Goal: Task Accomplishment & Management: Use online tool/utility

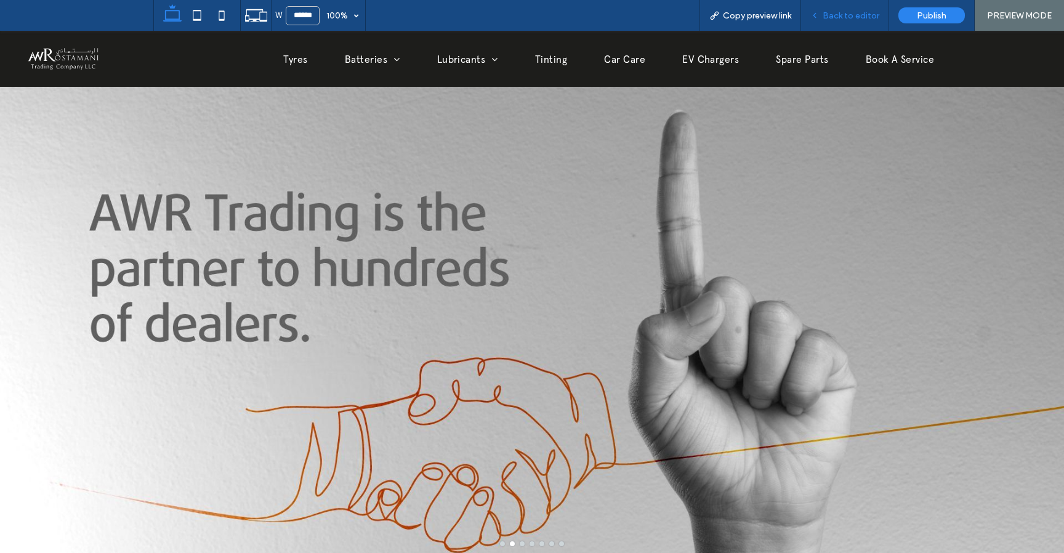
click at [834, 13] on span "Back to editor" at bounding box center [850, 15] width 57 height 10
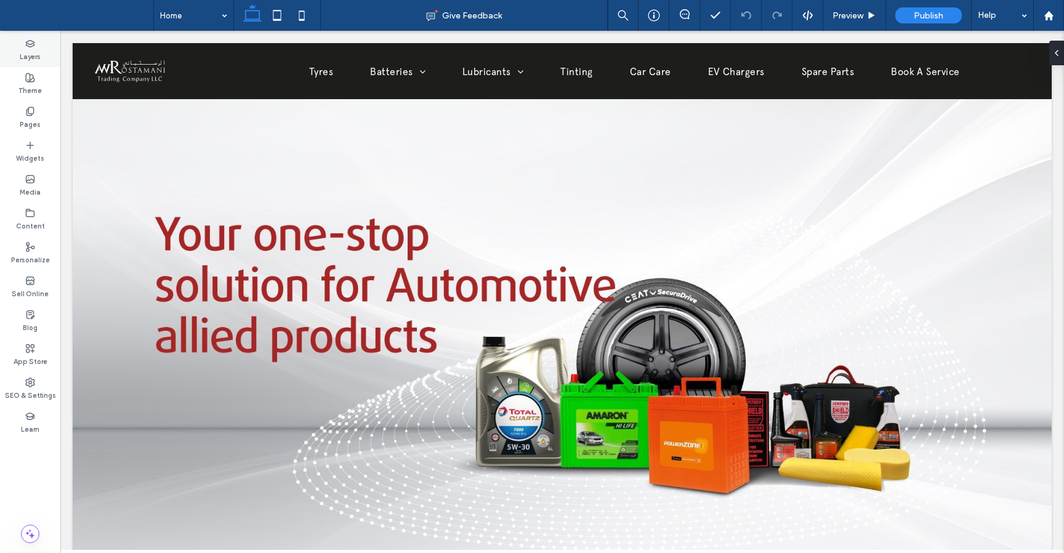
click at [30, 63] on div "Layers" at bounding box center [30, 50] width 60 height 34
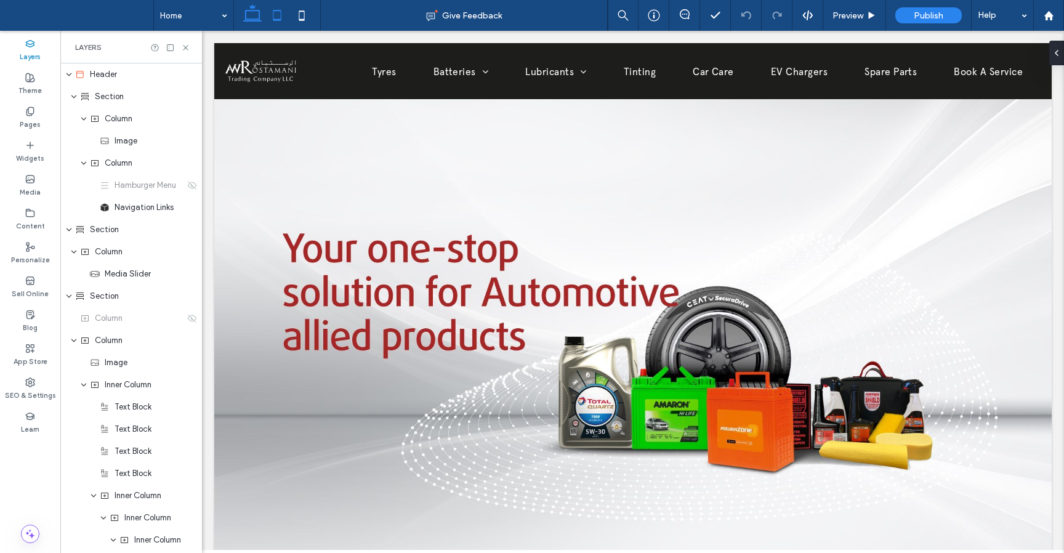
click at [281, 17] on use at bounding box center [277, 15] width 8 height 10
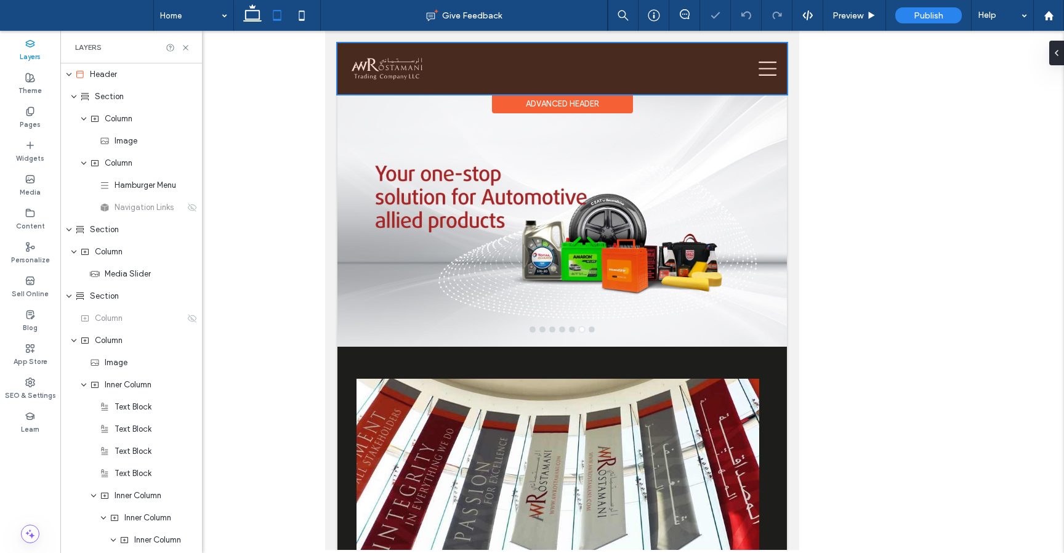
click at [769, 64] on div at bounding box center [561, 68] width 449 height 51
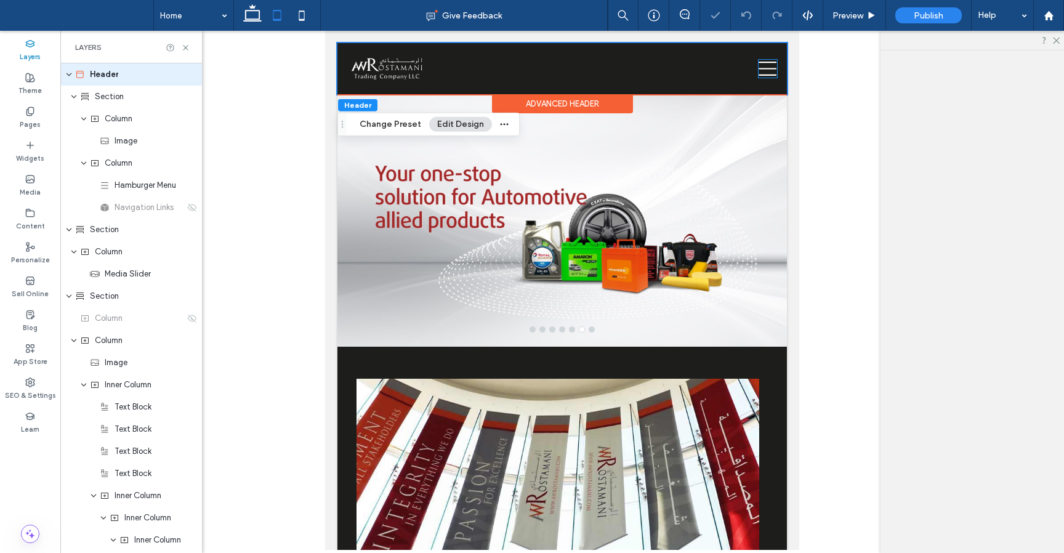
click at [769, 64] on icon at bounding box center [767, 69] width 18 height 18
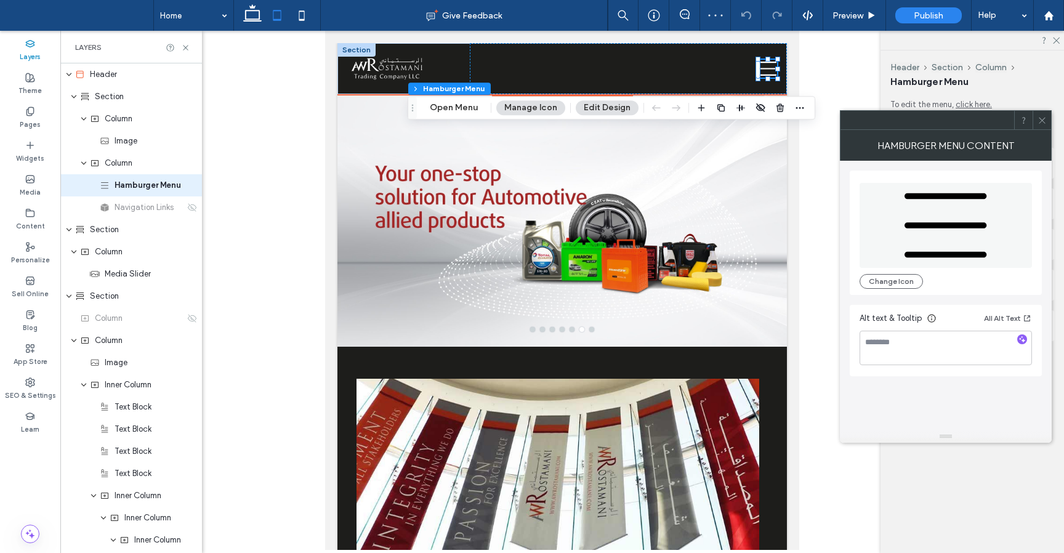
click at [766, 71] on icon at bounding box center [767, 69] width 18 height 18
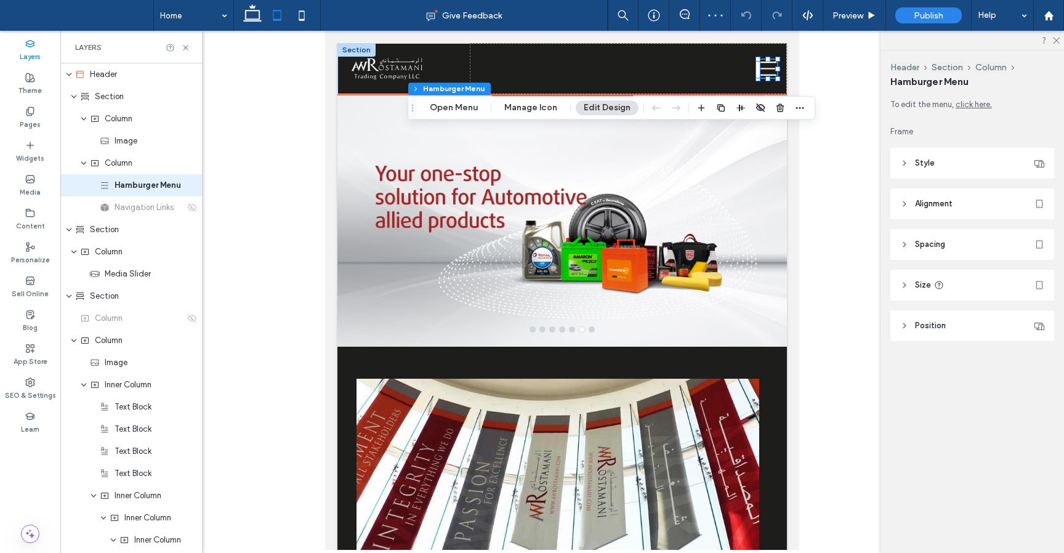
click at [766, 71] on icon at bounding box center [767, 69] width 18 height 18
click at [460, 110] on button "Open Menu" at bounding box center [454, 107] width 64 height 15
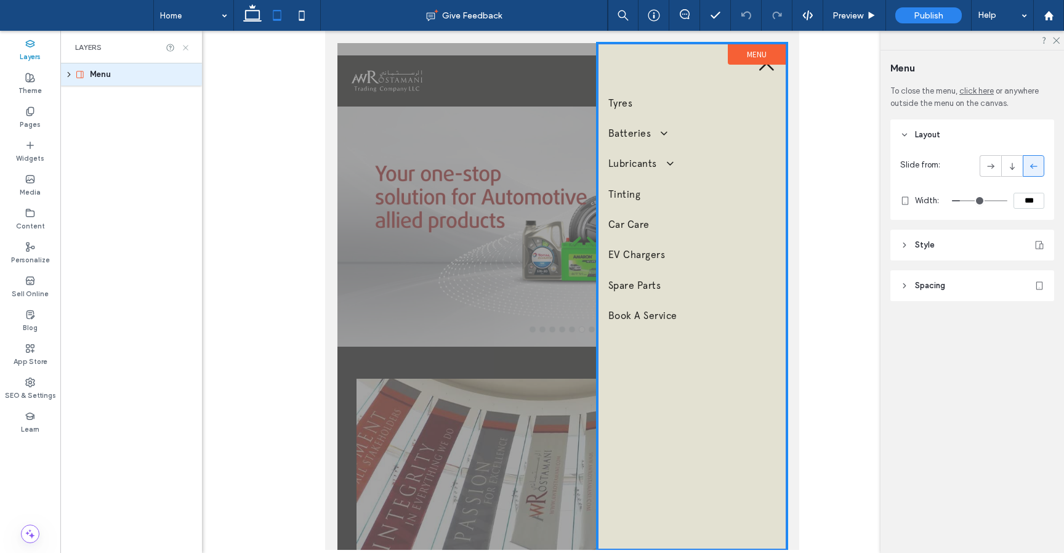
click at [184, 47] on icon at bounding box center [185, 47] width 9 height 9
click at [517, 427] on div at bounding box center [561, 296] width 449 height 507
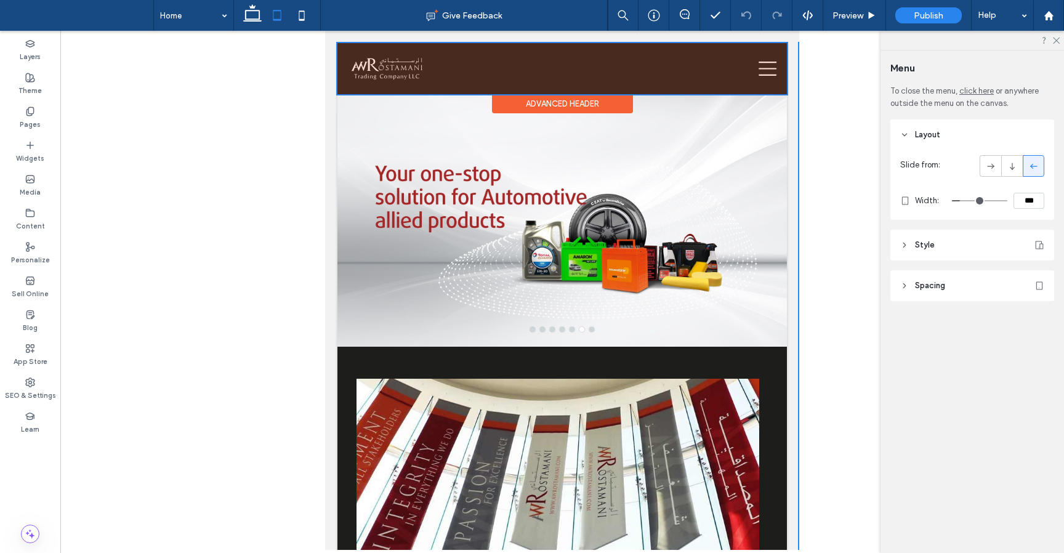
click at [772, 66] on div at bounding box center [561, 68] width 449 height 51
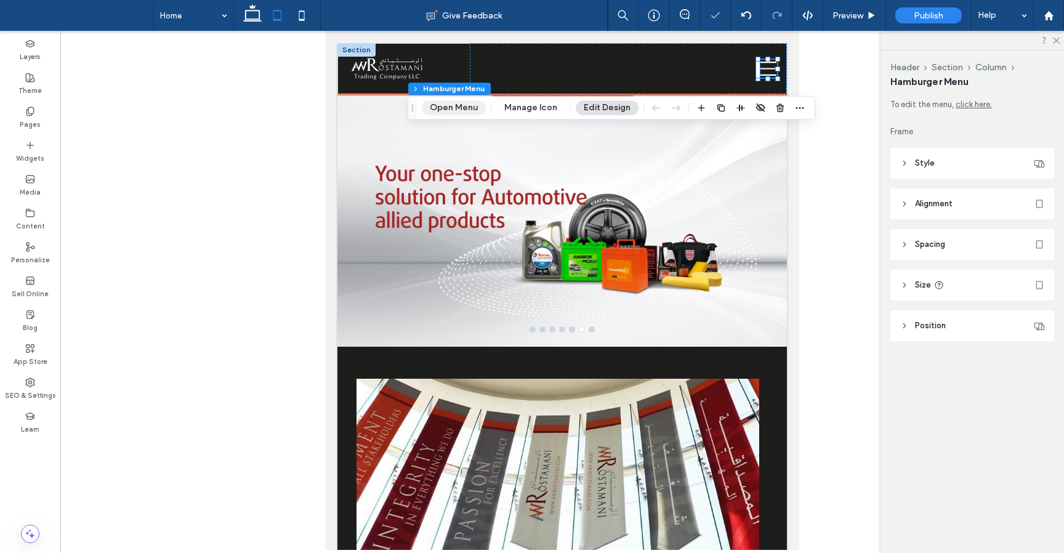
click at [472, 108] on button "Open Menu" at bounding box center [454, 107] width 64 height 15
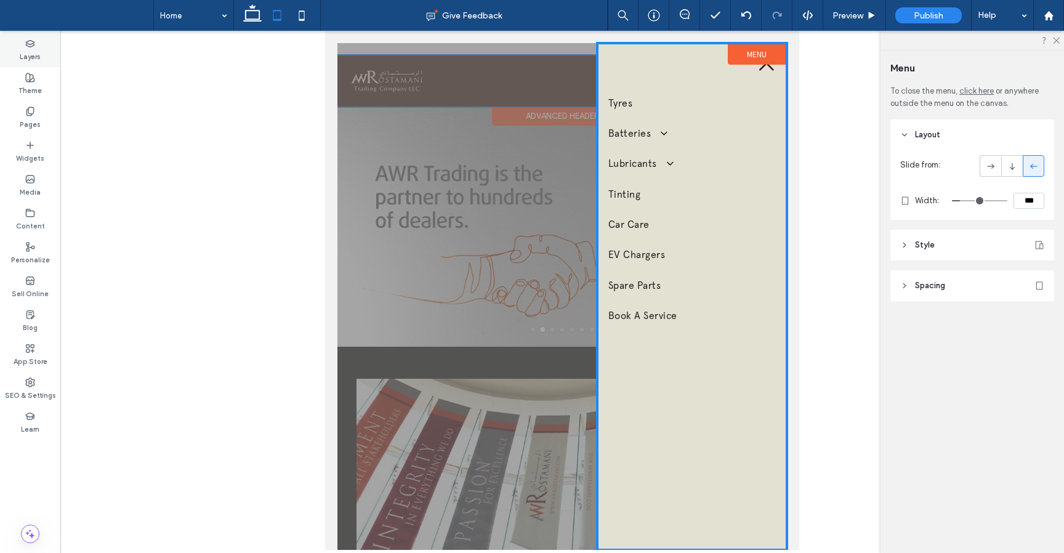
click at [28, 46] on use at bounding box center [30, 43] width 8 height 7
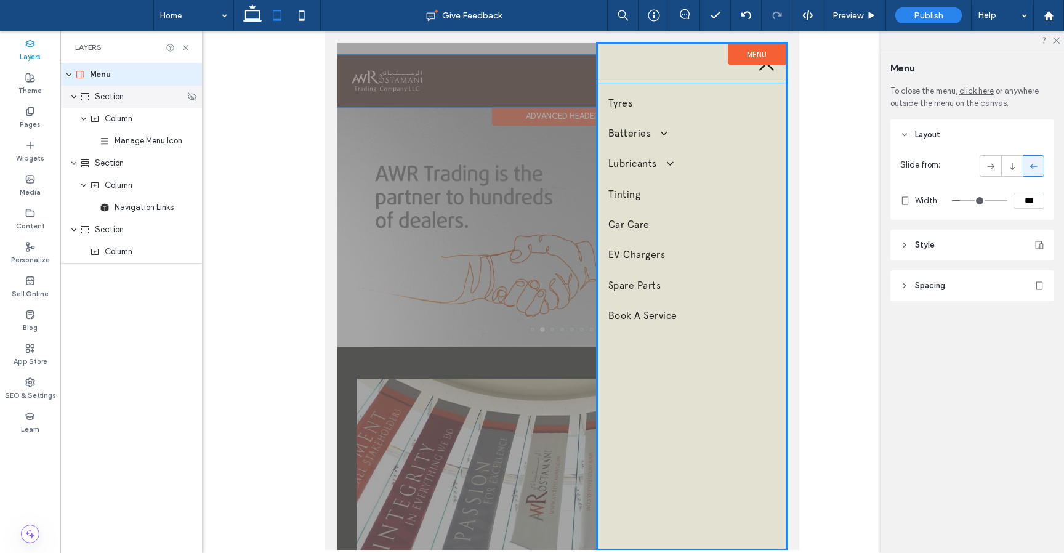
click at [124, 96] on div "Section" at bounding box center [132, 96] width 105 height 12
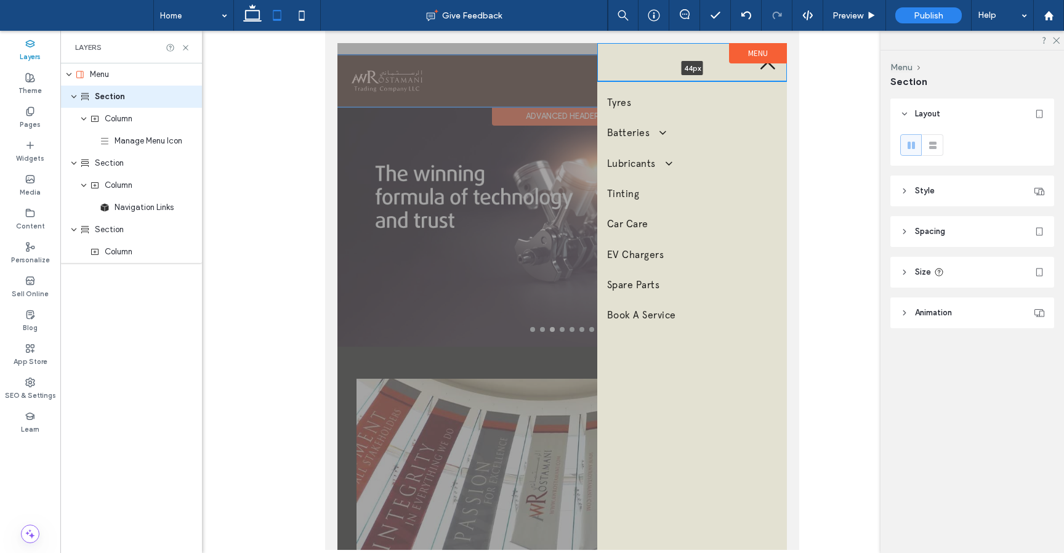
drag, startPoint x: 779, startPoint y: 81, endPoint x: 779, endPoint y: 68, distance: 12.3
click at [779, 68] on div "44px Section + Add Section" at bounding box center [692, 65] width 190 height 44
type input "**"
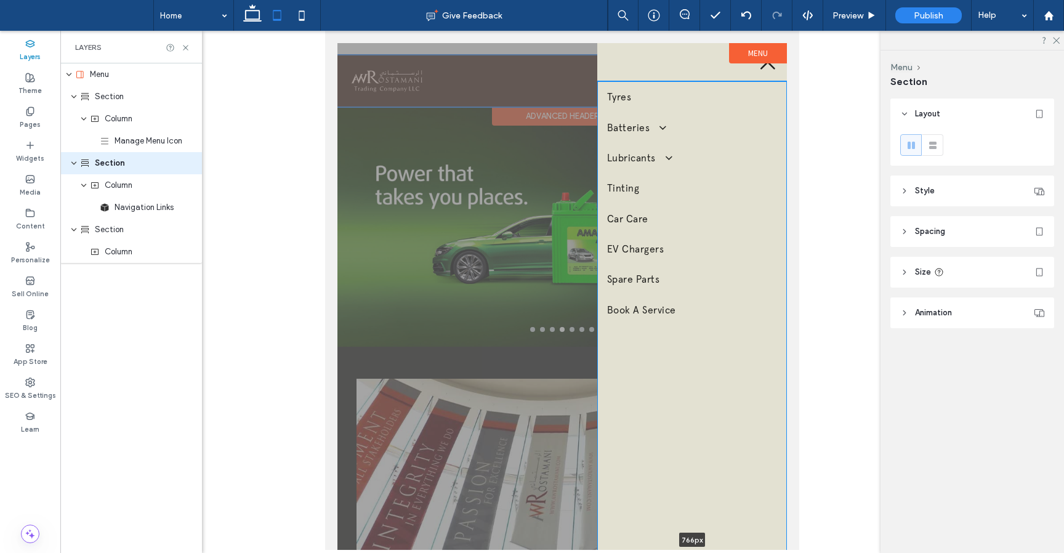
drag, startPoint x: 711, startPoint y: 536, endPoint x: 710, endPoint y: 560, distance: 24.0
click at [710, 550] on html "Tyres Batteries Amaron Batteries Lubricants Total Lubricants ELF Lubricants Tin…" at bounding box center [562, 290] width 474 height 519
type input "***"
click at [529, 416] on div at bounding box center [561, 296] width 449 height 507
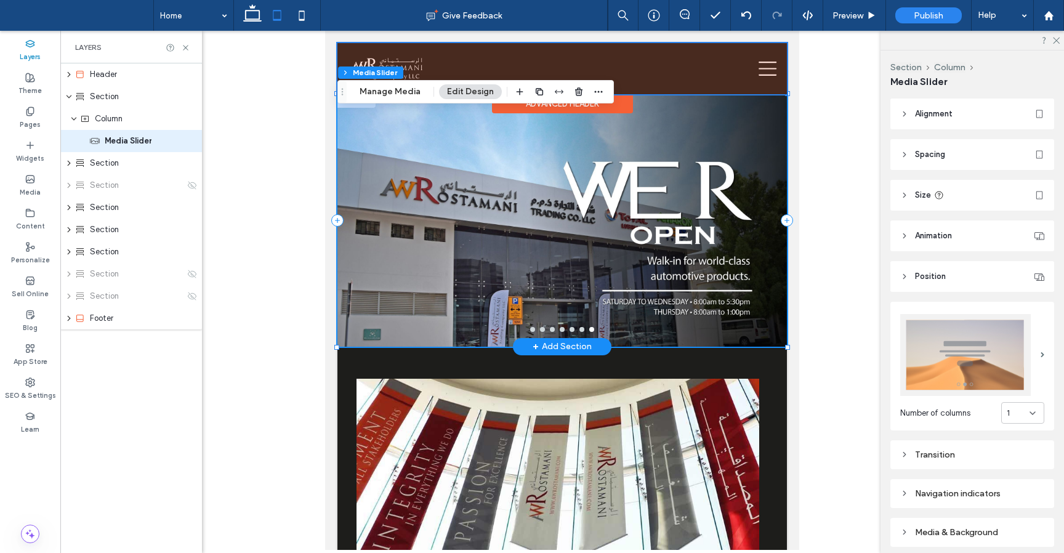
click at [768, 70] on div at bounding box center [561, 68] width 449 height 51
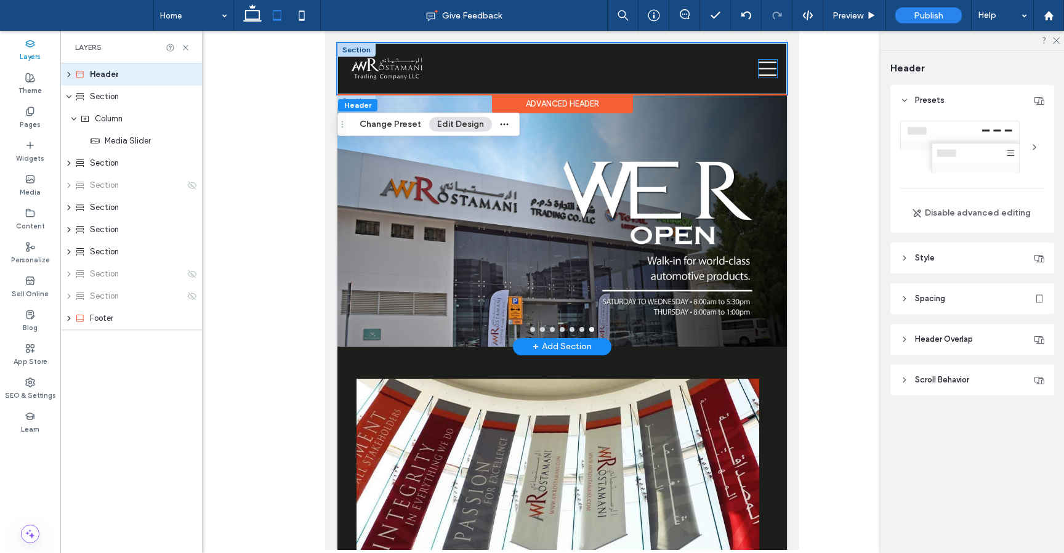
click at [768, 70] on icon at bounding box center [767, 69] width 18 height 18
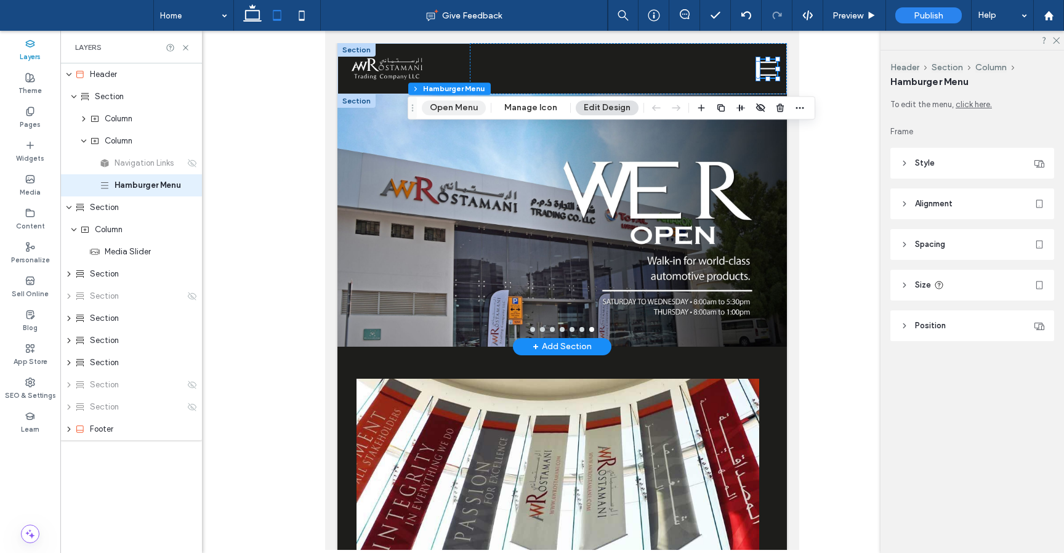
click at [465, 108] on button "Open Menu" at bounding box center [454, 107] width 64 height 15
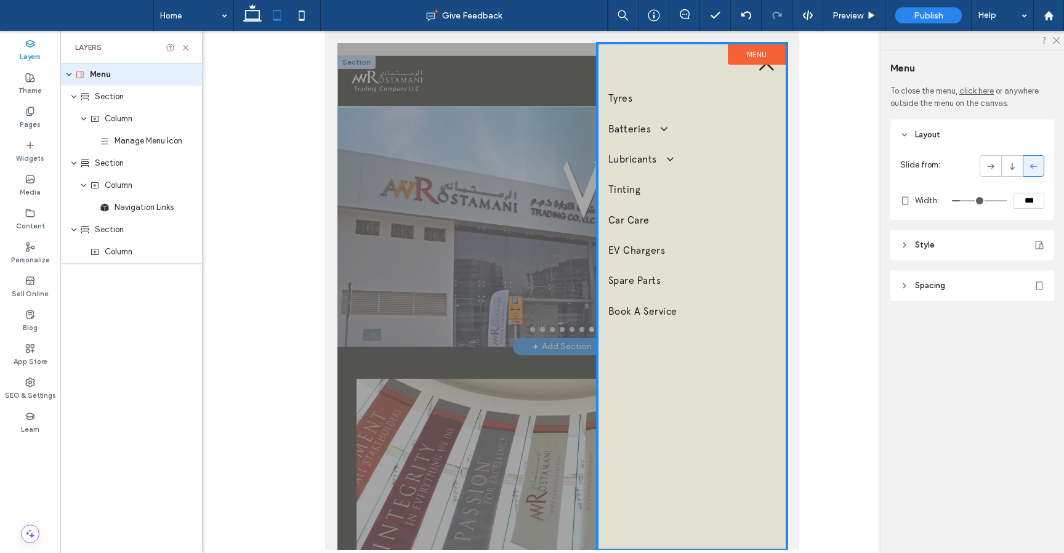
click at [907, 246] on icon at bounding box center [904, 245] width 9 height 9
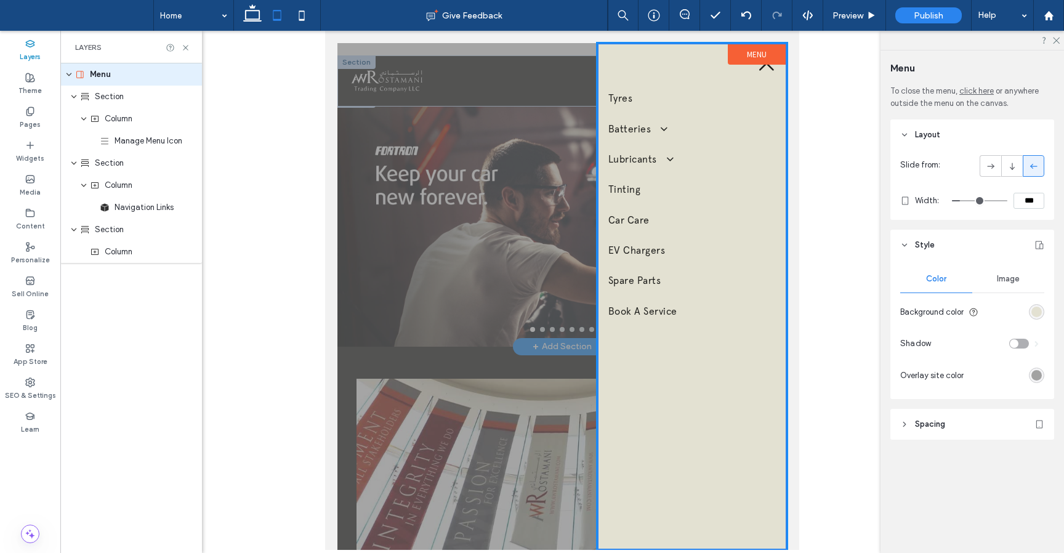
click at [902, 427] on icon at bounding box center [904, 424] width 9 height 9
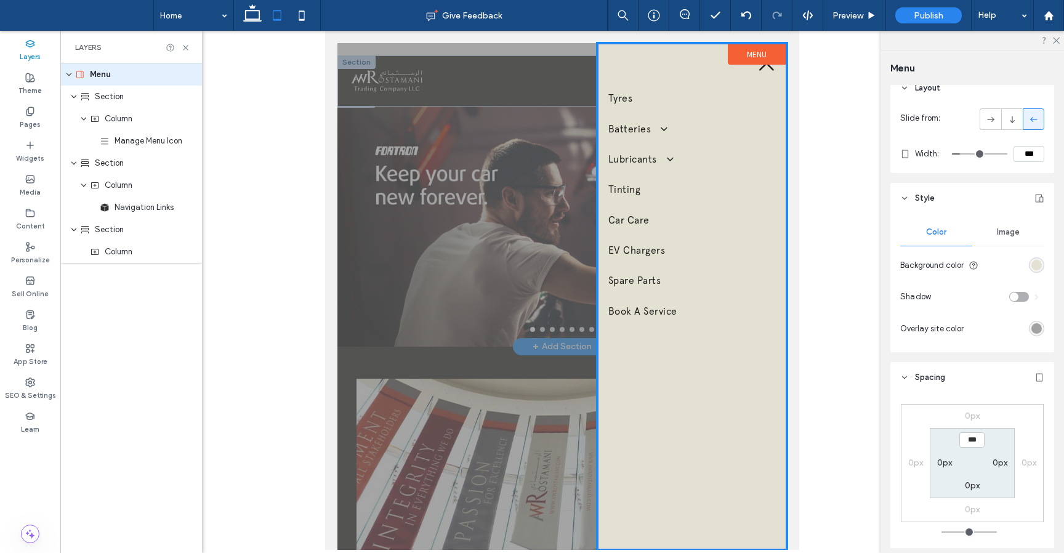
scroll to position [117, 0]
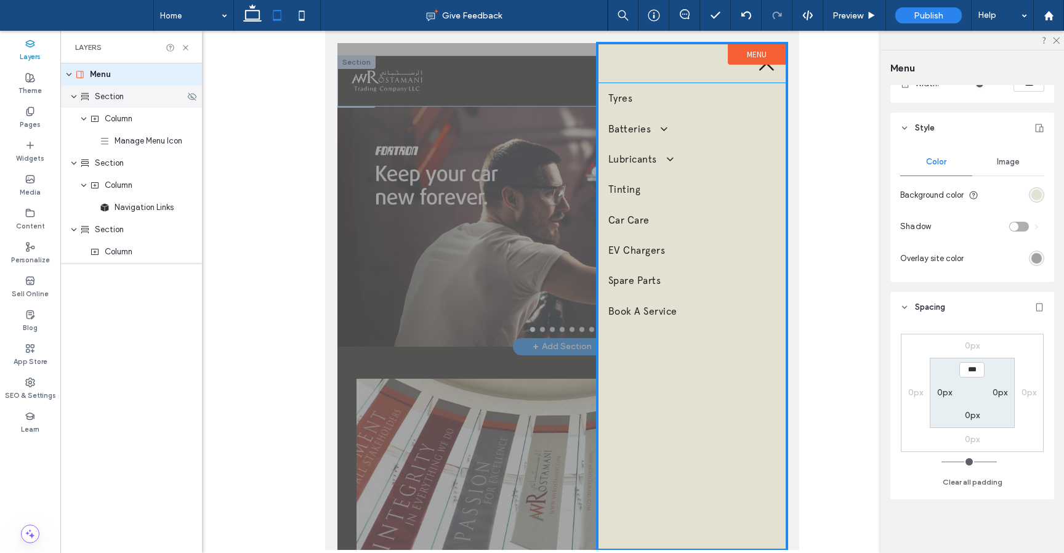
click at [102, 98] on span "Section" at bounding box center [109, 96] width 29 height 12
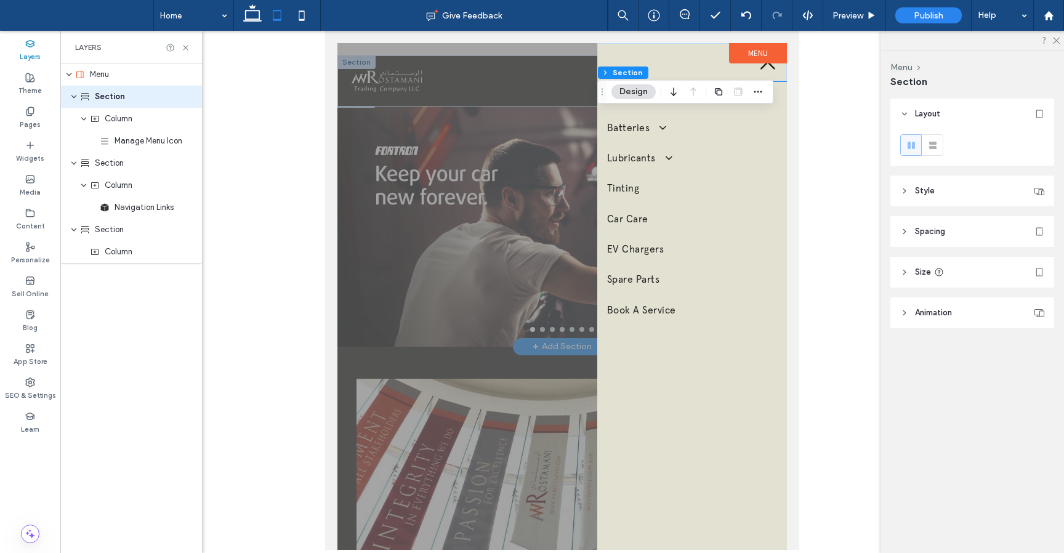
click at [906, 233] on icon at bounding box center [904, 231] width 9 height 9
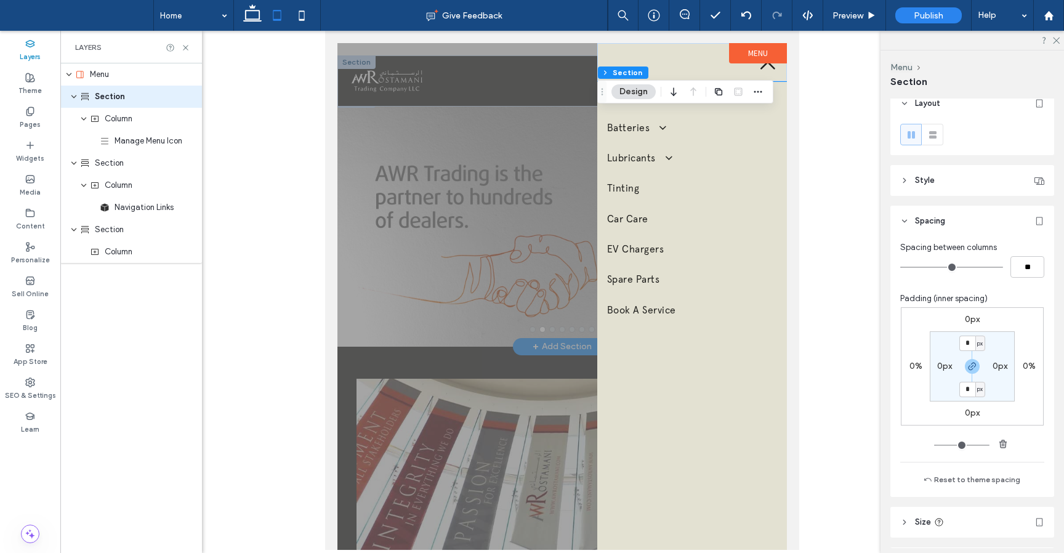
scroll to position [0, 0]
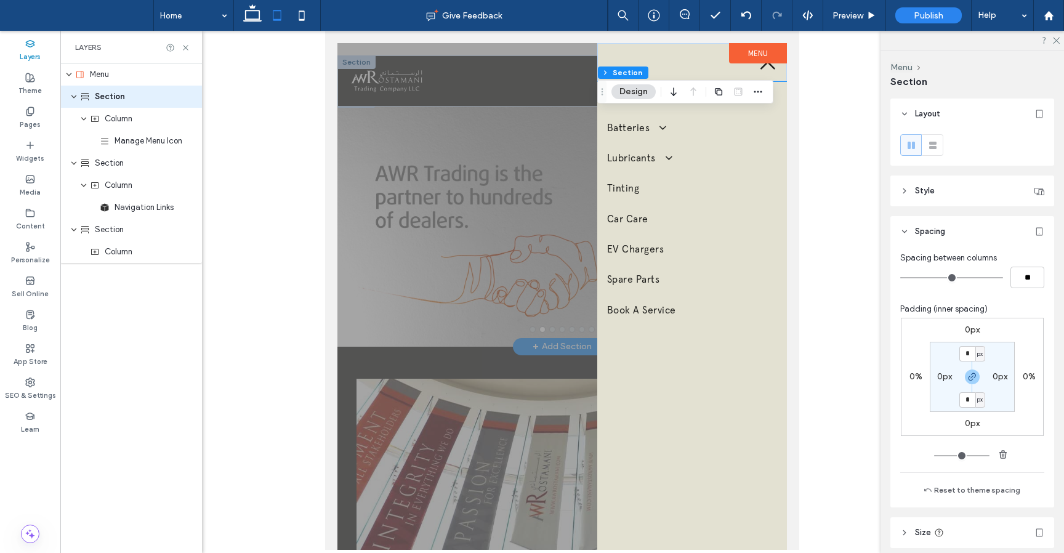
click at [899, 189] on header "Style" at bounding box center [972, 190] width 164 height 31
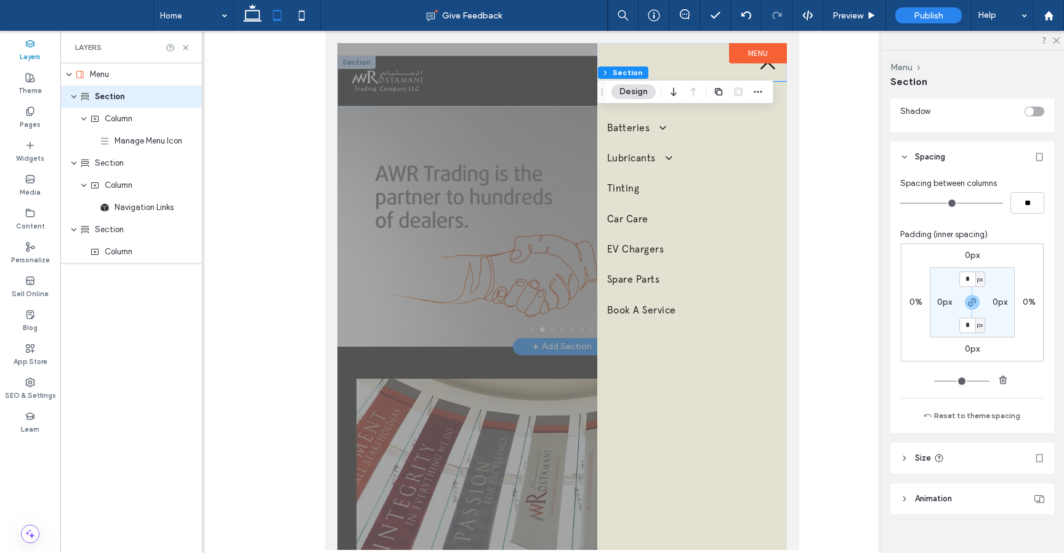
scroll to position [520, 0]
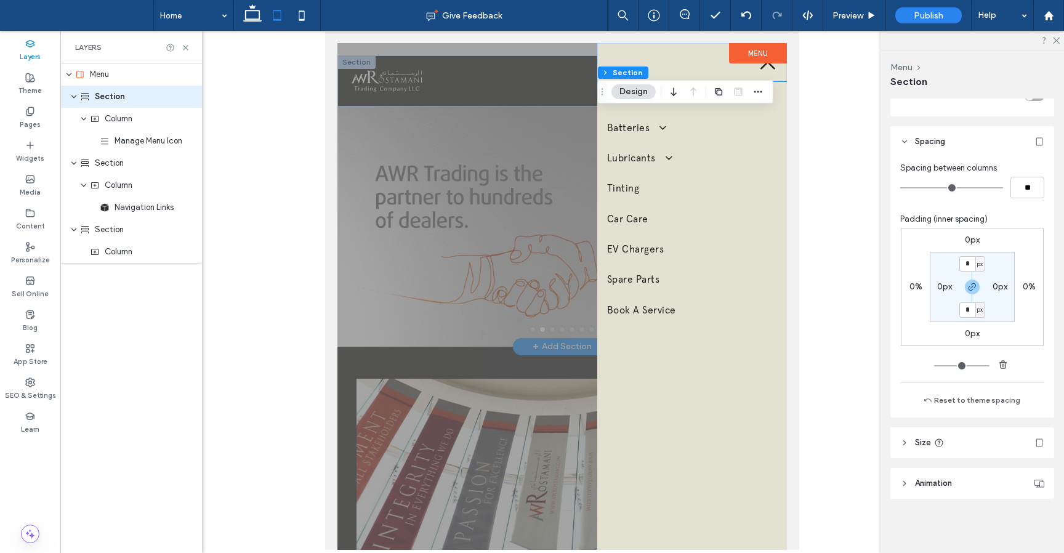
click at [909, 447] on header "Size" at bounding box center [972, 442] width 164 height 31
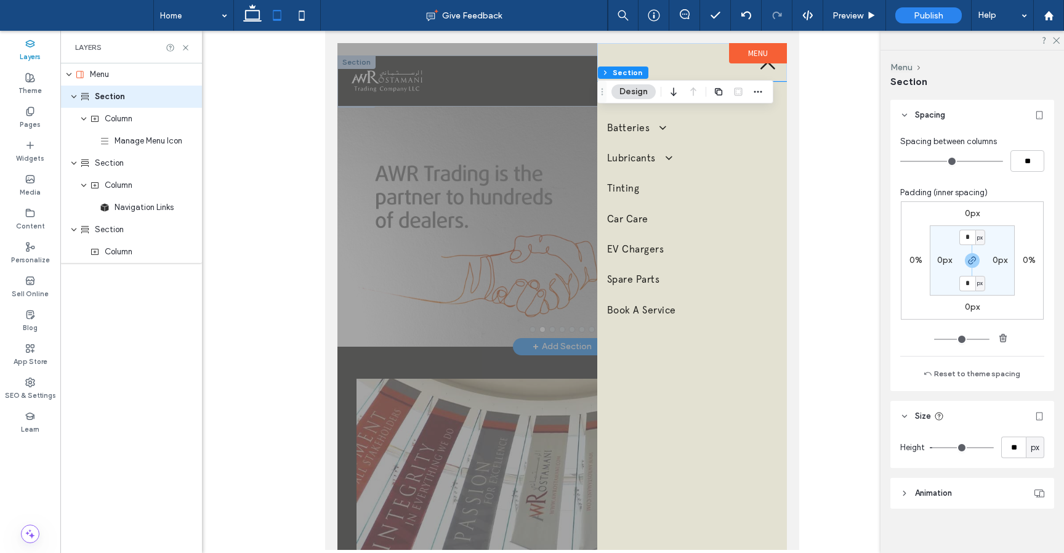
scroll to position [557, 0]
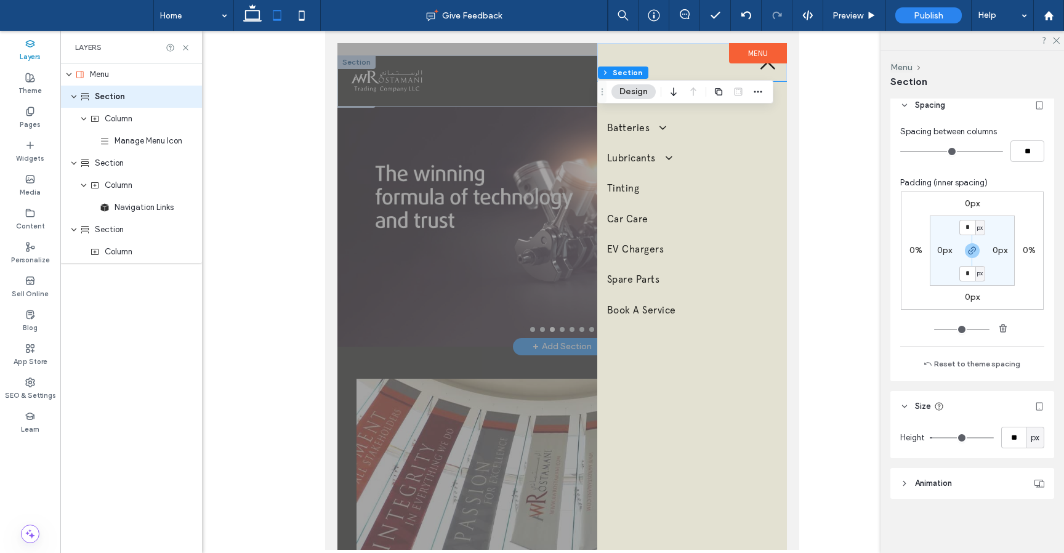
click at [1039, 441] on div "px" at bounding box center [1035, 438] width 12 height 12
click at [997, 415] on header "Size" at bounding box center [972, 406] width 164 height 31
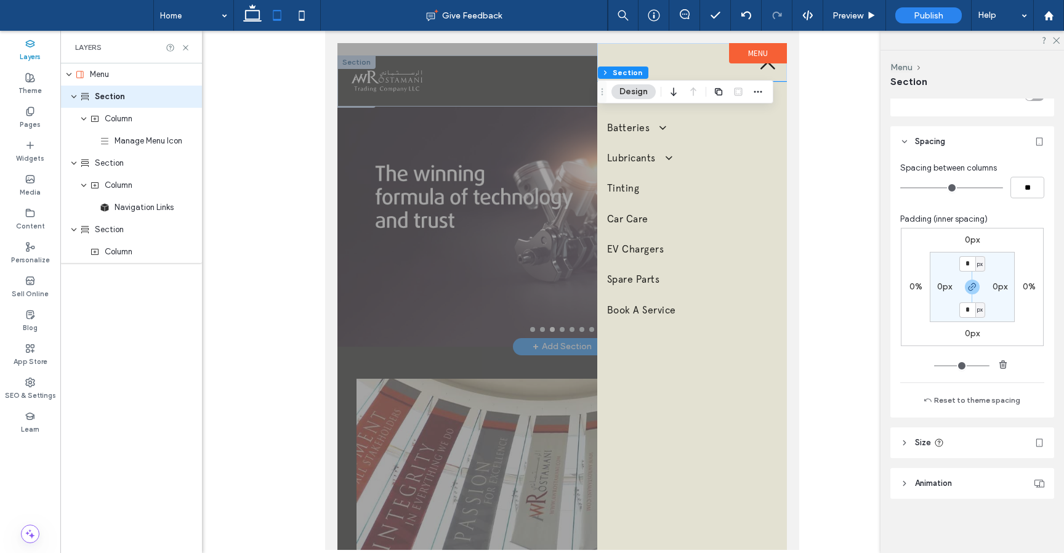
click at [1040, 440] on icon at bounding box center [1039, 443] width 10 height 10
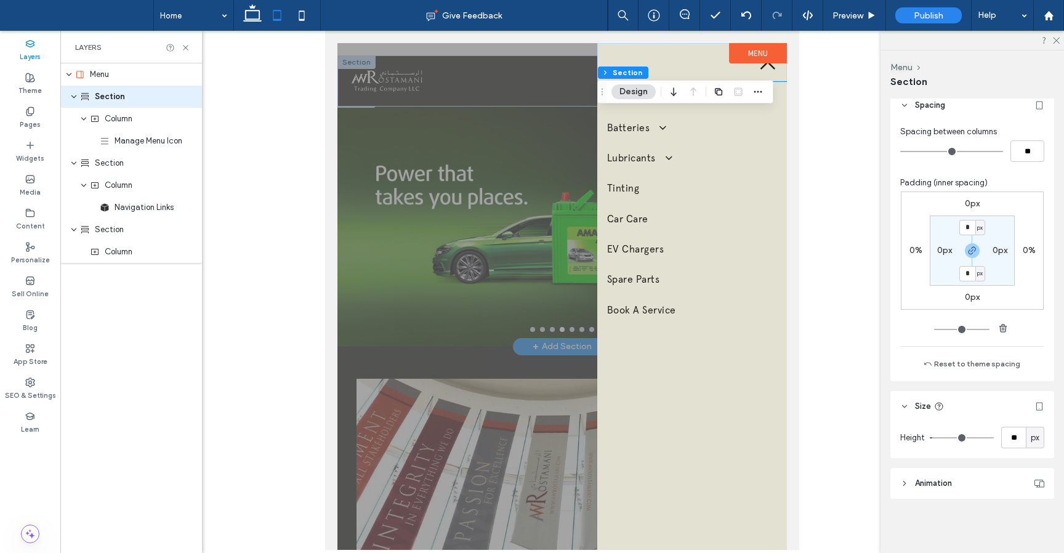
click at [904, 480] on icon at bounding box center [904, 483] width 9 height 9
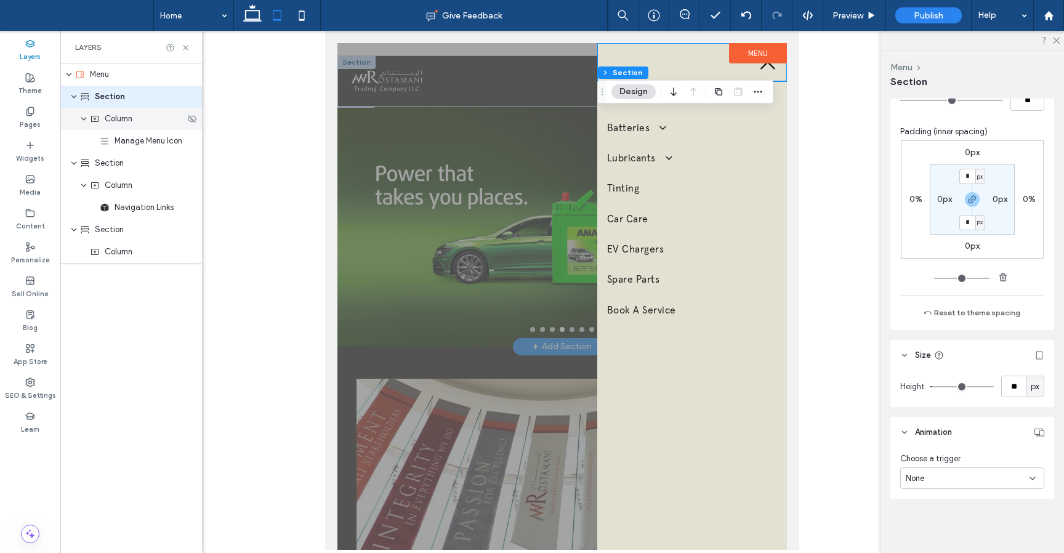
click at [124, 126] on div "Column" at bounding box center [131, 119] width 142 height 22
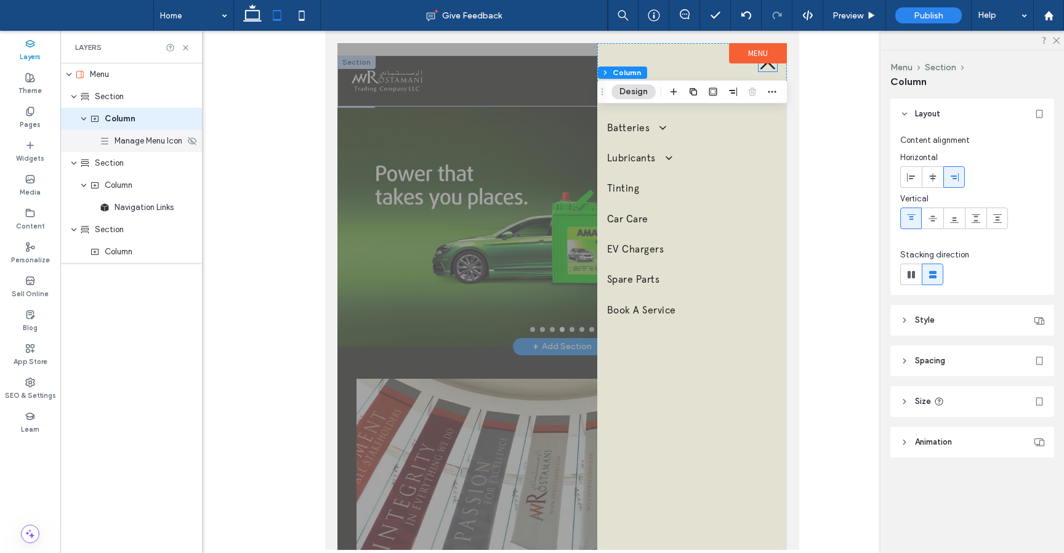
click at [134, 141] on span "Manage Menu Icon" at bounding box center [149, 141] width 68 height 12
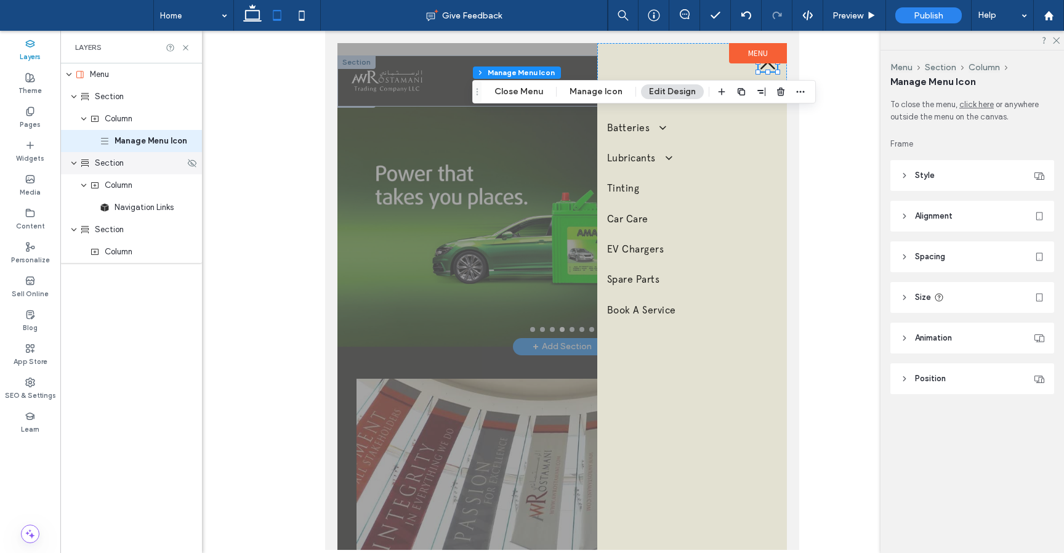
click at [116, 166] on span "Section" at bounding box center [109, 163] width 29 height 12
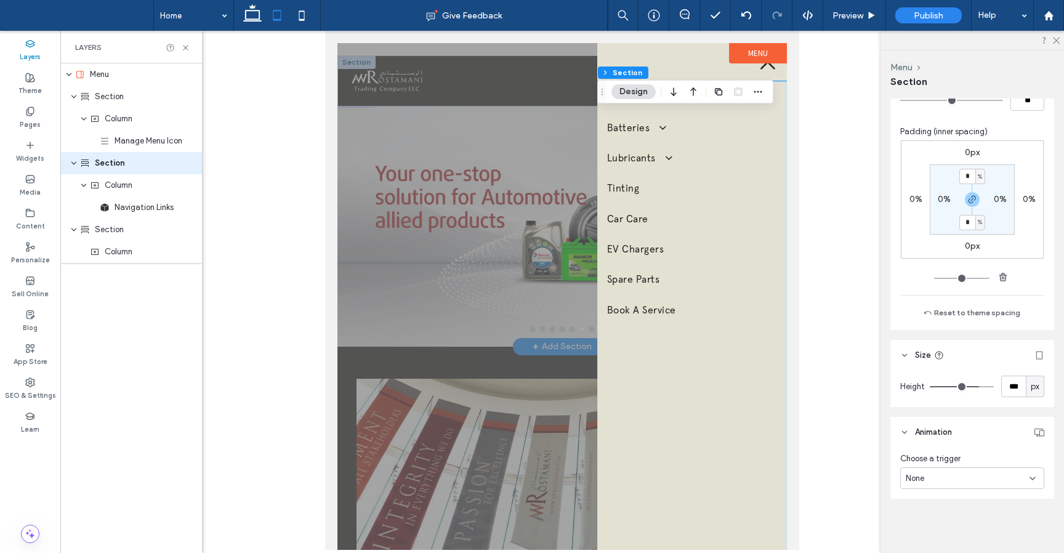
type input "***"
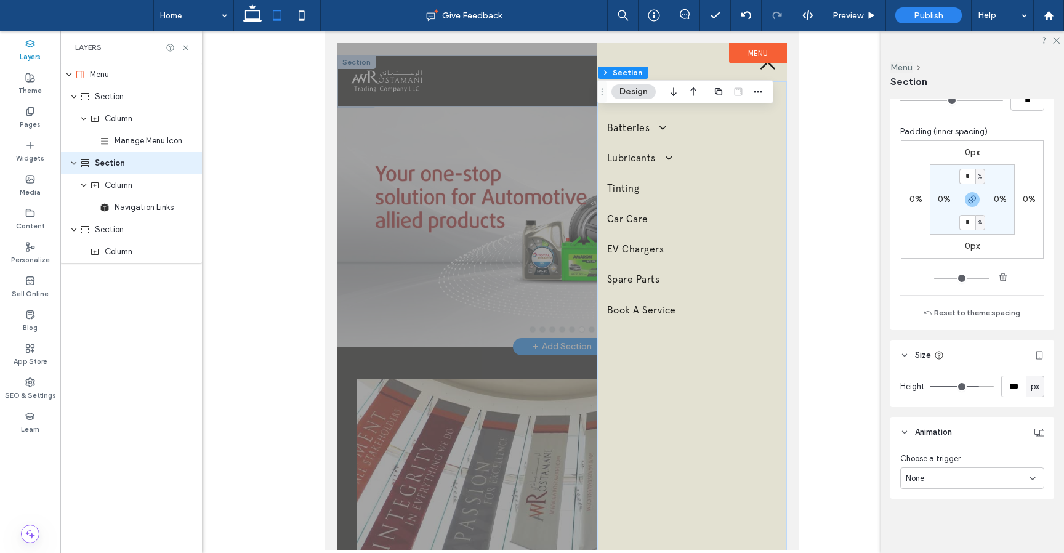
type input "***"
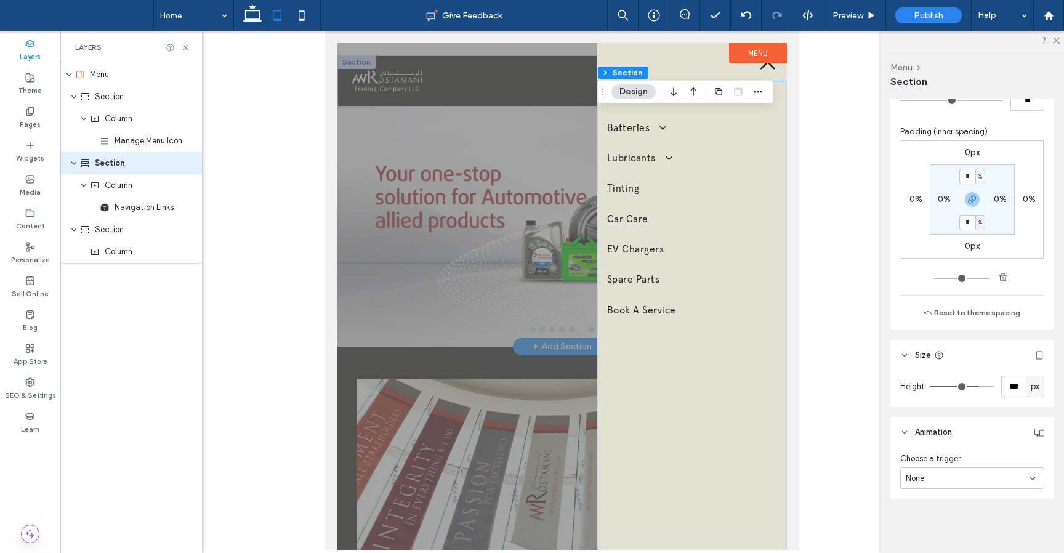
type input "***"
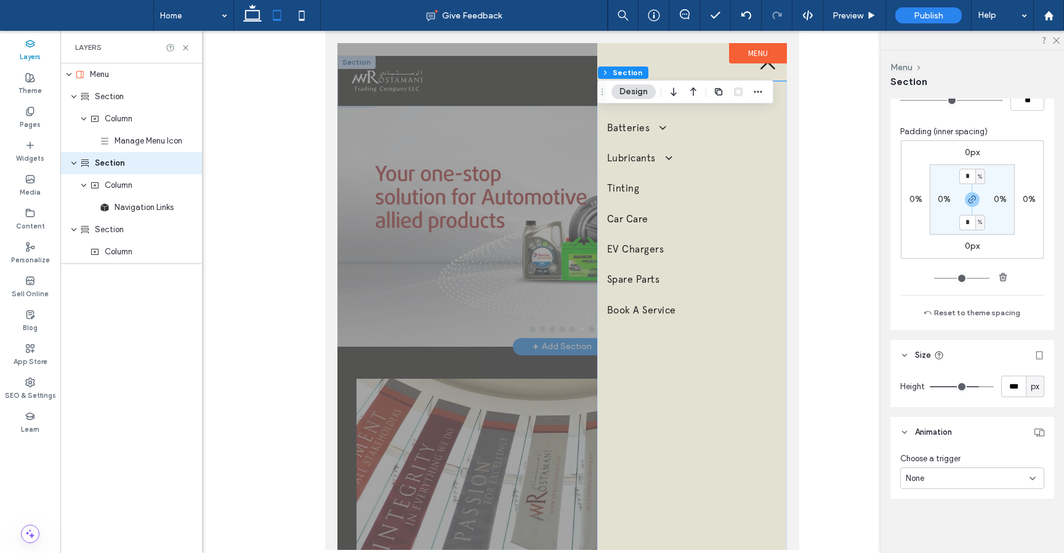
type input "***"
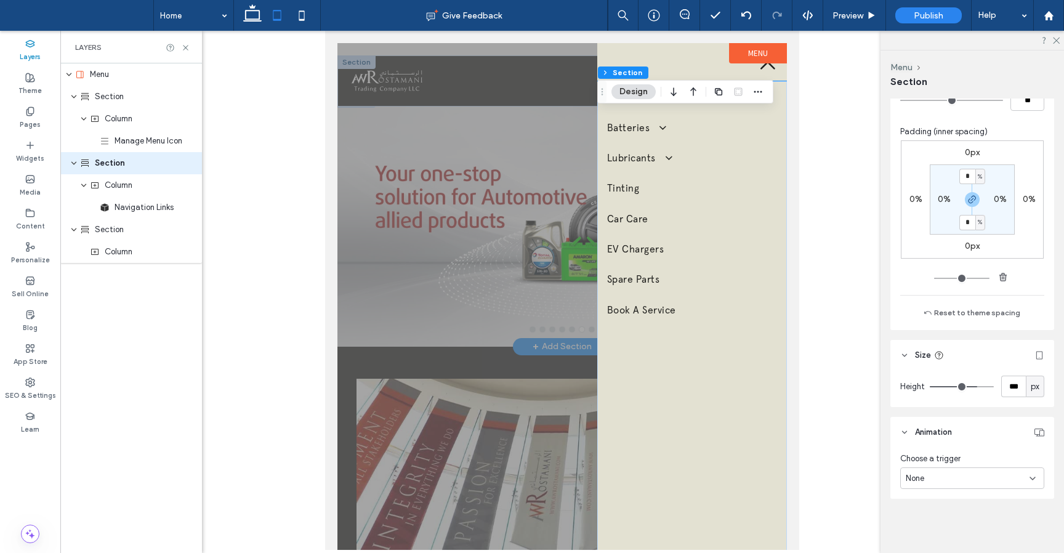
type input "***"
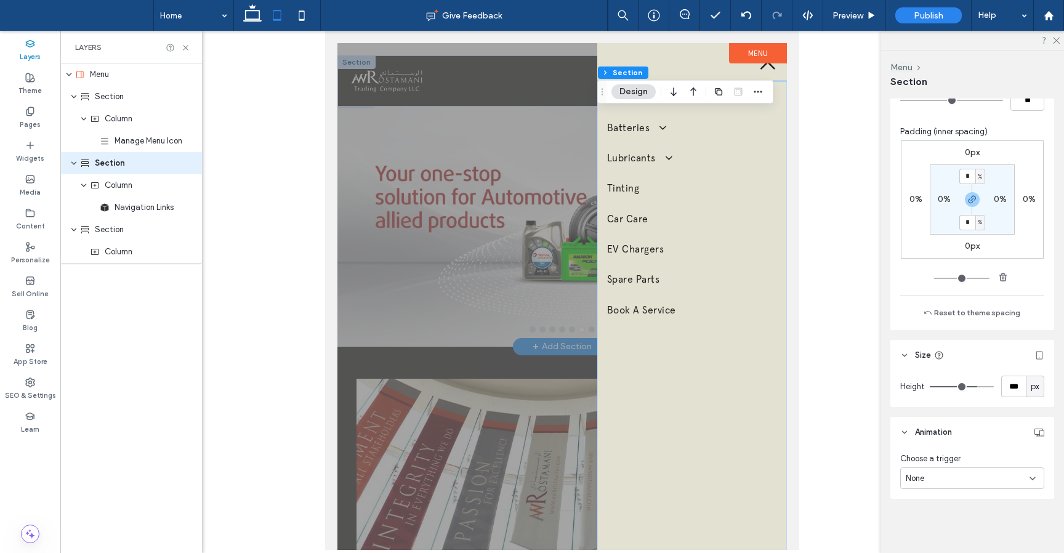
type input "***"
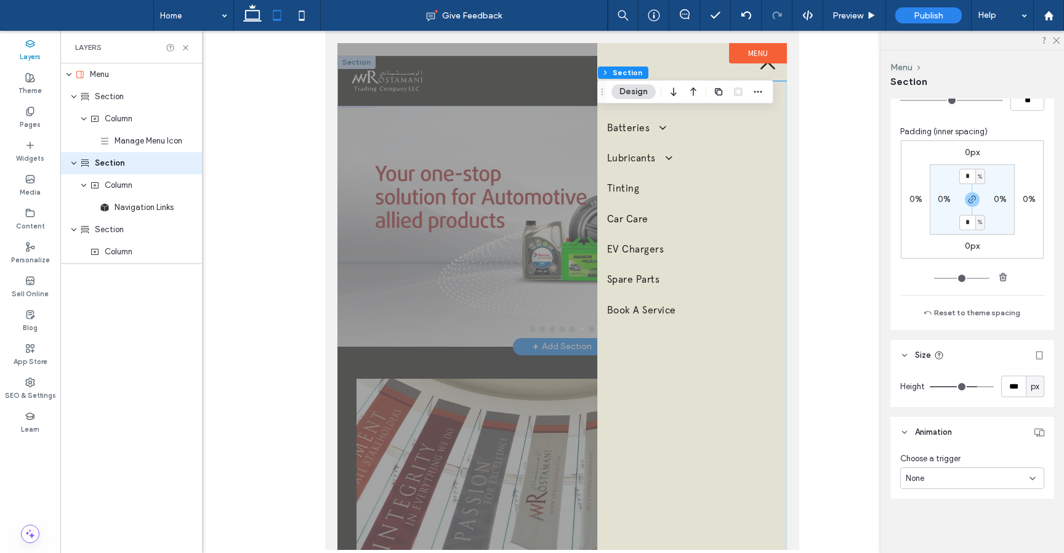
type input "***"
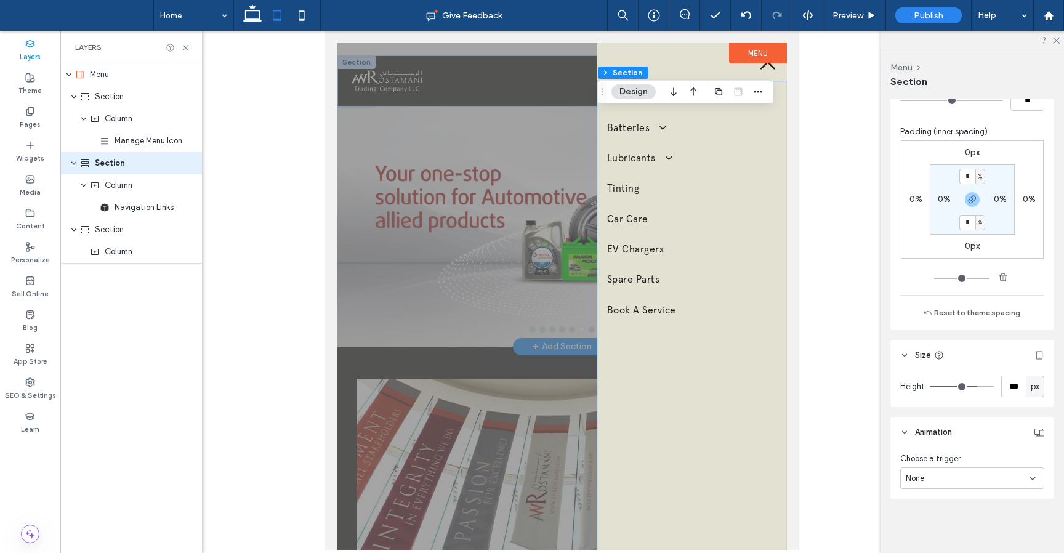
type input "***"
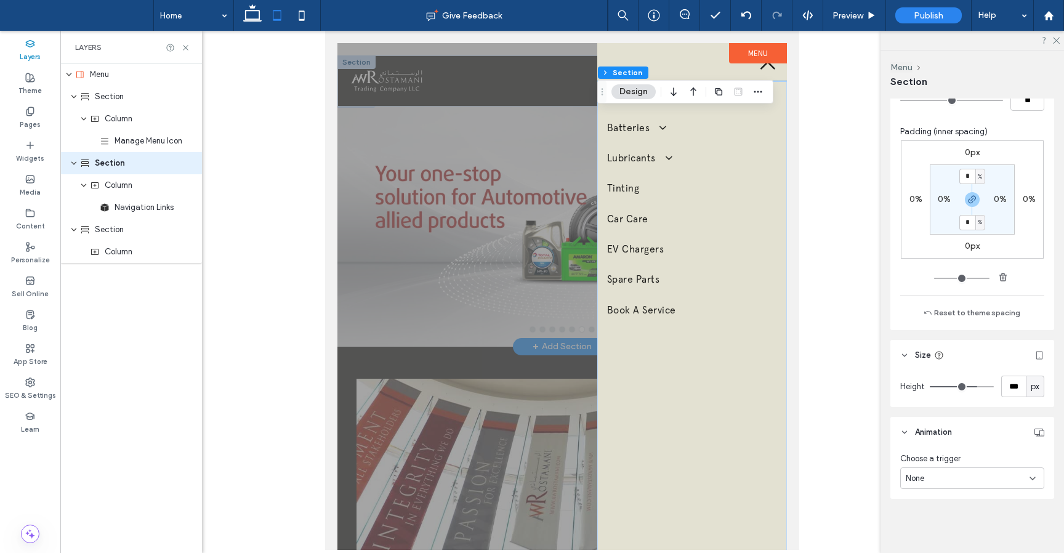
type input "***"
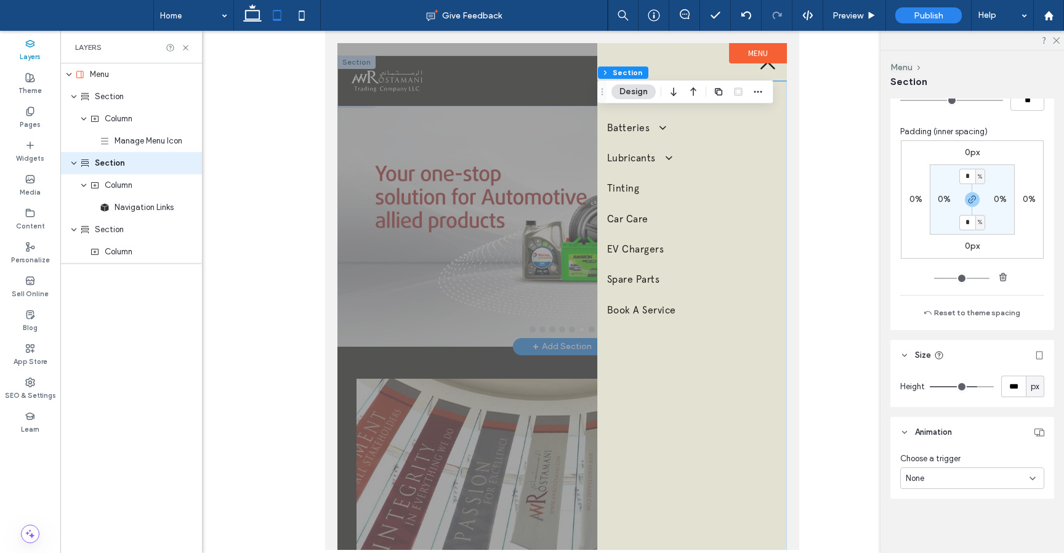
type input "***"
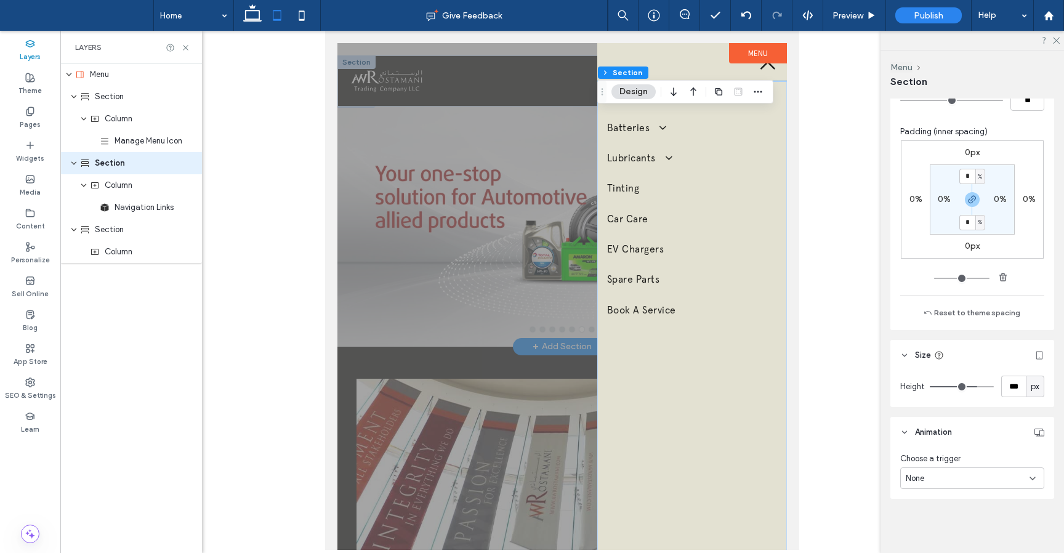
type input "***"
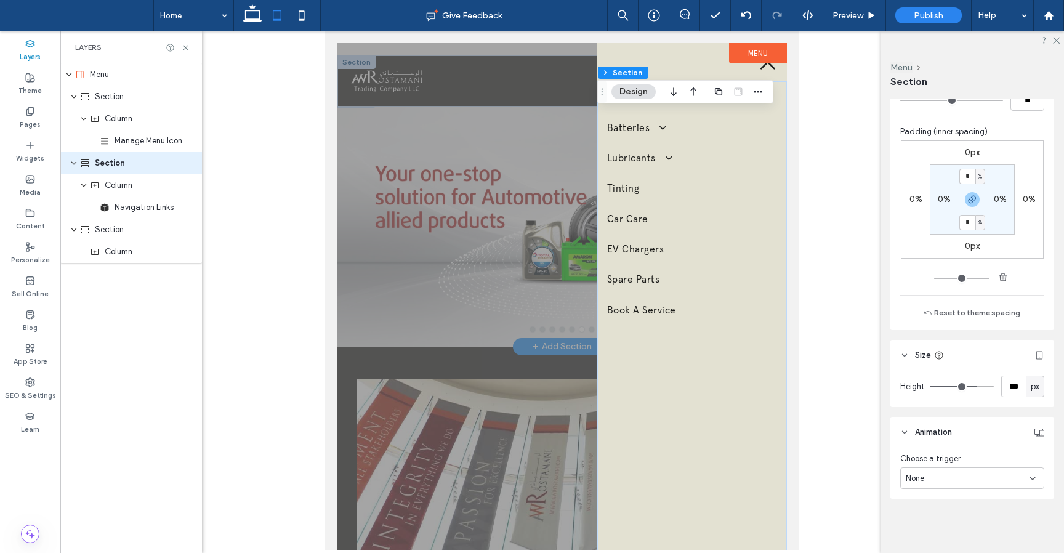
type input "***"
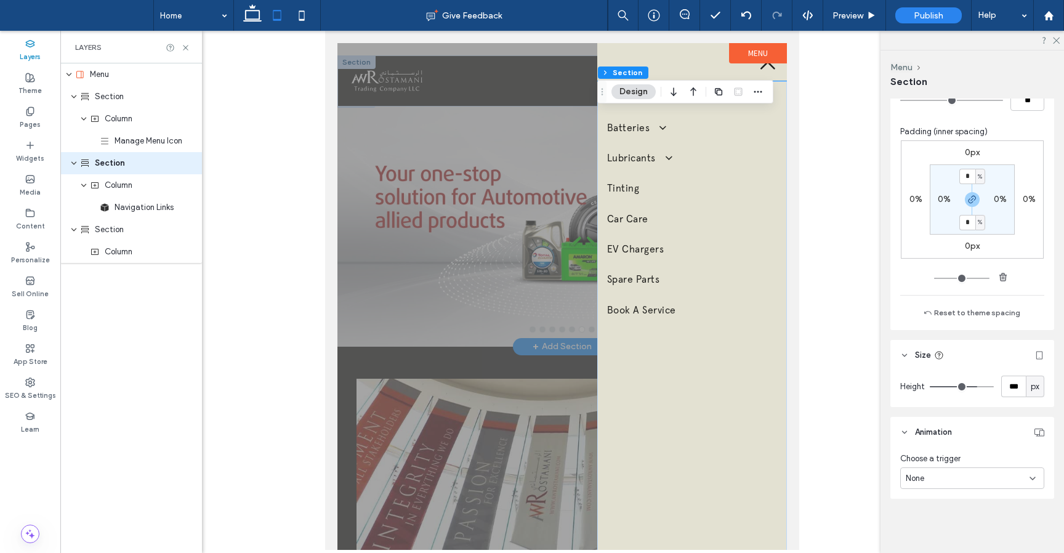
type input "***"
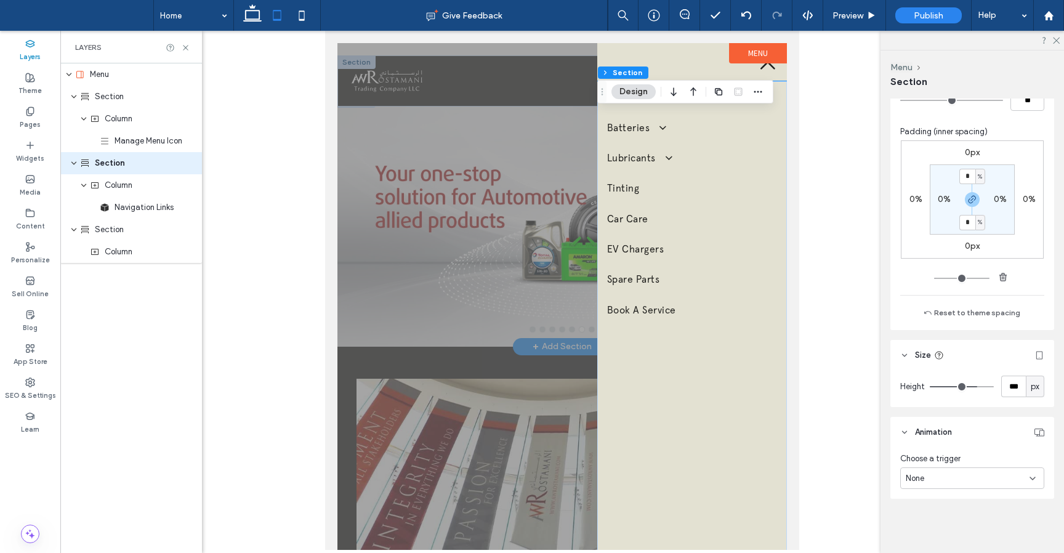
type input "***"
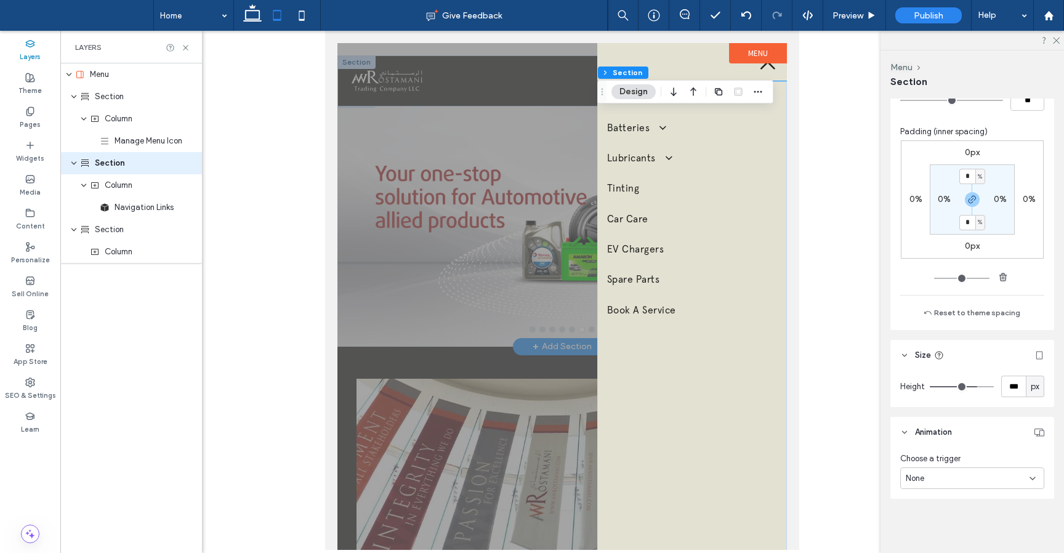
type input "***"
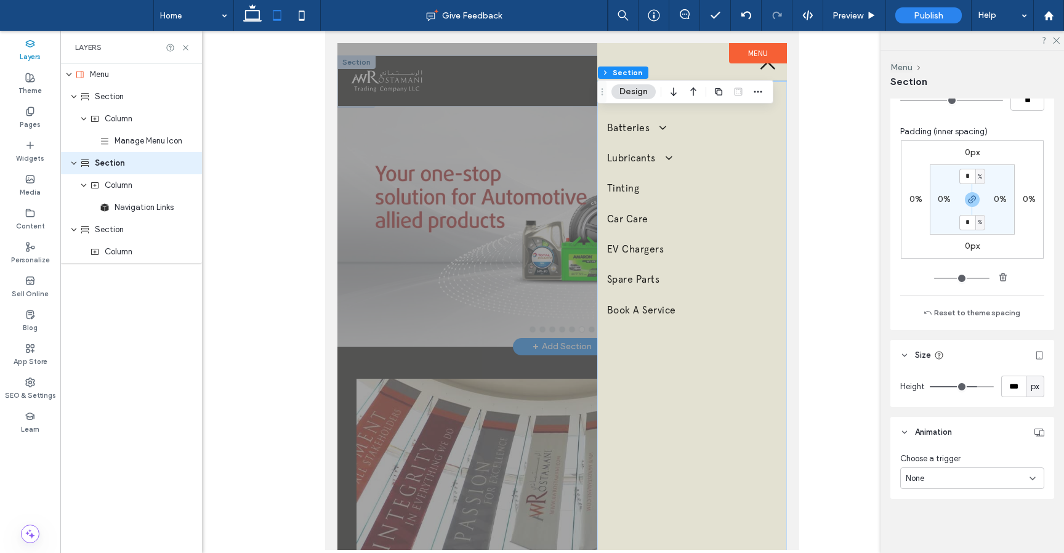
type input "***"
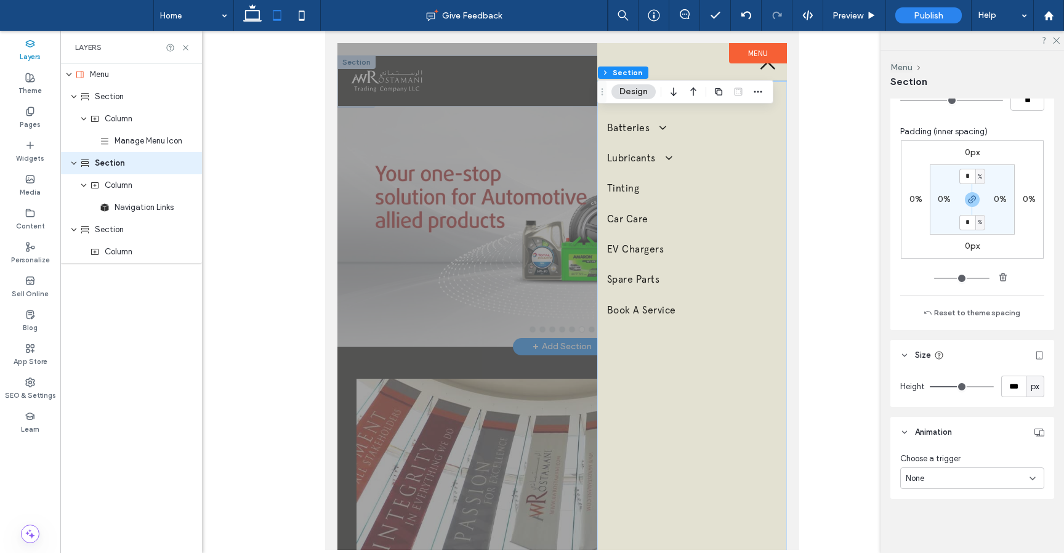
type input "***"
drag, startPoint x: 978, startPoint y: 385, endPoint x: 965, endPoint y: 385, distance: 12.3
click at [965, 386] on input "range" at bounding box center [962, 386] width 64 height 1
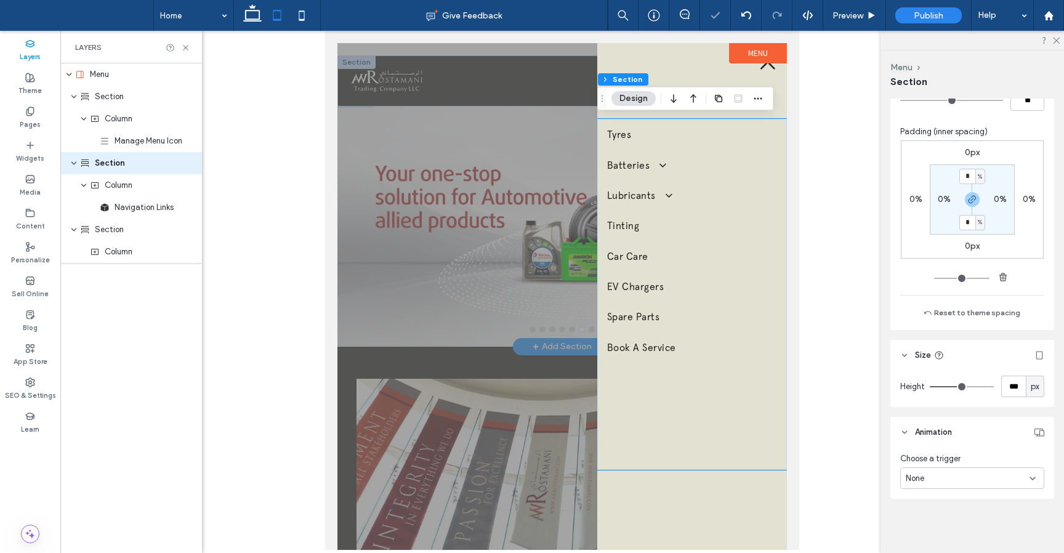
type input "***"
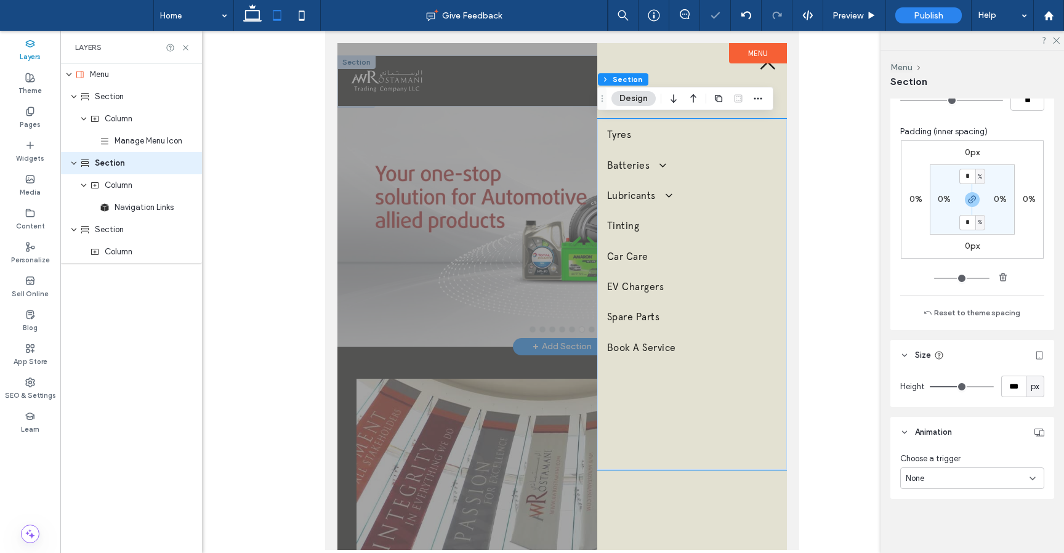
type input "***"
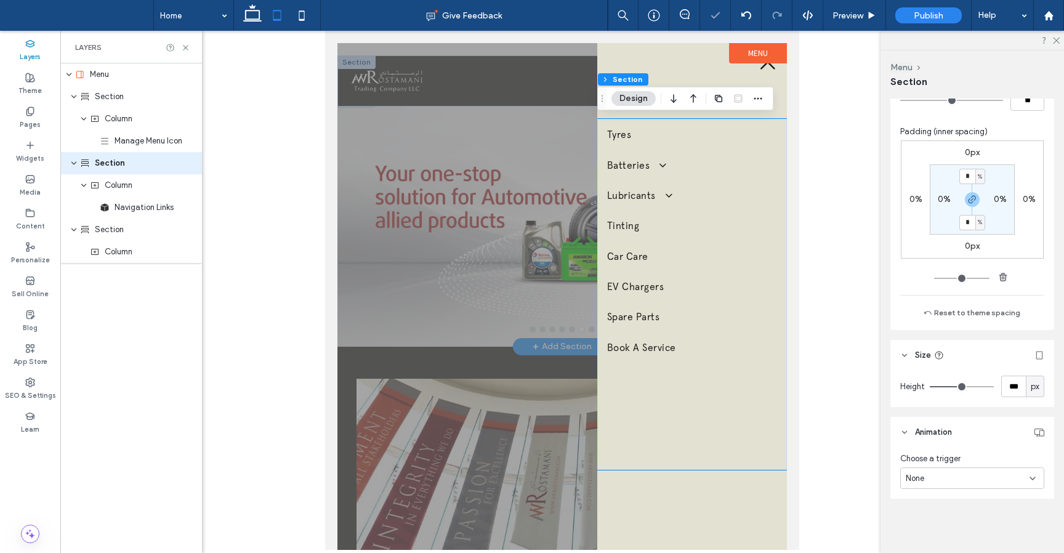
type input "***"
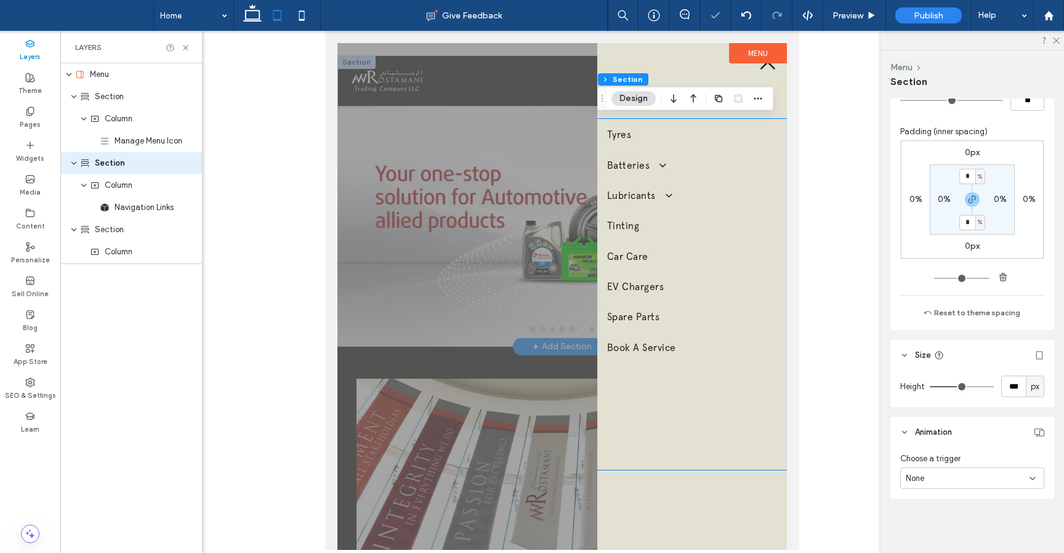
type input "***"
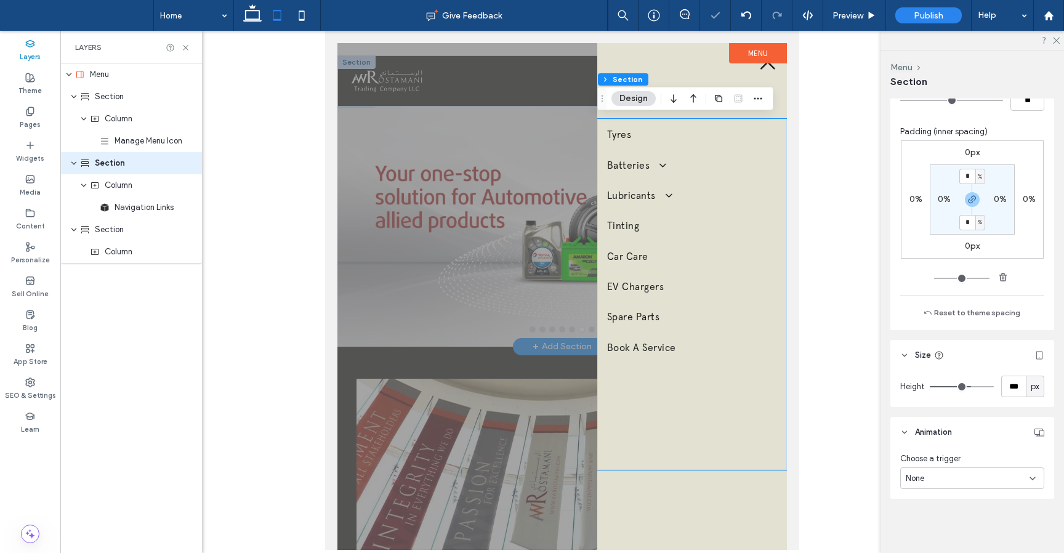
type input "***"
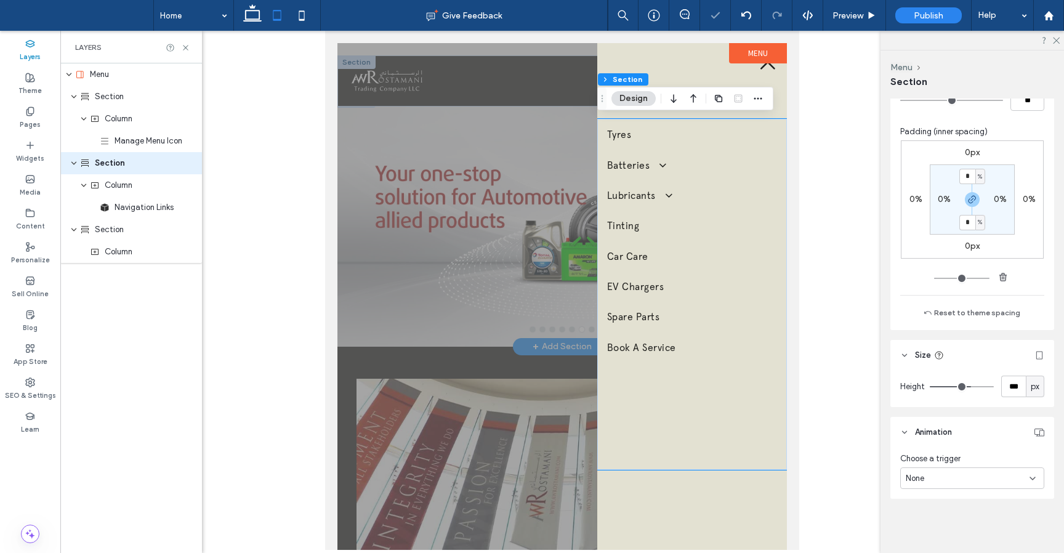
type input "***"
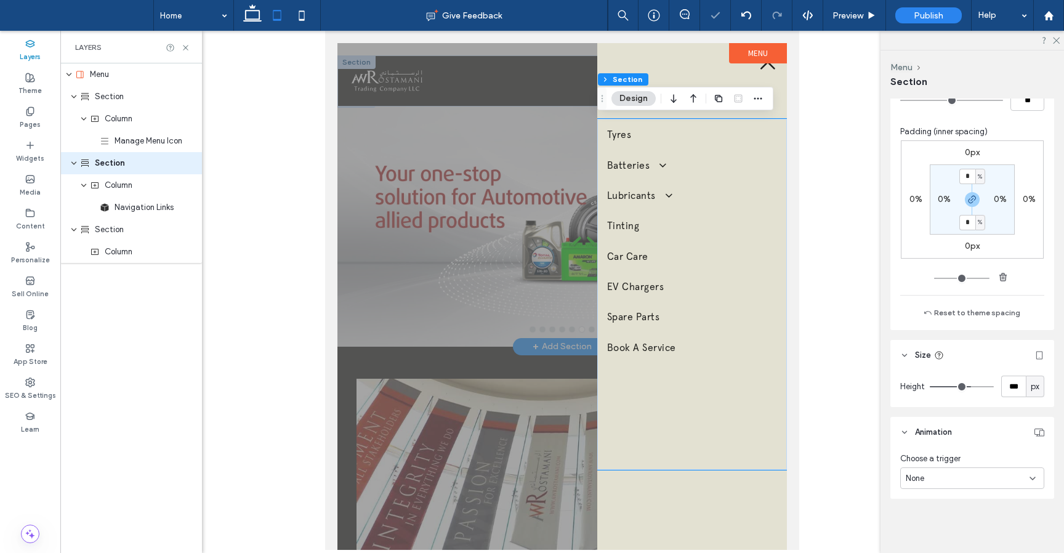
type input "***"
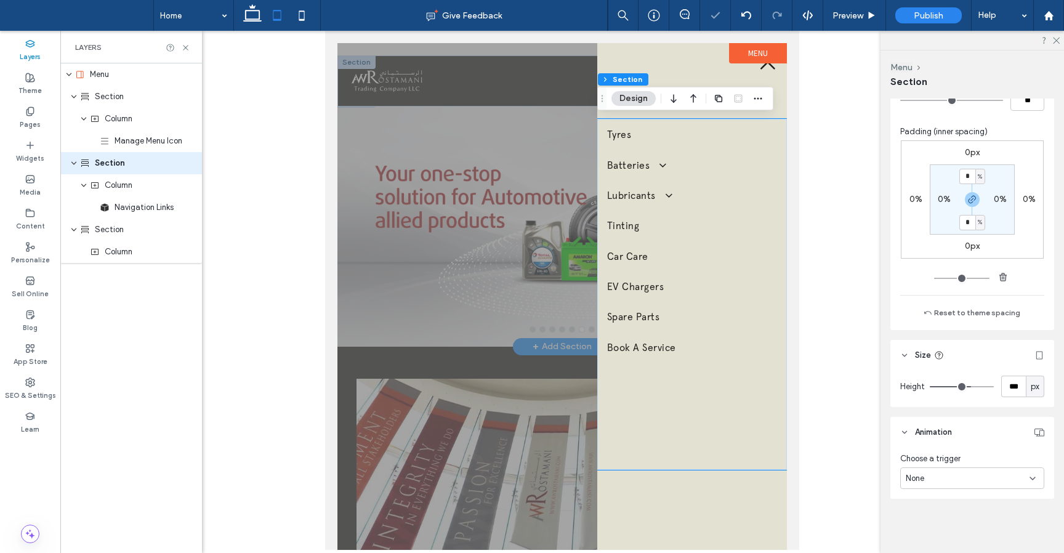
type input "***"
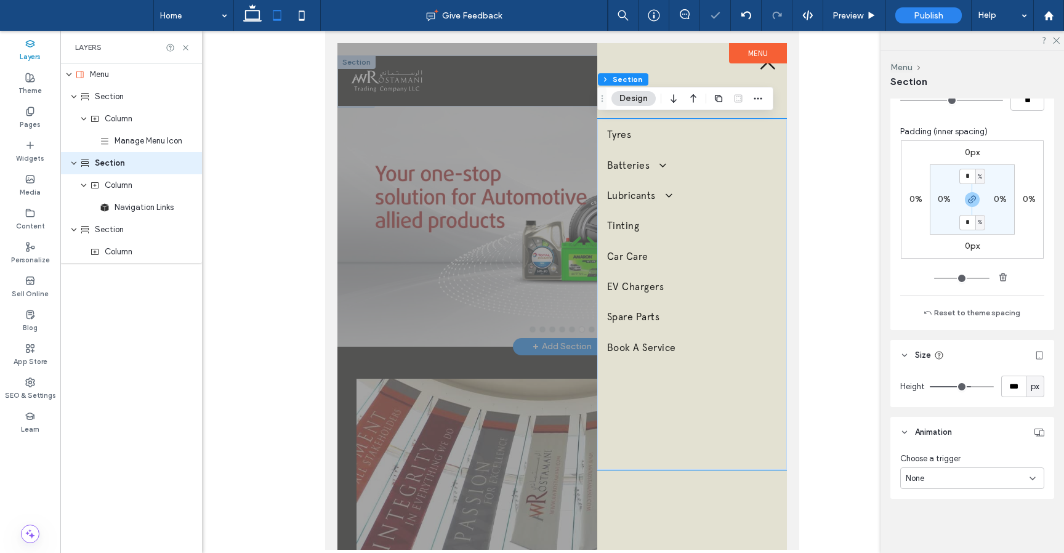
type input "***"
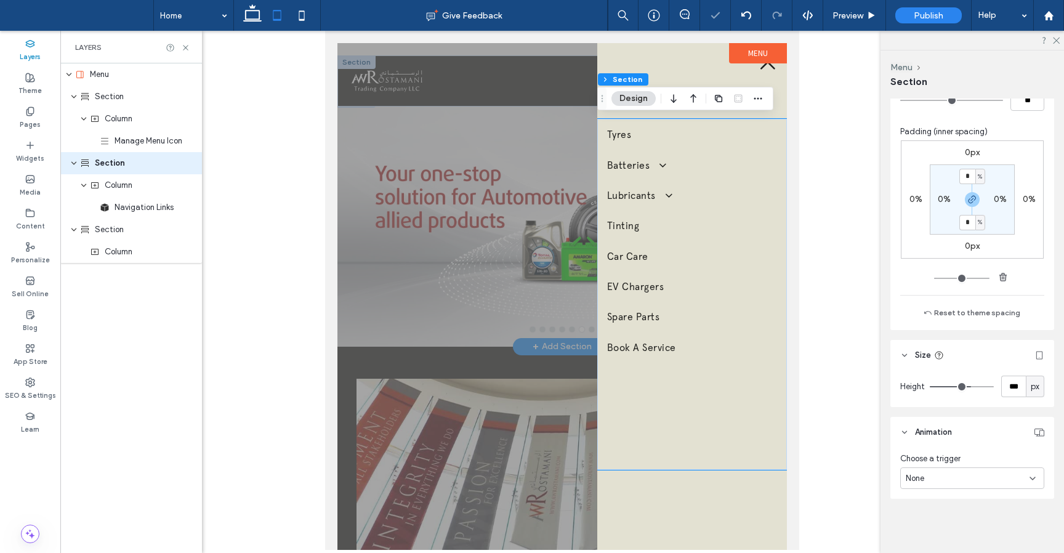
type input "***"
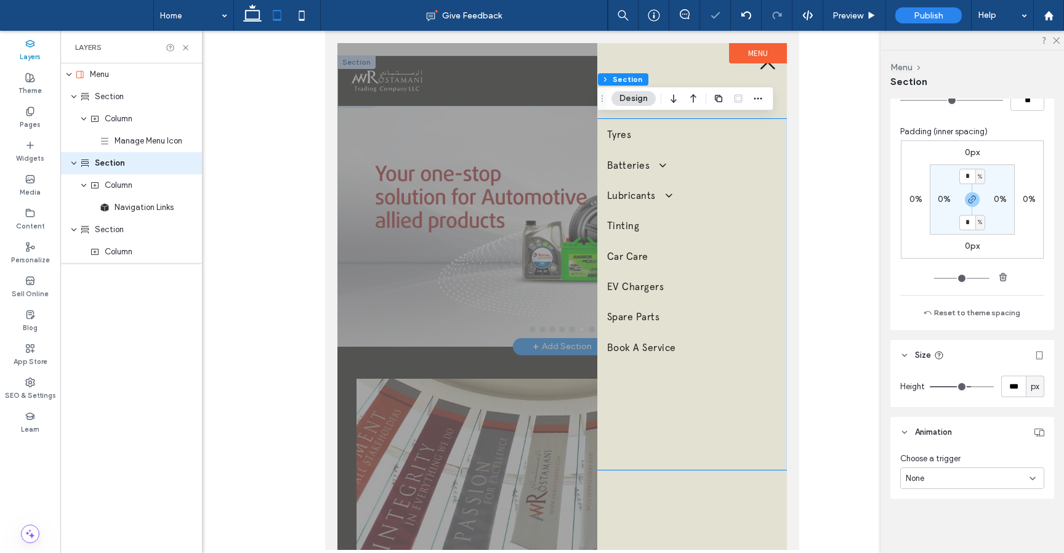
type input "***"
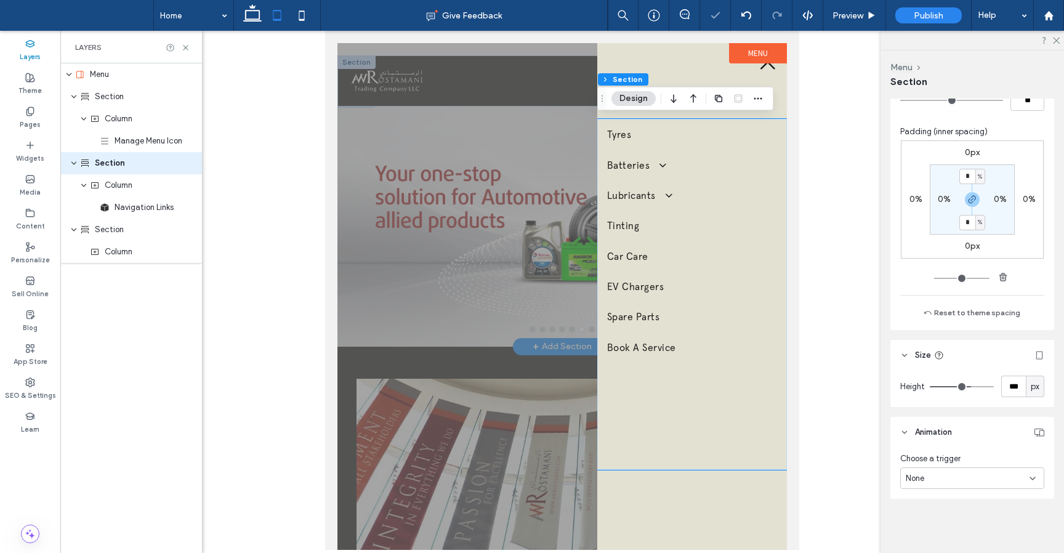
type input "***"
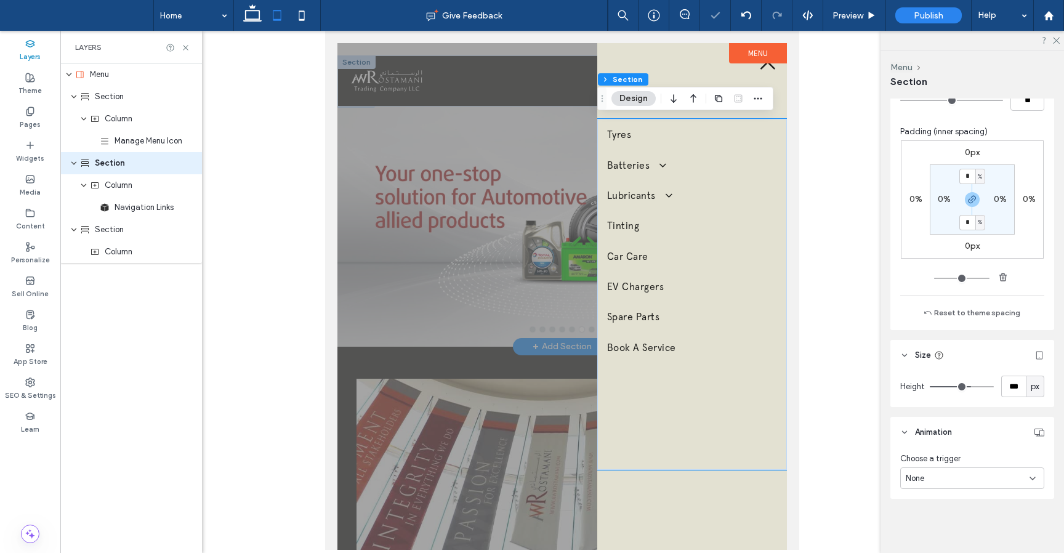
type input "***"
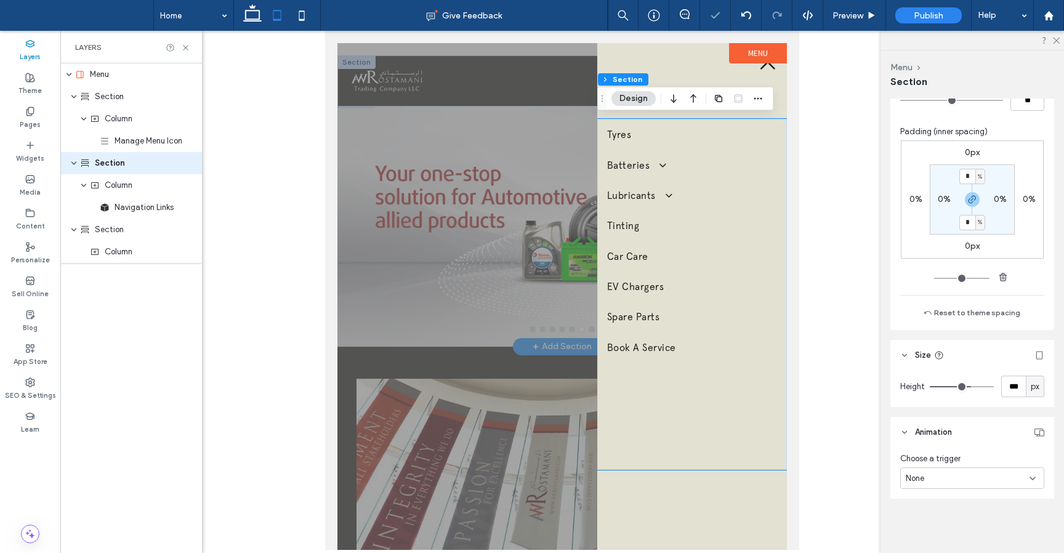
type input "***"
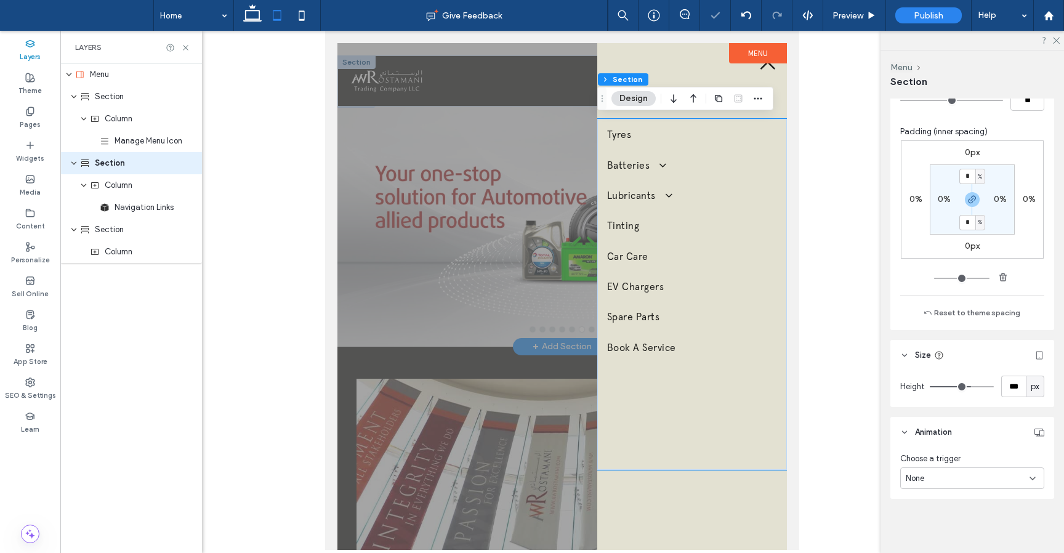
type input "***"
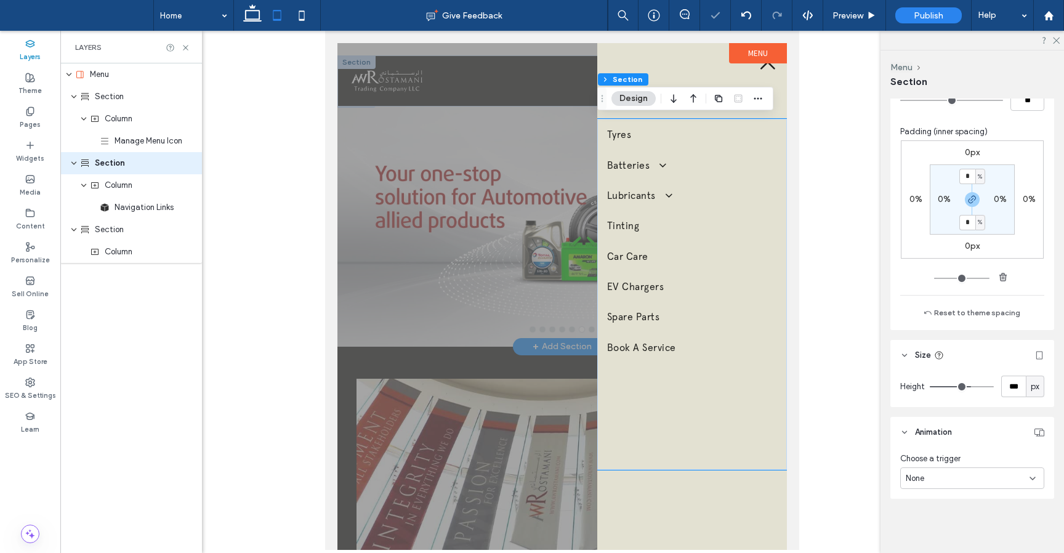
type input "***"
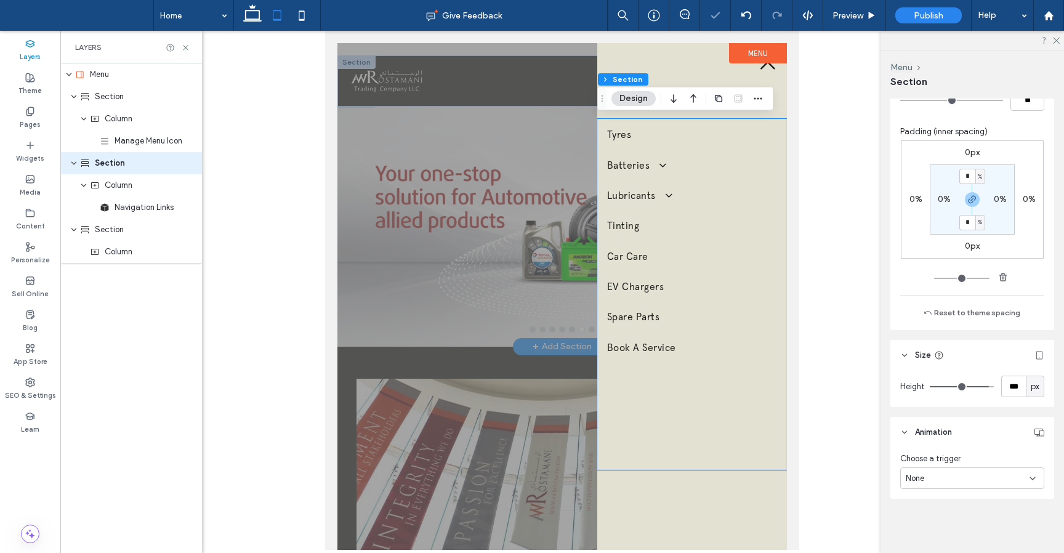
type input "***"
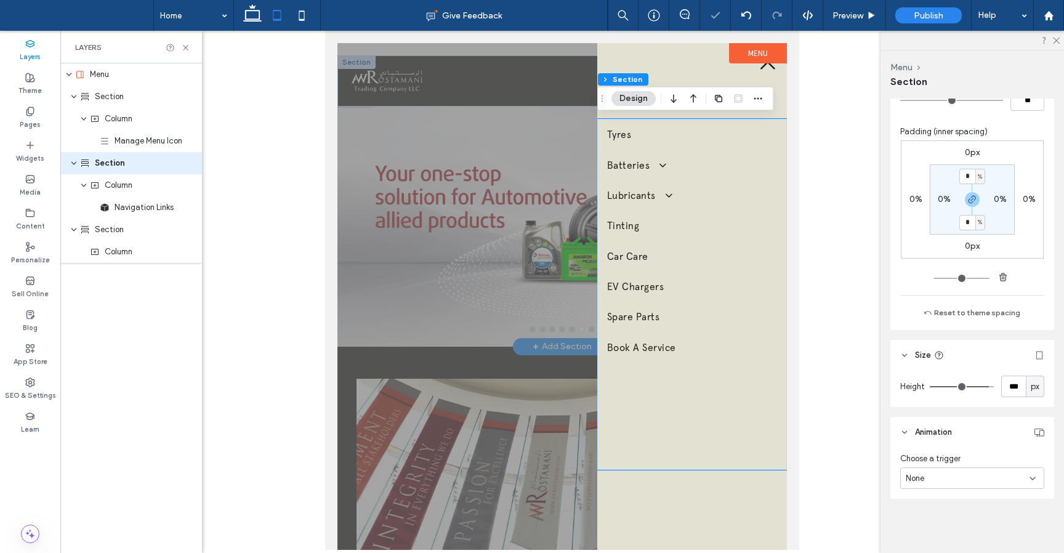
type input "***"
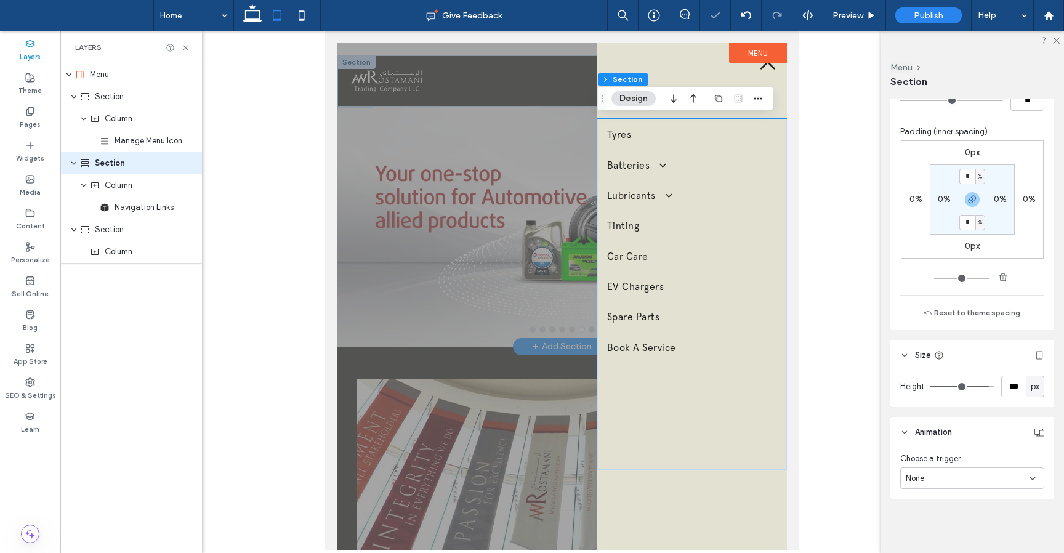
type input "***"
type input "****"
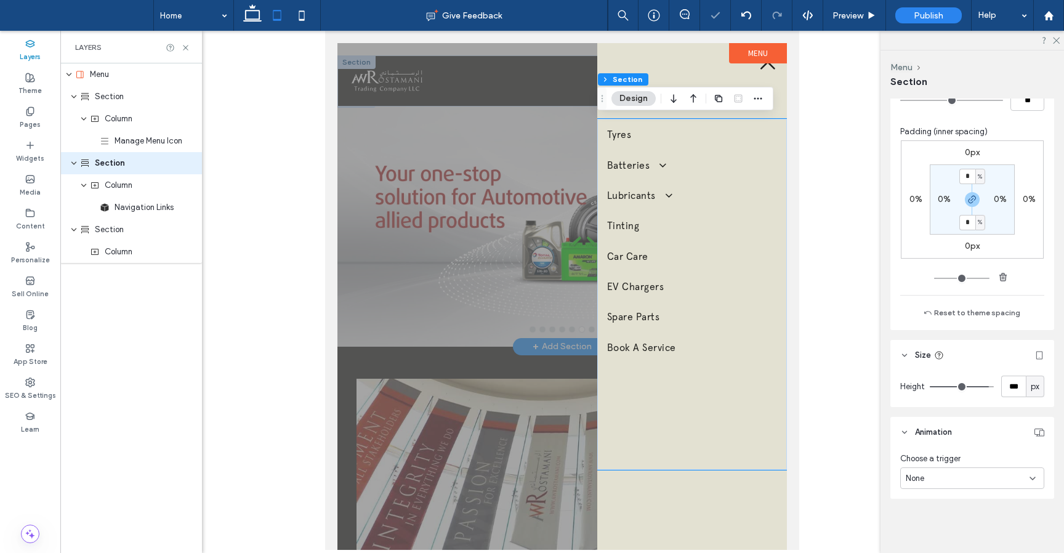
type input "****"
drag, startPoint x: 965, startPoint y: 385, endPoint x: 1023, endPoint y: 390, distance: 57.5
type input "****"
click at [994, 387] on input "range" at bounding box center [962, 386] width 64 height 1
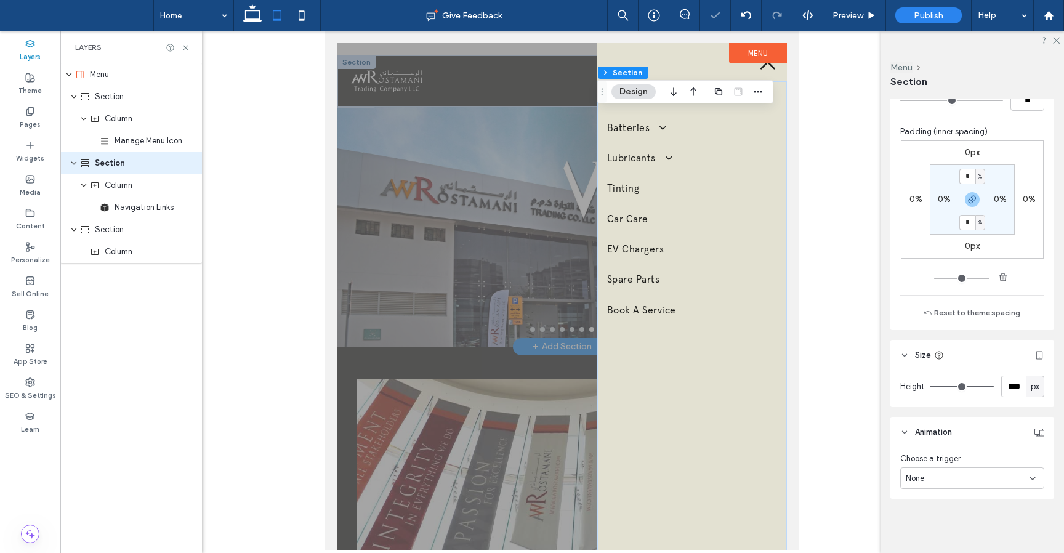
click at [1043, 390] on div "px" at bounding box center [1035, 387] width 18 height 22
click at [1039, 433] on div "%" at bounding box center [1034, 430] width 17 height 22
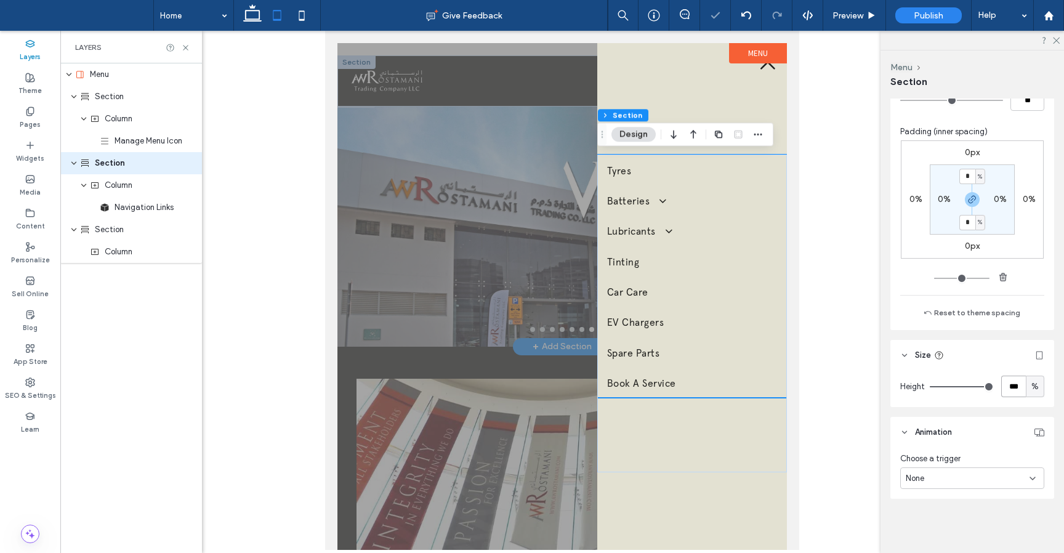
click at [1016, 386] on input "***" at bounding box center [1013, 387] width 25 height 22
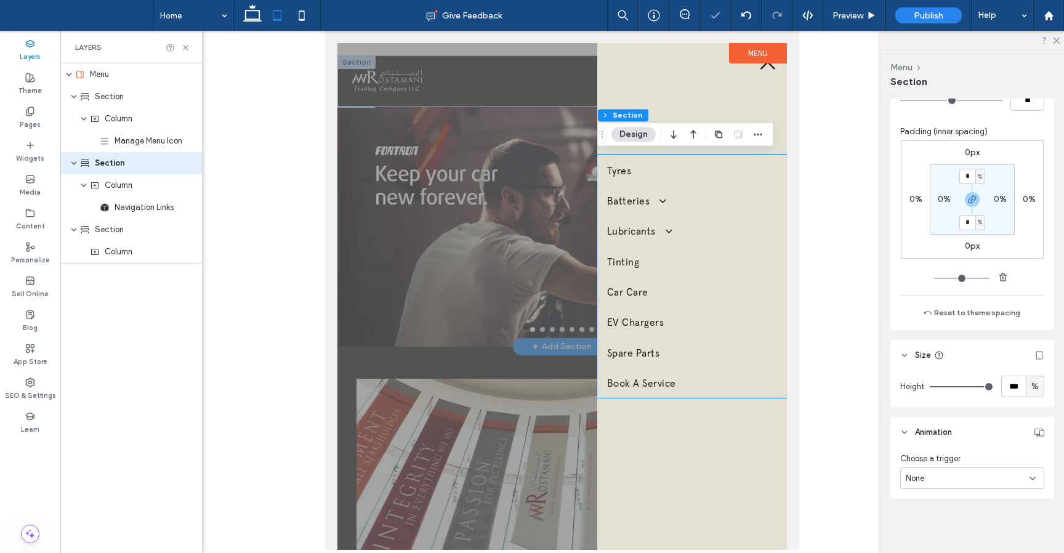
click at [1035, 384] on span "%" at bounding box center [1034, 386] width 7 height 12
click at [1015, 387] on input "***" at bounding box center [1013, 387] width 25 height 22
type input "***"
click at [1037, 385] on span "%" at bounding box center [1034, 386] width 7 height 12
click at [1037, 406] on span "px" at bounding box center [1035, 408] width 9 height 12
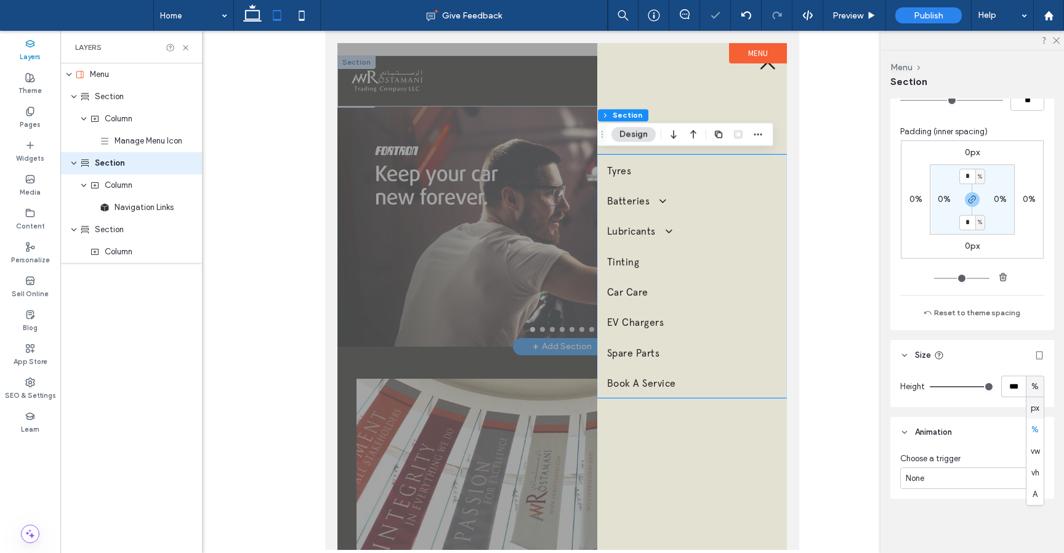
type input "***"
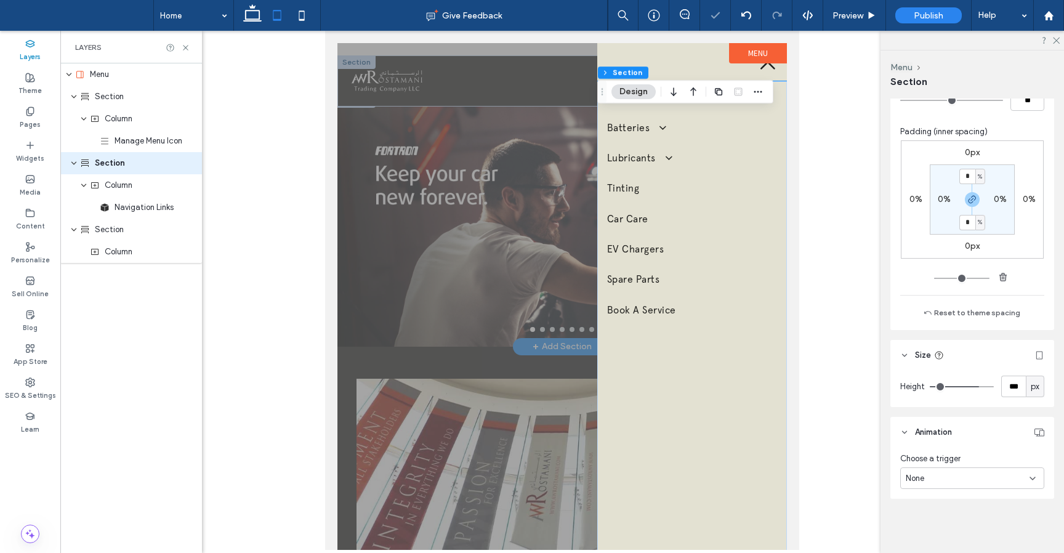
type input "***"
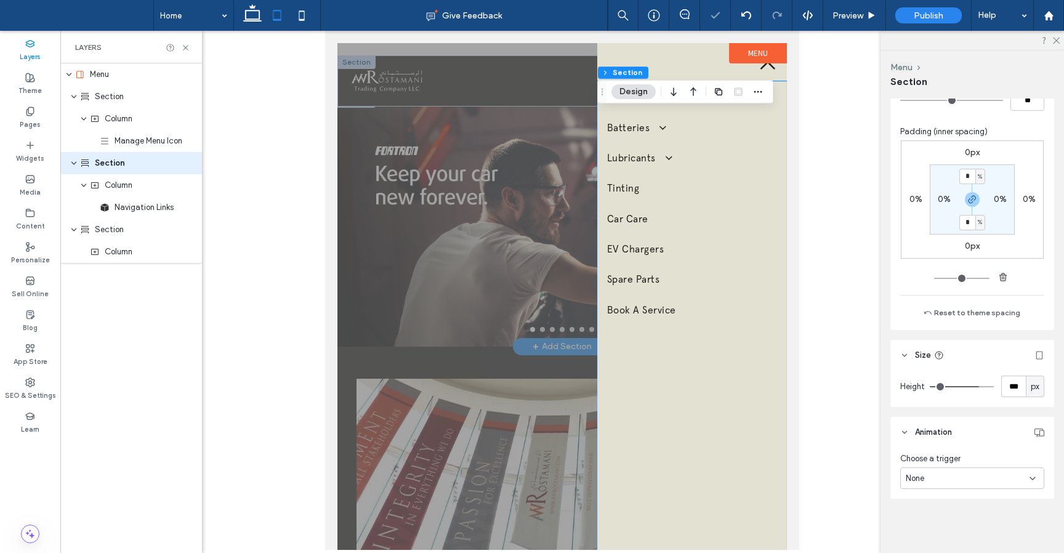
type input "***"
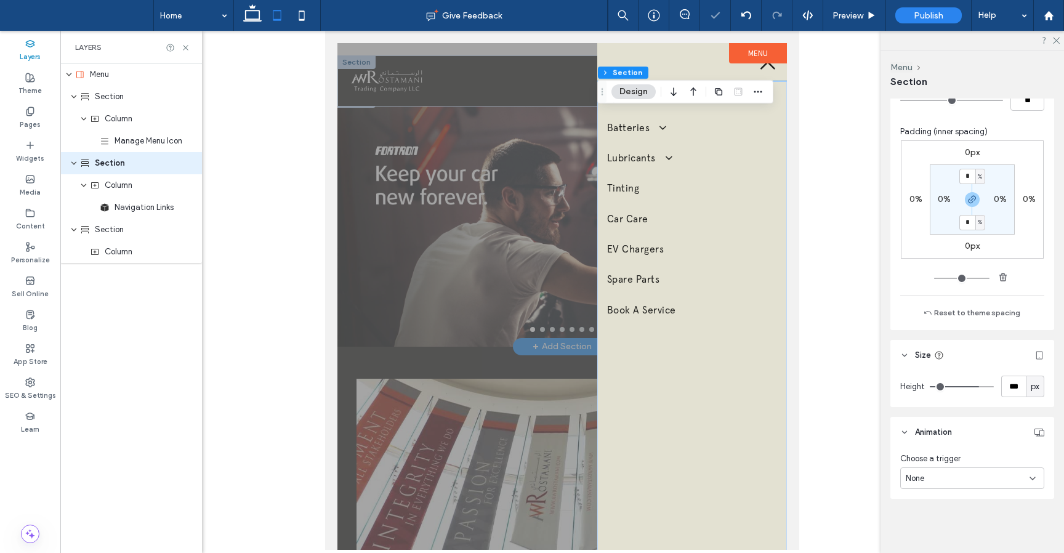
type input "***"
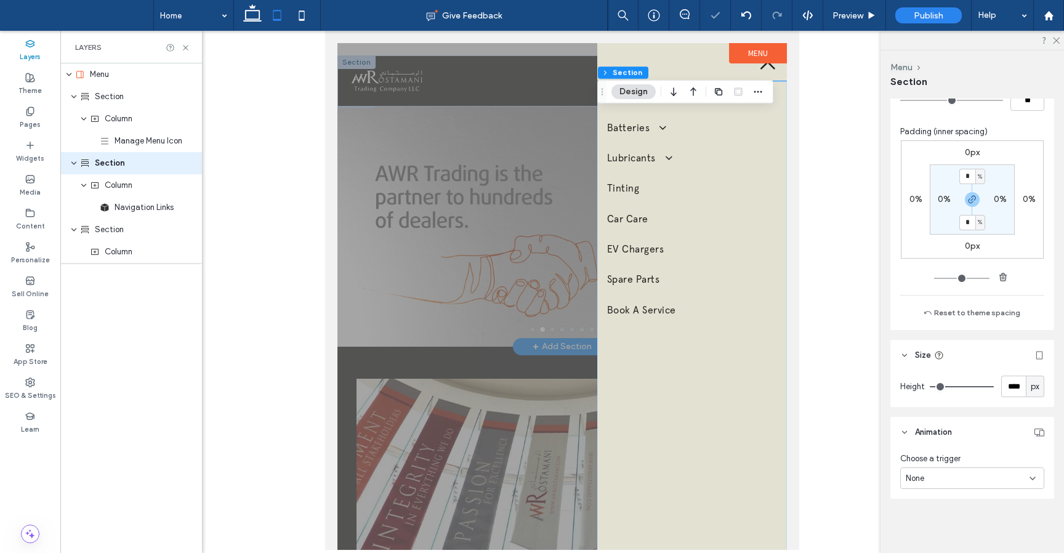
drag, startPoint x: 980, startPoint y: 387, endPoint x: 1005, endPoint y: 387, distance: 24.6
click at [994, 387] on input "range" at bounding box center [962, 386] width 64 height 1
click at [989, 368] on header "Size" at bounding box center [972, 355] width 164 height 31
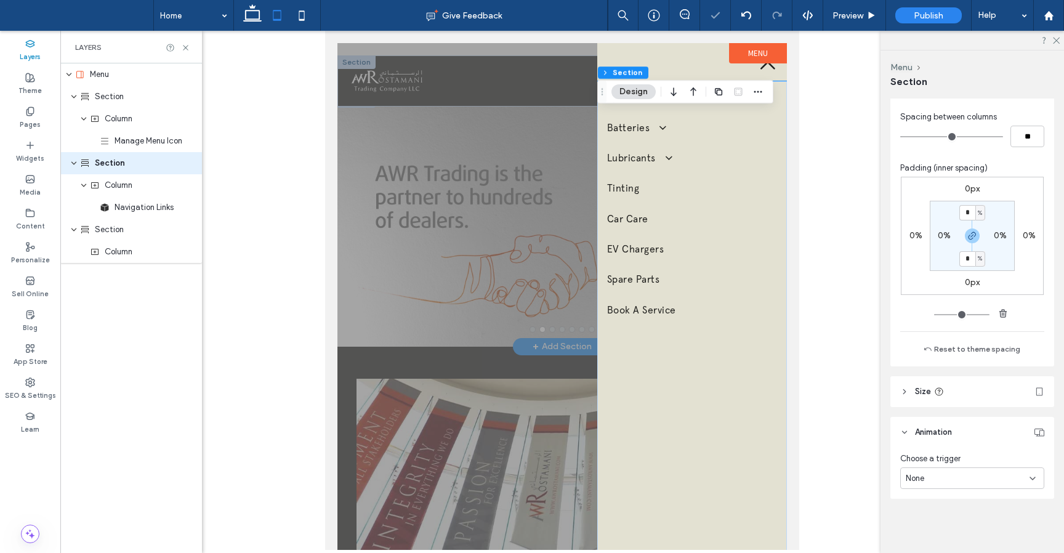
click at [907, 389] on icon at bounding box center [904, 391] width 9 height 9
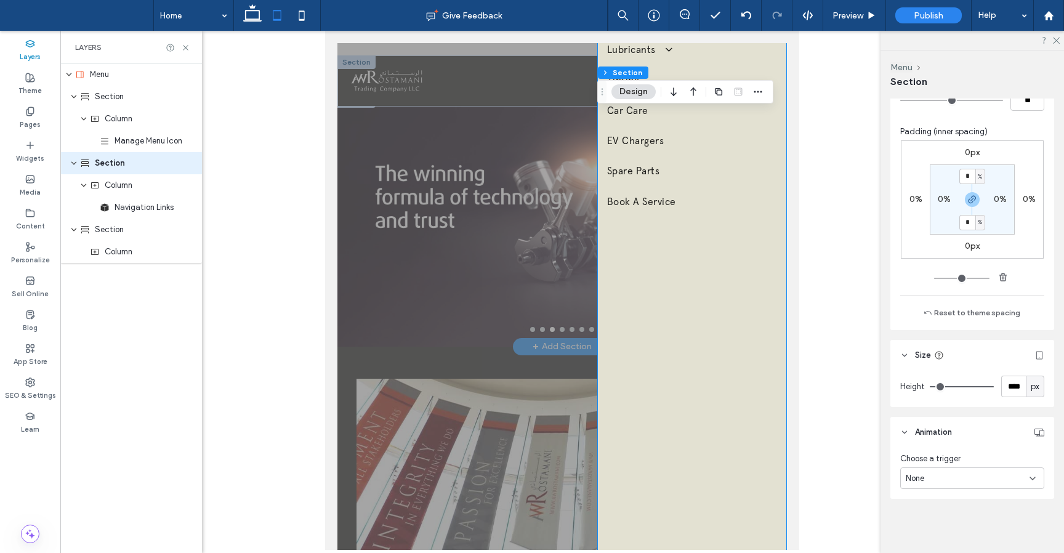
scroll to position [0, 0]
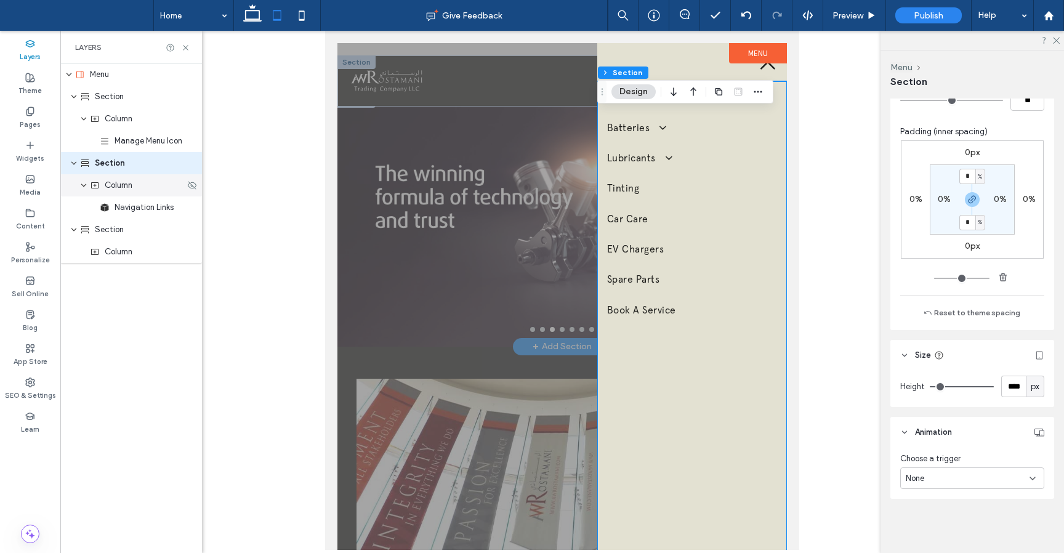
click at [124, 192] on div "Column" at bounding box center [131, 185] width 142 height 22
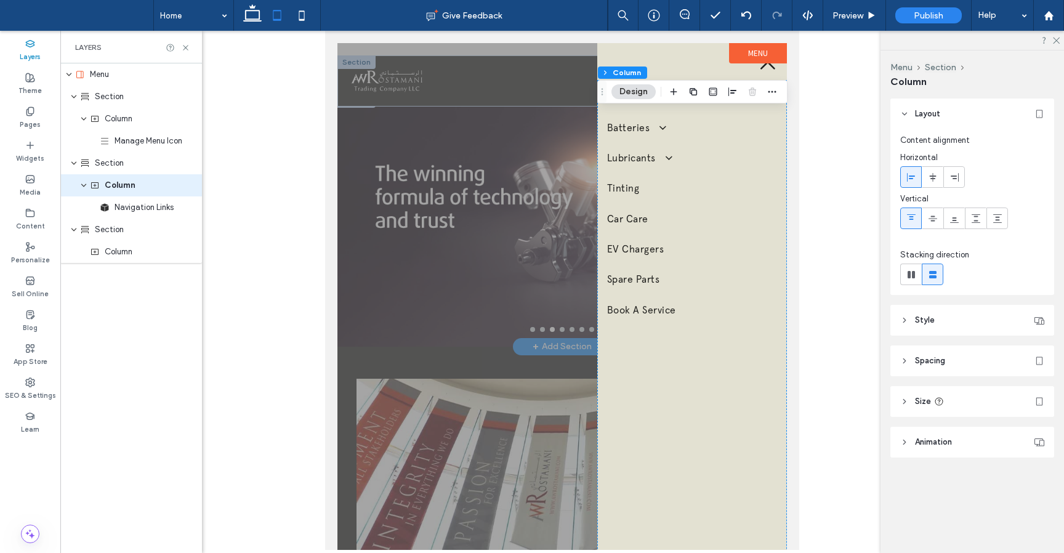
click at [911, 404] on header "Size" at bounding box center [972, 401] width 164 height 31
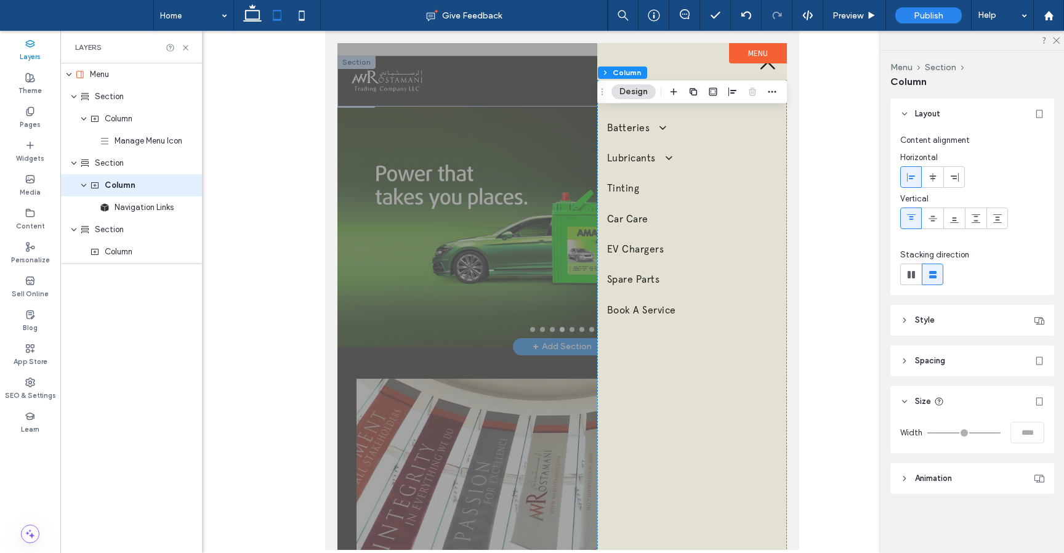
click at [1011, 432] on div "Width ****" at bounding box center [972, 433] width 144 height 22
click at [1036, 403] on icon at bounding box center [1039, 401] width 10 height 10
click at [905, 360] on use at bounding box center [904, 361] width 2 height 4
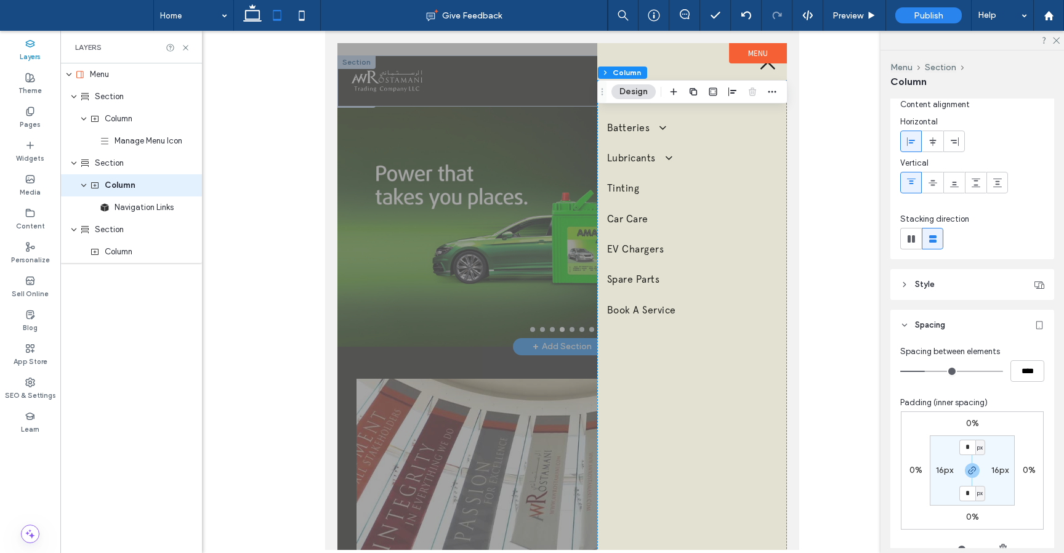
scroll to position [26, 0]
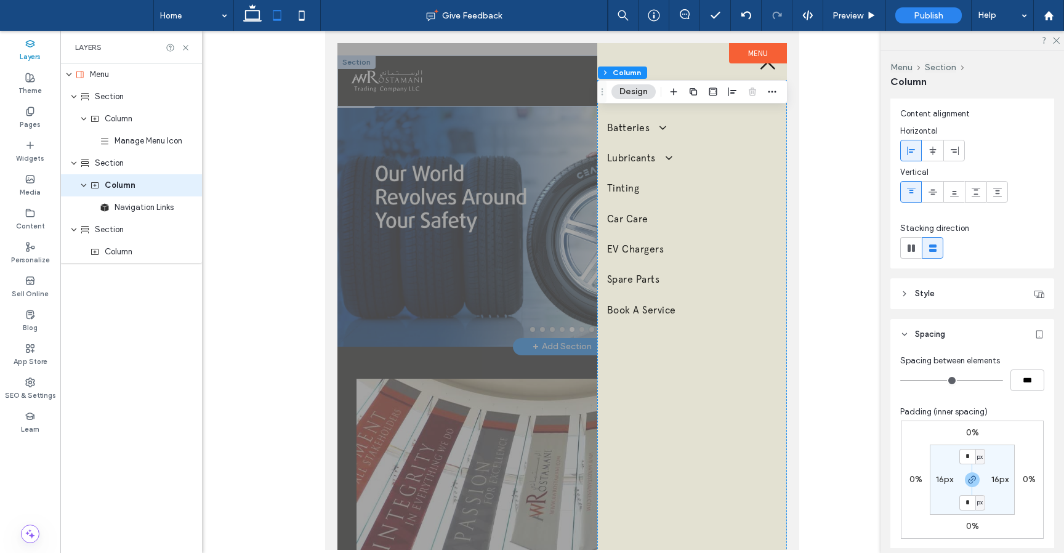
drag, startPoint x: 926, startPoint y: 382, endPoint x: 874, endPoint y: 381, distance: 51.7
click at [900, 381] on input "range" at bounding box center [951, 380] width 103 height 1
click at [908, 334] on icon at bounding box center [904, 334] width 9 height 9
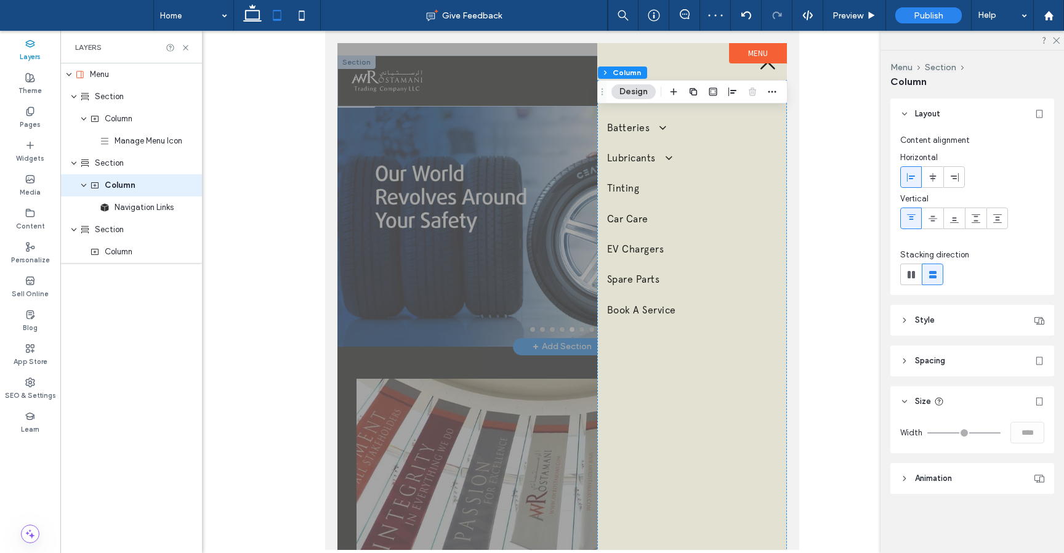
scroll to position [0, 0]
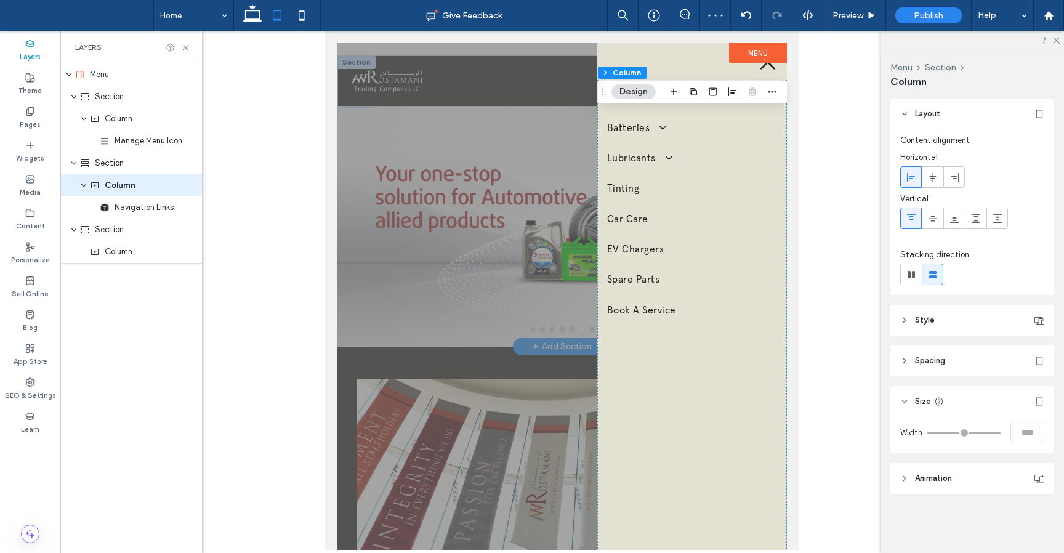
click at [904, 324] on header "Style" at bounding box center [972, 320] width 164 height 31
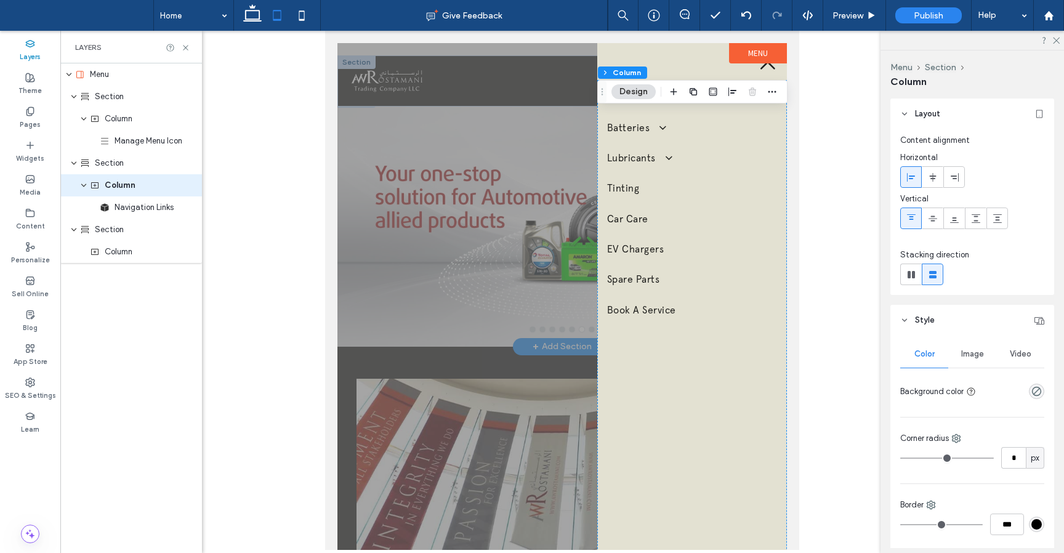
click at [907, 318] on icon at bounding box center [904, 320] width 9 height 9
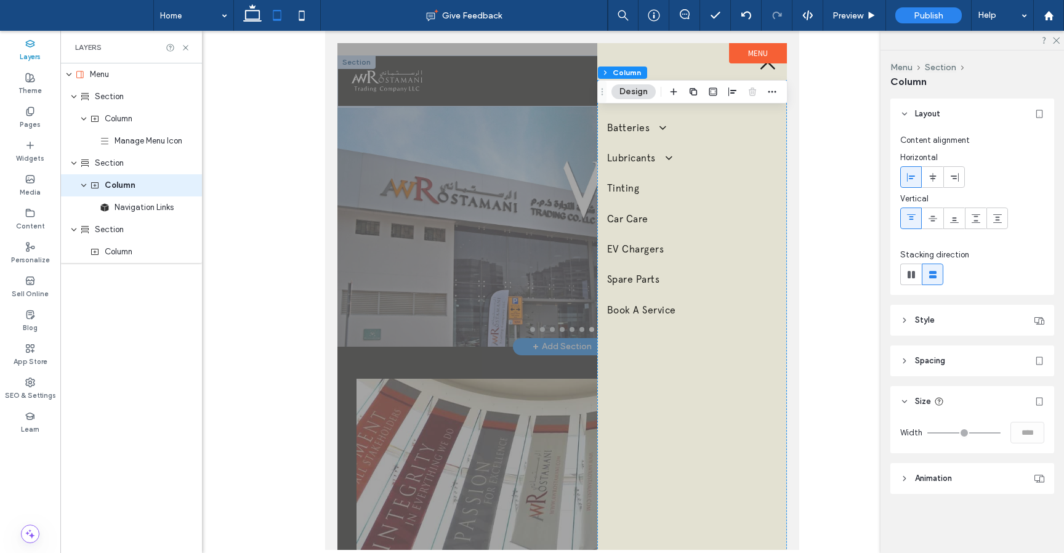
click at [906, 475] on icon at bounding box center [904, 478] width 9 height 9
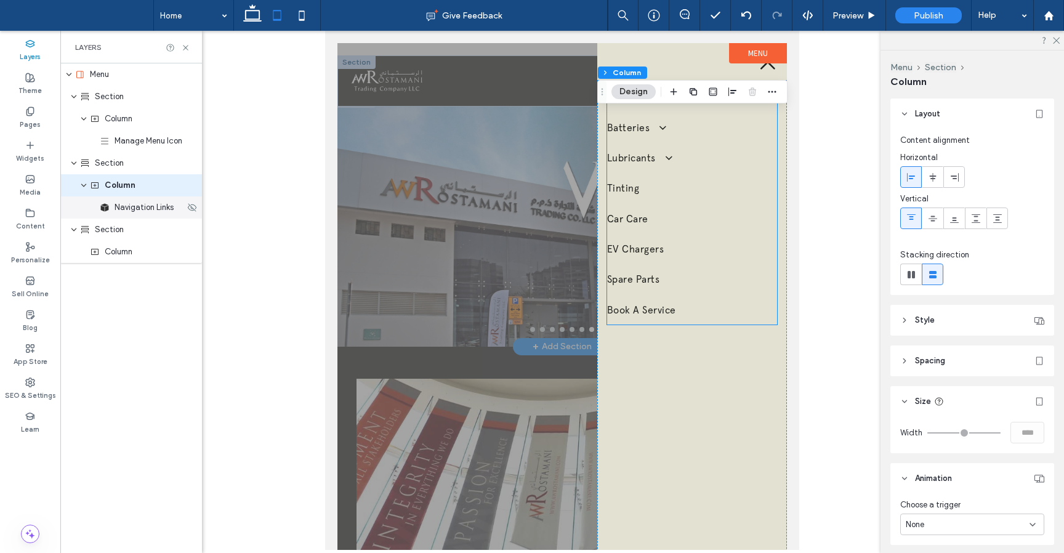
click at [127, 205] on span "Navigation Links" at bounding box center [144, 207] width 59 height 12
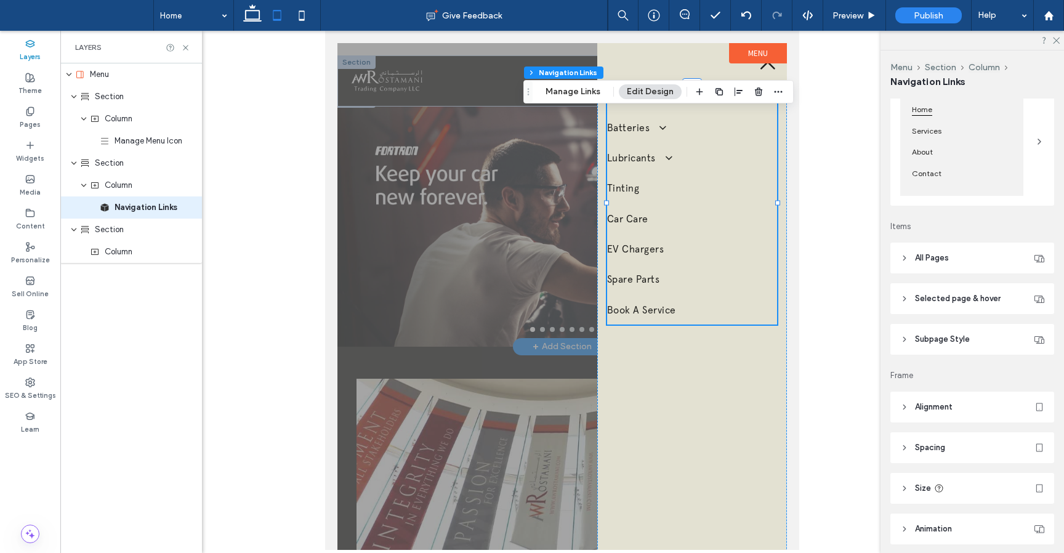
scroll to position [232, 0]
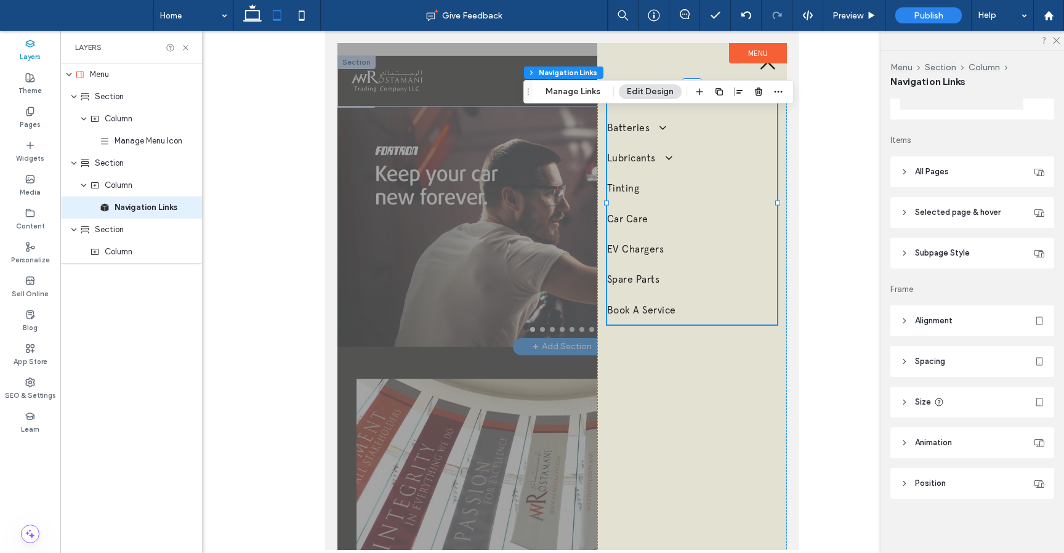
click at [904, 405] on icon at bounding box center [904, 402] width 9 height 9
click at [1007, 505] on button "More Size Options" at bounding box center [1011, 501] width 66 height 15
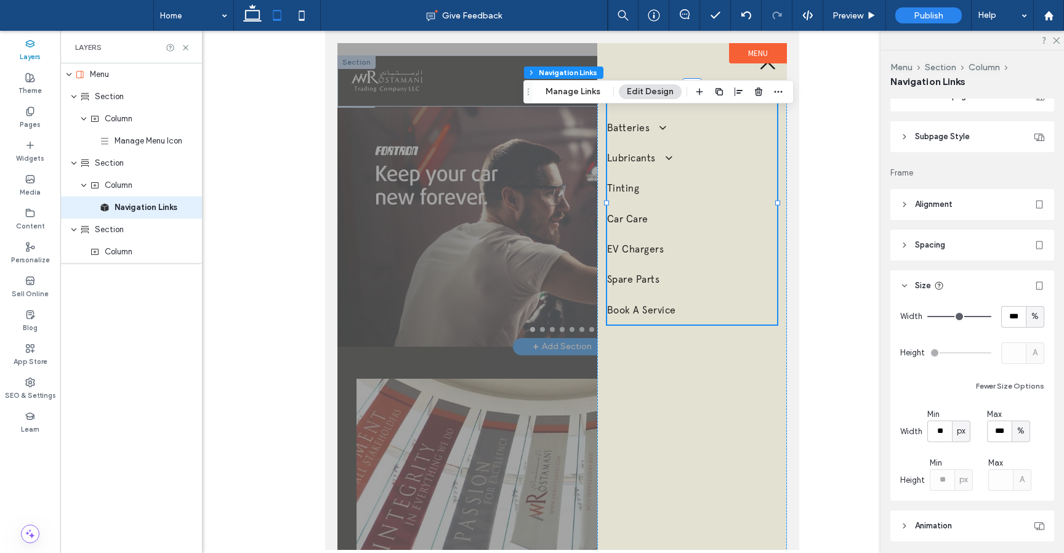
scroll to position [348, 0]
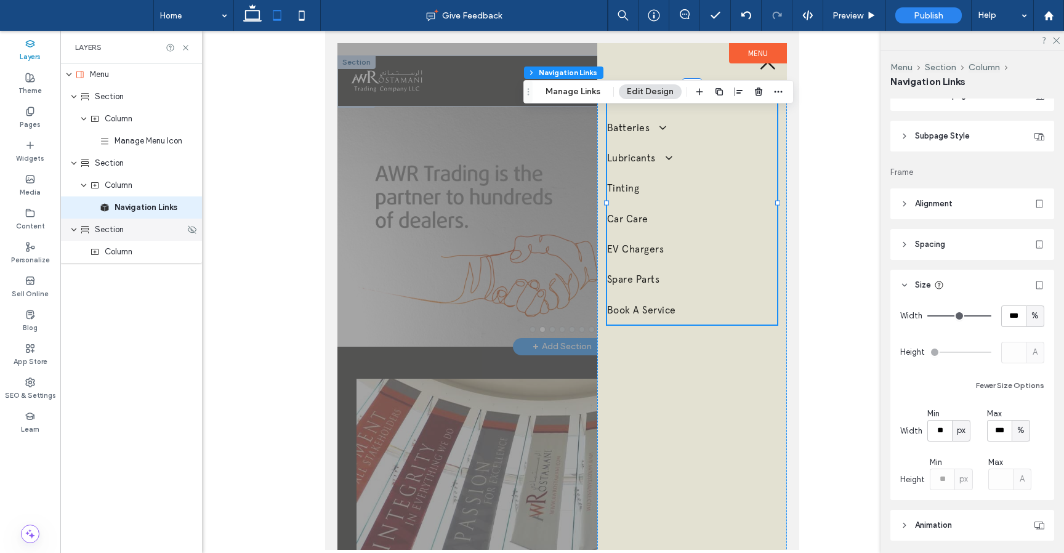
click at [118, 233] on span "Section" at bounding box center [109, 229] width 29 height 12
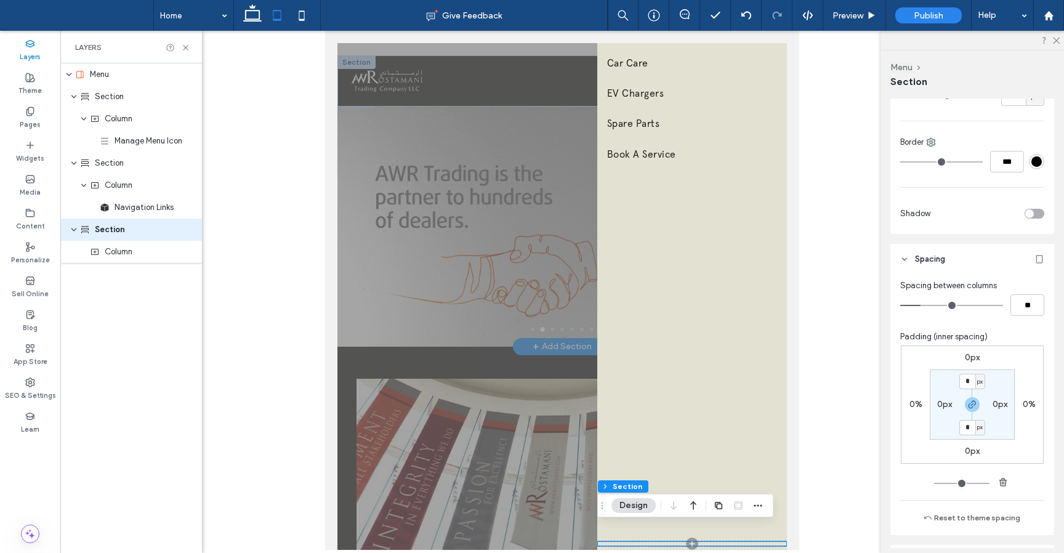
scroll to position [428, 0]
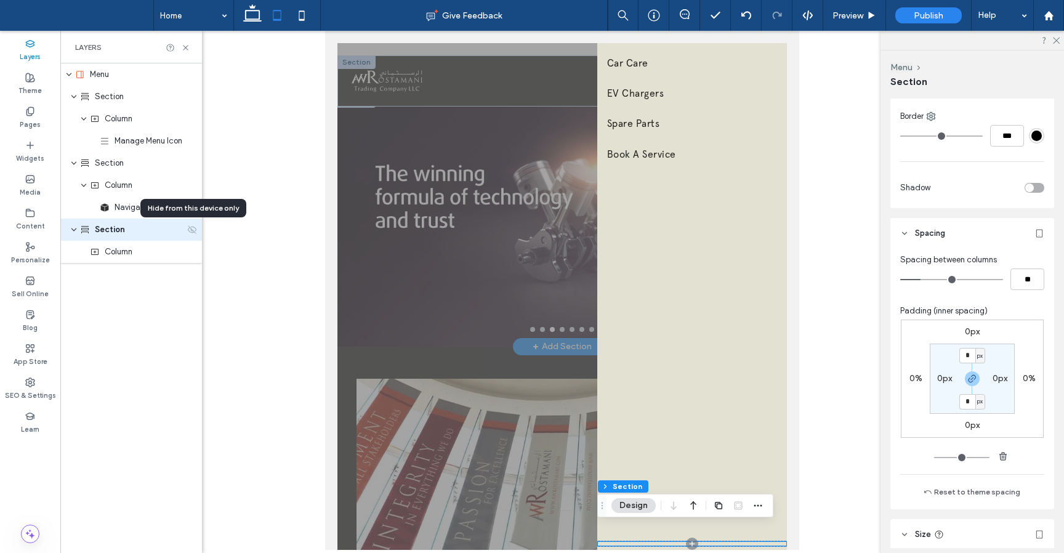
click at [193, 228] on icon at bounding box center [192, 230] width 10 height 10
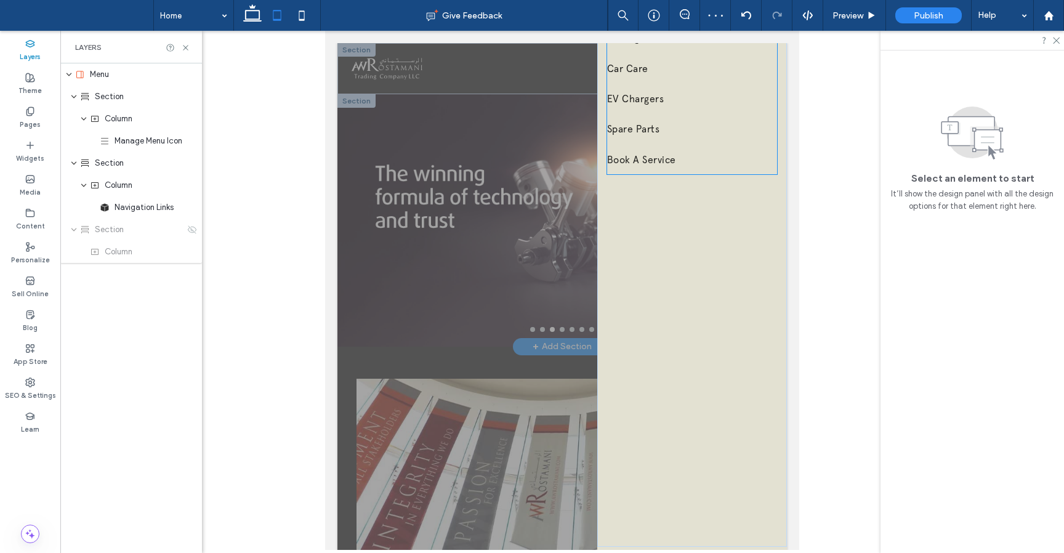
scroll to position [0, 0]
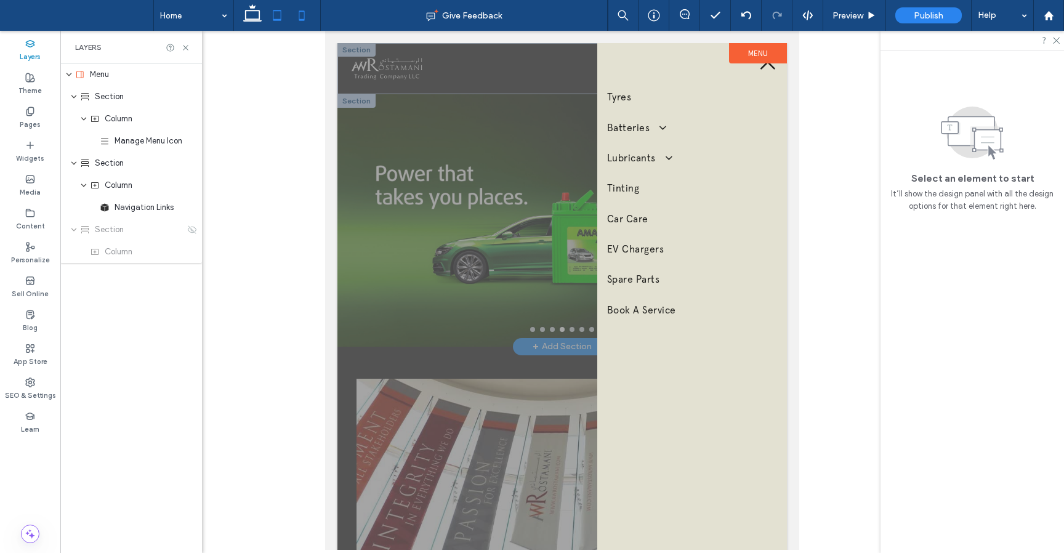
click at [297, 16] on icon at bounding box center [301, 15] width 25 height 25
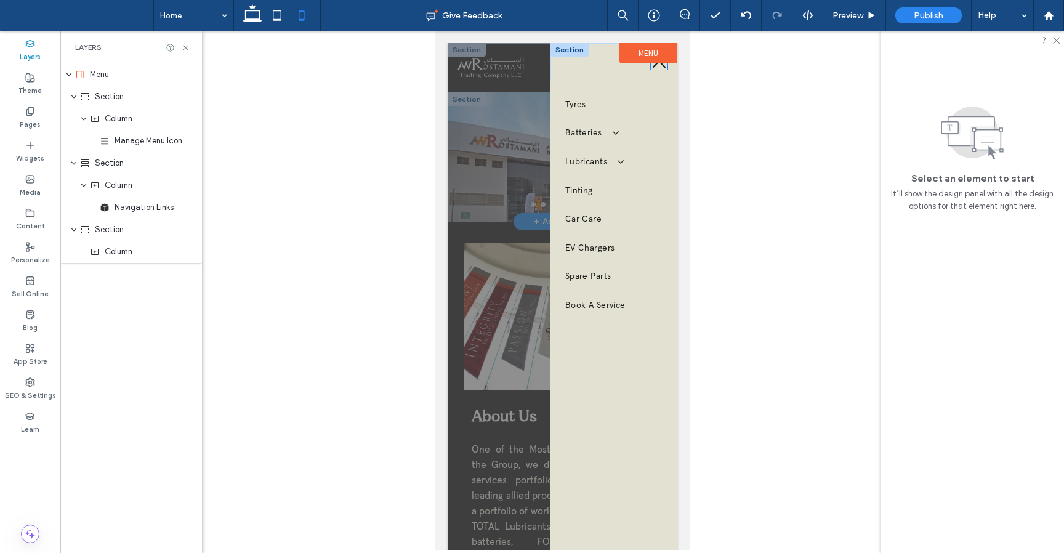
click at [656, 68] on icon at bounding box center [658, 61] width 17 height 17
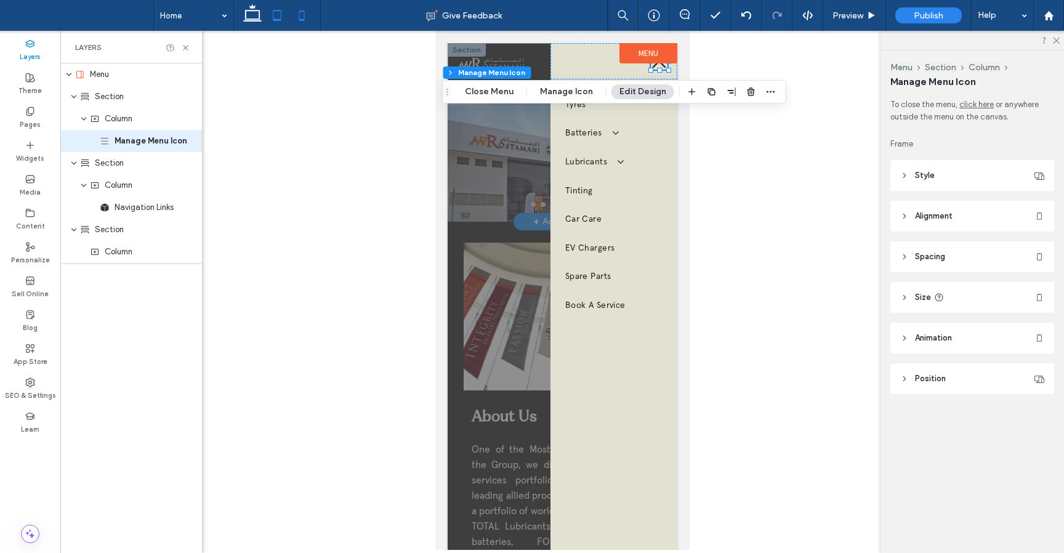
click at [278, 13] on icon at bounding box center [277, 15] width 25 height 25
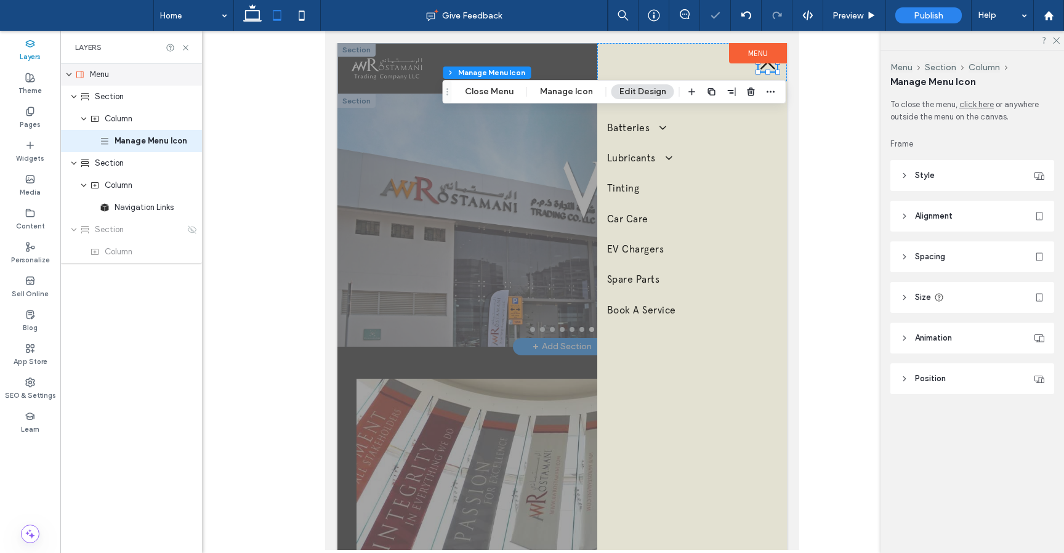
click at [111, 79] on div "Menu" at bounding box center [134, 74] width 119 height 12
click at [114, 95] on span "Section" at bounding box center [109, 96] width 29 height 12
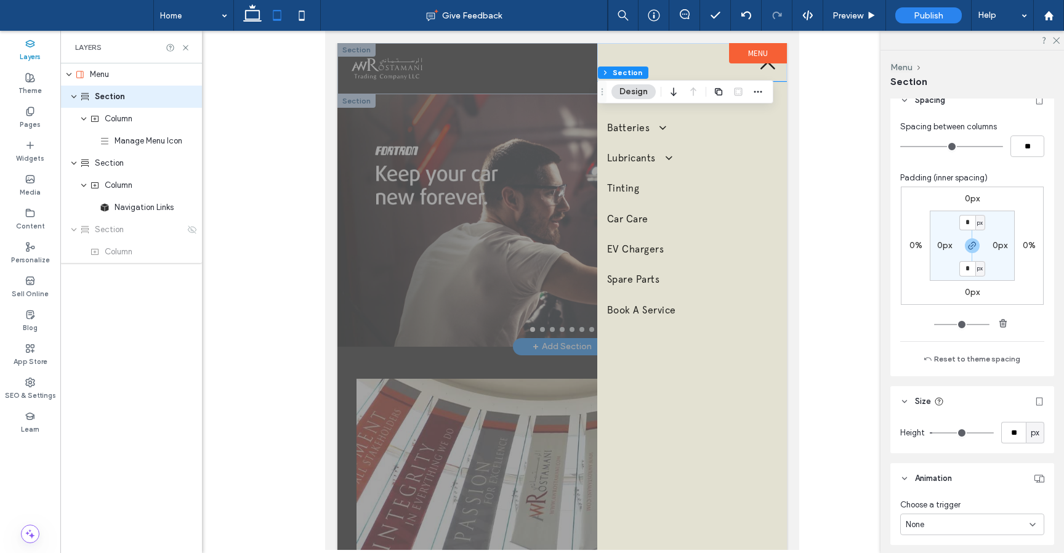
scroll to position [608, 0]
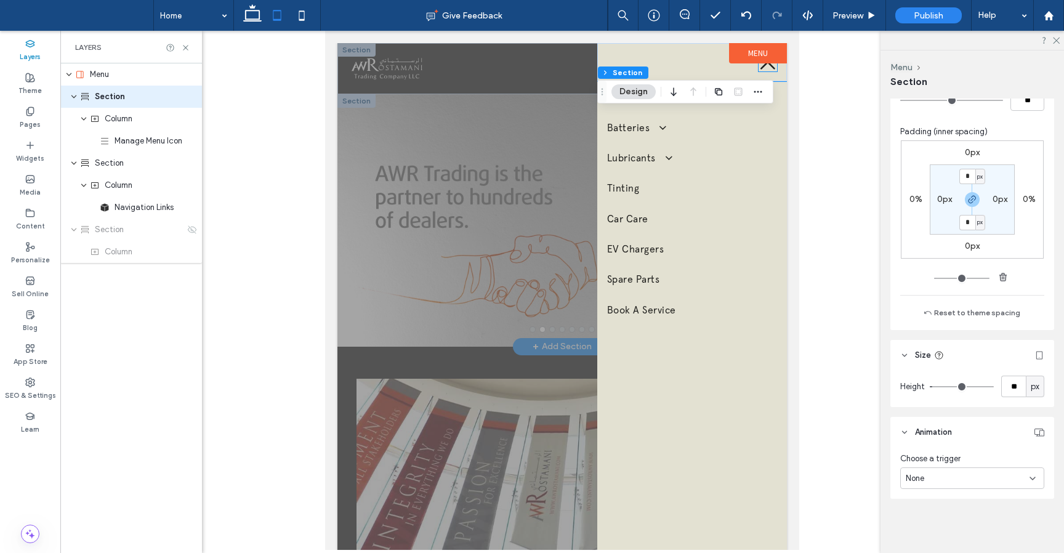
click at [769, 68] on icon at bounding box center [767, 62] width 18 height 18
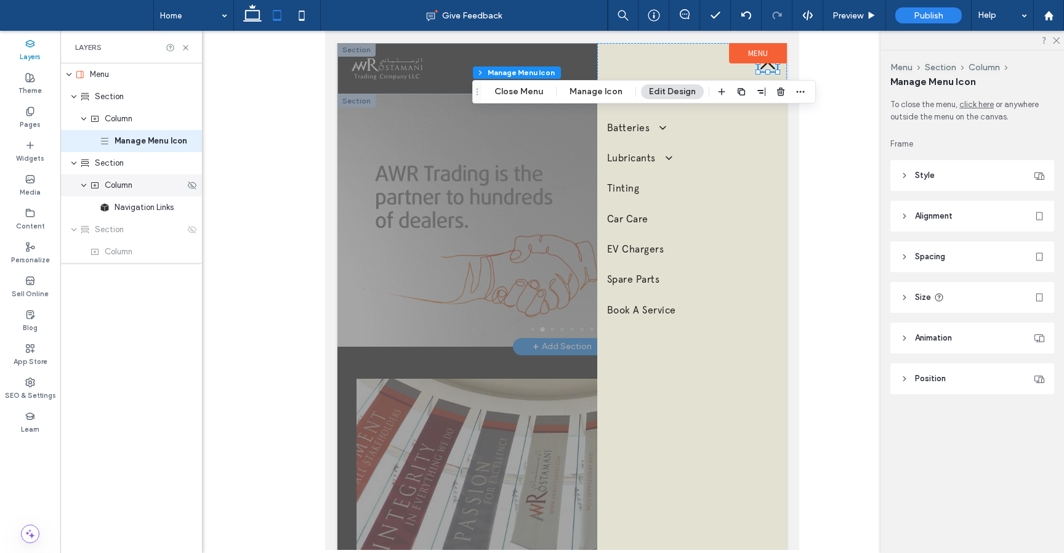
click at [124, 188] on span "Column" at bounding box center [119, 185] width 28 height 12
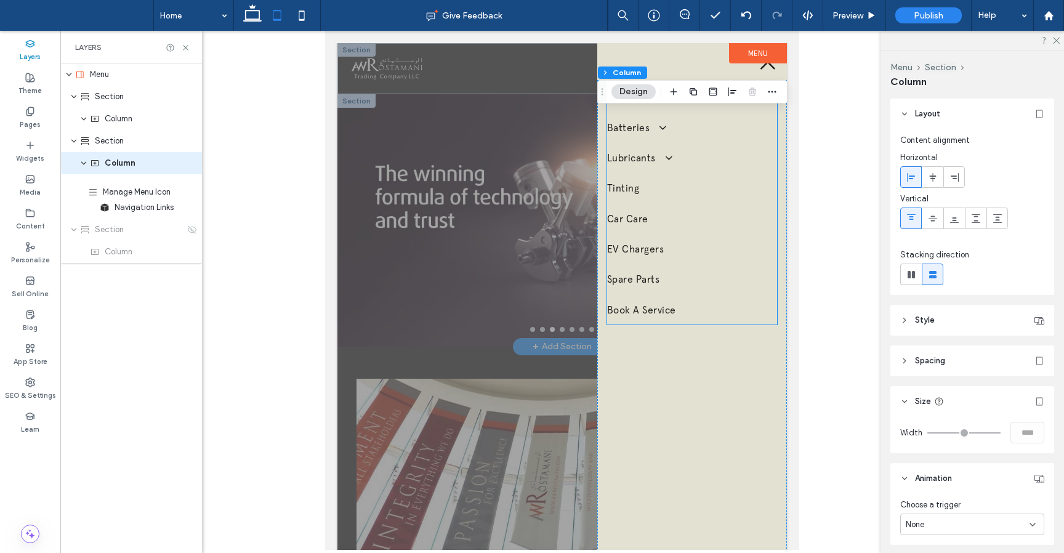
drag, startPoint x: 148, startPoint y: 144, endPoint x: 137, endPoint y: 195, distance: 52.4
click at [137, 195] on div "Menu Section Column Manage Menu Icon Section Column Navigation Links Section Co…" at bounding box center [131, 162] width 142 height 199
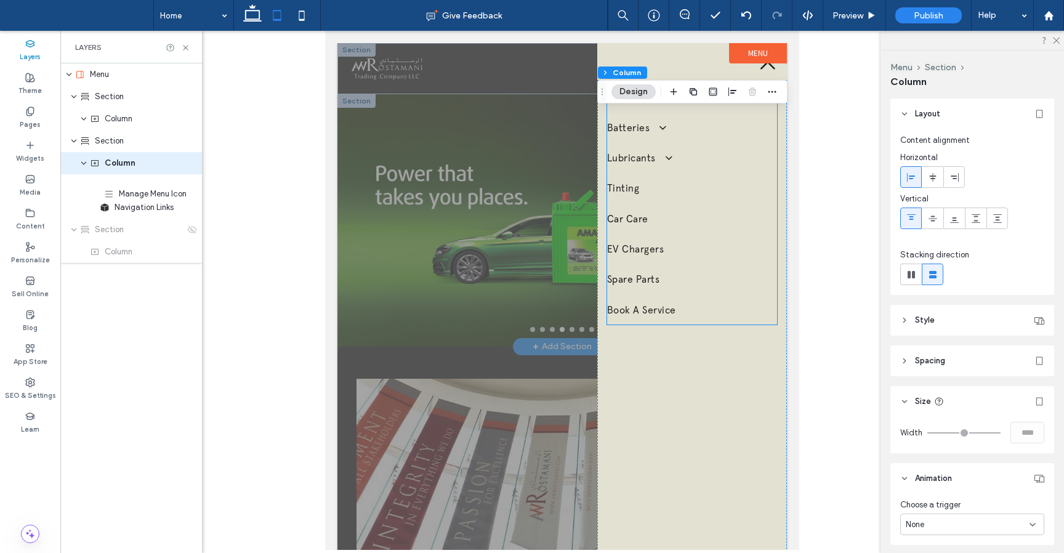
drag, startPoint x: 139, startPoint y: 140, endPoint x: 143, endPoint y: 193, distance: 53.1
click at [143, 193] on div "Menu Section Column Manage Menu Icon Section Column Navigation Links Section Co…" at bounding box center [131, 162] width 142 height 199
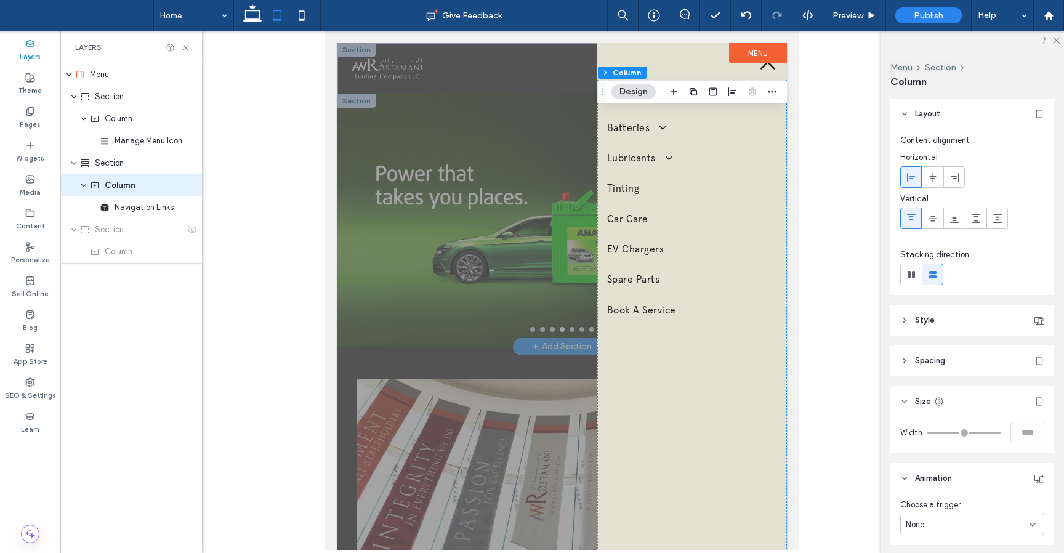
click at [688, 422] on div "Tyres Batteries Amaron Batteries Lubricants Total Lubricants ELF Lubricants Tin…" at bounding box center [692, 389] width 190 height 616
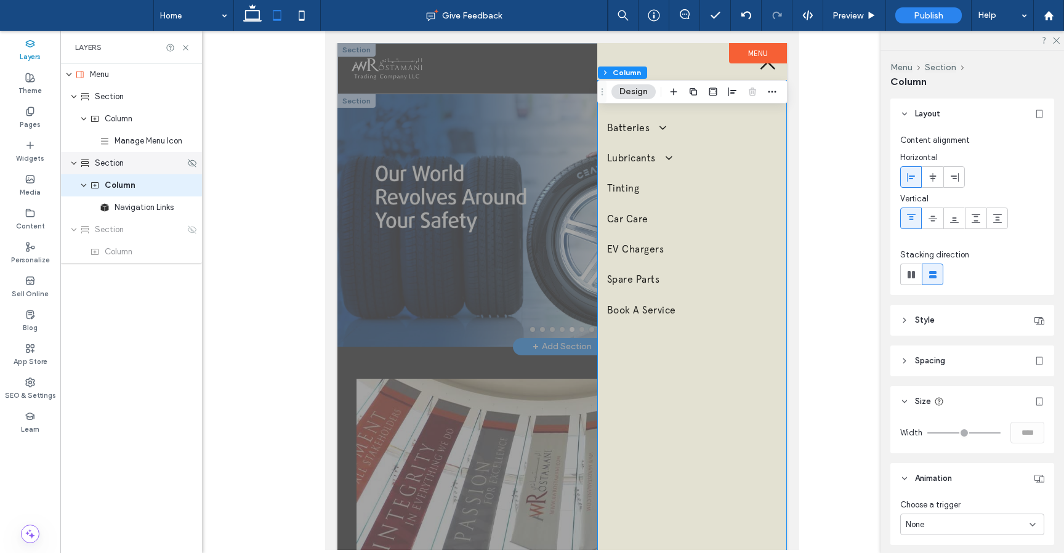
click at [114, 171] on div "Section" at bounding box center [131, 163] width 142 height 22
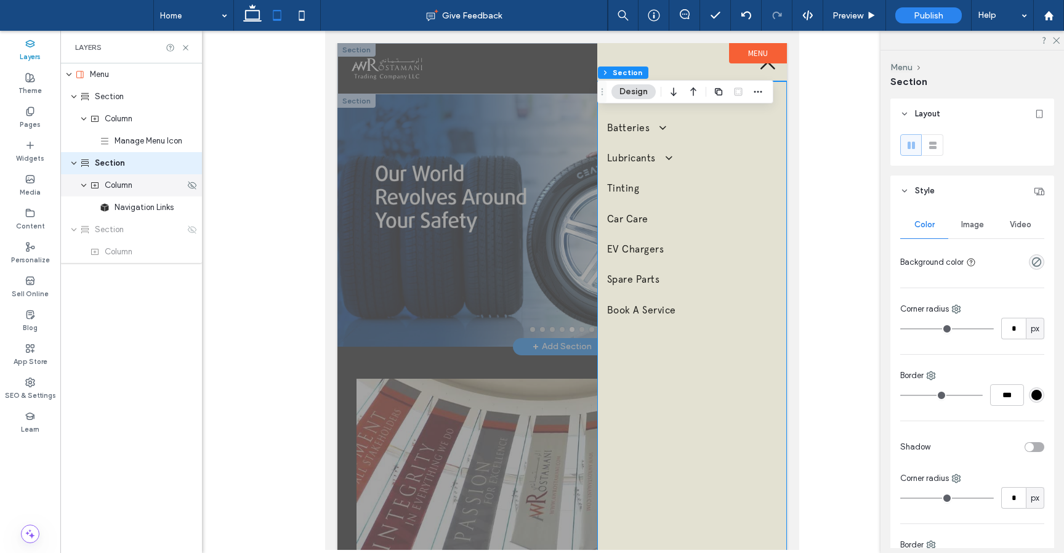
click at [130, 186] on span "Column" at bounding box center [119, 185] width 28 height 12
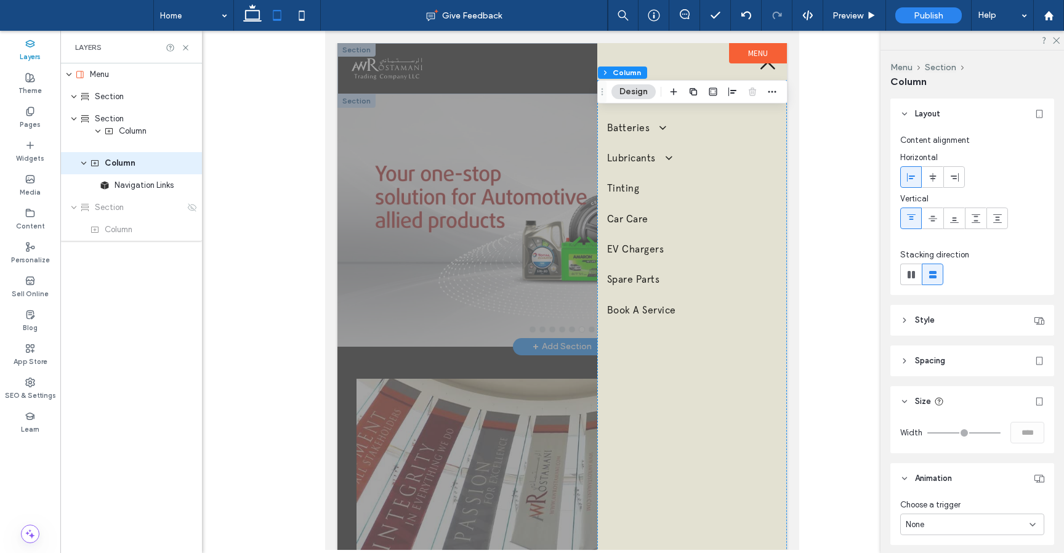
drag, startPoint x: 119, startPoint y: 123, endPoint x: 132, endPoint y: 135, distance: 18.3
click at [132, 135] on div "Menu Section Column Section Column Navigation Links Section Column" at bounding box center [131, 151] width 142 height 177
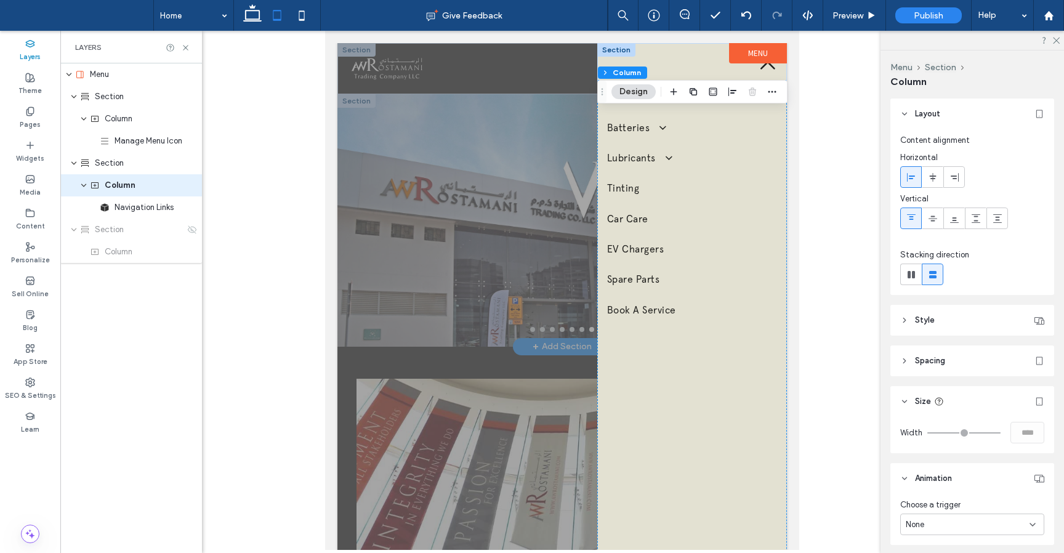
click at [674, 48] on div at bounding box center [692, 62] width 190 height 38
click at [661, 60] on div at bounding box center [692, 62] width 190 height 38
click at [658, 68] on div at bounding box center [692, 62] width 190 height 38
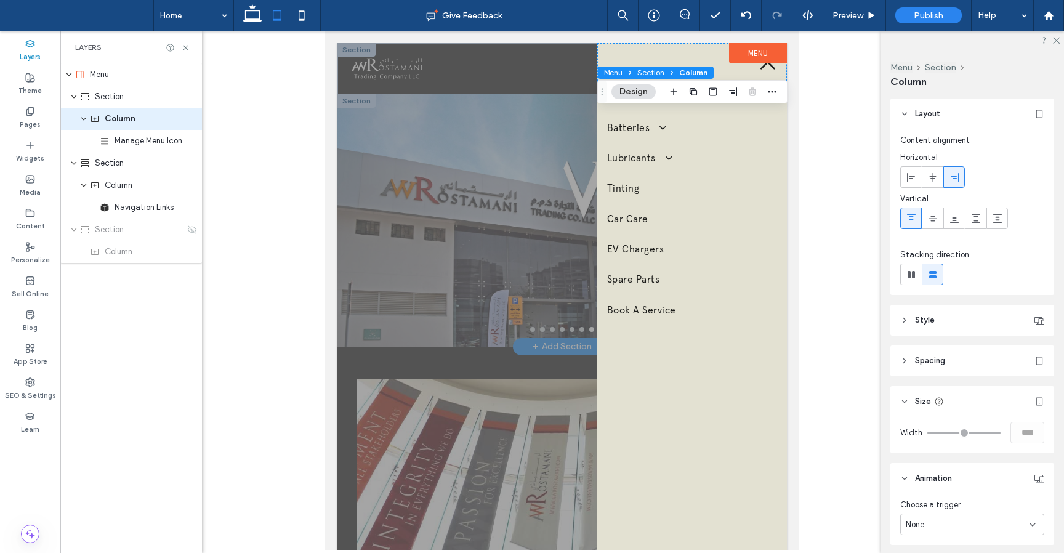
click at [631, 78] on span at bounding box center [629, 72] width 7 height 12
click at [659, 54] on div at bounding box center [692, 62] width 190 height 38
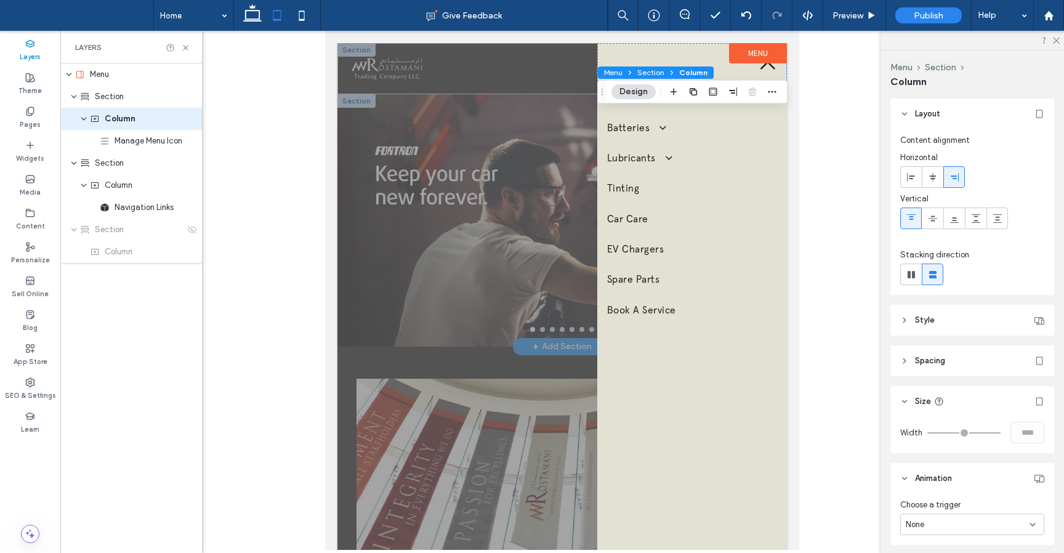
click at [683, 72] on span "Column" at bounding box center [693, 72] width 28 height 9
click at [143, 139] on span "Manage Menu Icon" at bounding box center [149, 141] width 68 height 12
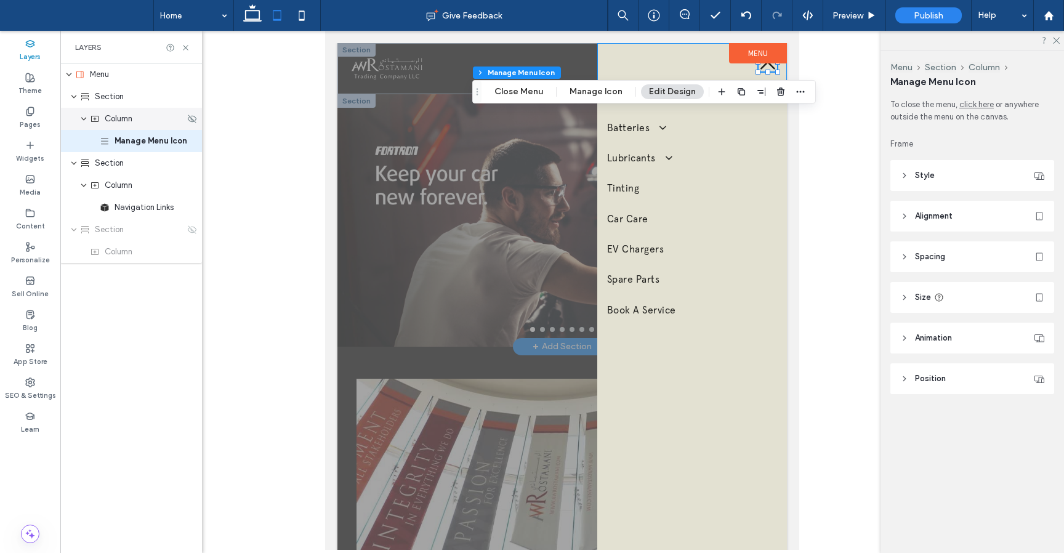
click at [119, 115] on span "Column" at bounding box center [119, 119] width 28 height 12
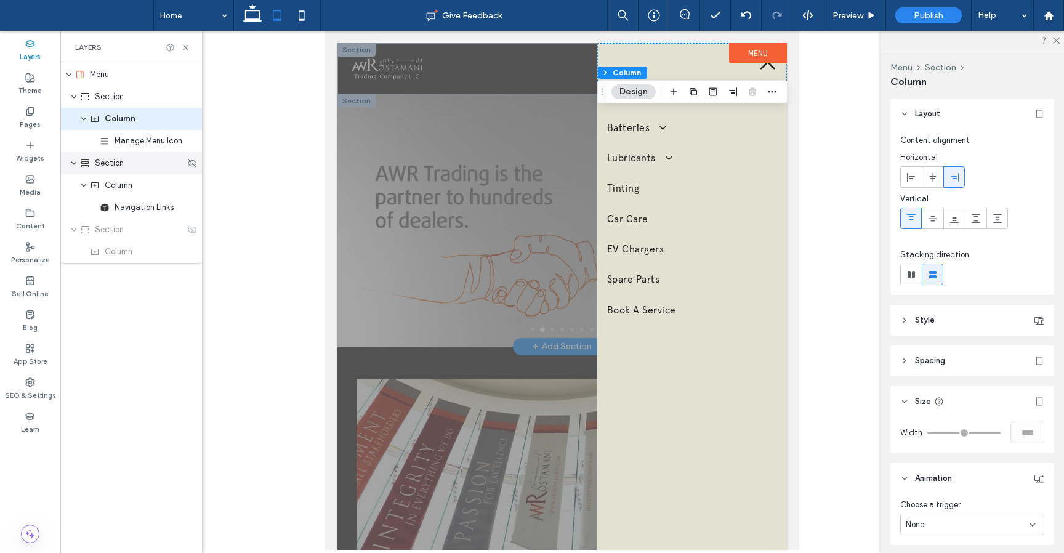
click at [119, 167] on span "Section" at bounding box center [109, 163] width 29 height 12
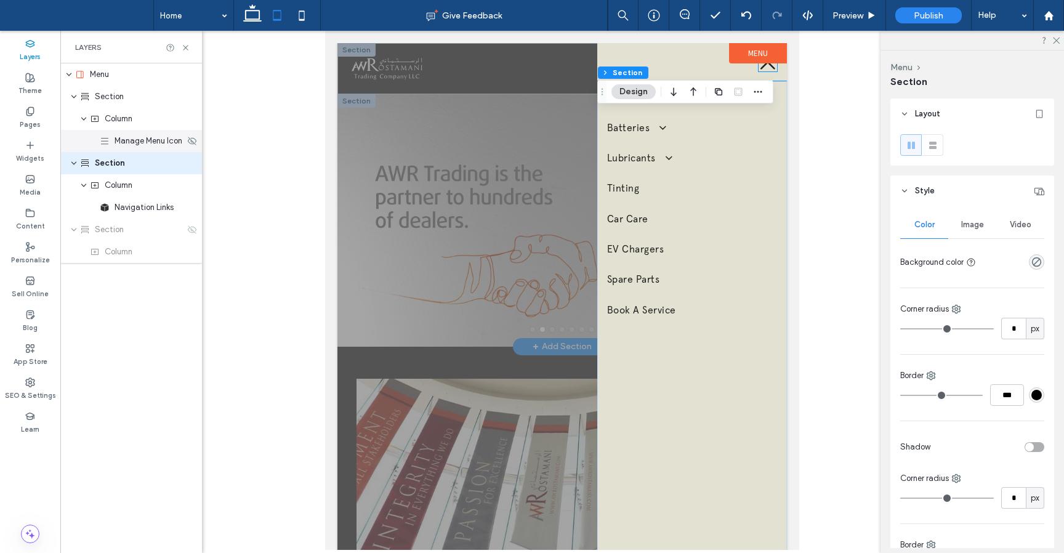
click at [137, 134] on div "Manage Menu Icon" at bounding box center [131, 141] width 142 height 22
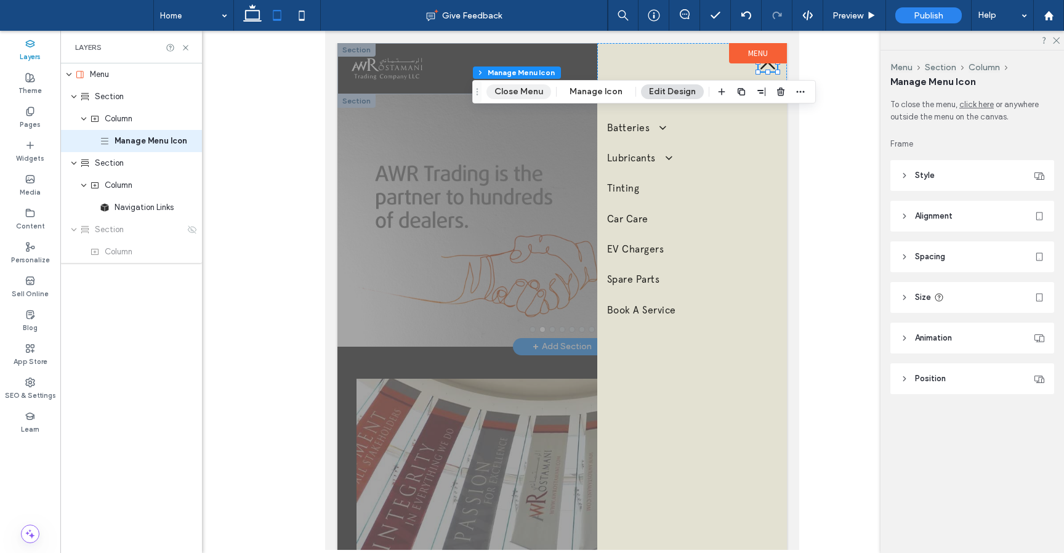
click at [529, 92] on button "Close Menu" at bounding box center [518, 91] width 65 height 15
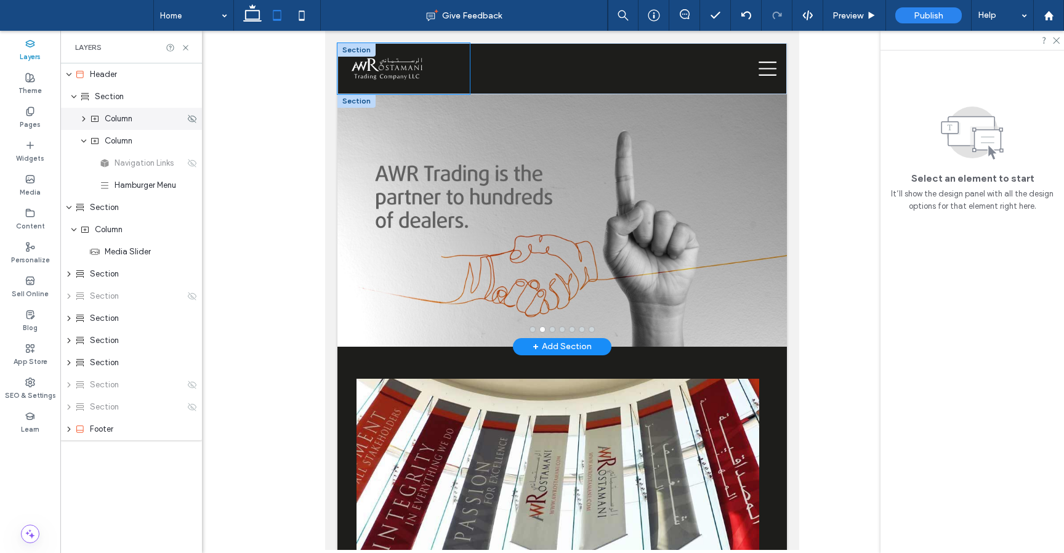
click at [85, 127] on div "Column" at bounding box center [131, 119] width 142 height 22
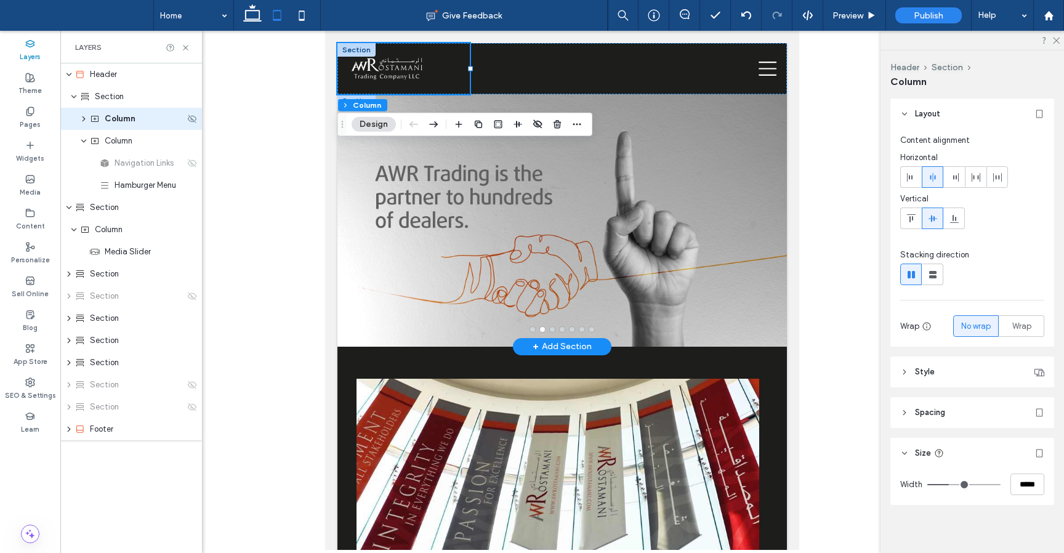
click at [86, 121] on icon "expand Column" at bounding box center [84, 118] width 10 height 7
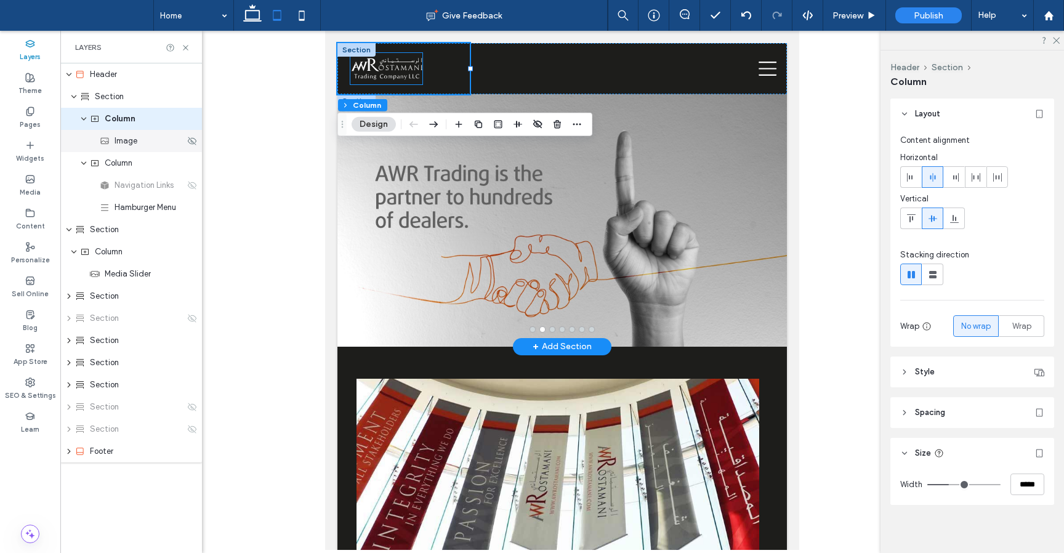
click at [121, 140] on span "Image" at bounding box center [126, 141] width 23 height 12
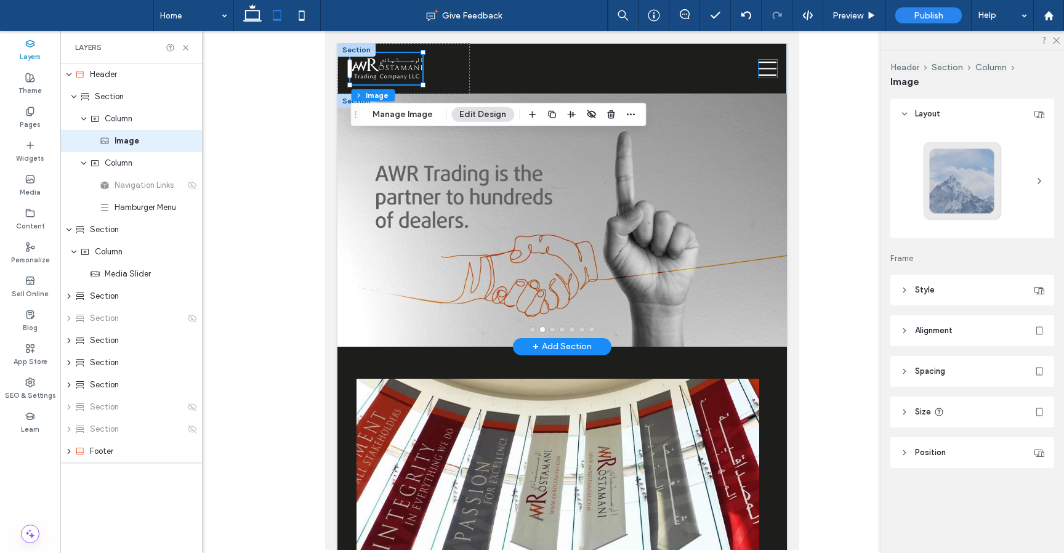
click at [765, 71] on icon at bounding box center [767, 69] width 18 height 18
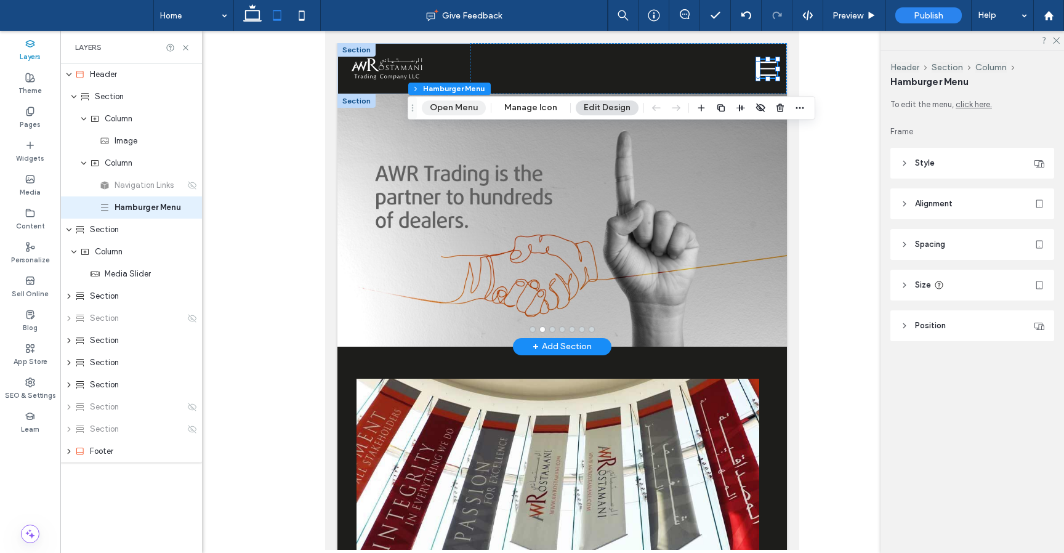
drag, startPoint x: 475, startPoint y: 108, endPoint x: 149, endPoint y: 77, distance: 327.1
click at [475, 108] on button "Open Menu" at bounding box center [454, 107] width 64 height 15
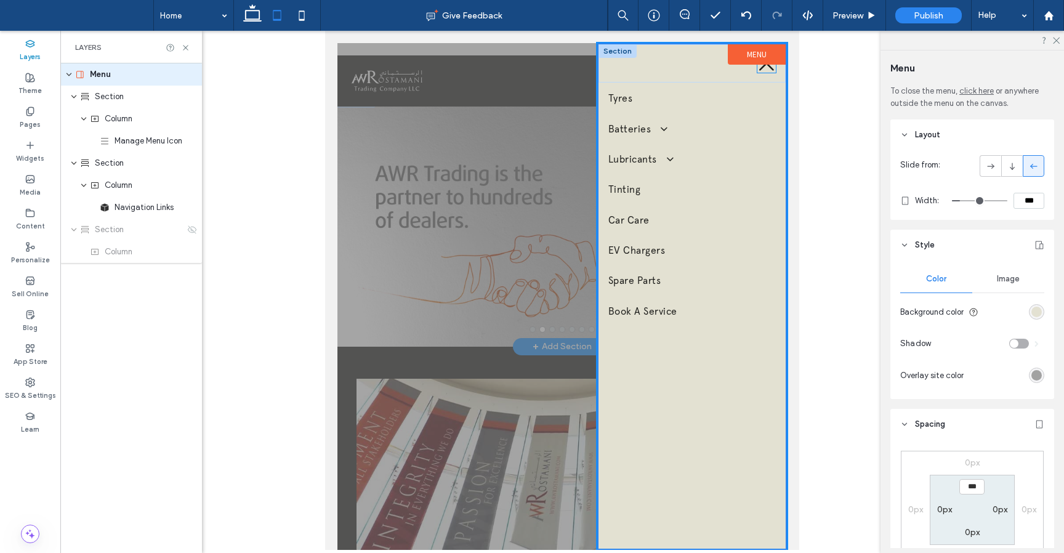
click at [762, 69] on icon at bounding box center [766, 63] width 18 height 18
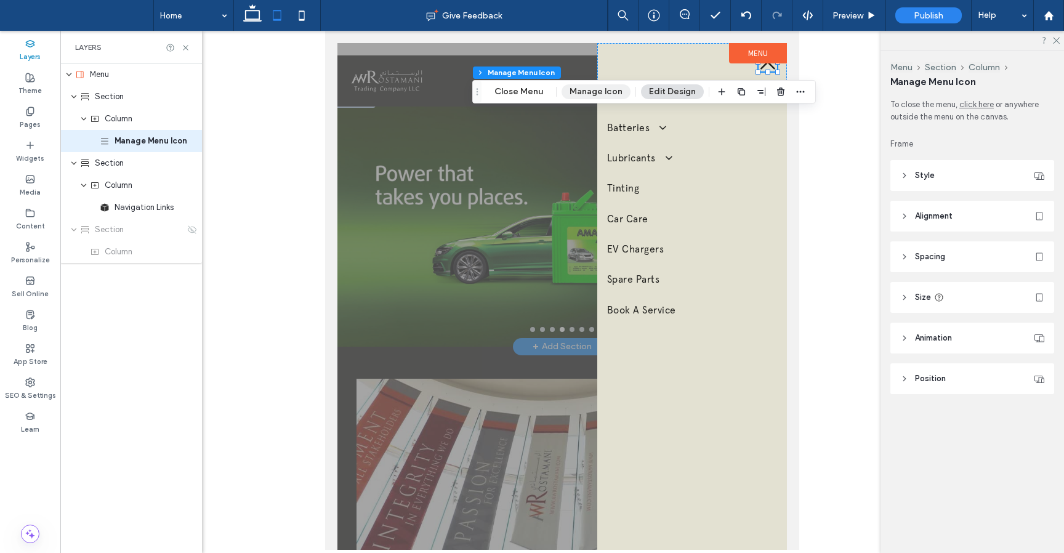
click at [593, 95] on button "Manage Icon" at bounding box center [595, 91] width 69 height 15
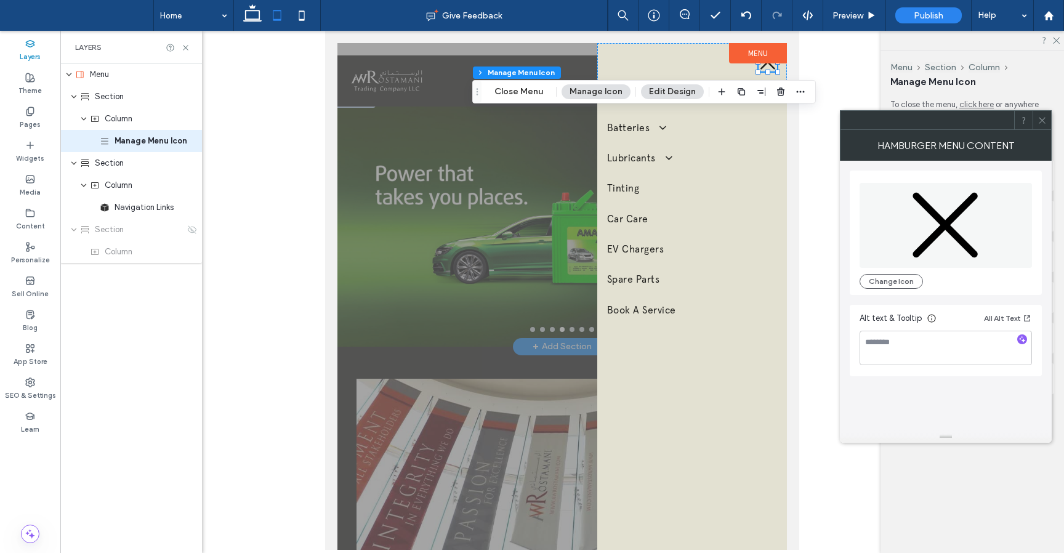
click at [1042, 118] on icon at bounding box center [1041, 120] width 9 height 9
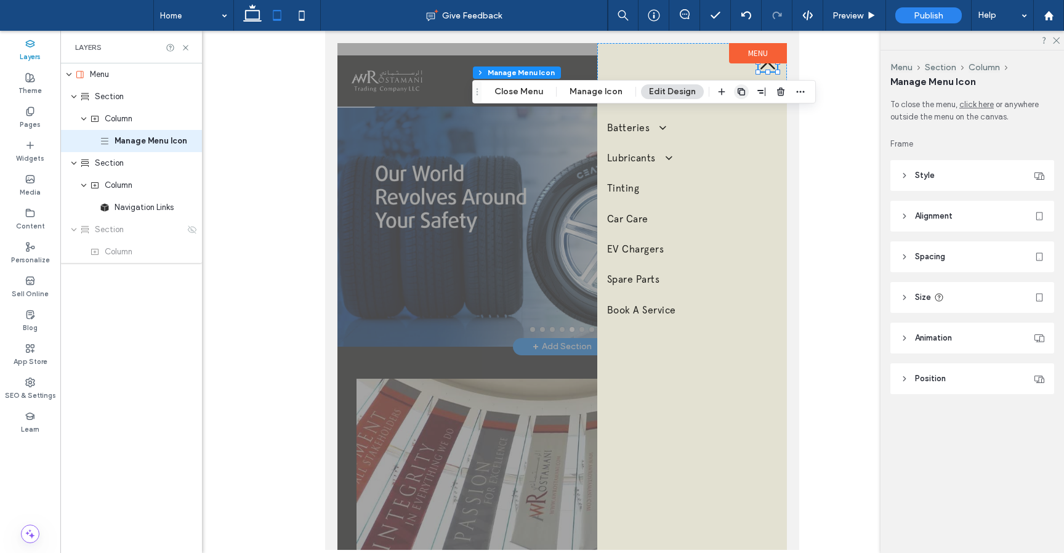
click at [737, 88] on use "button" at bounding box center [740, 91] width 7 height 7
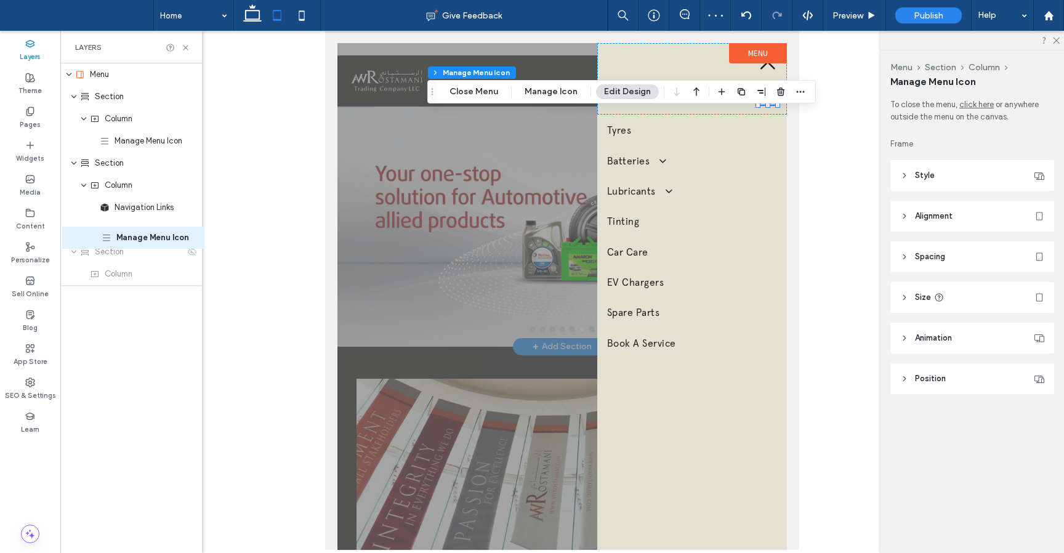
drag, startPoint x: 140, startPoint y: 166, endPoint x: 142, endPoint y: 228, distance: 62.2
click at [142, 228] on div "Menu Section Column Manage Menu Icon Manage Menu Icon Section Column Navigation…" at bounding box center [131, 174] width 142 height 222
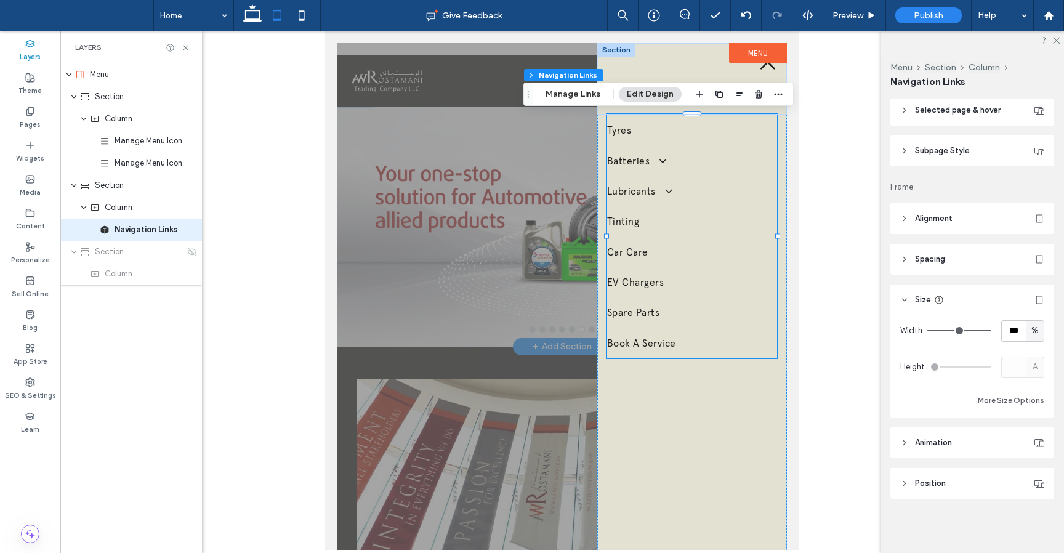
scroll to position [334, 0]
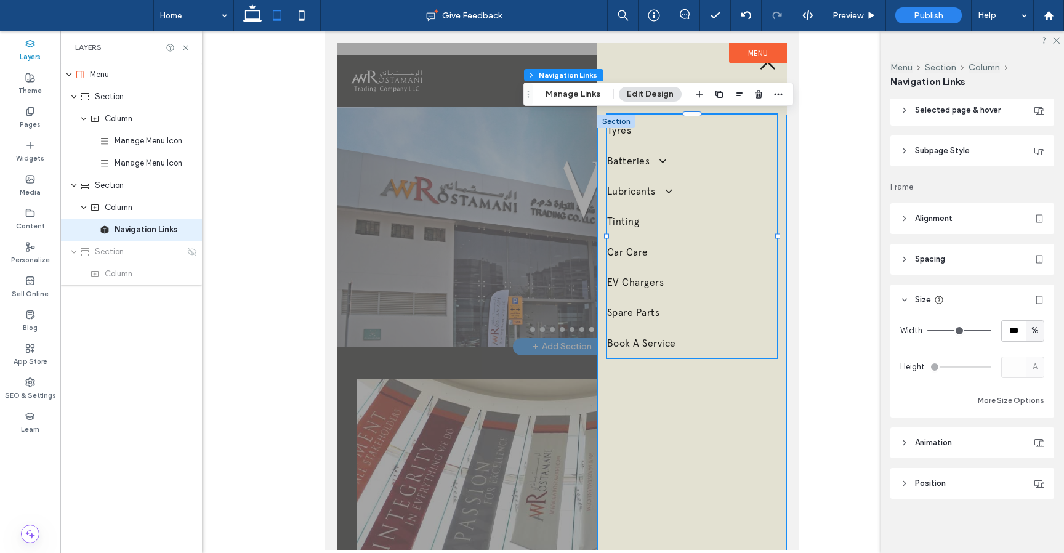
click at [728, 396] on div "Tyres Batteries Amaron Batteries Lubricants Total Lubricants ELF Lubricants Tin…" at bounding box center [692, 423] width 190 height 616
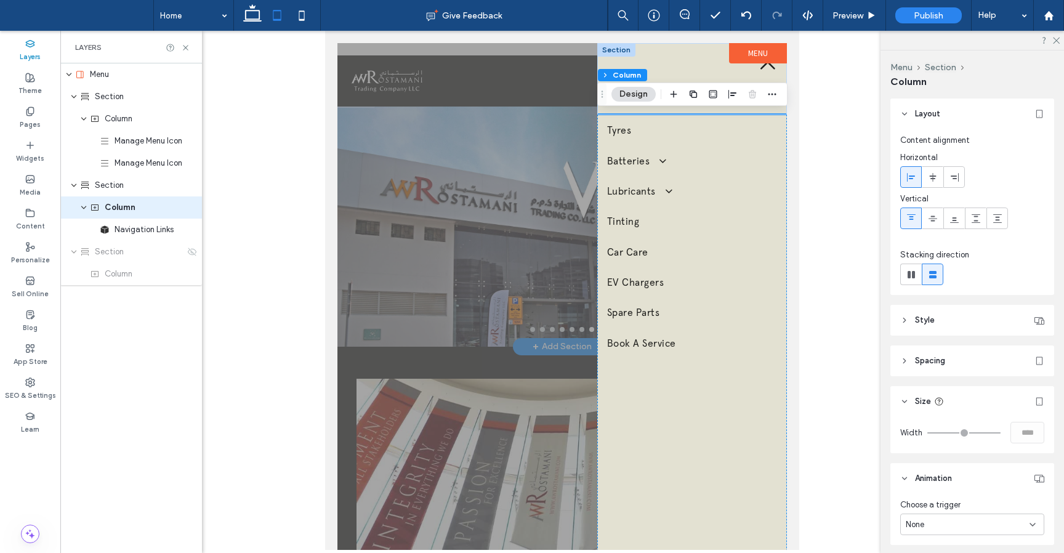
click at [712, 68] on div at bounding box center [692, 78] width 190 height 71
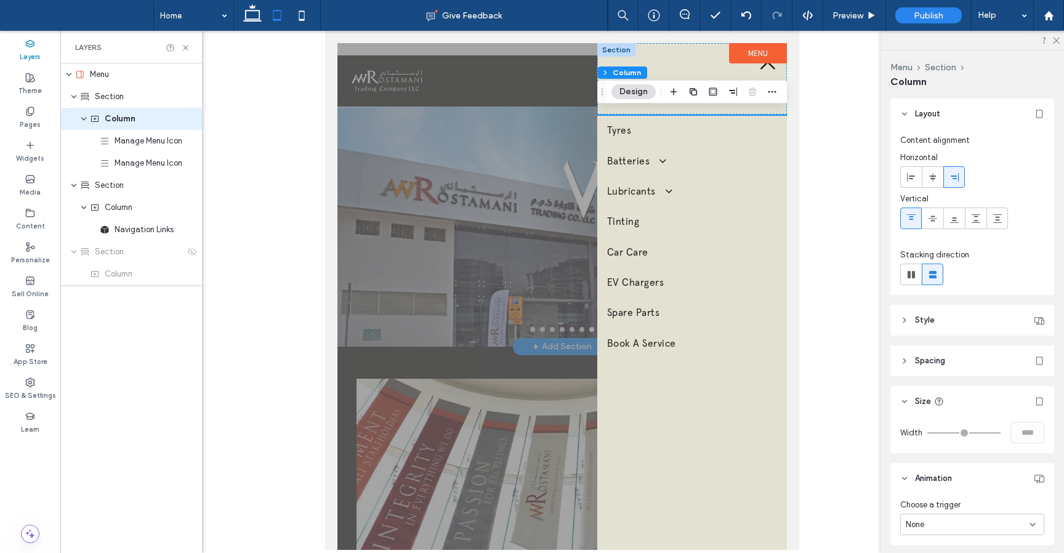
click at [699, 49] on div at bounding box center [692, 78] width 190 height 71
click at [765, 68] on icon at bounding box center [767, 62] width 18 height 18
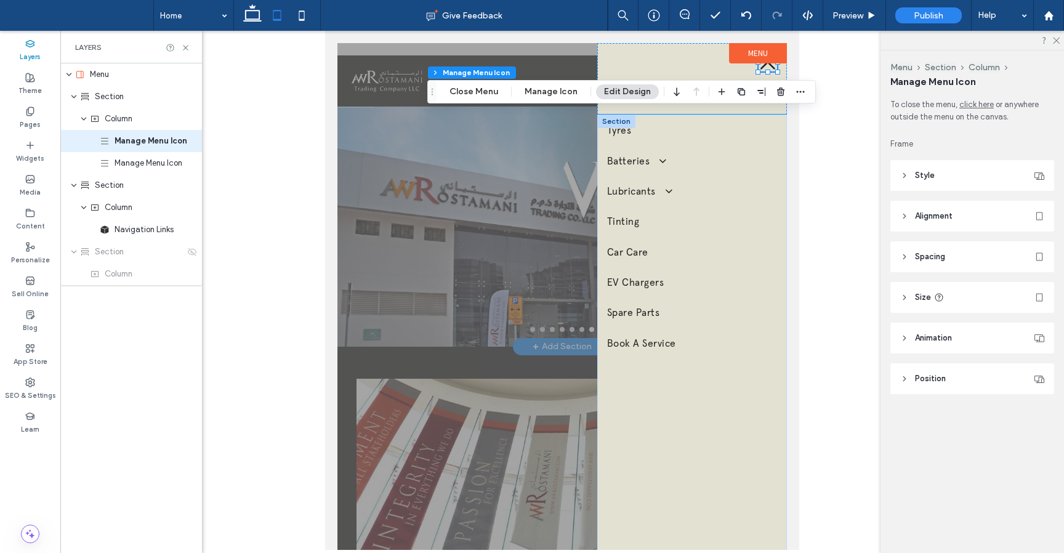
click at [644, 524] on div "Tyres Batteries Amaron Batteries Lubricants Total Lubricants ELF Lubricants Tin…" at bounding box center [692, 423] width 190 height 616
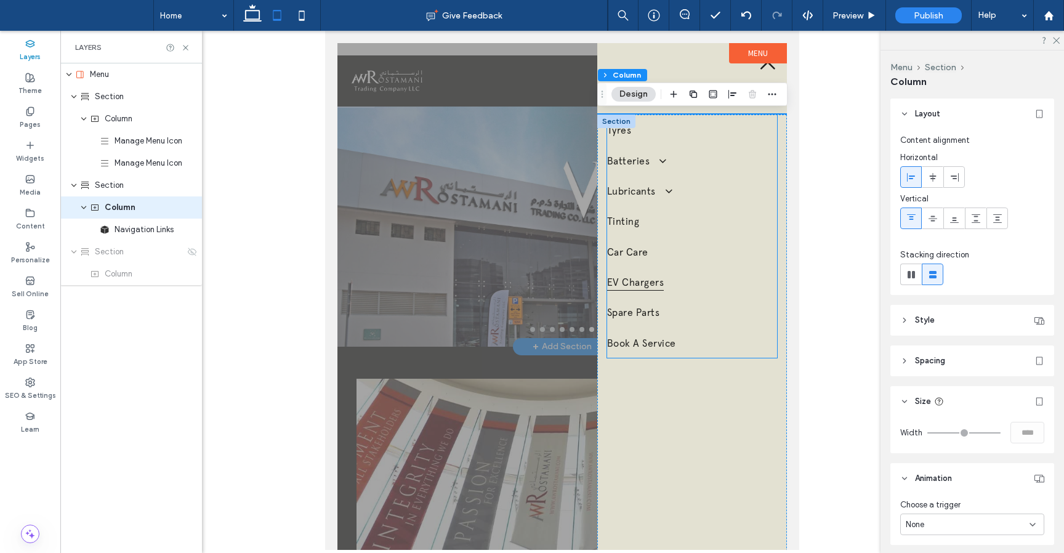
click at [659, 292] on link "EV Chargers" at bounding box center [692, 282] width 170 height 30
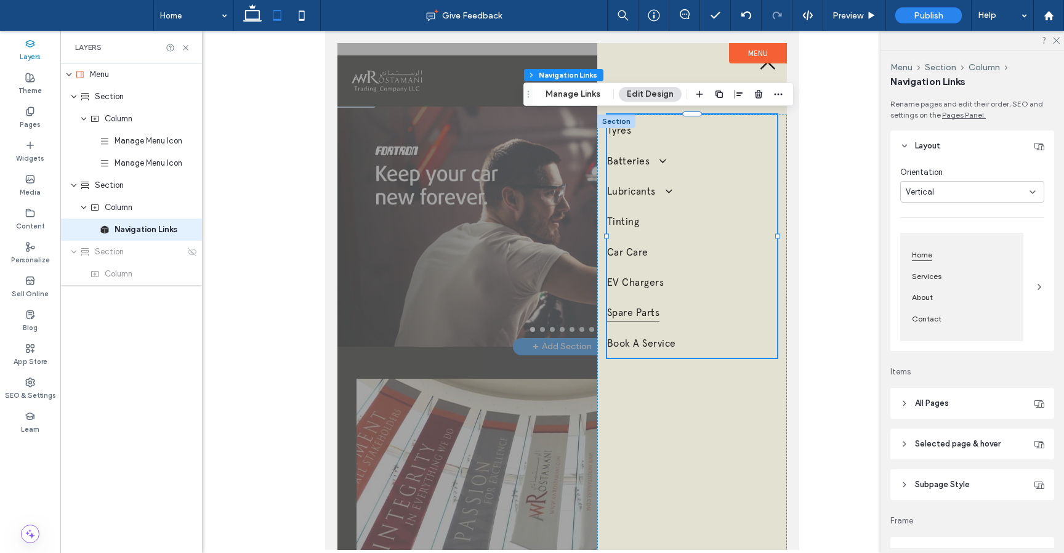
click at [664, 316] on link "Spare Parts" at bounding box center [692, 312] width 170 height 30
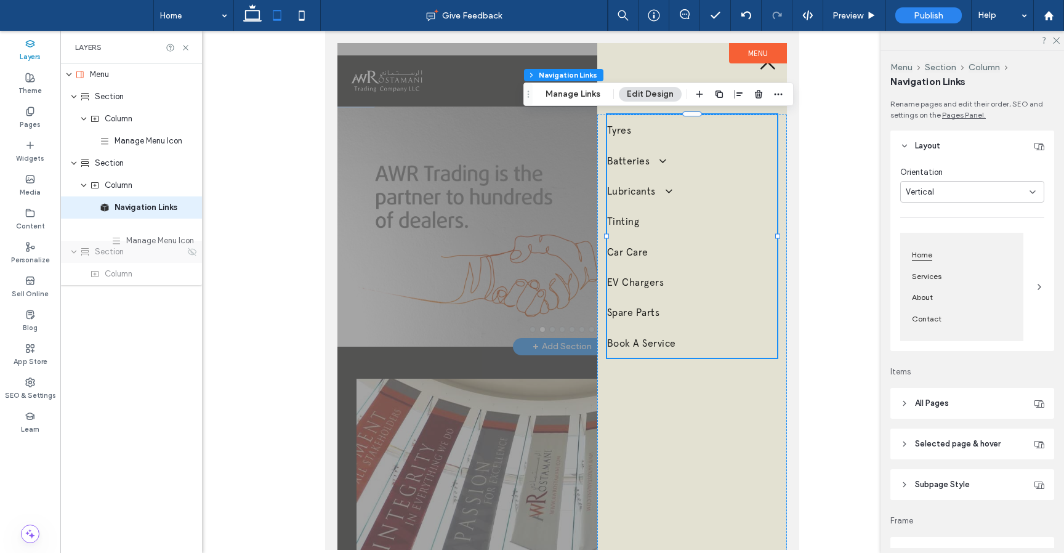
drag, startPoint x: 126, startPoint y: 167, endPoint x: 135, endPoint y: 242, distance: 75.7
click at [135, 242] on div "Menu Section Column Manage Menu Icon Manage Menu Icon Section Column Navigation…" at bounding box center [131, 174] width 142 height 222
drag, startPoint x: 143, startPoint y: 168, endPoint x: 129, endPoint y: 212, distance: 46.7
click at [129, 212] on div "Menu Section Column Manage Menu Icon Manage Menu Icon Section Column Navigation…" at bounding box center [131, 174] width 142 height 222
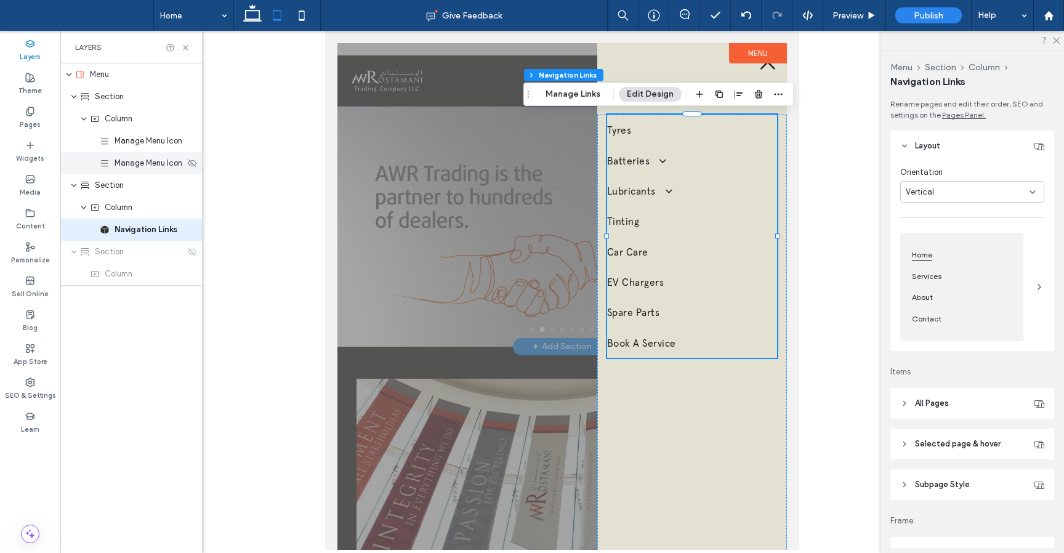
click at [166, 166] on span "Manage Menu Icon" at bounding box center [149, 163] width 68 height 12
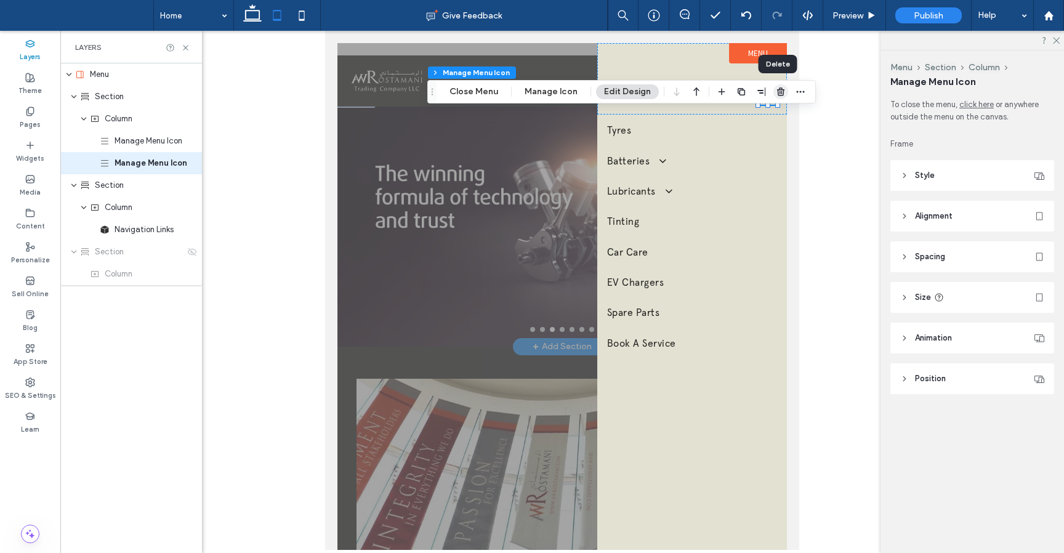
click at [777, 94] on use "button" at bounding box center [780, 91] width 7 height 8
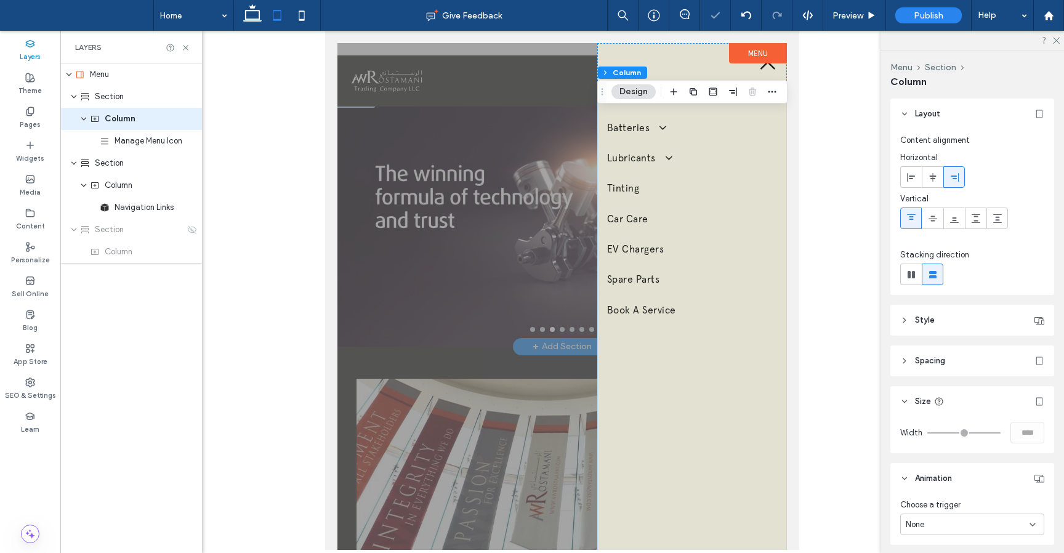
click at [701, 475] on div "Tyres Batteries Amaron Batteries Lubricants Total Lubricants ELF Lubricants Tin…" at bounding box center [692, 389] width 190 height 616
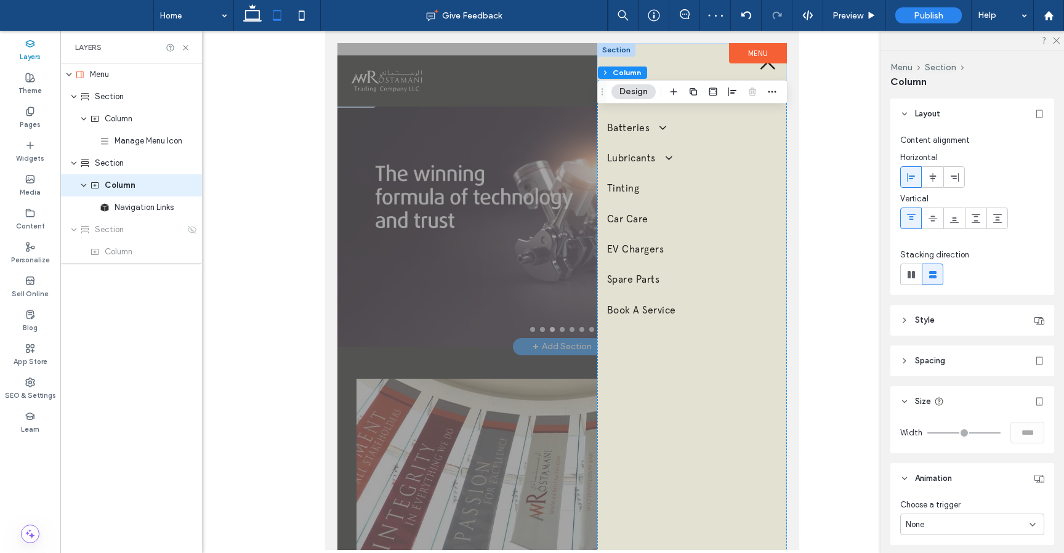
click at [680, 63] on div at bounding box center [692, 62] width 190 height 38
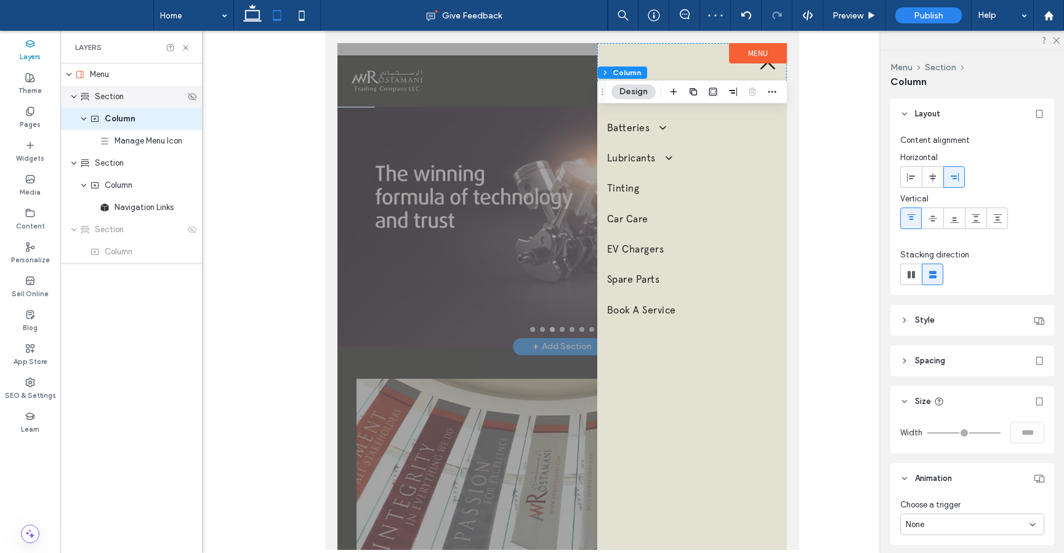
click at [111, 106] on div "Section" at bounding box center [131, 97] width 142 height 22
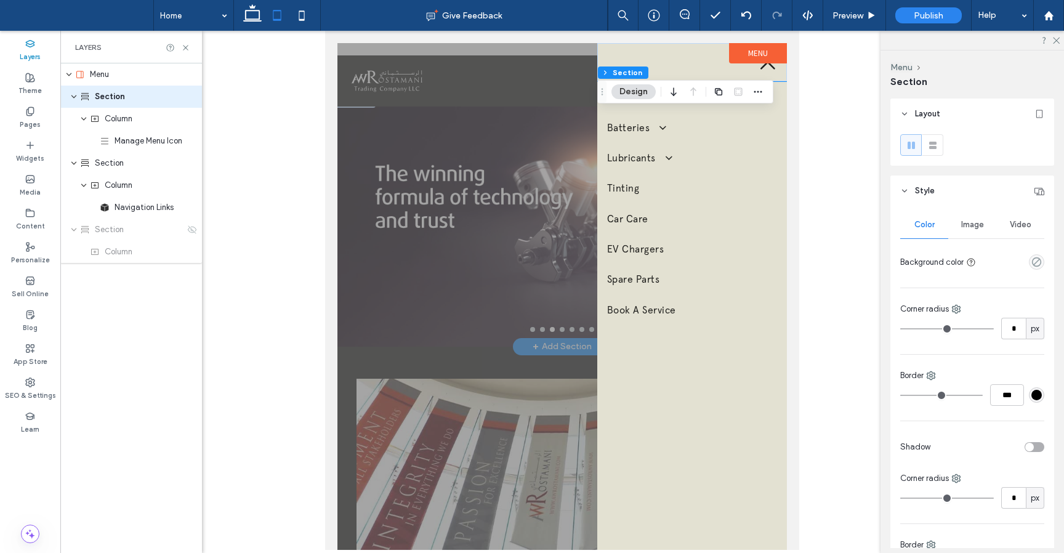
scroll to position [608, 0]
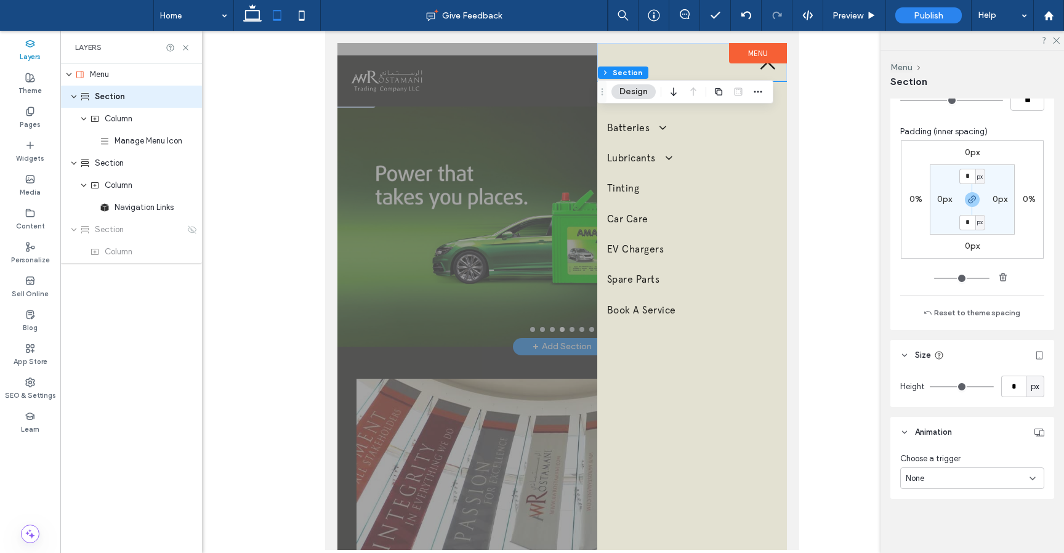
click at [933, 387] on input "range" at bounding box center [962, 386] width 64 height 1
click at [920, 372] on div "Height * px" at bounding box center [972, 389] width 164 height 36
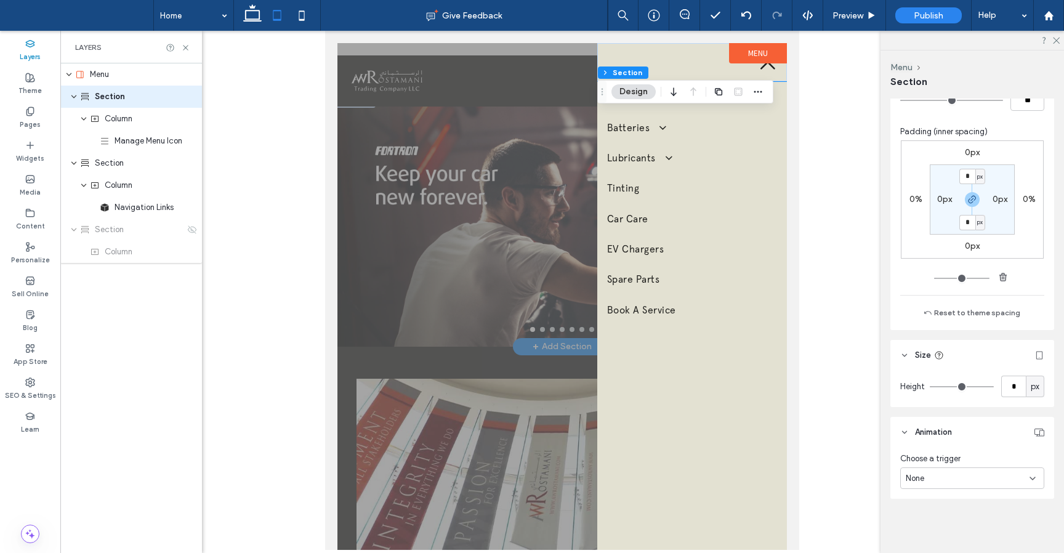
click at [534, 391] on div at bounding box center [561, 296] width 449 height 507
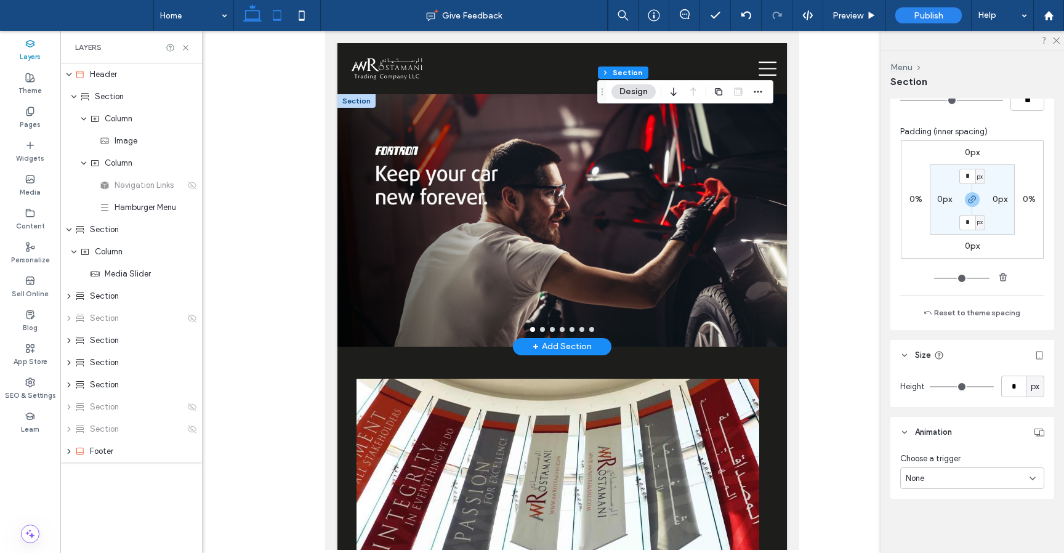
click at [255, 20] on use at bounding box center [252, 12] width 18 height 17
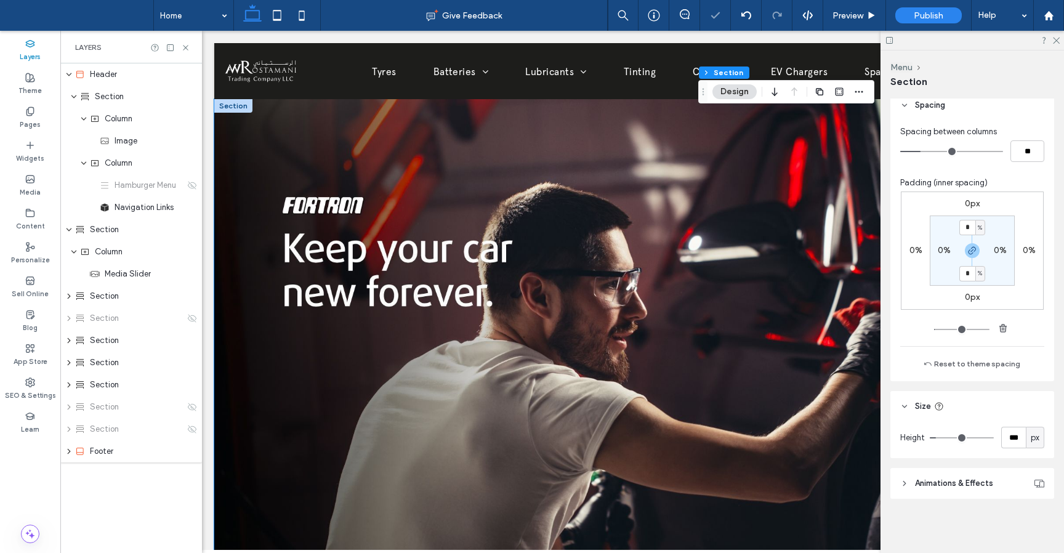
scroll to position [0, 183]
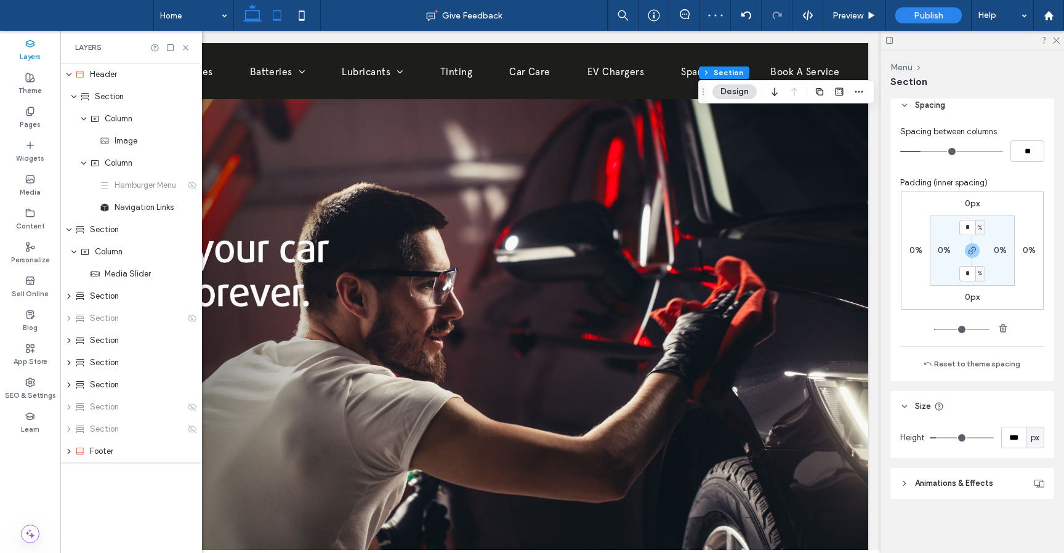
click at [271, 18] on icon at bounding box center [277, 15] width 25 height 25
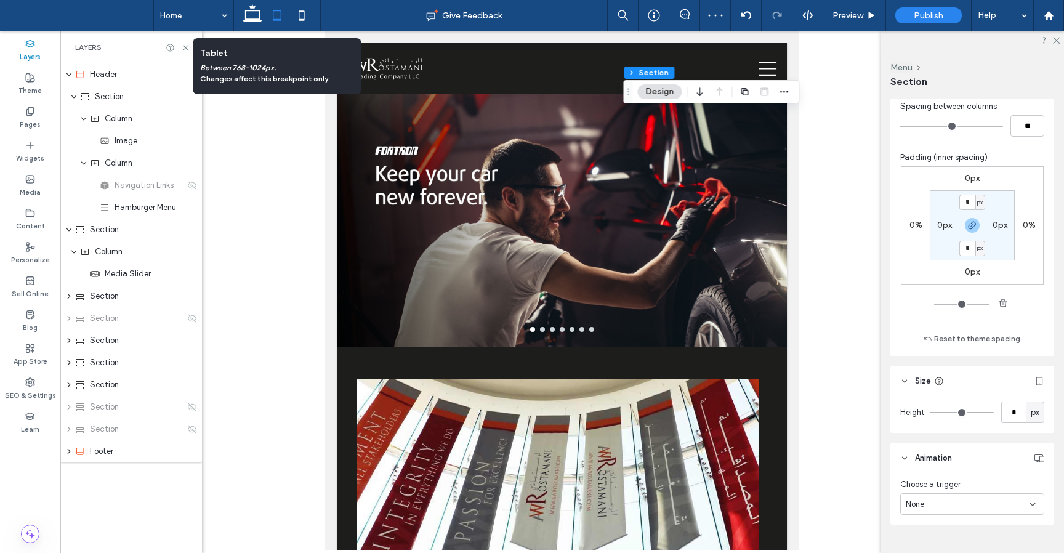
scroll to position [608, 0]
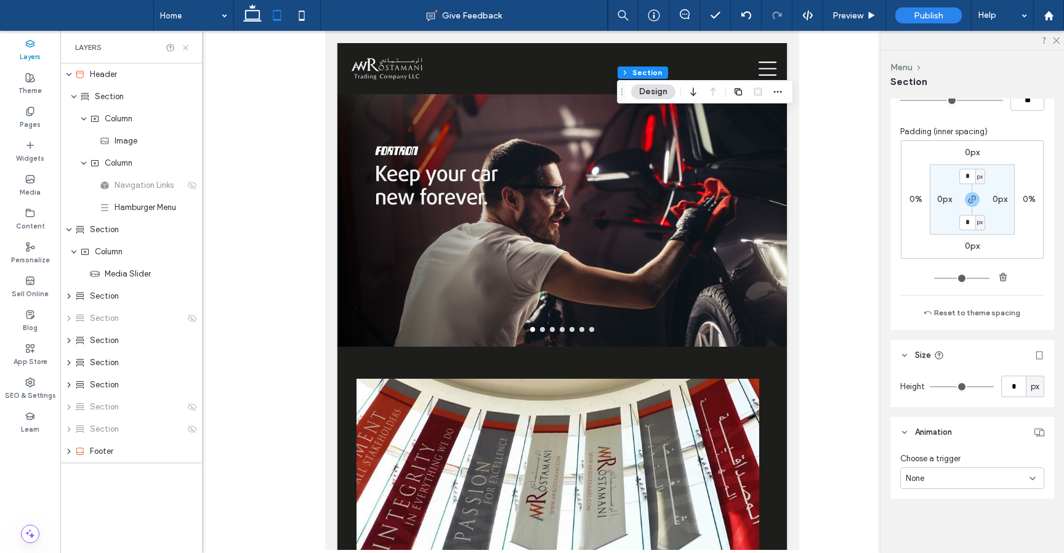
click at [185, 46] on use at bounding box center [185, 47] width 5 height 5
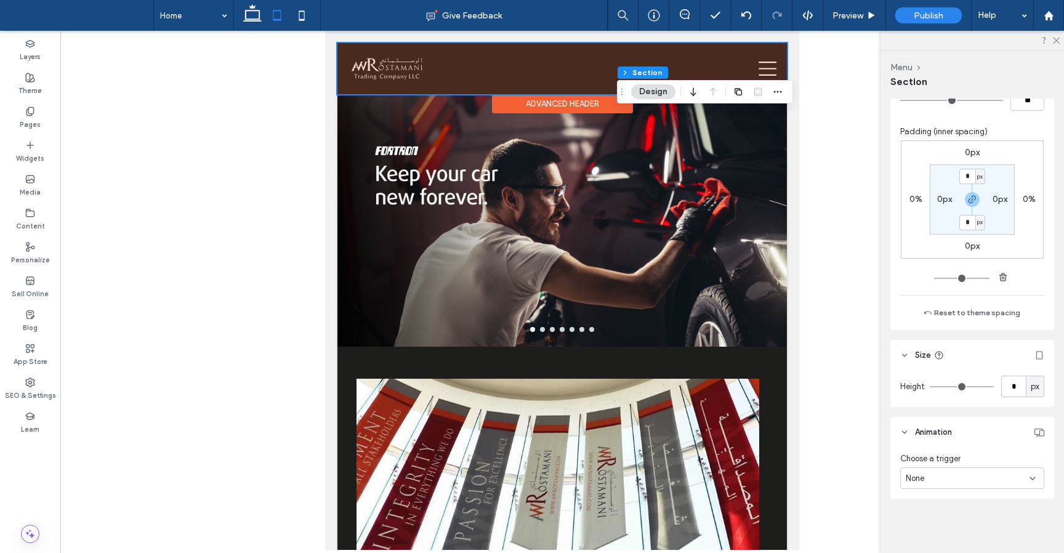
click at [774, 66] on div at bounding box center [561, 68] width 449 height 51
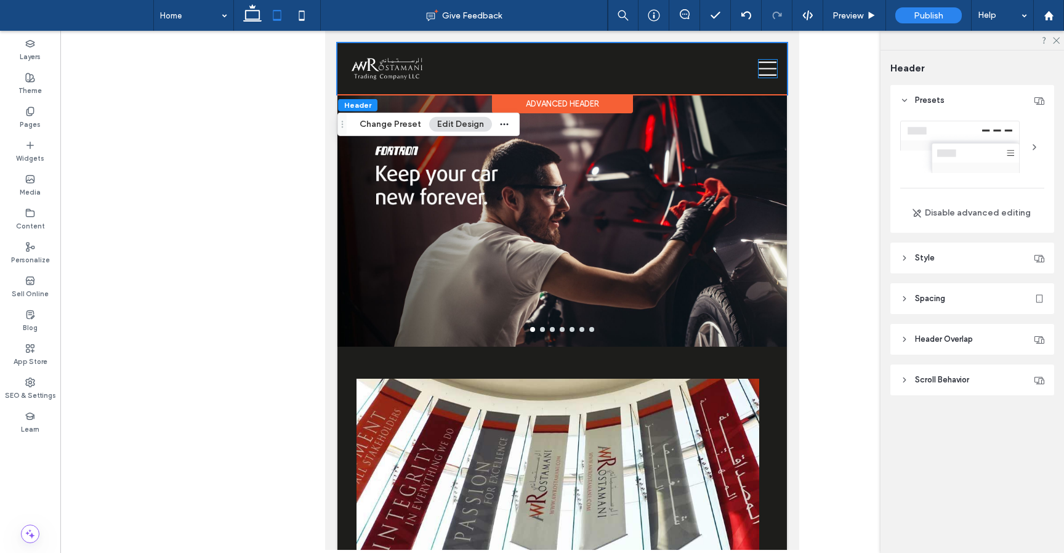
click at [774, 66] on icon at bounding box center [767, 69] width 18 height 18
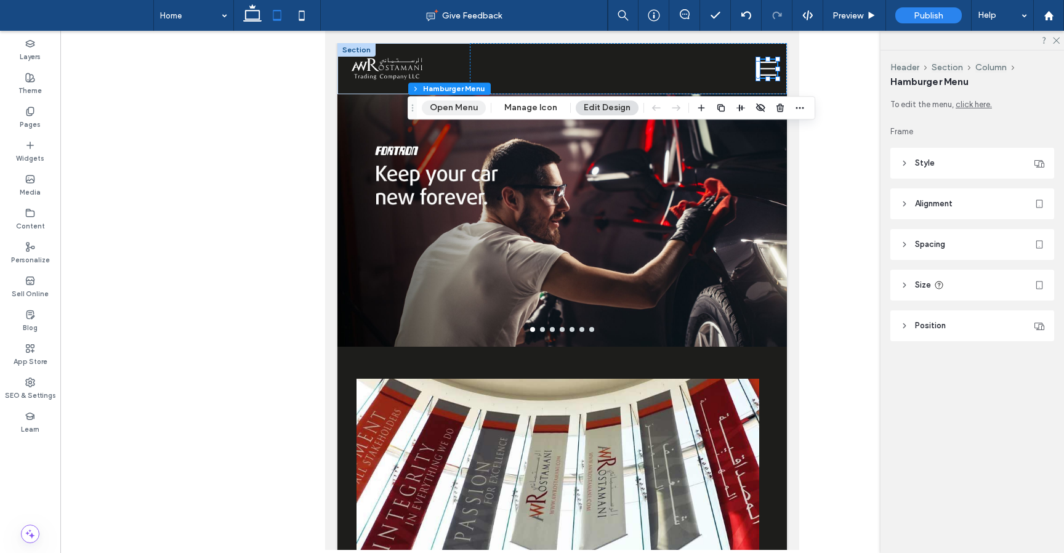
click at [455, 111] on button "Open Menu" at bounding box center [454, 107] width 64 height 15
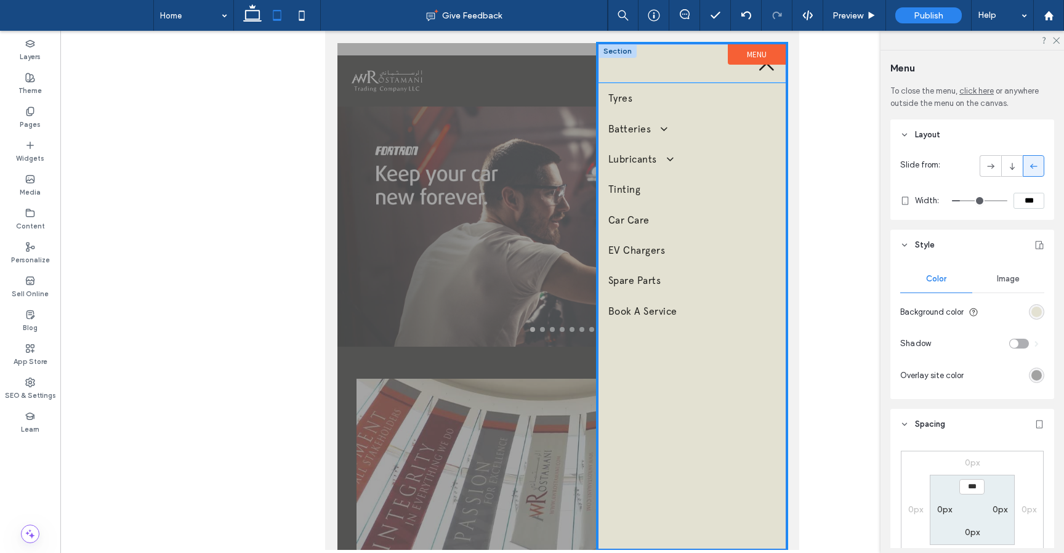
click at [662, 48] on div at bounding box center [691, 63] width 187 height 38
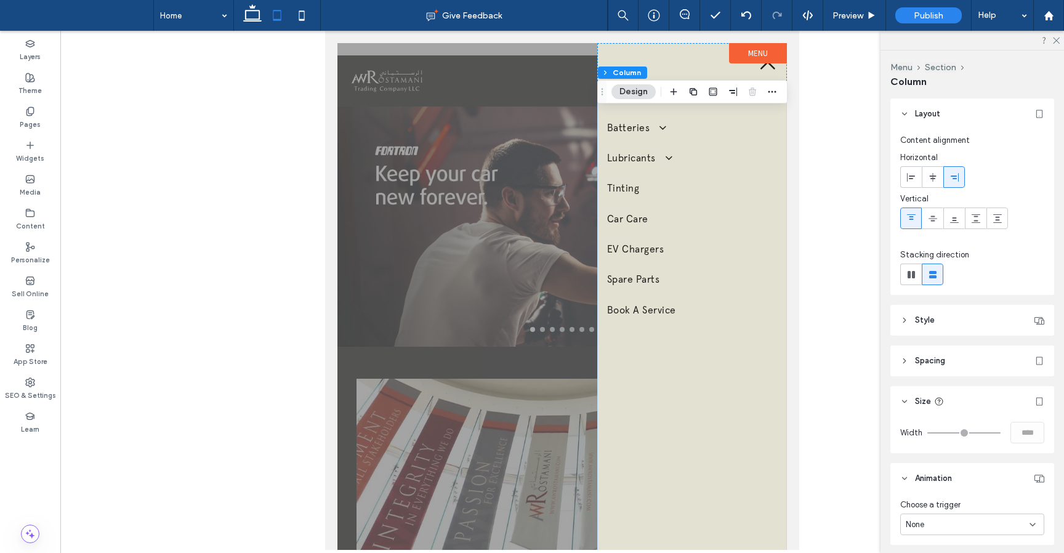
click at [607, 548] on div "Tyres Batteries Amaron Batteries Lubricants Total Lubricants ELF Lubricants Tin…" at bounding box center [692, 389] width 190 height 616
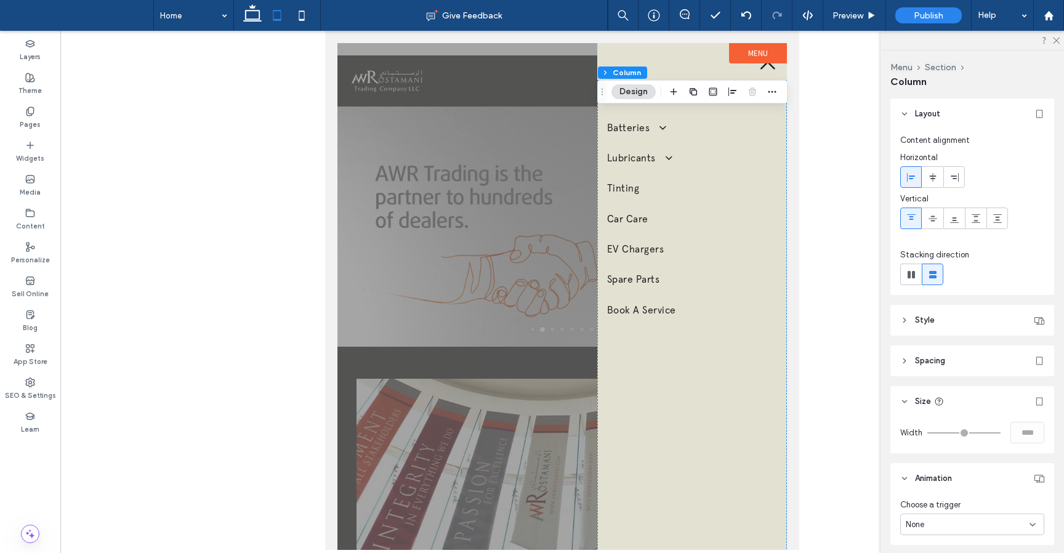
click at [737, 56] on label "Menu" at bounding box center [758, 53] width 58 height 20
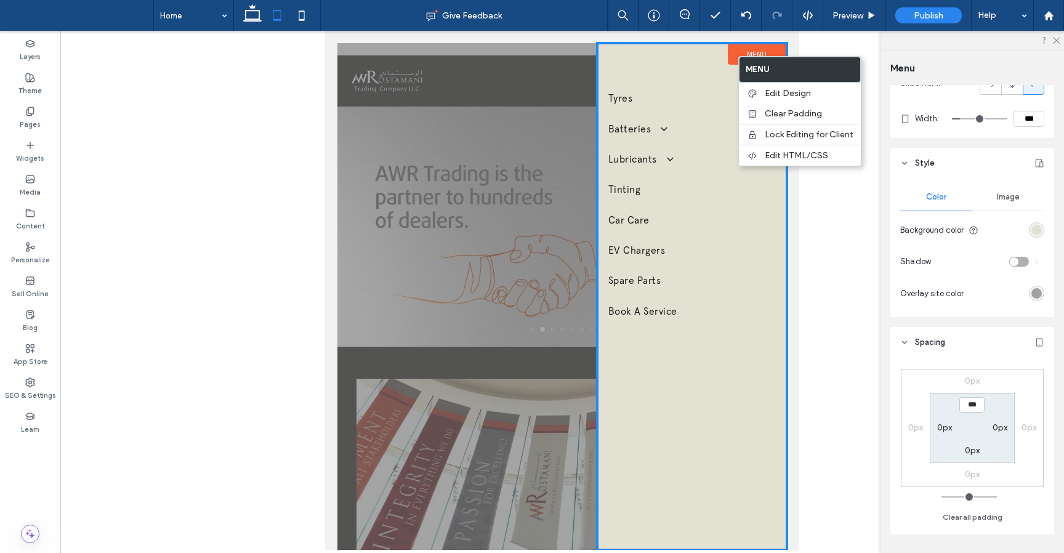
scroll to position [117, 0]
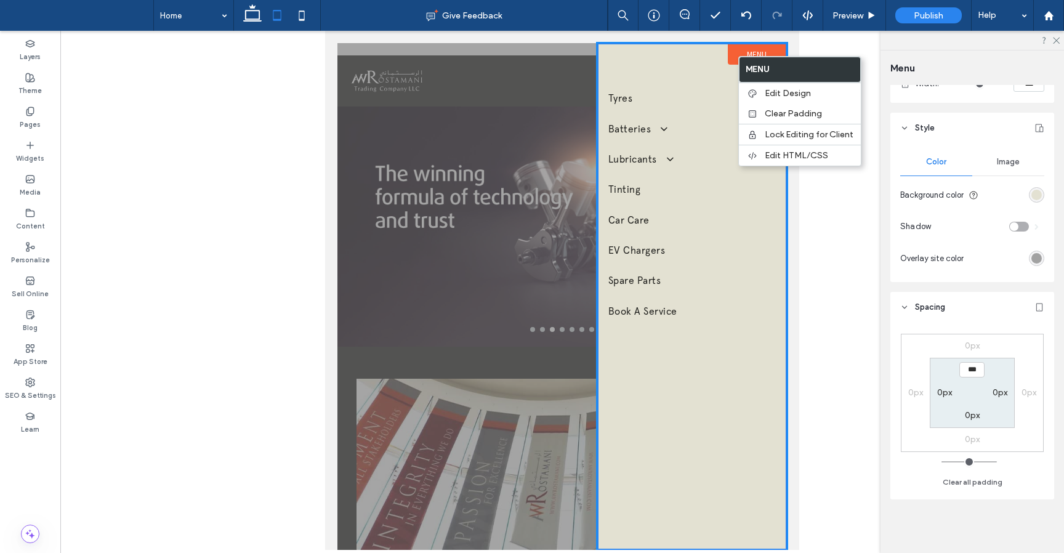
drag, startPoint x: 946, startPoint y: 460, endPoint x: 915, endPoint y: 465, distance: 31.7
click at [941, 462] on input "range" at bounding box center [968, 461] width 55 height 1
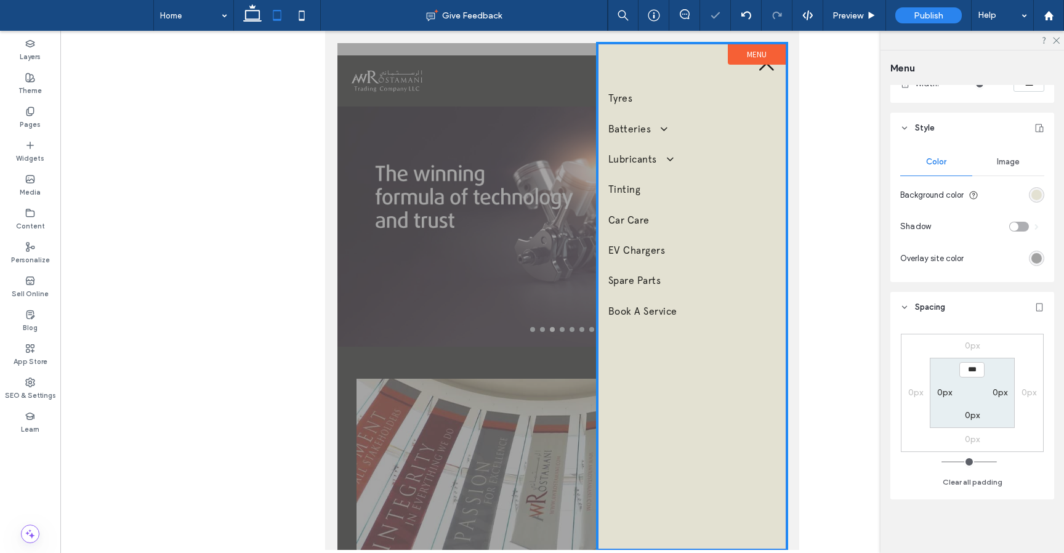
click at [965, 345] on label "0px" at bounding box center [972, 345] width 15 height 10
click at [968, 345] on label "0px" at bounding box center [972, 345] width 15 height 10
click at [968, 369] on input "***" at bounding box center [971, 369] width 25 height 15
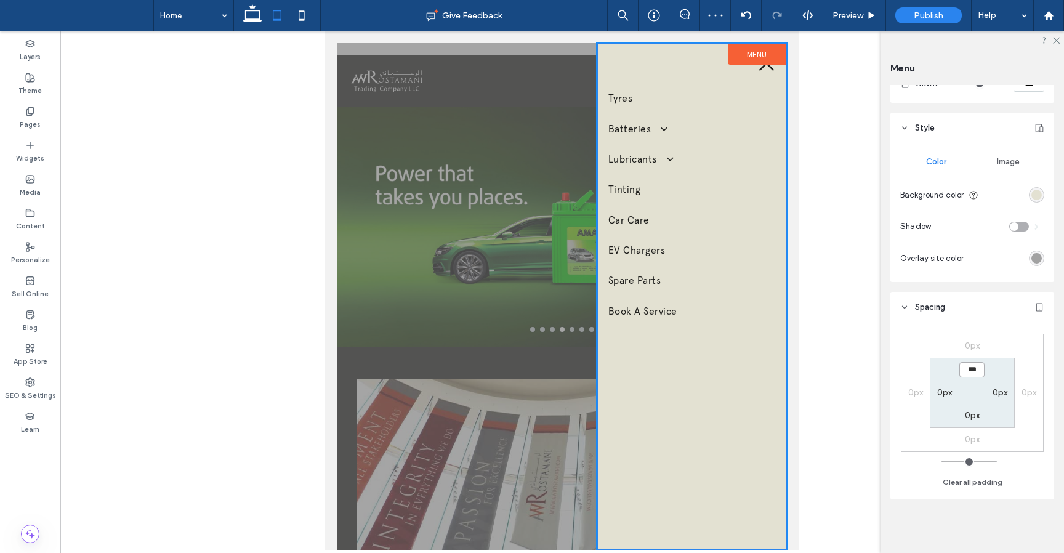
click at [968, 369] on input "***" at bounding box center [971, 369] width 25 height 15
click at [1015, 483] on div "0px 0px 0px 0px ***** 0px 0px 0px Clear all padding" at bounding box center [972, 408] width 144 height 162
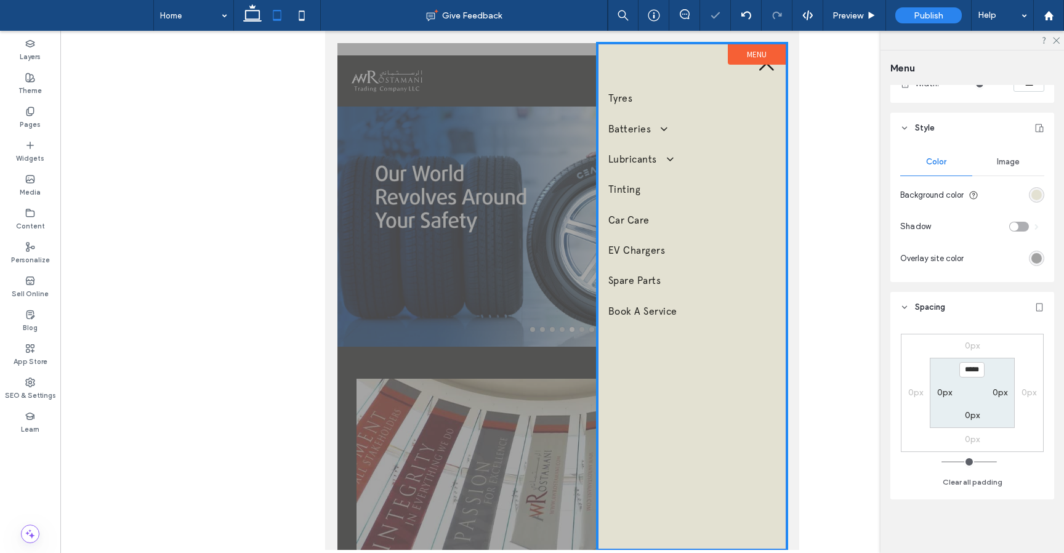
click at [934, 323] on div "0px 0px 0px 0px ***** 0px 0px 0px Clear all padding" at bounding box center [972, 411] width 164 height 177
click at [973, 373] on input "*****" at bounding box center [971, 369] width 25 height 15
click at [989, 334] on div "0px 0px 0px 0px ***** 0px 0px 0px" at bounding box center [972, 393] width 143 height 118
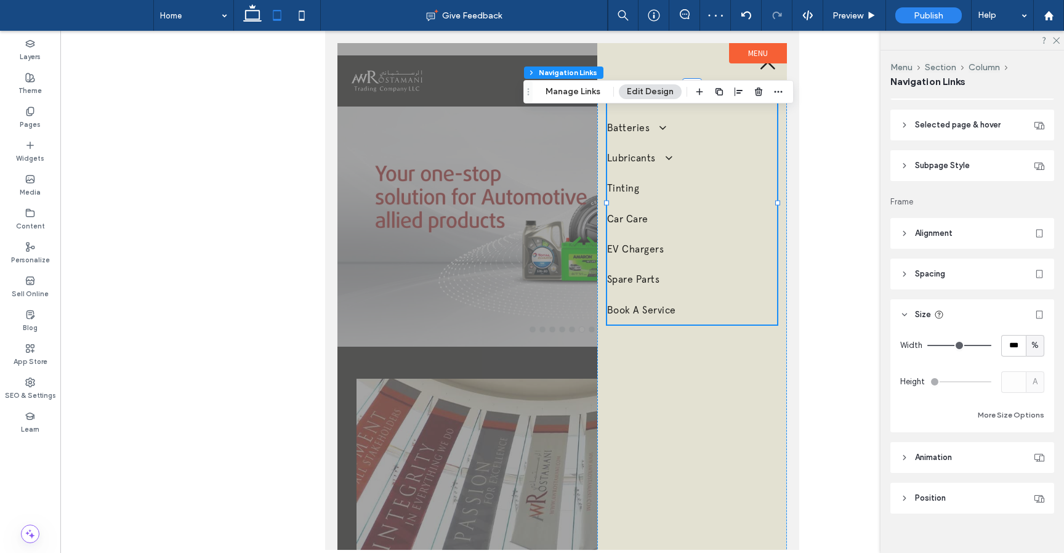
scroll to position [334, 0]
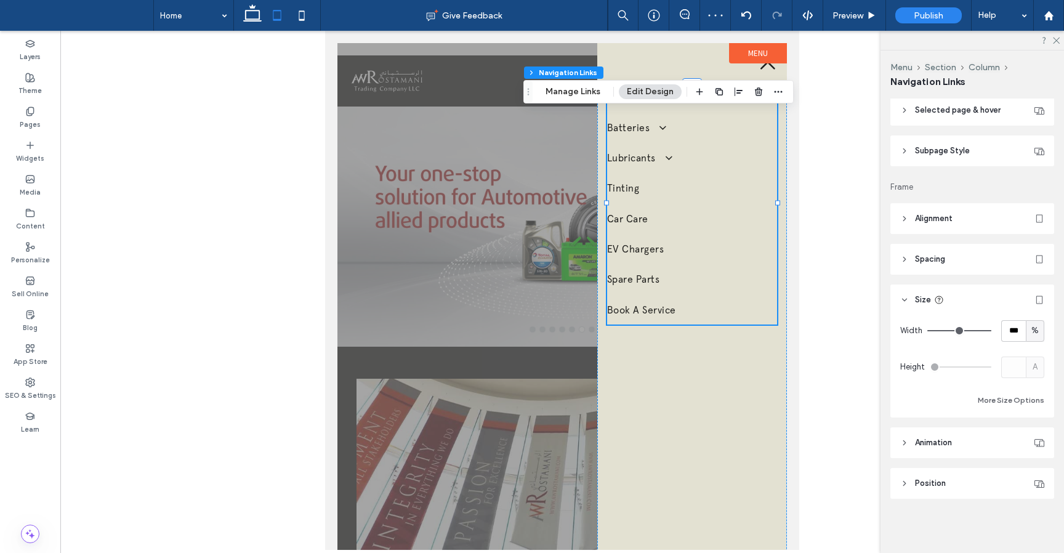
click at [749, 50] on label "Menu" at bounding box center [758, 53] width 58 height 20
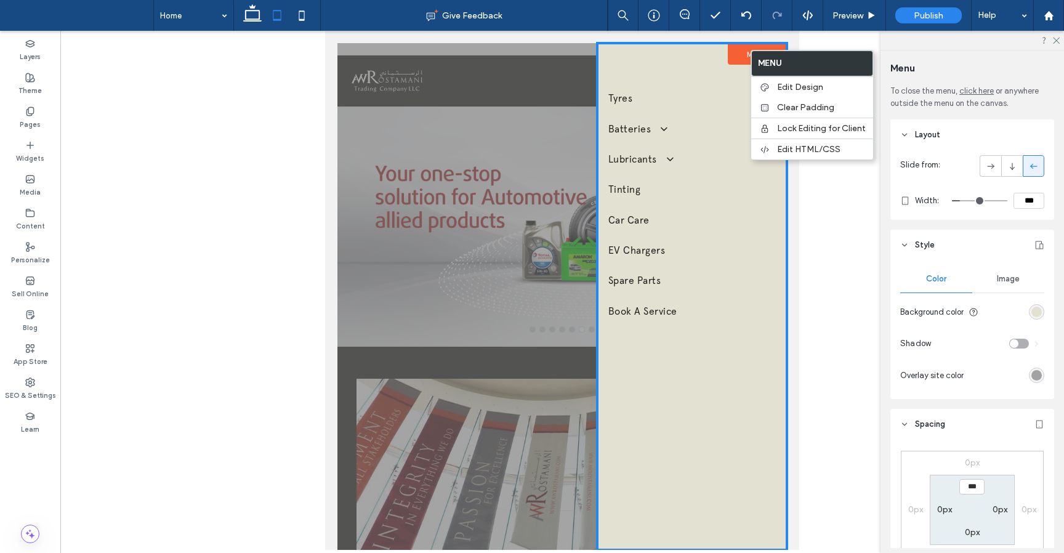
scroll to position [117, 0]
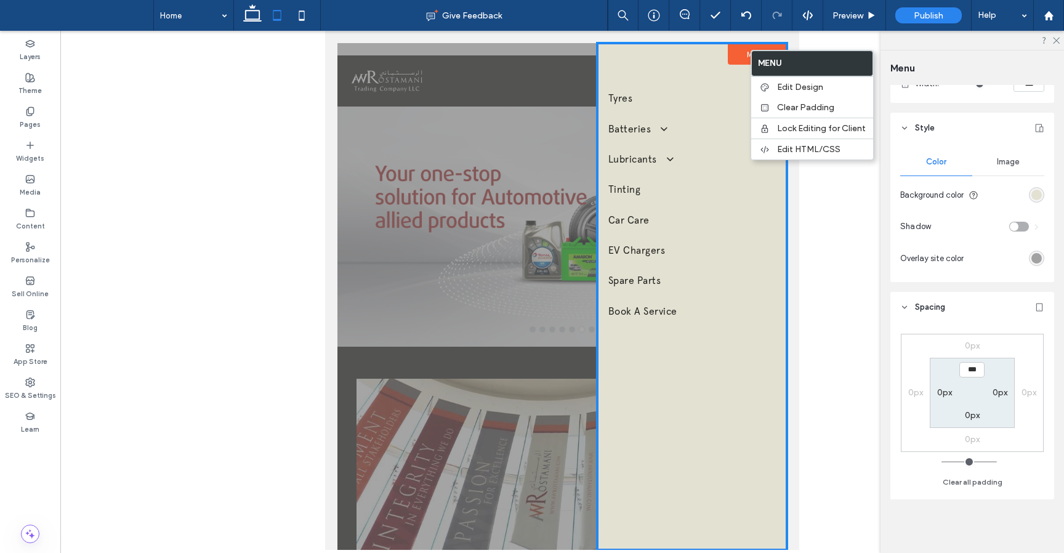
click at [1008, 481] on div "0px 0px 0px 0px *** 0px 0px 0px Clear all padding" at bounding box center [972, 408] width 144 height 162
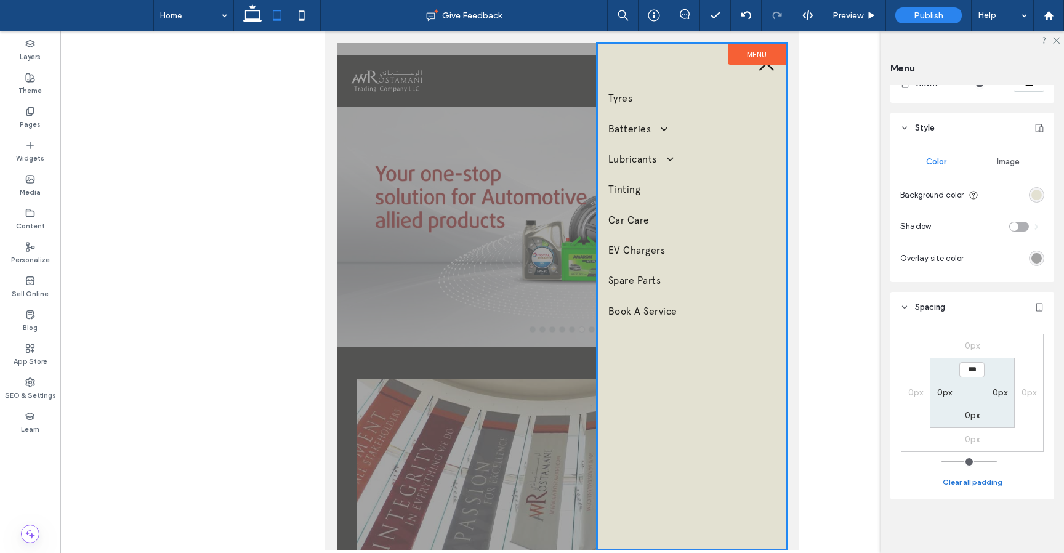
click at [987, 487] on button "Clear all padding" at bounding box center [972, 482] width 60 height 15
click at [984, 484] on button "Clear all padding" at bounding box center [972, 482] width 60 height 15
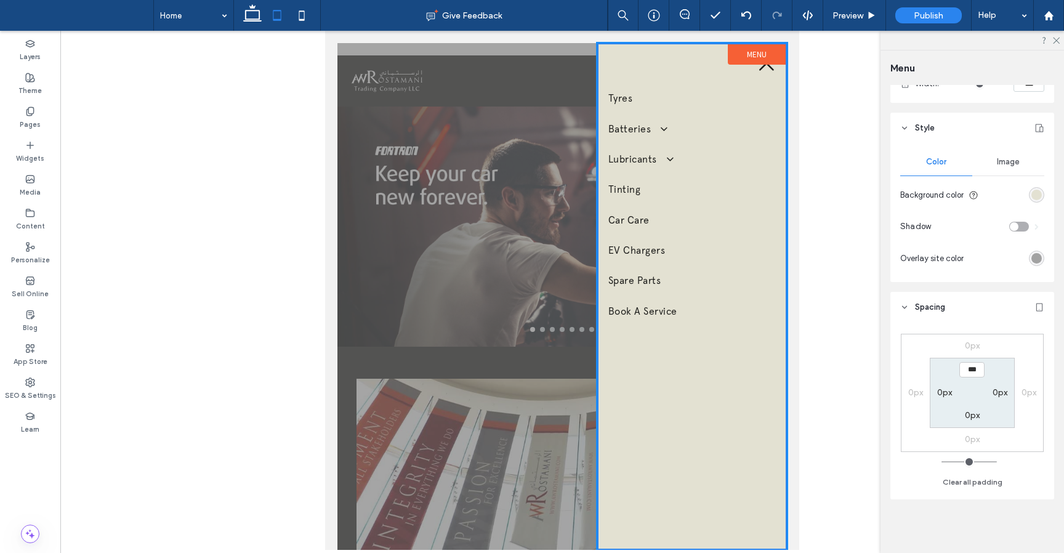
click at [756, 47] on label "Menu" at bounding box center [757, 54] width 58 height 20
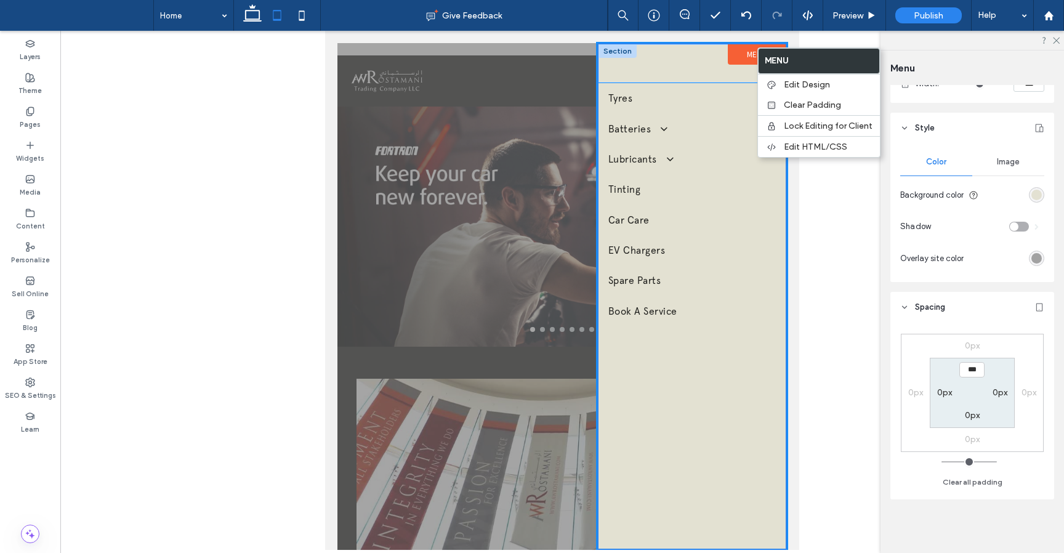
click at [673, 64] on div at bounding box center [691, 63] width 187 height 38
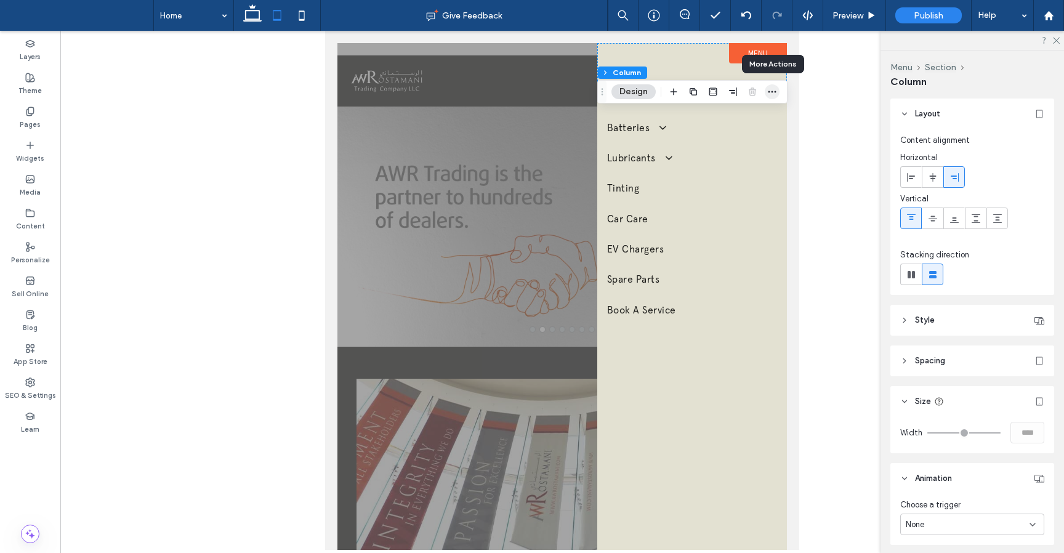
click at [777, 97] on span "button" at bounding box center [772, 91] width 15 height 15
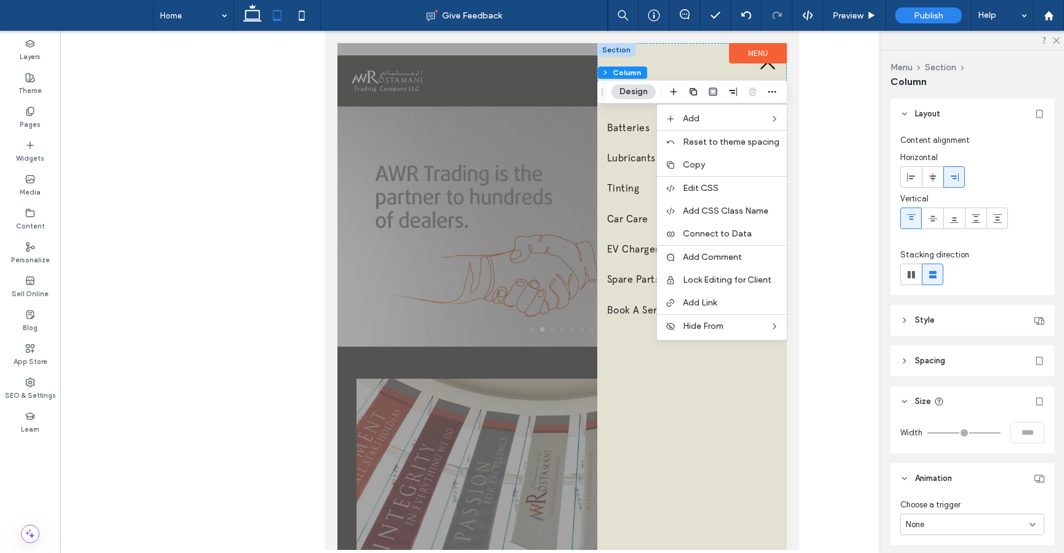
click at [699, 51] on div at bounding box center [692, 62] width 190 height 38
click at [645, 70] on button "Section" at bounding box center [650, 72] width 37 height 12
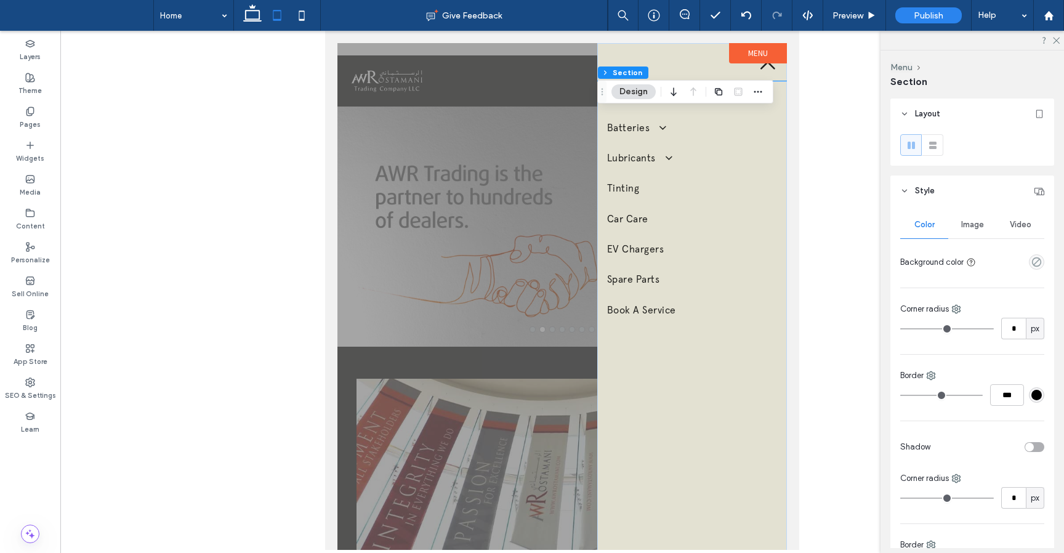
click at [709, 403] on div "Tyres Batteries Amaron Batteries Lubricants Total Lubricants ELF Lubricants Tin…" at bounding box center [692, 389] width 190 height 616
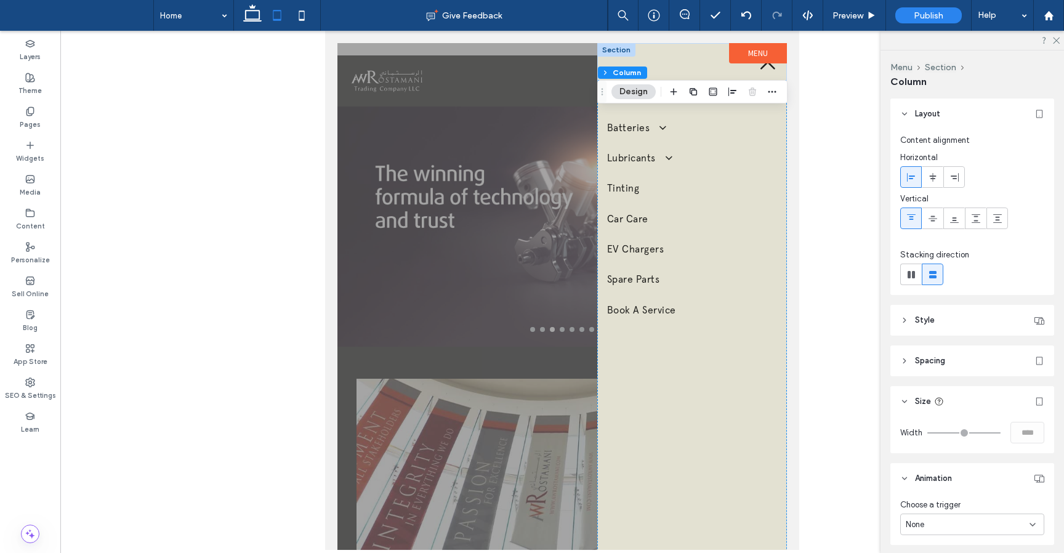
click at [664, 71] on div at bounding box center [692, 62] width 190 height 38
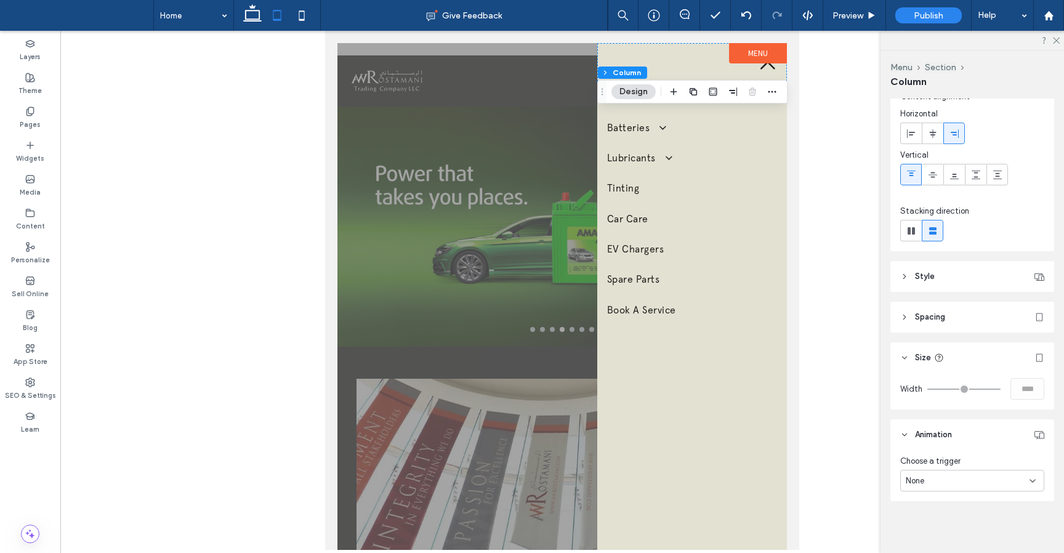
scroll to position [46, 0]
click at [727, 416] on div "Tyres Batteries Amaron Batteries Lubricants Total Lubricants ELF Lubricants Tin…" at bounding box center [692, 389] width 190 height 616
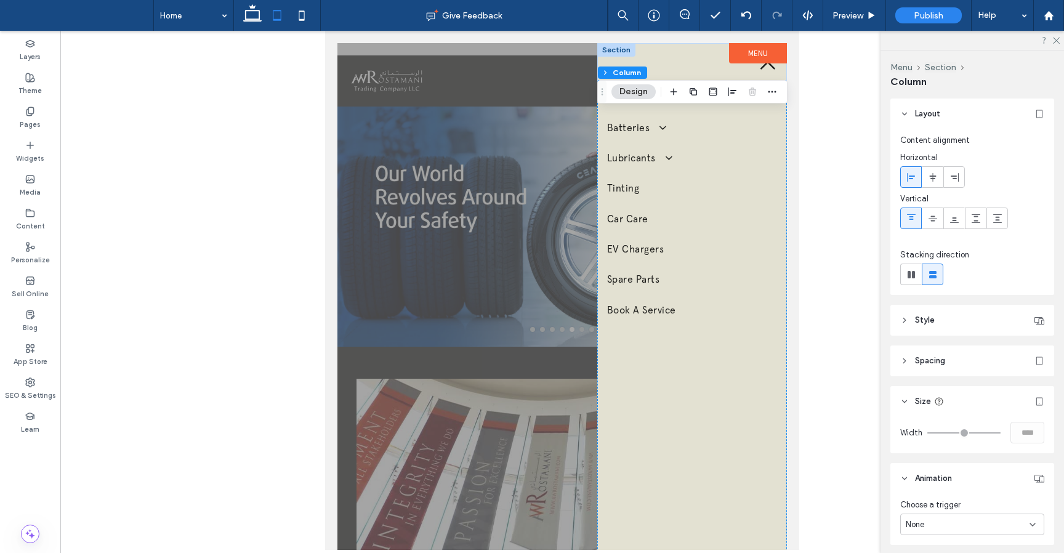
click at [675, 47] on div at bounding box center [692, 62] width 190 height 38
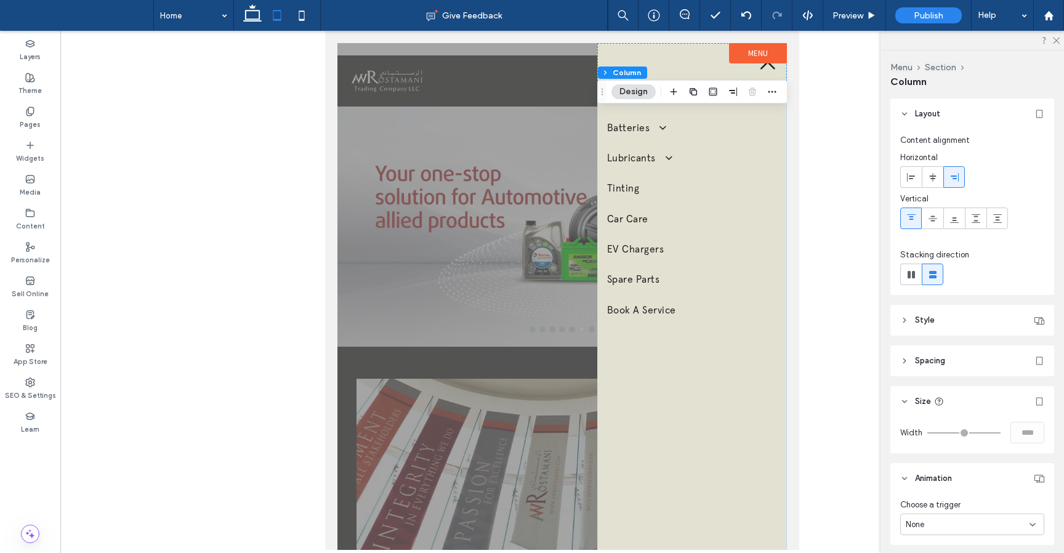
click at [699, 365] on div "Tyres Batteries Amaron Batteries Lubricants Total Lubricants ELF Lubricants Tin…" at bounding box center [692, 389] width 190 height 616
click at [677, 91] on icon "button" at bounding box center [674, 92] width 10 height 10
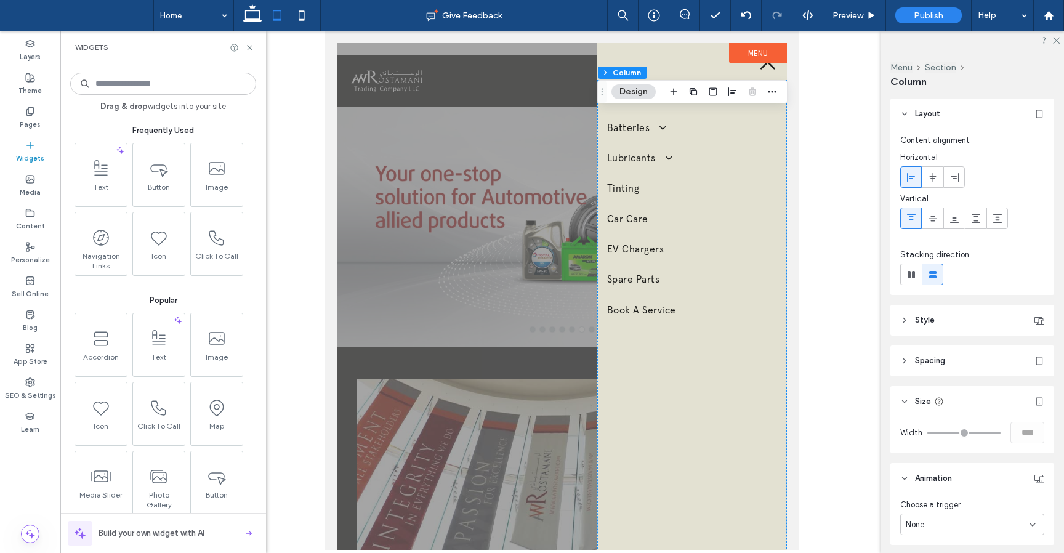
click at [180, 85] on input at bounding box center [163, 84] width 186 height 22
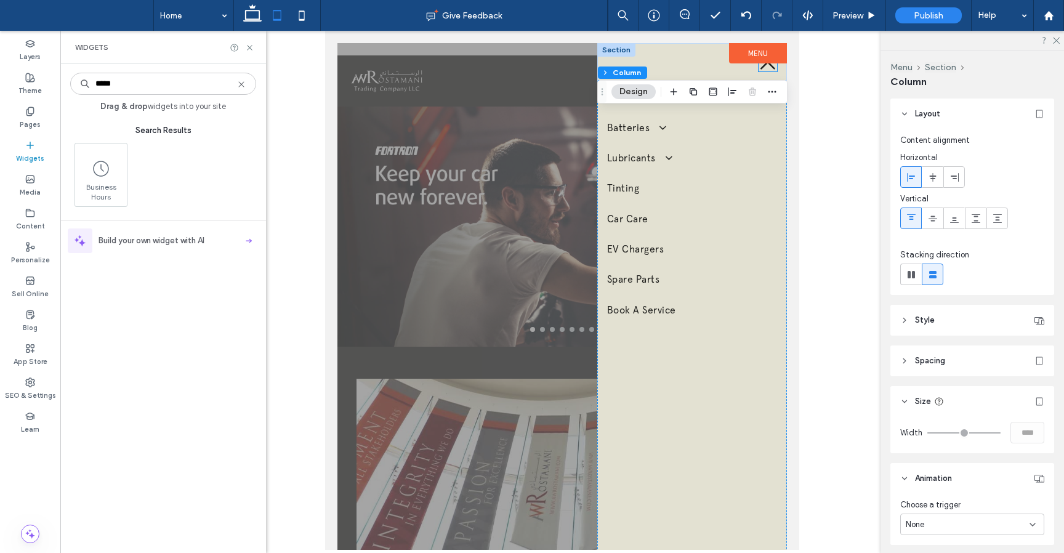
click at [768, 66] on icon at bounding box center [767, 62] width 18 height 18
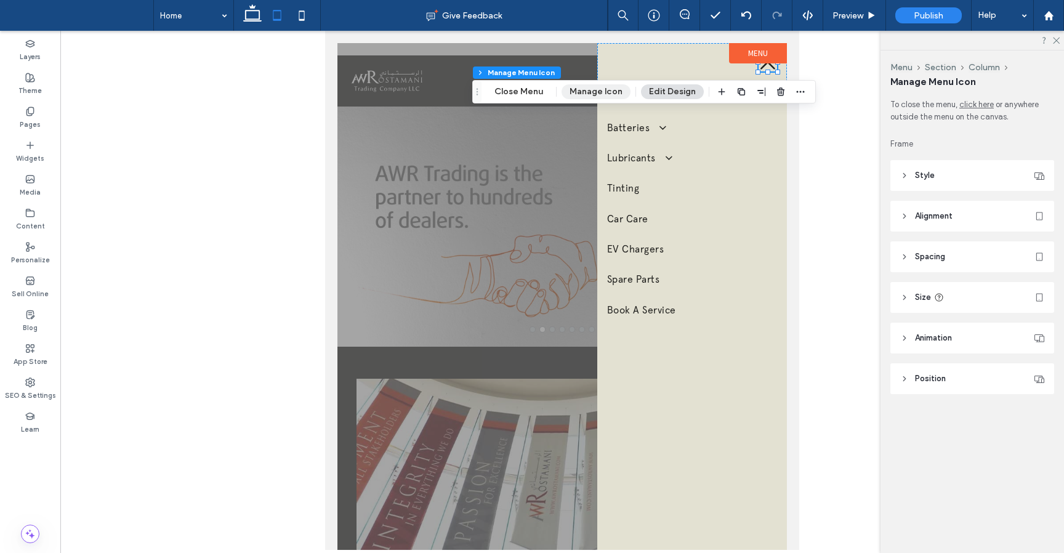
click at [592, 91] on button "Manage Icon" at bounding box center [595, 91] width 69 height 15
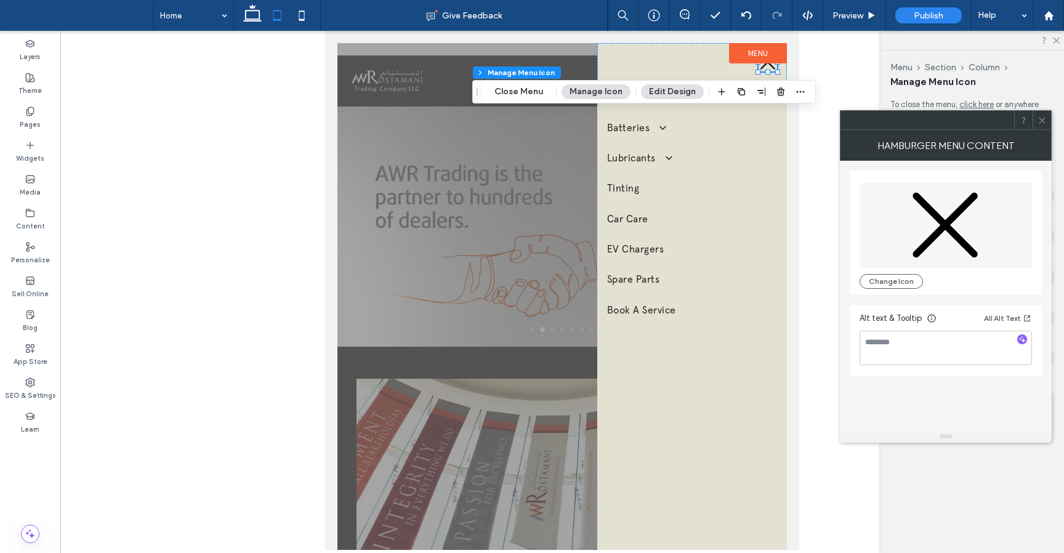
click at [1042, 117] on icon at bounding box center [1041, 120] width 9 height 9
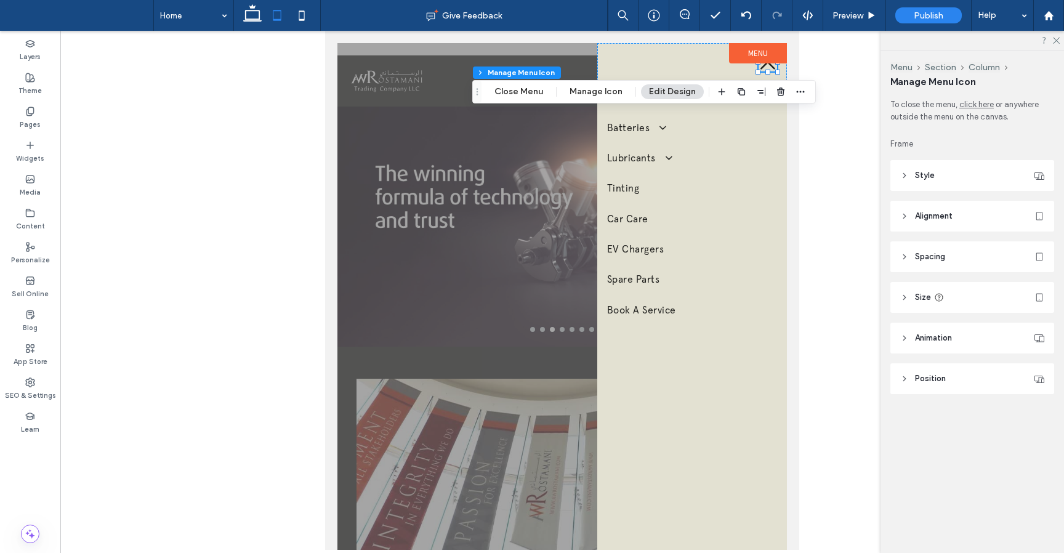
click at [672, 90] on button "Edit Design" at bounding box center [672, 91] width 63 height 15
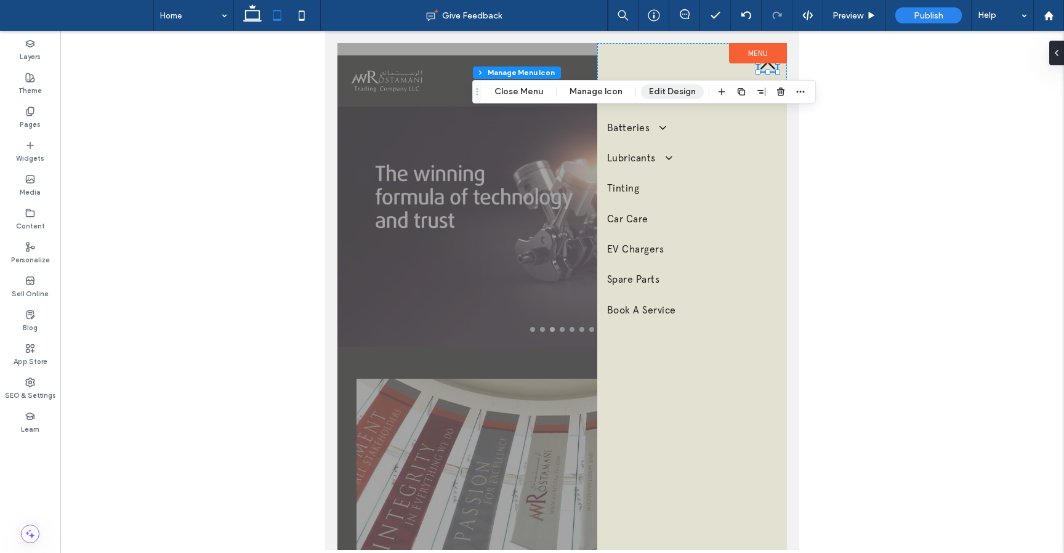
click at [672, 90] on button "Edit Design" at bounding box center [672, 91] width 63 height 15
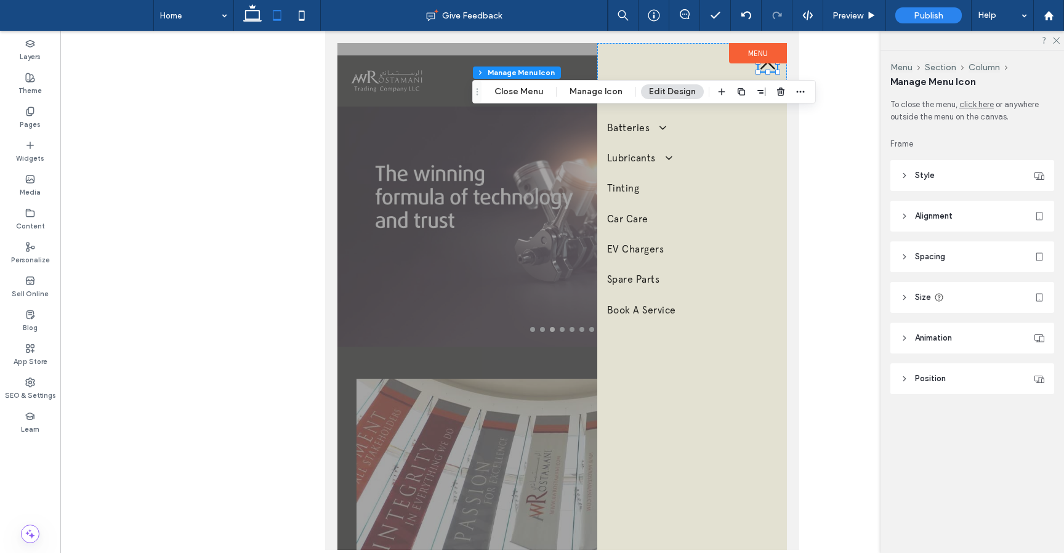
click at [902, 177] on icon at bounding box center [904, 175] width 9 height 9
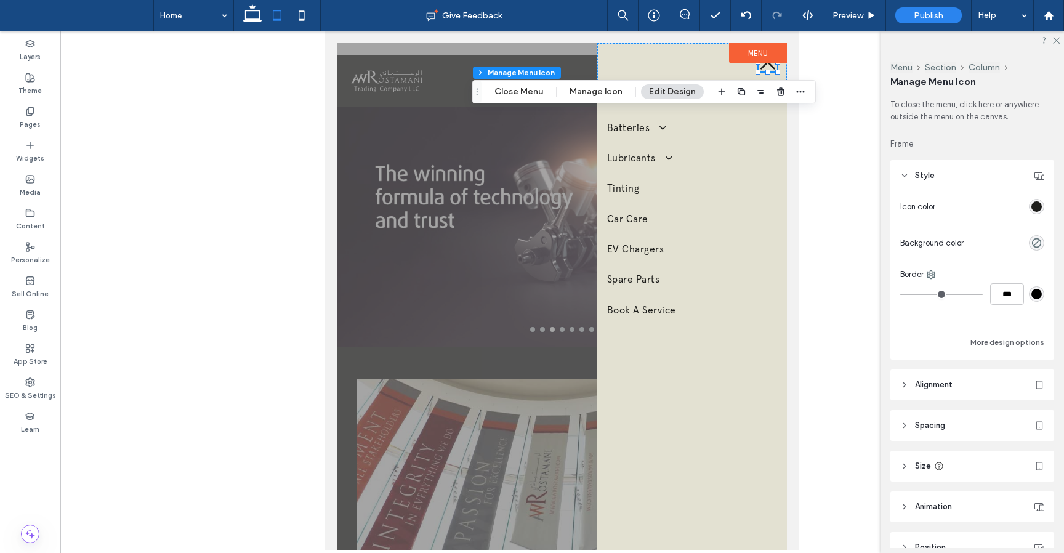
click at [902, 177] on icon at bounding box center [904, 175] width 9 height 9
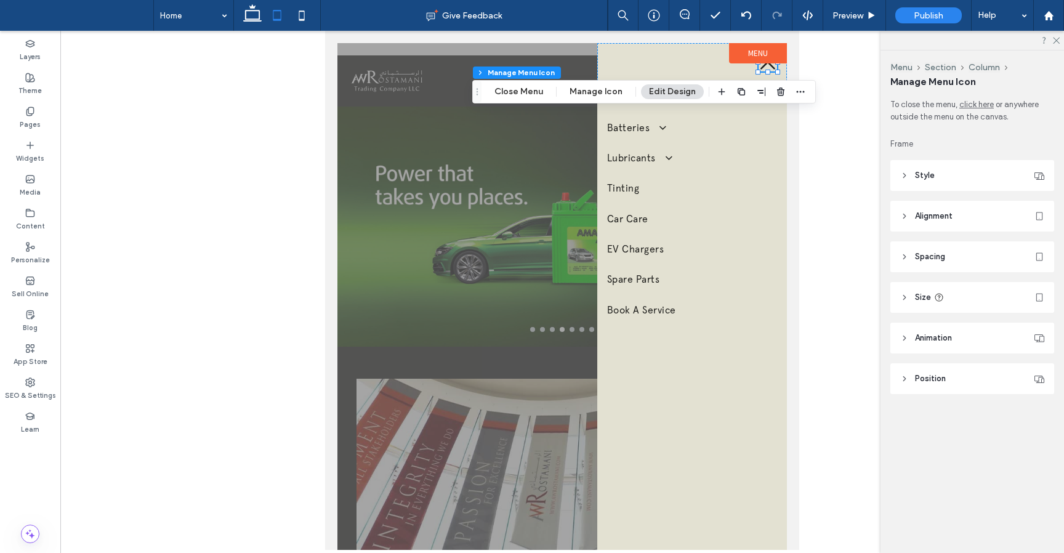
click at [904, 342] on header "Animation" at bounding box center [972, 338] width 164 height 31
click at [904, 382] on icon at bounding box center [904, 378] width 9 height 9
click at [910, 297] on header "Size" at bounding box center [972, 297] width 164 height 31
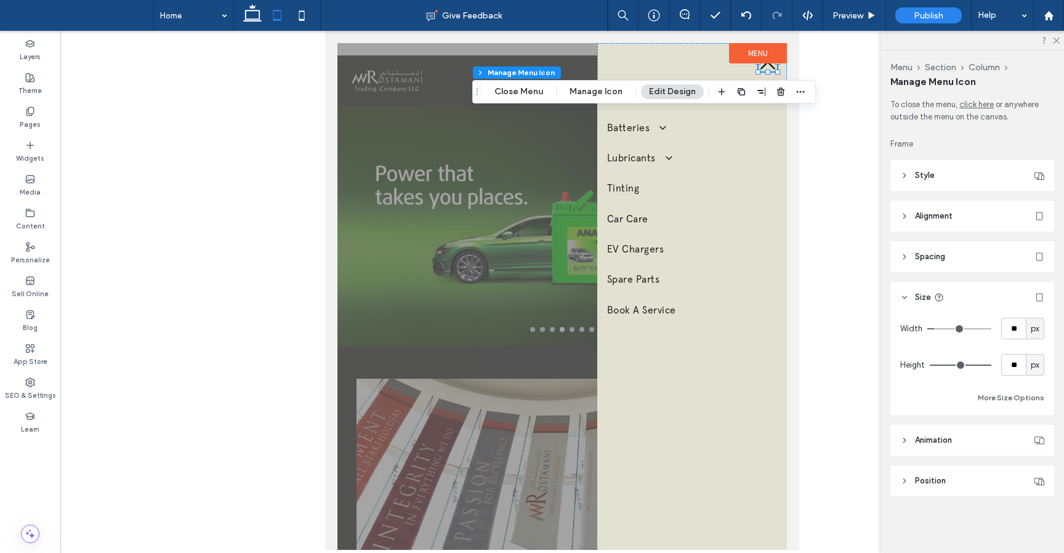
click at [910, 297] on header "Size" at bounding box center [972, 297] width 164 height 31
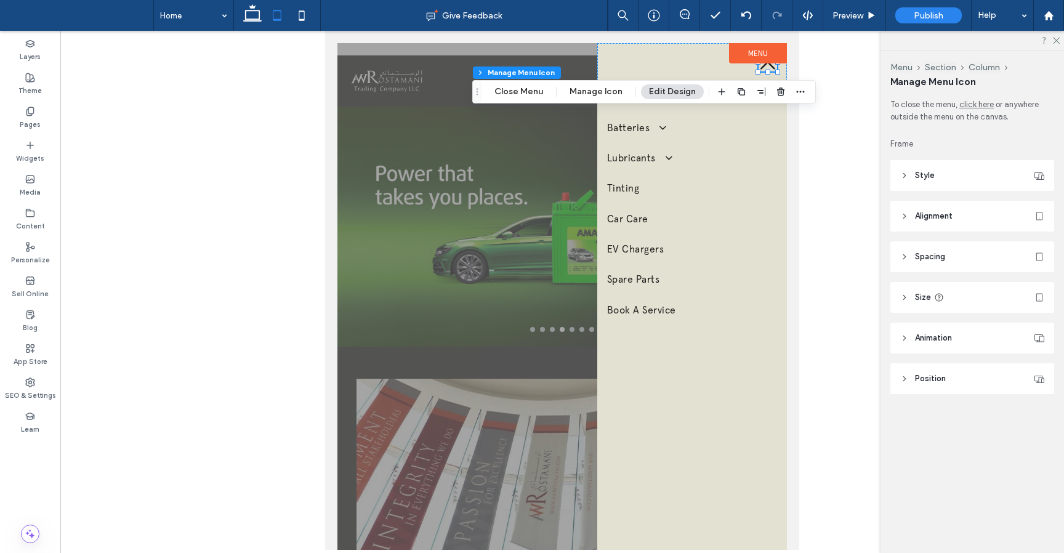
click at [904, 258] on icon at bounding box center [904, 256] width 9 height 9
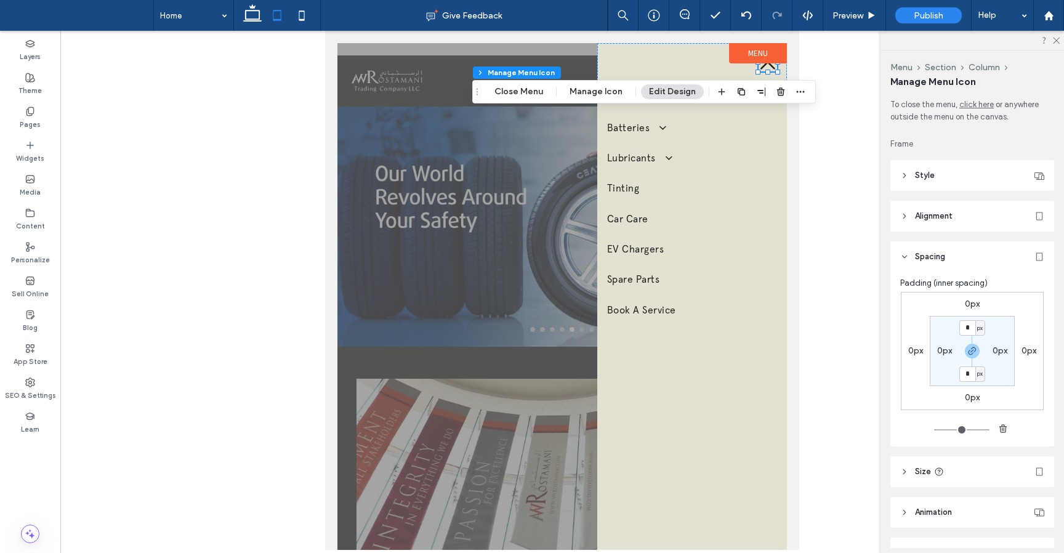
click at [904, 258] on icon at bounding box center [904, 256] width 9 height 9
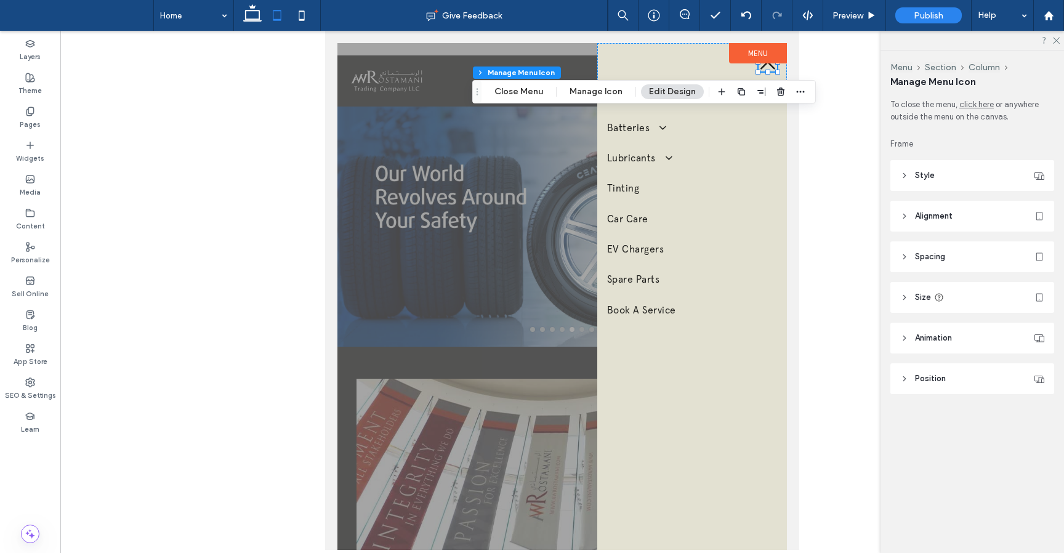
click at [904, 220] on icon at bounding box center [904, 216] width 9 height 9
click at [904, 220] on header "Alignment" at bounding box center [972, 216] width 164 height 31
click at [903, 299] on use at bounding box center [904, 297] width 2 height 4
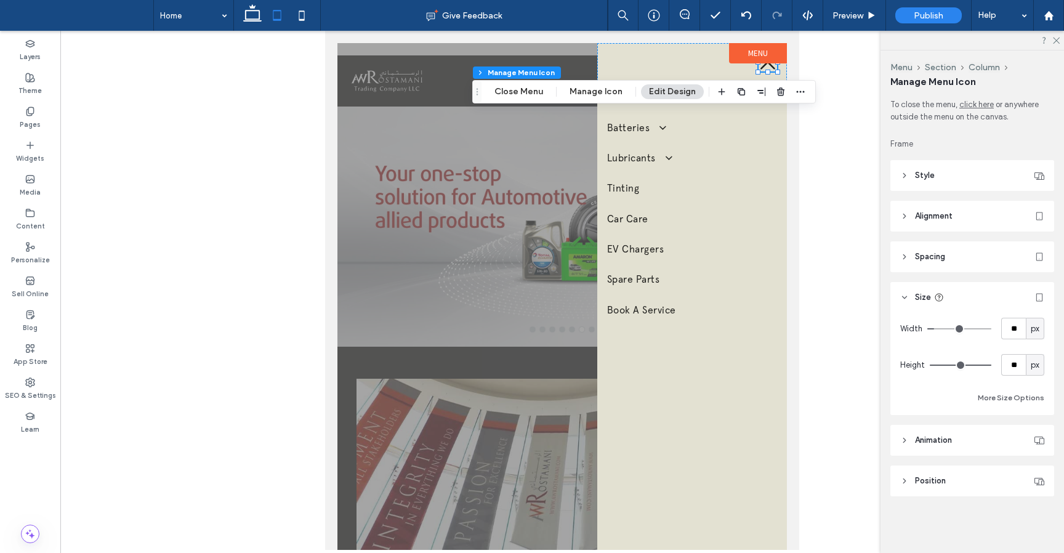
click at [937, 328] on input "range" at bounding box center [959, 328] width 64 height 1
drag, startPoint x: 987, startPoint y: 364, endPoint x: 974, endPoint y: 361, distance: 13.9
click at [974, 364] on input "range" at bounding box center [961, 364] width 62 height 1
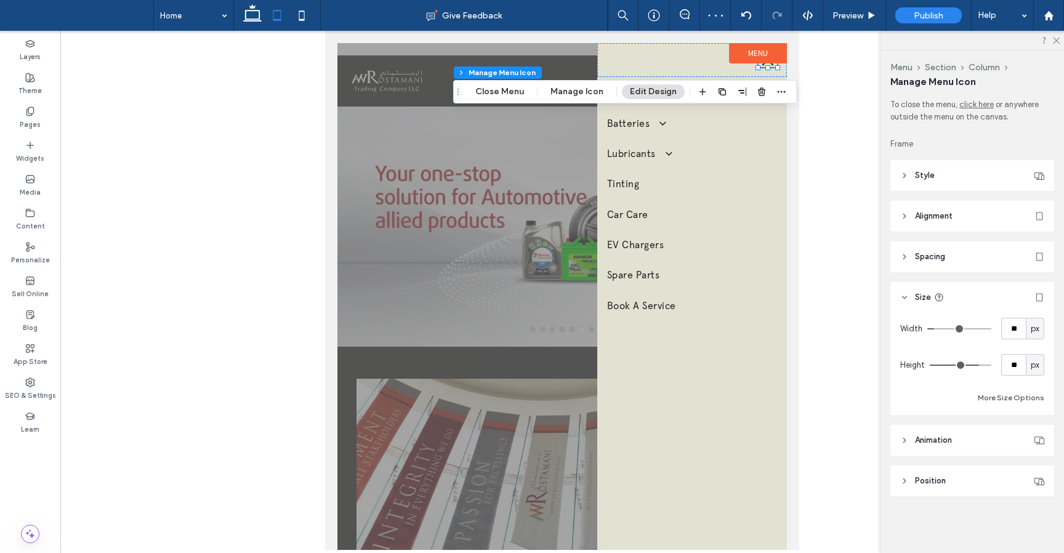
click at [974, 364] on input "range" at bounding box center [961, 364] width 62 height 1
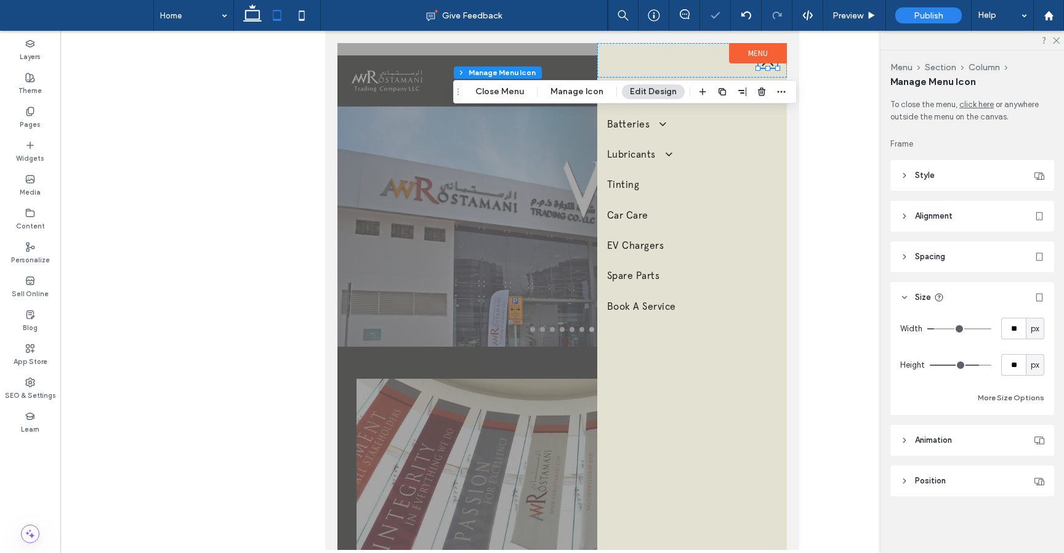
click at [915, 386] on div "Width ** px Height ** px More Size Options" at bounding box center [972, 361] width 144 height 87
click at [305, 19] on icon at bounding box center [301, 15] width 25 height 25
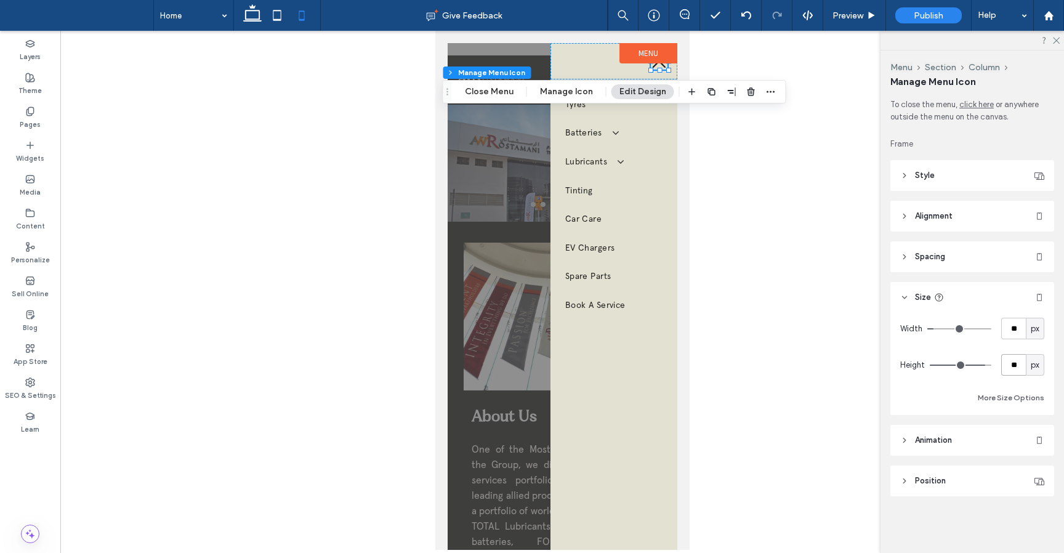
click at [1010, 364] on input "**" at bounding box center [1013, 365] width 25 height 22
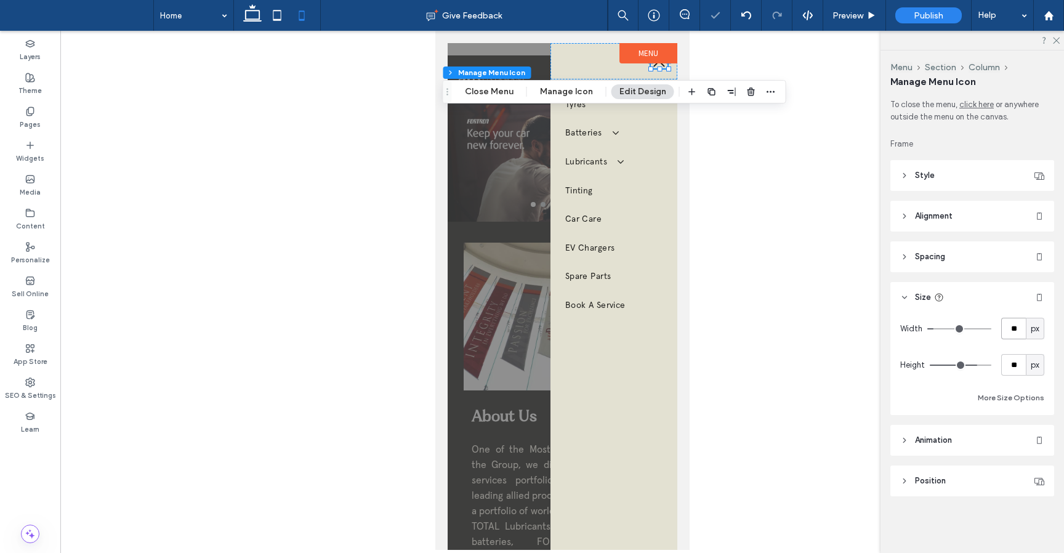
click at [1015, 323] on input "**" at bounding box center [1013, 329] width 25 height 22
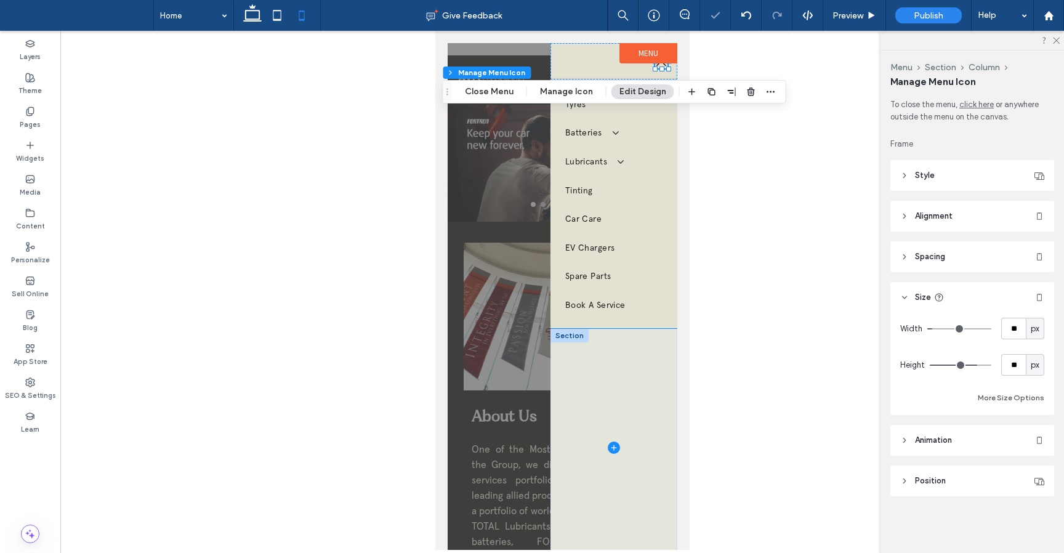
click at [659, 427] on span at bounding box center [613, 448] width 127 height 238
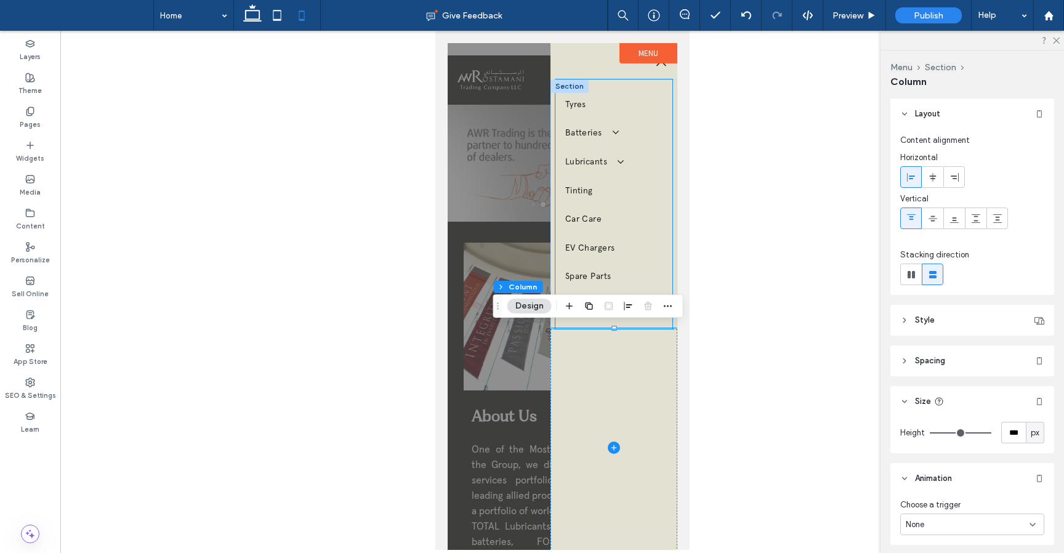
click at [612, 82] on div "Tyres Batteries Amaron Batteries Lubricants Total Lubricants ELF Lubricants Tin…" at bounding box center [613, 203] width 117 height 249
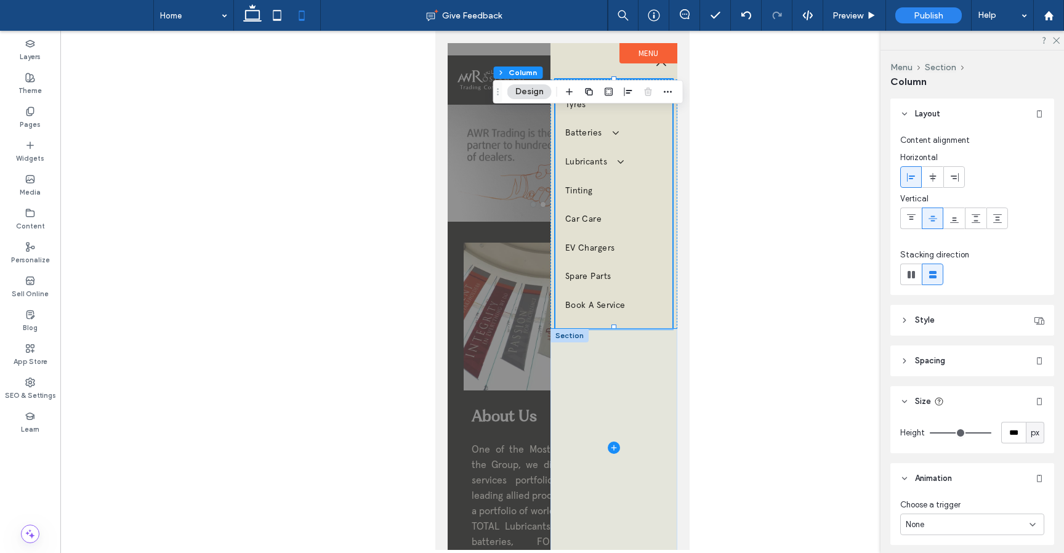
click at [599, 385] on span at bounding box center [613, 448] width 127 height 238
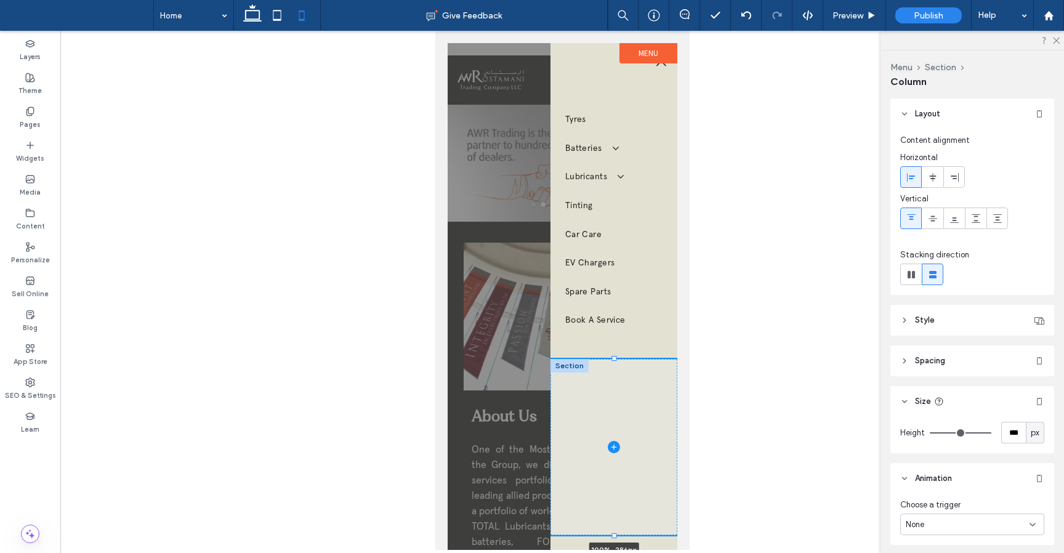
drag, startPoint x: 611, startPoint y: 326, endPoint x: 617, endPoint y: 384, distance: 58.8
click at [617, 385] on div "100% , 286px" at bounding box center [613, 447] width 127 height 176
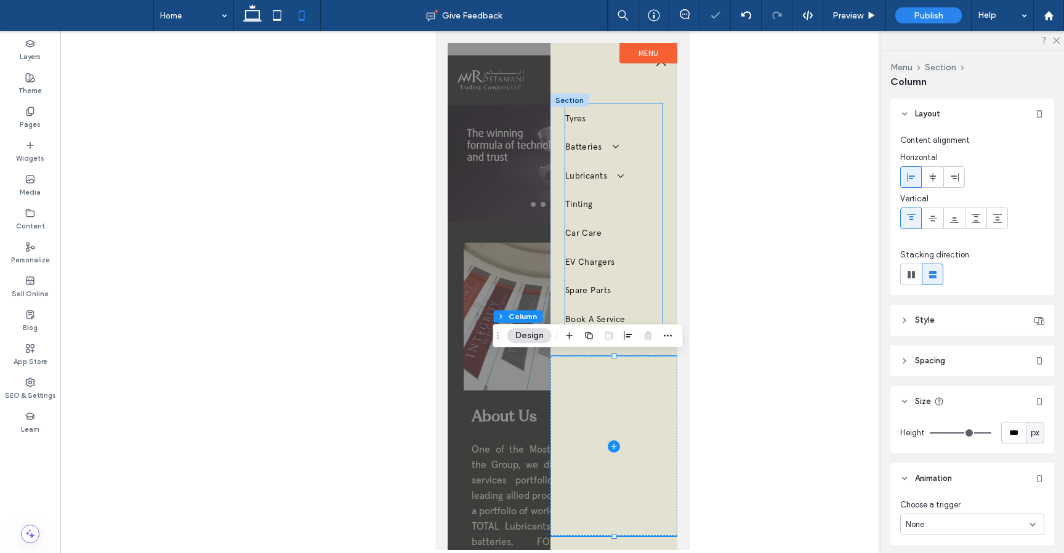
click at [657, 312] on link "Book A Service" at bounding box center [613, 318] width 97 height 29
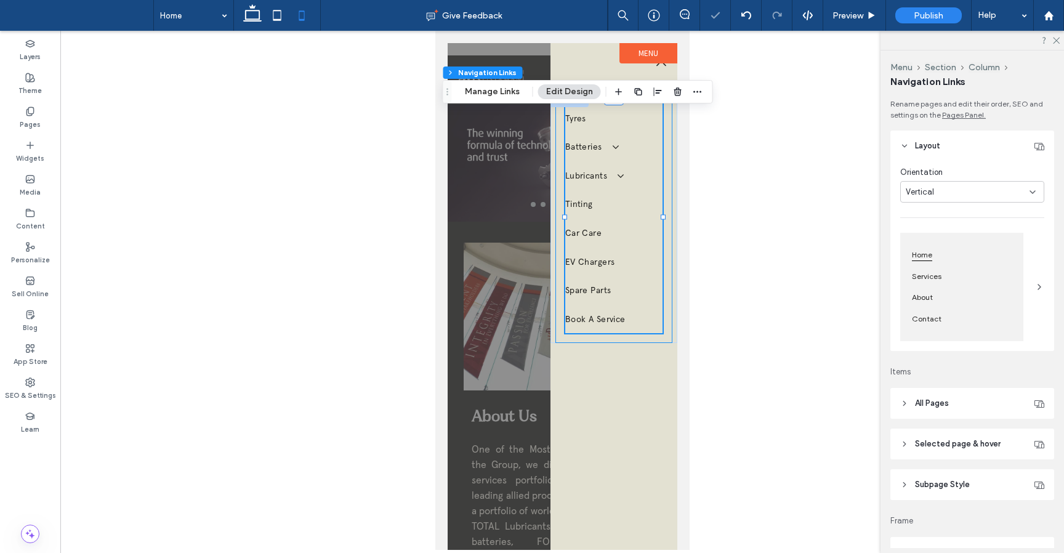
click at [610, 337] on div "Tyres Batteries Amaron Batteries Lubricants Total Lubricants ELF Lubricants Tin…" at bounding box center [613, 218] width 117 height 249
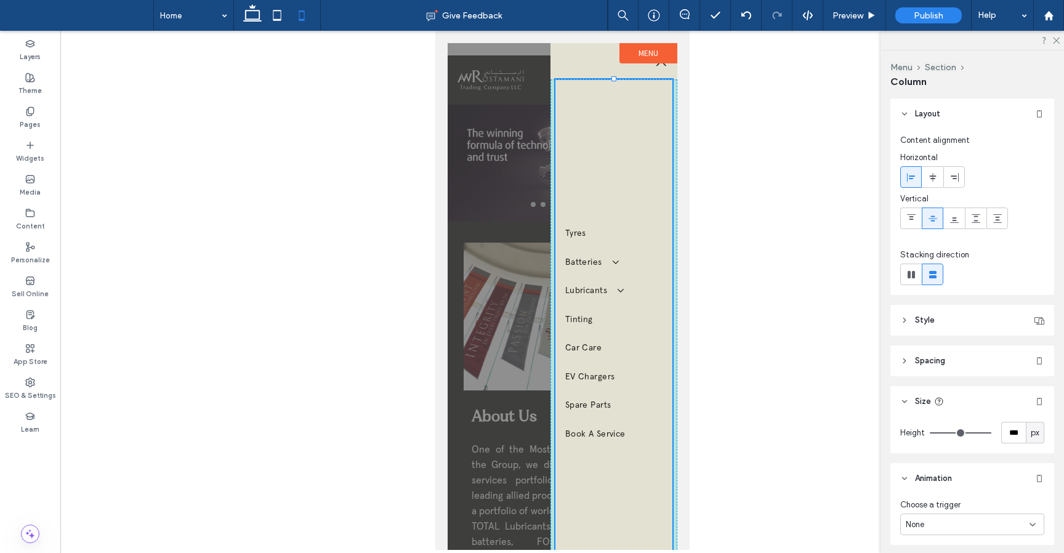
drag, startPoint x: 611, startPoint y: 339, endPoint x: 585, endPoint y: 599, distance: 261.1
click at [585, 550] on html "Tyres Batteries Amaron Batteries Lubricants Total Lubricants ELF Lubricants Tin…" at bounding box center [562, 290] width 254 height 519
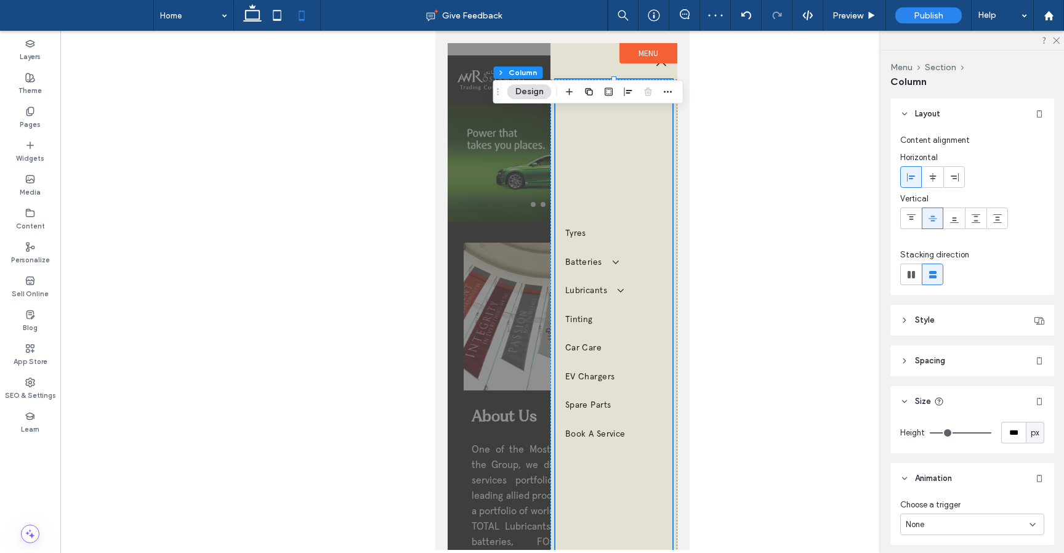
drag, startPoint x: 987, startPoint y: 433, endPoint x: 1025, endPoint y: 432, distance: 37.6
click at [991, 432] on input "range" at bounding box center [961, 432] width 62 height 1
click at [613, 131] on div "Tyres Batteries Amaron Batteries Lubricants Total Lubricants ELF Lubricants Tin…" at bounding box center [613, 332] width 117 height 507
click at [912, 222] on icon at bounding box center [911, 219] width 10 height 10
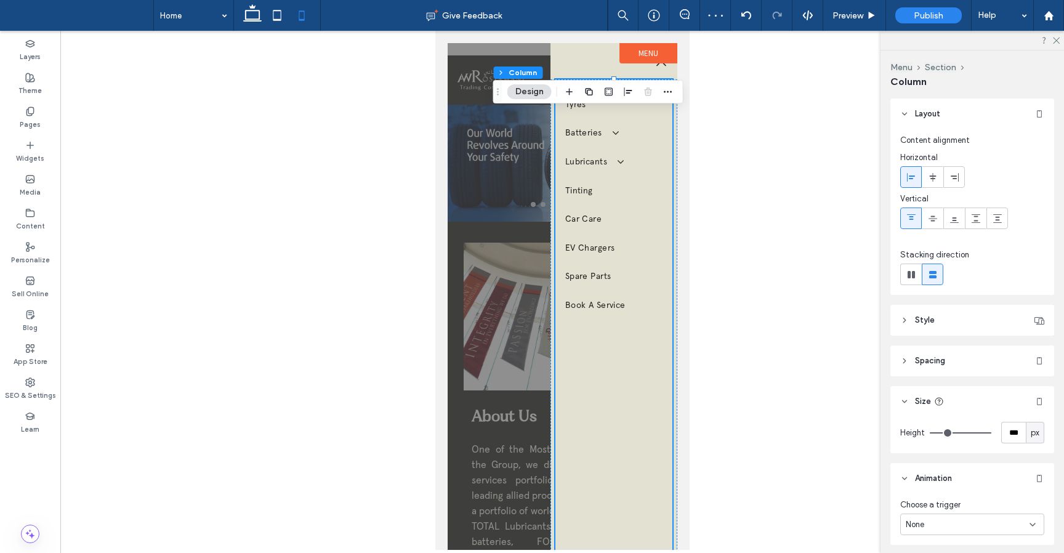
click at [906, 359] on icon at bounding box center [904, 360] width 9 height 9
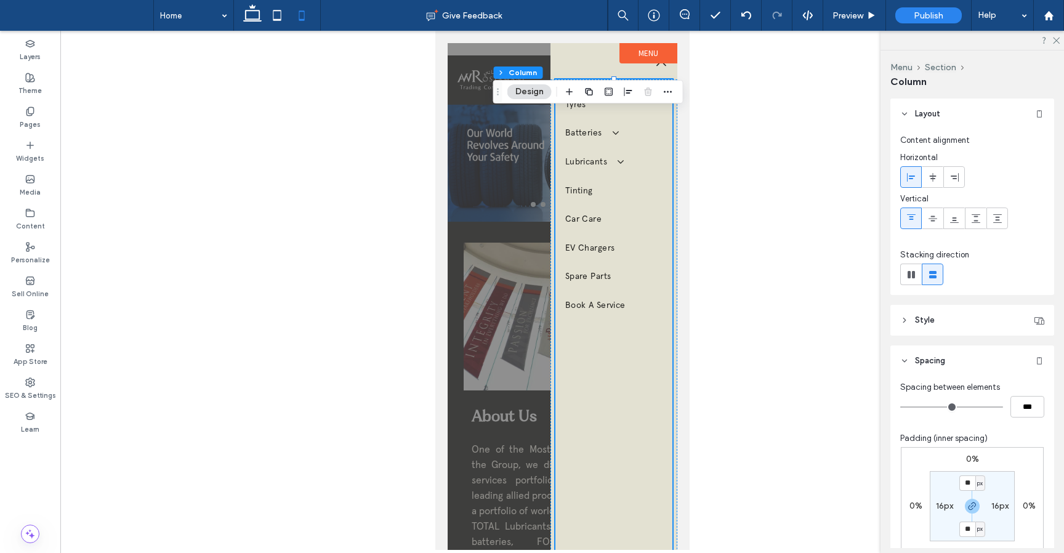
drag, startPoint x: 935, startPoint y: 406, endPoint x: 864, endPoint y: 406, distance: 71.4
click at [900, 406] on input "range" at bounding box center [951, 406] width 103 height 1
click at [880, 385] on div "Menu Section Column Layout Content alignment Horizontal Vertical Stacking direc…" at bounding box center [971, 301] width 183 height 502
click at [752, 392] on div at bounding box center [561, 290] width 1003 height 519
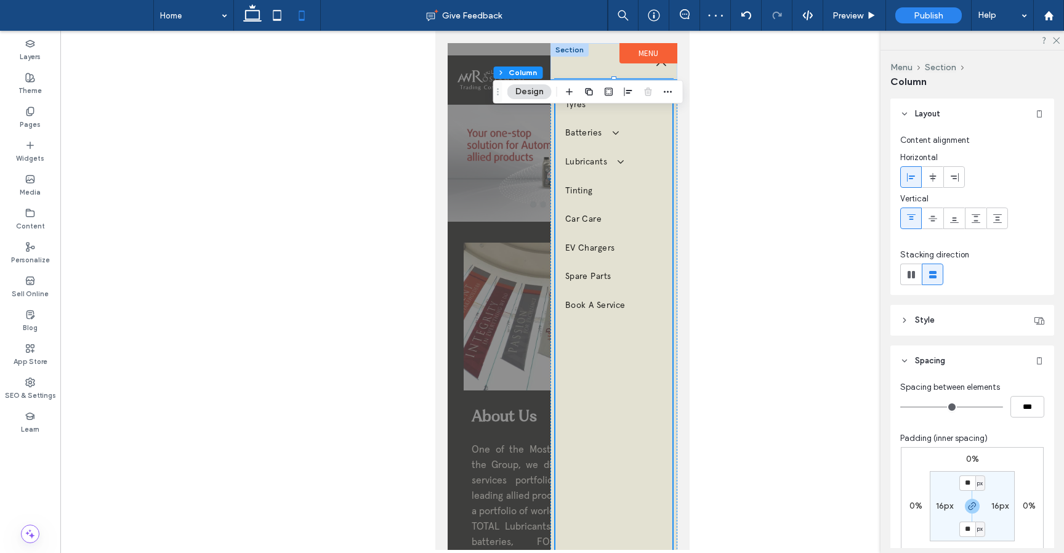
click at [581, 54] on div at bounding box center [569, 50] width 38 height 14
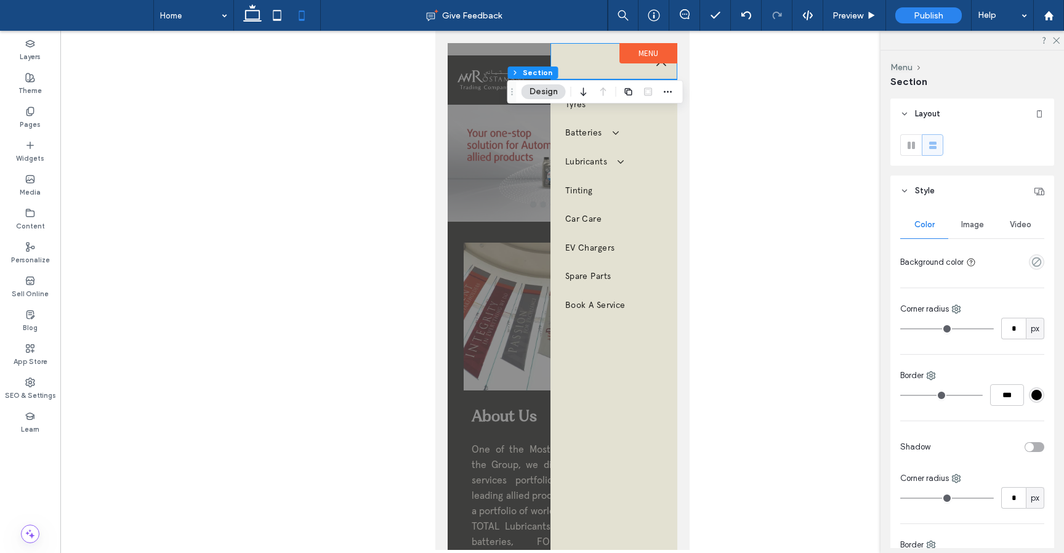
click at [589, 59] on div at bounding box center [613, 61] width 127 height 36
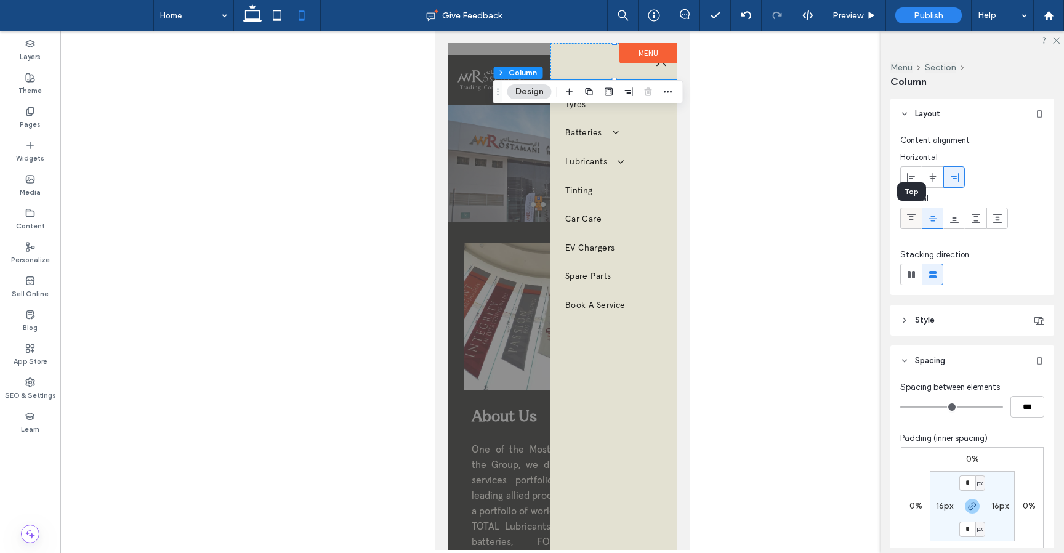
click at [910, 219] on use at bounding box center [911, 217] width 9 height 6
click at [935, 220] on icon at bounding box center [933, 219] width 10 height 10
click at [954, 219] on icon at bounding box center [954, 219] width 10 height 10
click at [795, 242] on div at bounding box center [561, 290] width 1003 height 519
click at [681, 275] on body "Tyres Batteries Amaron Batteries Lubricants Total Lubricants ELF Lubricants Tin…" at bounding box center [562, 290] width 254 height 519
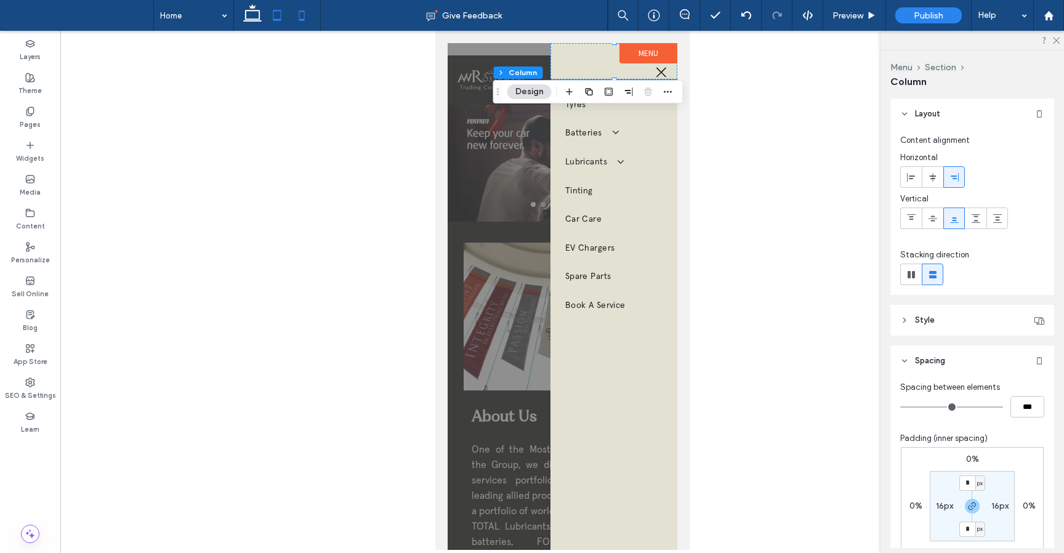
click at [277, 15] on icon at bounding box center [277, 15] width 25 height 25
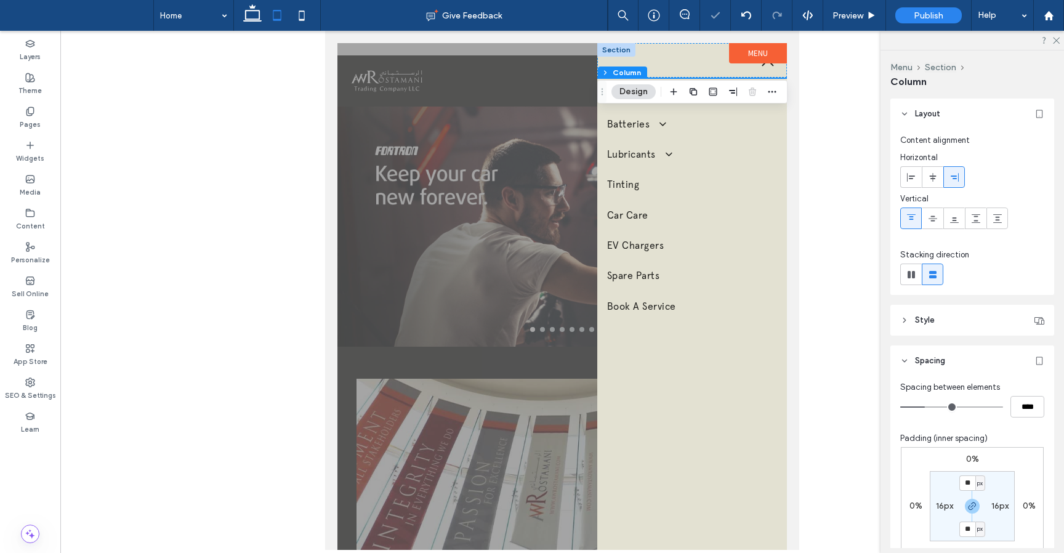
click at [726, 73] on div at bounding box center [692, 60] width 190 height 34
click at [715, 68] on div at bounding box center [692, 60] width 190 height 34
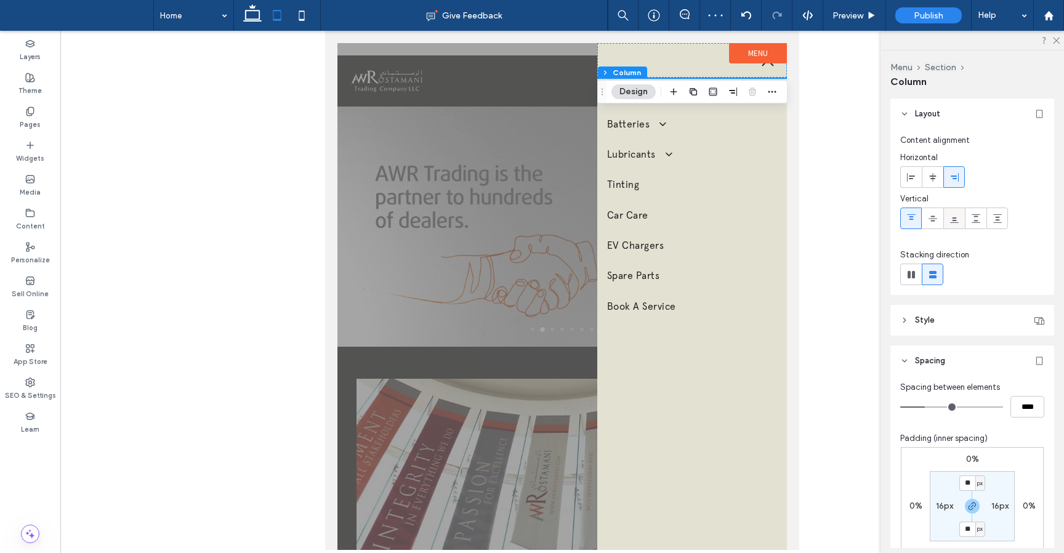
click at [959, 218] on div at bounding box center [954, 218] width 20 height 20
click at [683, 63] on div at bounding box center [692, 60] width 190 height 34
click at [958, 222] on use at bounding box center [954, 220] width 9 height 6
click at [933, 215] on use at bounding box center [932, 218] width 9 height 6
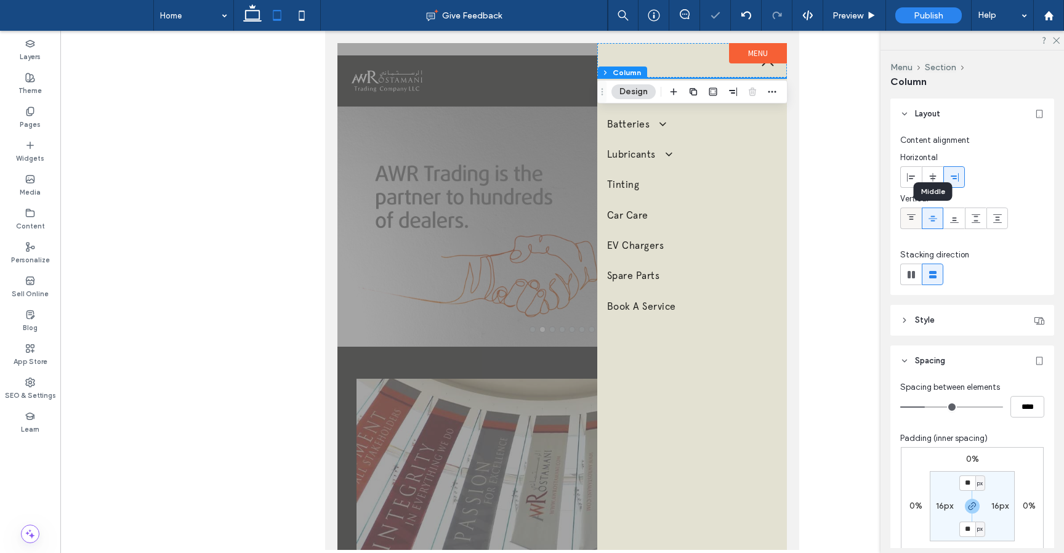
click at [909, 215] on icon at bounding box center [911, 219] width 10 height 10
click at [957, 222] on icon at bounding box center [954, 219] width 10 height 10
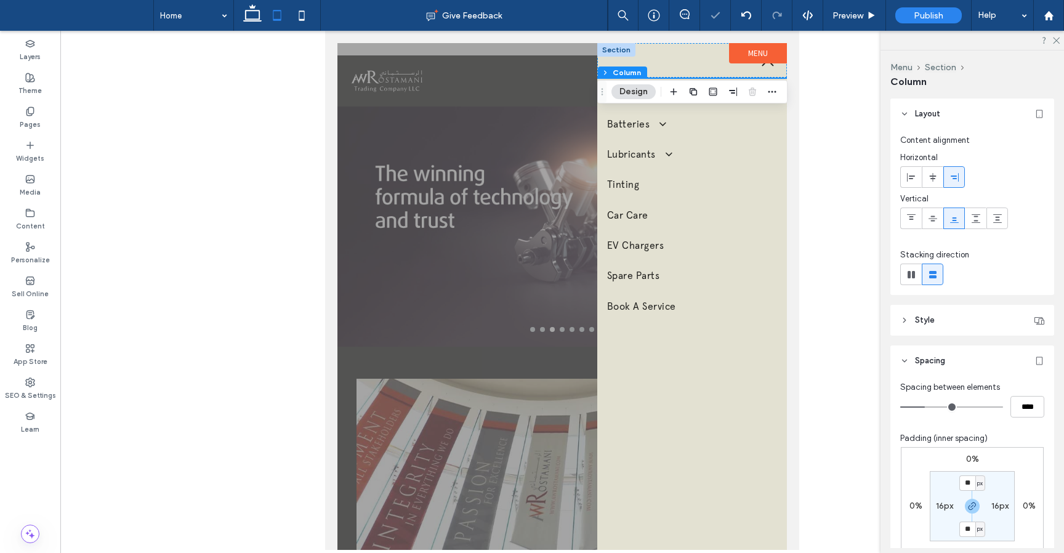
click at [673, 56] on div at bounding box center [692, 60] width 190 height 34
click at [732, 60] on label "Menu" at bounding box center [758, 53] width 58 height 20
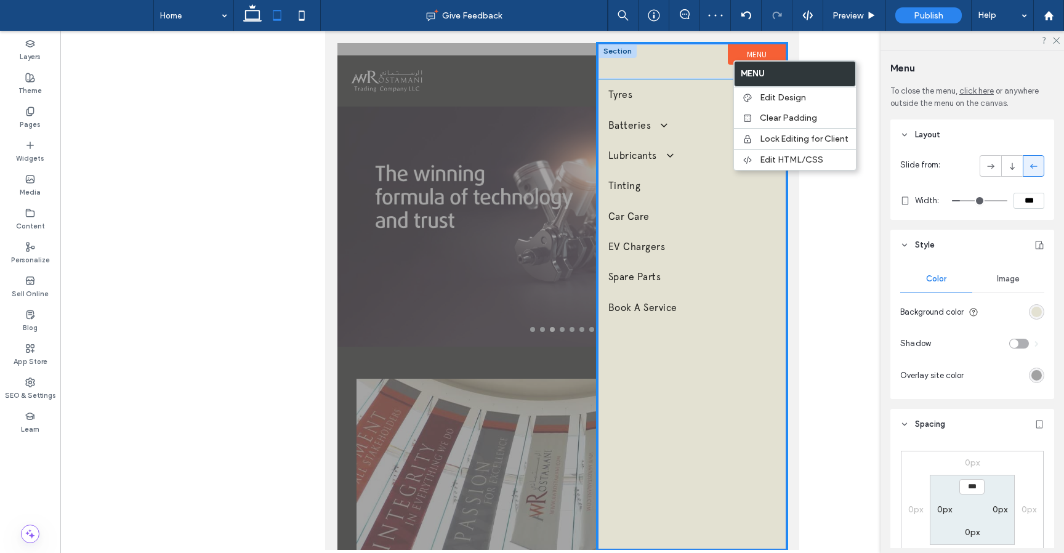
click at [669, 63] on div at bounding box center [691, 61] width 187 height 34
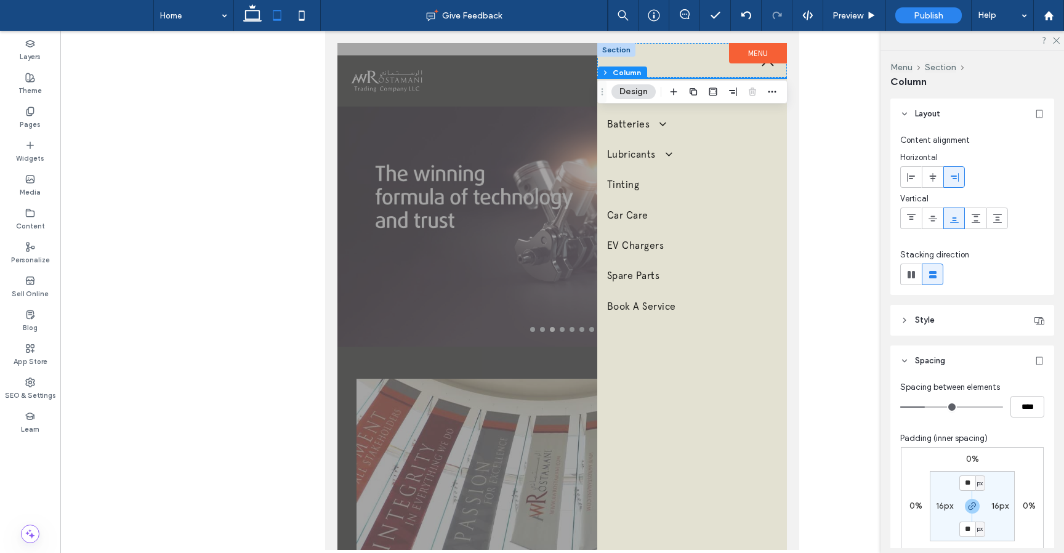
click at [669, 63] on div at bounding box center [692, 60] width 190 height 34
click at [32, 51] on label "Layers" at bounding box center [30, 56] width 21 height 14
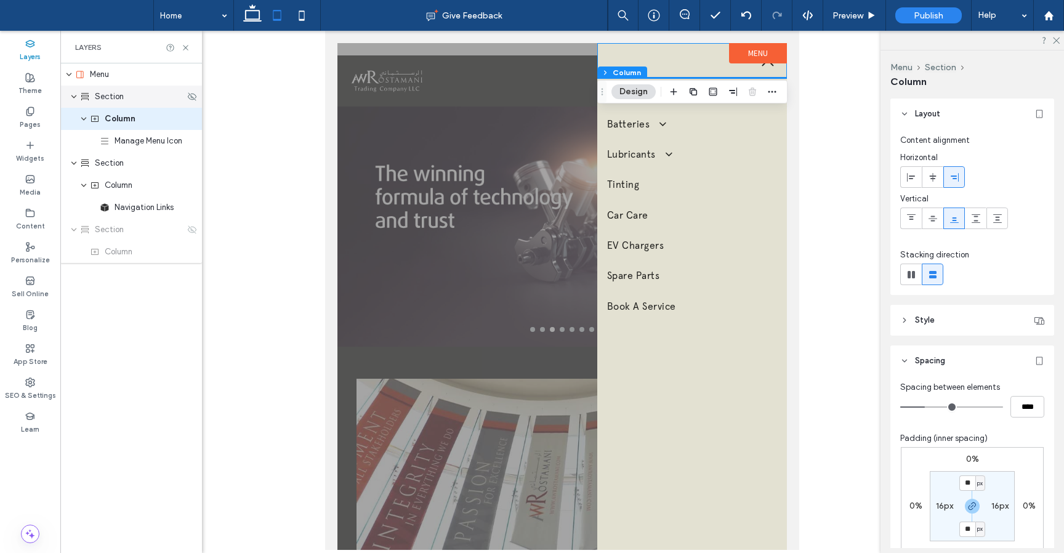
click at [119, 95] on span "Section" at bounding box center [109, 96] width 29 height 12
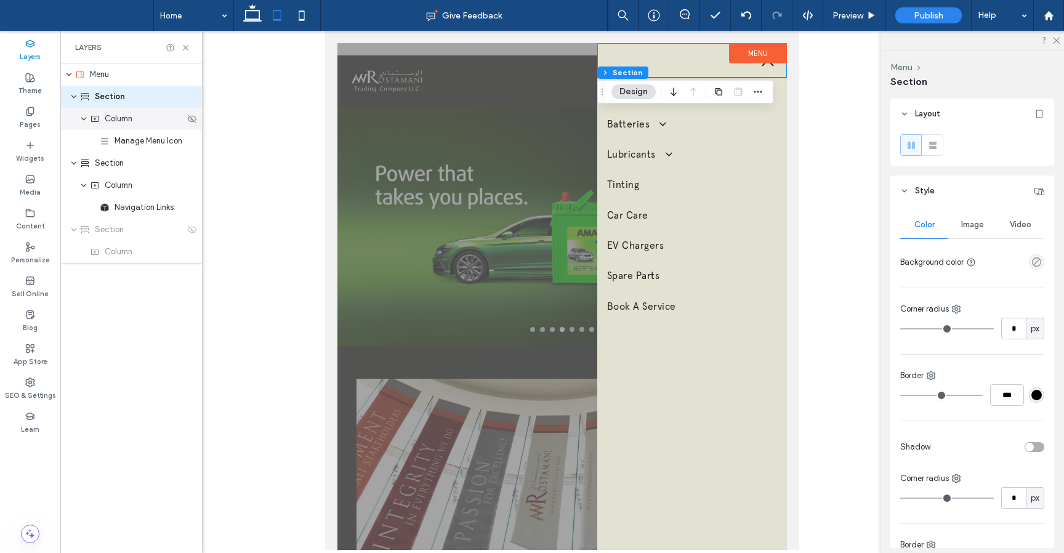
click at [127, 121] on span "Column" at bounding box center [119, 119] width 28 height 12
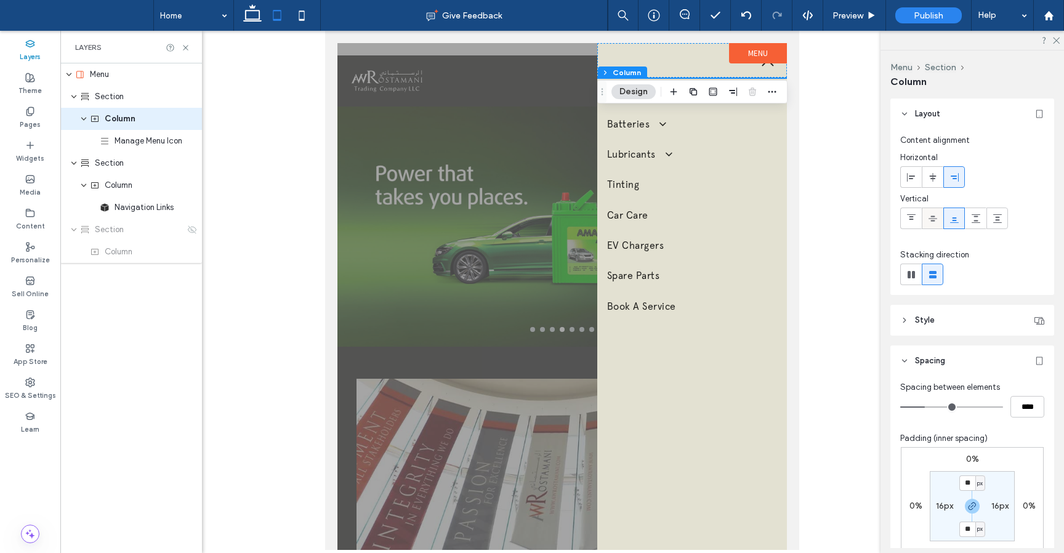
click at [936, 212] on span at bounding box center [933, 218] width 10 height 20
click at [950, 215] on icon at bounding box center [954, 219] width 10 height 10
click at [914, 215] on icon at bounding box center [911, 219] width 10 height 10
click at [972, 218] on icon at bounding box center [976, 219] width 10 height 10
click at [928, 185] on span at bounding box center [933, 177] width 10 height 20
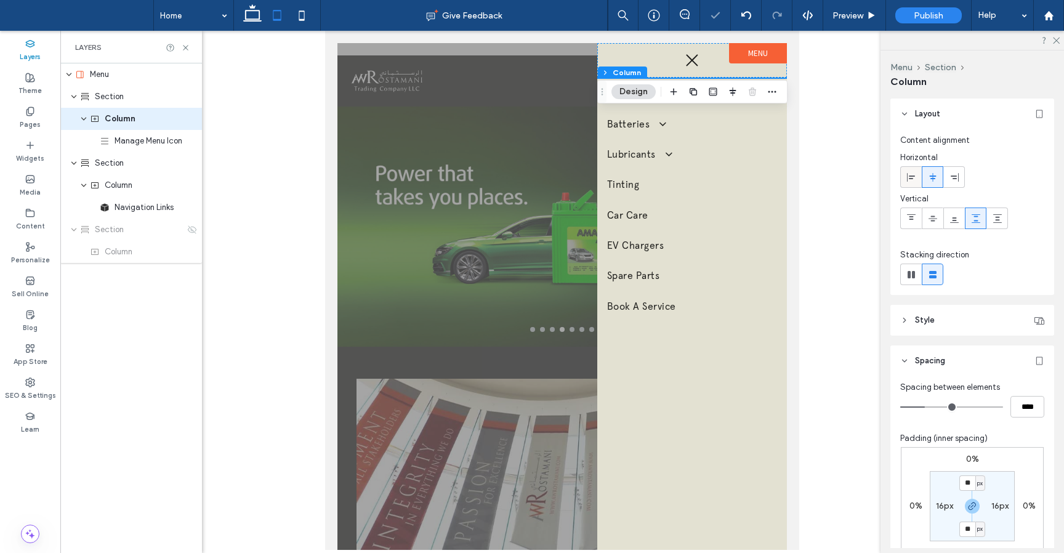
click at [911, 183] on span at bounding box center [911, 177] width 10 height 20
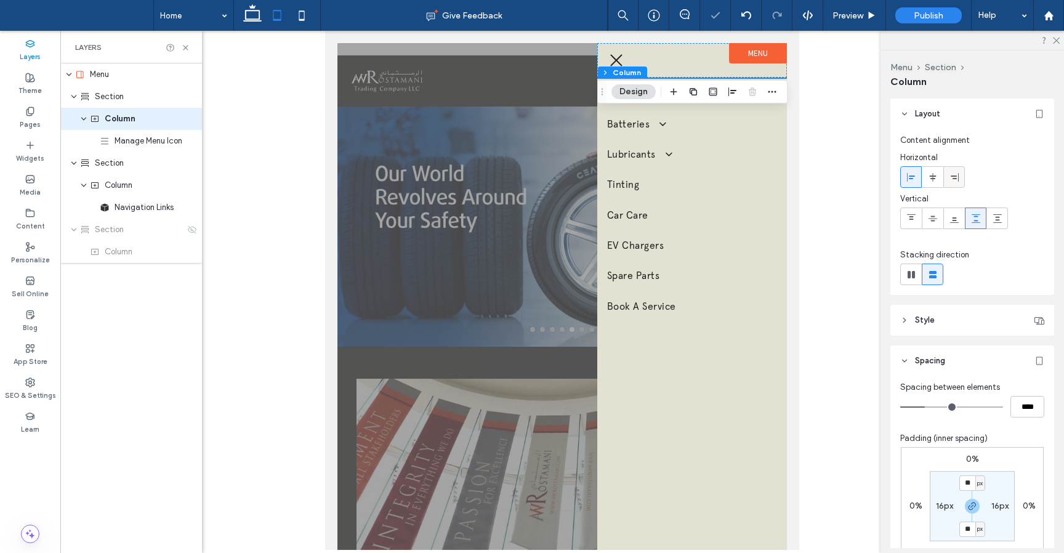
click at [959, 182] on div at bounding box center [954, 177] width 20 height 20
click at [911, 219] on use at bounding box center [911, 217] width 9 height 6
click at [952, 221] on icon at bounding box center [954, 219] width 10 height 10
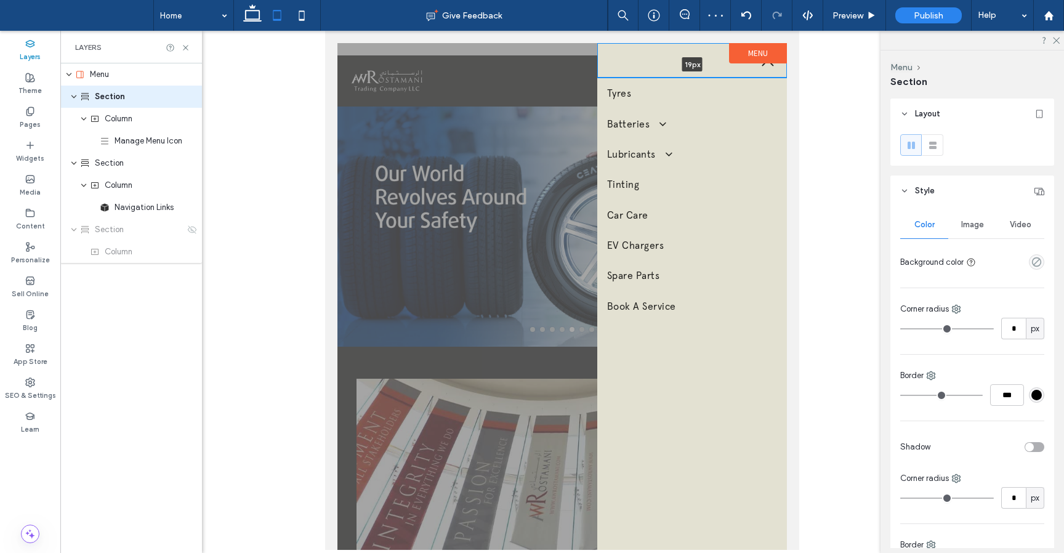
drag, startPoint x: 694, startPoint y: 75, endPoint x: 699, endPoint y: 52, distance: 23.2
click at [699, 52] on div "19px Section + Add Section" at bounding box center [692, 60] width 190 height 34
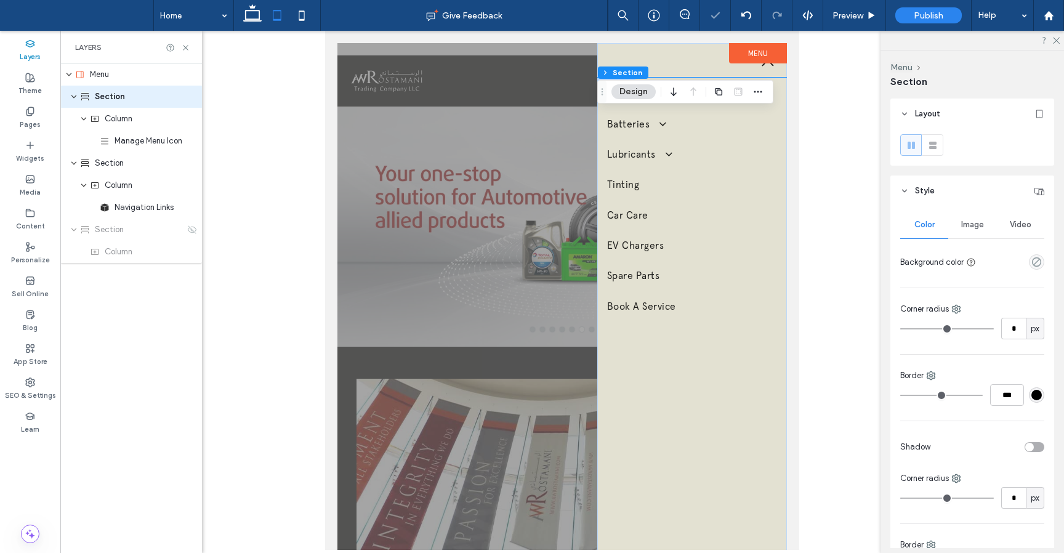
click at [688, 396] on div "Tyres Batteries Amaron Batteries Lubricants Total Lubricants ELF Lubricants Tin…" at bounding box center [692, 386] width 190 height 616
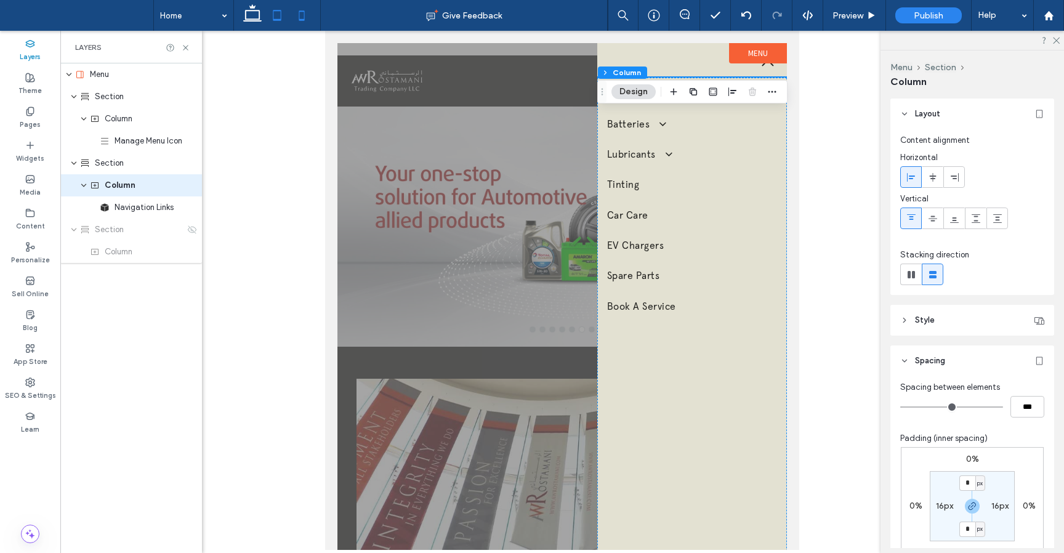
click at [305, 16] on icon at bounding box center [301, 15] width 25 height 25
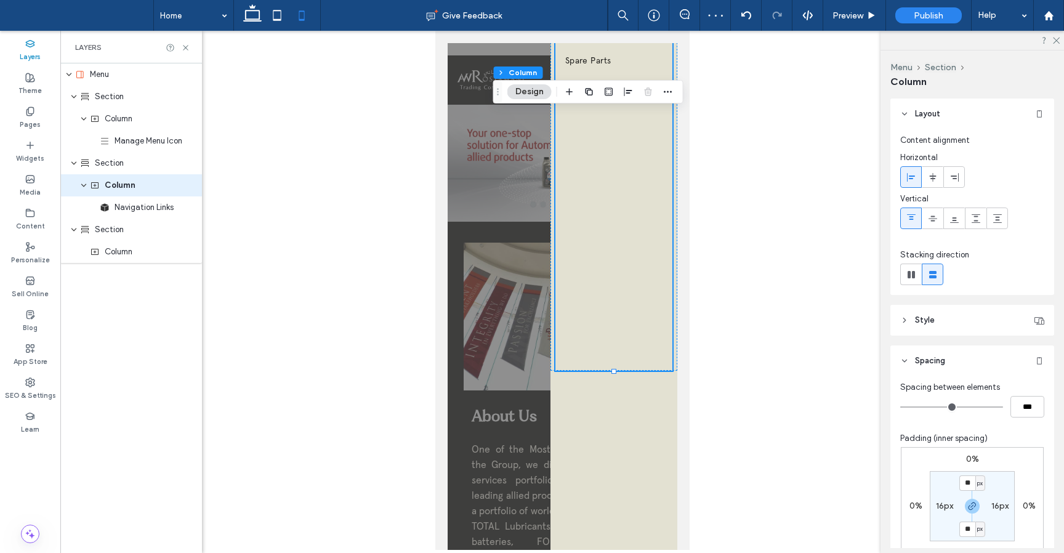
scroll to position [209, 0]
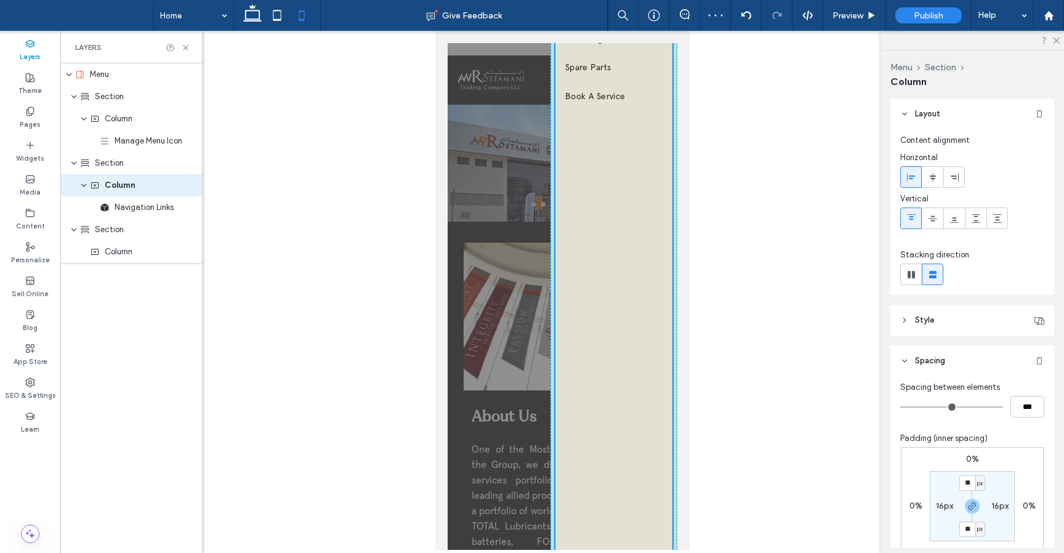
drag, startPoint x: 613, startPoint y: 377, endPoint x: 613, endPoint y: 605, distance: 227.8
click at [613, 550] on html "Tyres Batteries Amaron Batteries Lubricants Total Lubricants ELF Lubricants Tin…" at bounding box center [562, 290] width 254 height 519
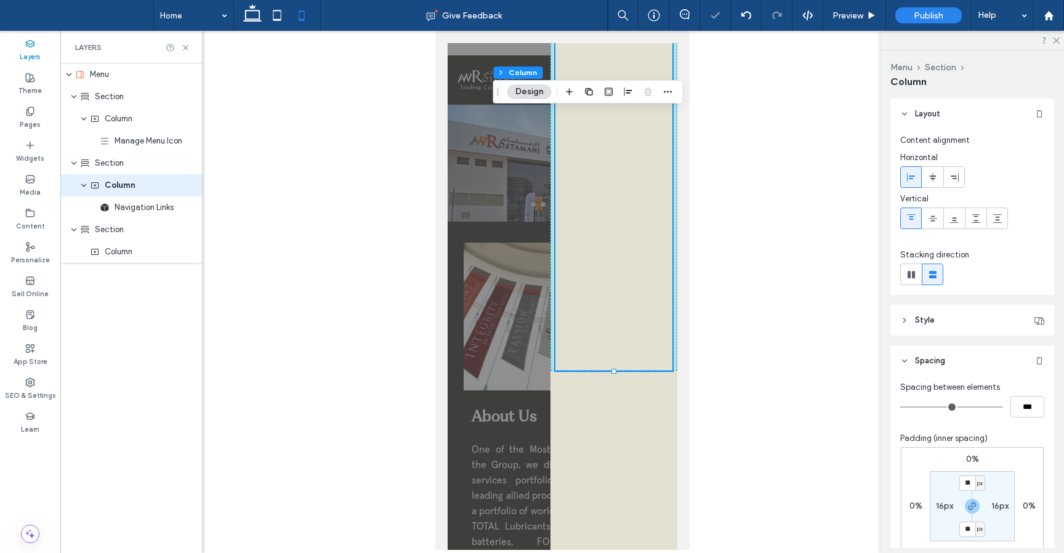
scroll to position [300, 0]
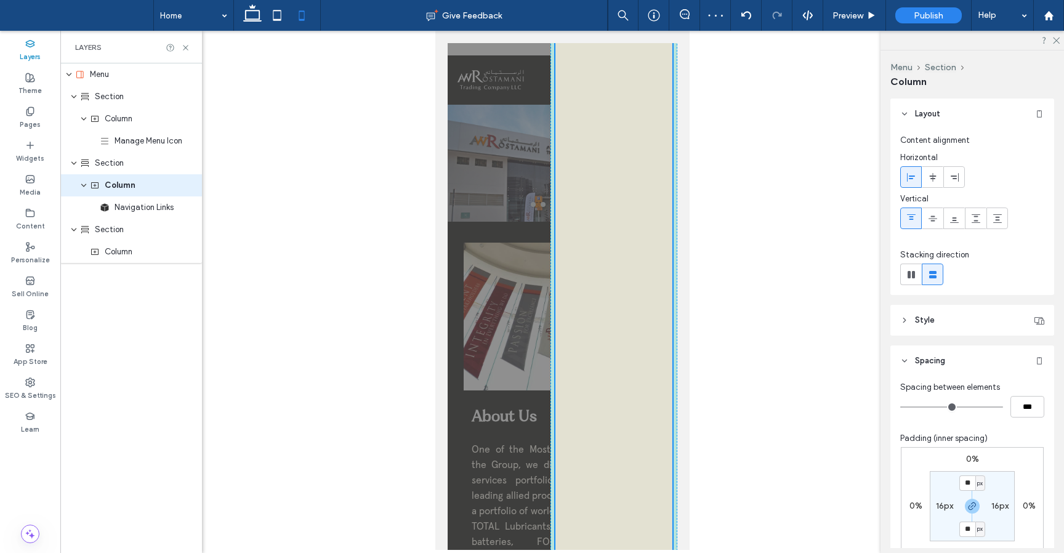
drag, startPoint x: 613, startPoint y: 370, endPoint x: 609, endPoint y: 600, distance: 230.3
click at [609, 550] on html "Tyres Batteries Amaron Batteries Lubricants Total Lubricants ELF Lubricants Tin…" at bounding box center [562, 290] width 254 height 519
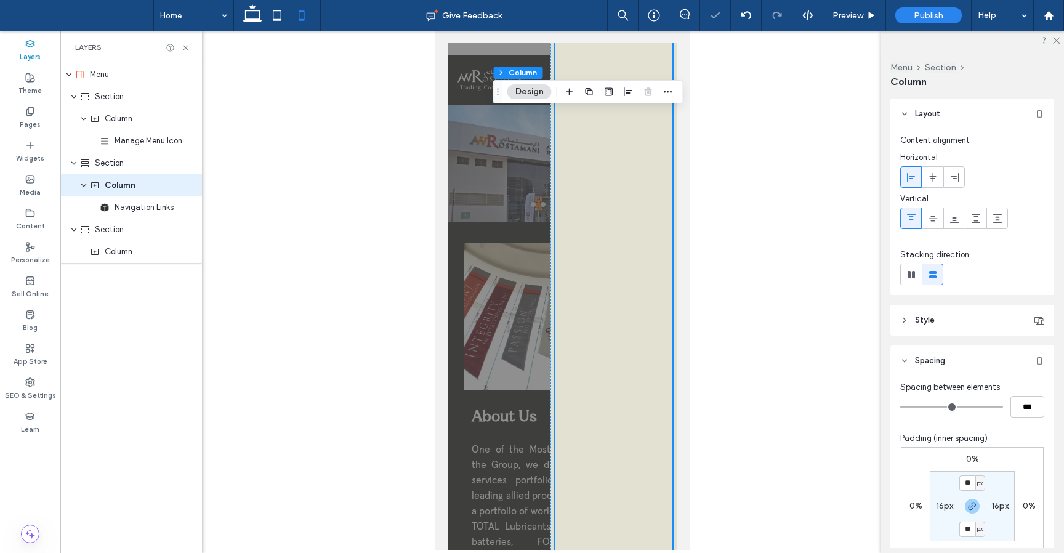
scroll to position [673, 0]
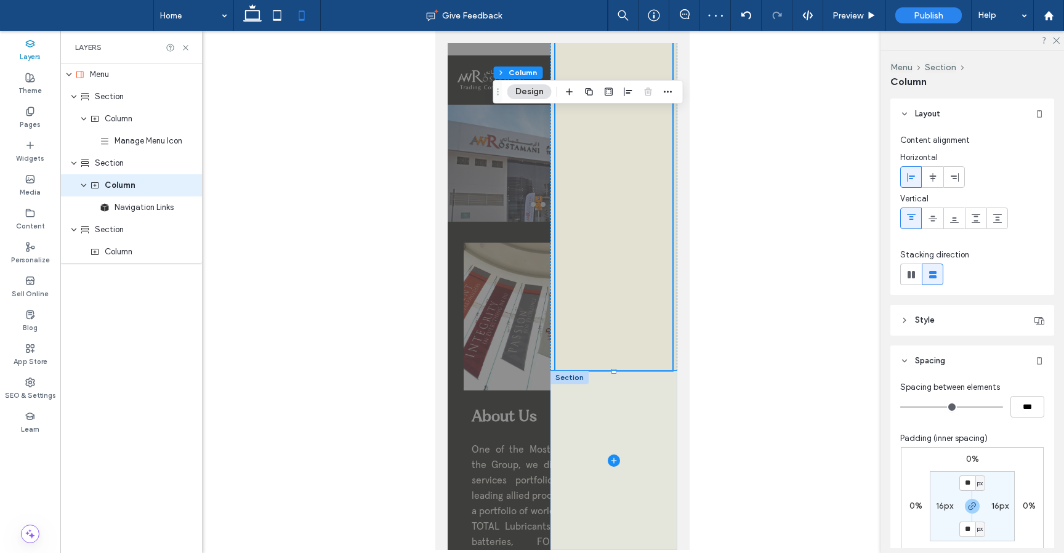
click at [626, 372] on span at bounding box center [613, 460] width 127 height 179
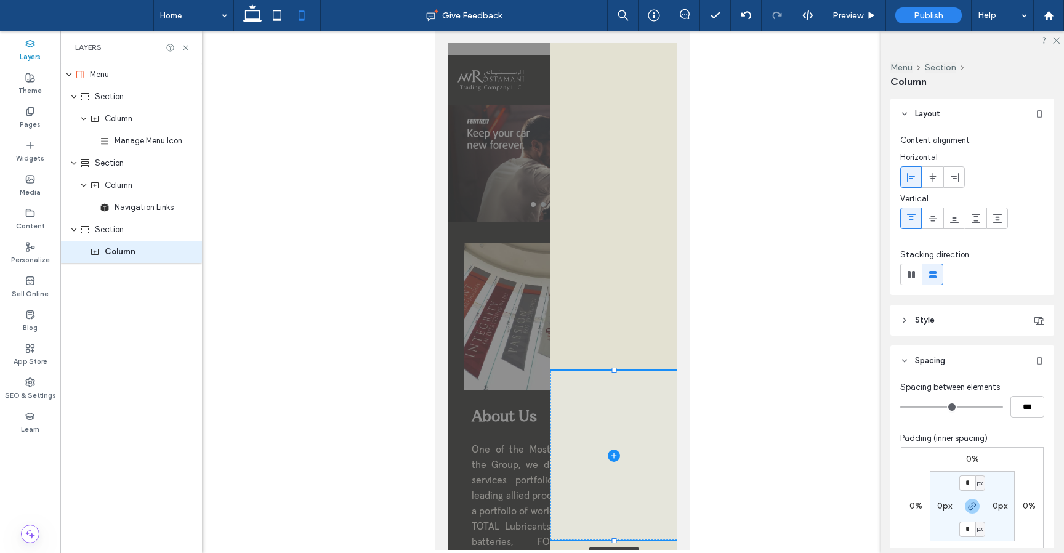
scroll to position [528, 0]
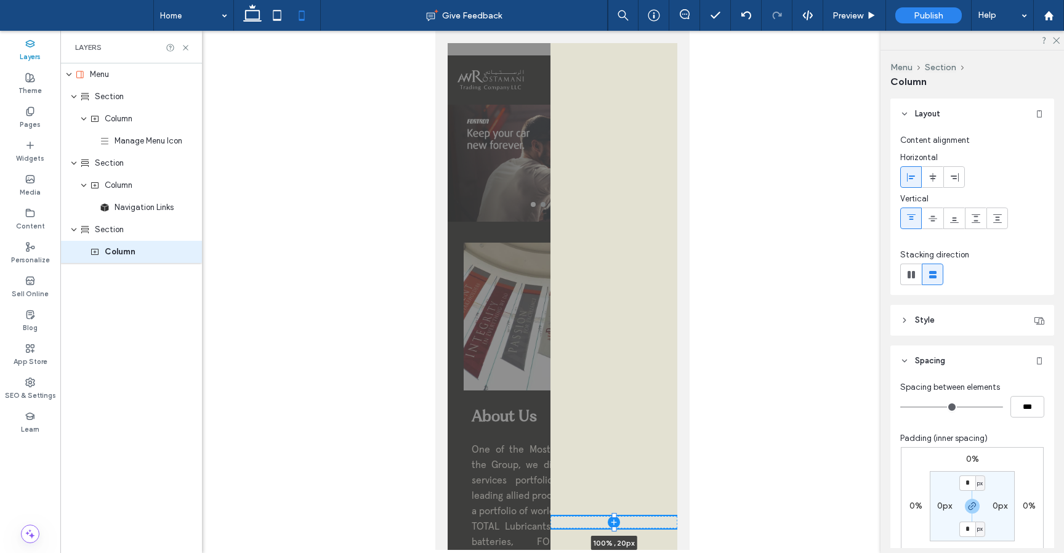
drag, startPoint x: 613, startPoint y: 371, endPoint x: 613, endPoint y: 605, distance: 233.3
click at [613, 550] on html "Tyres Batteries Amaron Batteries Lubricants Total Lubricants ELF Lubricants Tin…" at bounding box center [562, 290] width 254 height 519
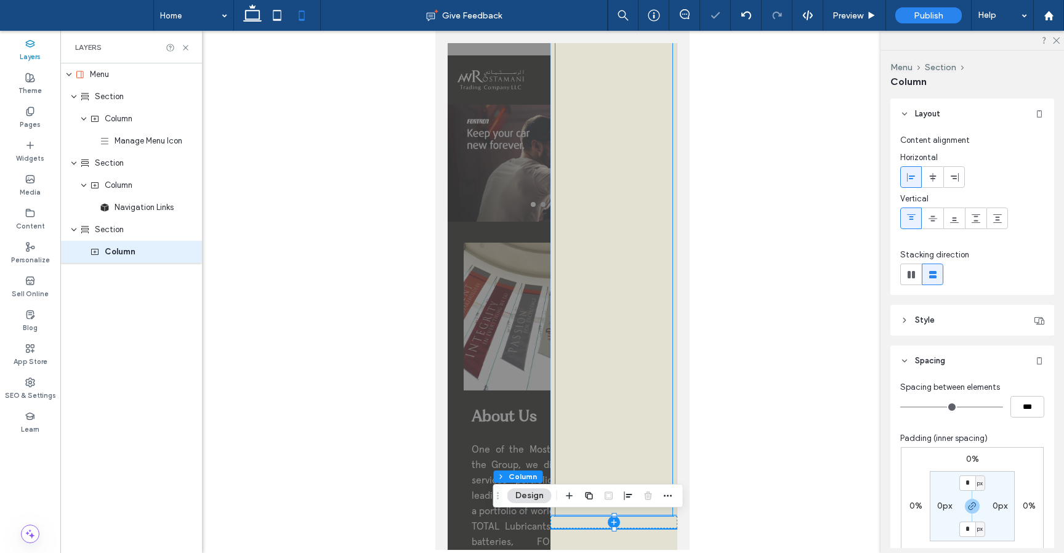
click at [619, 444] on div "Tyres Batteries Amaron Batteries Lubricants Total Lubricants ELF Lubricants Tin…" at bounding box center [613, 33] width 117 height 965
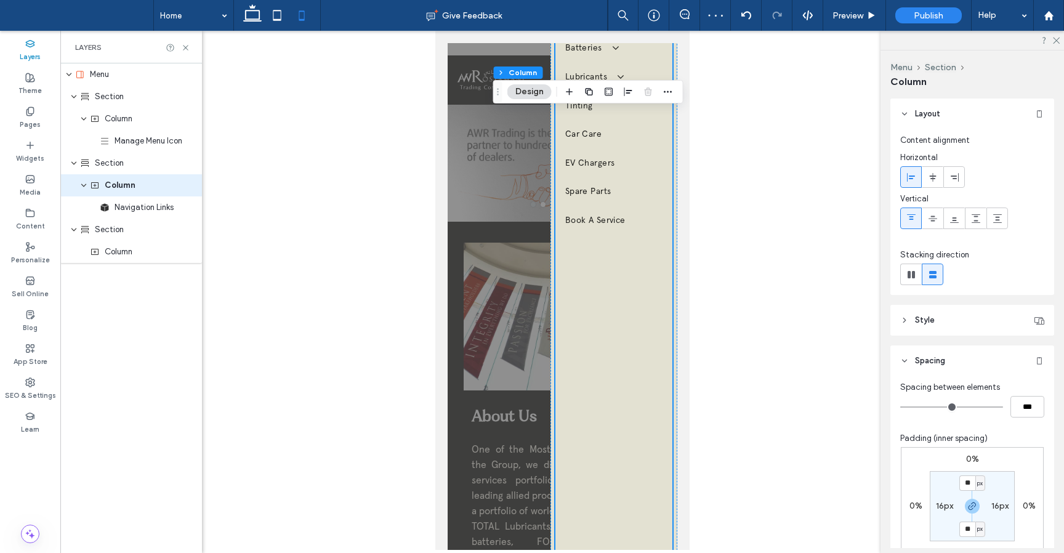
scroll to position [0, 0]
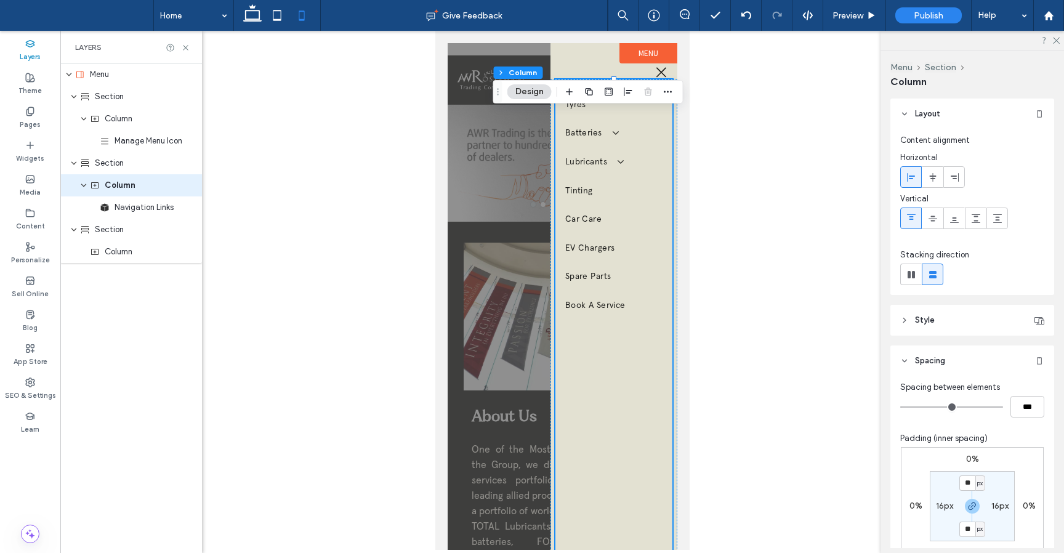
click at [679, 440] on body "Tyres Batteries Amaron Batteries Lubricants Total Lubricants ELF Lubricants Tin…" at bounding box center [562, 290] width 254 height 519
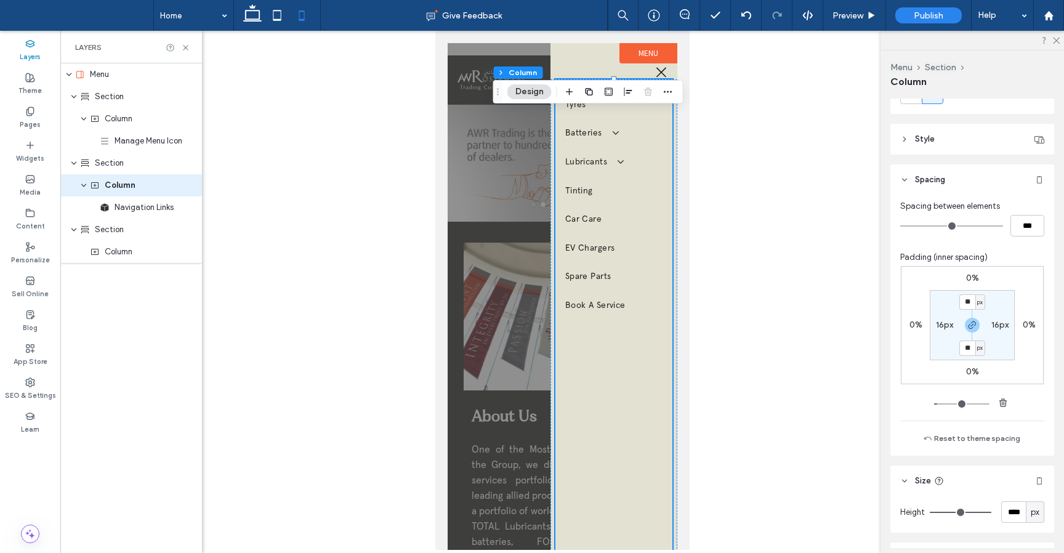
scroll to position [307, 0]
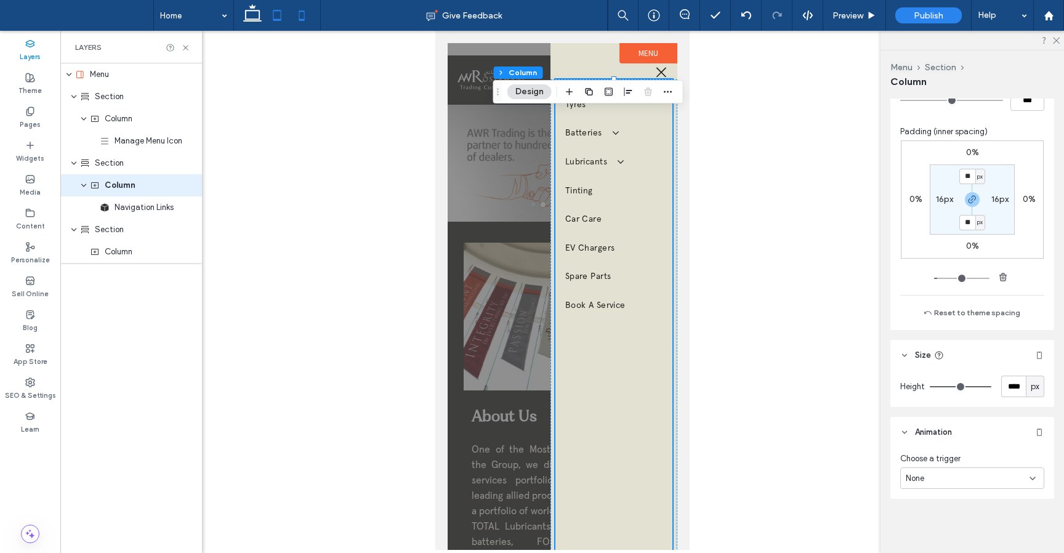
click at [283, 13] on icon at bounding box center [277, 15] width 25 height 25
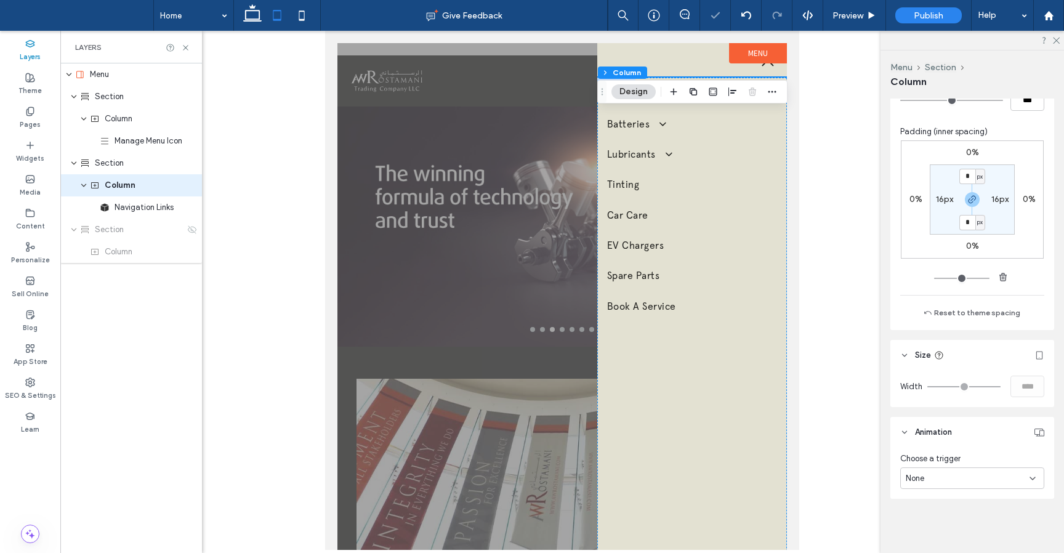
click at [775, 477] on div "Tyres Batteries Amaron Batteries Lubricants Total Lubricants ELF Lubricants Tin…" at bounding box center [692, 386] width 190 height 616
click at [654, 46] on div at bounding box center [692, 60] width 190 height 34
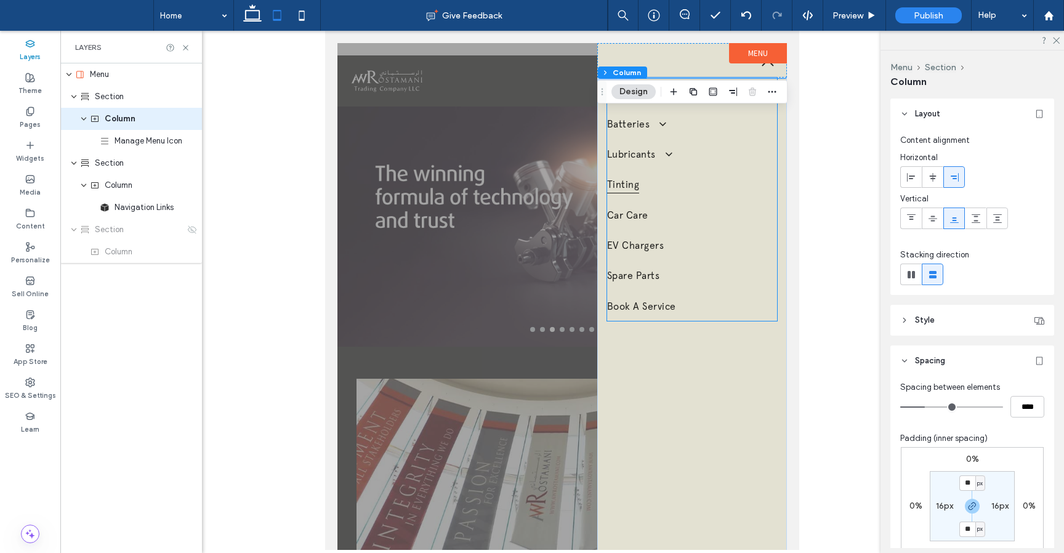
click at [739, 191] on link "Tinting" at bounding box center [692, 184] width 170 height 30
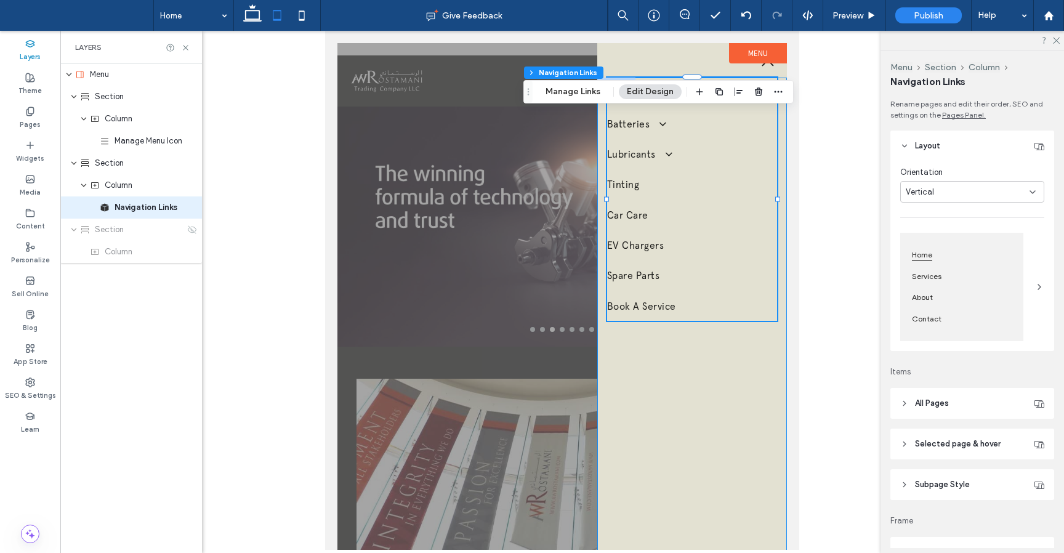
click at [750, 356] on div "Tyres Batteries Amaron Batteries Lubricants Total Lubricants ELF Lubricants Tin…" at bounding box center [692, 386] width 190 height 616
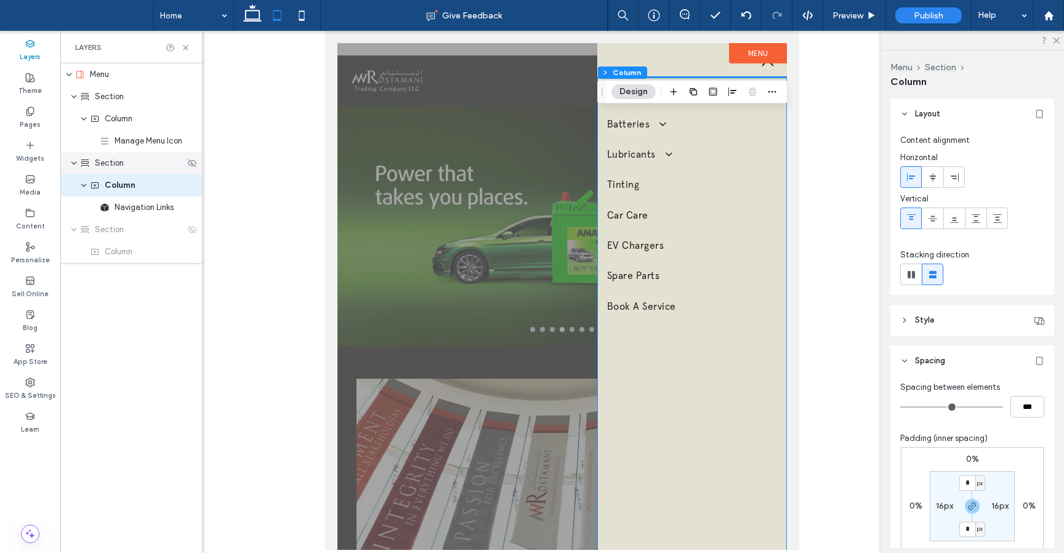
click at [127, 167] on div "Section" at bounding box center [132, 163] width 105 height 12
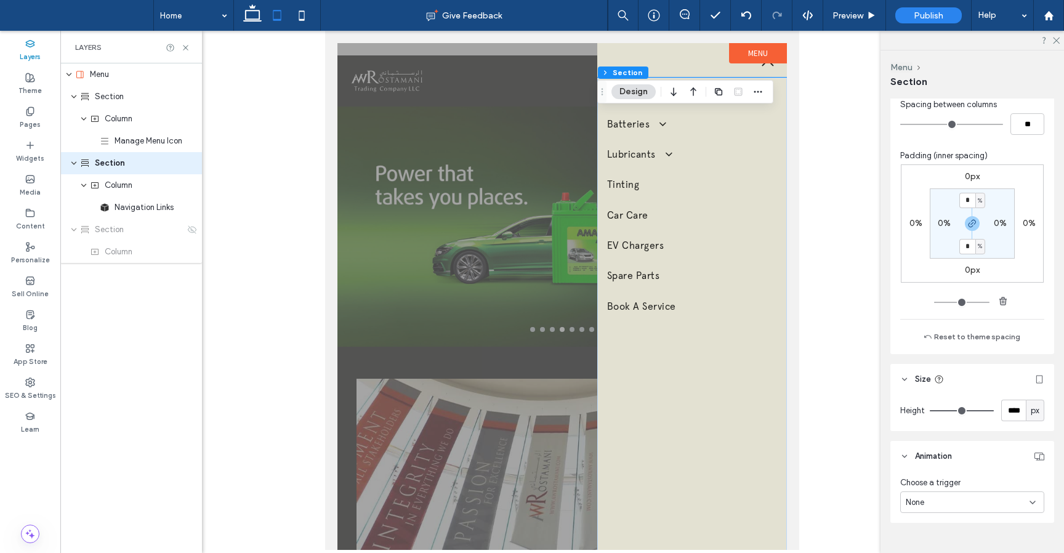
scroll to position [589, 0]
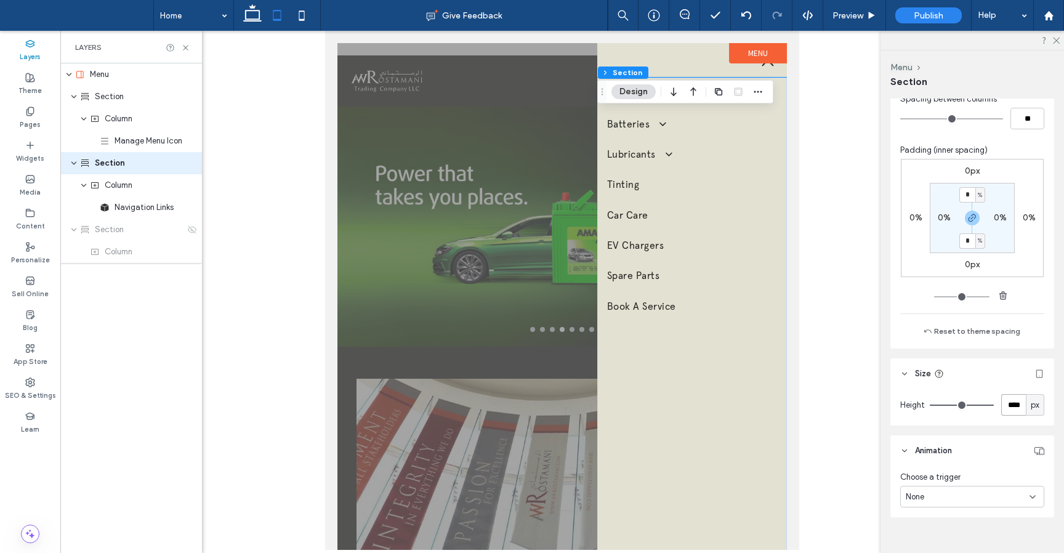
click at [1013, 405] on input "****" at bounding box center [1013, 405] width 25 height 22
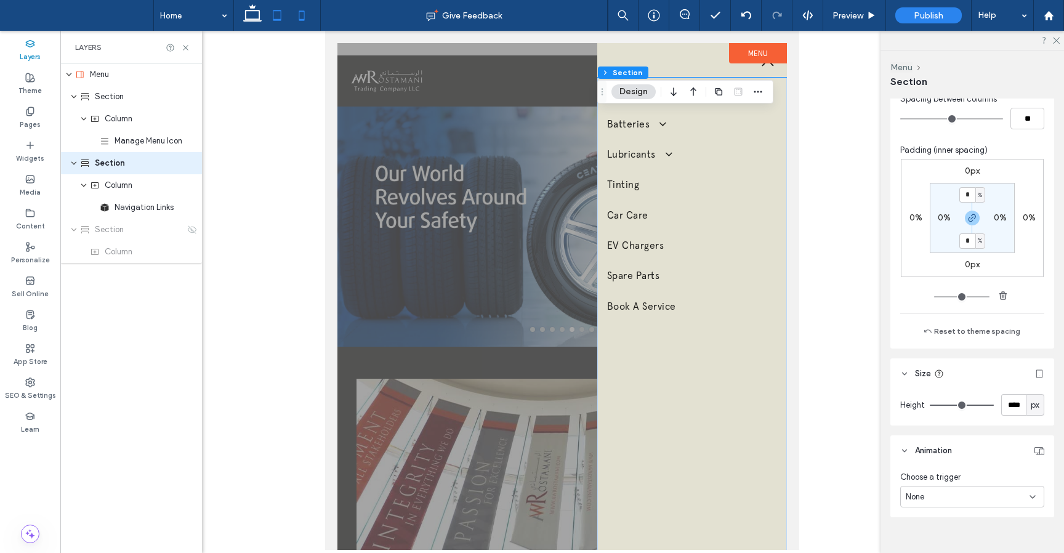
click at [307, 9] on icon at bounding box center [301, 15] width 25 height 25
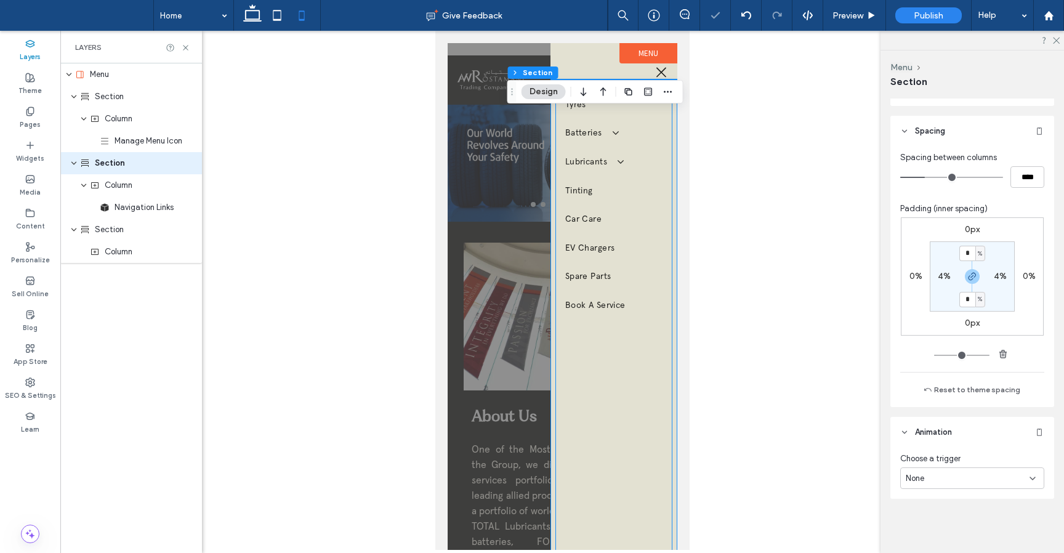
click at [668, 412] on div "Tyres Batteries Amaron Batteries Lubricants Total Lubricants ELF Lubricants Tin…" at bounding box center [613, 561] width 117 height 965
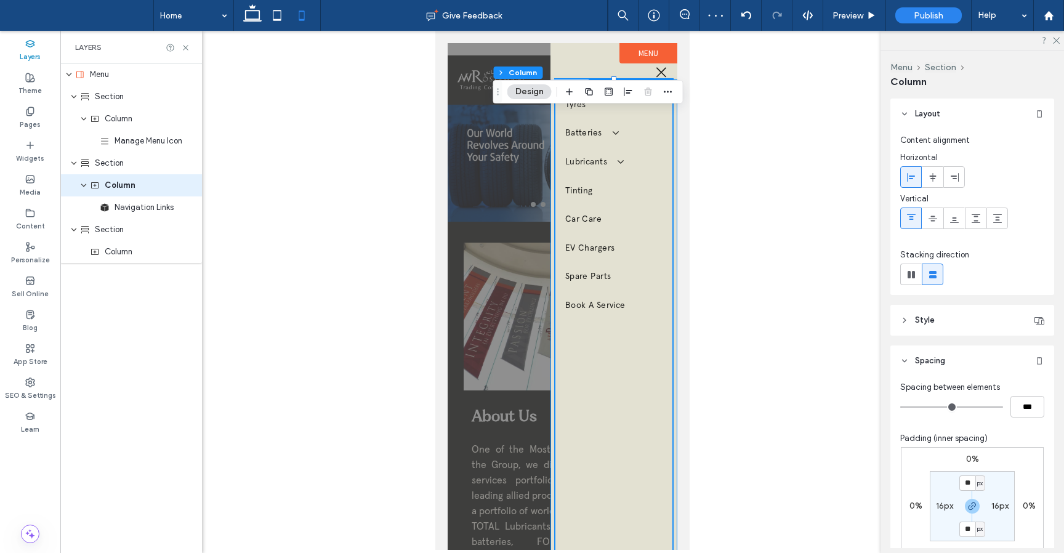
click at [675, 420] on div "Tyres Batteries Amaron Batteries Lubricants Total Lubricants ELF Lubricants Tin…" at bounding box center [613, 561] width 127 height 965
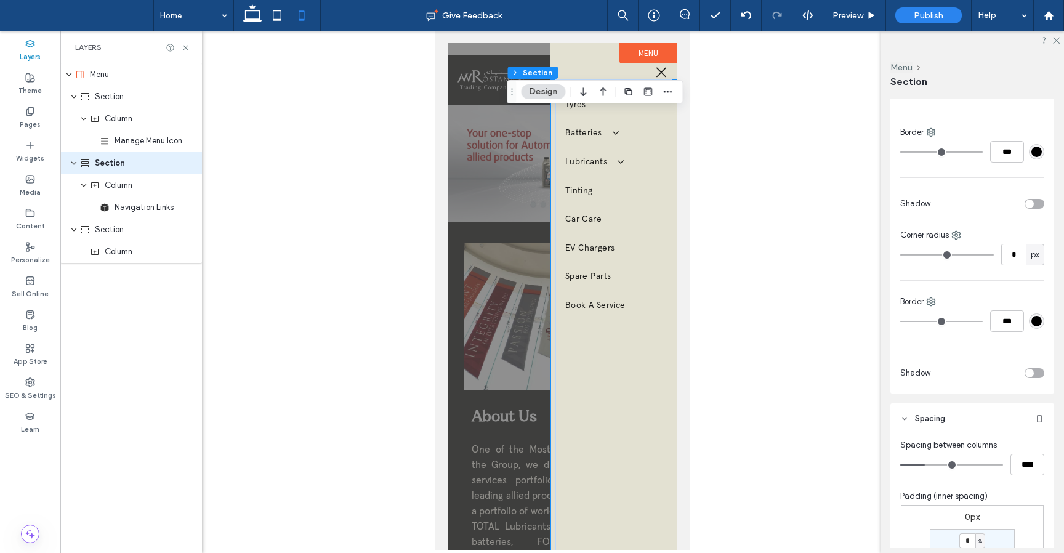
scroll to position [531, 0]
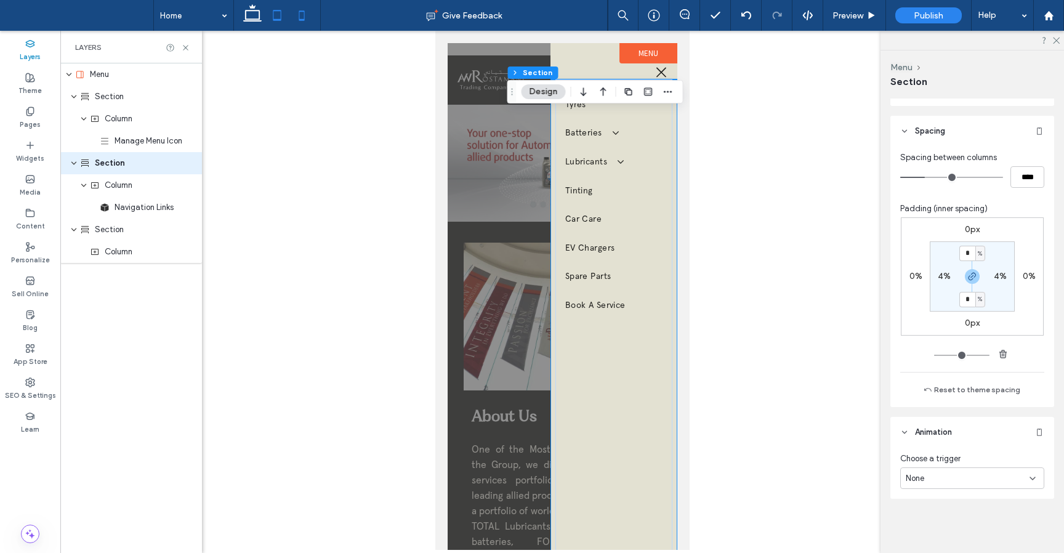
click at [275, 17] on icon at bounding box center [277, 15] width 25 height 25
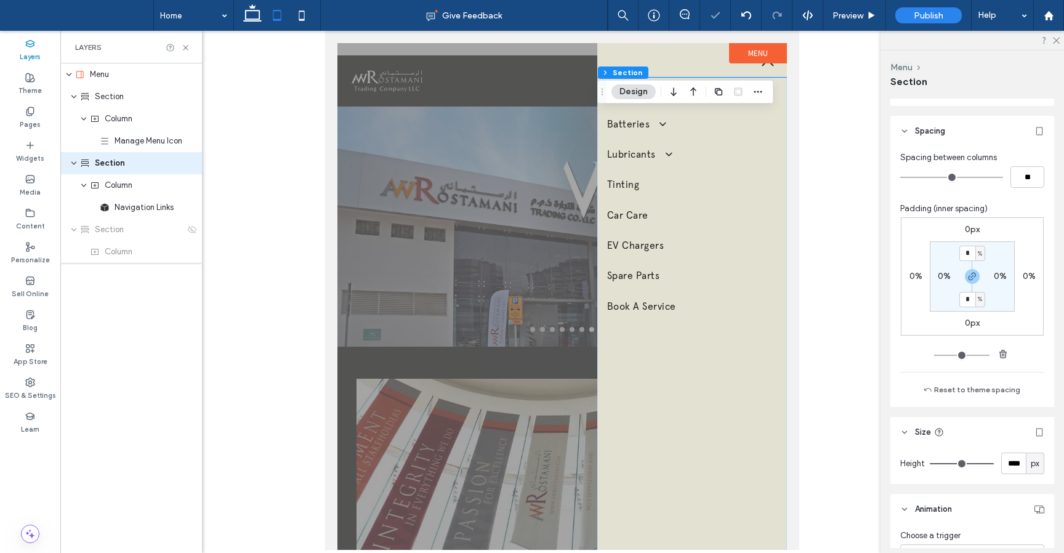
scroll to position [608, 0]
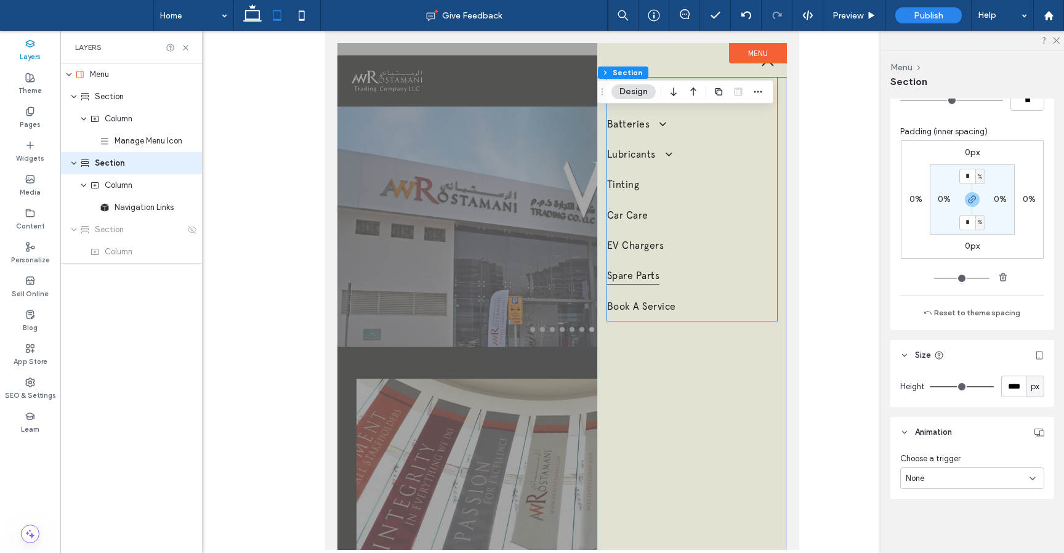
click at [709, 268] on link "Spare Parts" at bounding box center [692, 275] width 170 height 30
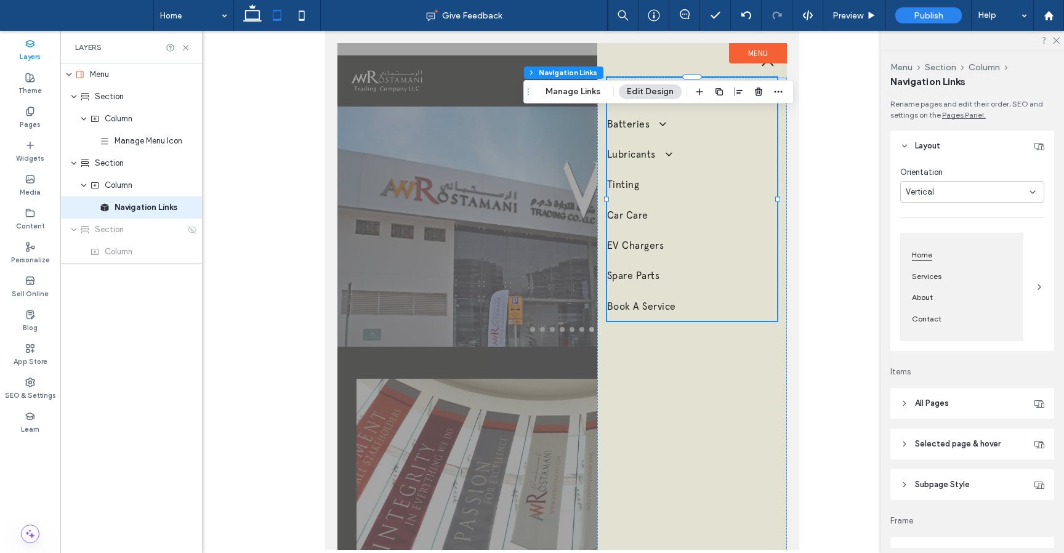
scroll to position [334, 0]
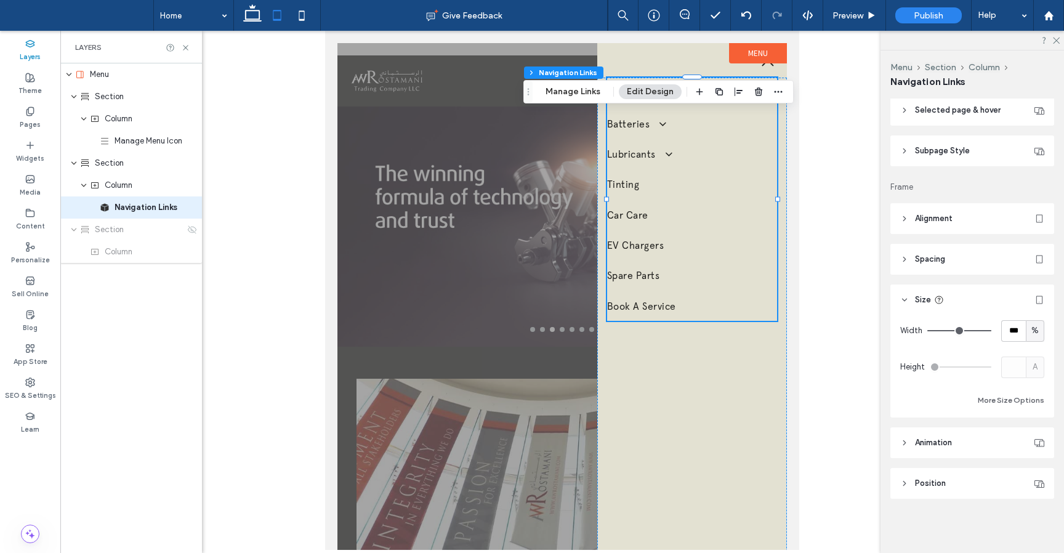
click at [902, 259] on icon at bounding box center [904, 259] width 9 height 9
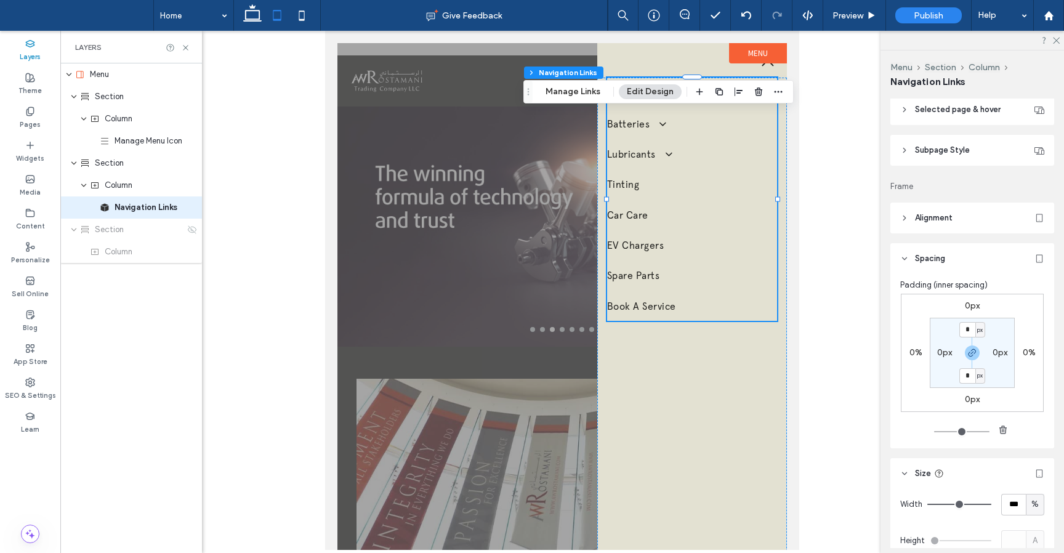
click at [902, 259] on use at bounding box center [904, 258] width 4 height 2
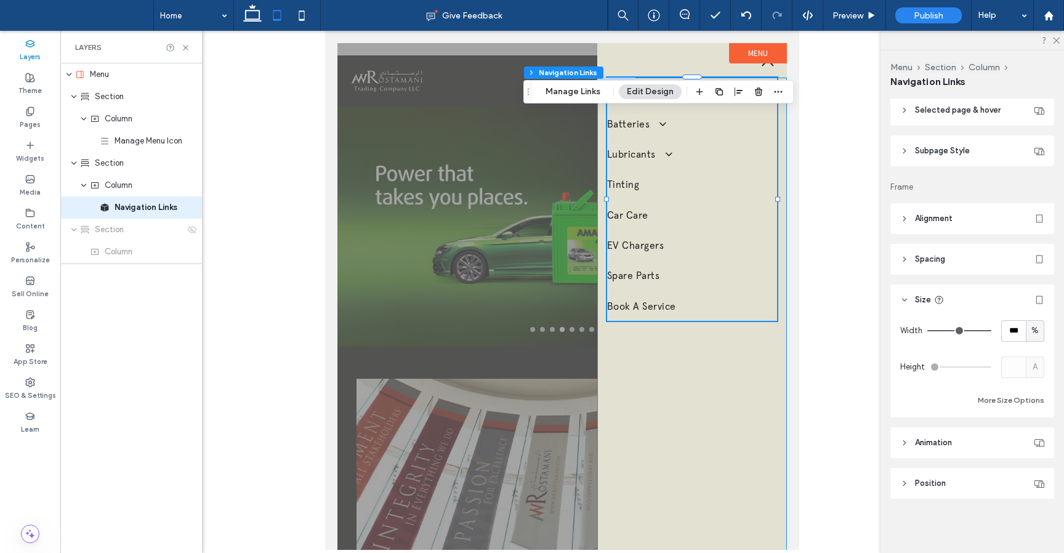
click at [770, 385] on div "Tyres Batteries Amaron Batteries Lubricants Total Lubricants ELF Lubricants Tin…" at bounding box center [692, 386] width 190 height 616
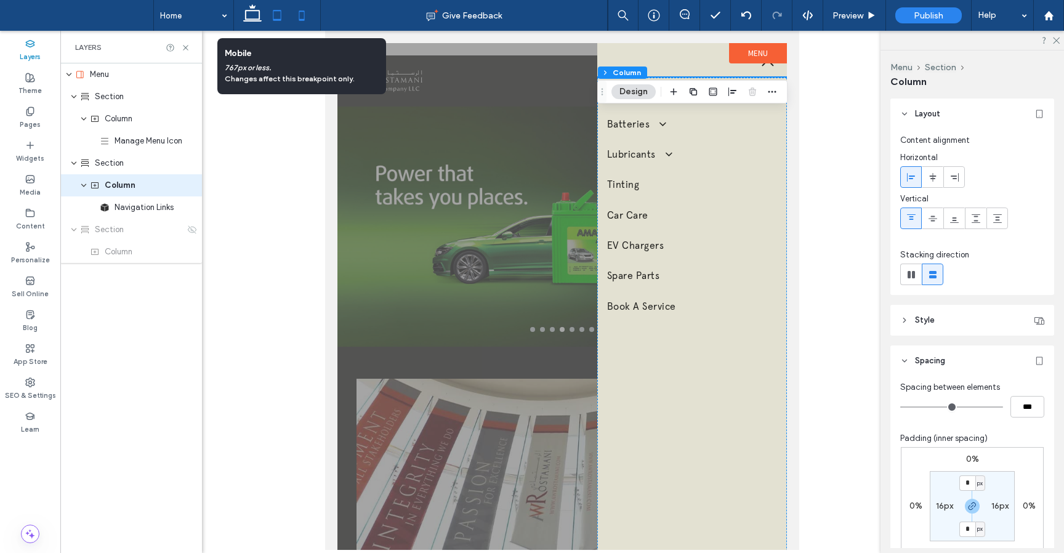
click at [301, 15] on icon at bounding box center [301, 15] width 25 height 25
type input "**"
type input "****"
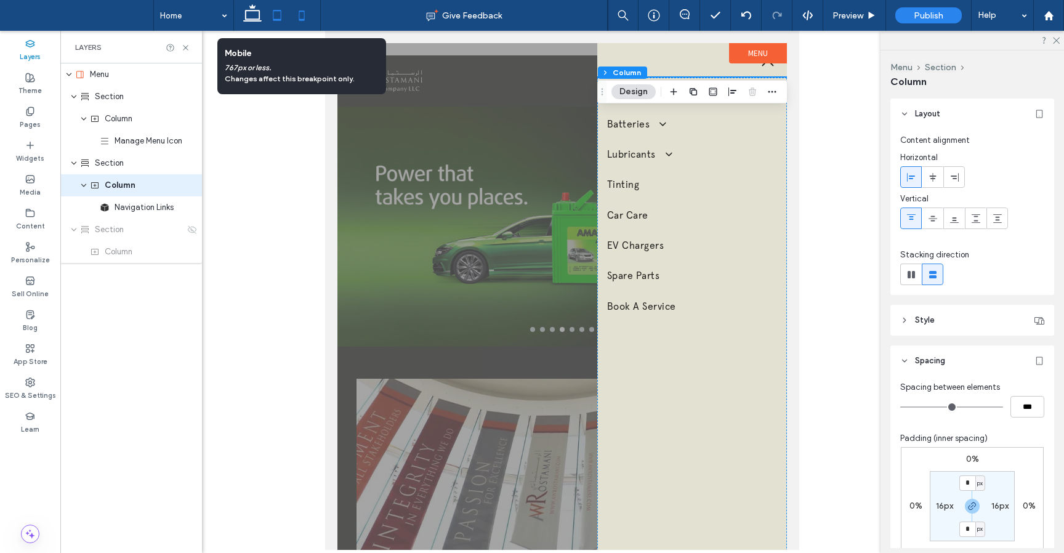
type input "****"
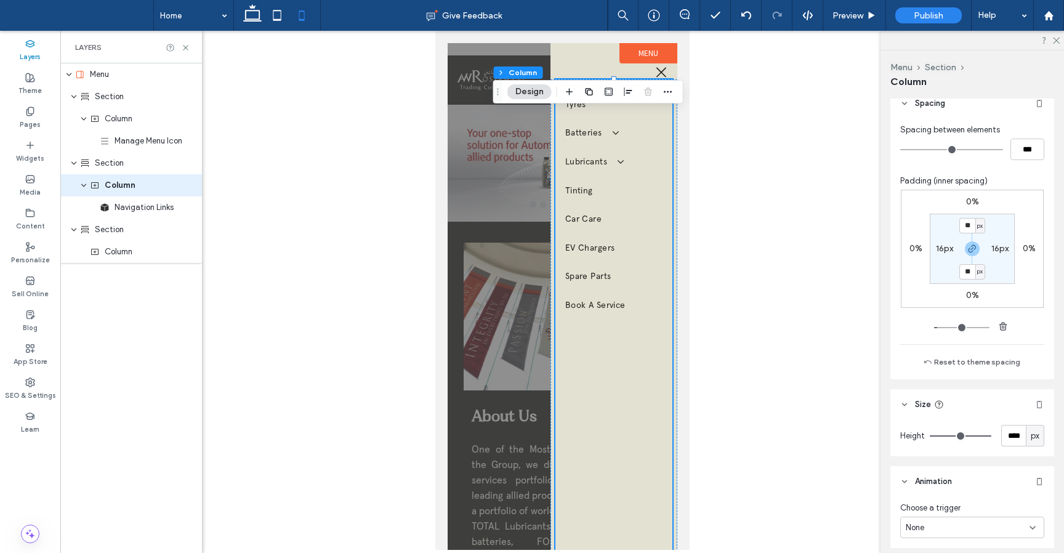
scroll to position [307, 0]
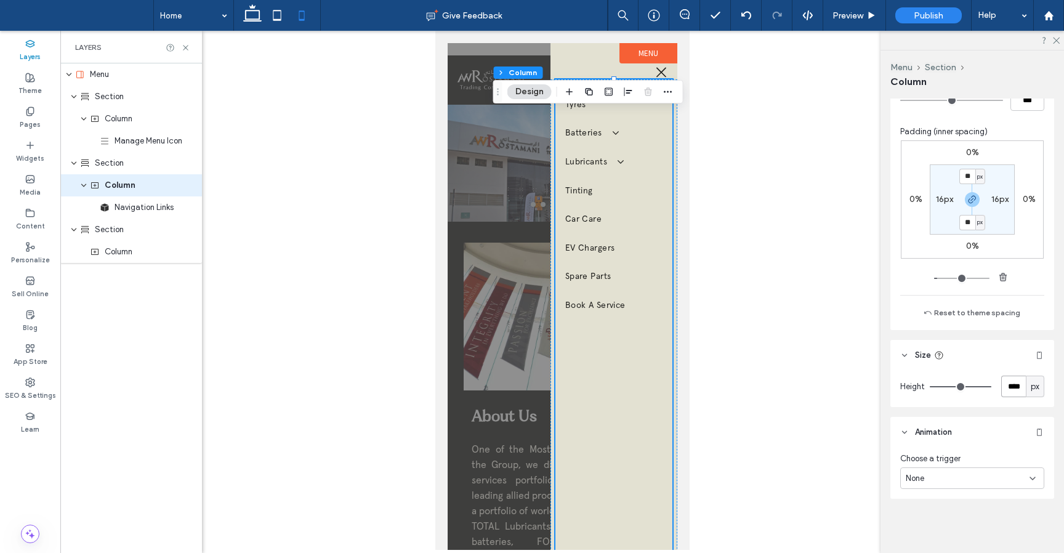
click at [1011, 382] on input "****" at bounding box center [1013, 387] width 25 height 22
click at [126, 162] on div "Section" at bounding box center [132, 163] width 105 height 12
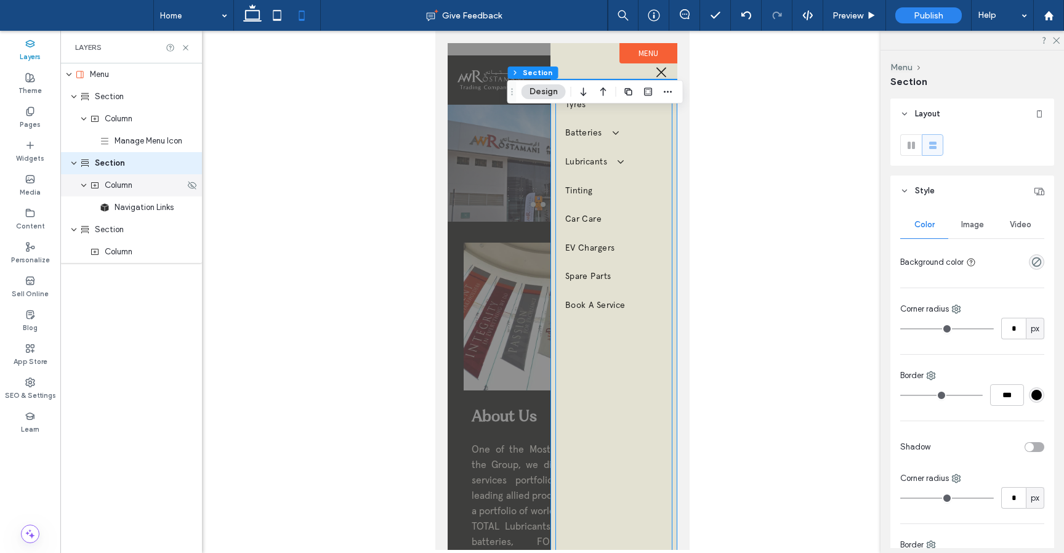
click at [129, 180] on span "Column" at bounding box center [119, 185] width 28 height 12
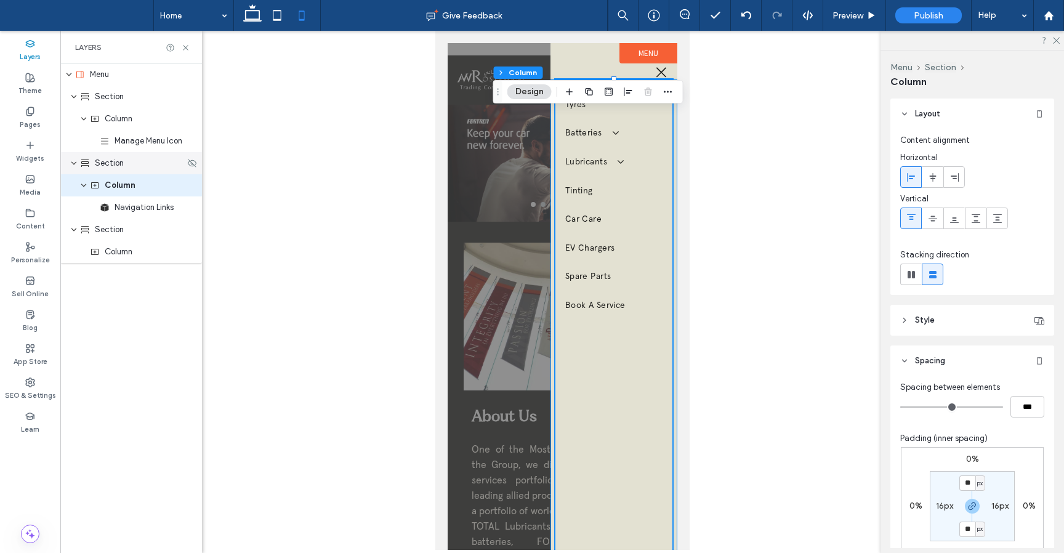
click at [124, 161] on div "Section" at bounding box center [132, 163] width 105 height 12
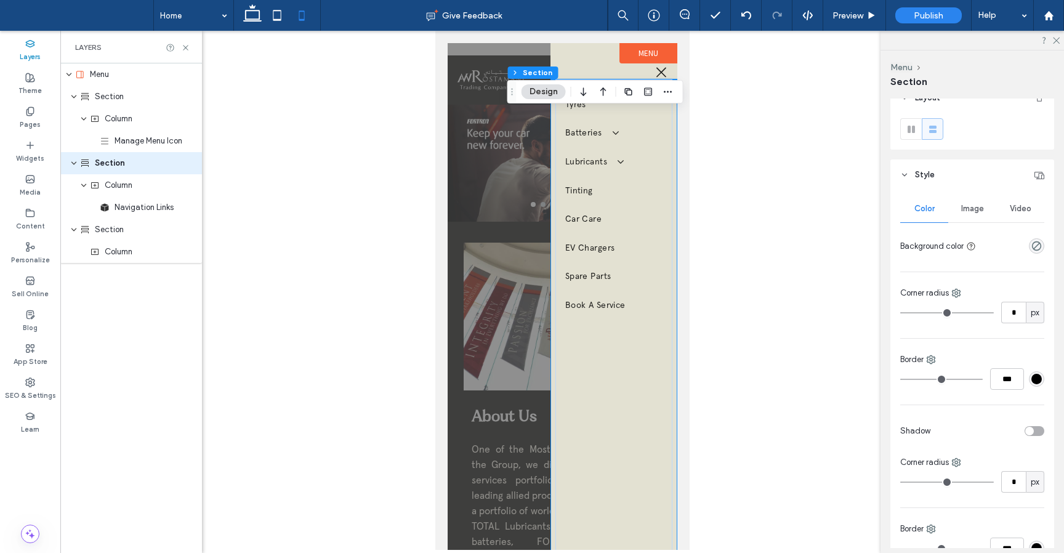
scroll to position [0, 0]
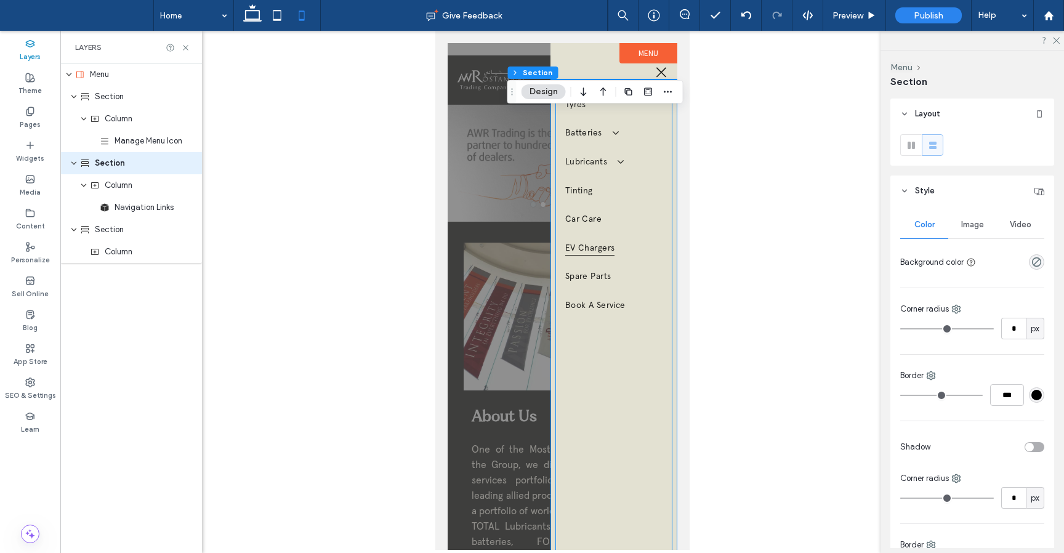
click at [661, 246] on link "EV Chargers" at bounding box center [613, 247] width 97 height 29
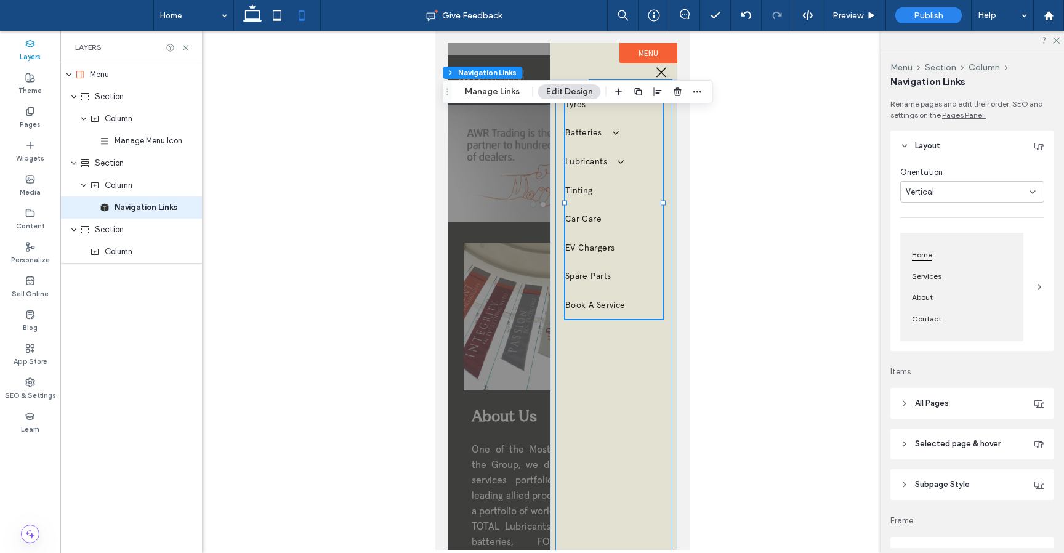
click at [668, 348] on div "Tyres Batteries Amaron Batteries Lubricants Total Lubricants ELF Lubricants Tin…" at bounding box center [613, 561] width 117 height 965
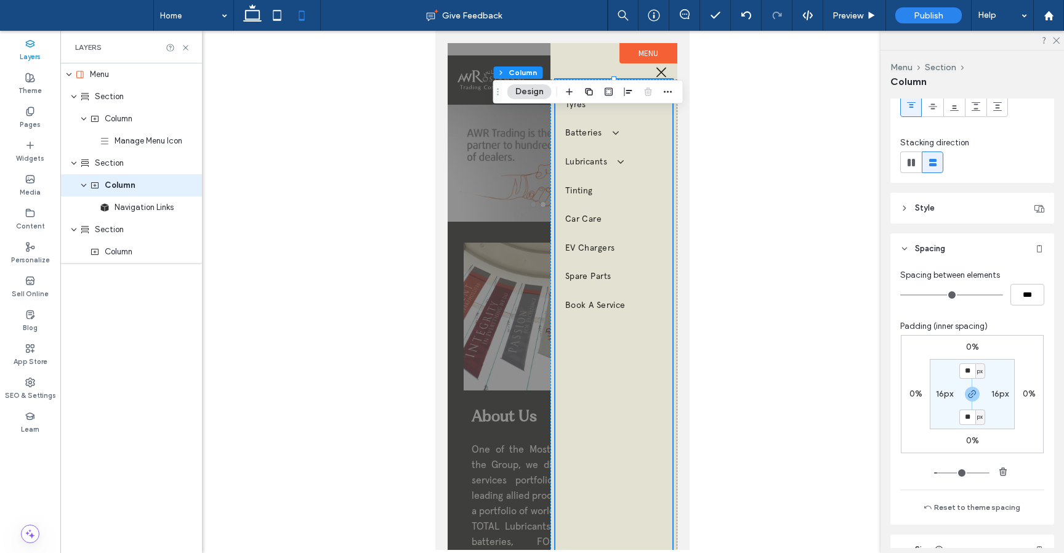
scroll to position [307, 0]
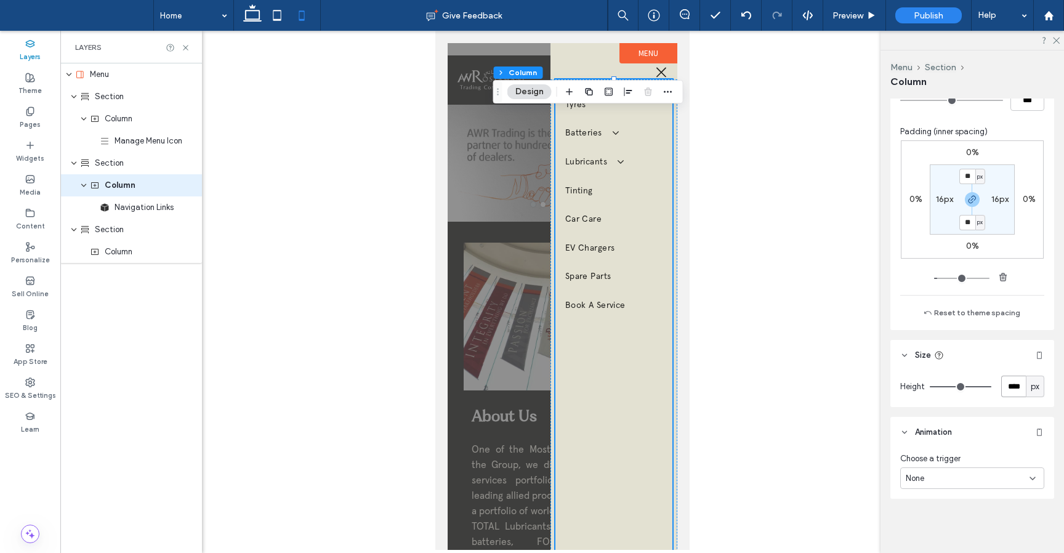
click at [1017, 380] on input "****" at bounding box center [1013, 387] width 25 height 22
paste input "number-input"
type input "****"
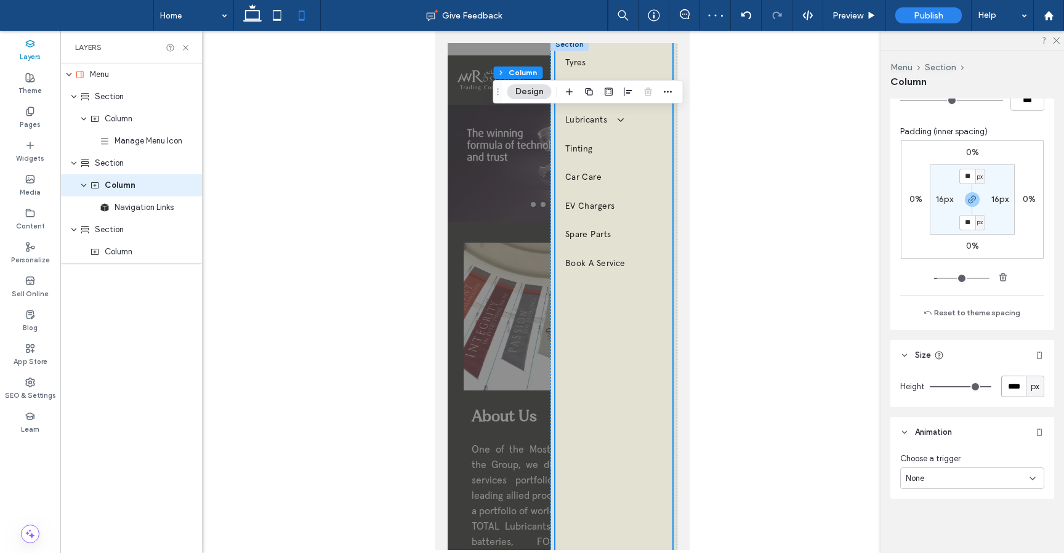
scroll to position [0, 0]
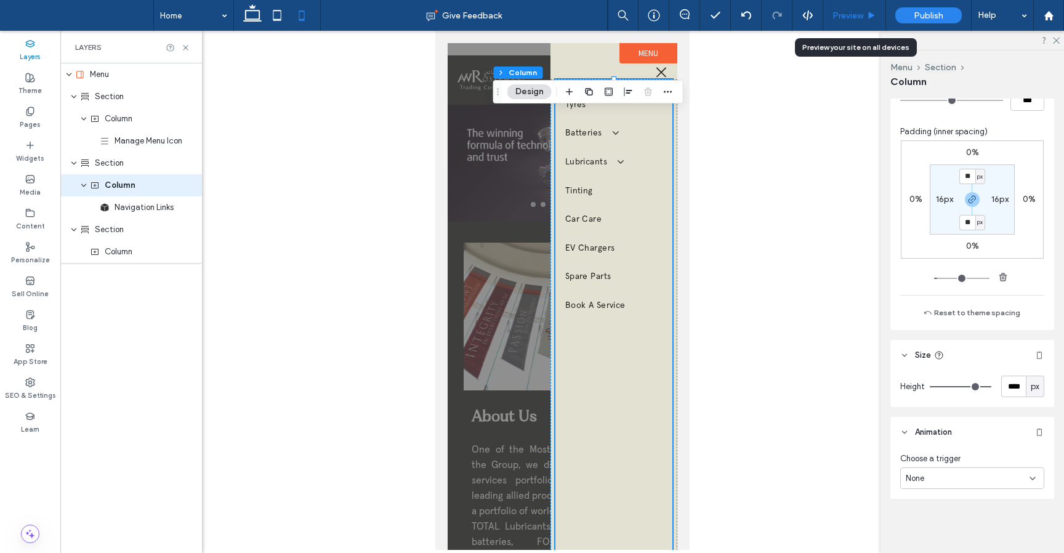
click at [858, 17] on span "Preview" at bounding box center [847, 15] width 31 height 10
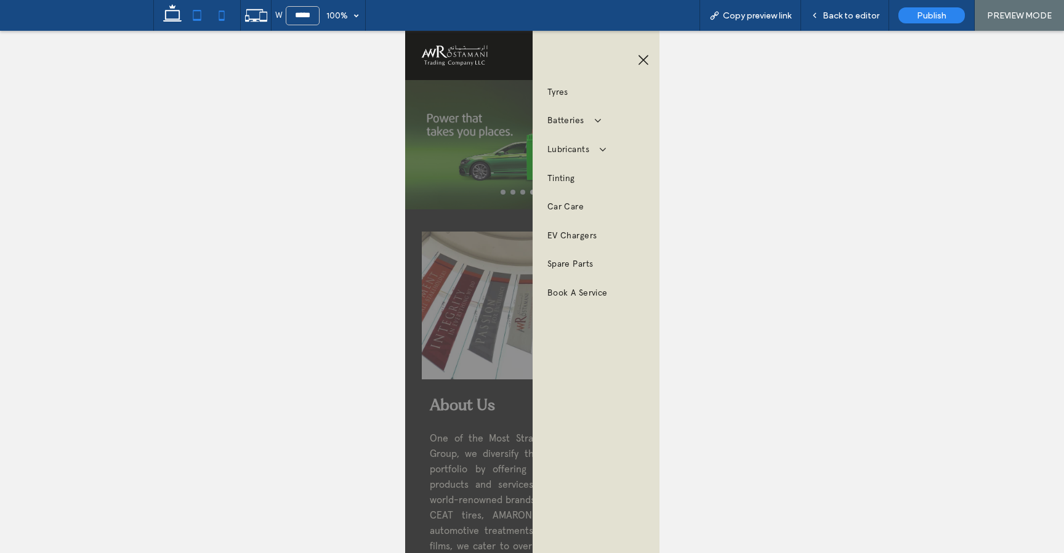
click at [191, 19] on icon at bounding box center [197, 15] width 25 height 25
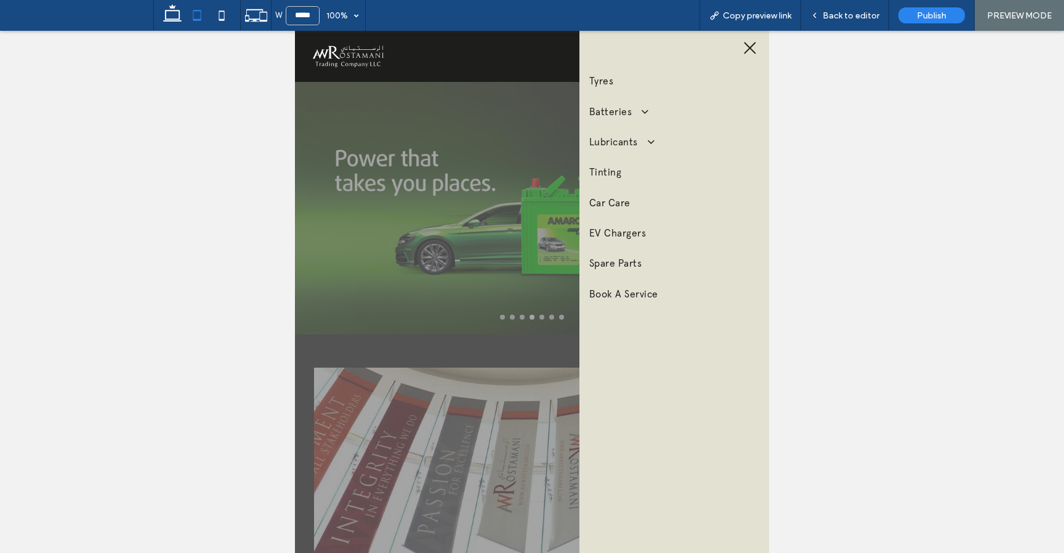
click at [755, 50] on icon at bounding box center [750, 48] width 18 height 15
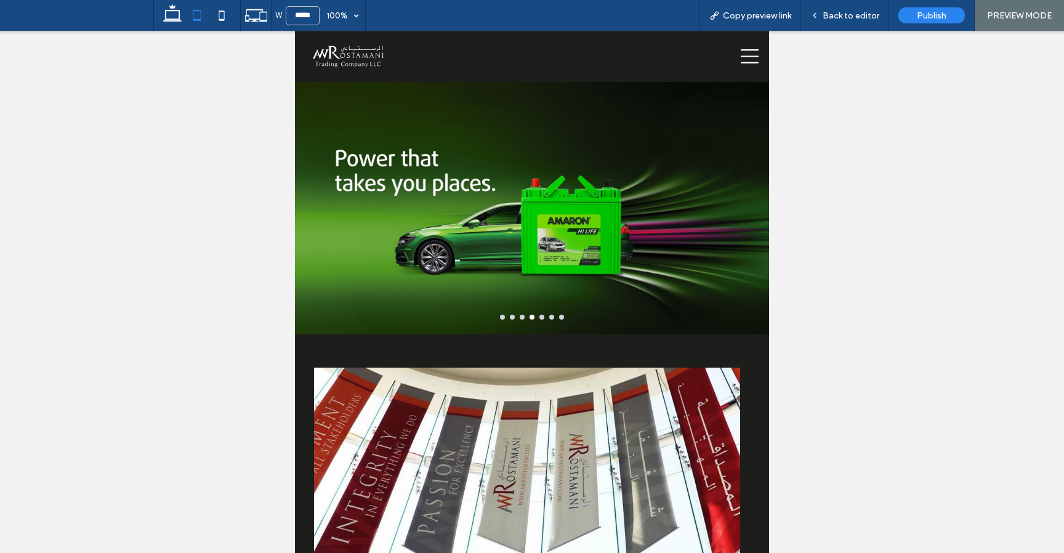
click at [744, 59] on icon at bounding box center [750, 56] width 18 height 18
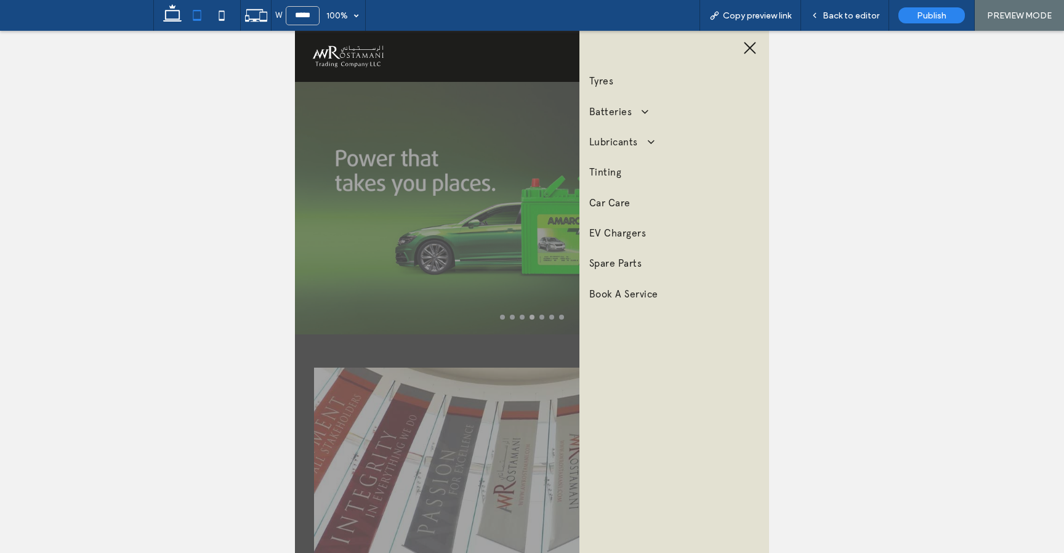
click at [752, 47] on icon at bounding box center [750, 48] width 18 height 15
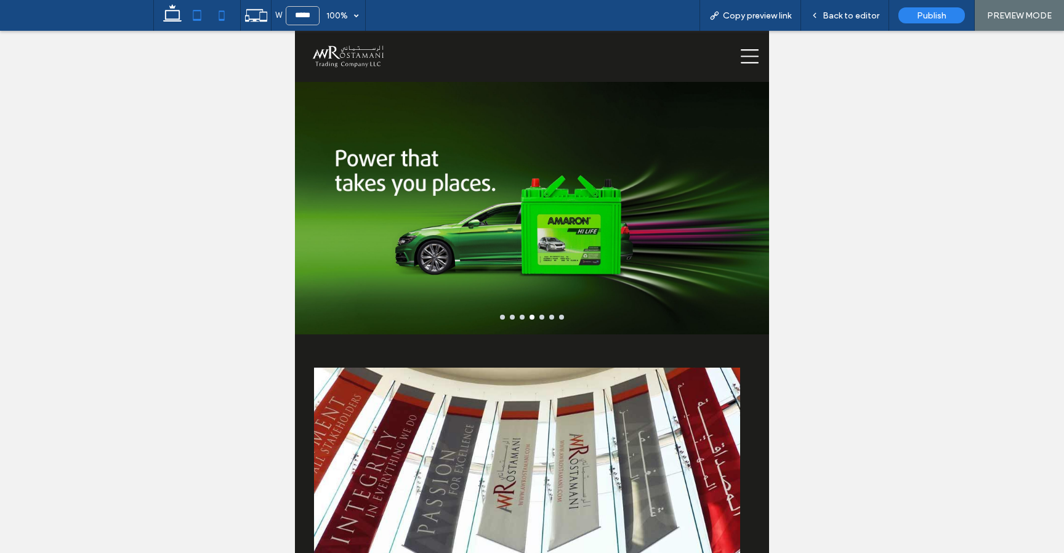
click at [221, 17] on icon at bounding box center [221, 15] width 25 height 25
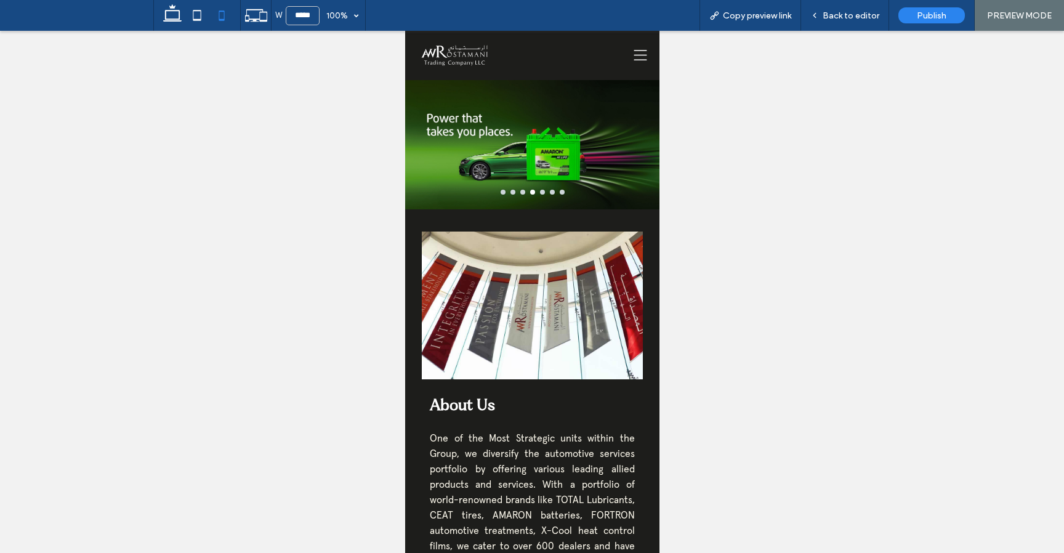
click at [635, 49] on icon at bounding box center [639, 55] width 18 height 13
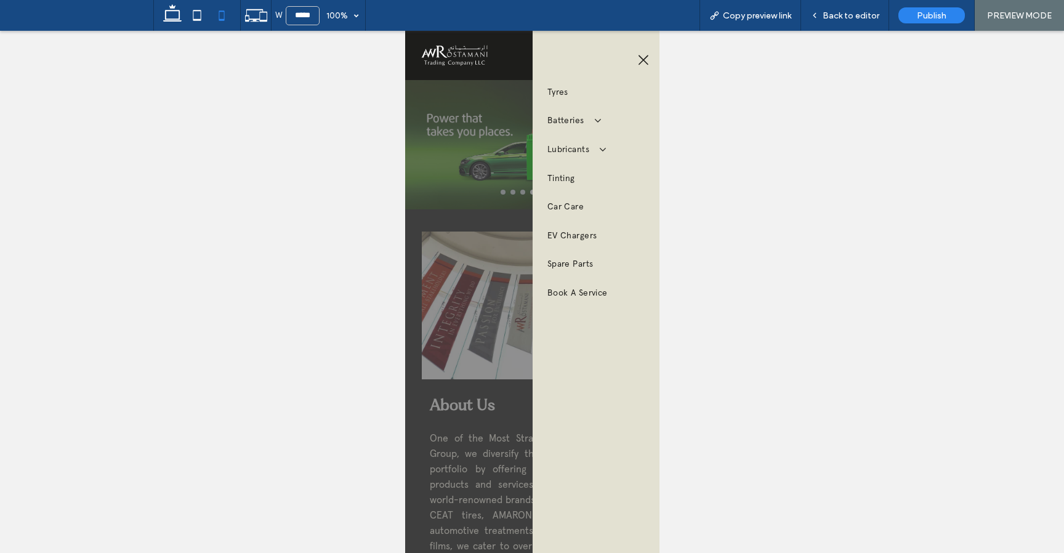
click at [643, 58] on icon at bounding box center [643, 60] width 12 height 14
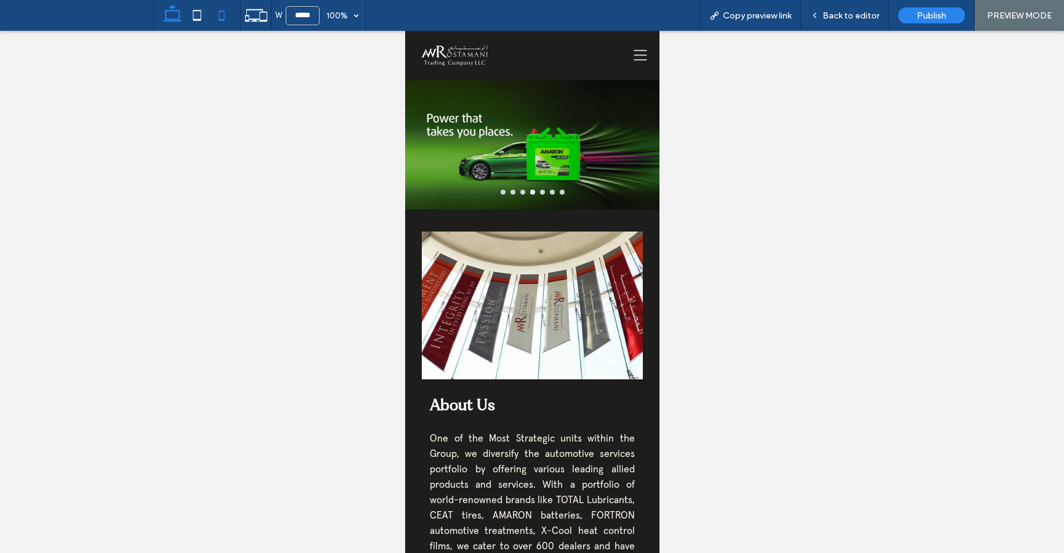
click at [174, 12] on icon at bounding box center [172, 15] width 25 height 25
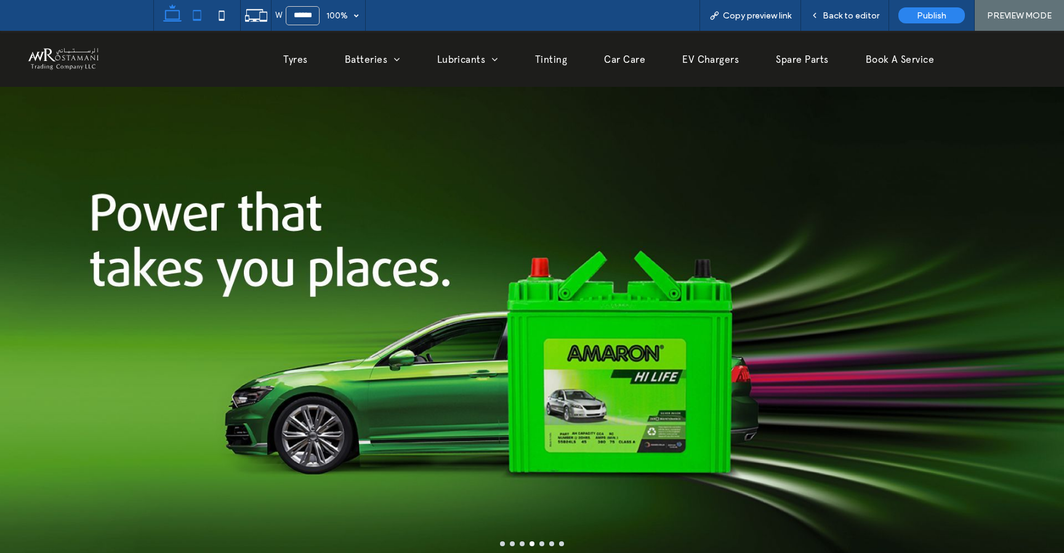
click at [195, 14] on icon at bounding box center [197, 15] width 25 height 25
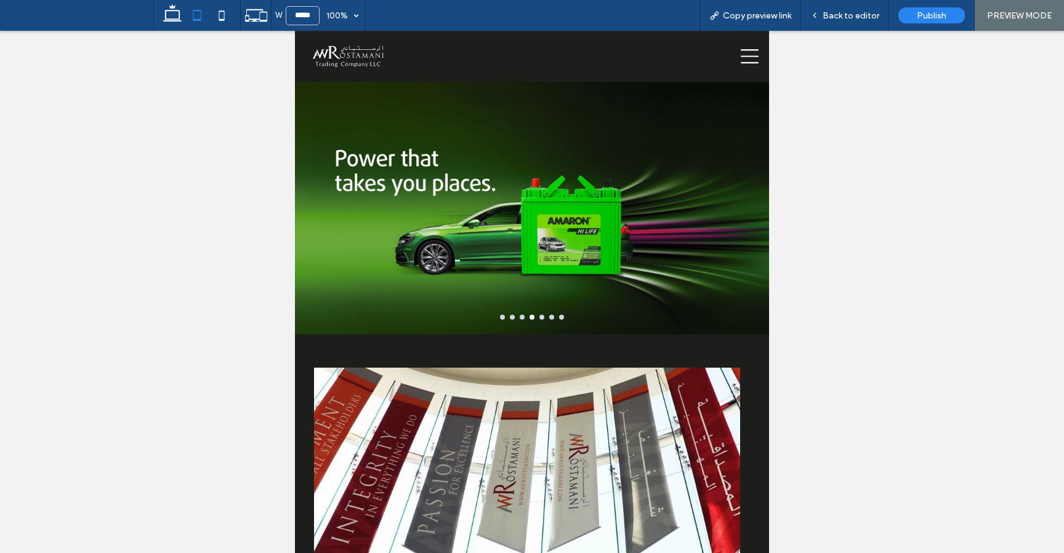
click at [749, 57] on icon at bounding box center [750, 56] width 18 height 18
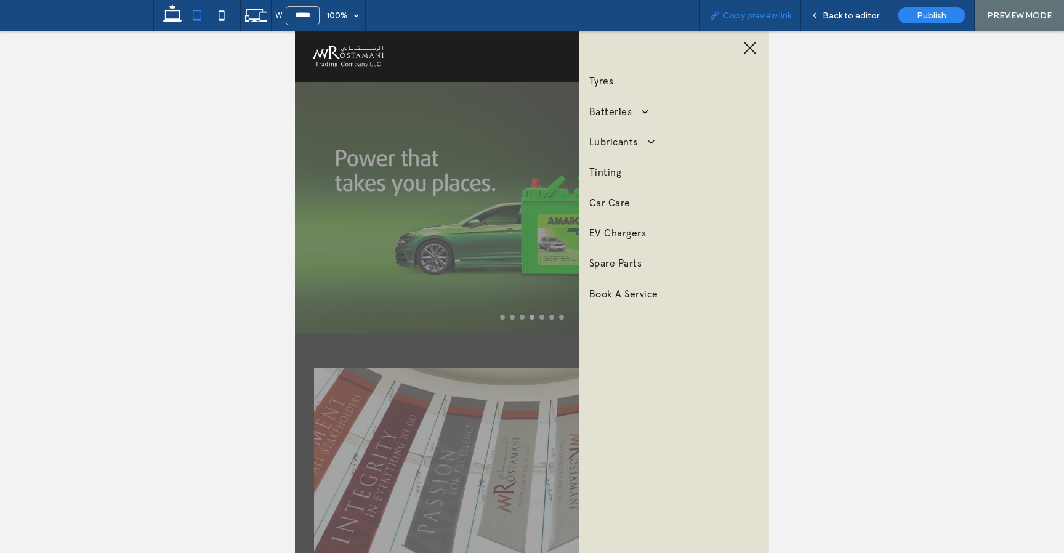
click at [761, 12] on span "Copy preview link" at bounding box center [757, 15] width 68 height 10
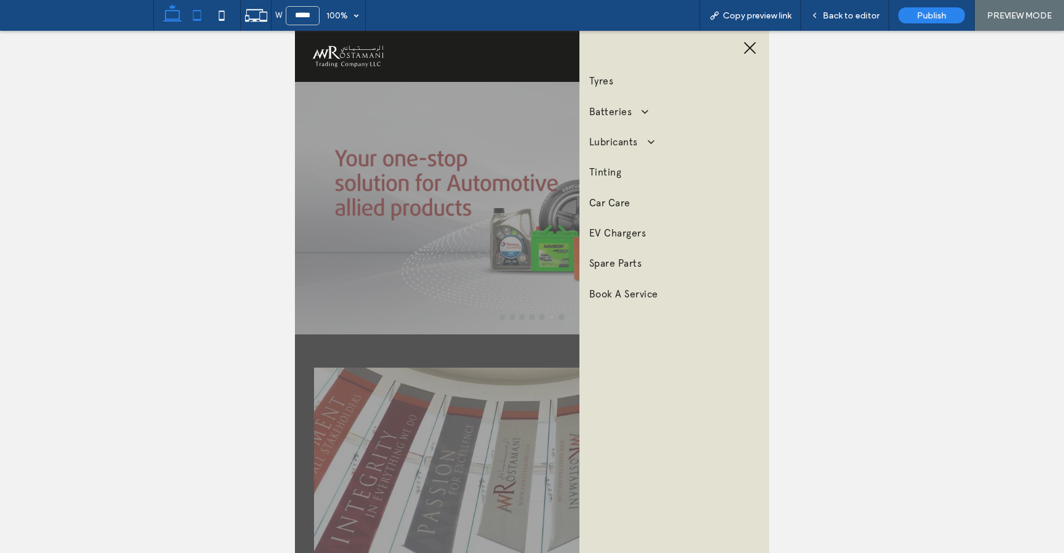
click at [172, 12] on icon at bounding box center [172, 15] width 25 height 25
type input "******"
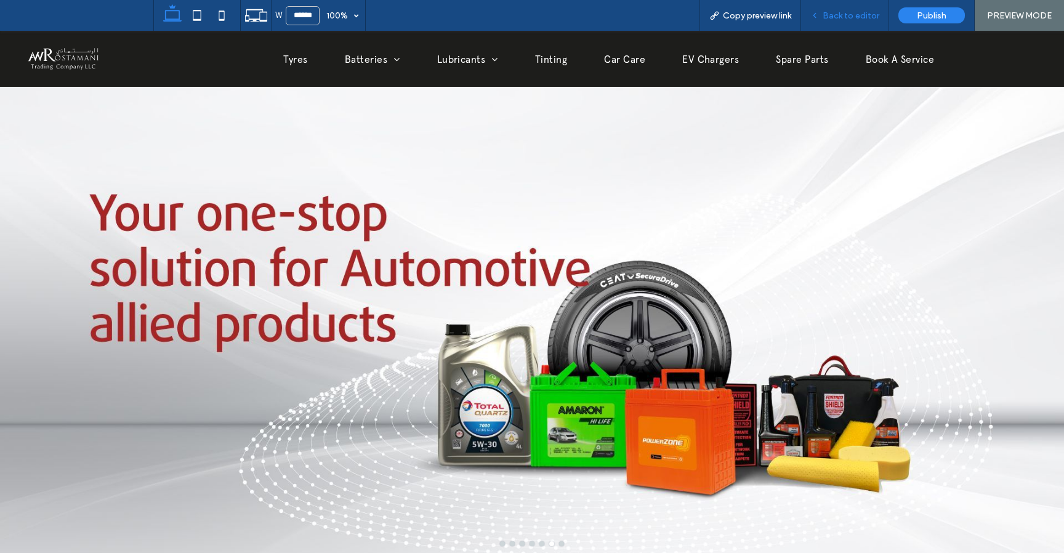
click at [826, 15] on span "Back to editor" at bounding box center [850, 15] width 57 height 10
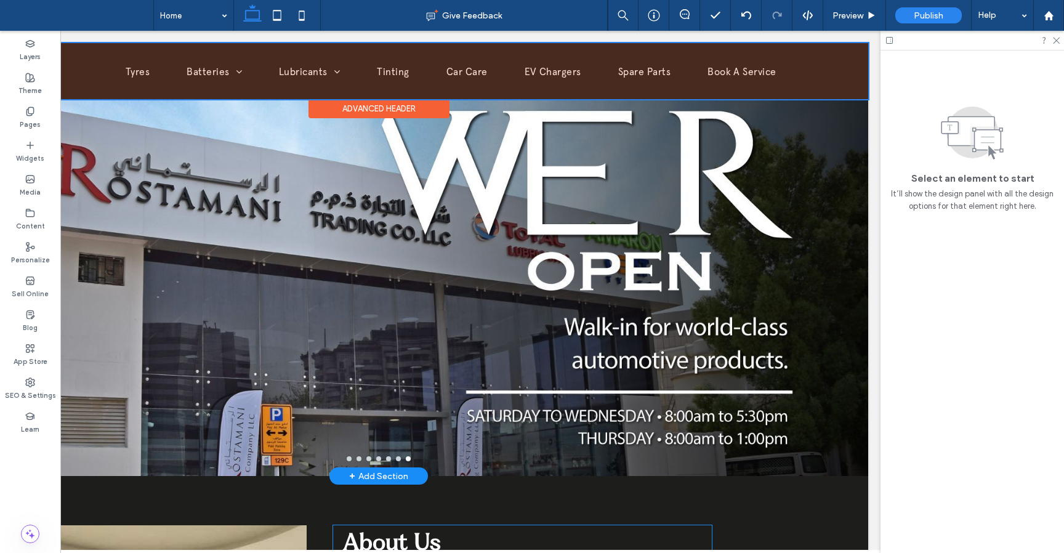
scroll to position [65, 0]
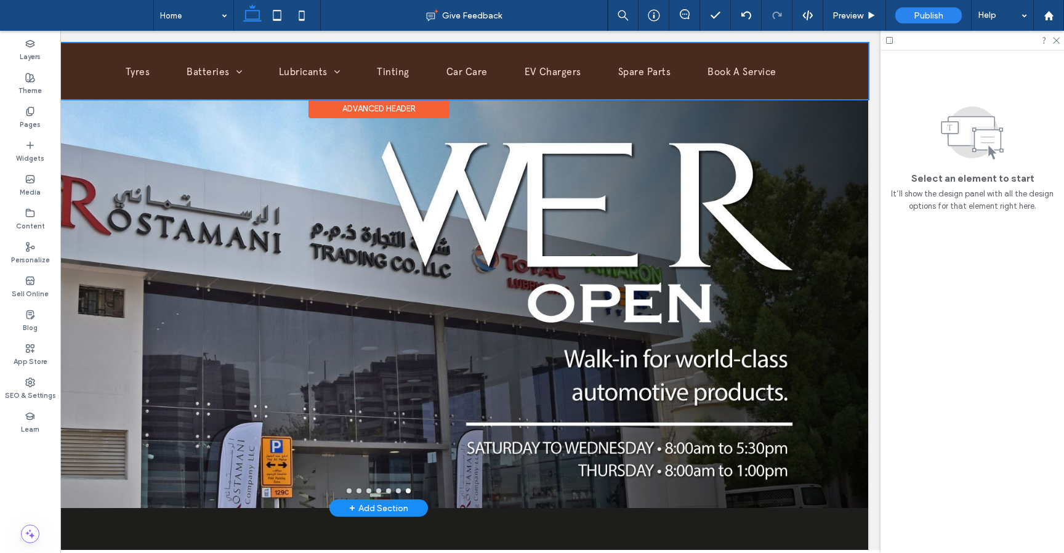
click at [401, 70] on div at bounding box center [378, 71] width 979 height 56
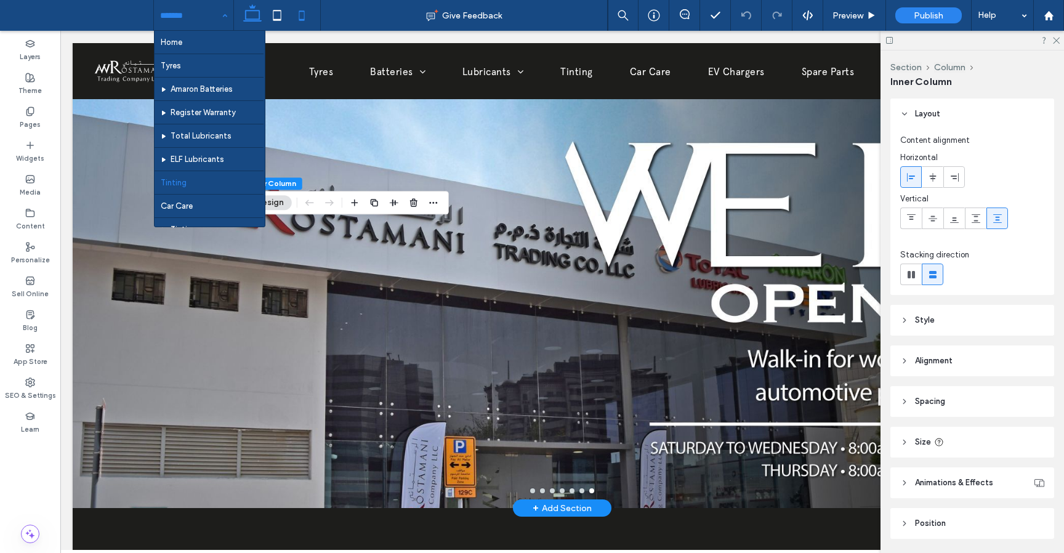
click at [300, 17] on icon at bounding box center [301, 15] width 25 height 25
type input "*"
type input "***"
type input "*"
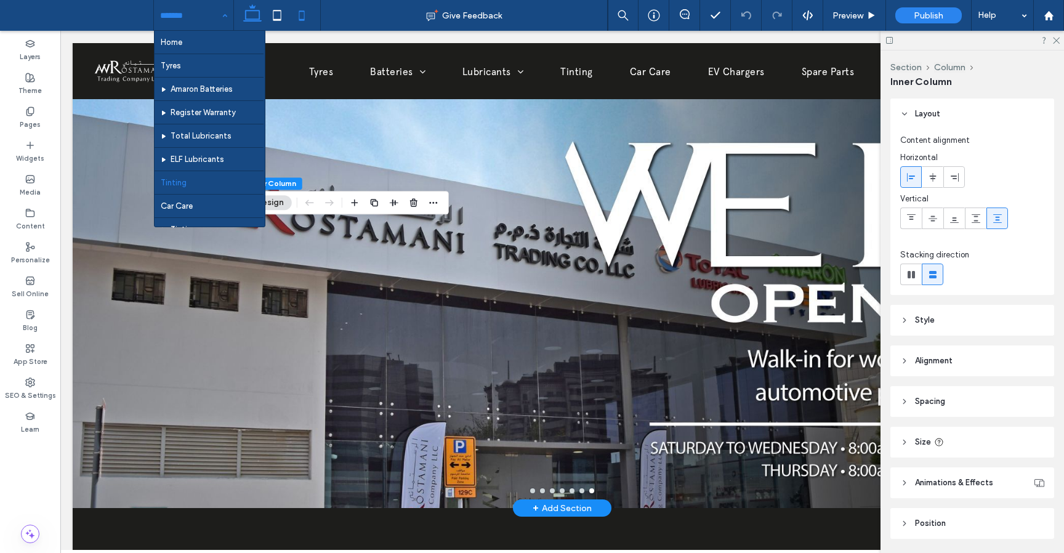
type input "*"
type input "***"
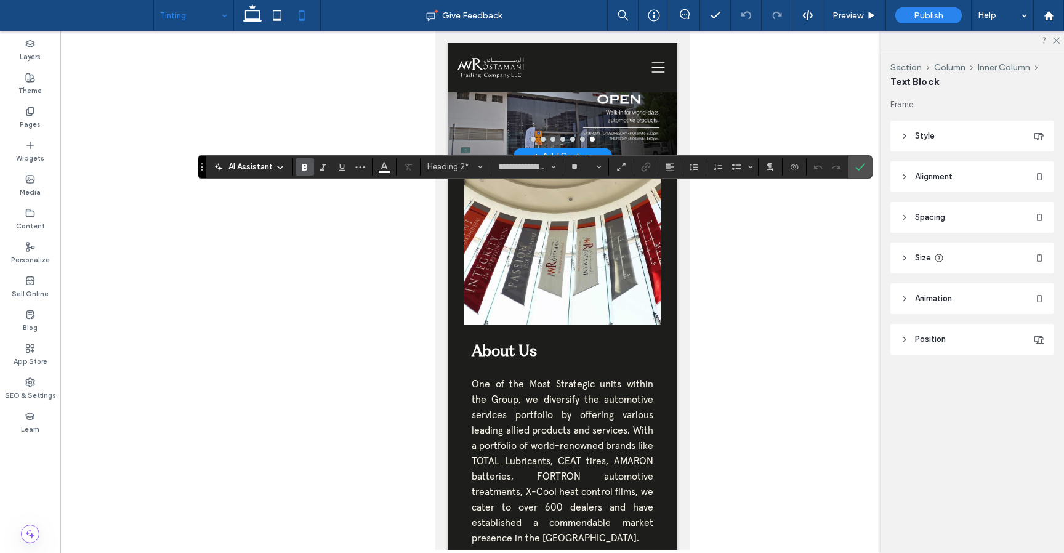
type input "*******"
type input "**"
type input "**********"
type input "**"
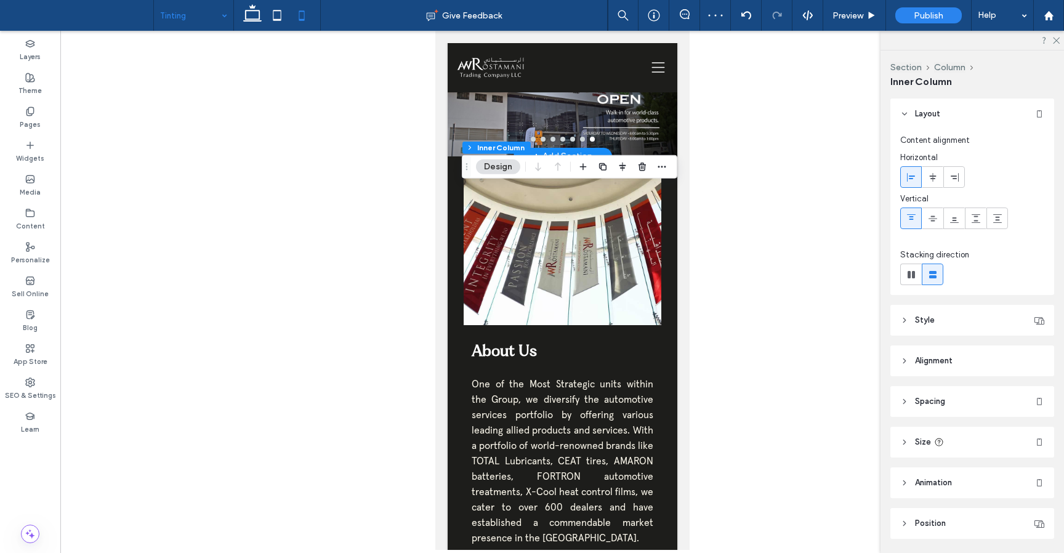
click at [904, 393] on header "Spacing" at bounding box center [972, 401] width 164 height 31
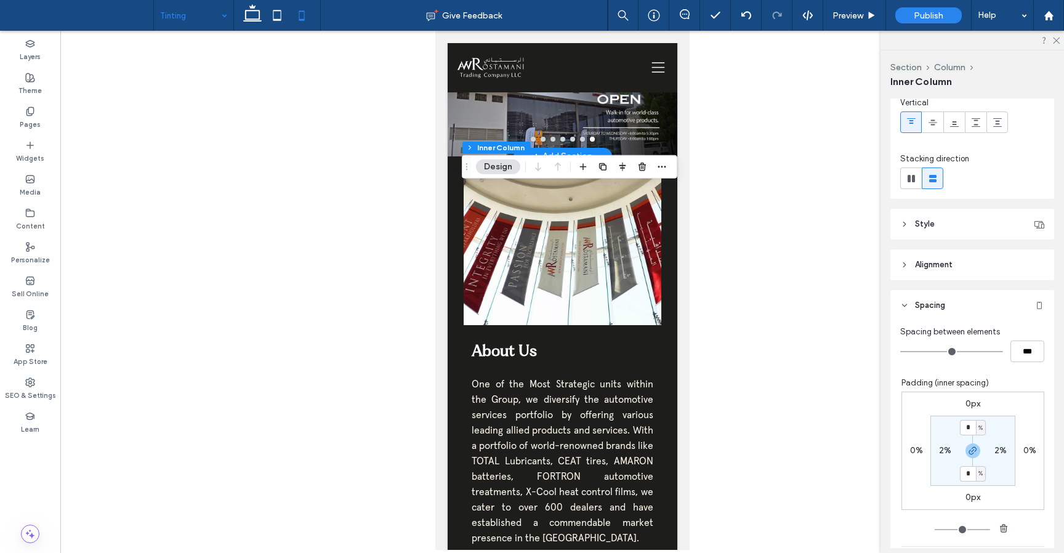
scroll to position [114, 0]
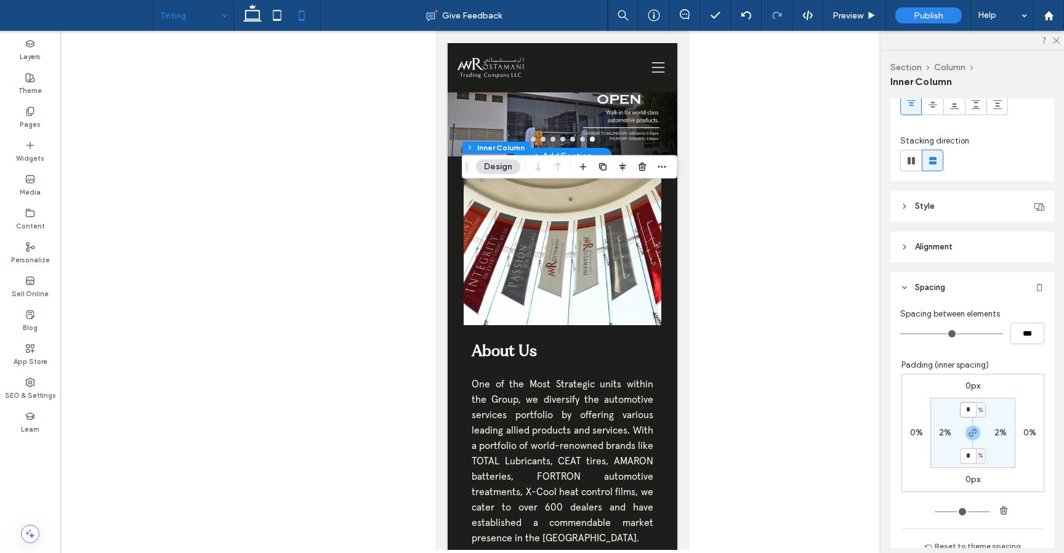
click at [970, 410] on input "*" at bounding box center [968, 409] width 16 height 15
type input "*"
click at [1005, 365] on div "Padding (inner spacing)" at bounding box center [972, 365] width 143 height 12
click at [1003, 363] on div "Padding (inner spacing)" at bounding box center [972, 365] width 143 height 12
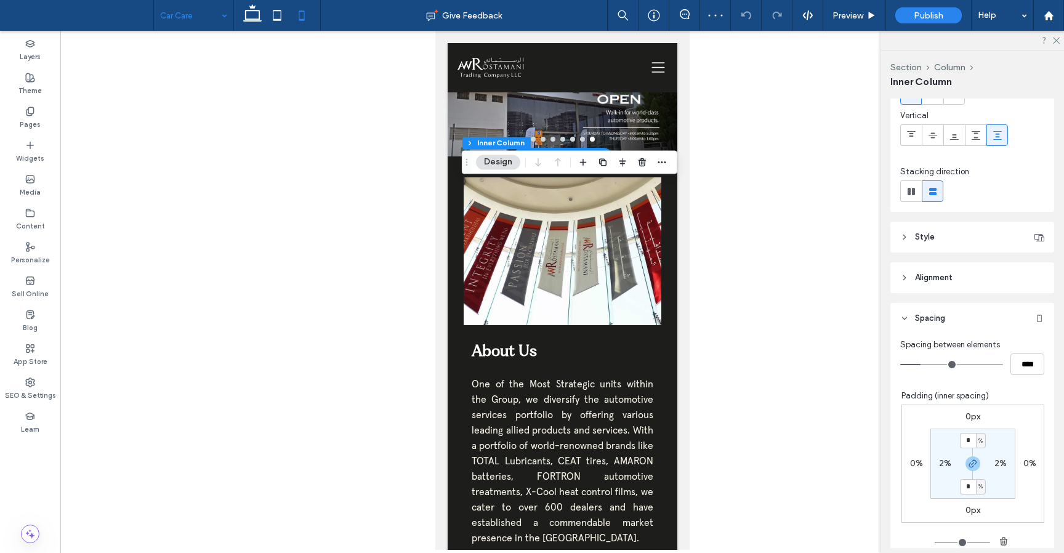
scroll to position [84, 0]
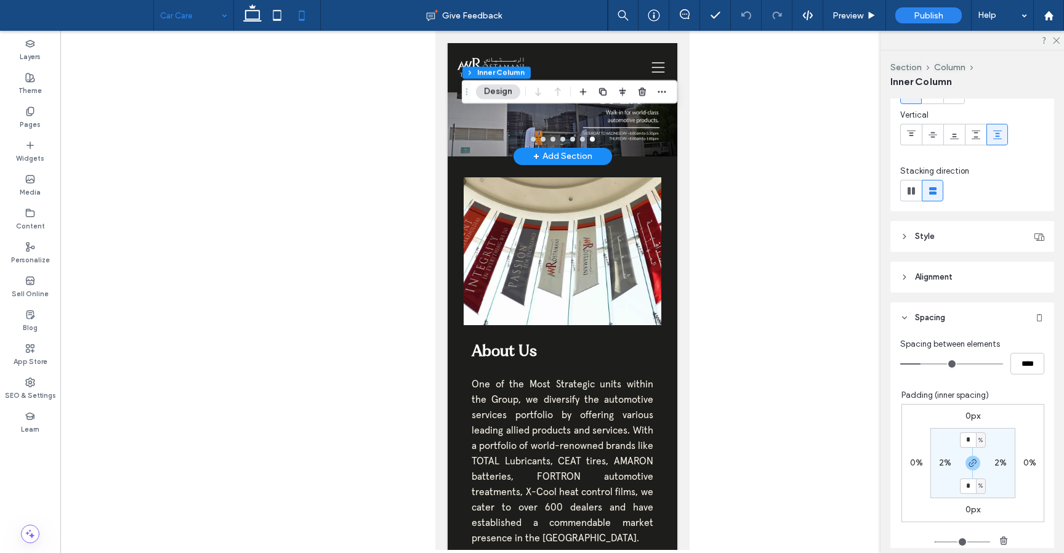
click at [219, 17] on div "Car Care" at bounding box center [193, 15] width 79 height 31
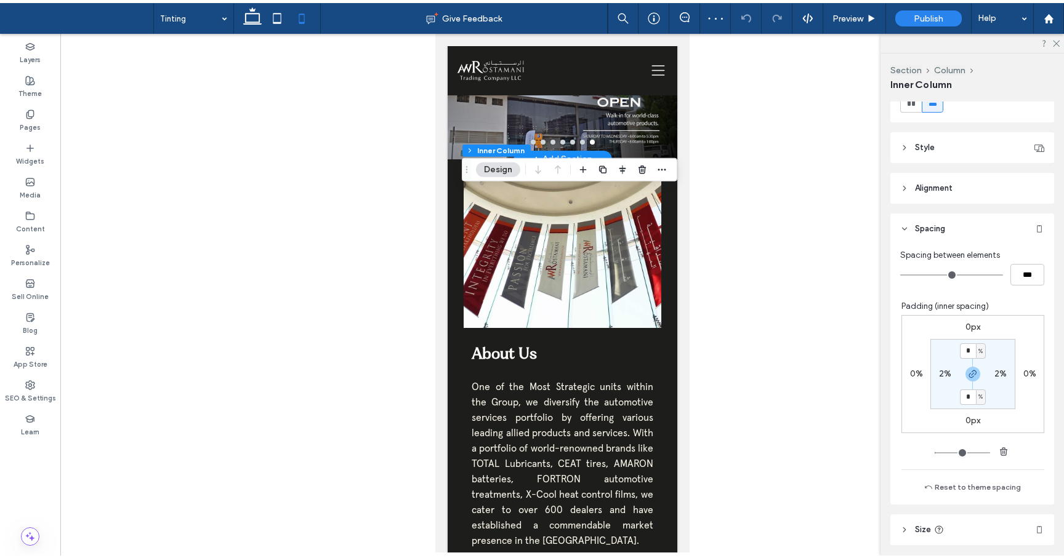
scroll to position [300, 0]
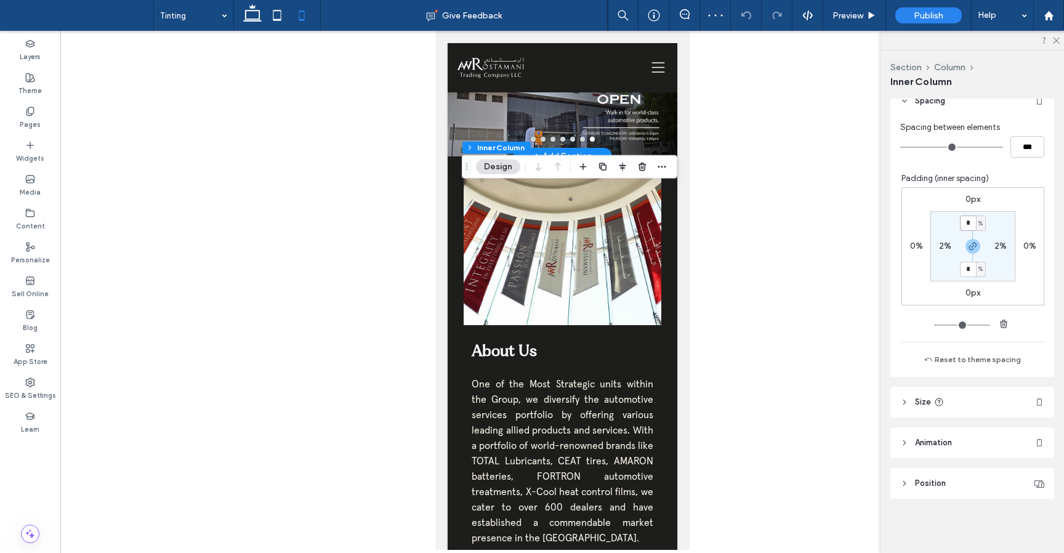
click at [969, 223] on input "*" at bounding box center [968, 222] width 16 height 15
type input "*"
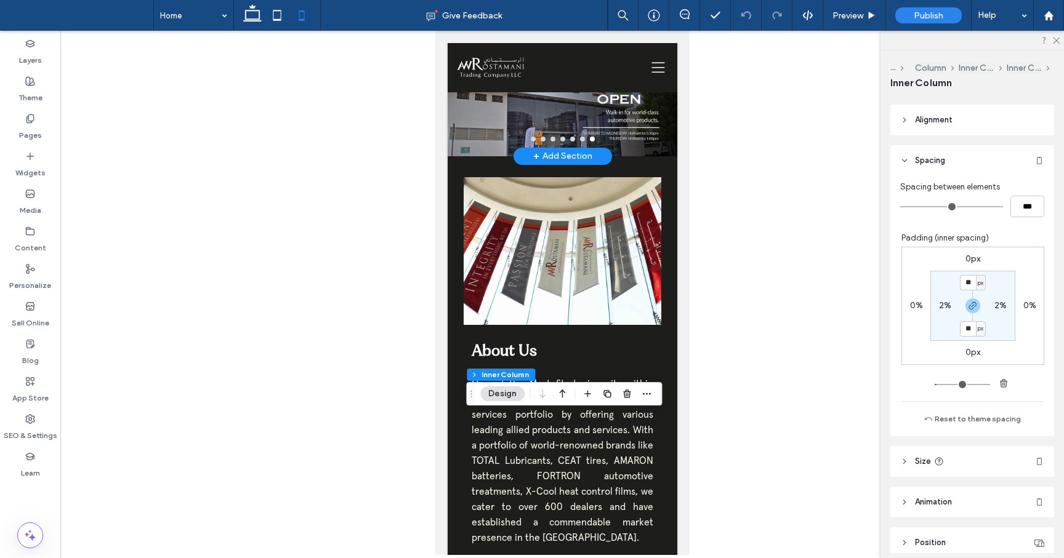
scroll to position [247, 0]
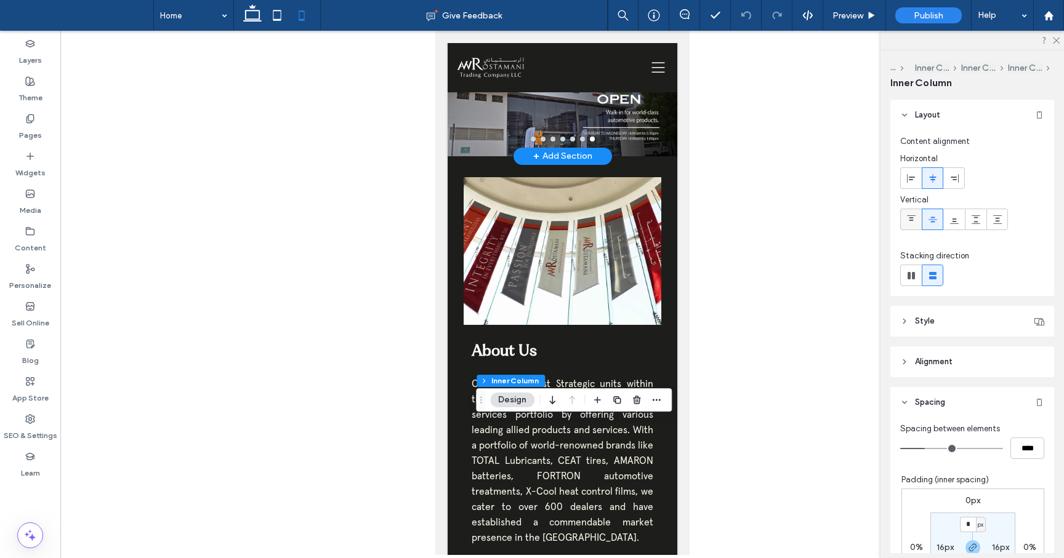
click at [912, 216] on icon at bounding box center [911, 220] width 10 height 10
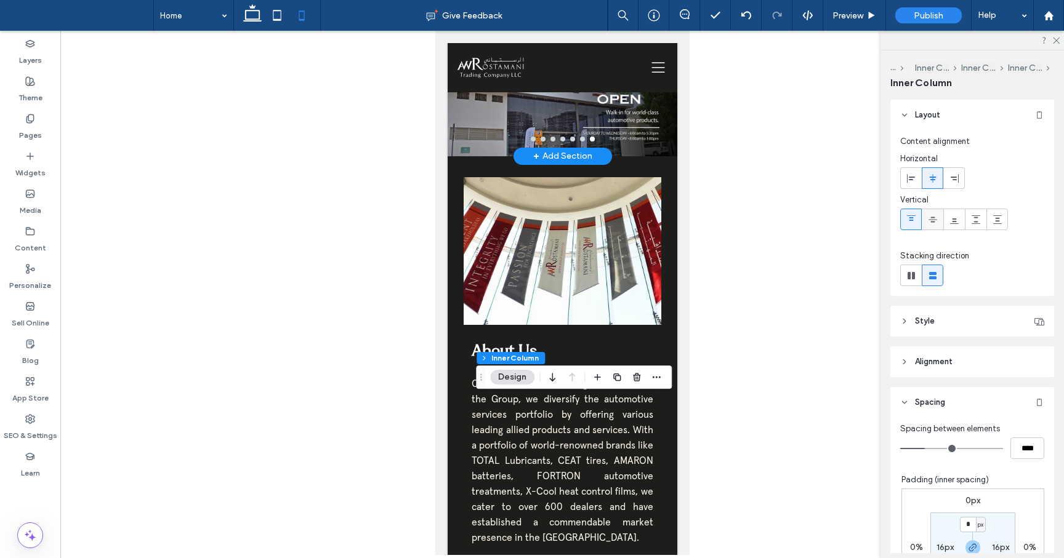
click at [933, 225] on span at bounding box center [933, 219] width 10 height 20
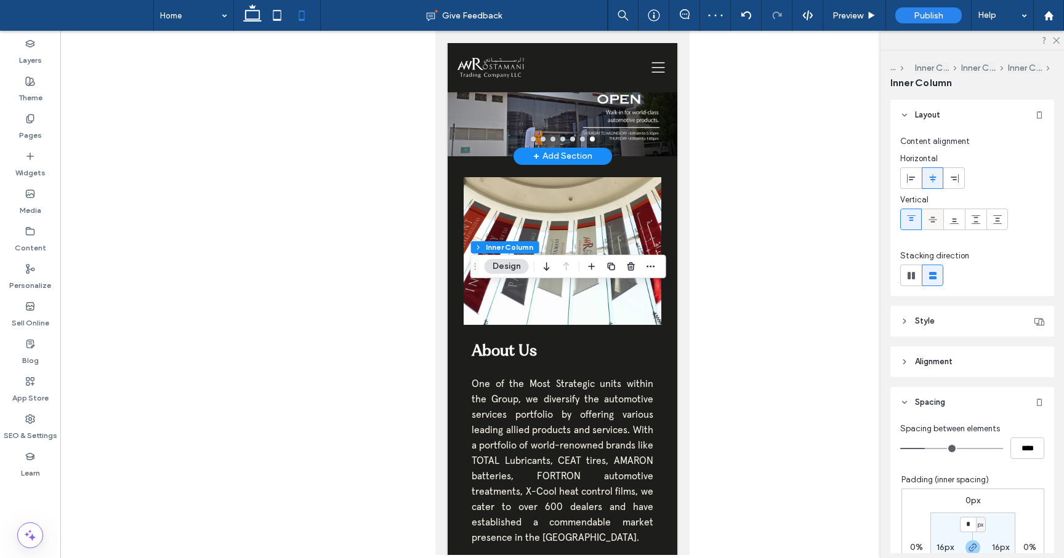
click at [939, 217] on div at bounding box center [932, 219] width 20 height 20
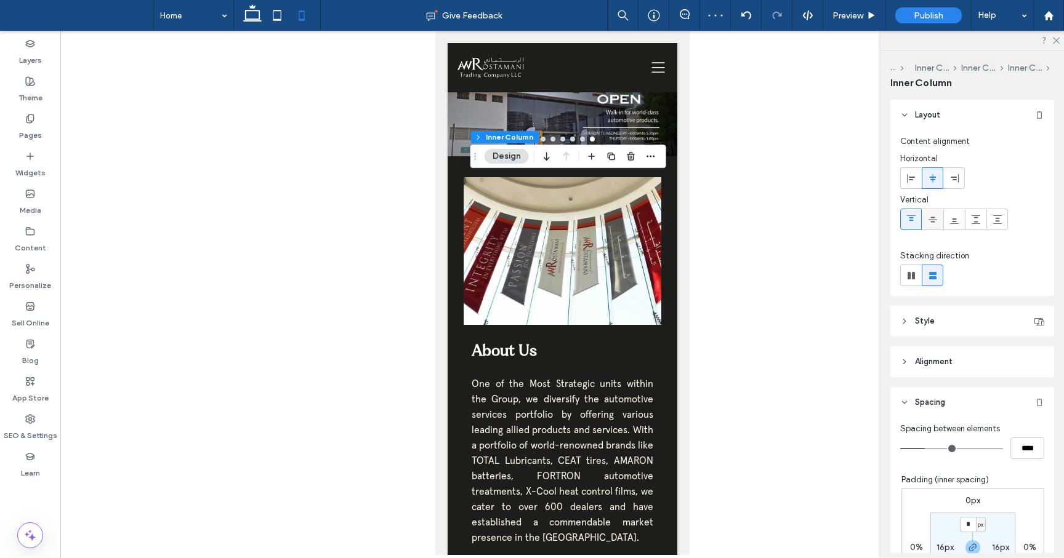
click at [937, 217] on div at bounding box center [932, 219] width 20 height 20
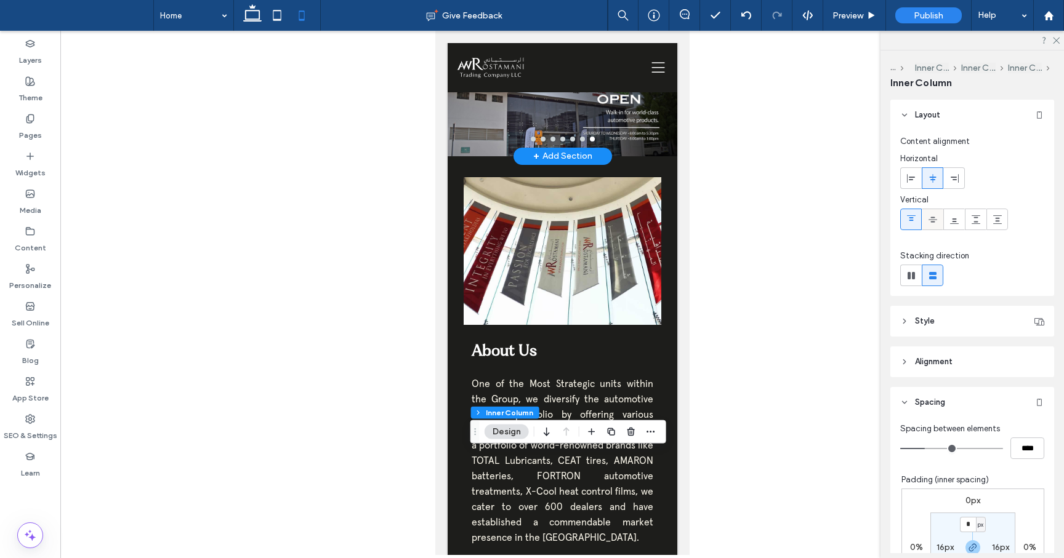
click at [932, 217] on use at bounding box center [932, 220] width 9 height 6
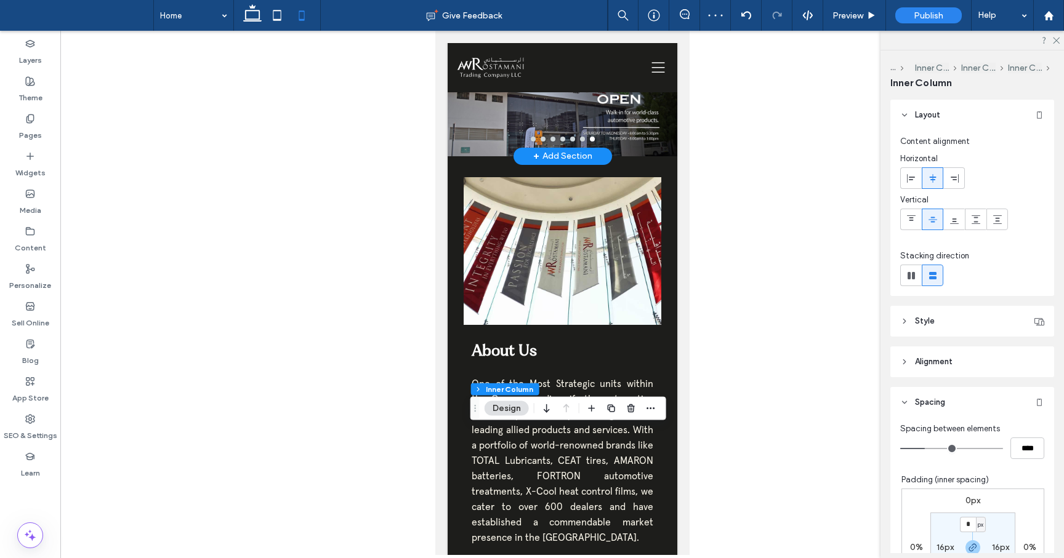
click at [939, 216] on div at bounding box center [932, 219] width 20 height 20
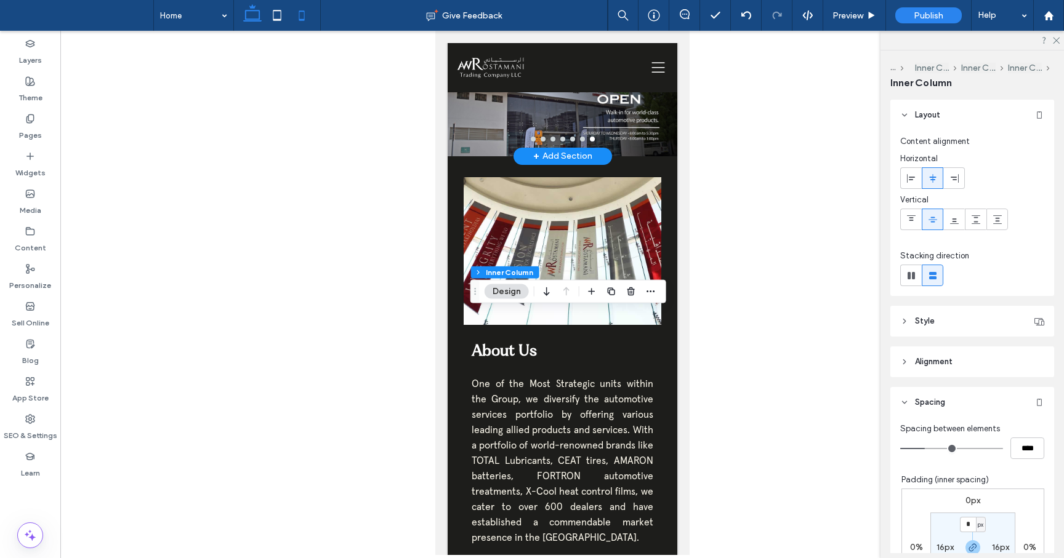
click at [255, 14] on icon at bounding box center [252, 15] width 25 height 25
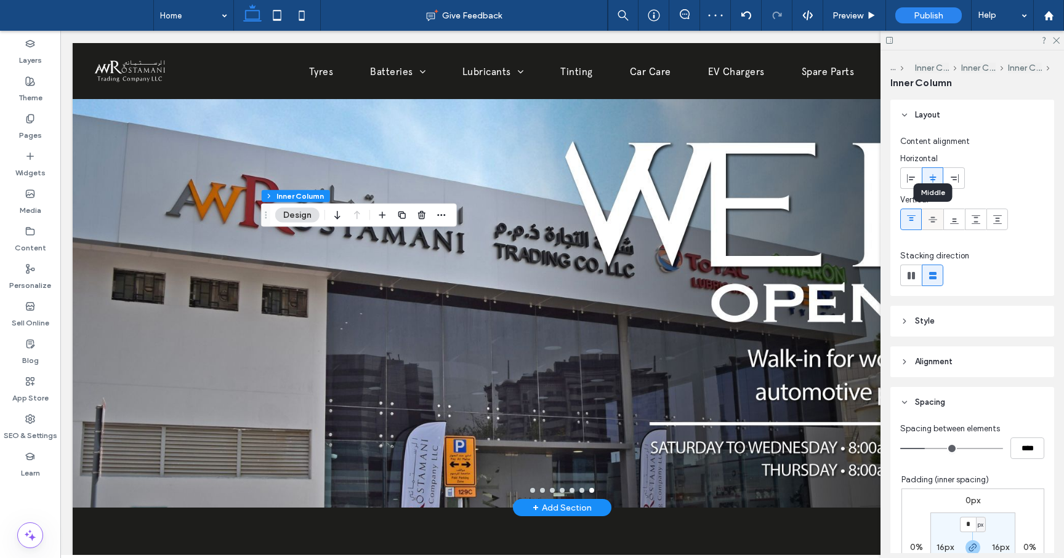
click at [938, 220] on div at bounding box center [932, 219] width 20 height 20
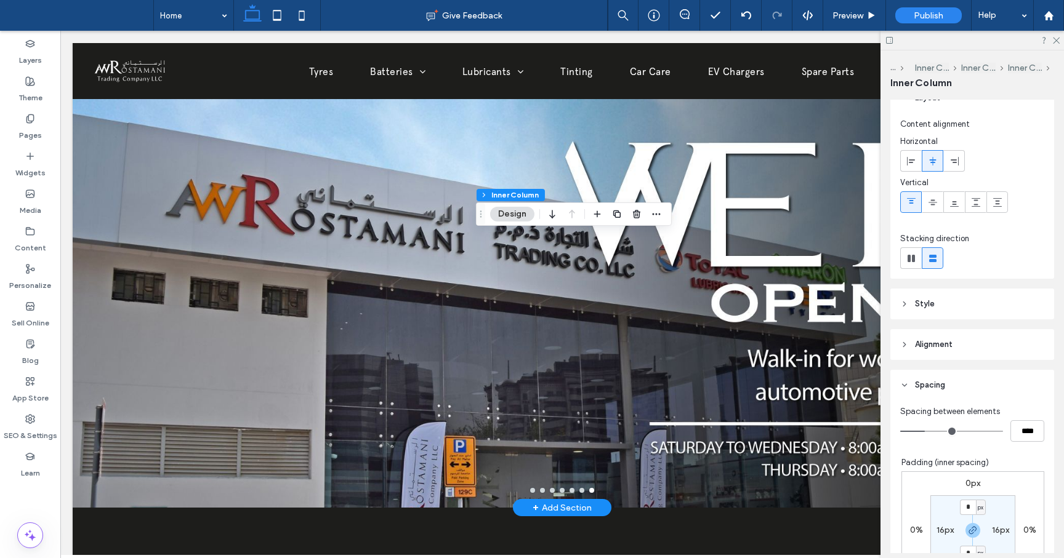
scroll to position [0, 0]
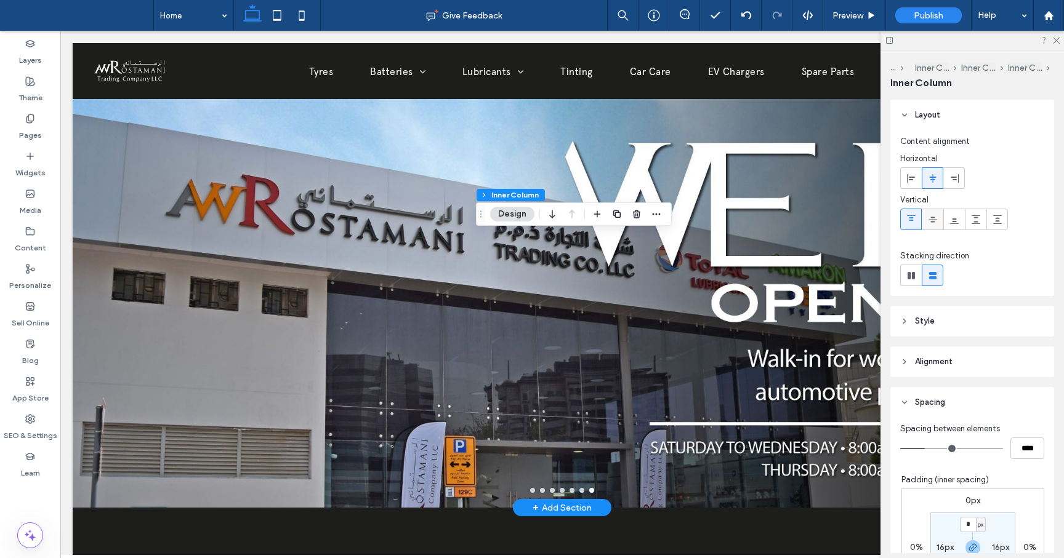
click at [931, 218] on icon at bounding box center [933, 220] width 10 height 10
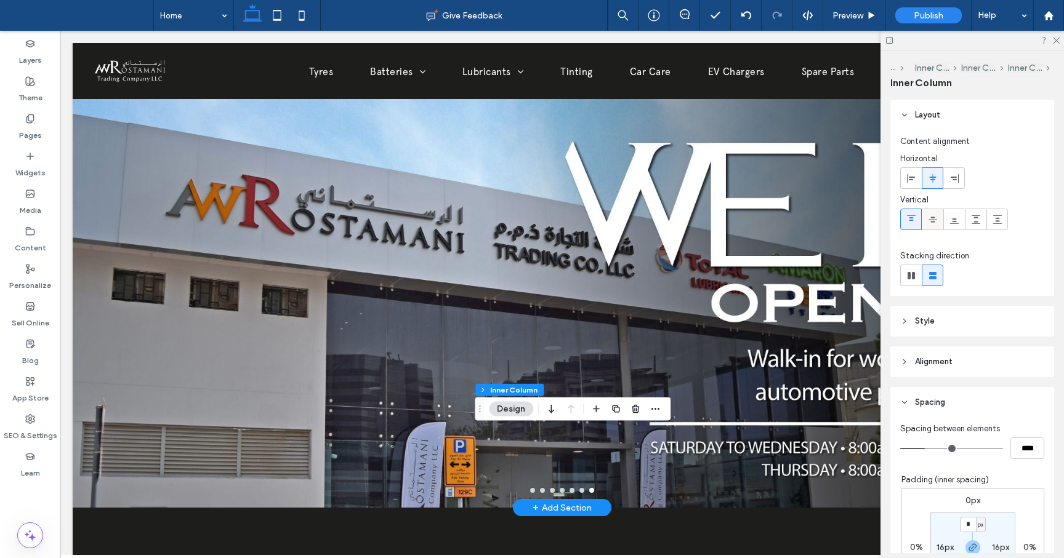
click at [936, 219] on use at bounding box center [932, 220] width 9 height 6
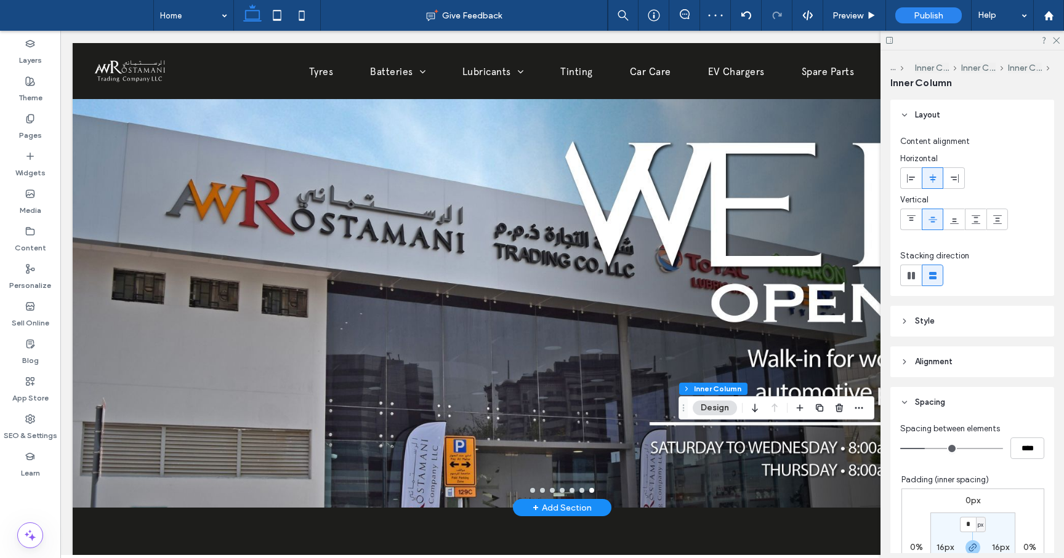
click at [933, 219] on use at bounding box center [932, 220] width 9 height 6
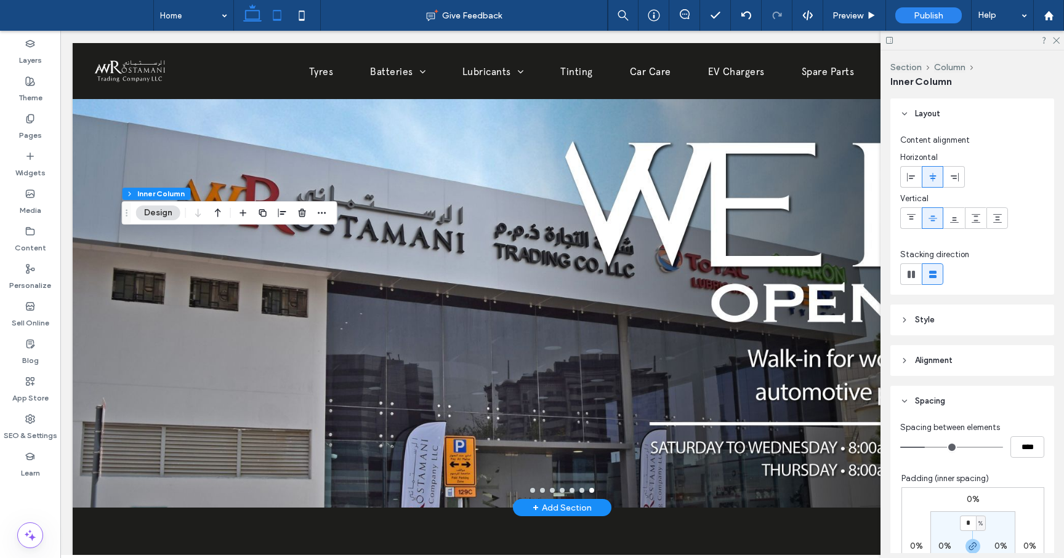
click at [278, 21] on icon at bounding box center [277, 15] width 25 height 25
type input "*"
type input "***"
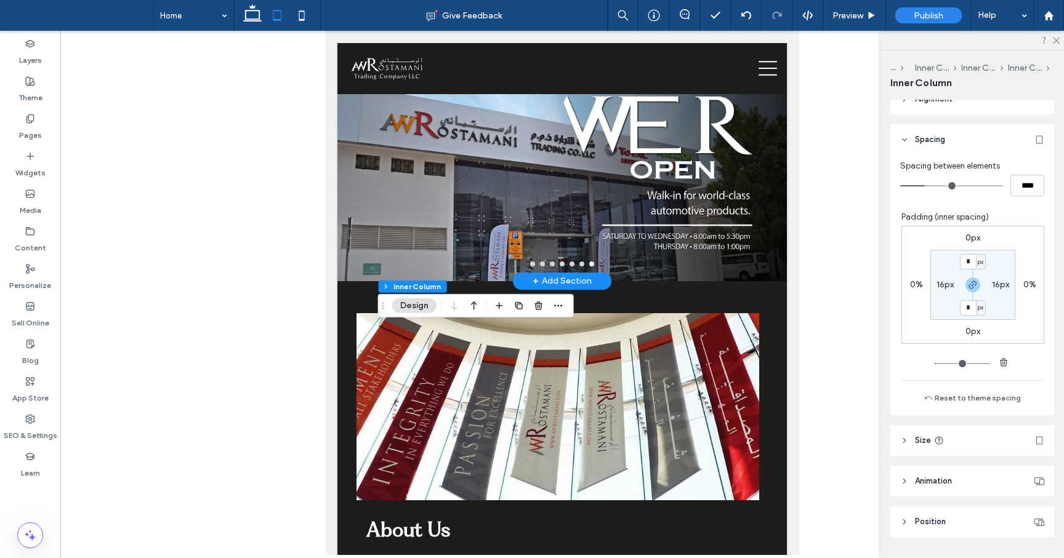
scroll to position [296, 0]
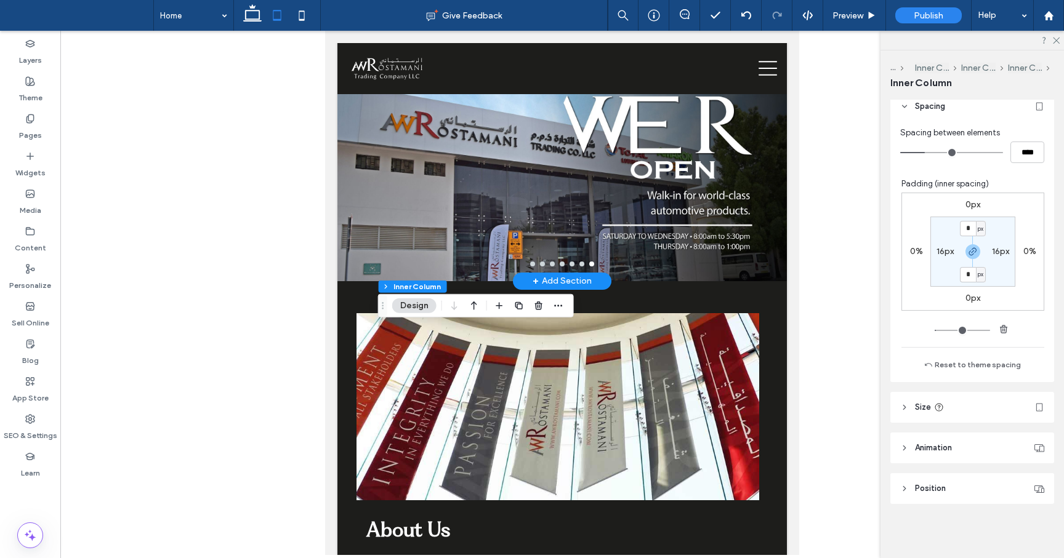
click at [901, 414] on header "Size" at bounding box center [972, 407] width 164 height 31
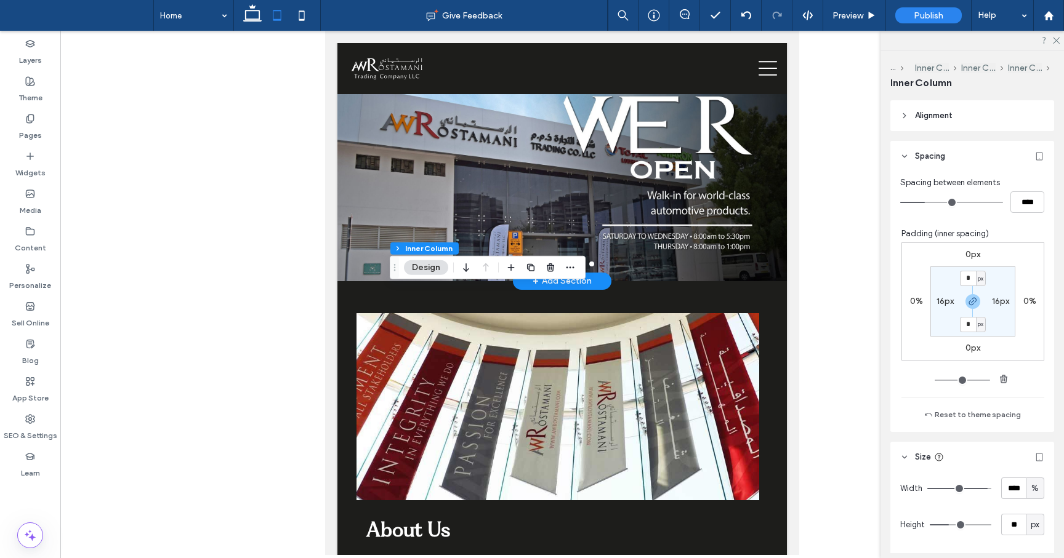
scroll to position [247, 0]
click at [1006, 489] on input "****" at bounding box center [1013, 488] width 25 height 22
type input "***"
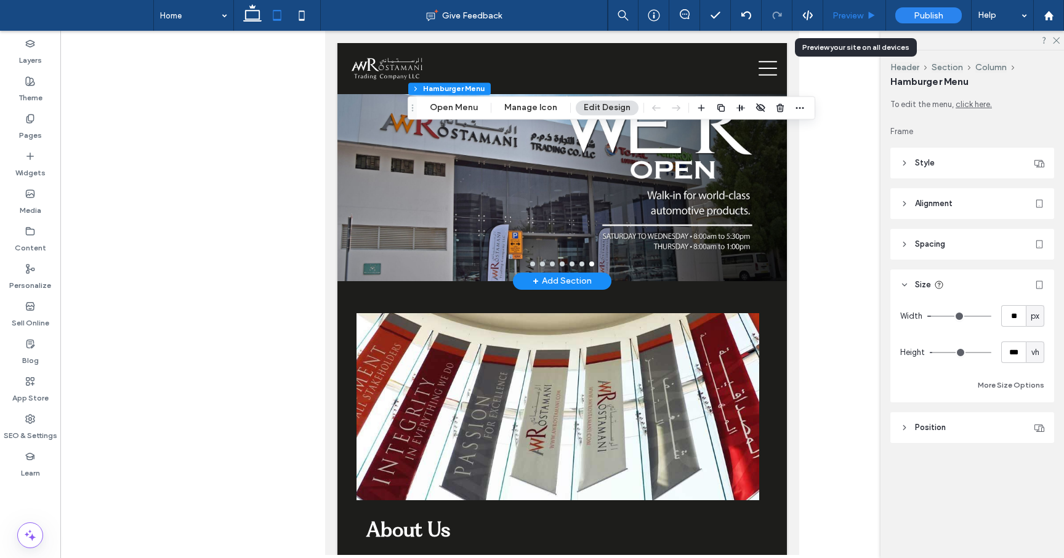
click at [861, 20] on div "Preview" at bounding box center [854, 15] width 63 height 31
click at [859, 19] on span "Preview" at bounding box center [847, 15] width 31 height 10
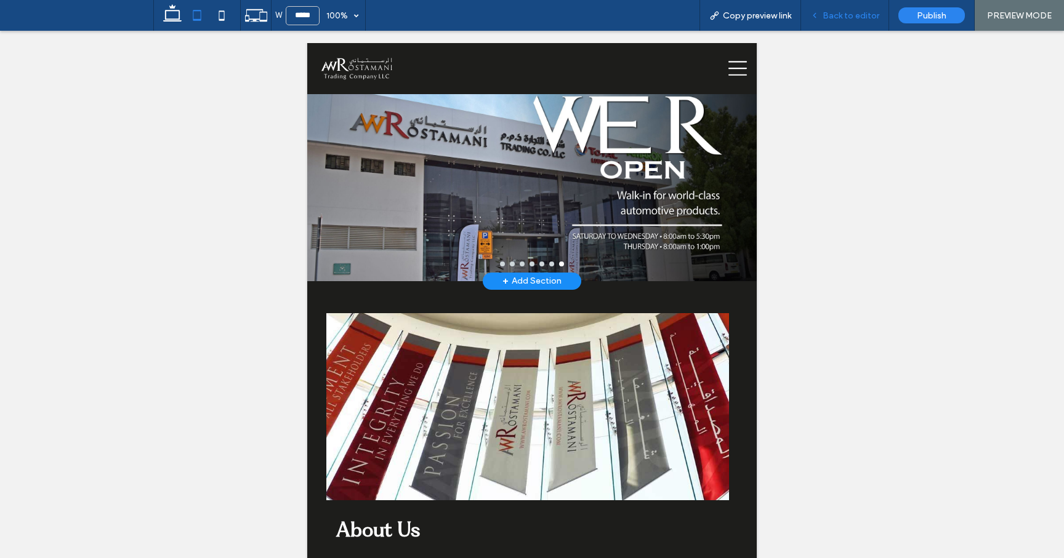
click at [858, 15] on span "Back to editor" at bounding box center [850, 15] width 57 height 10
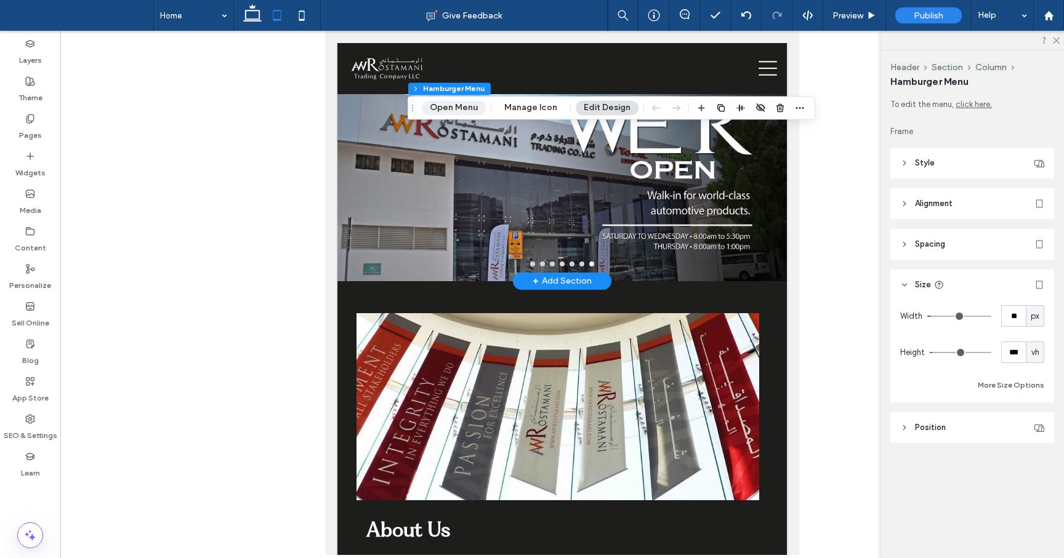
click at [446, 105] on button "Open Menu" at bounding box center [454, 107] width 64 height 15
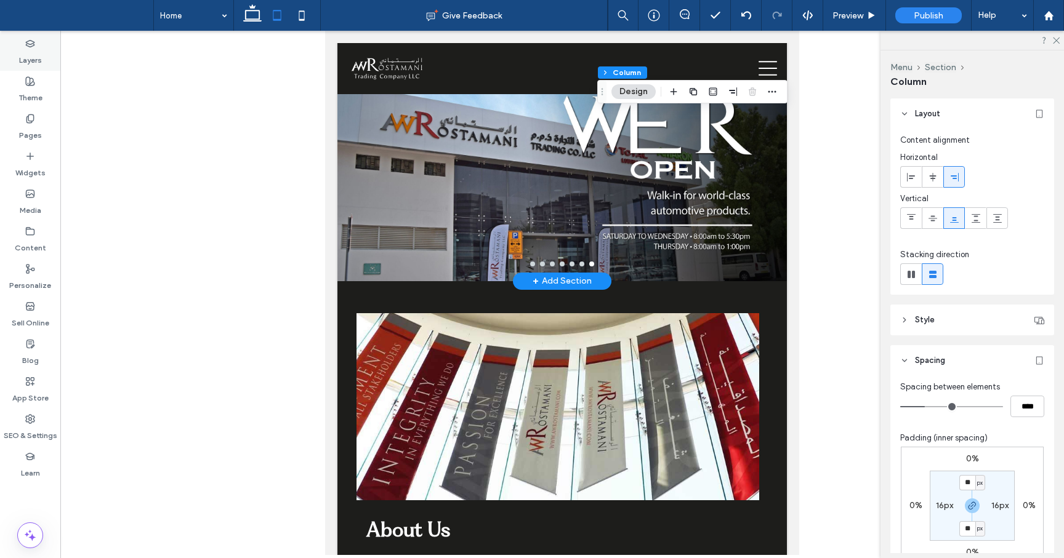
click at [30, 49] on label "Layers" at bounding box center [30, 57] width 23 height 17
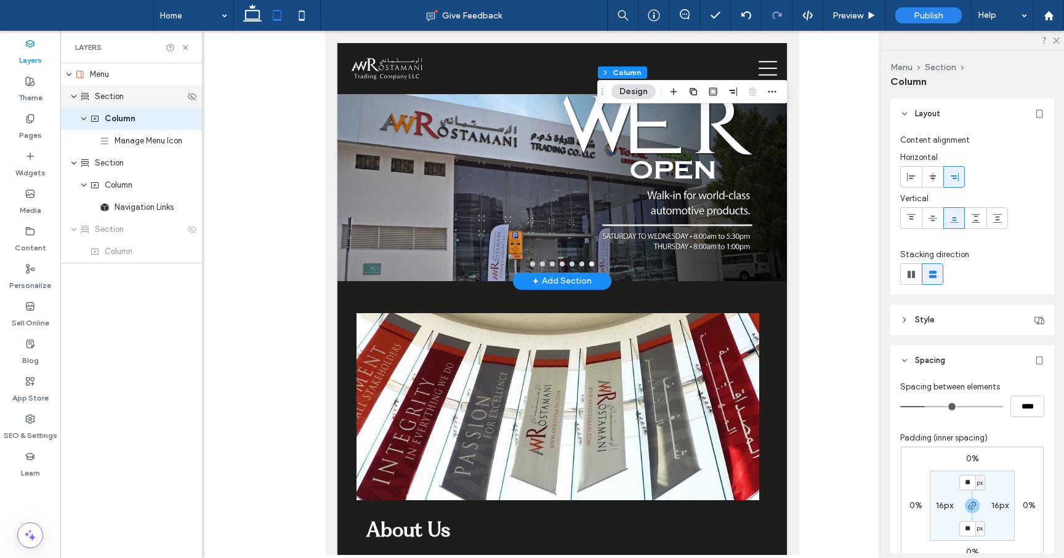
click at [133, 101] on div "Section" at bounding box center [132, 96] width 105 height 12
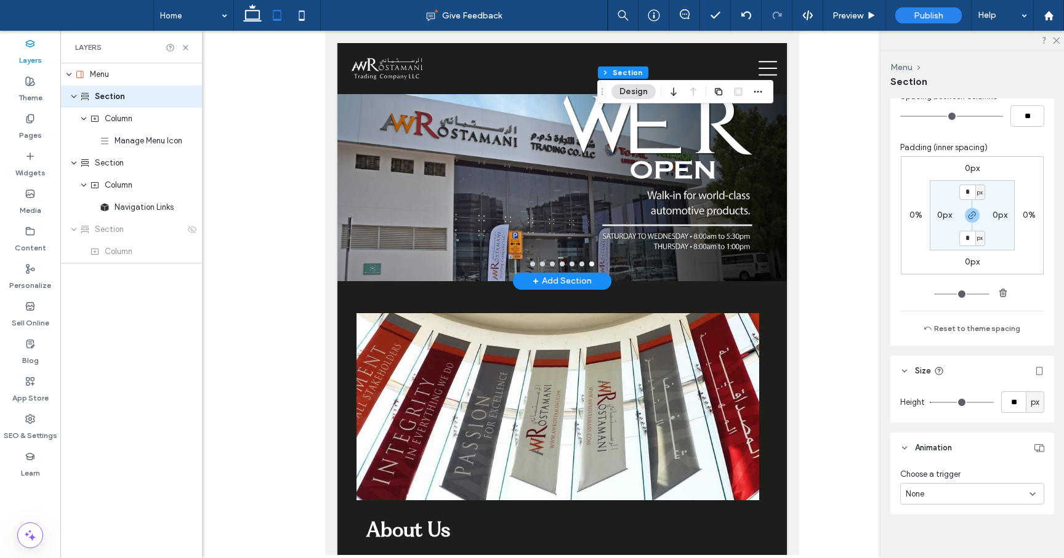
scroll to position [602, 0]
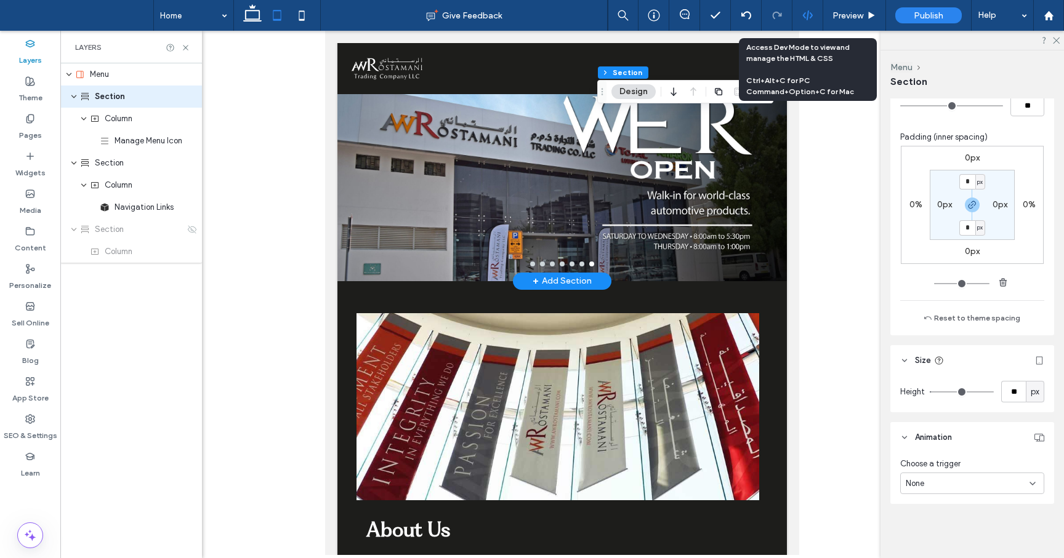
click at [807, 15] on use at bounding box center [807, 15] width 10 height 10
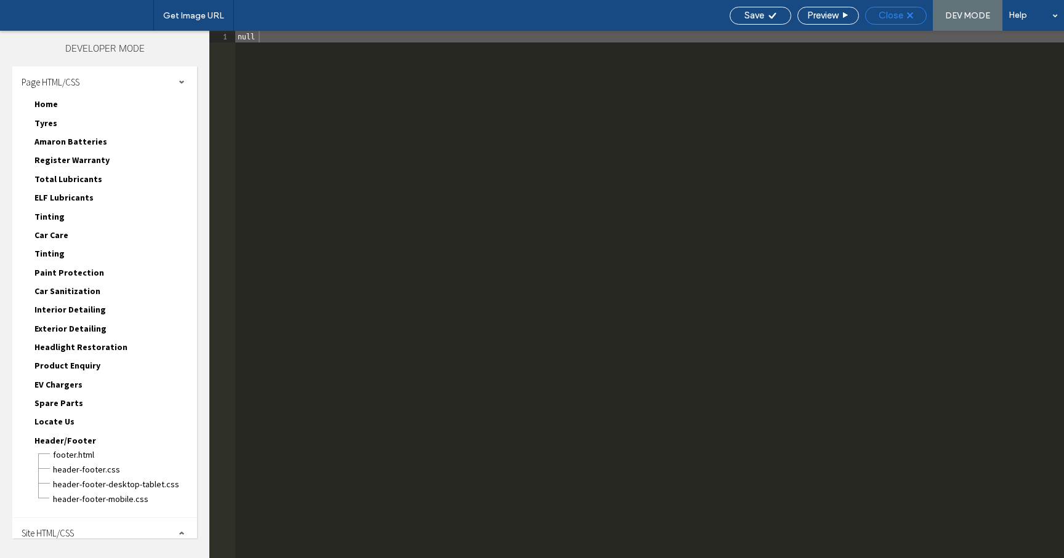
click at [914, 10] on div "Close" at bounding box center [896, 15] width 60 height 11
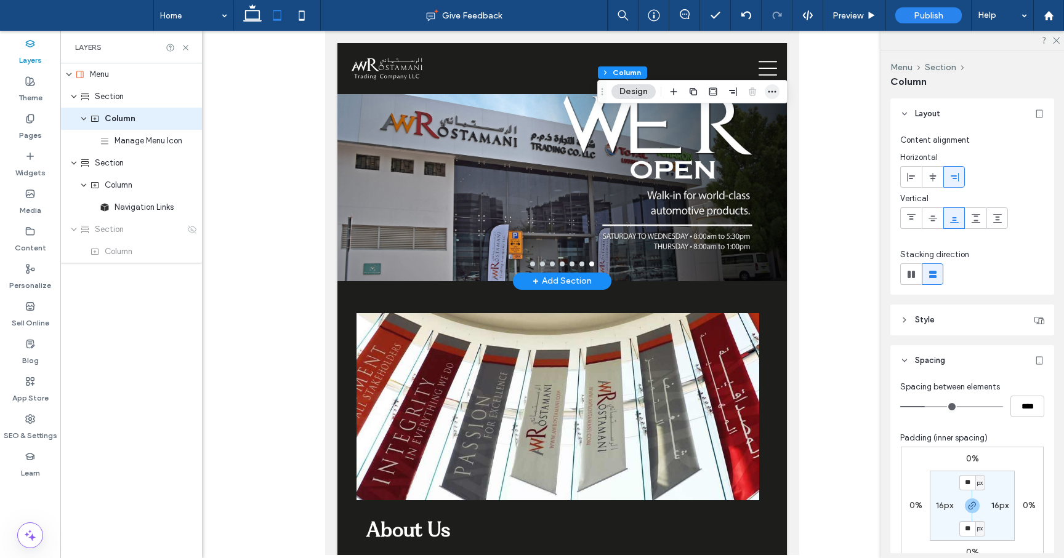
click at [773, 93] on icon "button" at bounding box center [772, 92] width 10 height 10
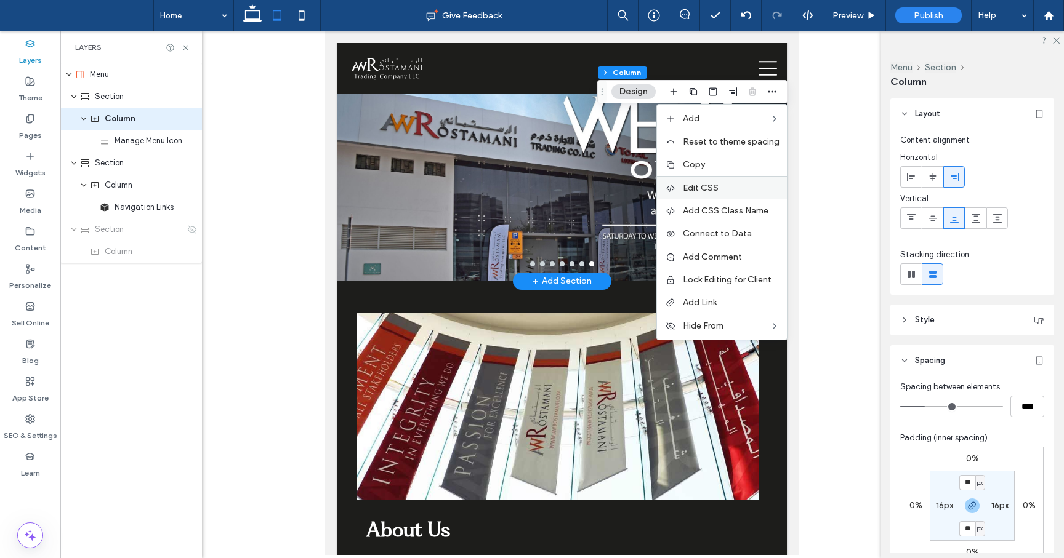
click at [713, 187] on span "Edit CSS" at bounding box center [701, 188] width 36 height 10
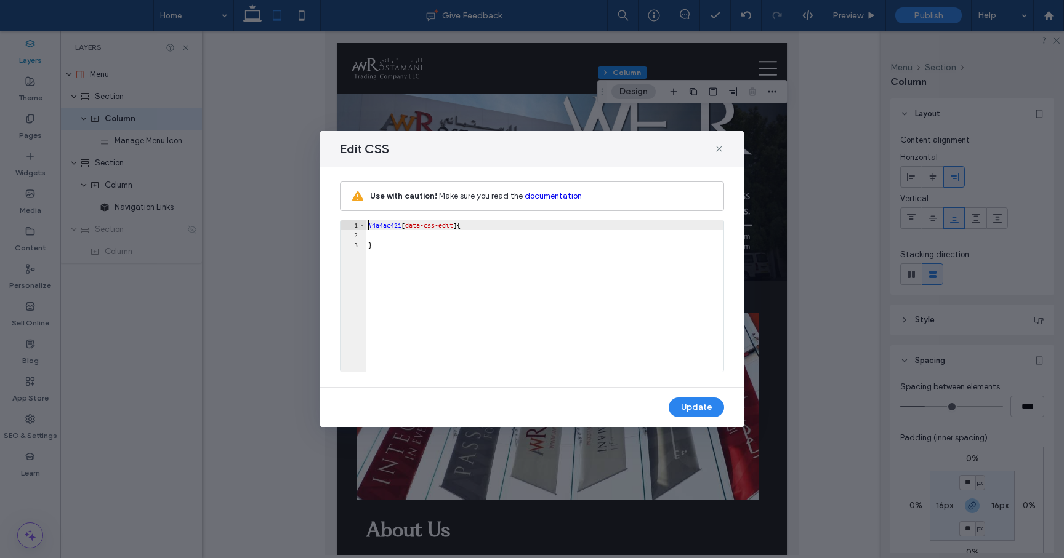
scroll to position [0, 0]
click at [414, 237] on div "#4a4ac421 [ data-css-edit ] { }" at bounding box center [545, 305] width 358 height 171
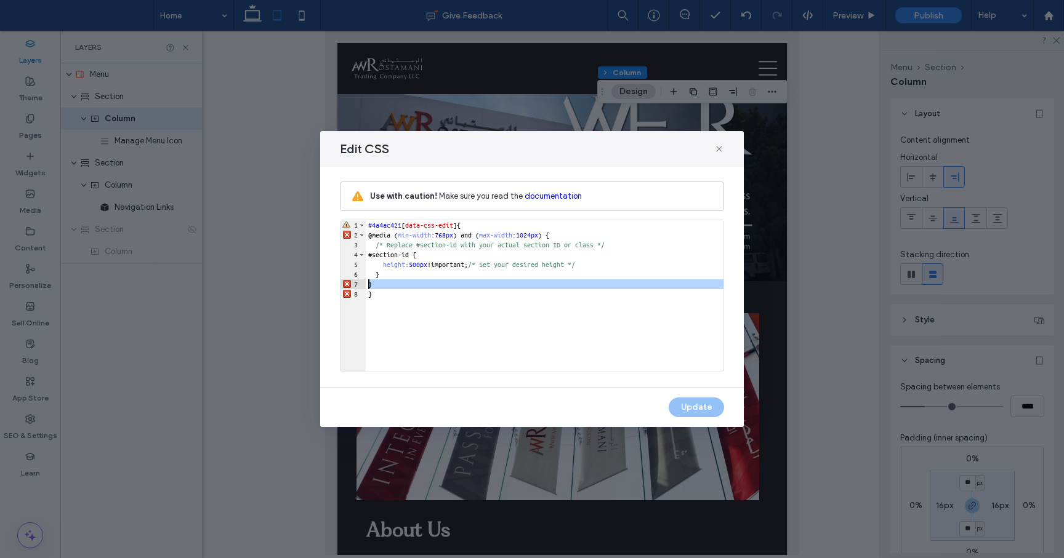
click at [348, 286] on div "7" at bounding box center [352, 284] width 25 height 10
click at [344, 281] on div "7" at bounding box center [352, 284] width 25 height 10
click at [385, 285] on div "#4a4ac421 [ data-css-edit ] { @media ( min-width : 768 px ) and ( max-width : 1…" at bounding box center [545, 305] width 358 height 171
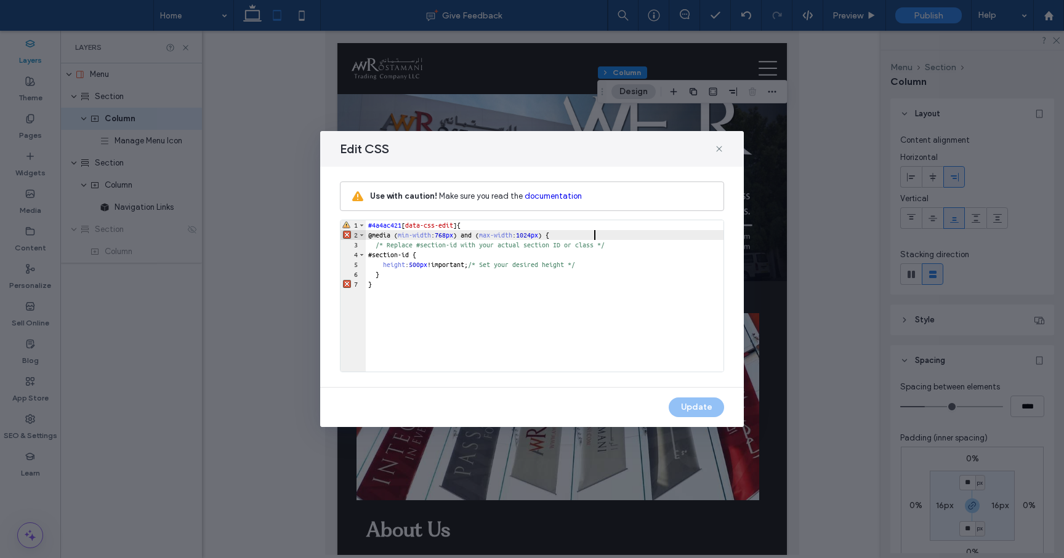
click at [605, 232] on div "#4a4ac421 [ data-css-edit ] { @media ( min-width : 768 px ) and ( max-width : 1…" at bounding box center [545, 305] width 358 height 171
click at [495, 227] on div "#4a4ac421 [ data-css-edit ] { @media ( min-width : 768 px ) and ( max-width : 1…" at bounding box center [545, 305] width 358 height 171
click at [387, 283] on div "#4a4ac421 [ data-css-edit ] { @media ( min-width : 768 px ) and ( max-width : 1…" at bounding box center [545, 305] width 358 height 171
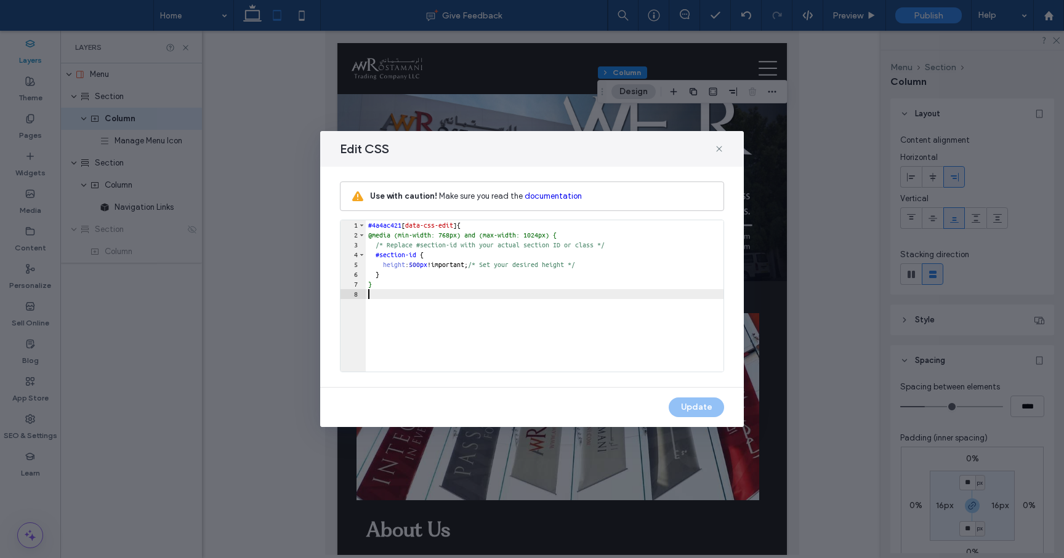
type textarea "**"
click at [693, 413] on div "Update" at bounding box center [532, 407] width 424 height 39
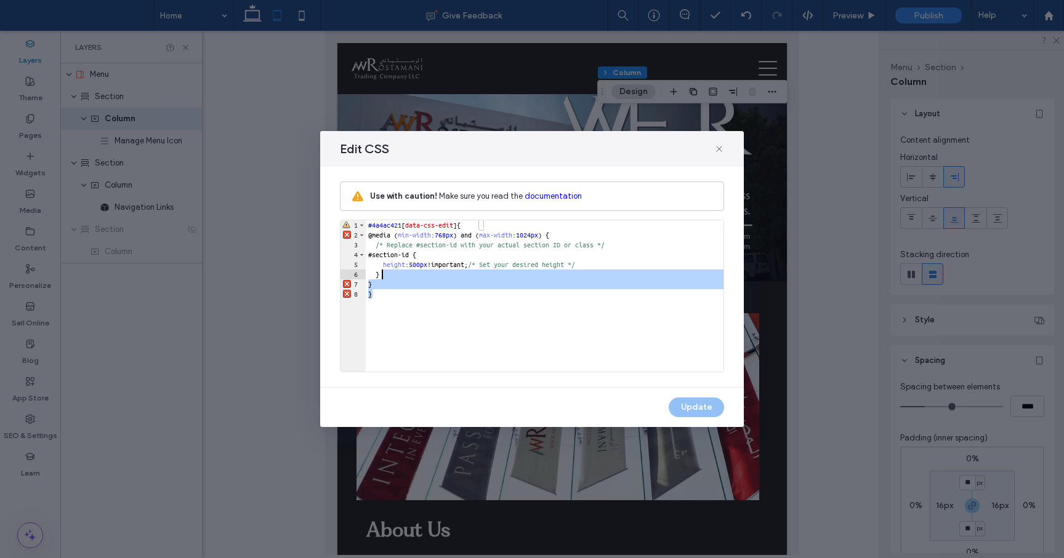
drag, startPoint x: 378, startPoint y: 292, endPoint x: 386, endPoint y: 275, distance: 18.4
click at [386, 275] on div "#4a4ac421 [ data-css-edit ] { @media ( min-width : 768 px ) and ( max-width : 1…" at bounding box center [545, 305] width 358 height 171
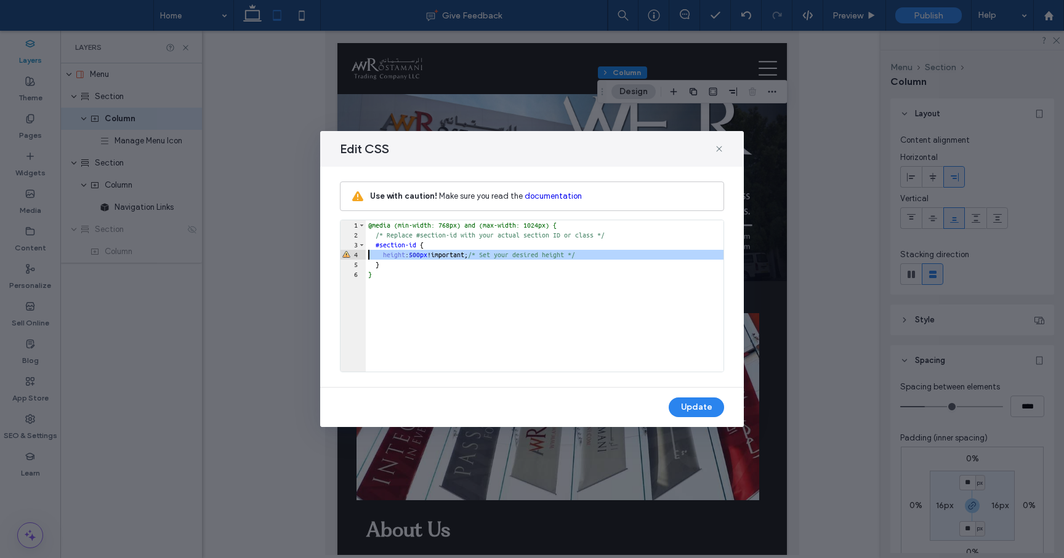
click at [345, 257] on div "4" at bounding box center [352, 255] width 25 height 10
click at [718, 149] on use at bounding box center [719, 149] width 6 height 6
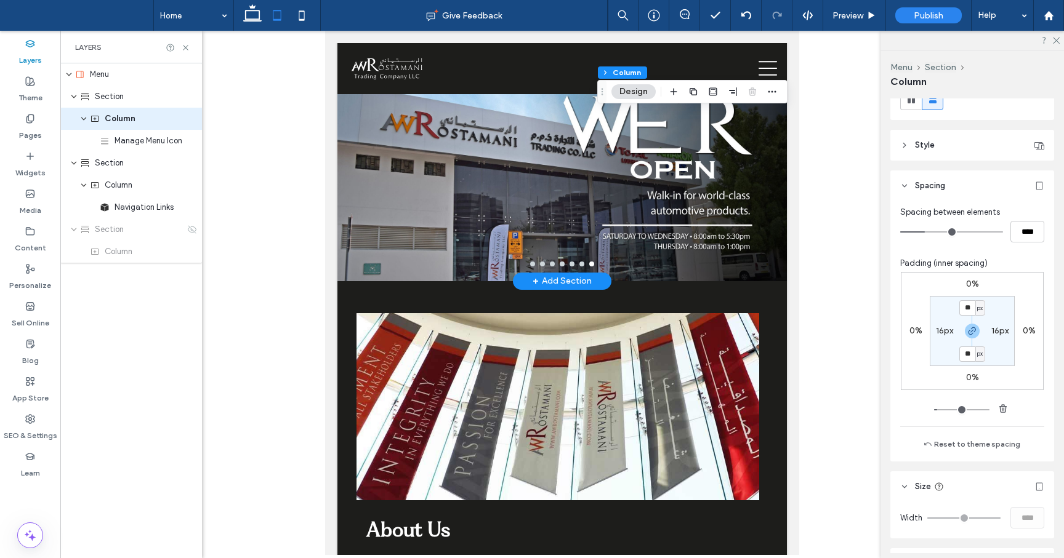
scroll to position [301, 0]
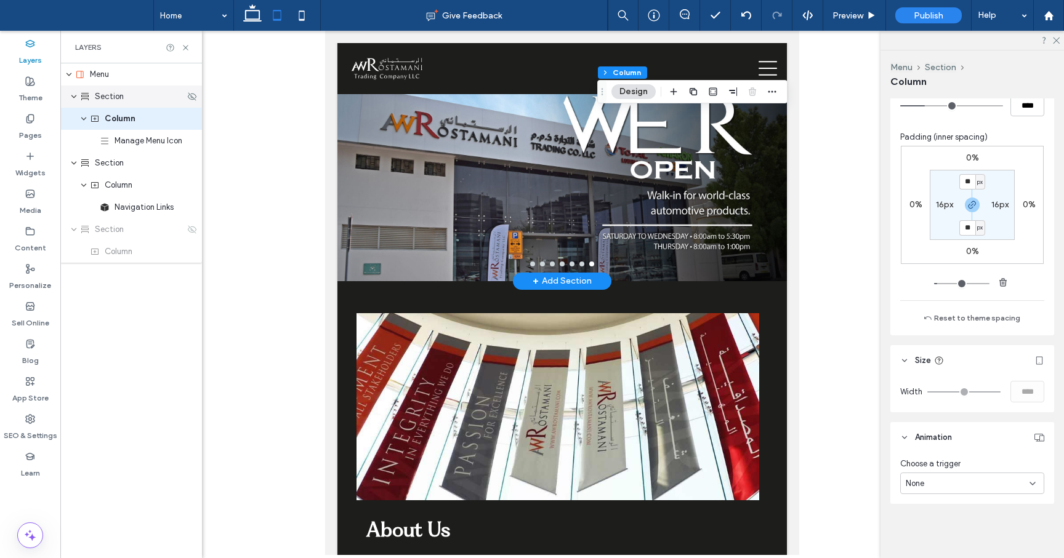
click at [131, 105] on div "Section" at bounding box center [131, 97] width 142 height 22
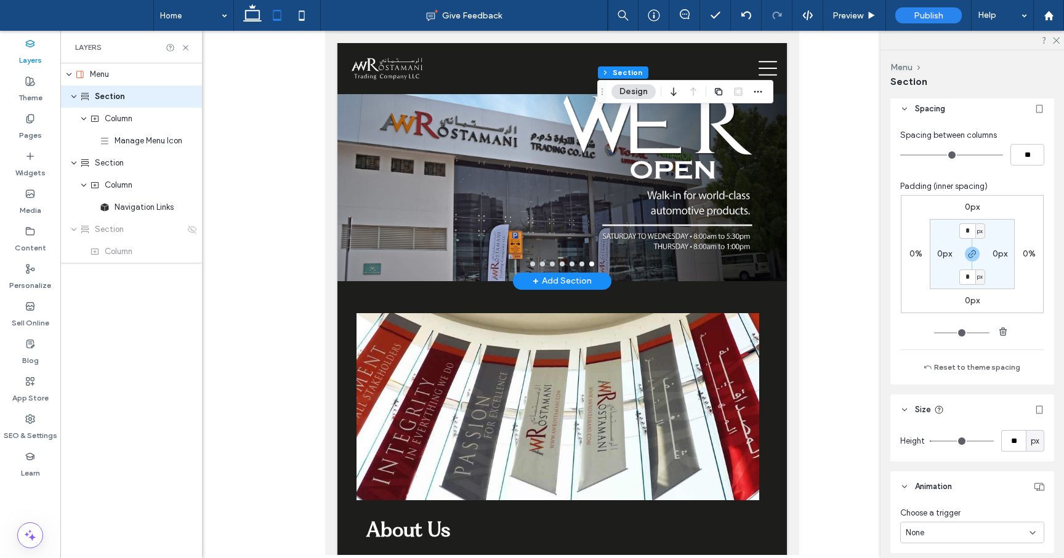
scroll to position [602, 0]
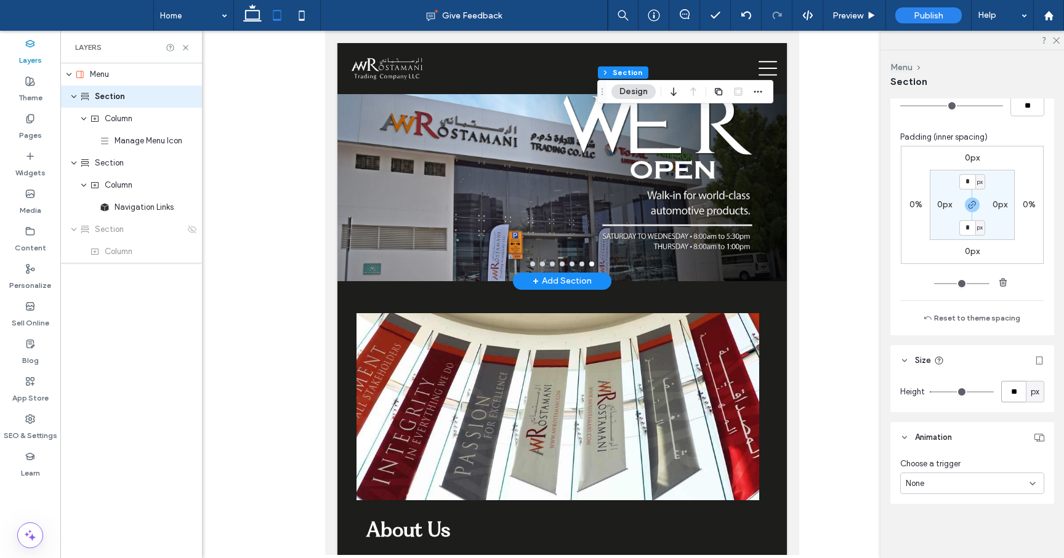
click at [1017, 391] on input "**" at bounding box center [1013, 392] width 25 height 22
type input "**"
type input "*"
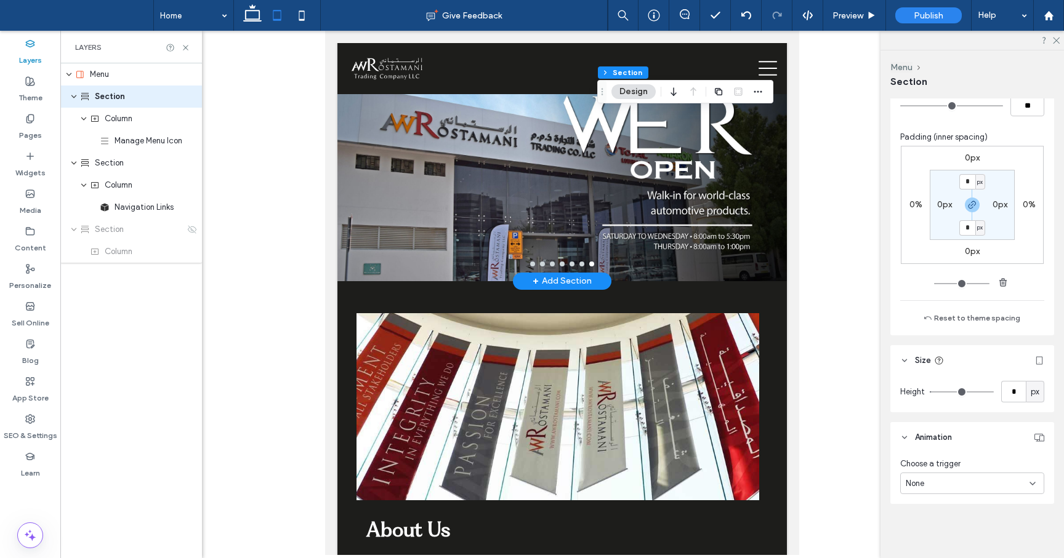
type input "*"
drag, startPoint x: 935, startPoint y: 393, endPoint x: 904, endPoint y: 393, distance: 31.4
click at [930, 393] on input "range" at bounding box center [962, 392] width 64 height 1
type input "*"
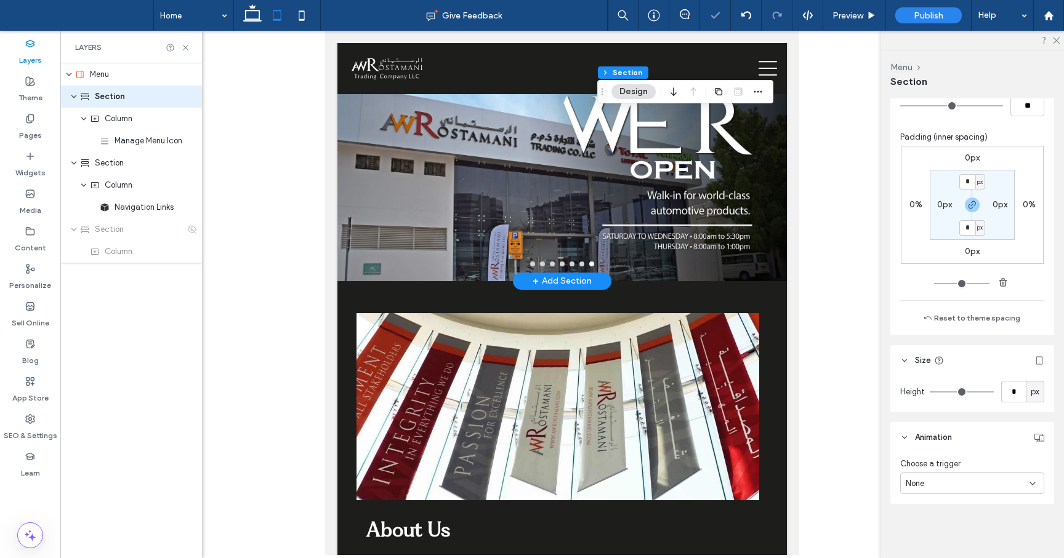
type input "*"
type input "**"
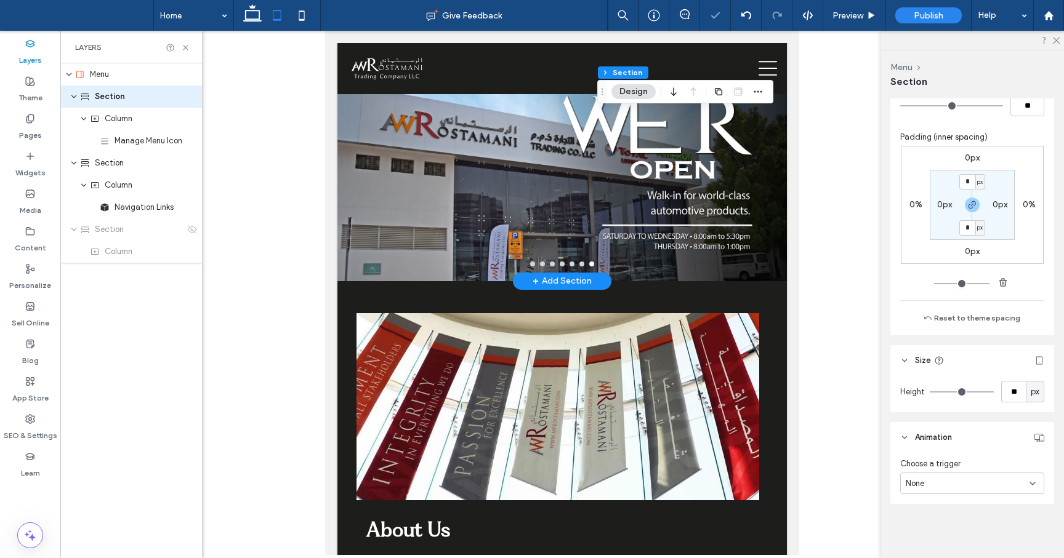
type input "**"
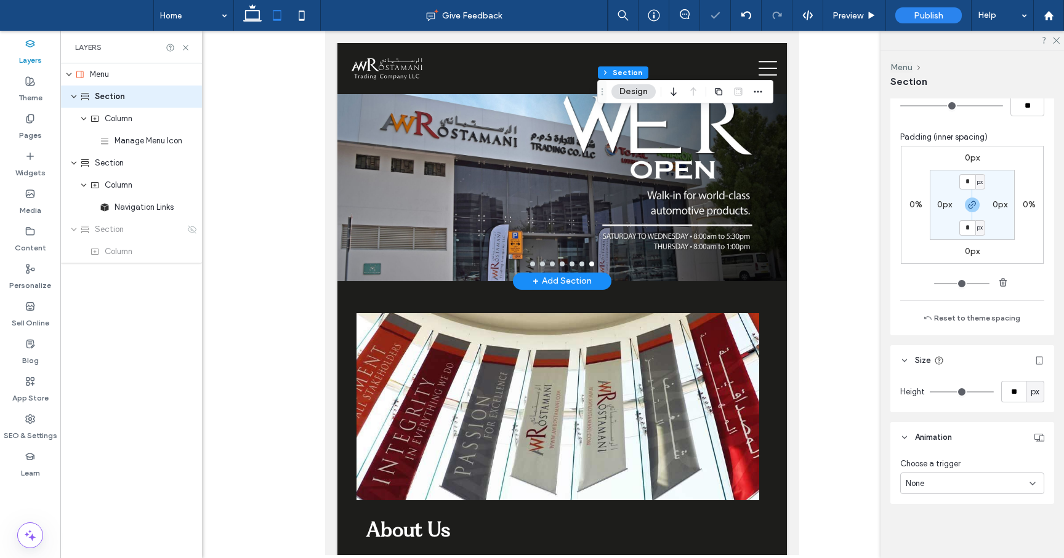
type input "**"
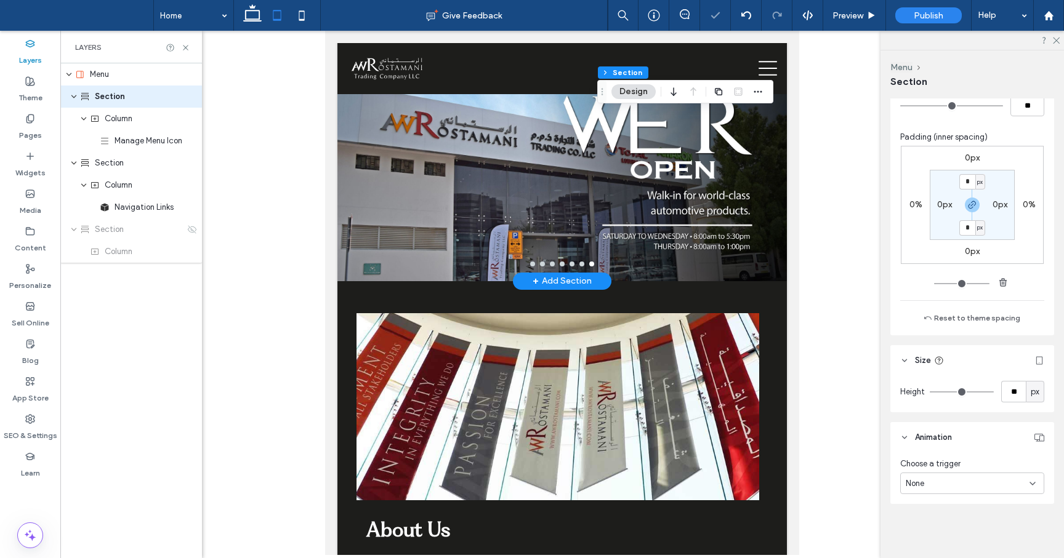
type input "**"
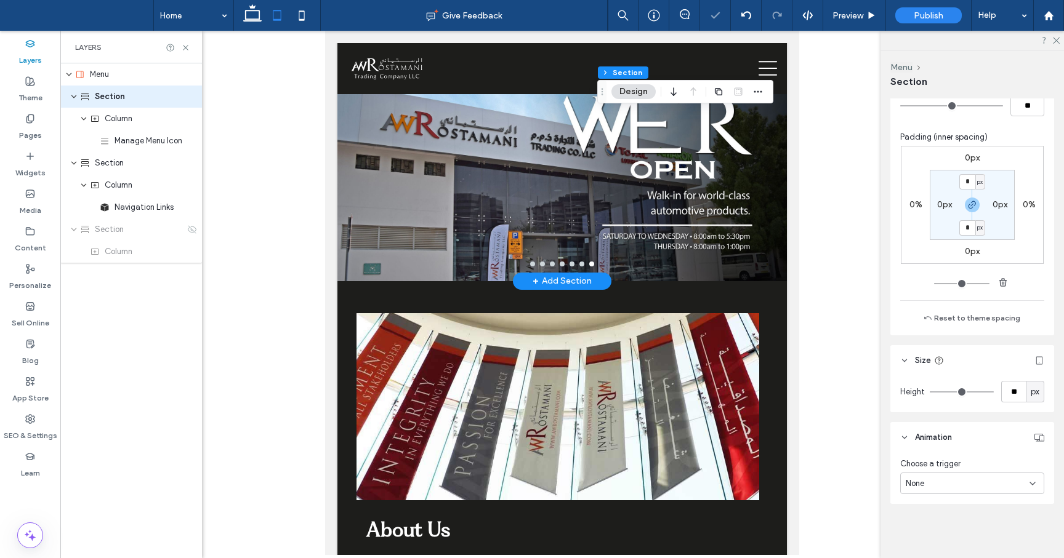
type input "**"
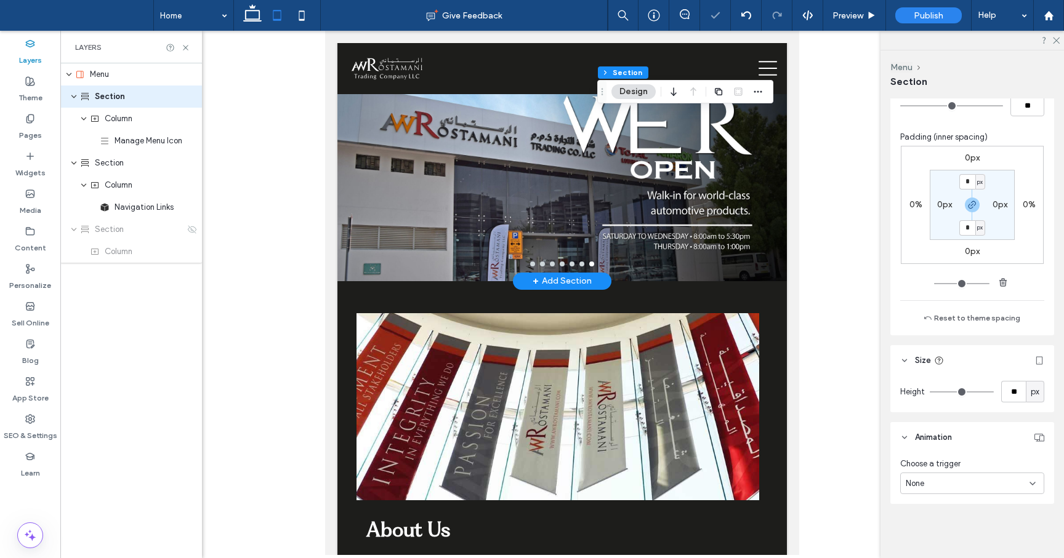
type input "**"
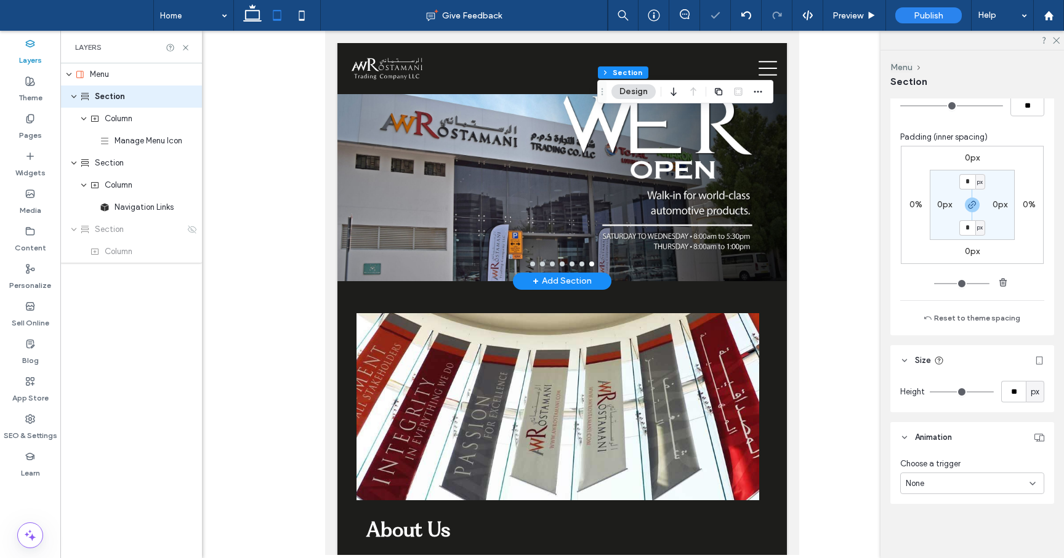
type input "**"
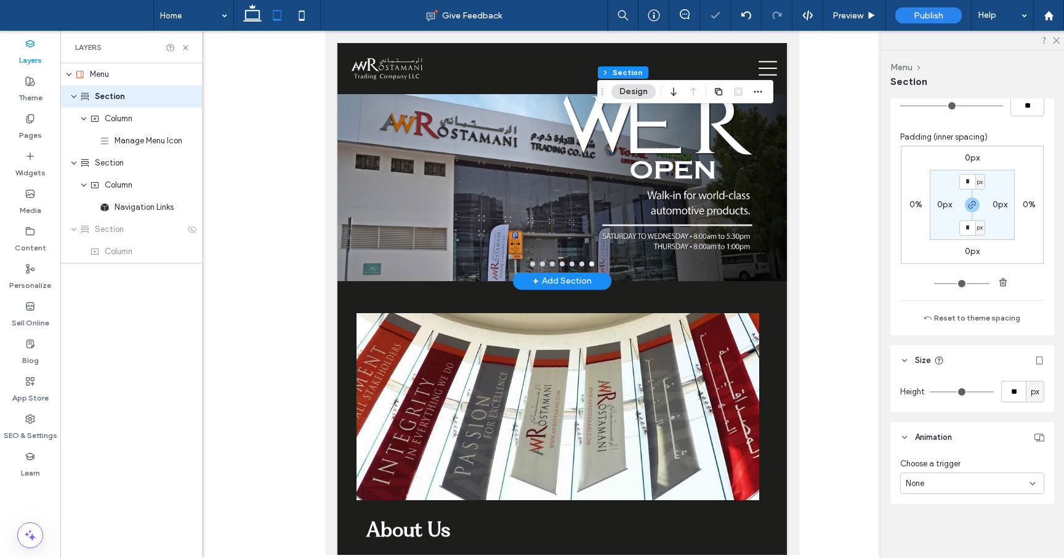
type input "**"
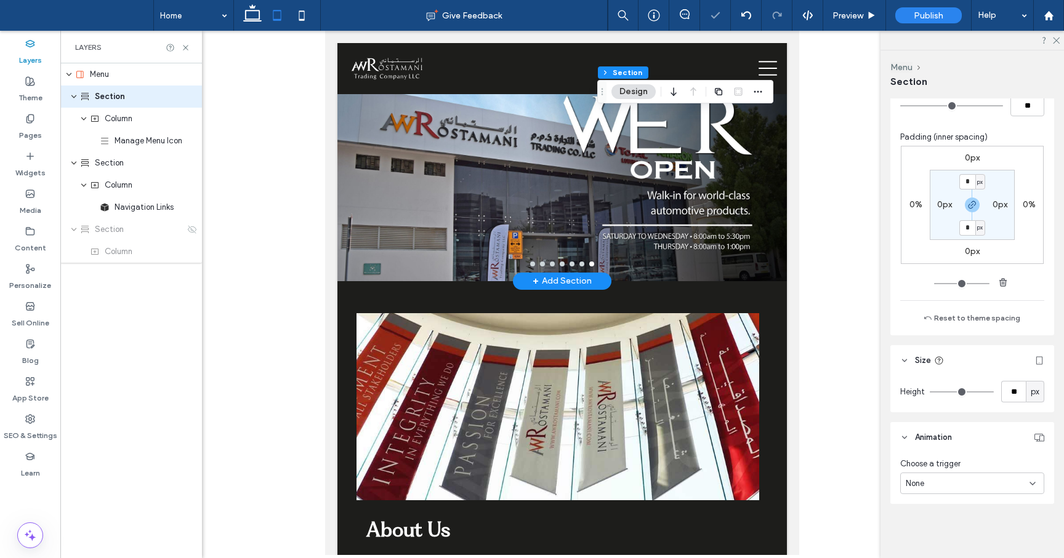
type input "**"
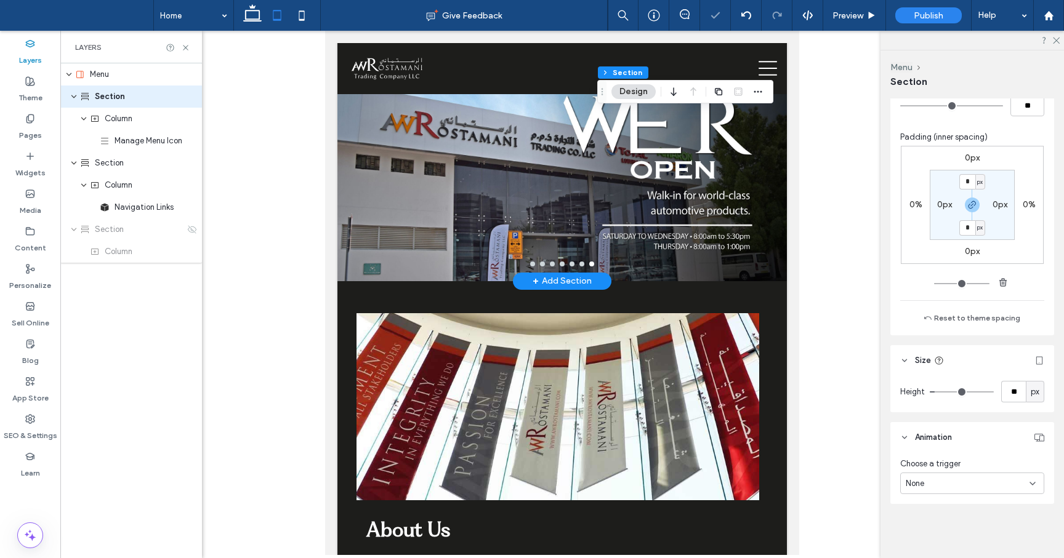
type input "**"
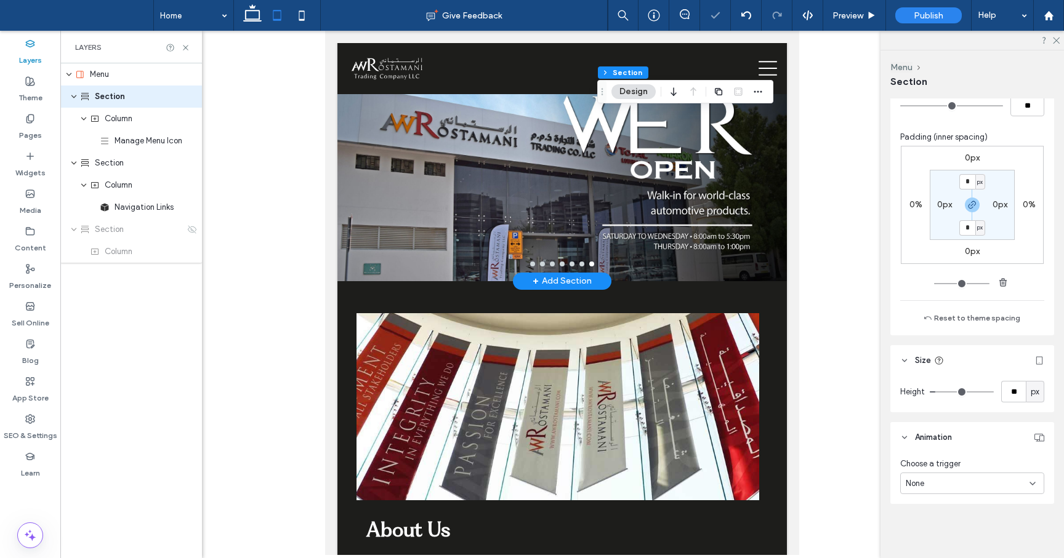
type input "**"
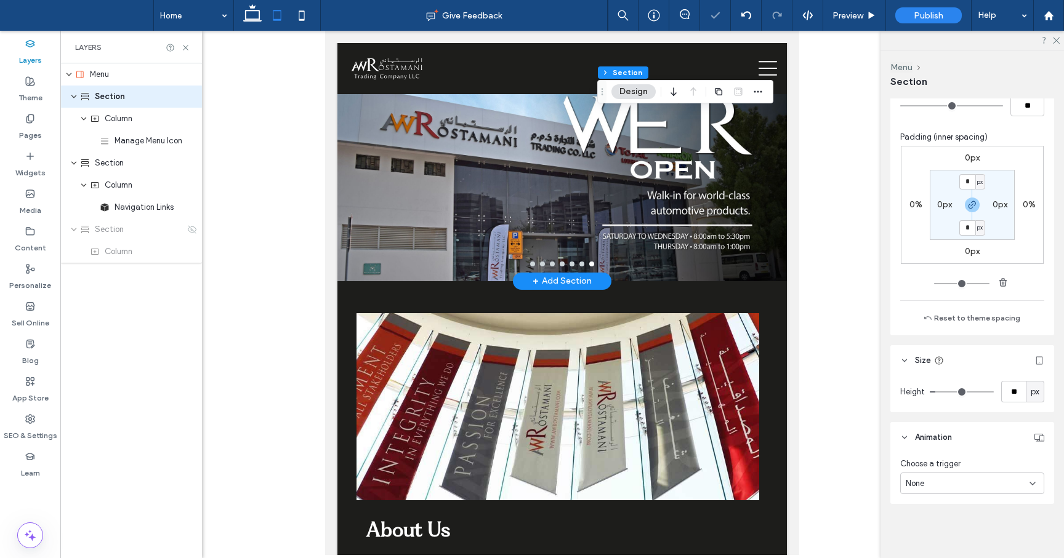
type input "**"
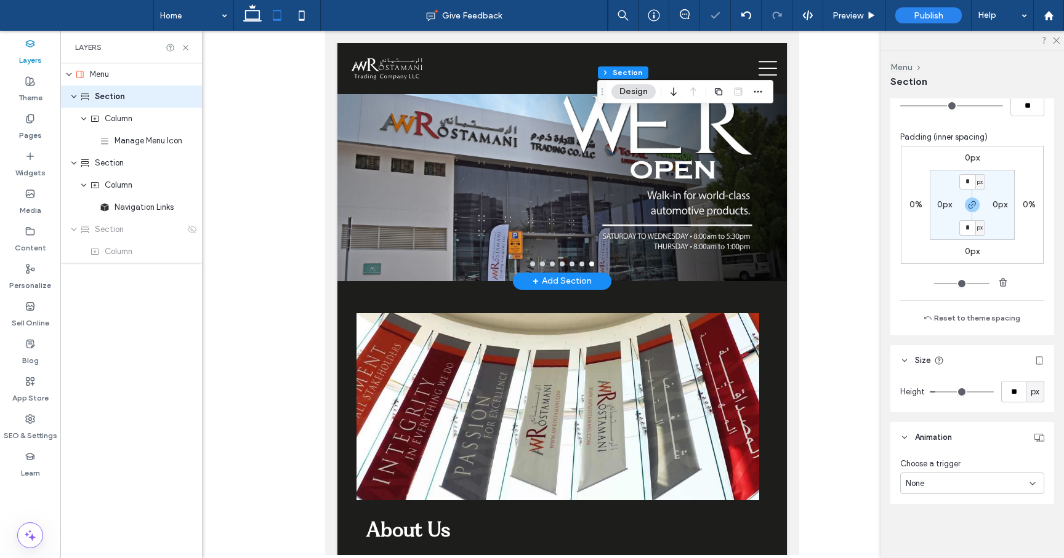
type input "**"
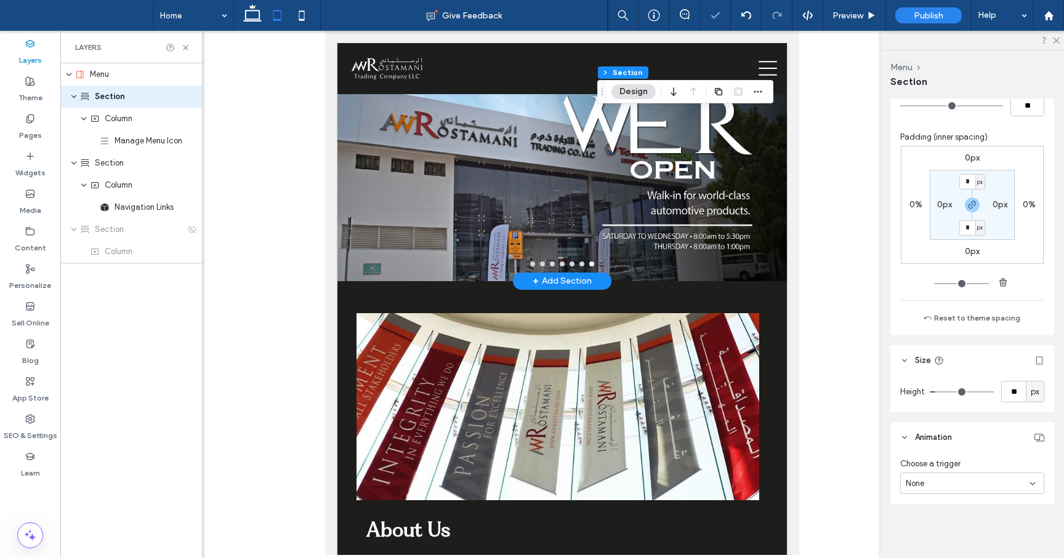
type input "**"
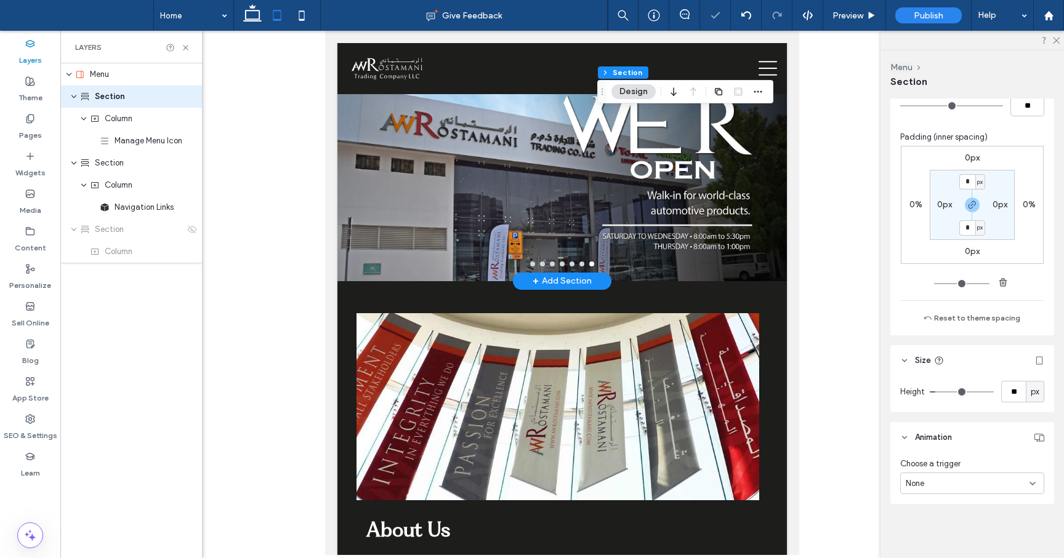
type input "**"
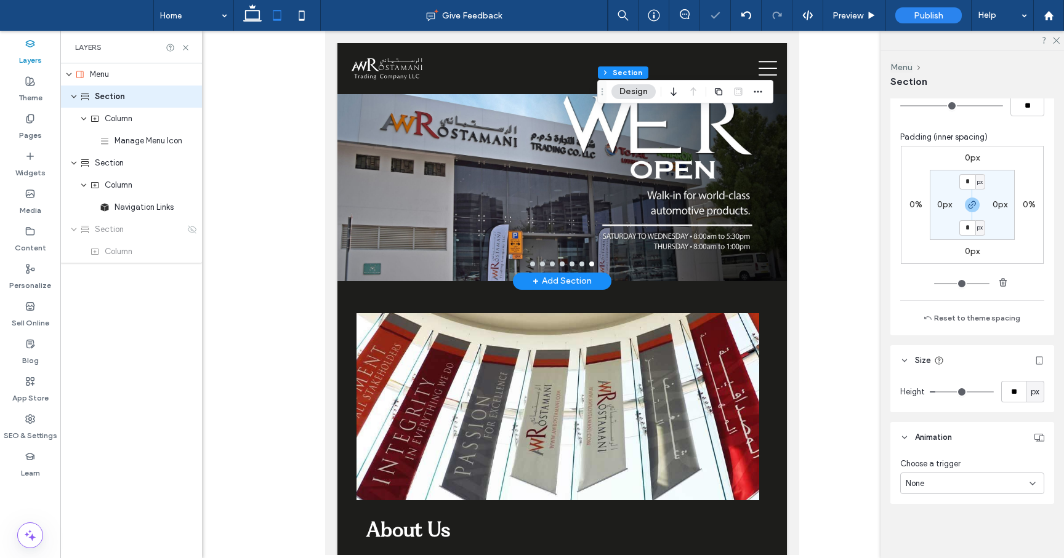
type input "**"
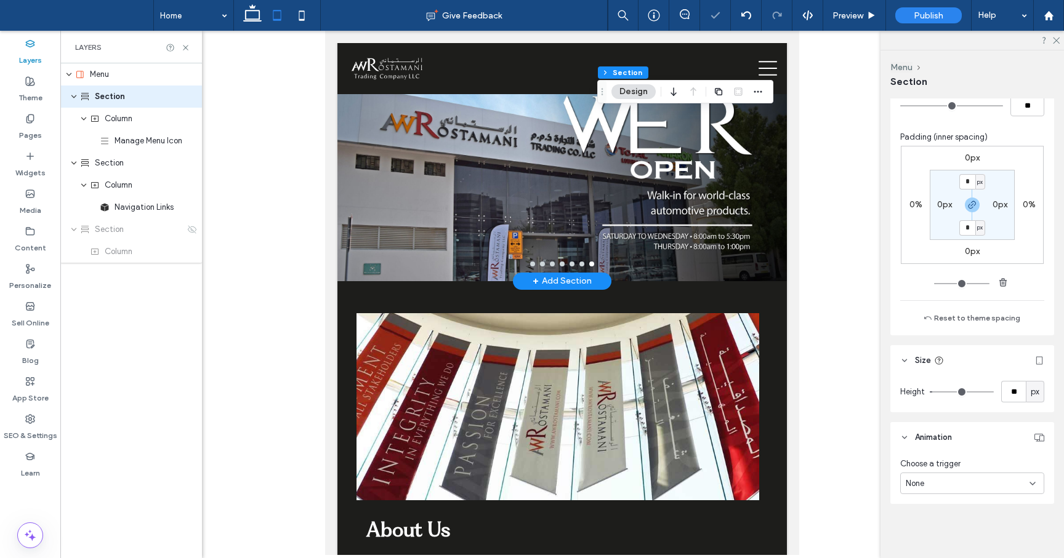
type input "**"
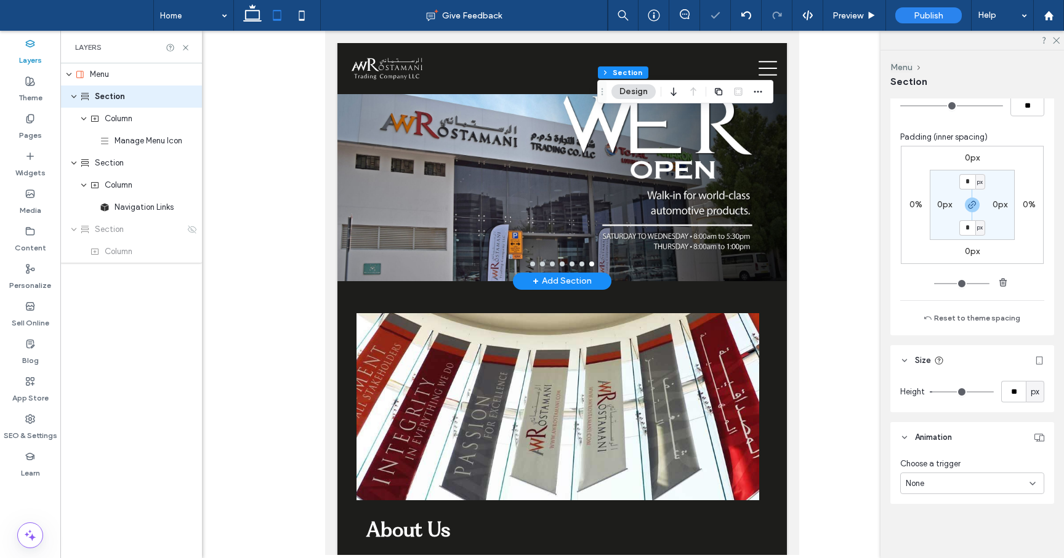
type input "**"
type input "*"
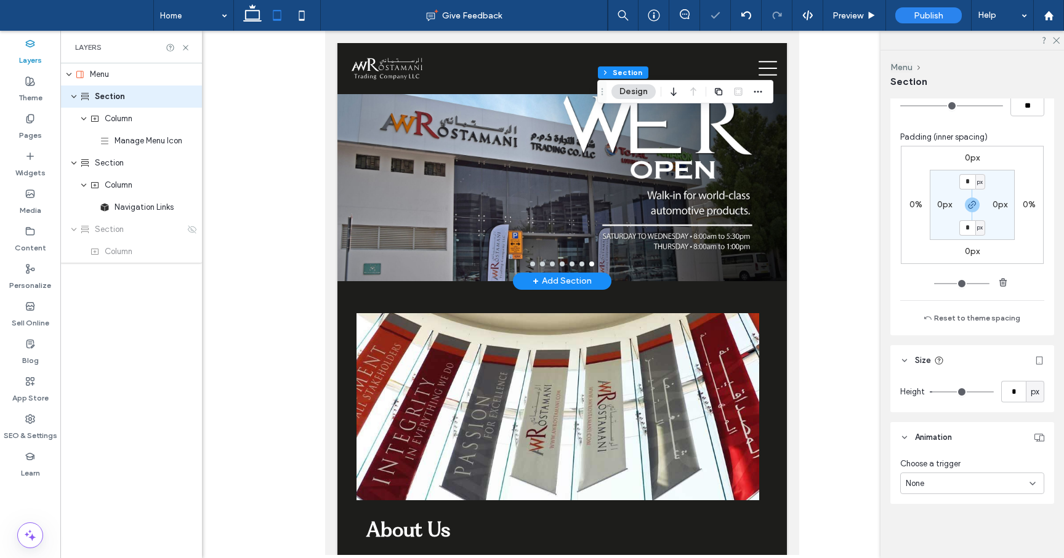
type input "*"
drag, startPoint x: 934, startPoint y: 390, endPoint x: 918, endPoint y: 388, distance: 15.4
click at [930, 392] on input "range" at bounding box center [962, 392] width 64 height 1
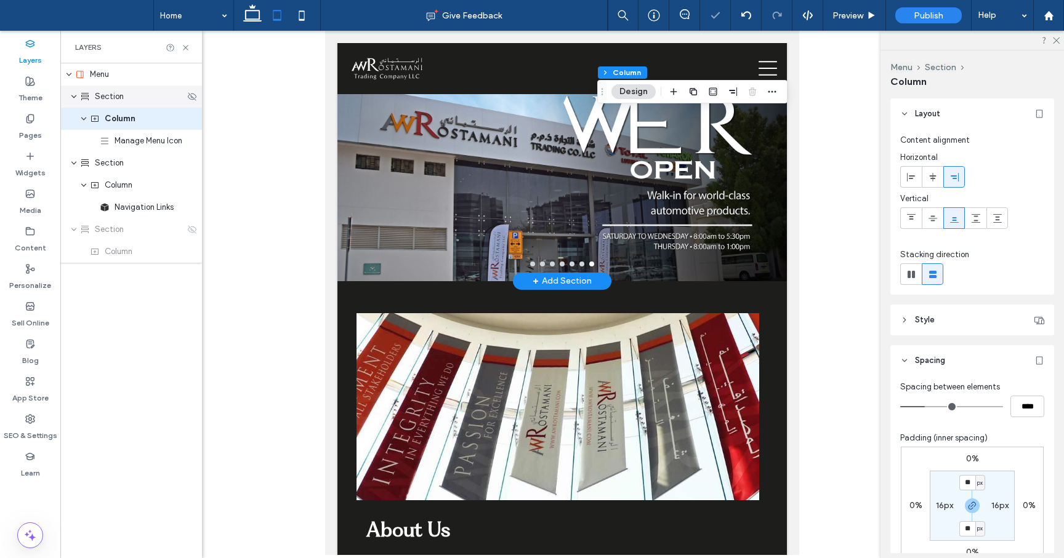
click at [136, 93] on div "Section" at bounding box center [132, 96] width 105 height 12
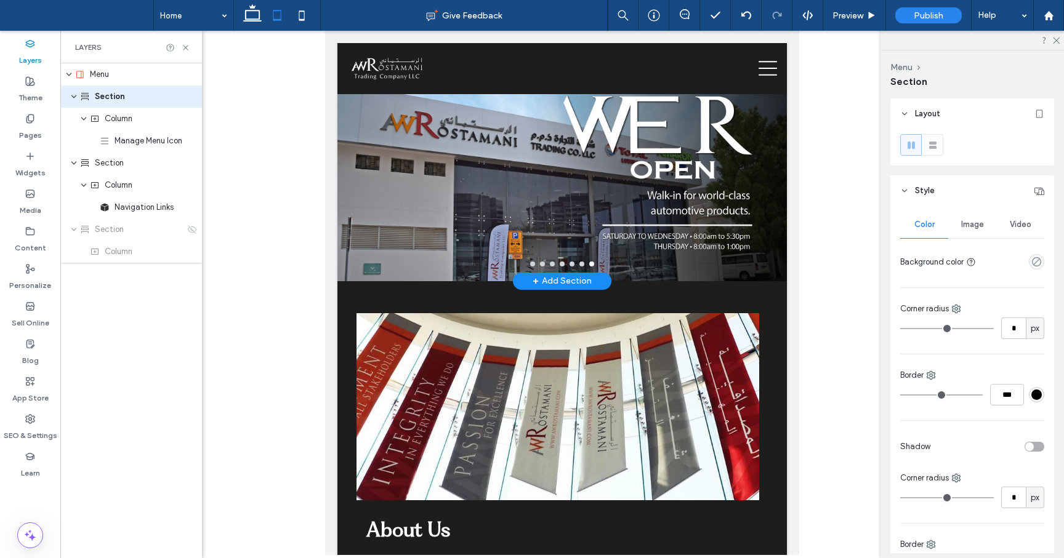
type input "***"
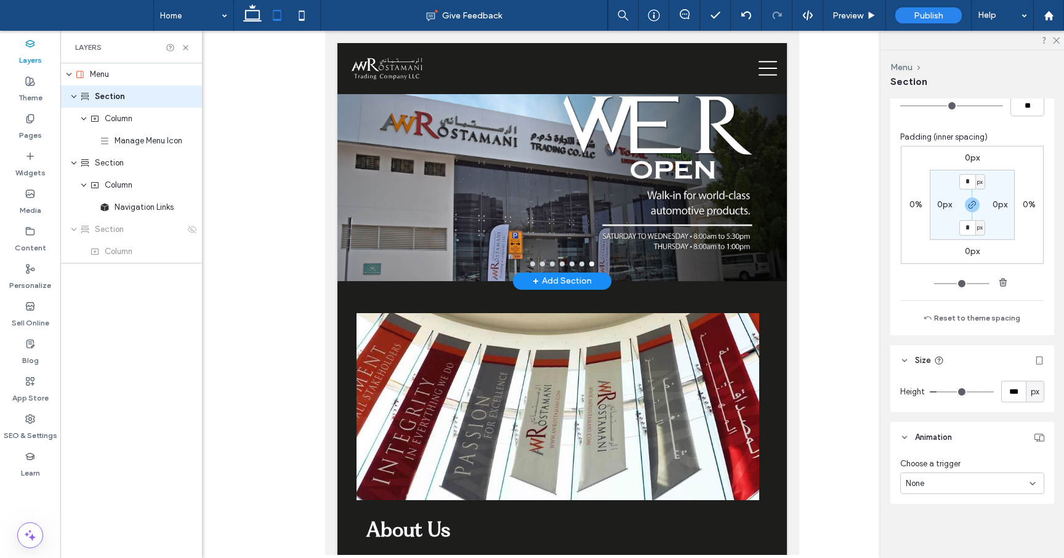
type input "**"
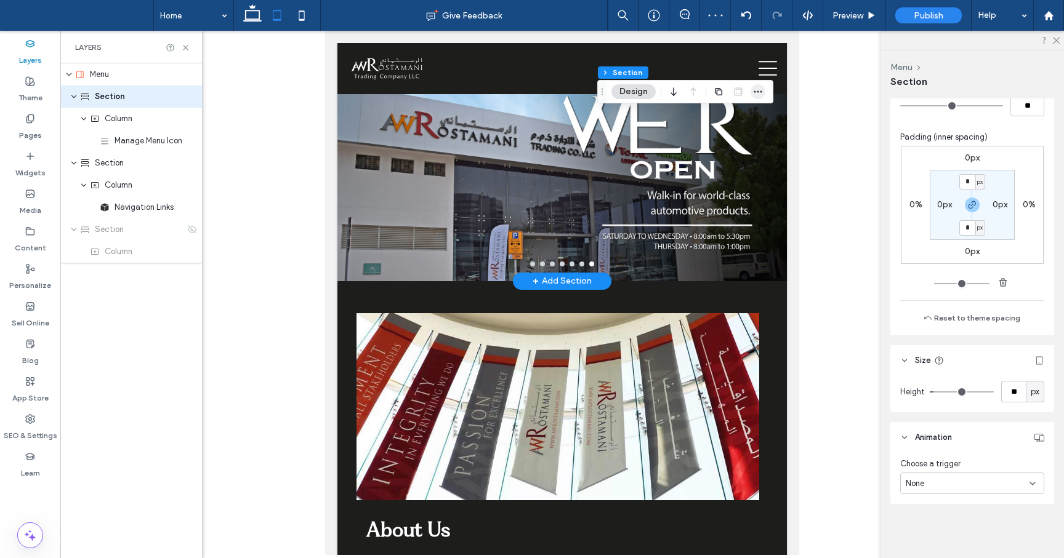
click at [761, 90] on icon "button" at bounding box center [758, 92] width 10 height 10
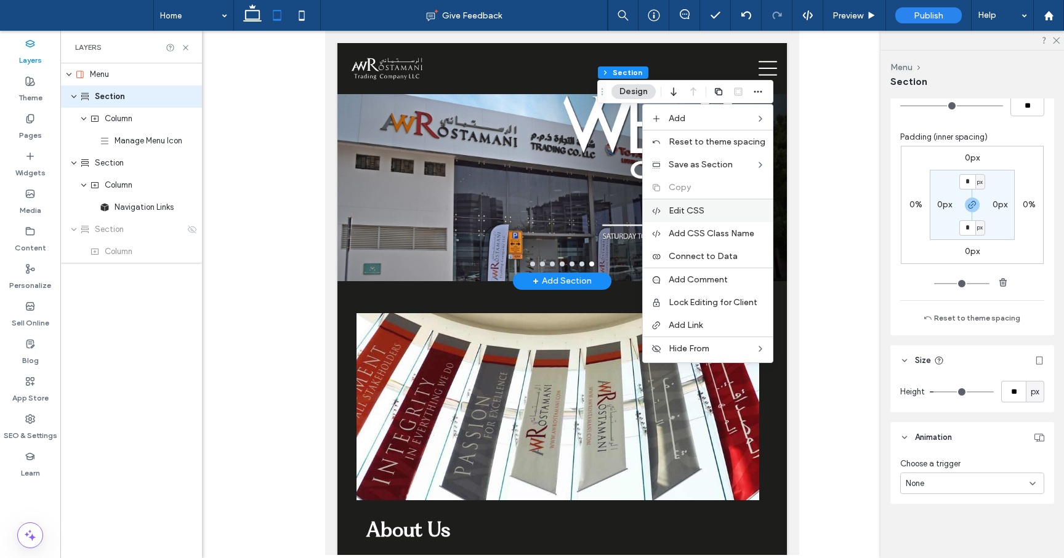
click at [702, 212] on span "Edit CSS" at bounding box center [687, 211] width 36 height 10
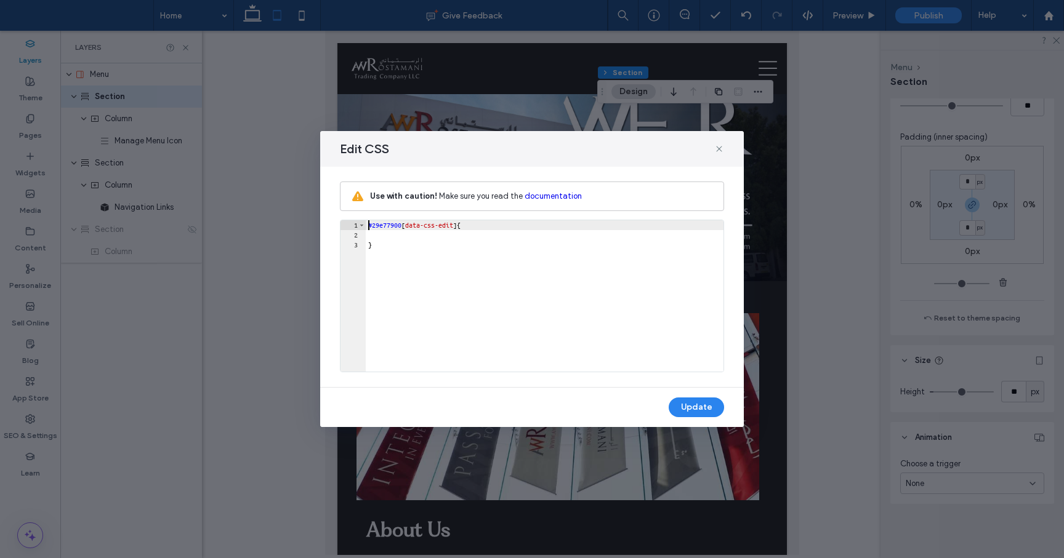
scroll to position [0, 0]
click at [718, 150] on icon at bounding box center [719, 149] width 10 height 10
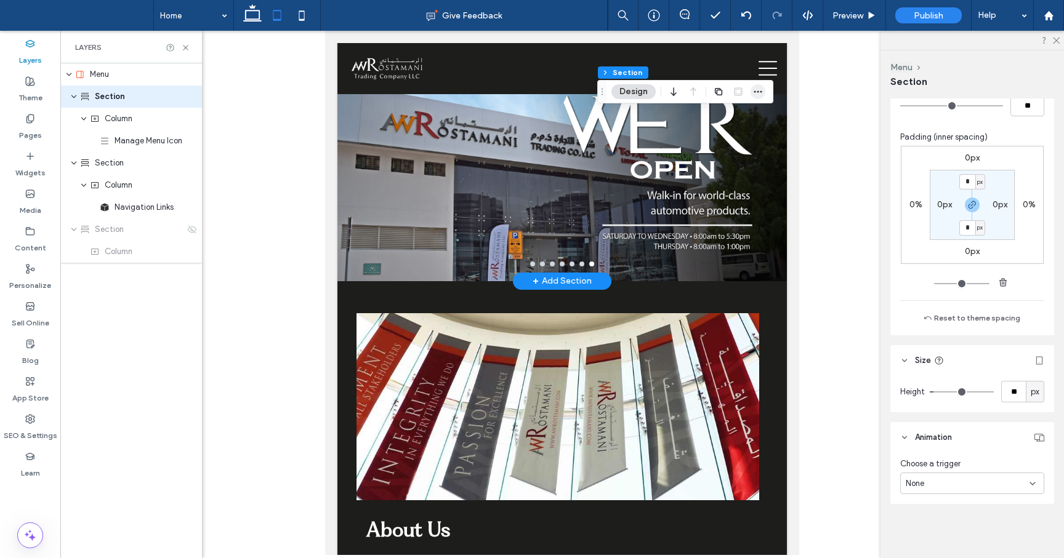
click at [758, 94] on icon "button" at bounding box center [758, 92] width 10 height 10
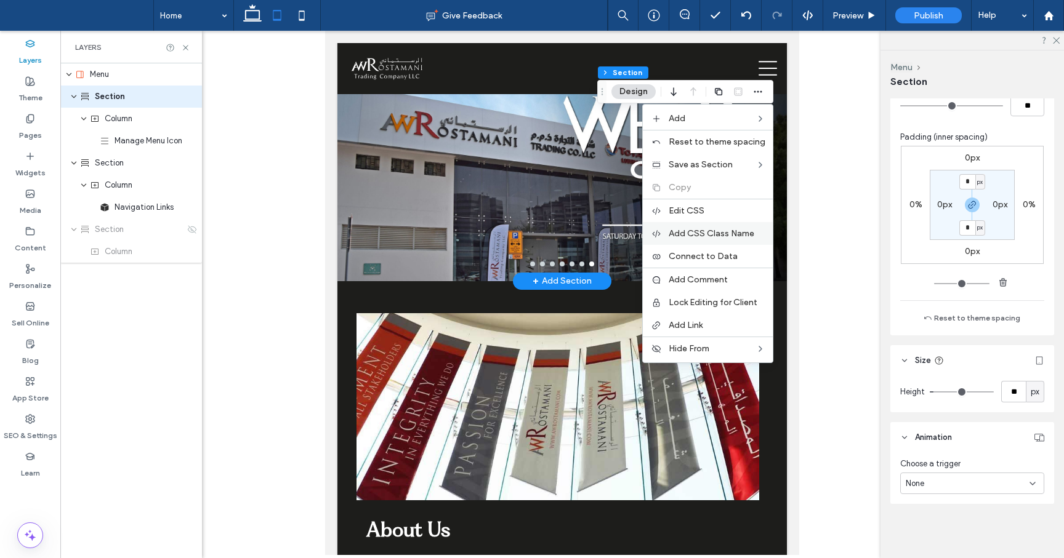
click at [697, 234] on span "Add CSS Class Name" at bounding box center [712, 233] width 86 height 10
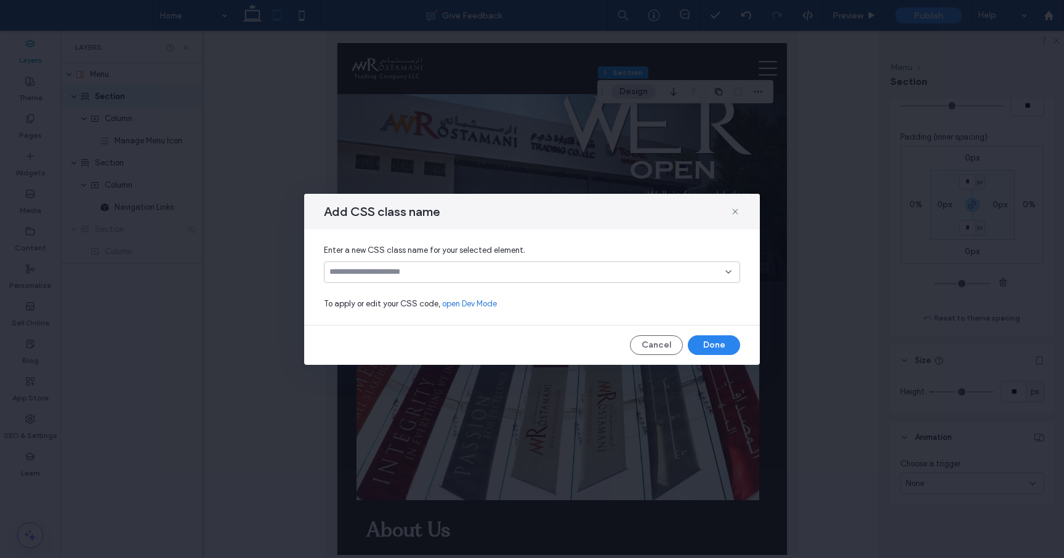
click at [392, 270] on input at bounding box center [527, 272] width 396 height 10
type input "**********"
click at [468, 288] on div "Create "menuTopSection"" at bounding box center [532, 291] width 404 height 9
click at [426, 322] on div "Enter a new CSS class name for your selected element. menuTopSection To apply o…" at bounding box center [532, 277] width 456 height 95
click at [712, 342] on button "Done" at bounding box center [714, 346] width 52 height 20
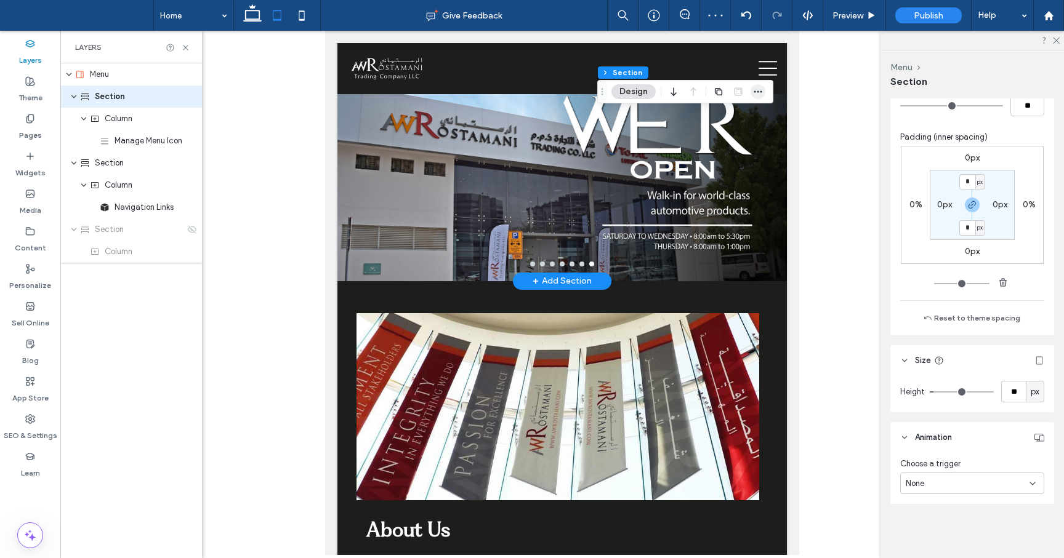
click at [760, 90] on icon "button" at bounding box center [758, 92] width 10 height 10
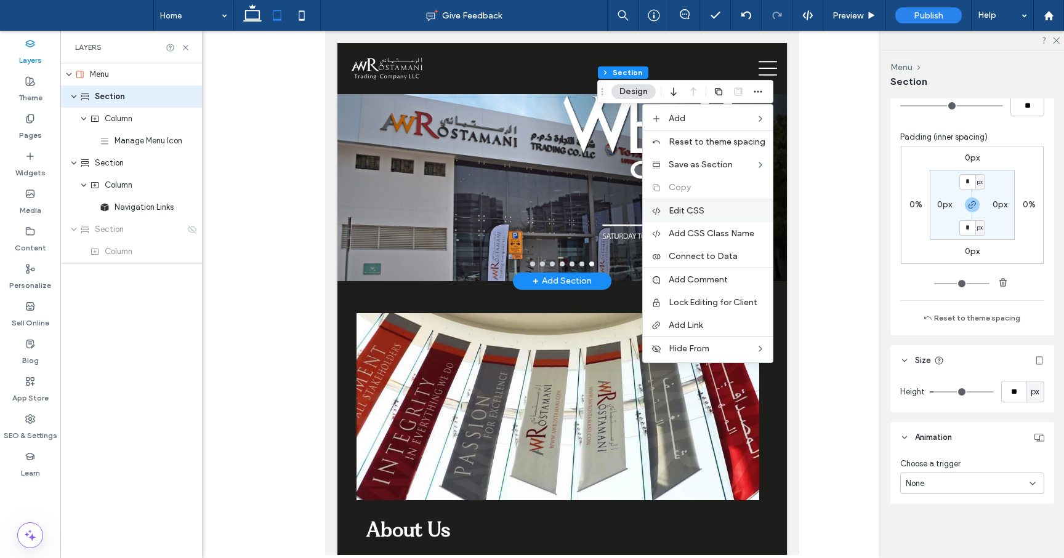
click at [696, 214] on span "Edit CSS" at bounding box center [687, 211] width 36 height 10
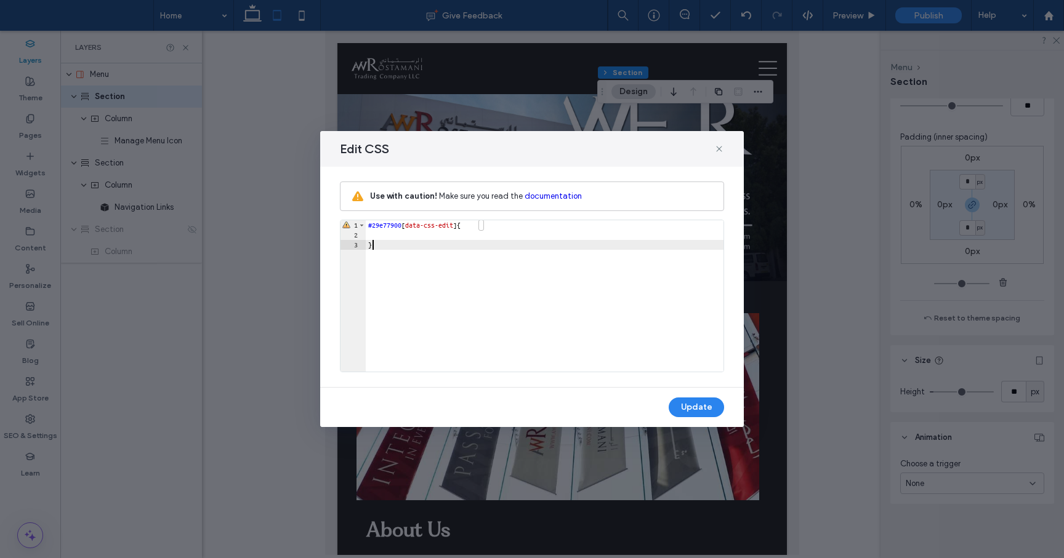
drag, startPoint x: 401, startPoint y: 247, endPoint x: 342, endPoint y: 198, distance: 76.9
click at [342, 198] on div "Use with caution! Make sure you read the documentation ** 1 2 3 #29e77900 [ dat…" at bounding box center [532, 277] width 384 height 191
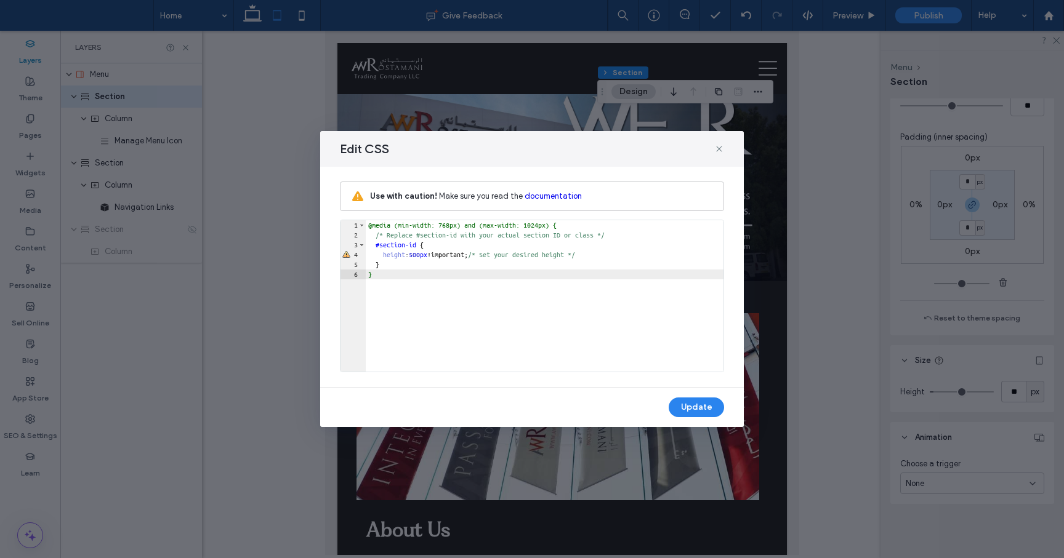
click at [433, 255] on div "@media (min-width: 768px) and (max-width: 1024px) { /* Replace #section-id with…" at bounding box center [545, 305] width 358 height 171
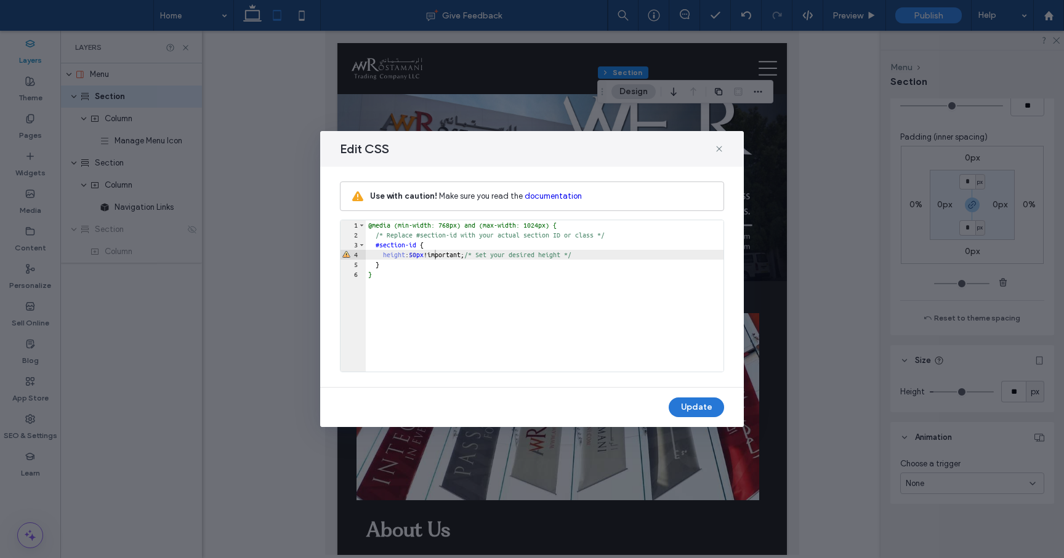
click at [695, 409] on button "Update" at bounding box center [696, 408] width 55 height 20
click at [717, 148] on icon at bounding box center [719, 149] width 10 height 10
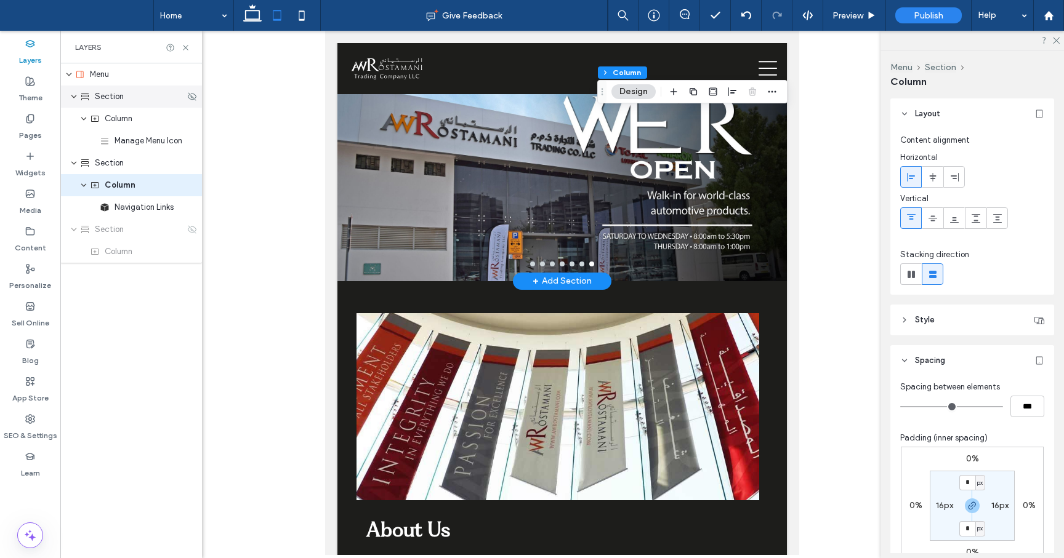
click at [116, 99] on span "Section" at bounding box center [109, 96] width 29 height 12
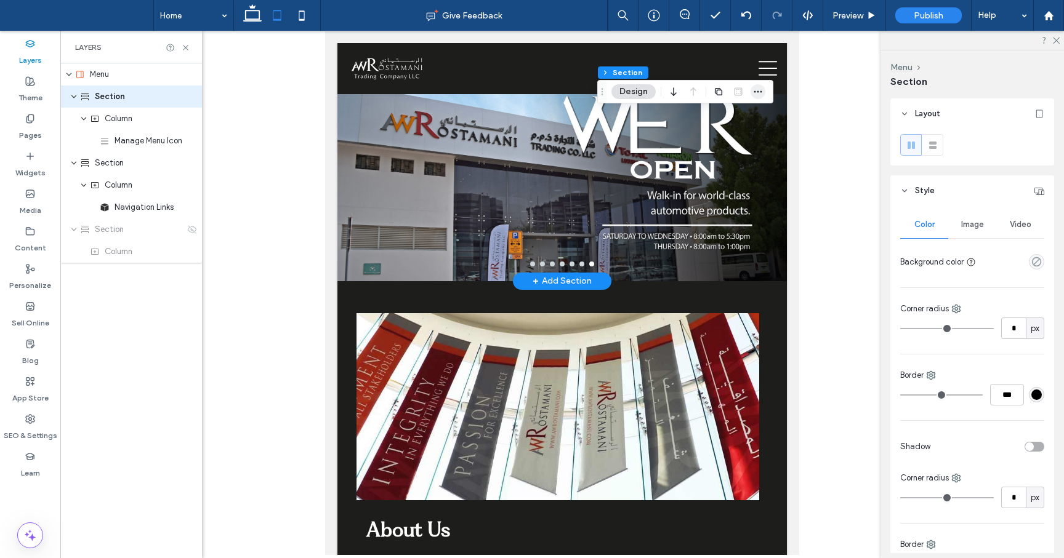
click at [760, 90] on icon "button" at bounding box center [758, 92] width 10 height 10
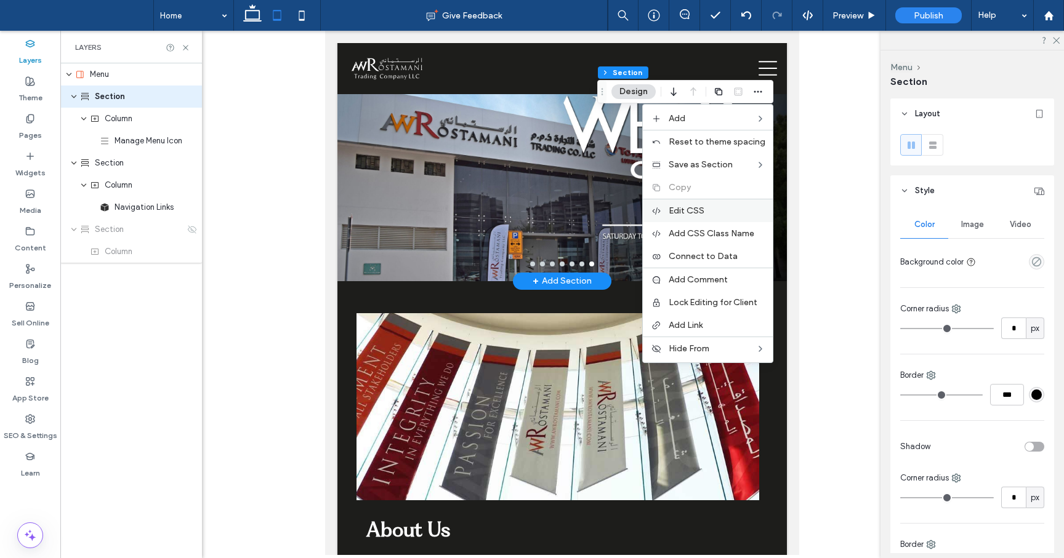
click at [704, 213] on span "Edit CSS" at bounding box center [687, 211] width 36 height 10
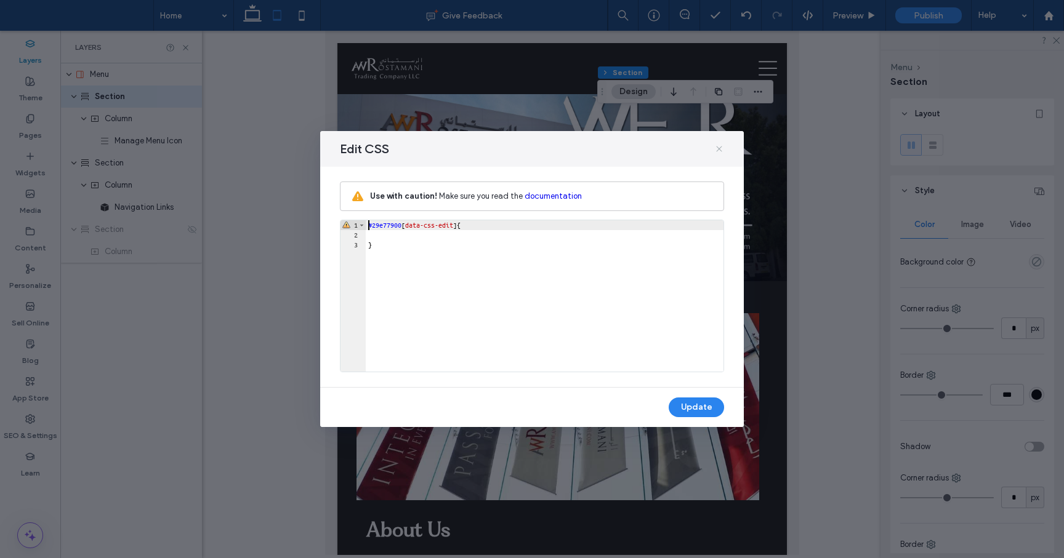
click at [721, 147] on use at bounding box center [719, 149] width 6 height 6
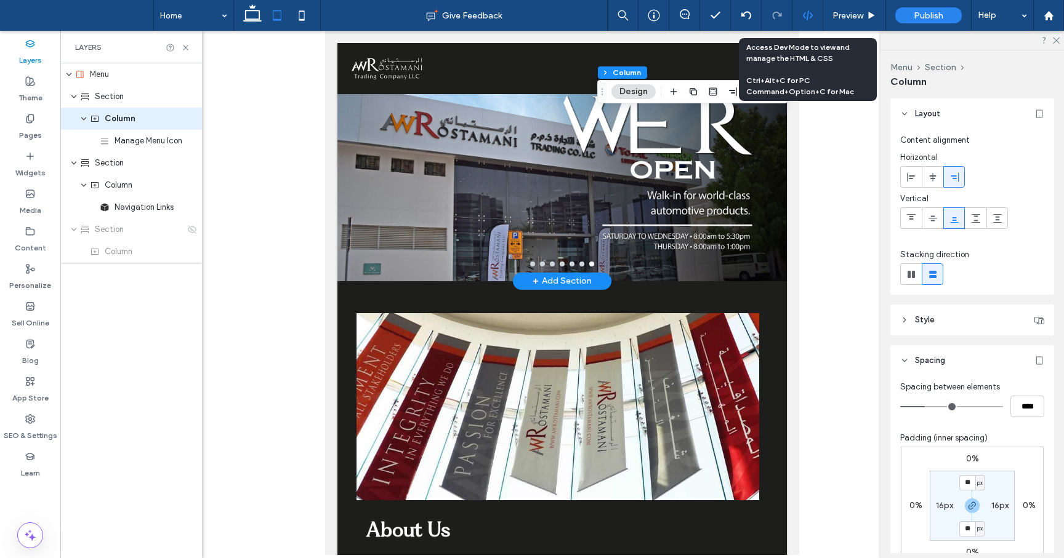
click at [810, 12] on use at bounding box center [807, 15] width 10 height 10
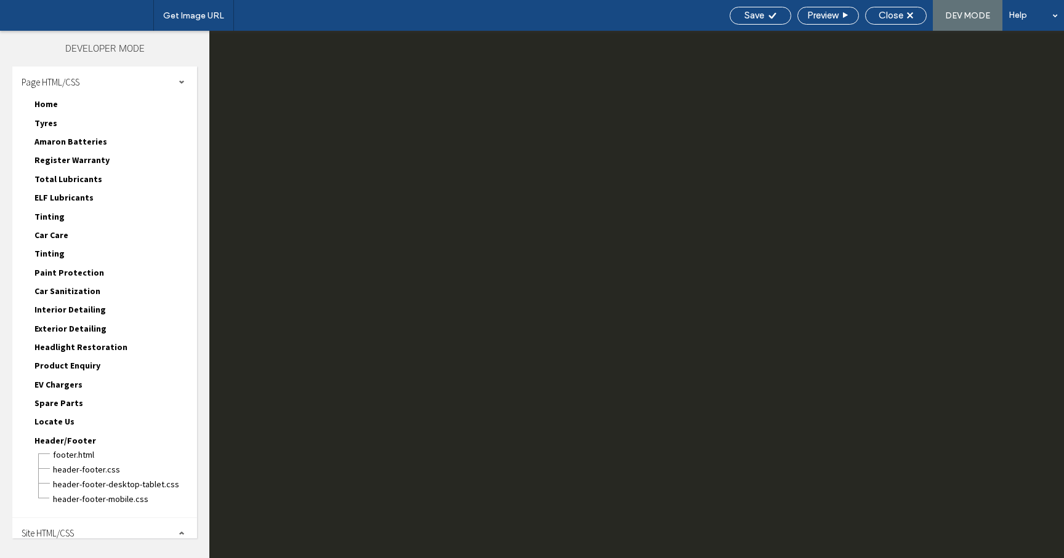
scroll to position [1, 0]
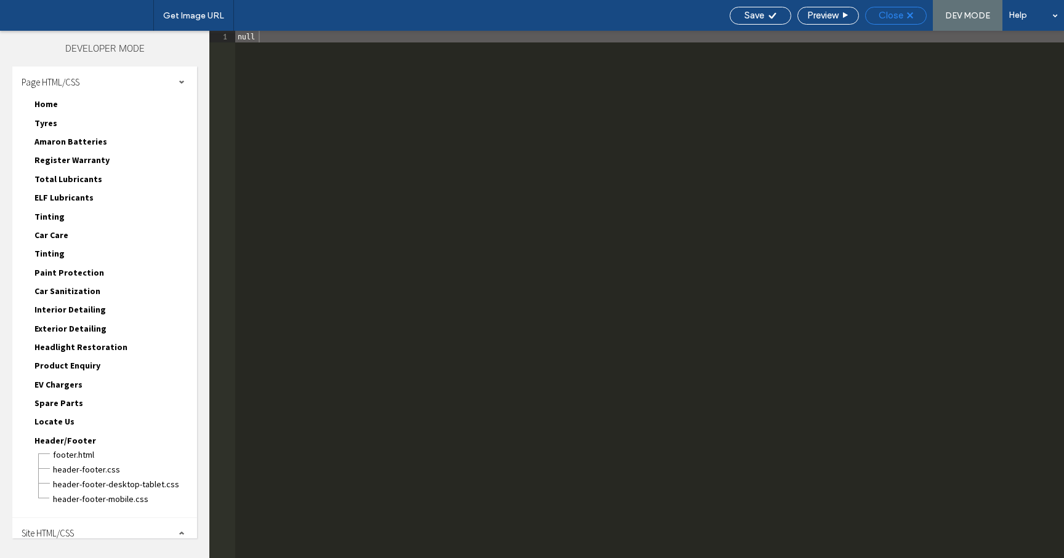
click at [913, 16] on div "Close" at bounding box center [896, 15] width 60 height 11
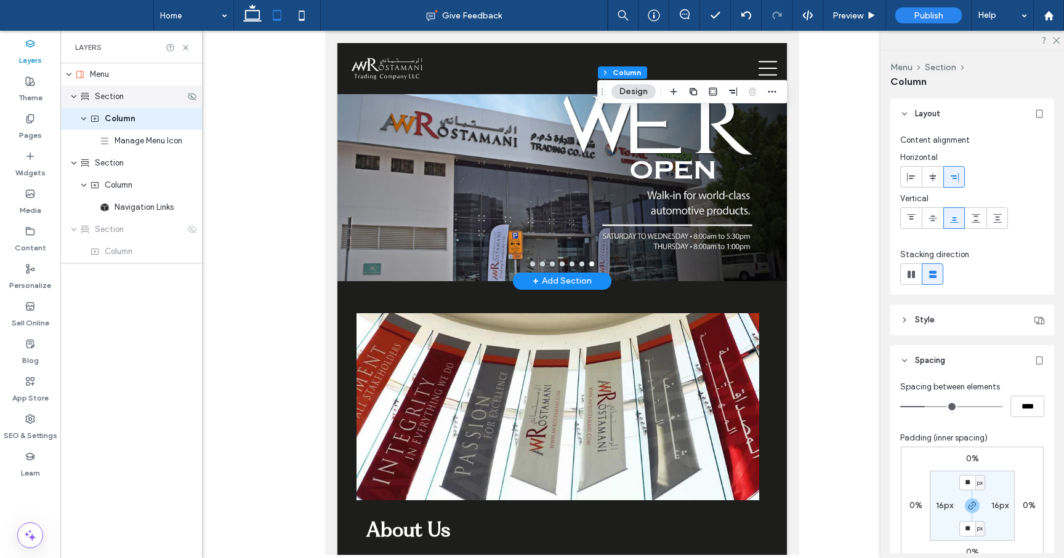
click at [119, 92] on span "Section" at bounding box center [109, 96] width 29 height 12
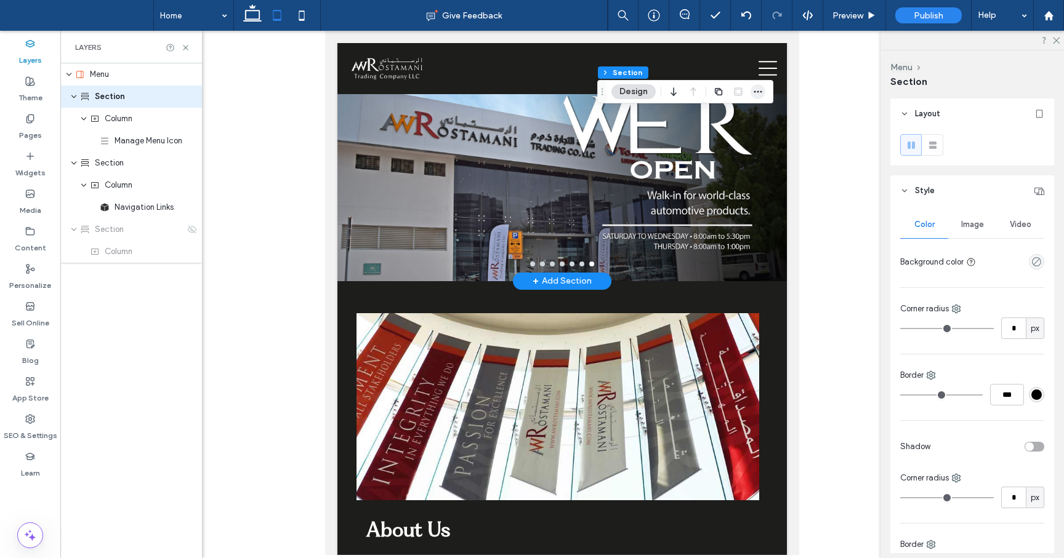
click at [756, 93] on icon "button" at bounding box center [758, 92] width 10 height 10
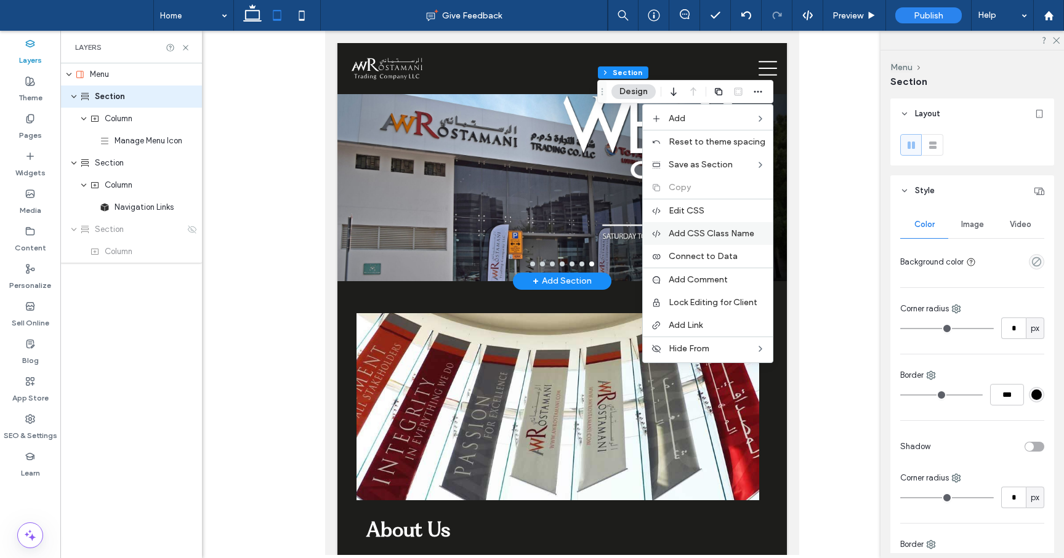
click at [694, 235] on span "Add CSS Class Name" at bounding box center [712, 233] width 86 height 10
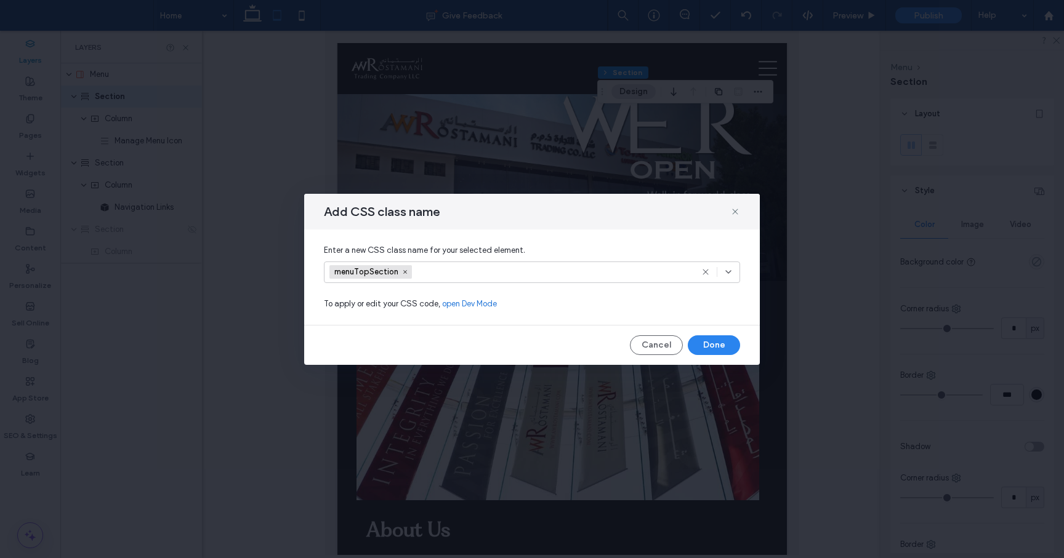
click at [468, 305] on link "open Dev Mode" at bounding box center [469, 304] width 55 height 12
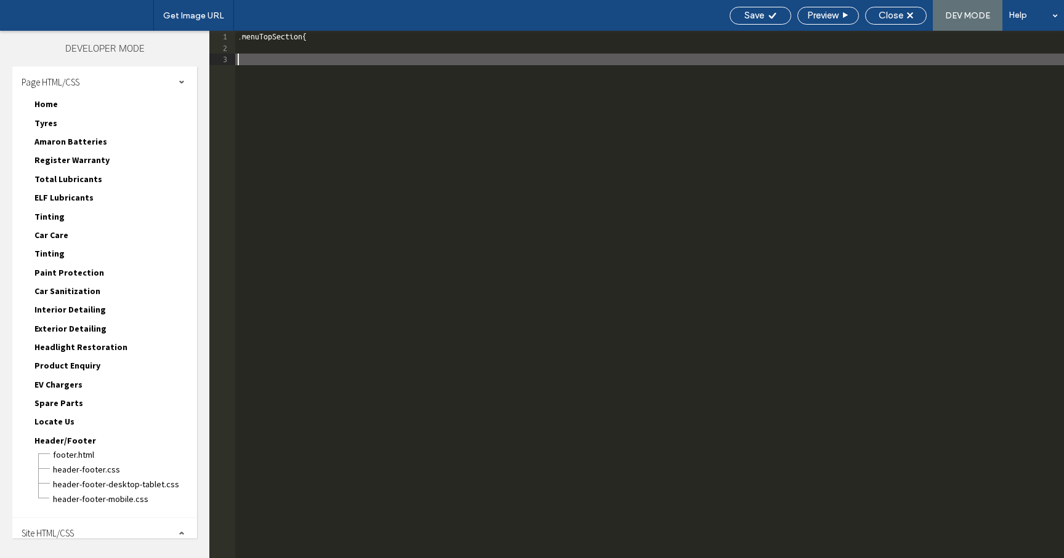
type textarea "**"
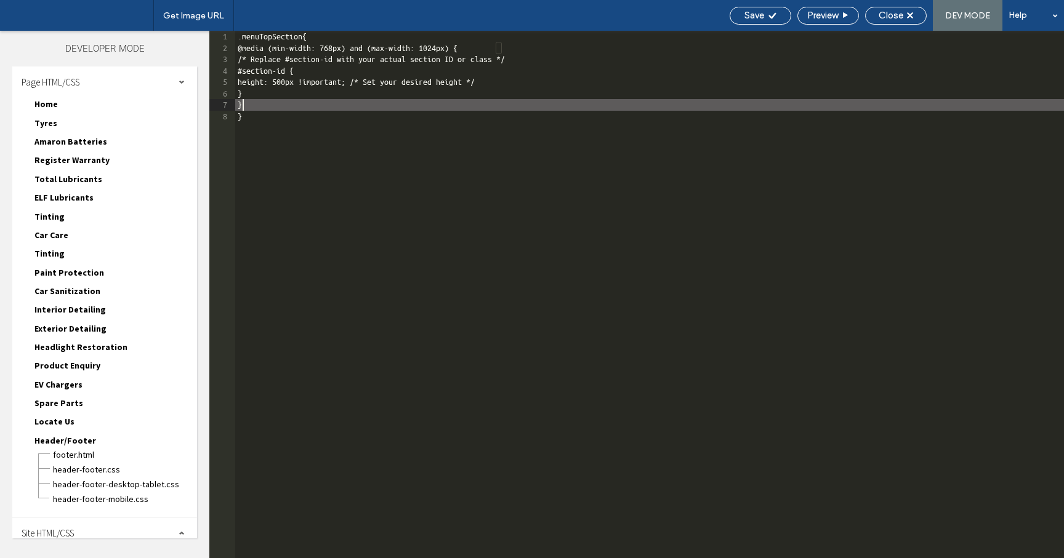
click at [521, 49] on div ".menuTopSection{ @media (min-width: 768px) and (max-width: 1024px) { /* Replace…" at bounding box center [754, 306] width 1038 height 550
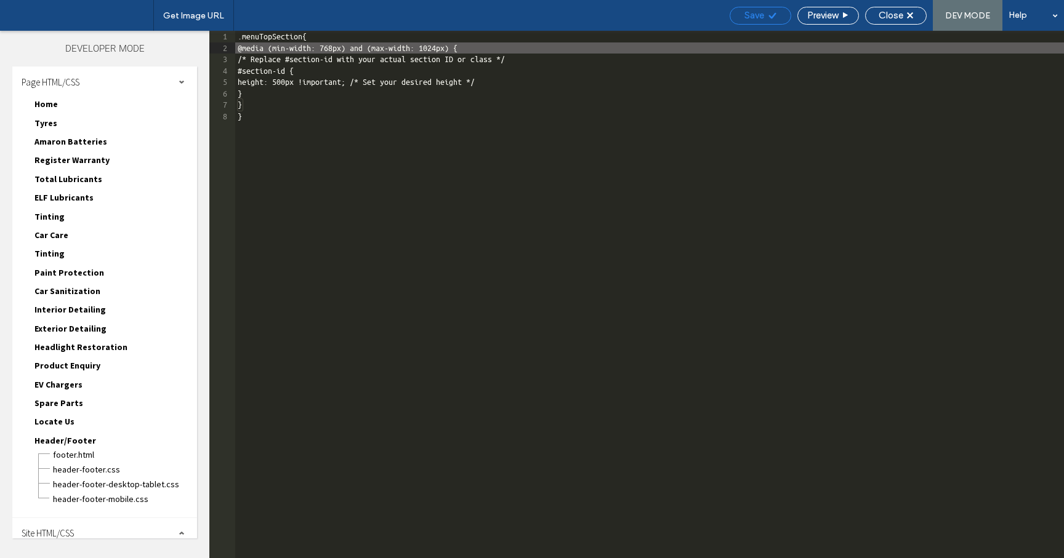
click at [769, 13] on icon at bounding box center [772, 15] width 9 height 9
click at [896, 13] on span "Close" at bounding box center [890, 15] width 25 height 11
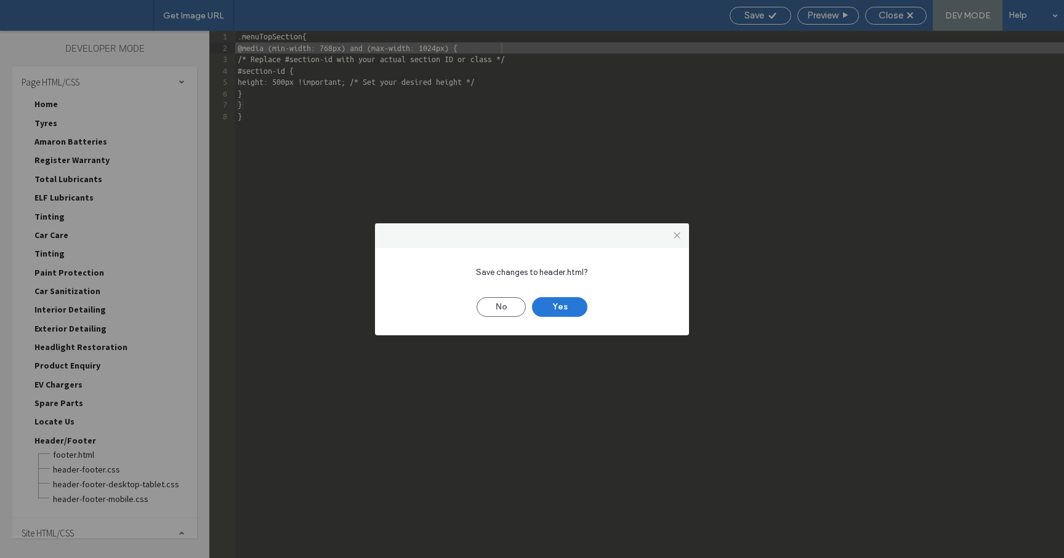
click at [548, 310] on button "Yes" at bounding box center [559, 307] width 55 height 20
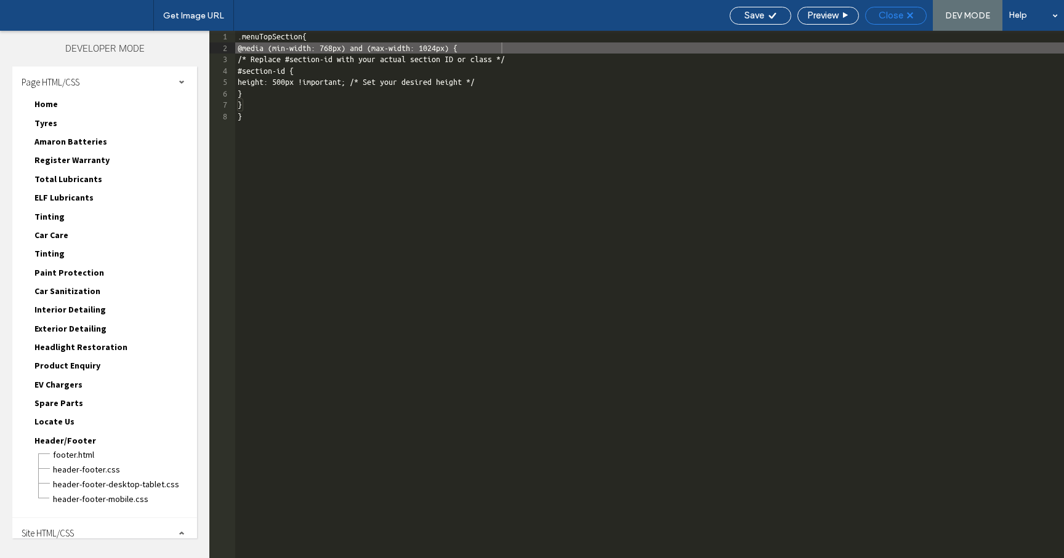
click at [915, 17] on div "Close" at bounding box center [896, 15] width 60 height 11
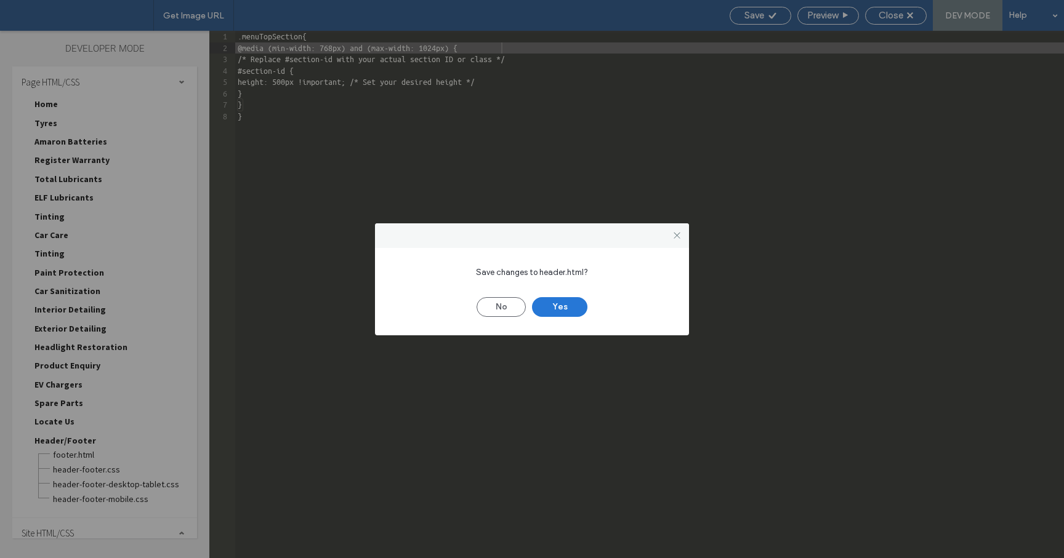
click at [561, 306] on button "Yes" at bounding box center [559, 307] width 55 height 20
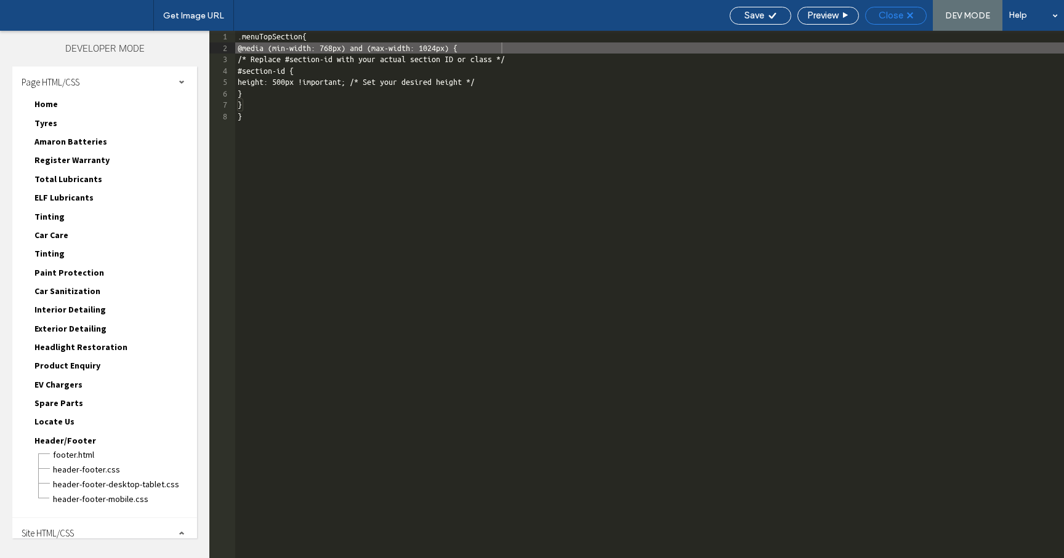
click at [897, 17] on span "Close" at bounding box center [890, 15] width 25 height 11
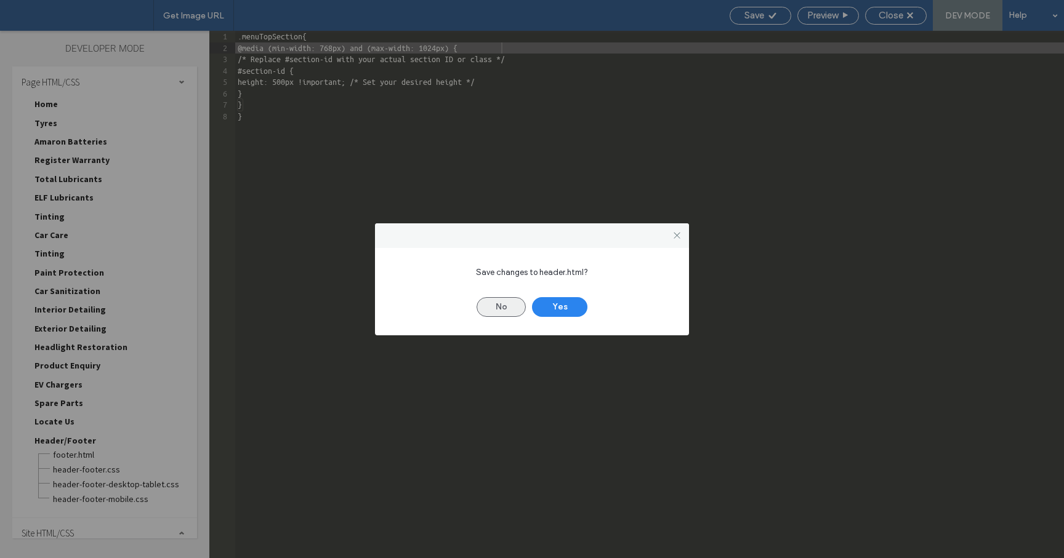
click at [505, 310] on button "No" at bounding box center [500, 307] width 49 height 20
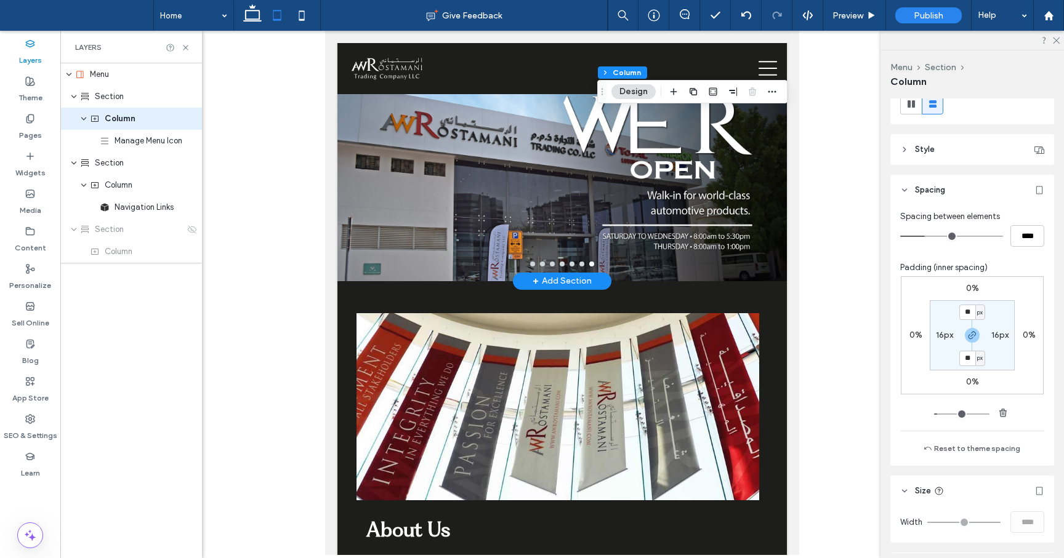
scroll to position [301, 0]
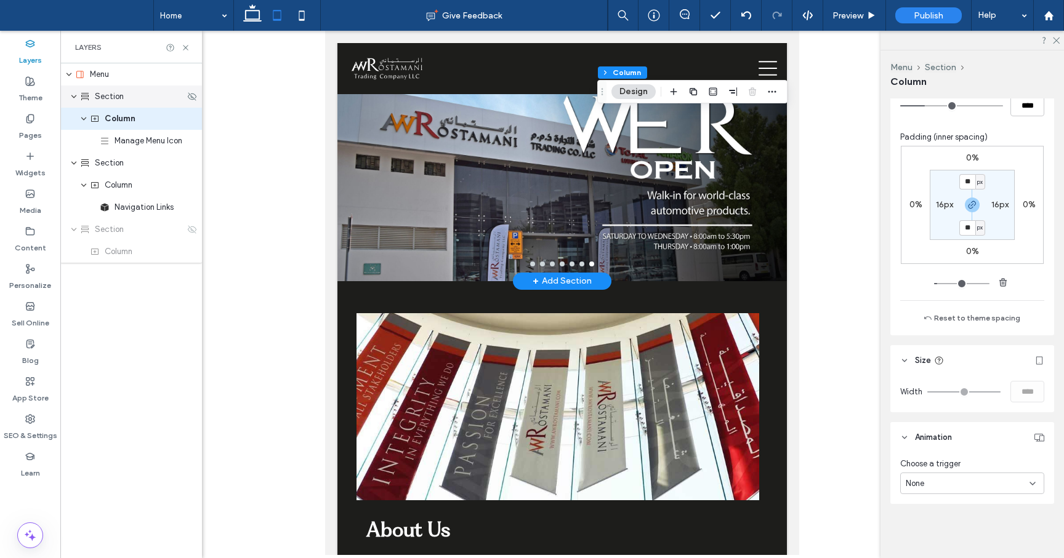
click at [111, 101] on span "Section" at bounding box center [109, 96] width 29 height 12
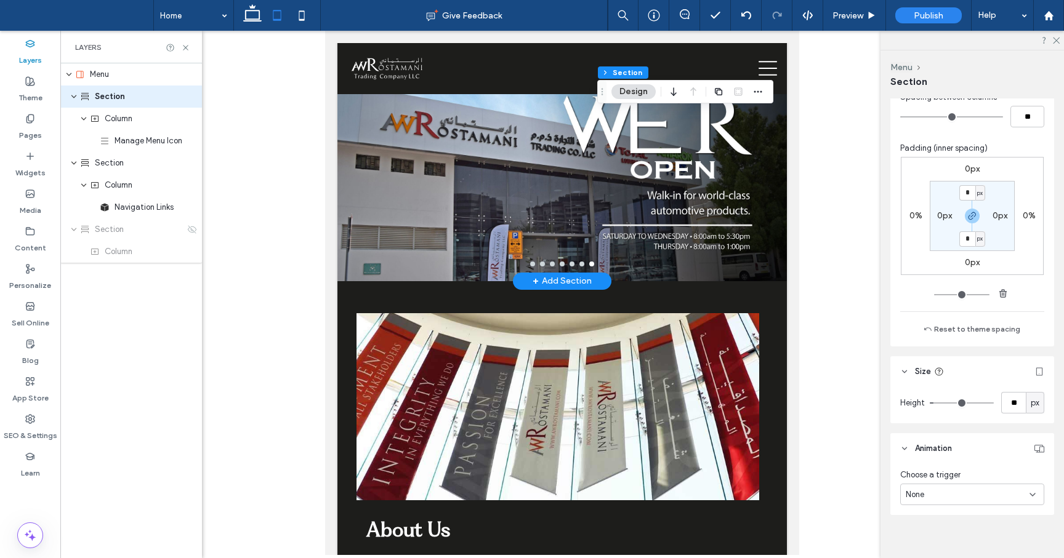
scroll to position [592, 0]
click at [1035, 401] on span "px" at bounding box center [1035, 402] width 9 height 12
click at [991, 374] on header "Size" at bounding box center [972, 370] width 164 height 31
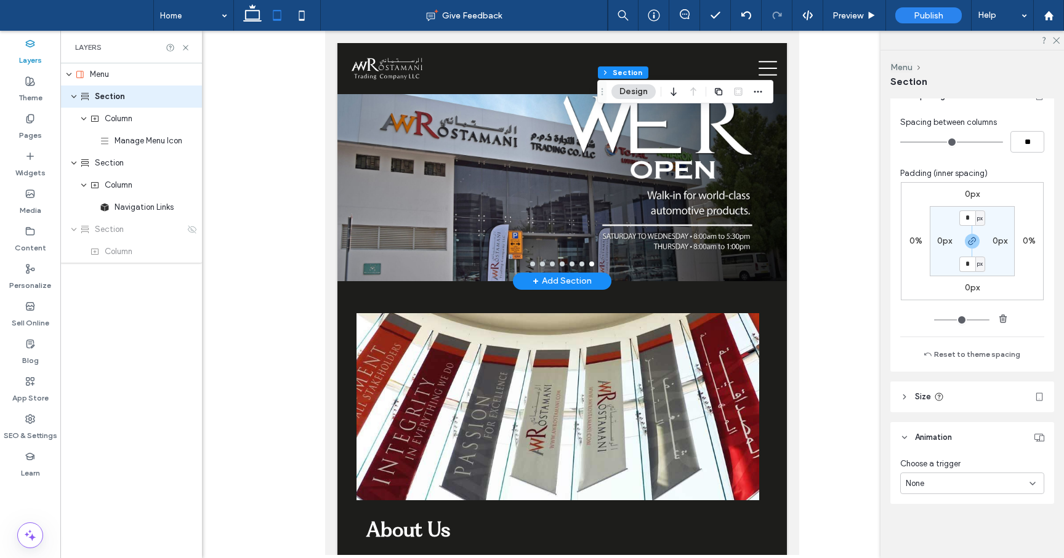
scroll to position [566, 0]
click at [30, 421] on icon at bounding box center [30, 419] width 10 height 10
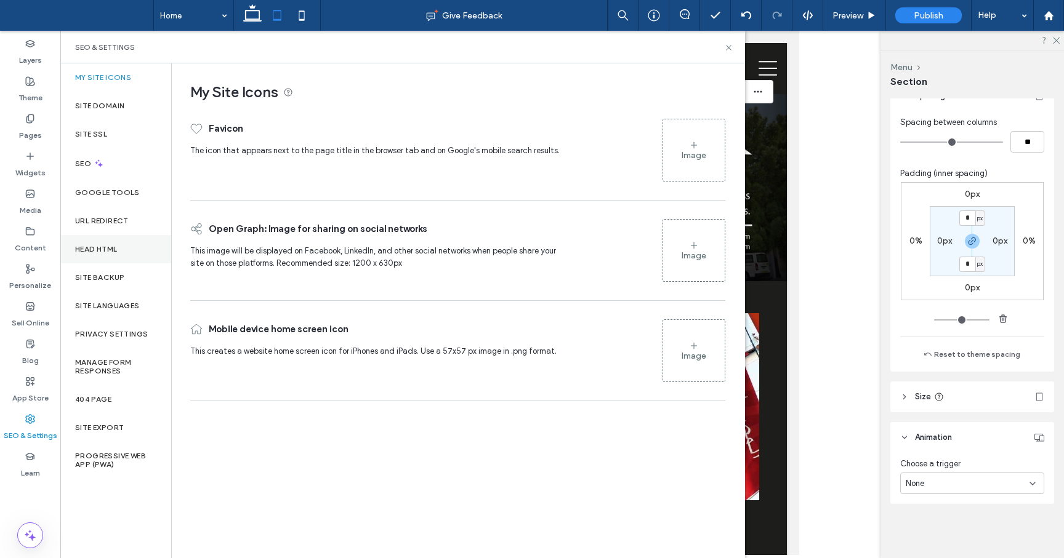
click at [118, 245] on label "Head HTML" at bounding box center [96, 249] width 42 height 9
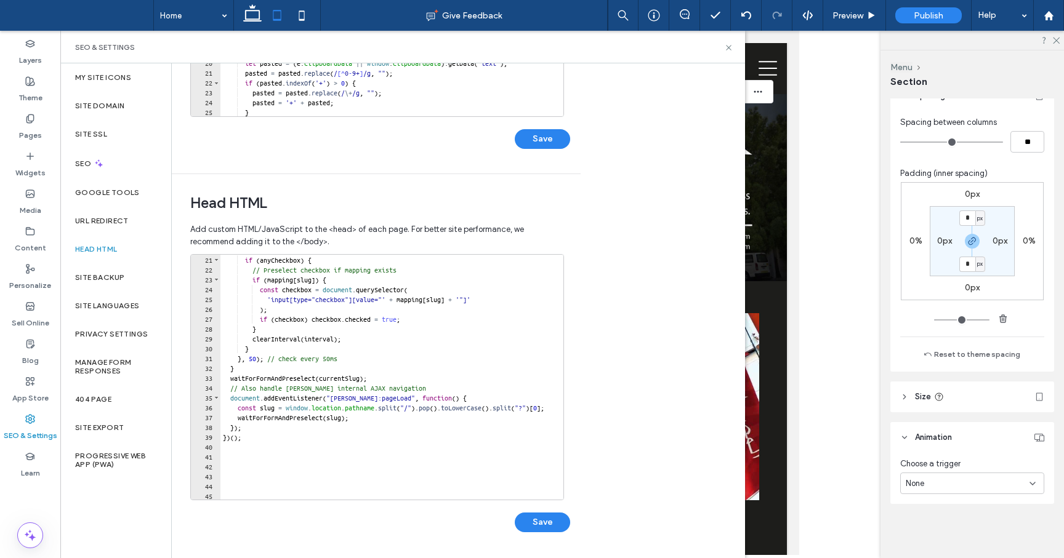
scroll to position [228, 0]
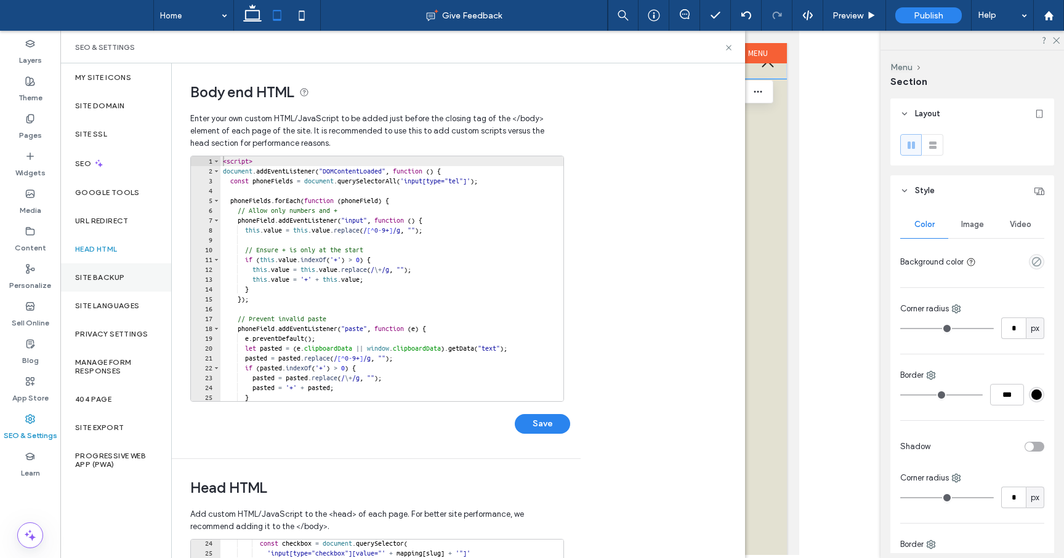
scroll to position [566, 0]
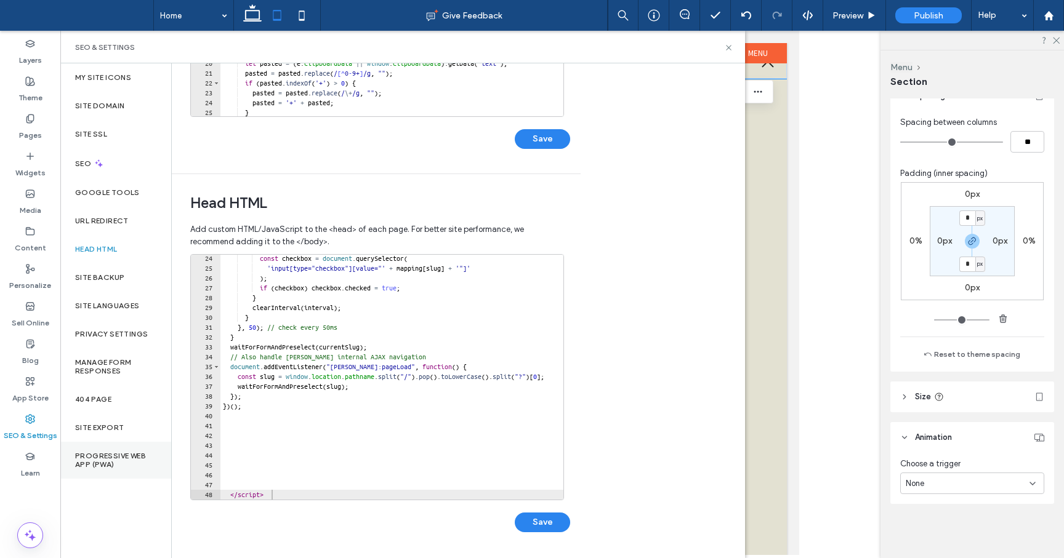
click at [106, 465] on label "Progressive Web App (PWA)" at bounding box center [115, 460] width 81 height 17
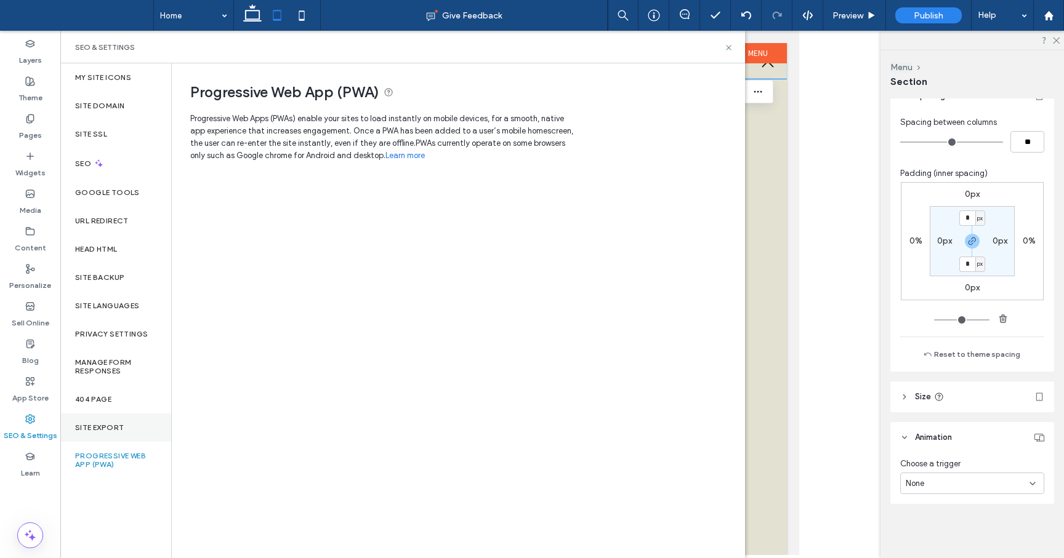
click at [105, 425] on label "Site Export" at bounding box center [99, 428] width 49 height 9
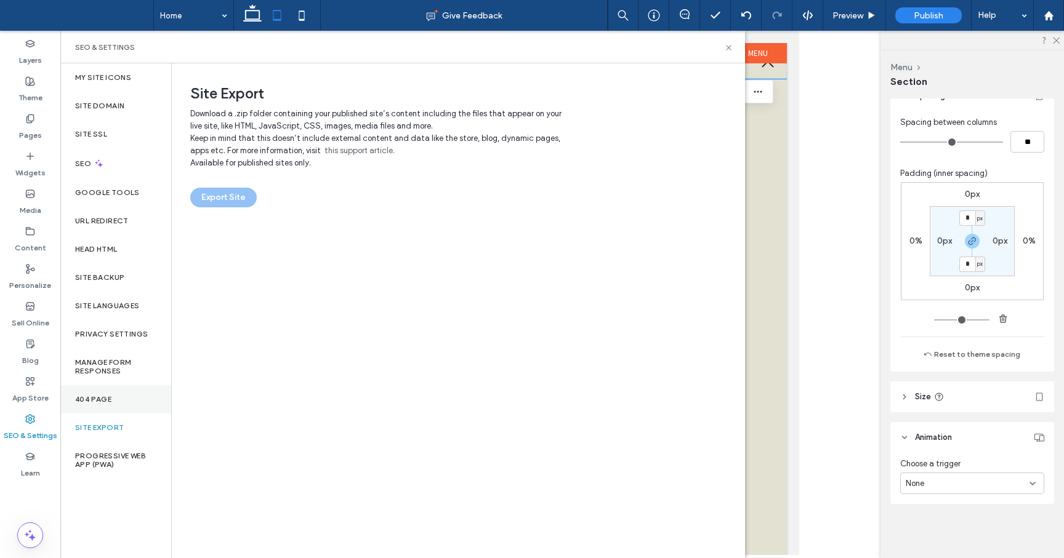
click at [99, 403] on label "404 Page" at bounding box center [93, 399] width 36 height 9
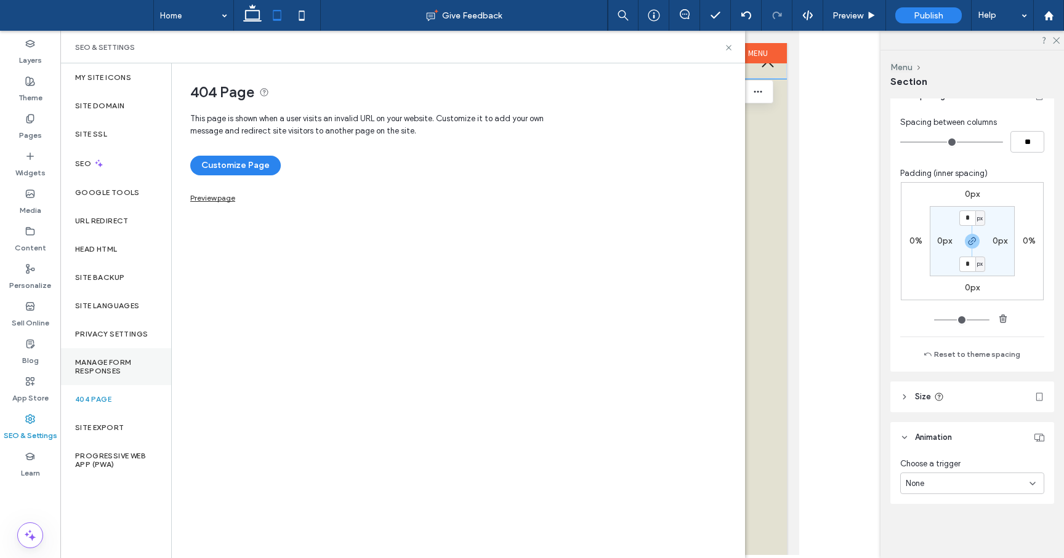
click at [109, 371] on label "Manage Form Responses" at bounding box center [115, 366] width 81 height 17
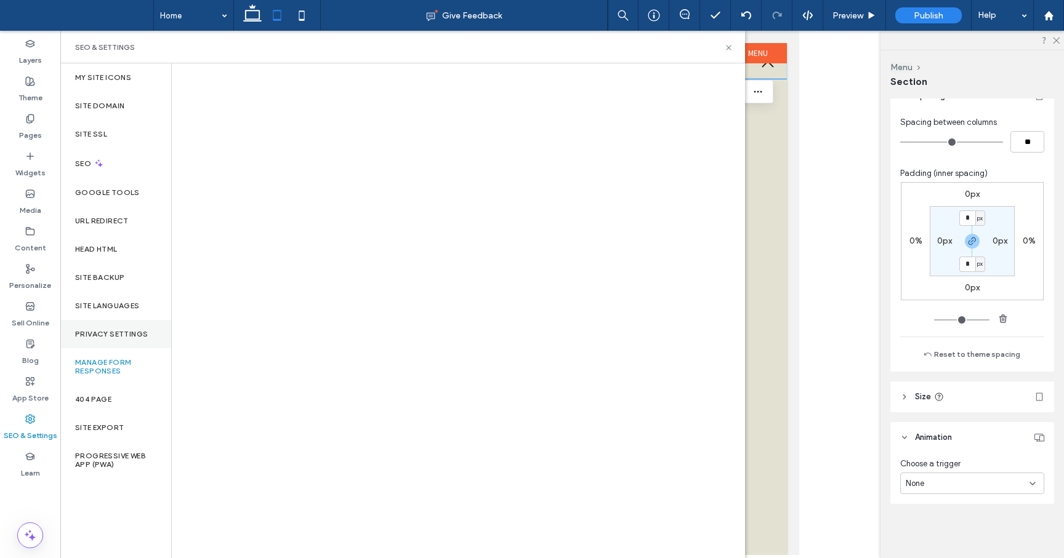
click at [111, 334] on label "Privacy Settings" at bounding box center [111, 334] width 73 height 9
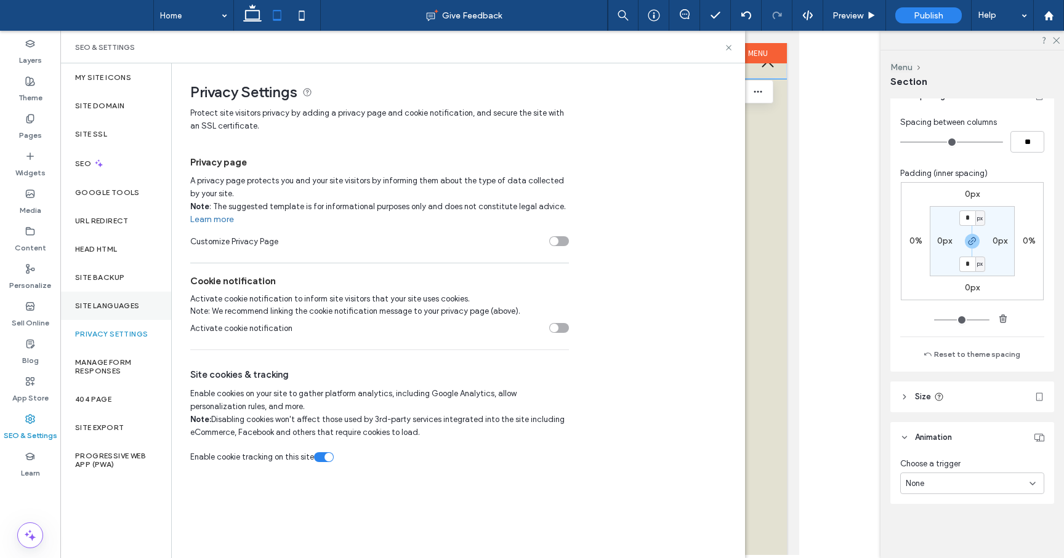
click at [114, 305] on label "Site Languages" at bounding box center [107, 306] width 65 height 9
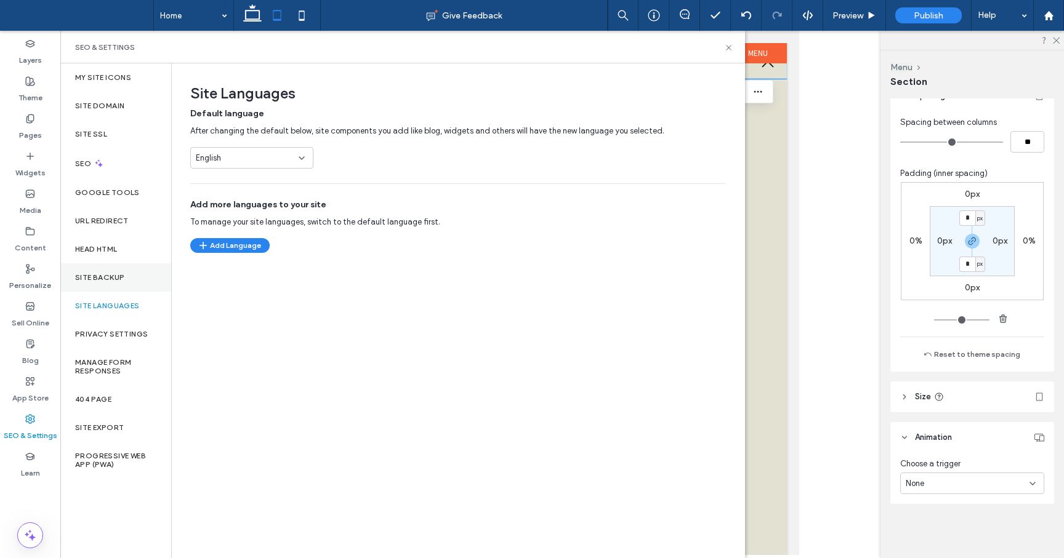
click at [113, 277] on label "Site Backup" at bounding box center [99, 277] width 49 height 9
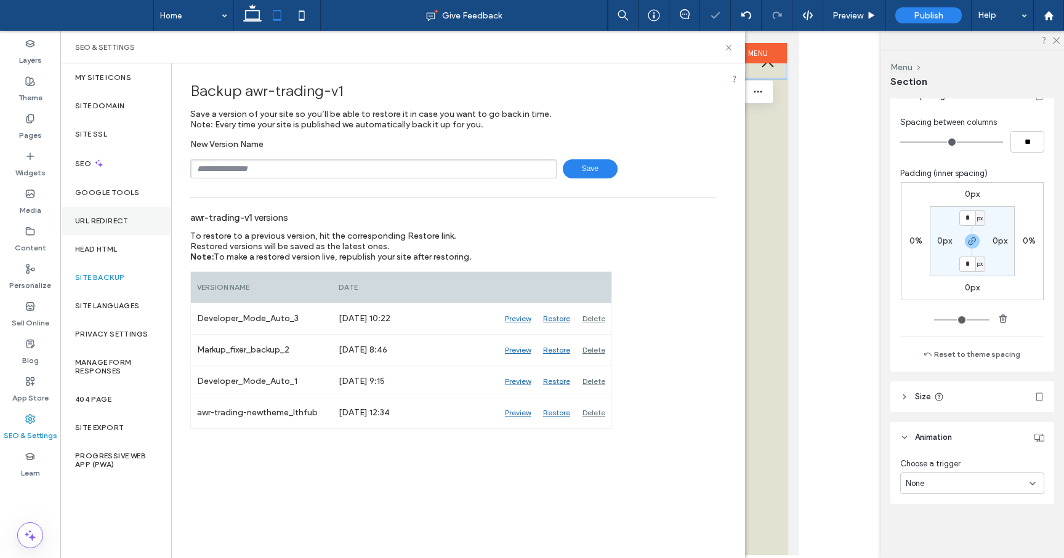
click at [118, 223] on label "URL Redirect" at bounding box center [102, 221] width 54 height 9
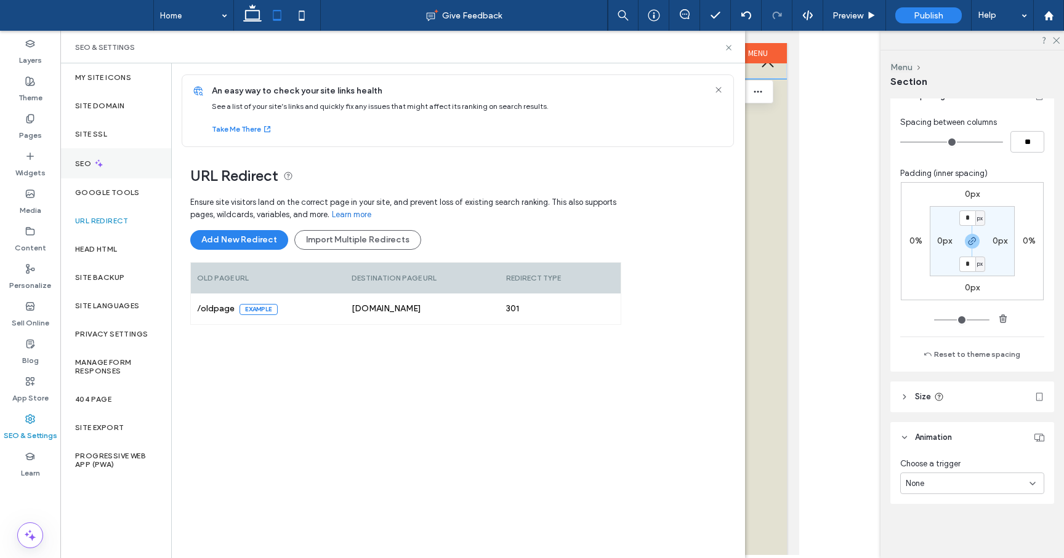
click at [90, 157] on div "SEO" at bounding box center [115, 163] width 111 height 30
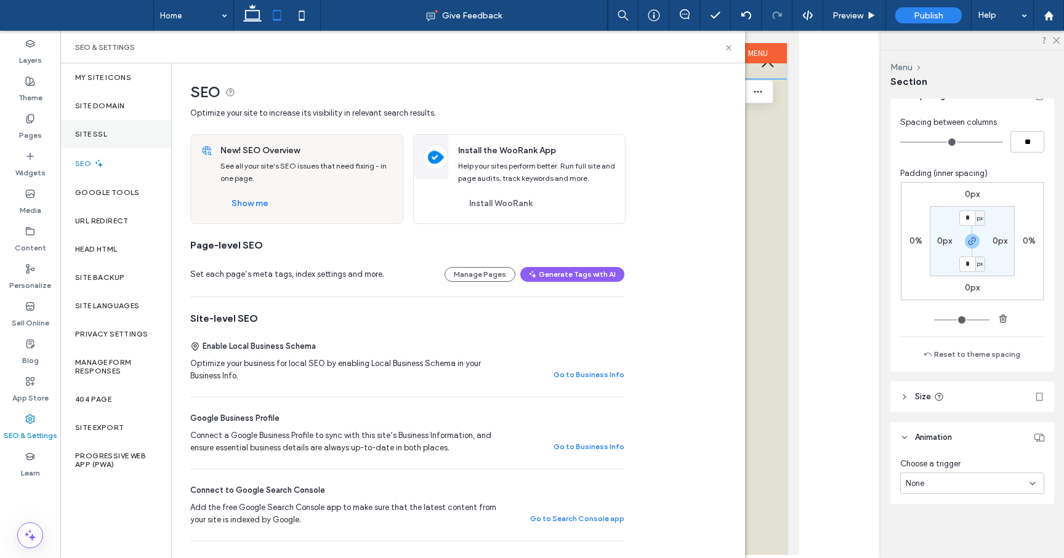
click at [99, 135] on label "Site SSL" at bounding box center [91, 134] width 32 height 9
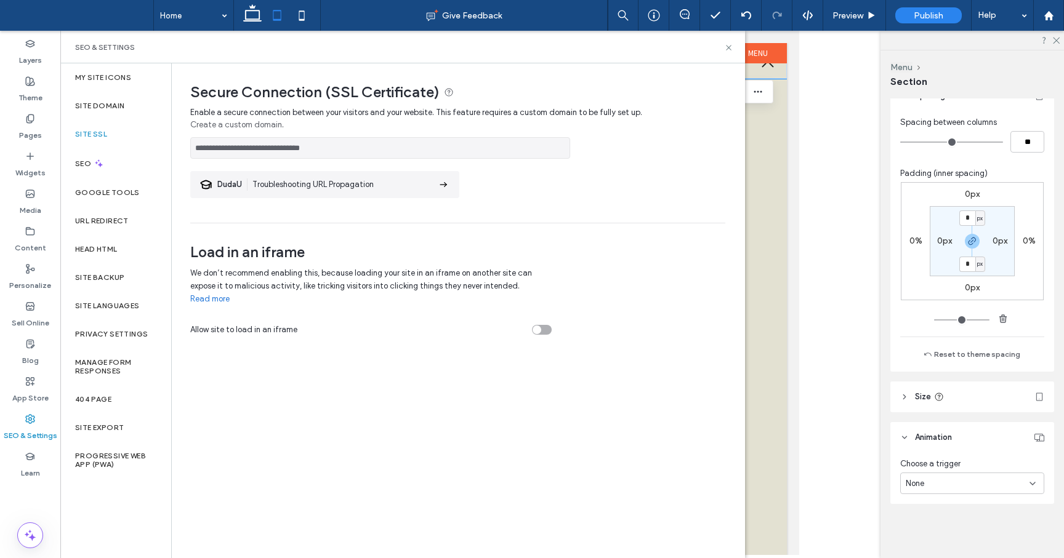
click at [111, 98] on div at bounding box center [532, 279] width 1064 height 558
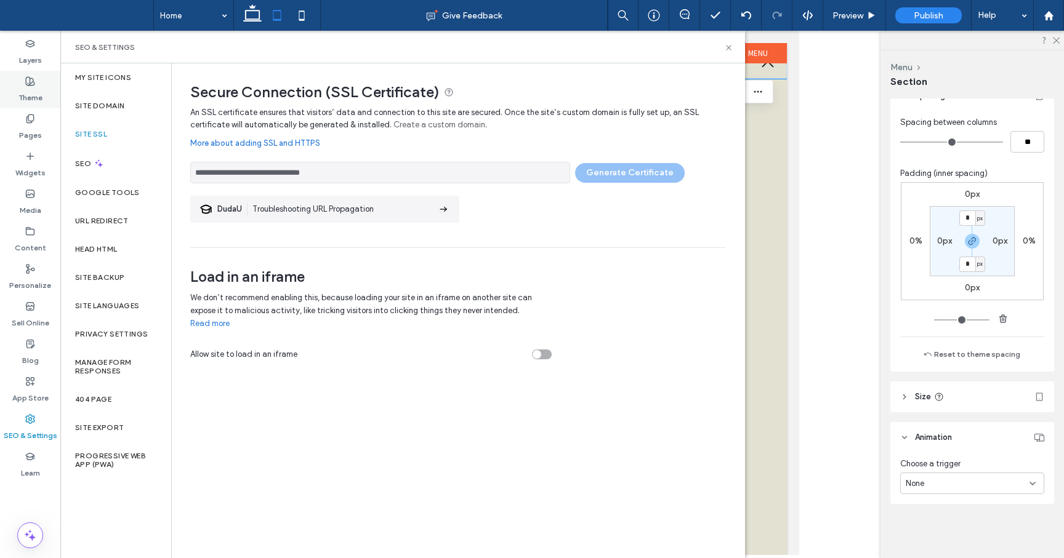
click at [33, 84] on use at bounding box center [30, 81] width 9 height 9
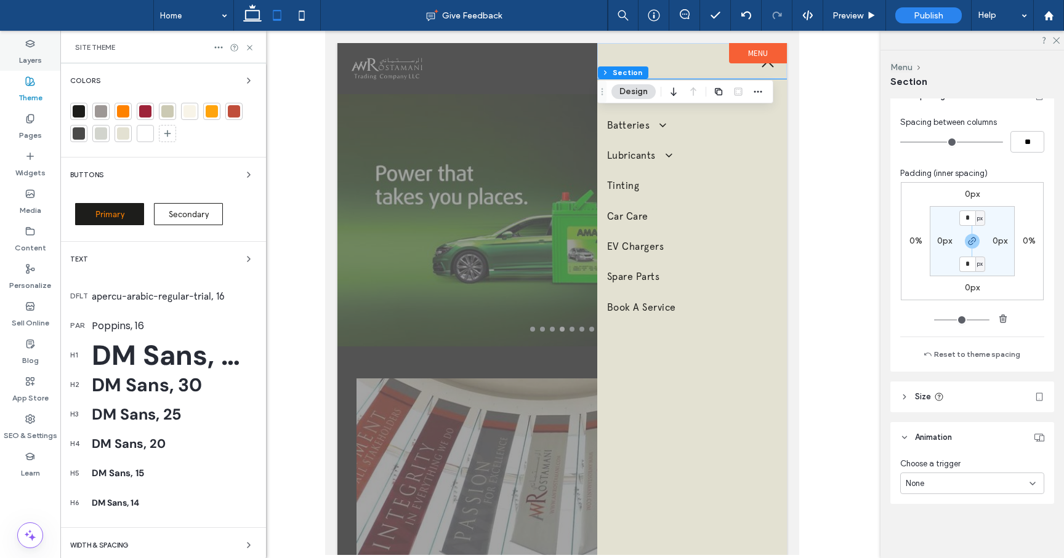
click at [31, 54] on label "Layers" at bounding box center [30, 57] width 23 height 17
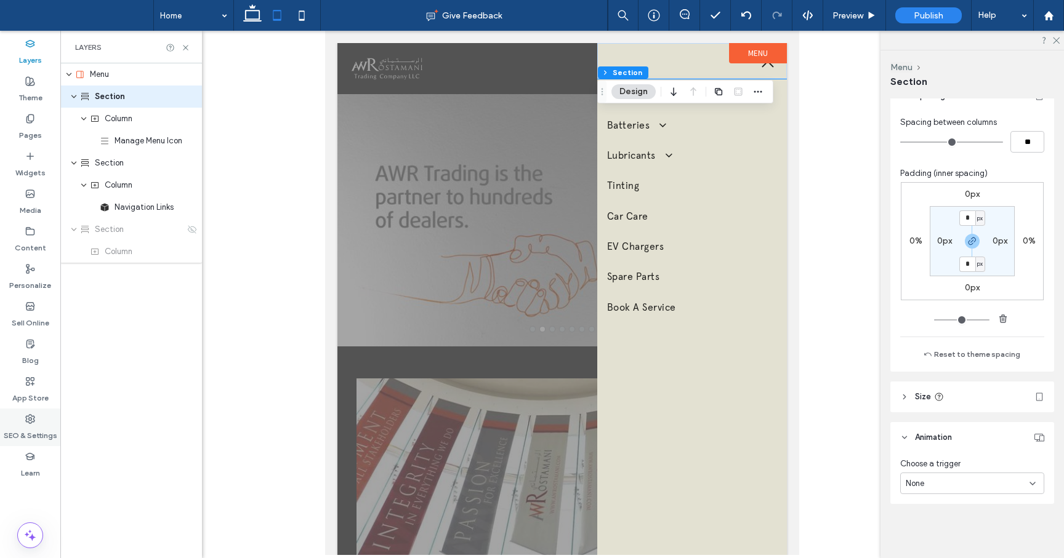
click at [26, 430] on label "SEO & Settings" at bounding box center [31, 432] width 54 height 17
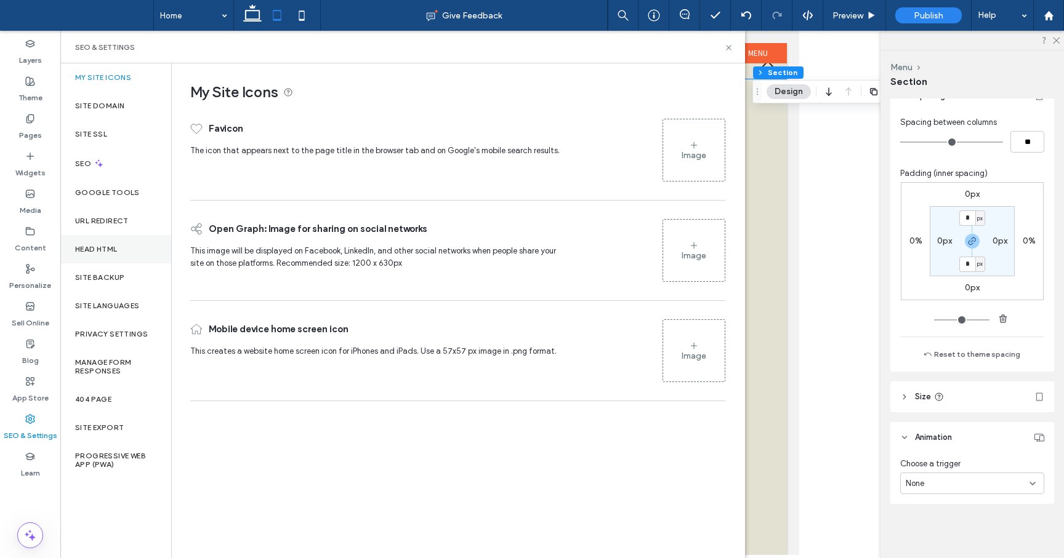
click at [108, 245] on label "Head HTML" at bounding box center [96, 249] width 42 height 9
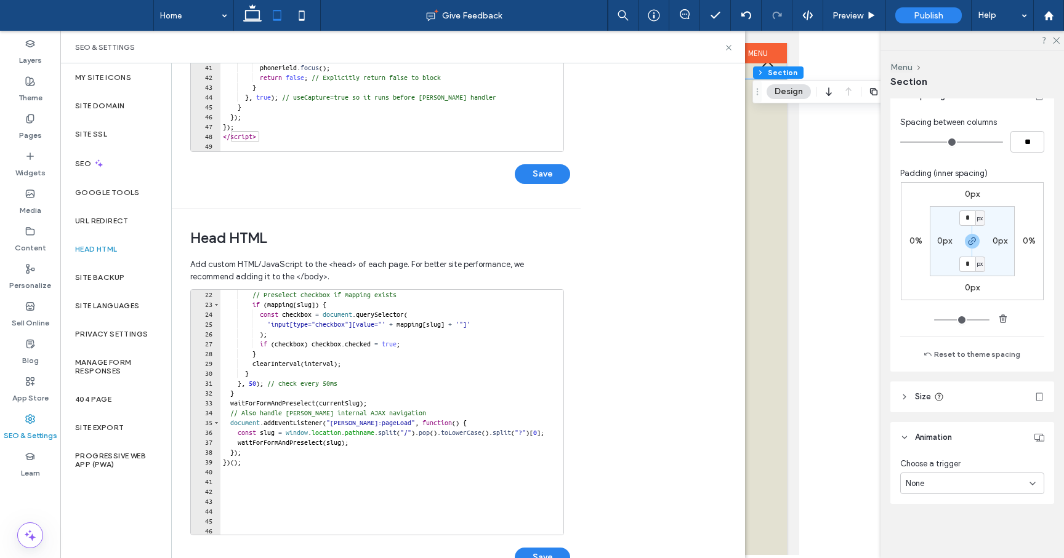
scroll to position [207, 0]
click at [730, 43] on icon at bounding box center [728, 47] width 9 height 9
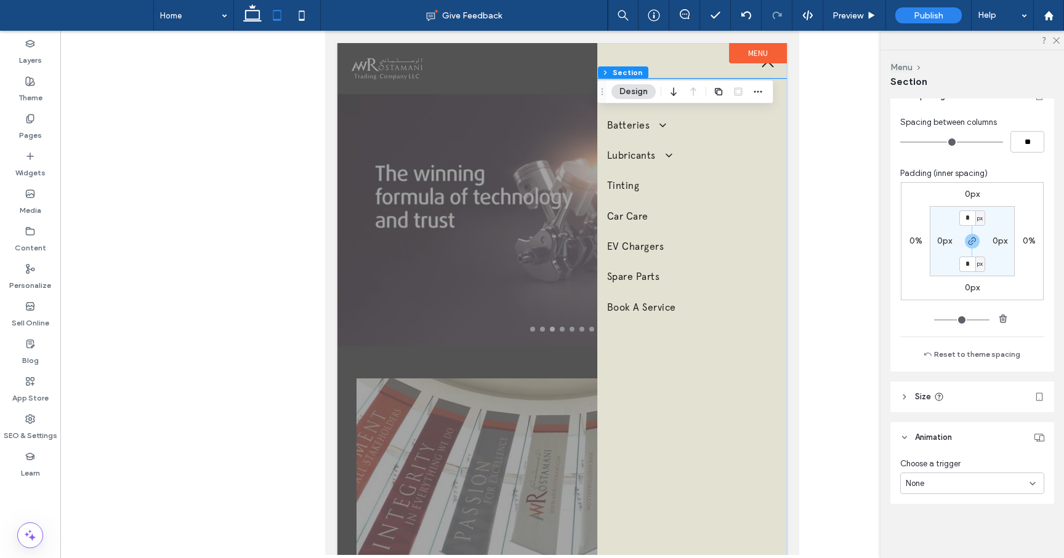
click at [665, 426] on div "Tyres Batteries Amaron Batteries Lubricants Total Lubricants ELF Lubricants Tin…" at bounding box center [692, 387] width 190 height 616
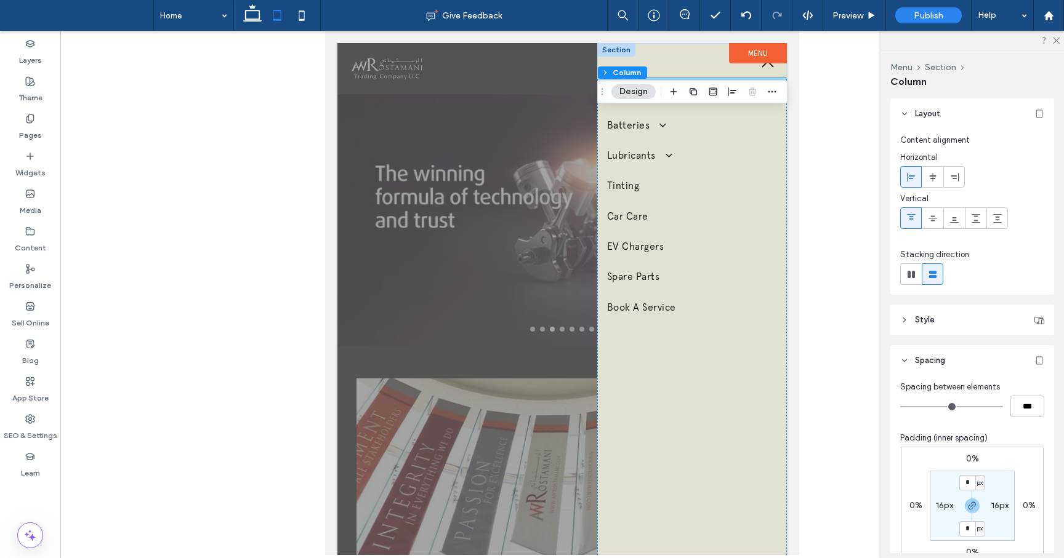
click at [700, 58] on div at bounding box center [692, 61] width 190 height 36
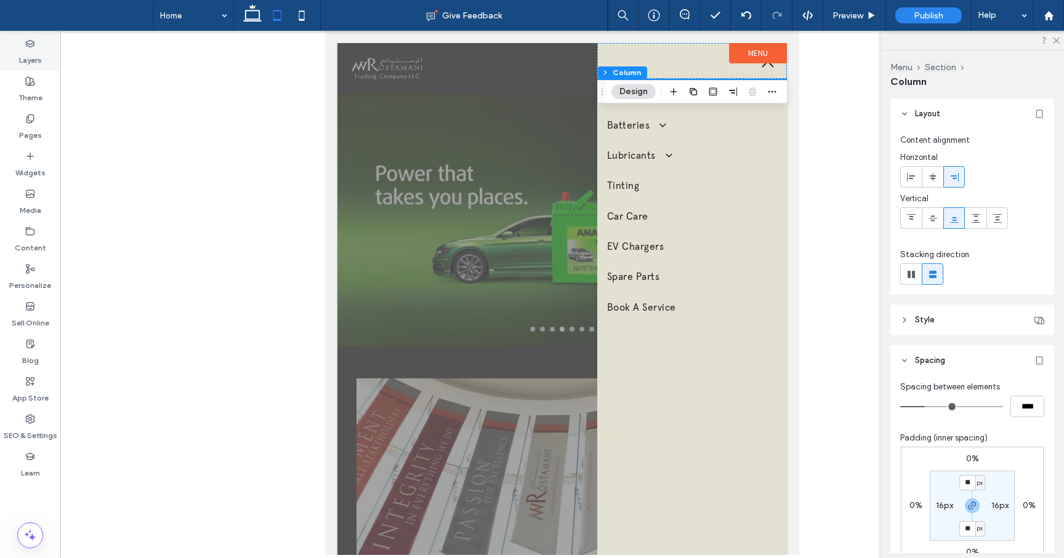
click at [28, 46] on use at bounding box center [30, 43] width 8 height 7
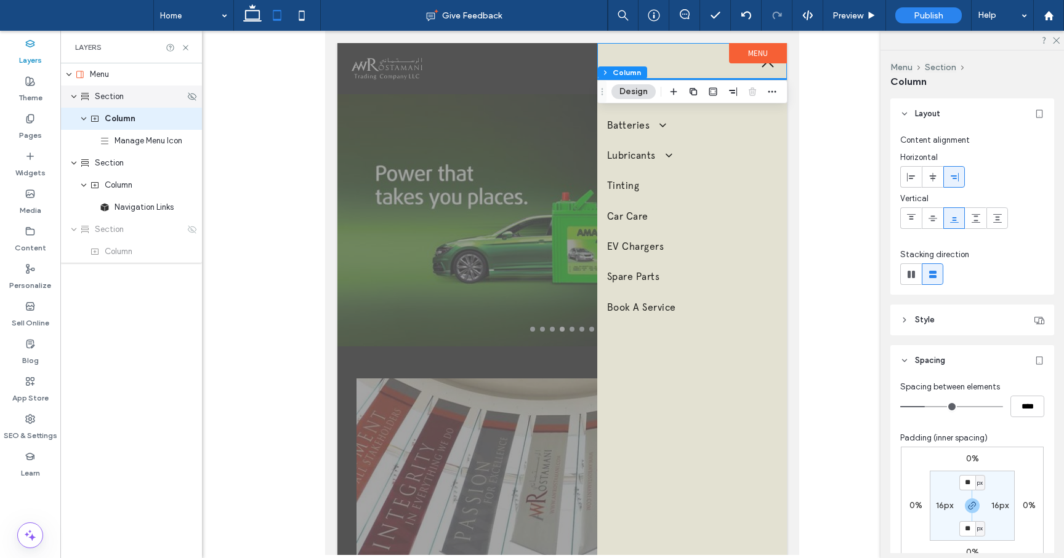
click at [102, 99] on span "Section" at bounding box center [109, 96] width 29 height 12
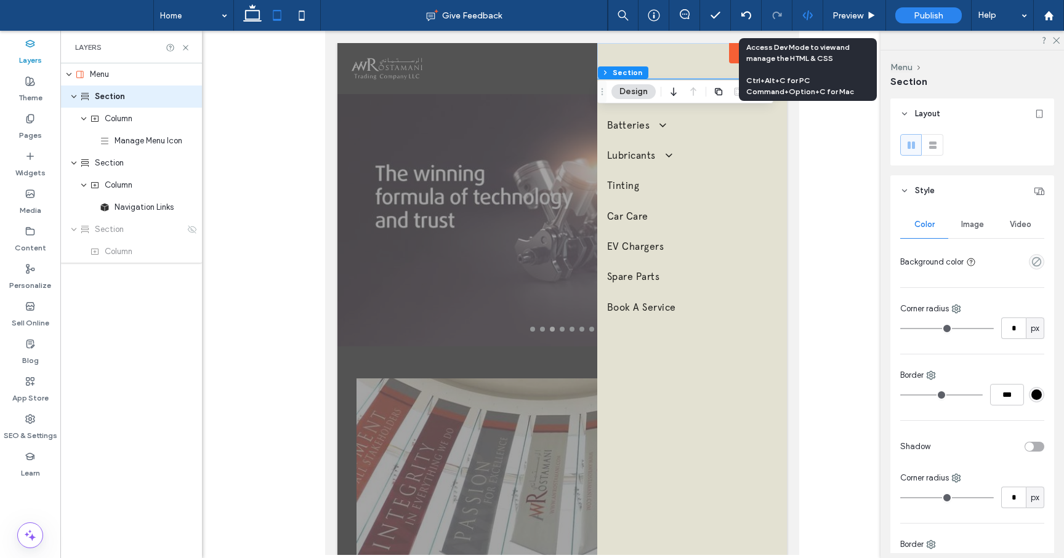
click at [816, 11] on div at bounding box center [807, 15] width 30 height 11
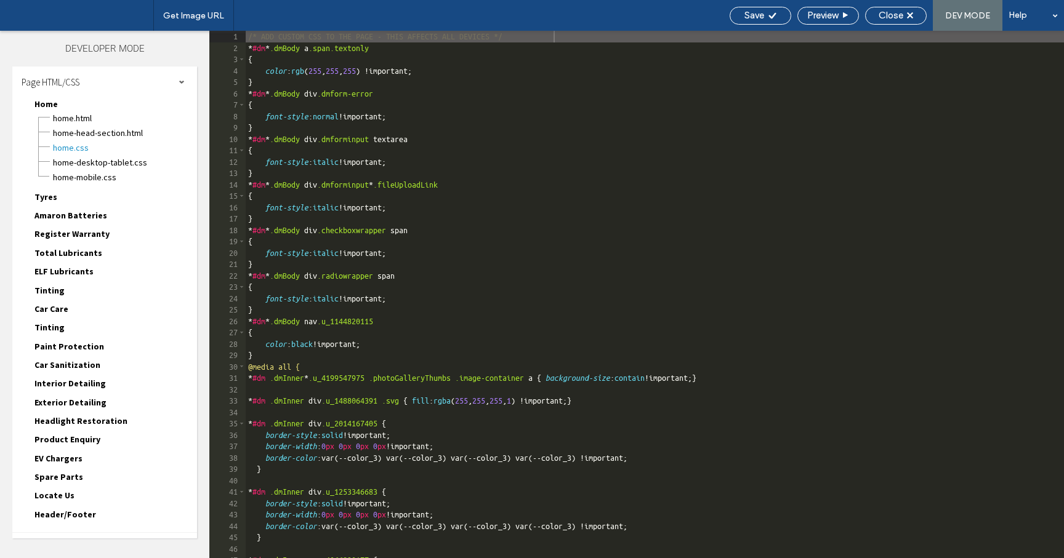
scroll to position [1, 0]
click at [632, 330] on div "/* ADD CUSTOM CSS TO THE PAGE - THIS AFFECTS ALL DEVICES */ * #dm * .dmBody a .…" at bounding box center [759, 306] width 1027 height 550
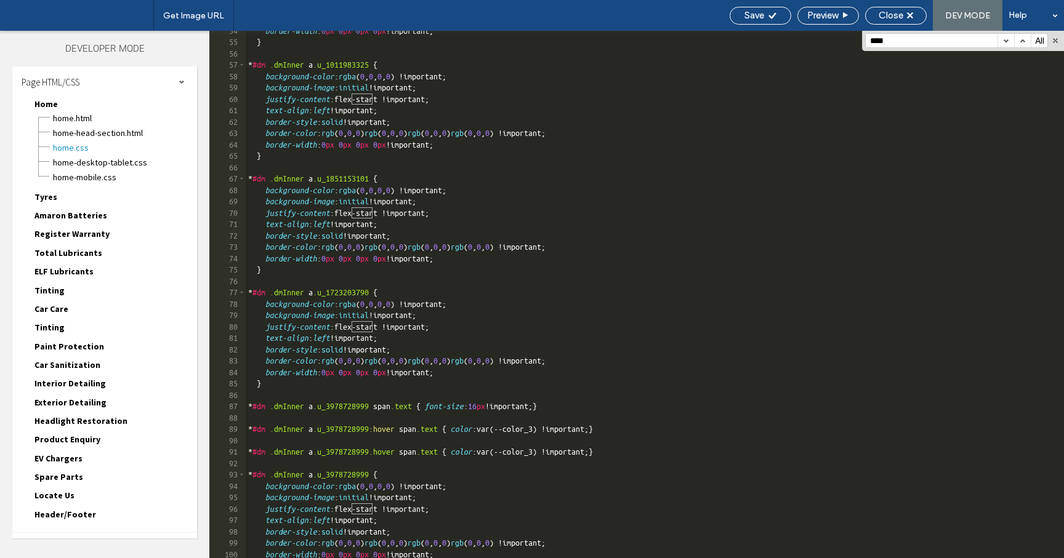
scroll to position [609, 0]
type input "****"
click at [1006, 37] on button "button" at bounding box center [1005, 41] width 17 height 14
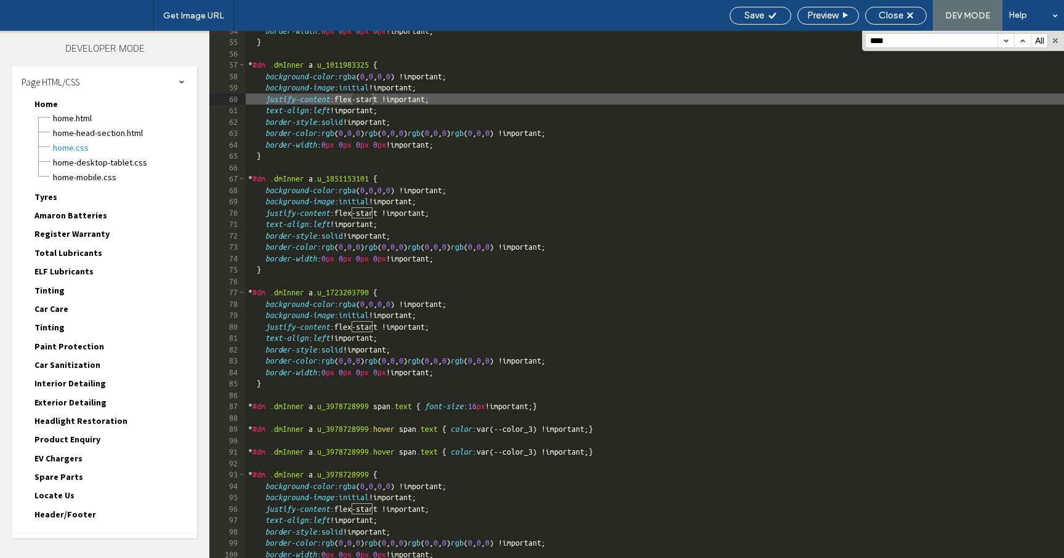
click at [1006, 37] on button "button" at bounding box center [1005, 41] width 17 height 14
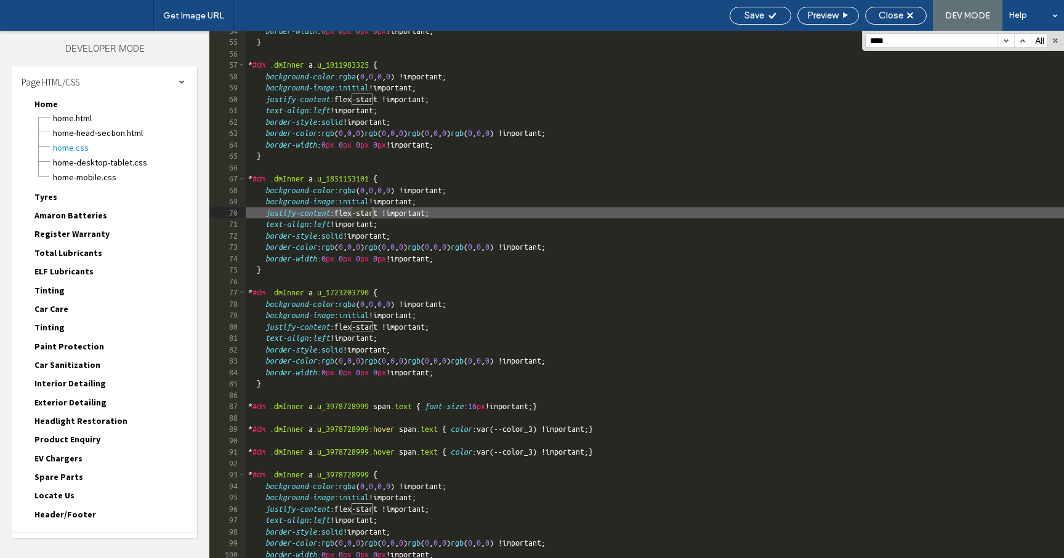
click at [1006, 37] on button "button" at bounding box center [1005, 41] width 17 height 14
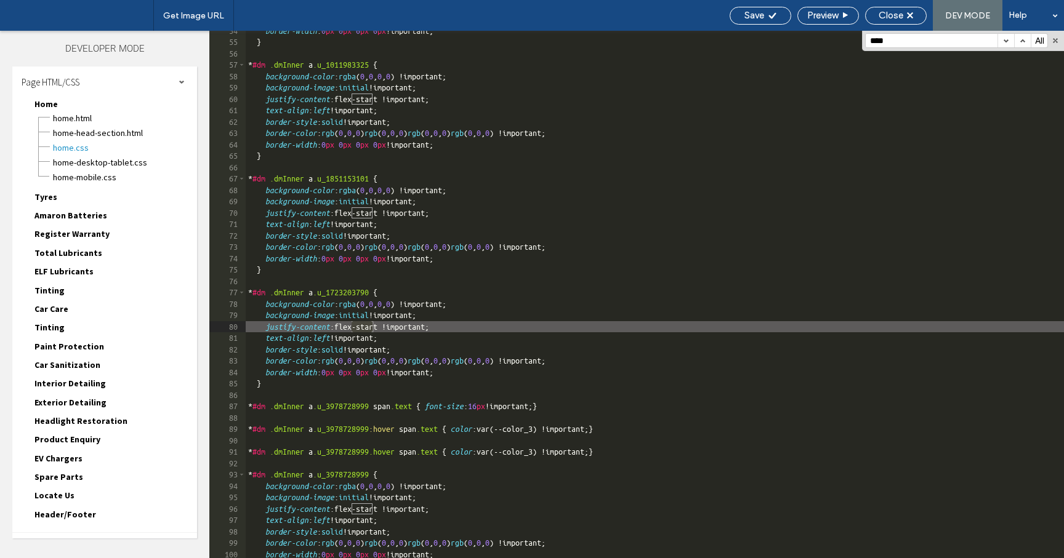
click at [1006, 37] on button "button" at bounding box center [1005, 41] width 17 height 14
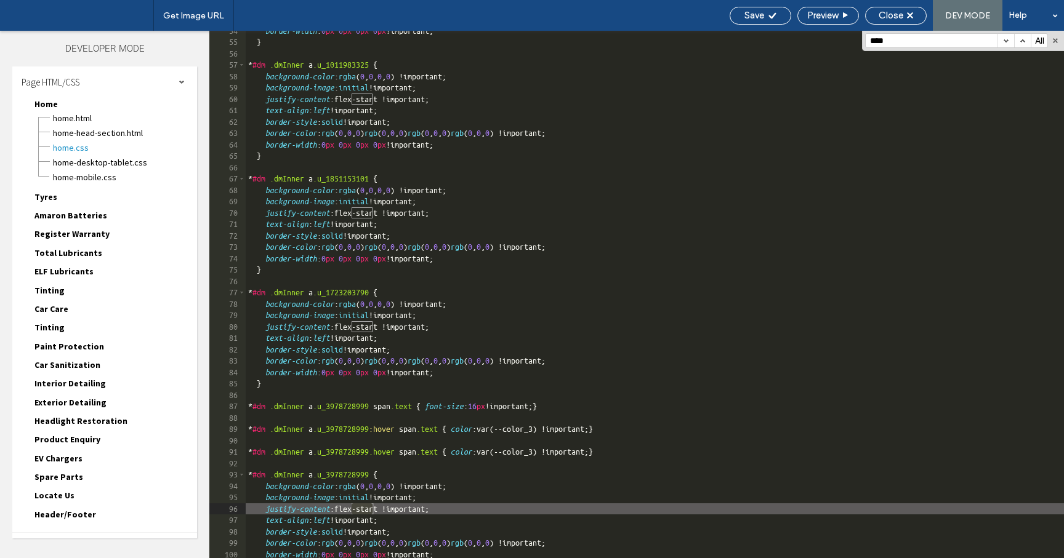
click at [1008, 39] on button "button" at bounding box center [1005, 41] width 17 height 14
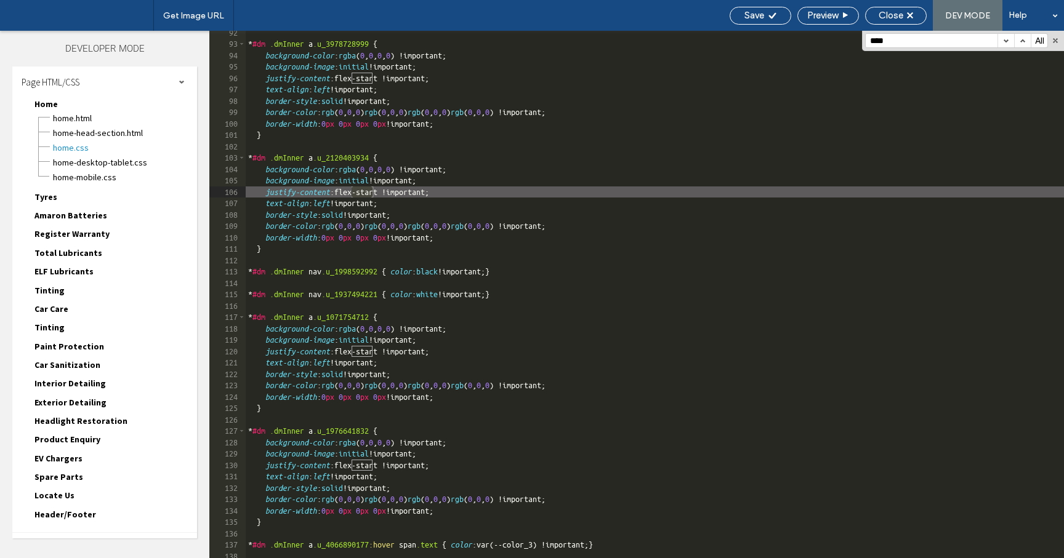
scroll to position [1017, 0]
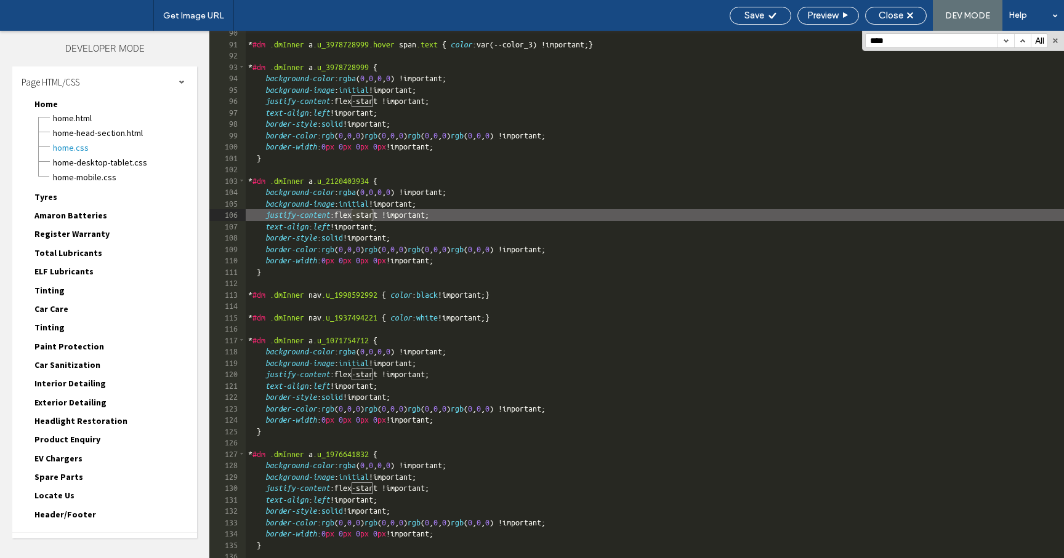
click at [1007, 41] on button "button" at bounding box center [1005, 41] width 17 height 14
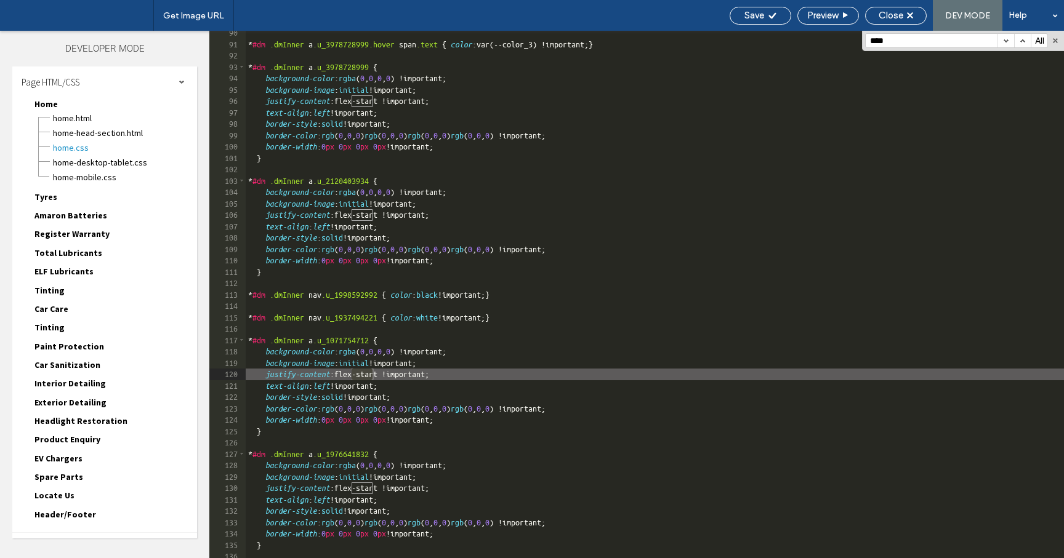
click at [1007, 41] on button "button" at bounding box center [1005, 41] width 17 height 14
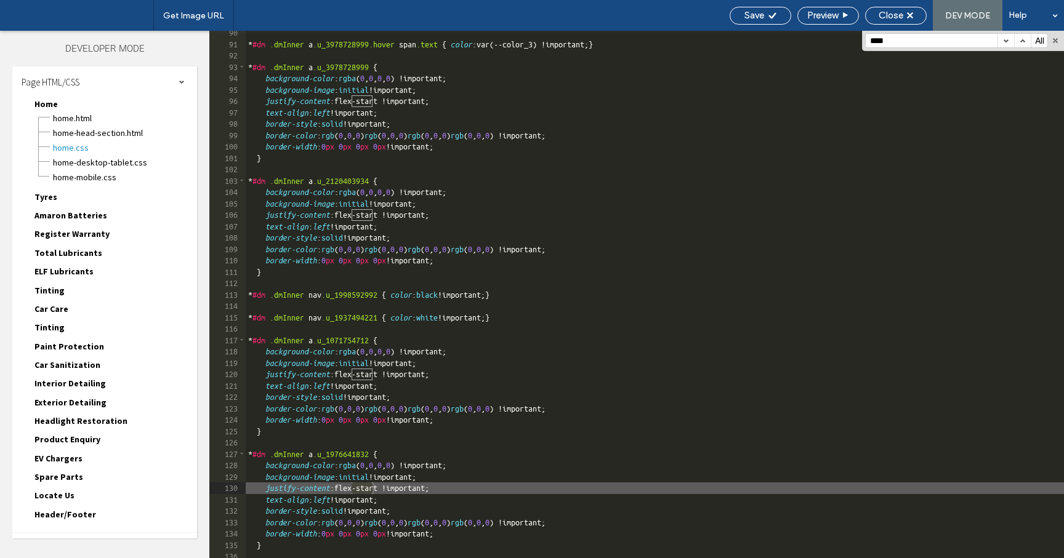
click at [1007, 41] on button "button" at bounding box center [1005, 41] width 17 height 14
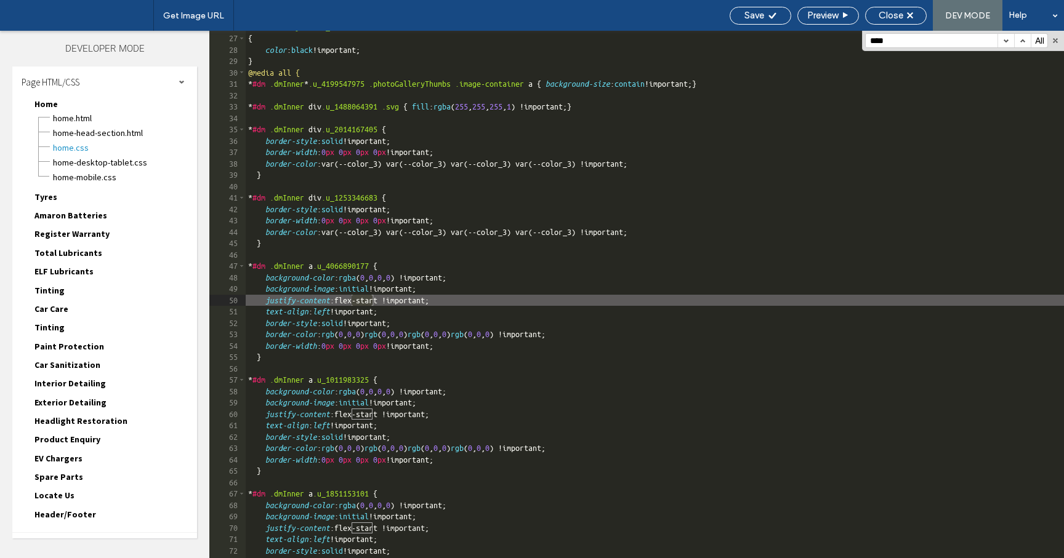
click at [1007, 41] on button "button" at bounding box center [1005, 41] width 17 height 14
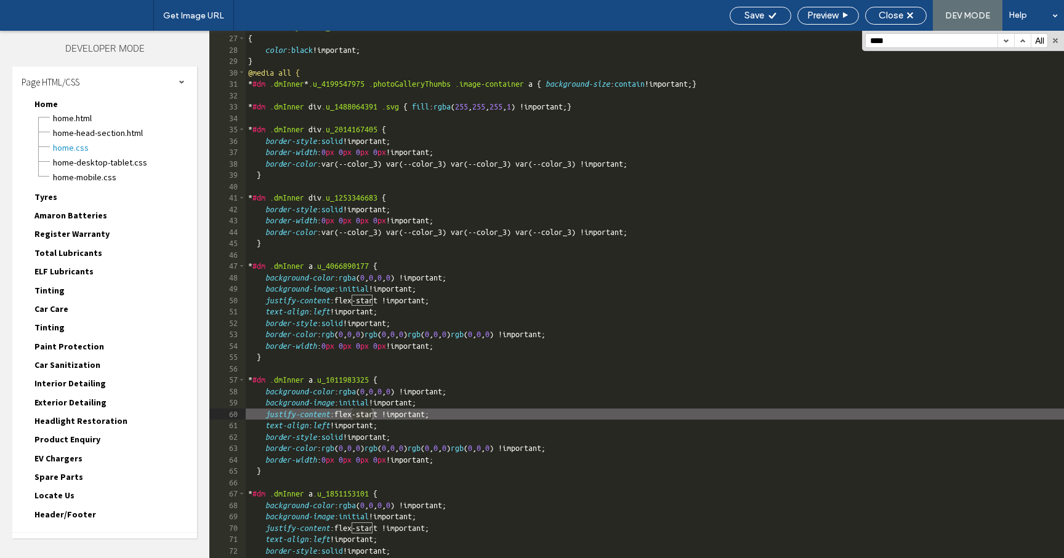
click at [1007, 41] on button "button" at bounding box center [1005, 41] width 17 height 14
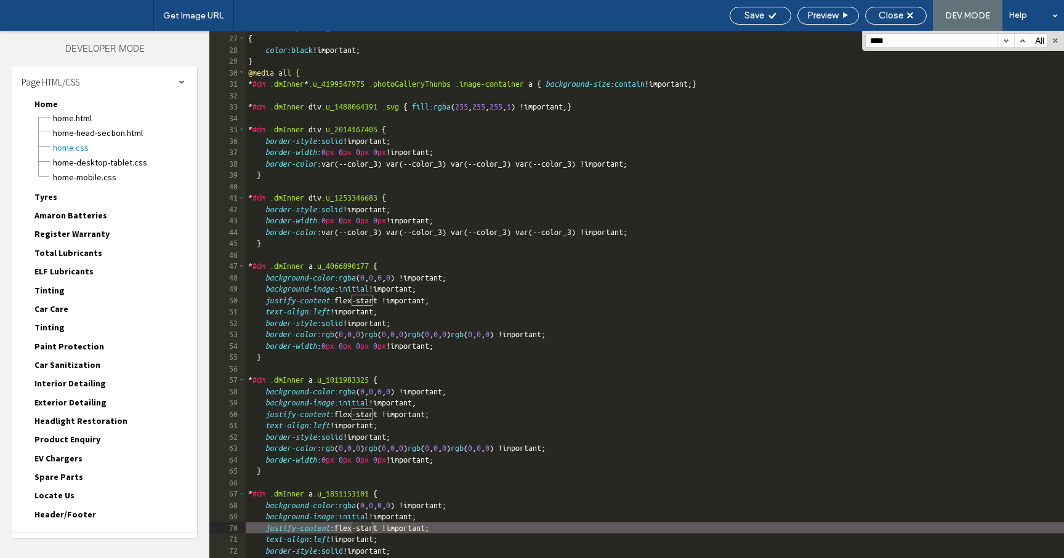
click at [1007, 41] on button "button" at bounding box center [1005, 41] width 17 height 14
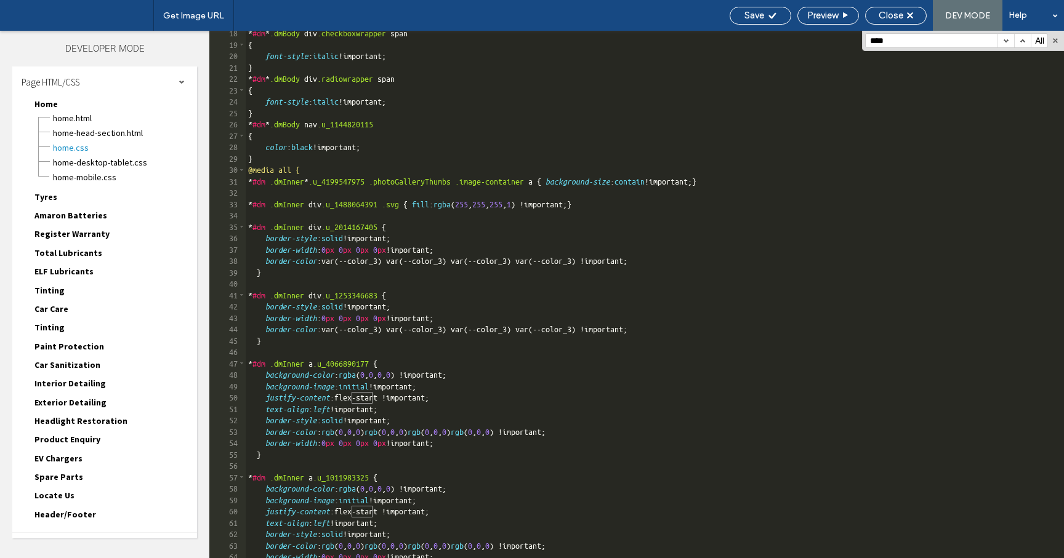
scroll to position [237, 0]
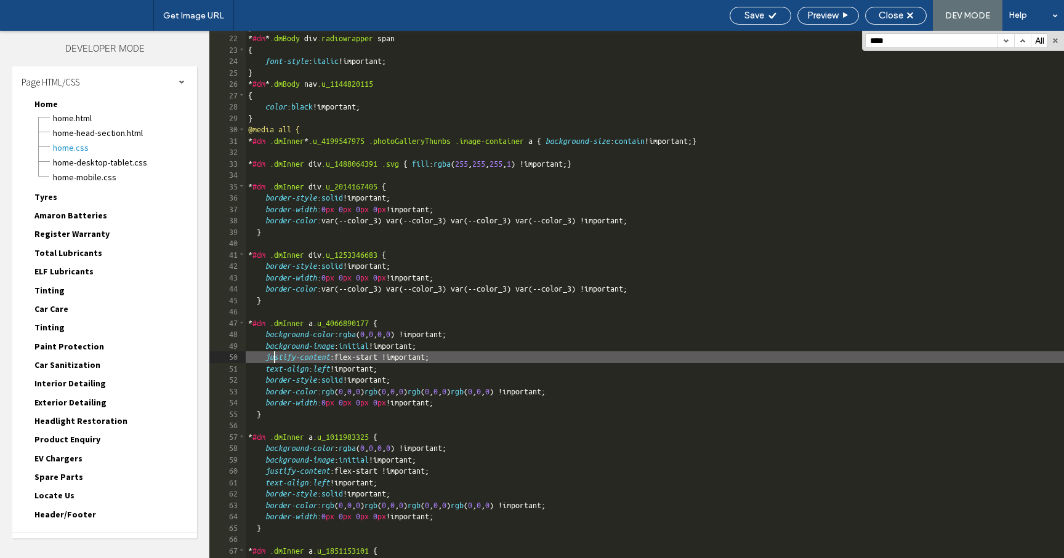
click at [272, 360] on div "} * #dm * .dmBody div .radiowrapper span { font-style : italic !important; } * …" at bounding box center [759, 297] width 1027 height 550
click at [270, 358] on div "} * #dm * .dmBody div .radiowrapper span { font-style : italic !important; } * …" at bounding box center [759, 297] width 1027 height 550
type textarea "**"
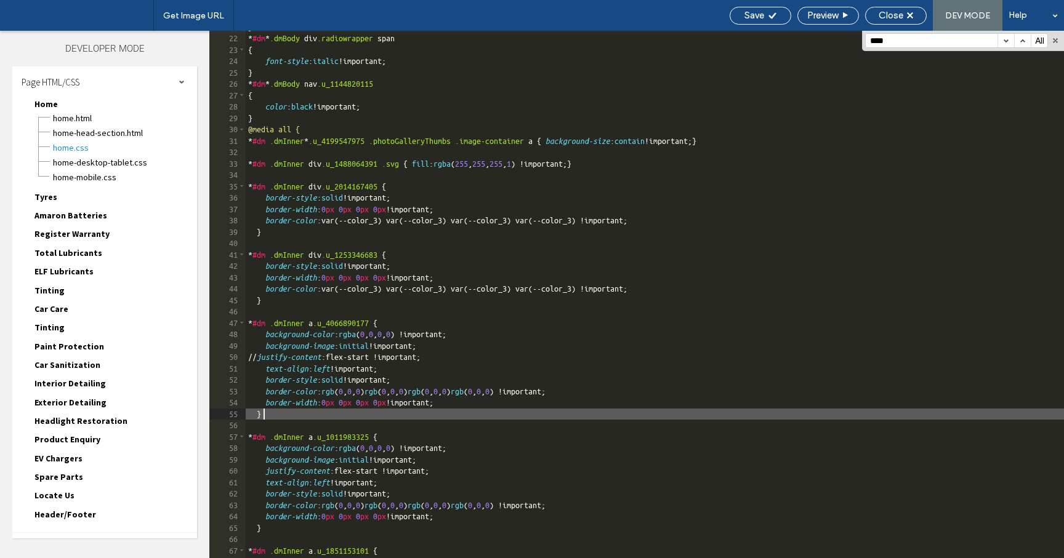
click at [396, 416] on div "} * #dm * .dmBody div .radiowrapper span { font-style : italic !important; } * …" at bounding box center [759, 297] width 1027 height 550
click at [279, 357] on div "} * #dm * .dmBody div .radiowrapper span { font-style : italic !important; } * …" at bounding box center [759, 297] width 1027 height 550
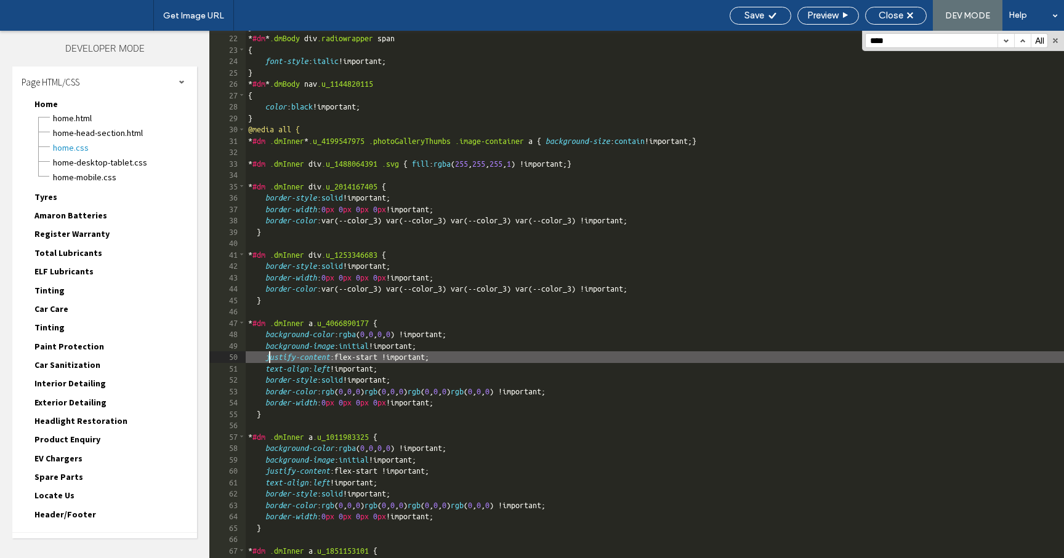
click at [1023, 37] on button "button" at bounding box center [1022, 41] width 17 height 14
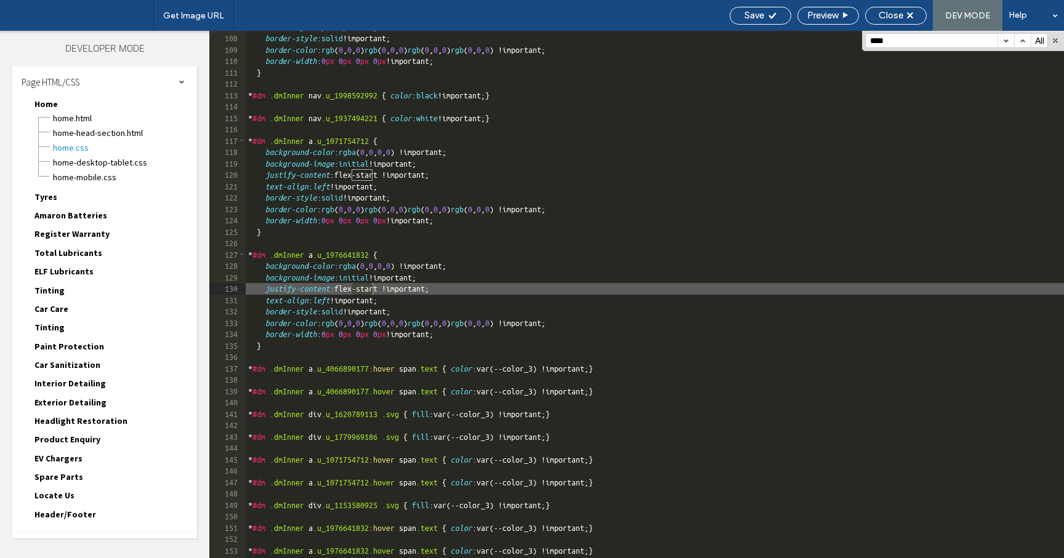
click at [1007, 36] on button "button" at bounding box center [1005, 41] width 17 height 14
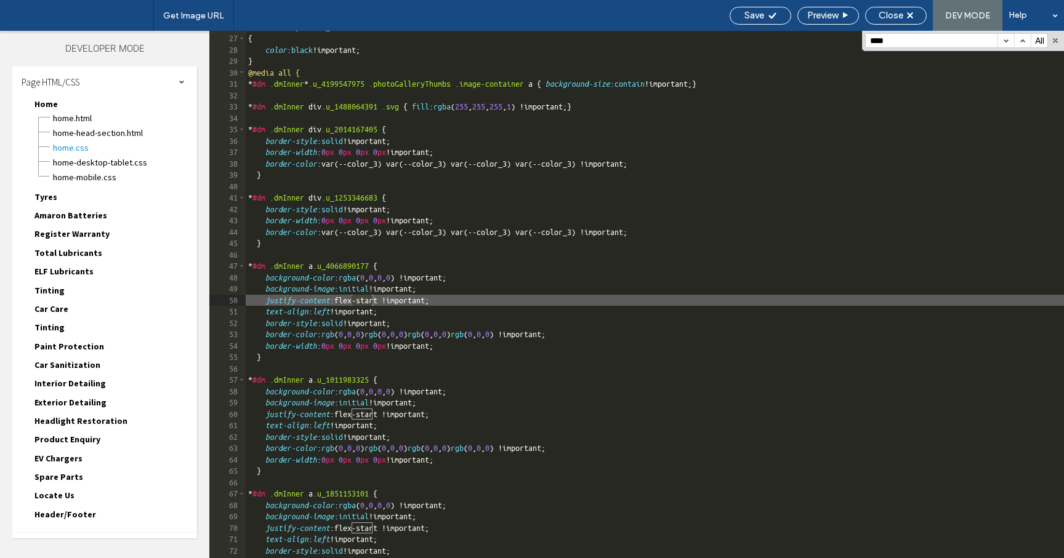
click at [1010, 38] on button "button" at bounding box center [1005, 41] width 17 height 14
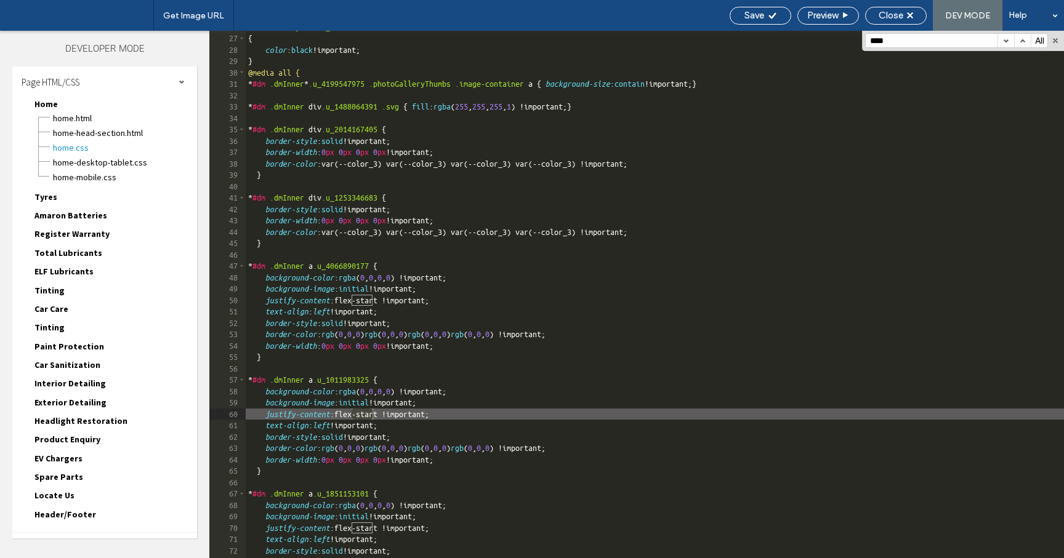
click at [1010, 38] on button "button" at bounding box center [1005, 41] width 17 height 14
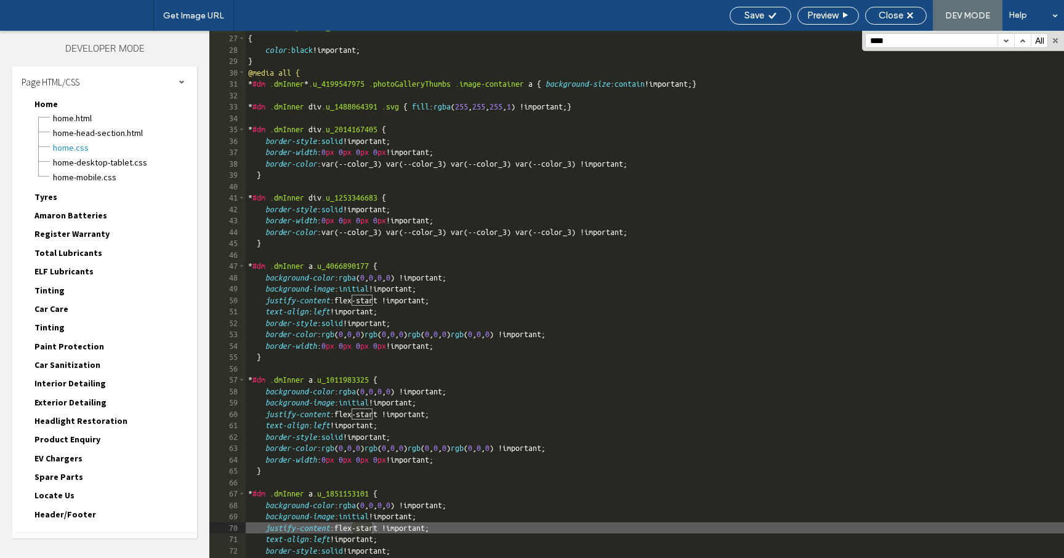
click at [1010, 38] on button "button" at bounding box center [1005, 41] width 17 height 14
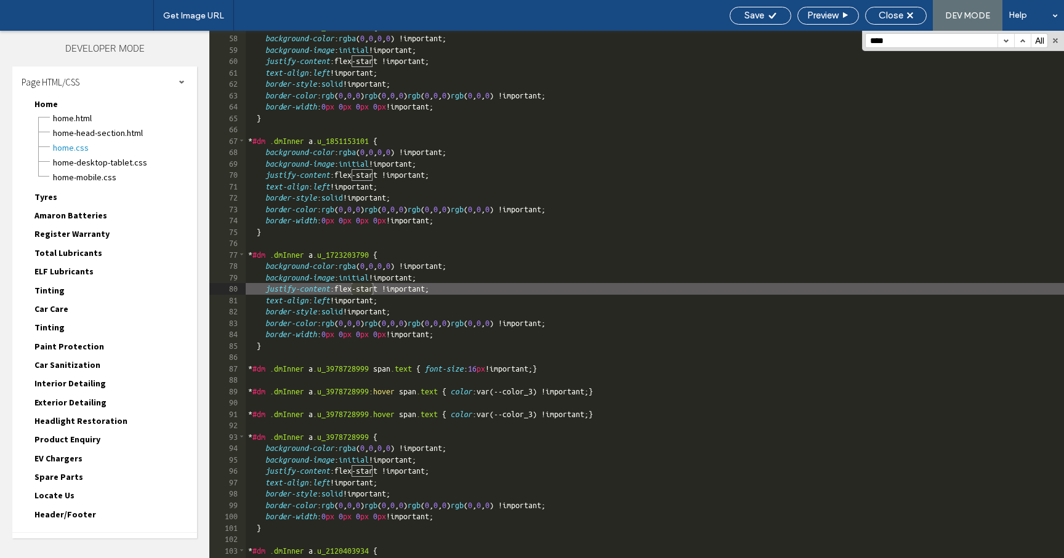
click at [1010, 38] on button "button" at bounding box center [1005, 41] width 17 height 14
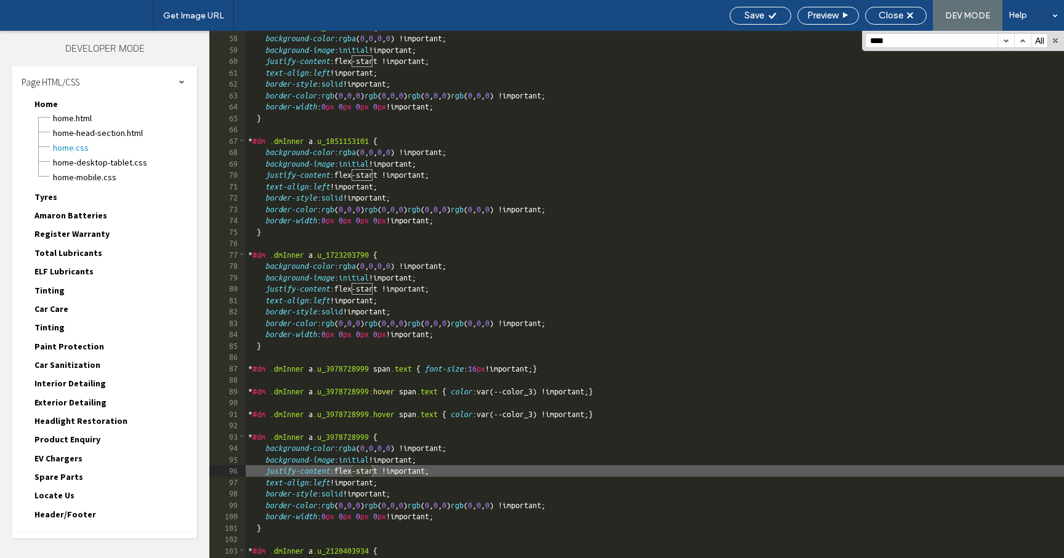
click at [1010, 38] on button "button" at bounding box center [1005, 41] width 17 height 14
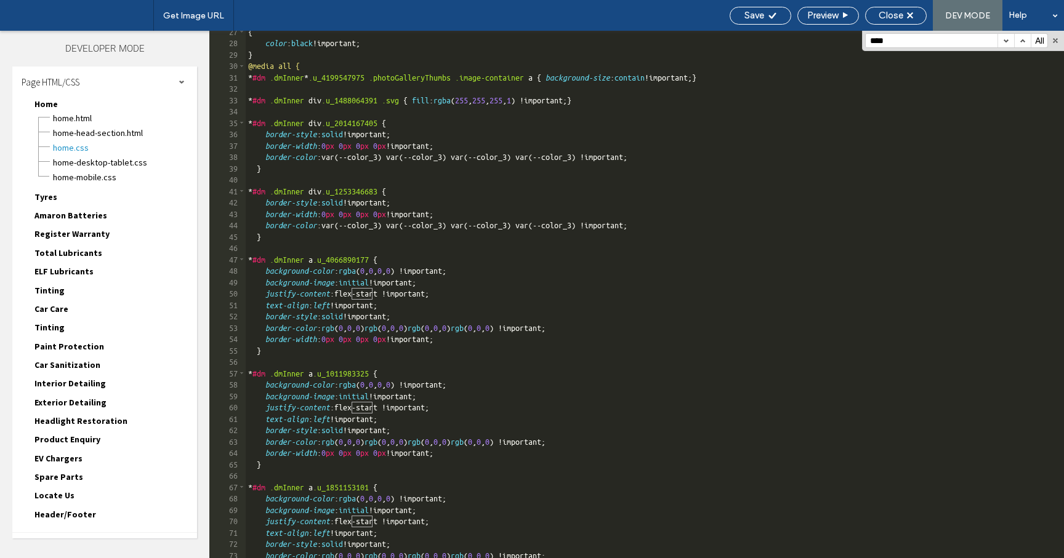
scroll to position [283, 0]
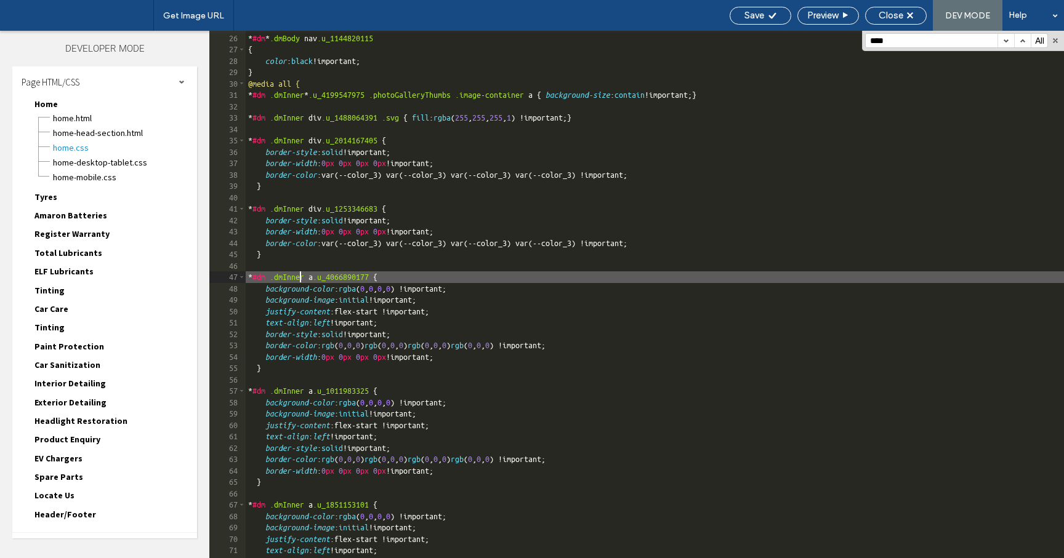
click at [302, 281] on div "} * #dm * .dmBody nav .u_1144820115 { color : black !important; } @media all { …" at bounding box center [759, 296] width 1027 height 550
click at [890, 15] on span "Close" at bounding box center [890, 15] width 25 height 11
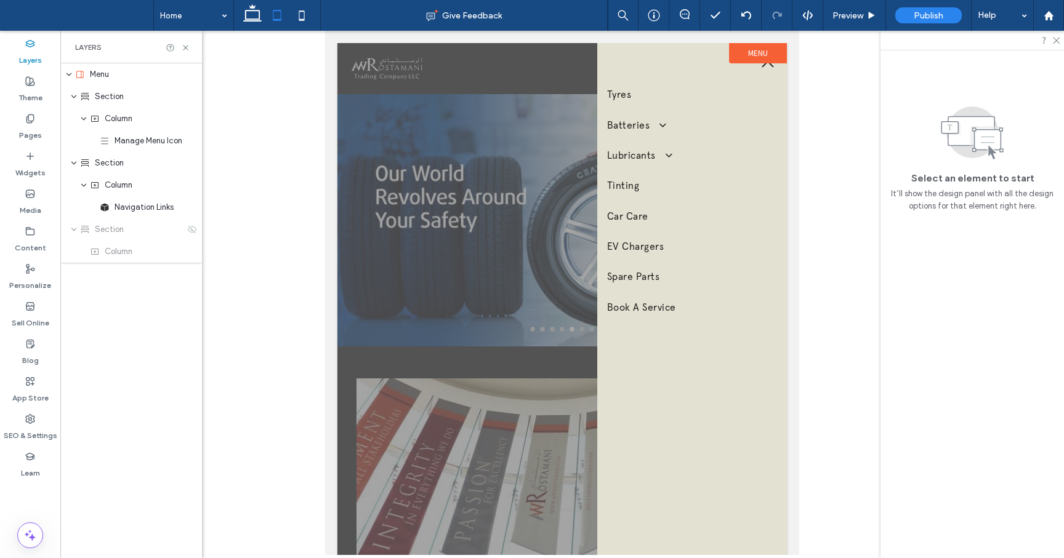
click at [735, 50] on label "Menu" at bounding box center [758, 53] width 58 height 20
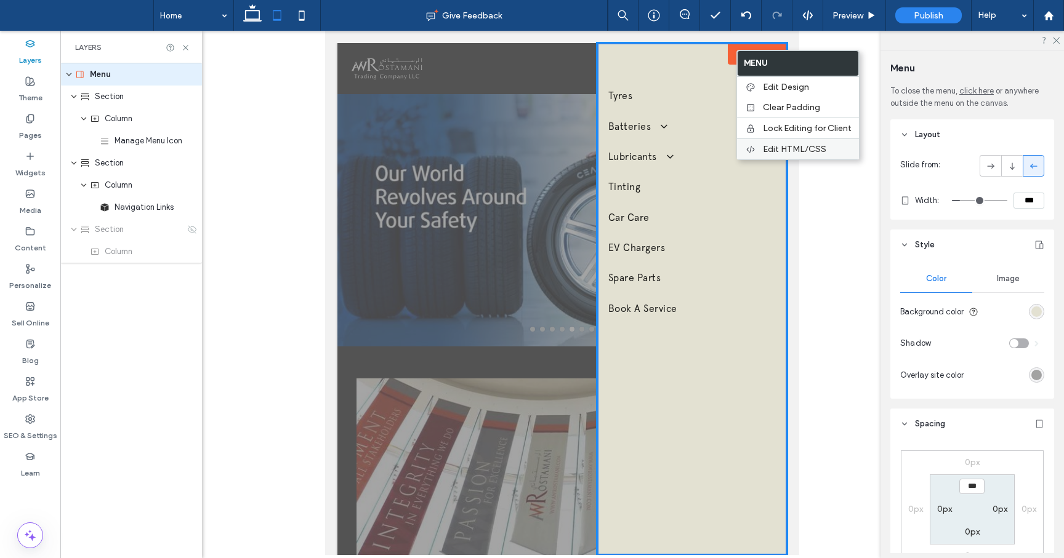
click at [797, 155] on div "Edit HTML/CSS" at bounding box center [798, 149] width 122 height 21
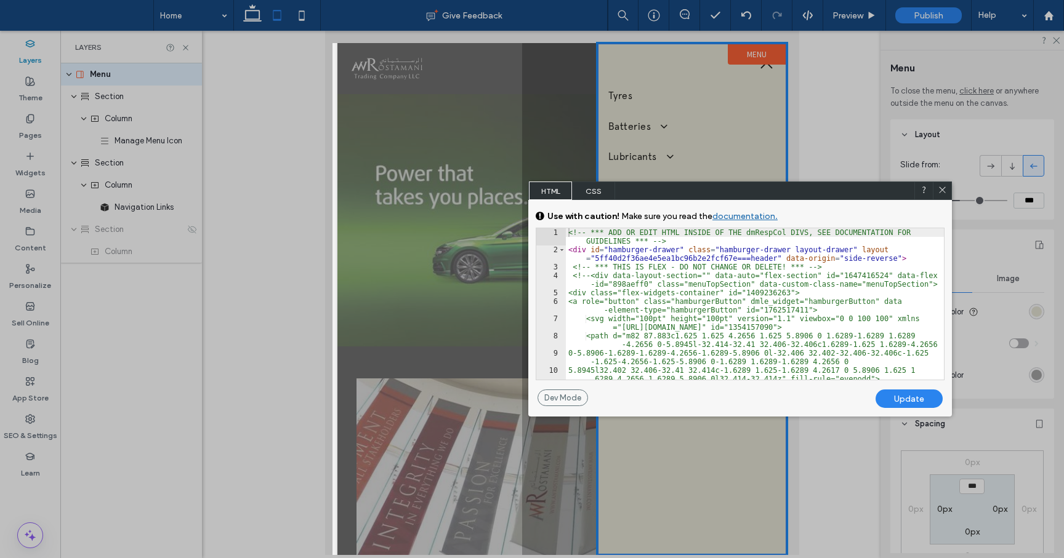
scroll to position [1, 0]
click at [622, 267] on div "<!-- *** ADD OR EDIT HTML INSIDE OF THE dmRespCol DIVS, SEE DOCUMENTATION FOR G…" at bounding box center [755, 316] width 378 height 177
click at [598, 280] on div "<!-- *** ADD OR EDIT HTML INSIDE OF THE dmRespCol DIVS, SEE DOCUMENTATION FOR G…" at bounding box center [755, 316] width 378 height 177
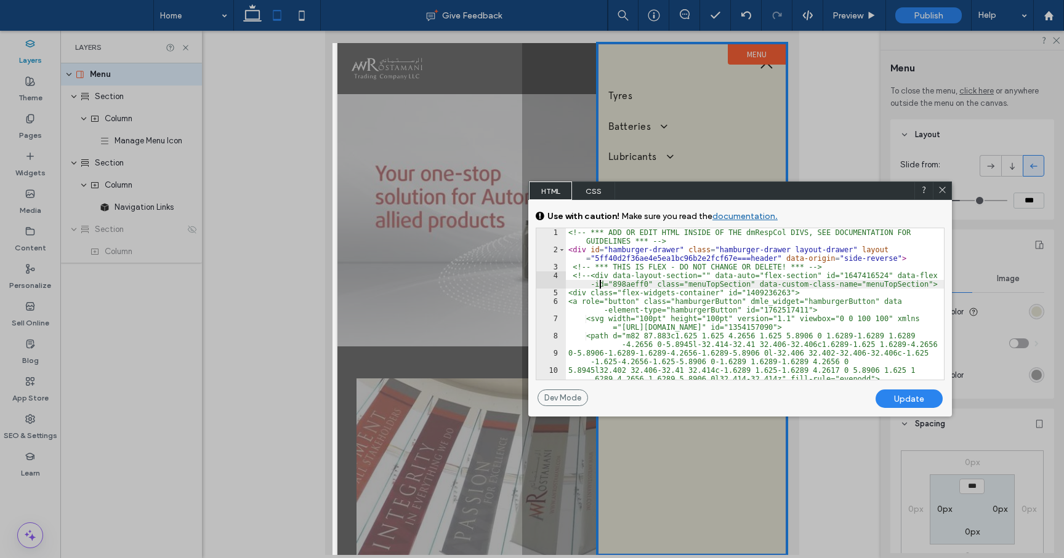
scroll to position [0, 0]
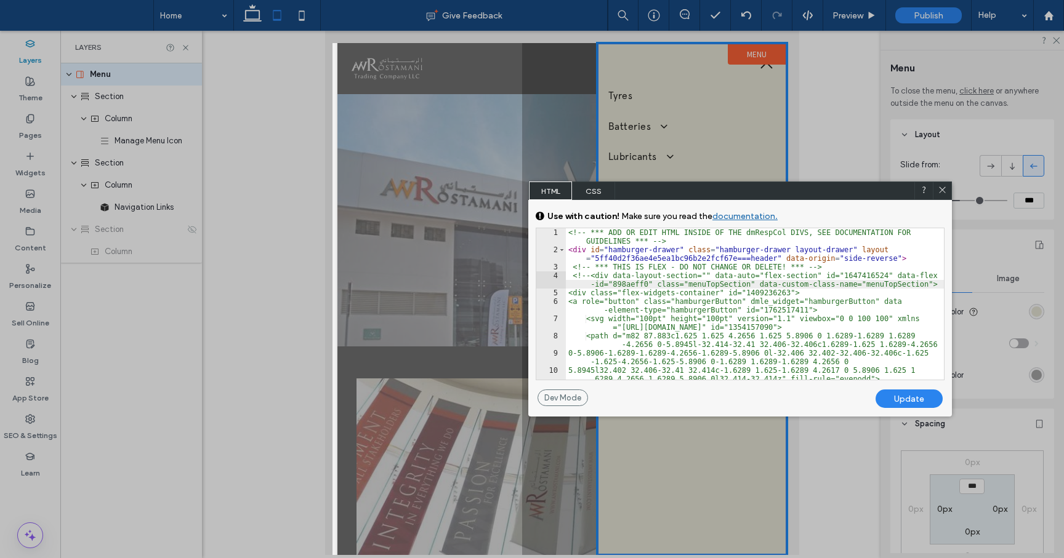
click at [707, 285] on div "<!-- *** ADD OR EDIT HTML INSIDE OF THE dmRespCol DIVS, SEE DOCUMENTATION FOR G…" at bounding box center [755, 316] width 378 height 177
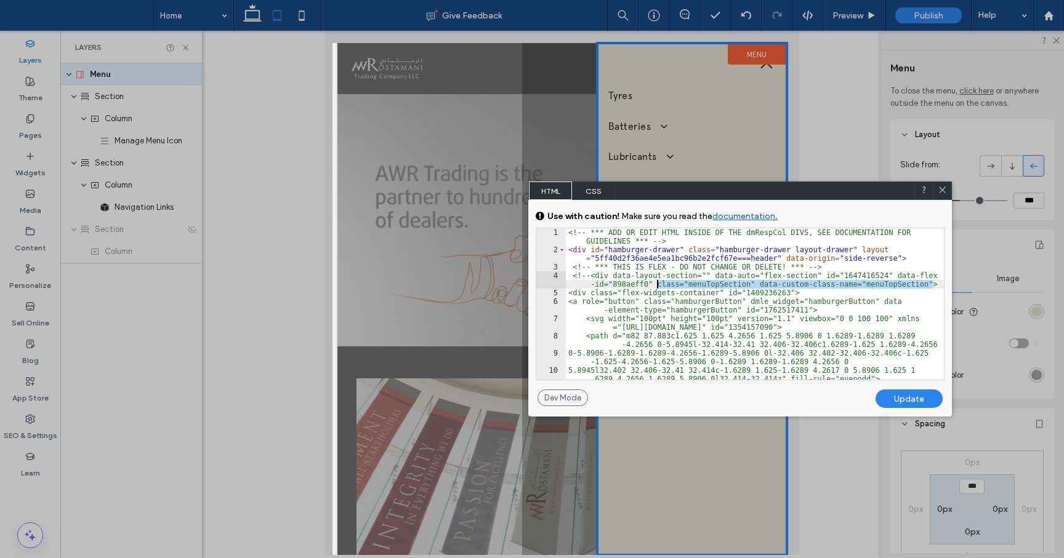
drag, startPoint x: 933, startPoint y: 283, endPoint x: 690, endPoint y: 283, distance: 243.2
click at [660, 284] on div "** 1 2 3 4 5 6 7 8 9 10 11 <!-- *** ADD OR EDIT HTML INSIDE OF THE dmRespCol DI…" at bounding box center [740, 304] width 409 height 153
click at [711, 290] on div "<!-- *** ADD OR EDIT HTML INSIDE OF THE dmRespCol DIVS, SEE DOCUMENTATION FOR G…" at bounding box center [755, 316] width 378 height 177
click at [712, 284] on div "<!-- *** ADD OR EDIT HTML INSIDE OF THE dmRespCol DIVS, SEE DOCUMENTATION FOR G…" at bounding box center [755, 316] width 378 height 177
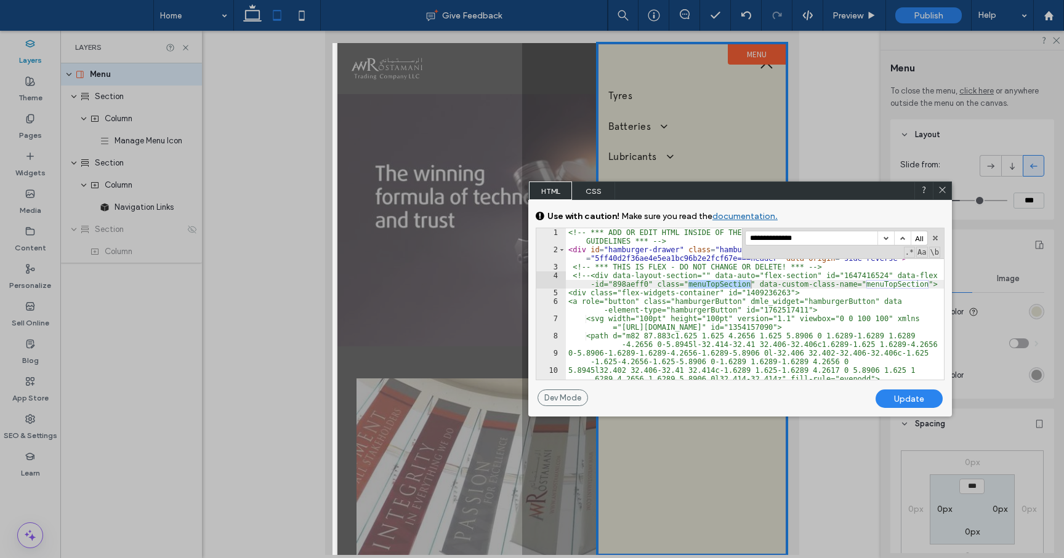
click at [887, 238] on button "button" at bounding box center [885, 238] width 17 height 14
click at [936, 235] on button "button" at bounding box center [935, 238] width 9 height 9
drag, startPoint x: 933, startPoint y: 285, endPoint x: 658, endPoint y: 285, distance: 275.2
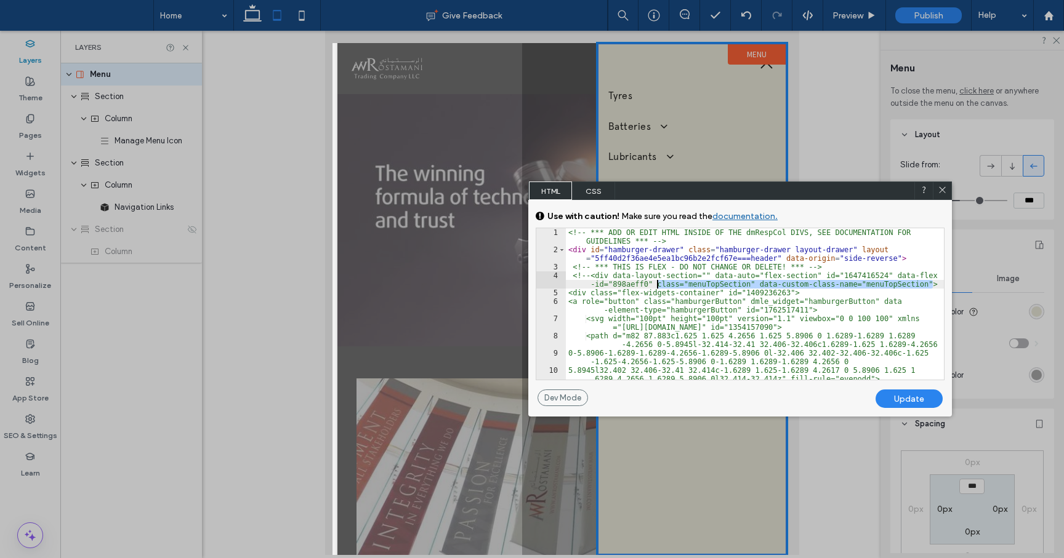
click at [658, 285] on div "** 1 2 3 4 5 6 7 8 9 10 11 <!-- *** ADD OR EDIT HTML INSIDE OF THE dmRespCol DI…" at bounding box center [740, 304] width 409 height 153
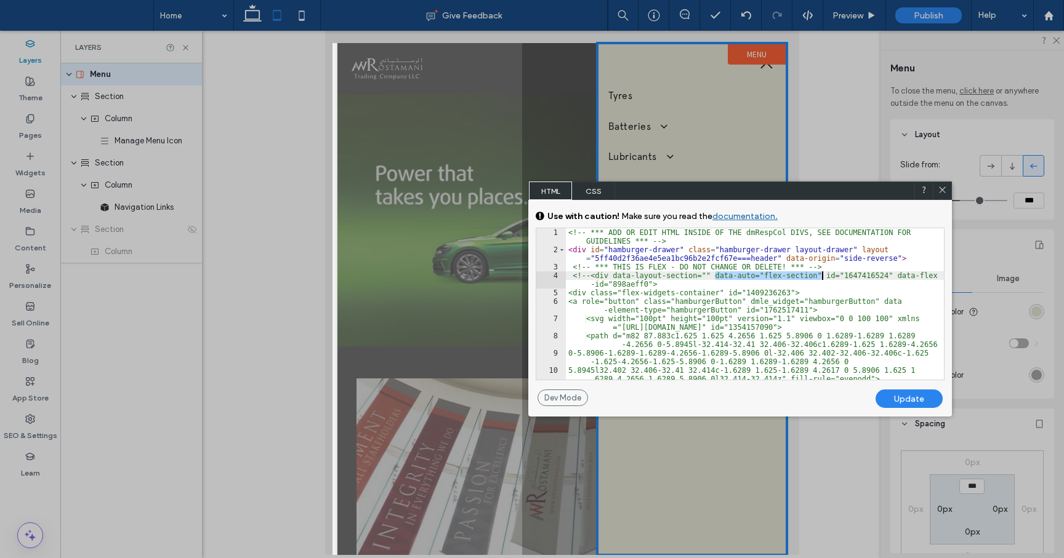
drag, startPoint x: 717, startPoint y: 278, endPoint x: 820, endPoint y: 276, distance: 103.4
click at [820, 276] on div "<!-- *** ADD OR EDIT HTML INSIDE OF THE dmRespCol DIVS, SEE DOCUMENTATION FOR G…" at bounding box center [755, 316] width 378 height 177
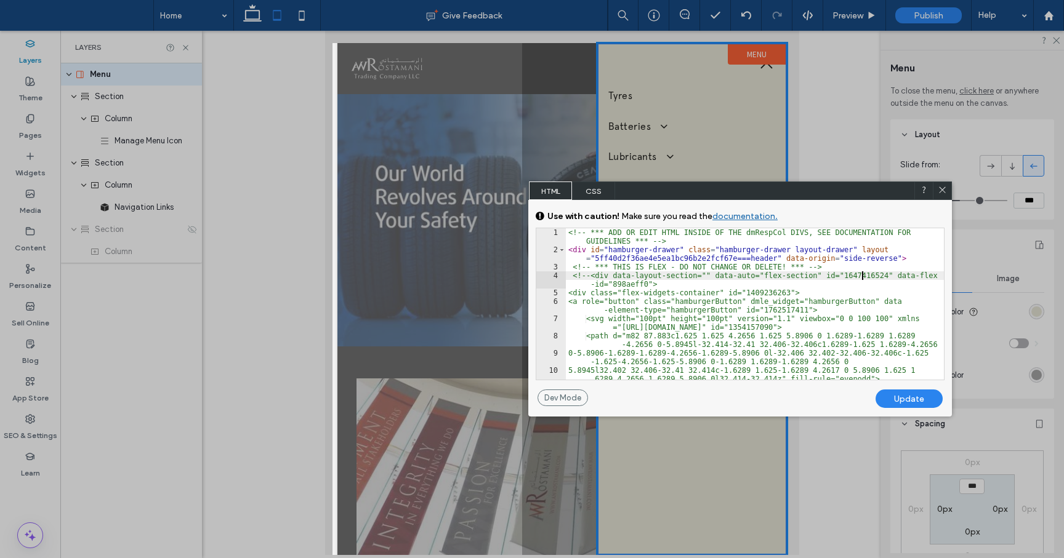
click at [864, 273] on div "<!-- *** ADD OR EDIT HTML INSIDE OF THE dmRespCol DIVS, SEE DOCUMENTATION FOR G…" at bounding box center [755, 316] width 378 height 177
click at [944, 191] on icon at bounding box center [942, 189] width 9 height 9
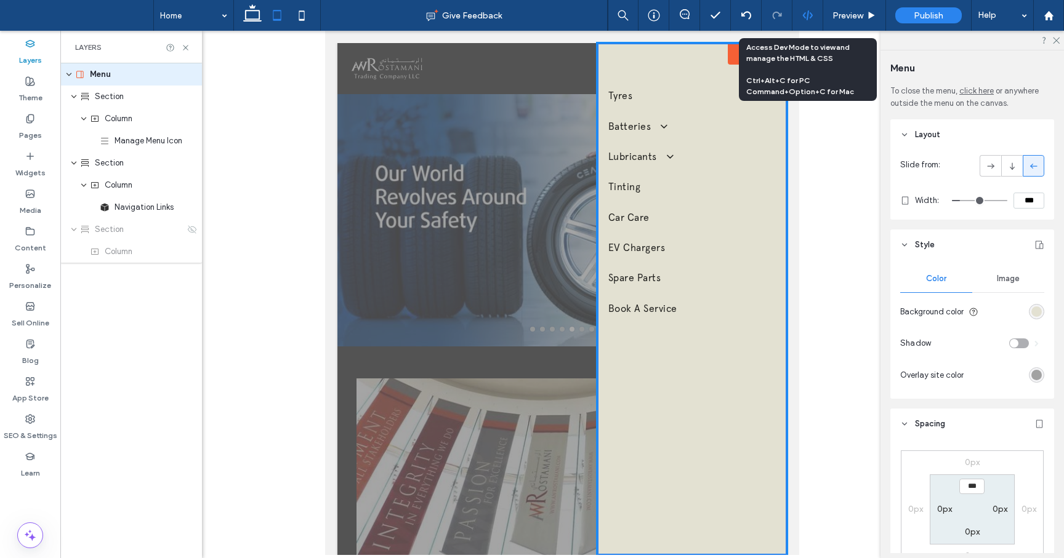
click at [800, 10] on div at bounding box center [807, 15] width 30 height 11
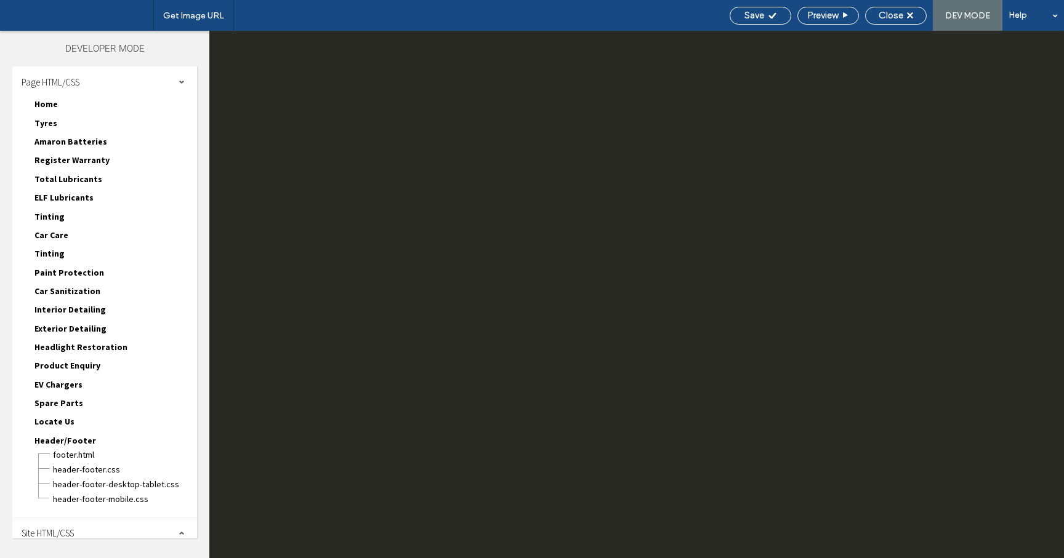
scroll to position [1, 0]
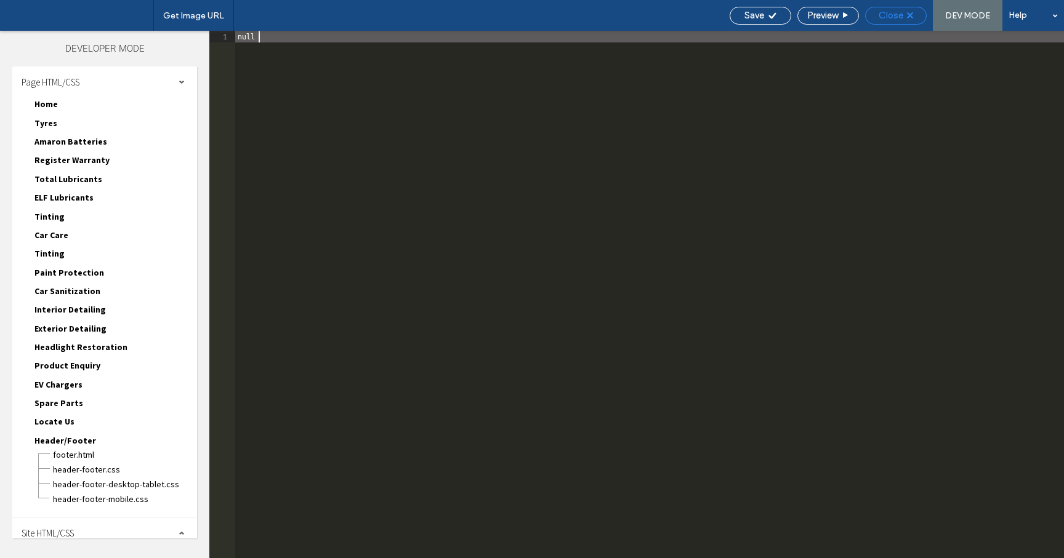
click at [885, 23] on div "Close" at bounding box center [896, 16] width 62 height 18
click at [868, 12] on div "Close" at bounding box center [896, 15] width 60 height 11
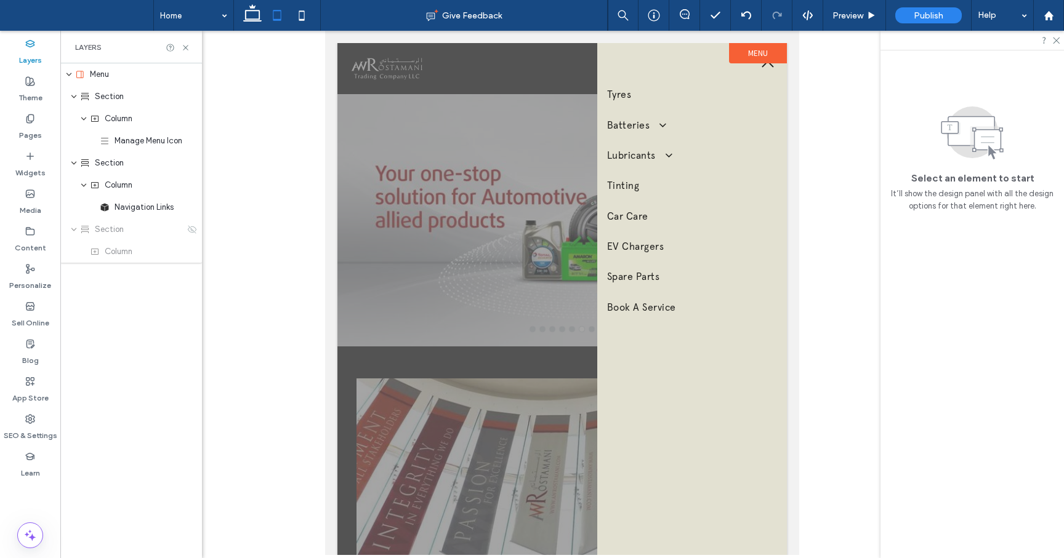
click at [365, 295] on div at bounding box center [561, 299] width 449 height 512
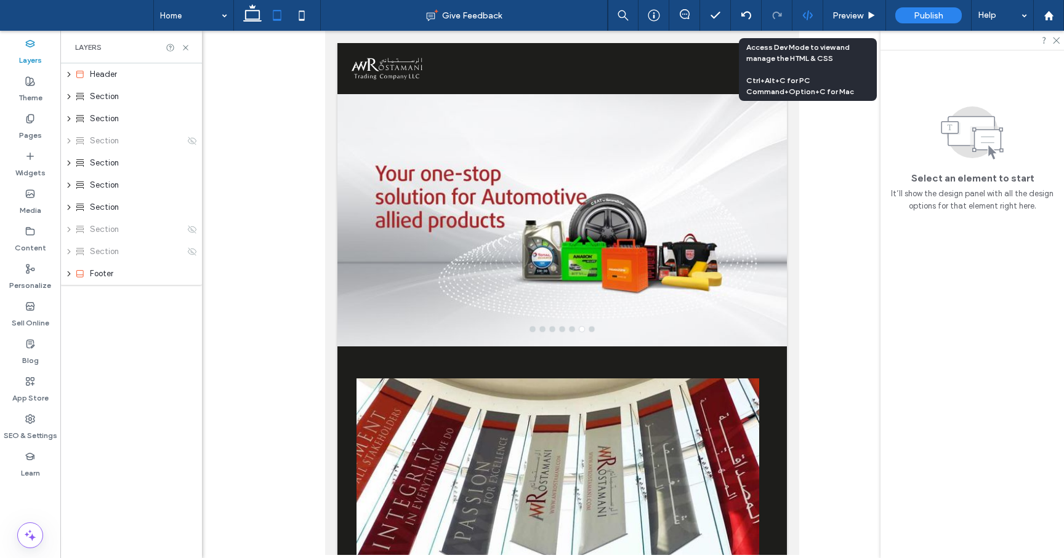
click at [813, 12] on div at bounding box center [807, 15] width 30 height 11
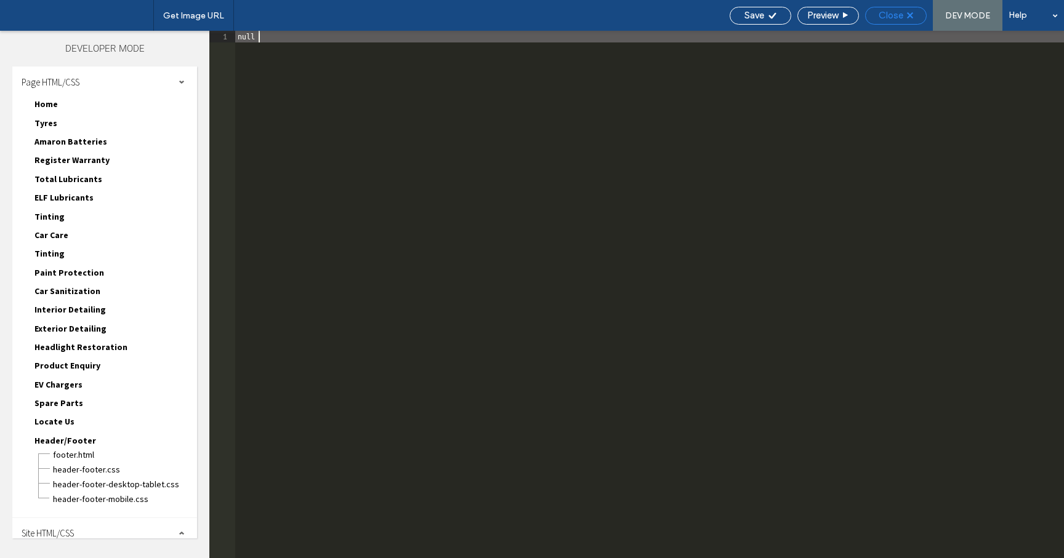
click at [900, 10] on span "Close" at bounding box center [890, 15] width 25 height 11
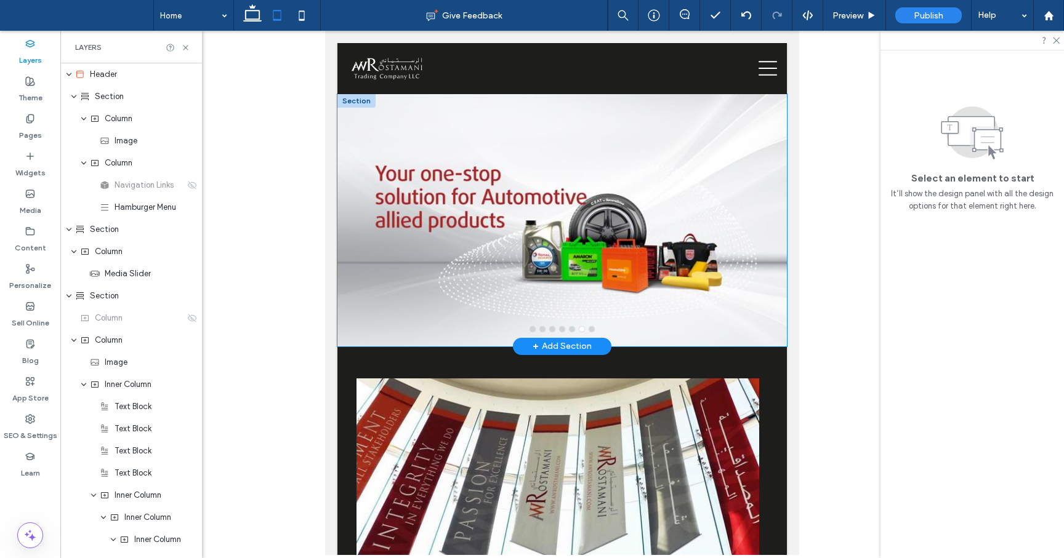
click at [385, 204] on div at bounding box center [561, 228] width 449 height 194
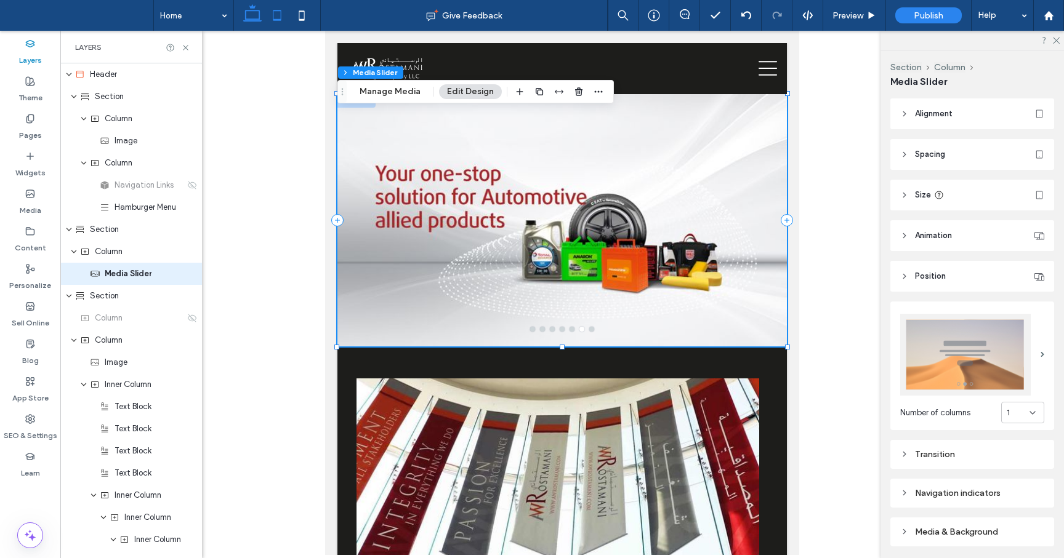
click at [257, 15] on icon at bounding box center [252, 15] width 25 height 25
type input "***"
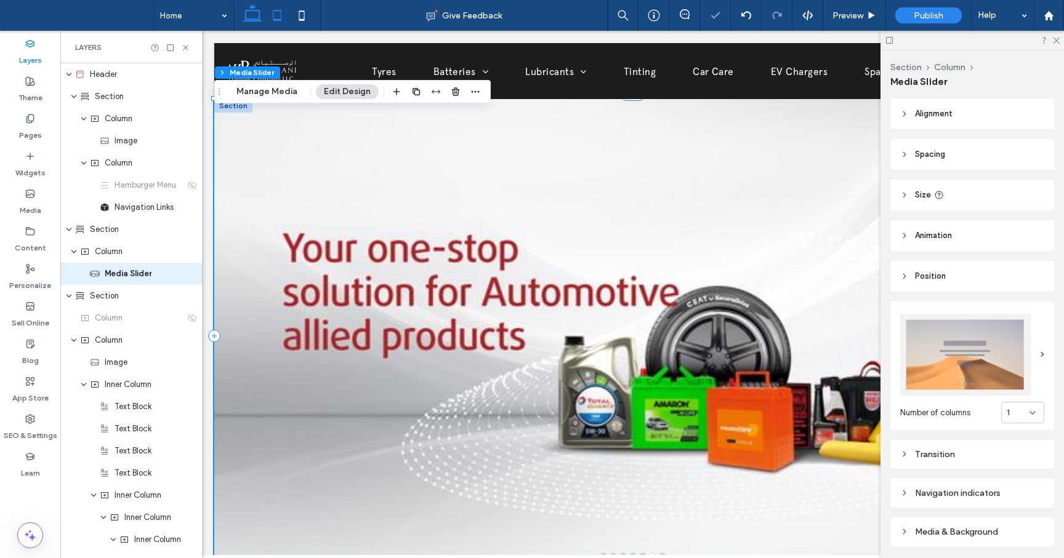
click at [276, 15] on icon at bounding box center [277, 15] width 25 height 25
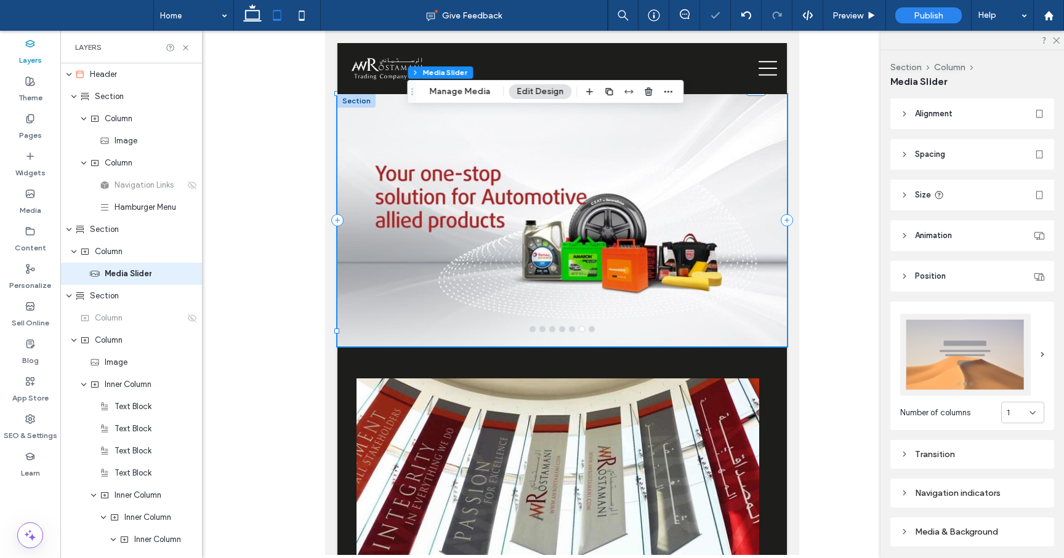
type input "***"
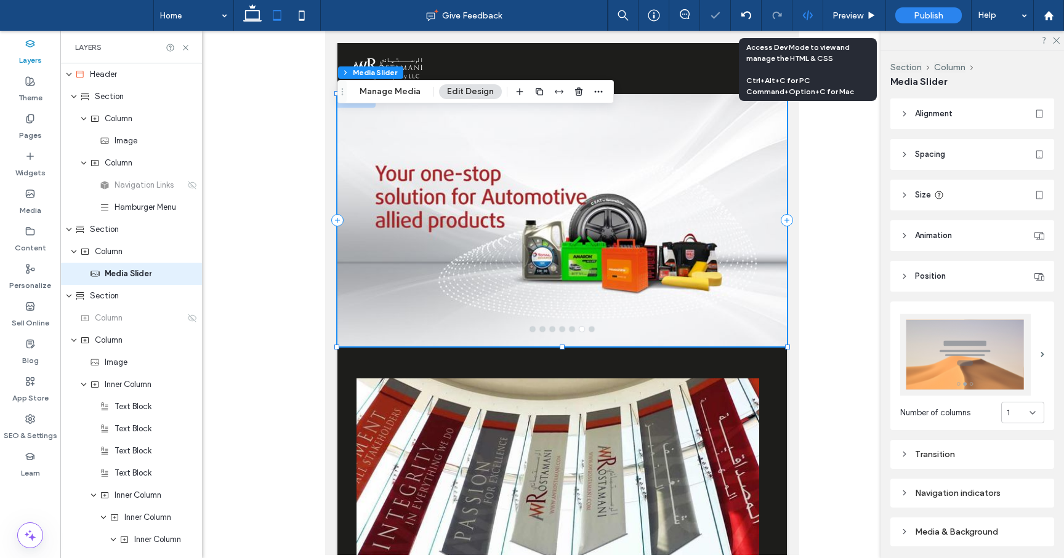
click at [808, 17] on icon at bounding box center [807, 15] width 11 height 11
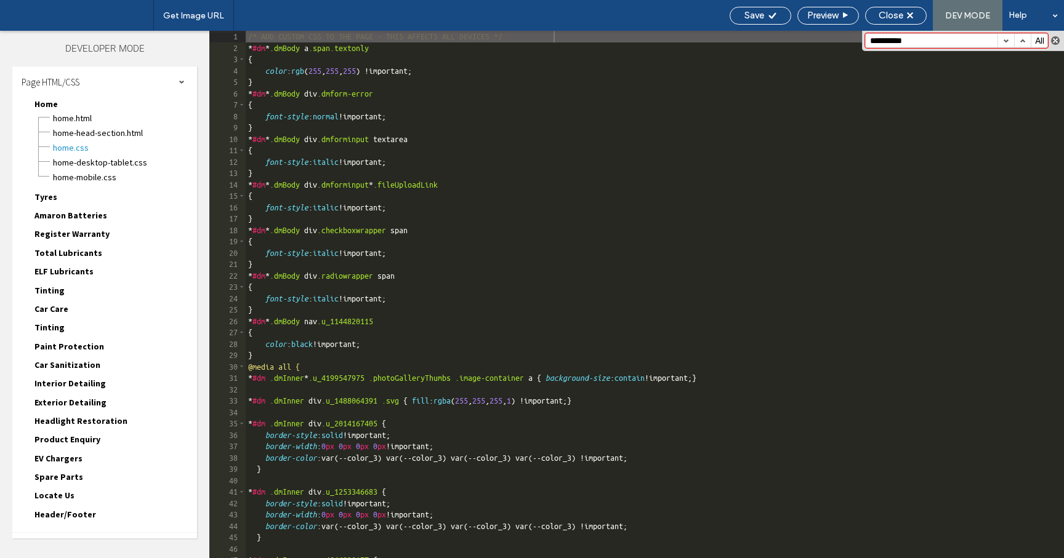
type input "**********"
click at [1057, 39] on button "button" at bounding box center [1055, 40] width 9 height 9
click at [896, 16] on span "Close" at bounding box center [890, 15] width 25 height 11
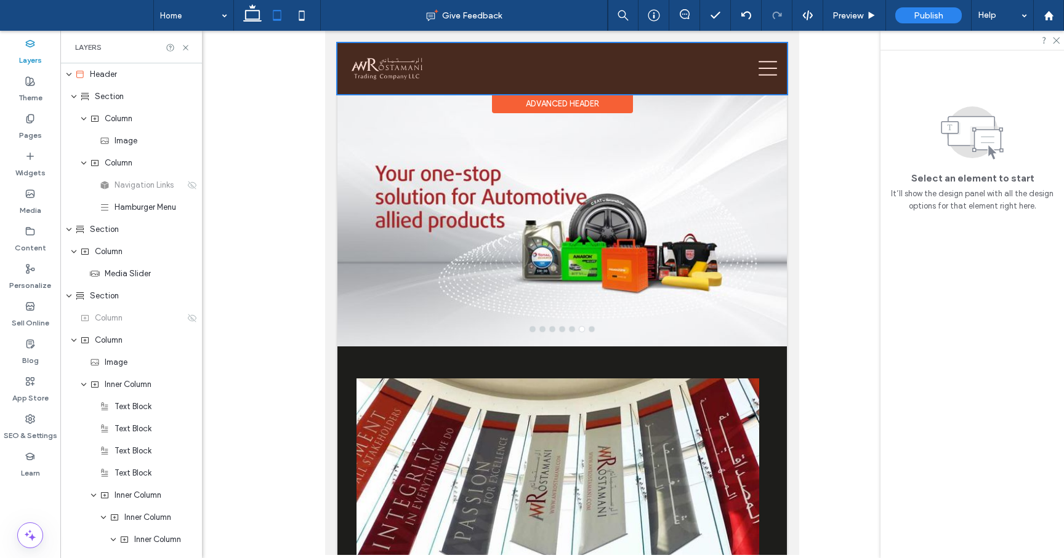
click at [768, 66] on div at bounding box center [561, 68] width 449 height 51
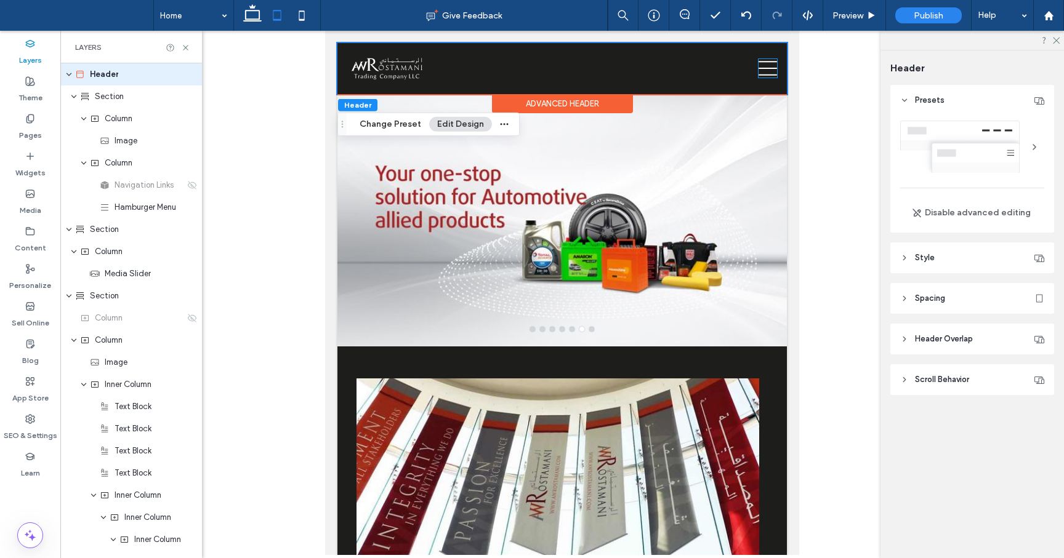
click at [768, 66] on icon at bounding box center [767, 68] width 18 height 18
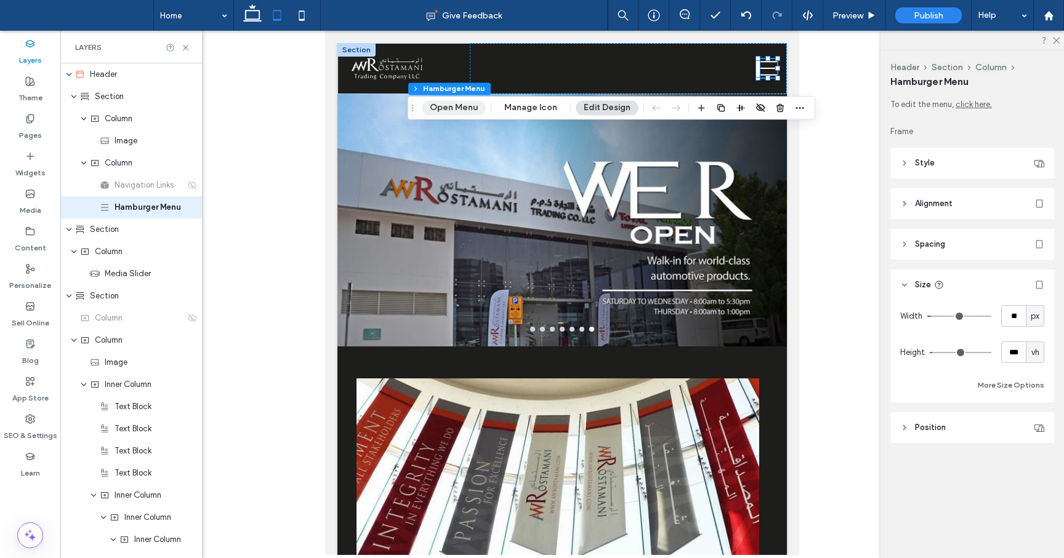
click at [468, 109] on button "Open Menu" at bounding box center [454, 107] width 64 height 15
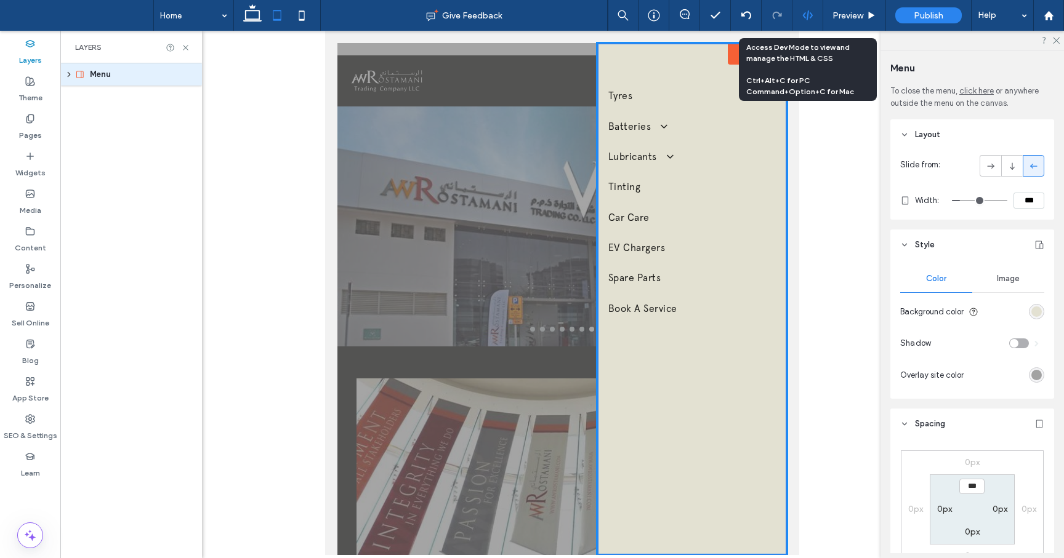
click at [801, 17] on div at bounding box center [807, 15] width 30 height 11
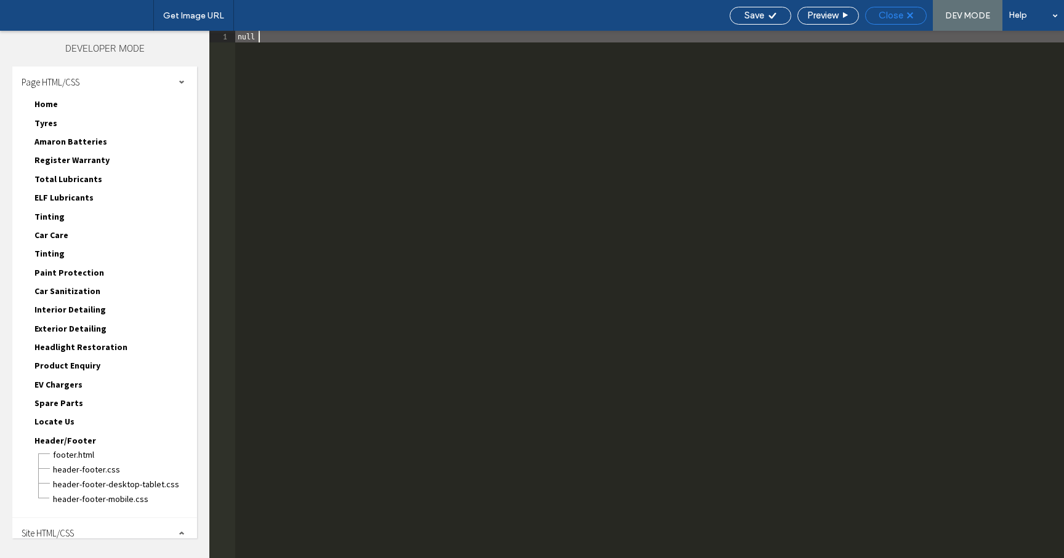
click at [891, 15] on span "Close" at bounding box center [890, 15] width 25 height 11
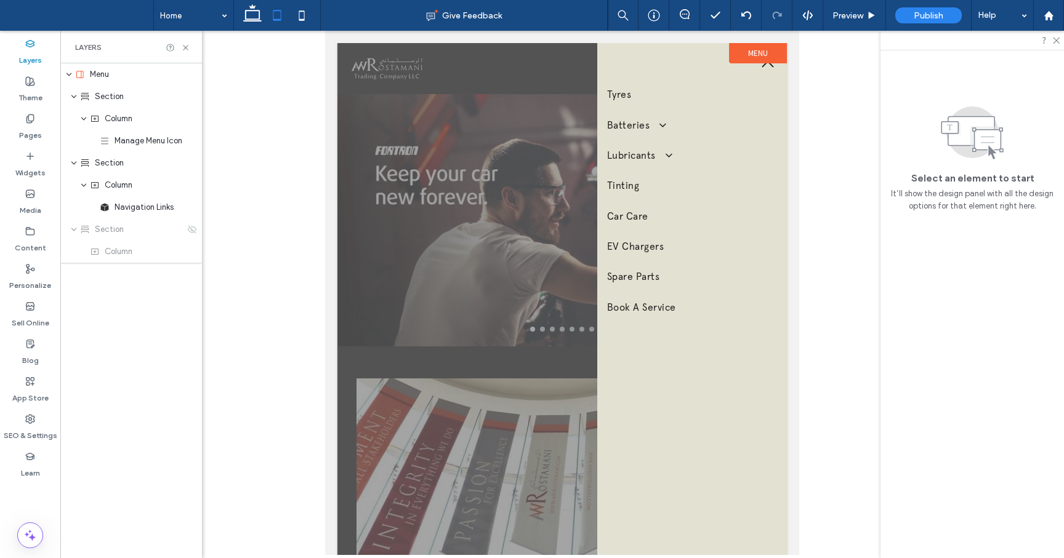
click at [740, 50] on label "Menu" at bounding box center [758, 53] width 58 height 20
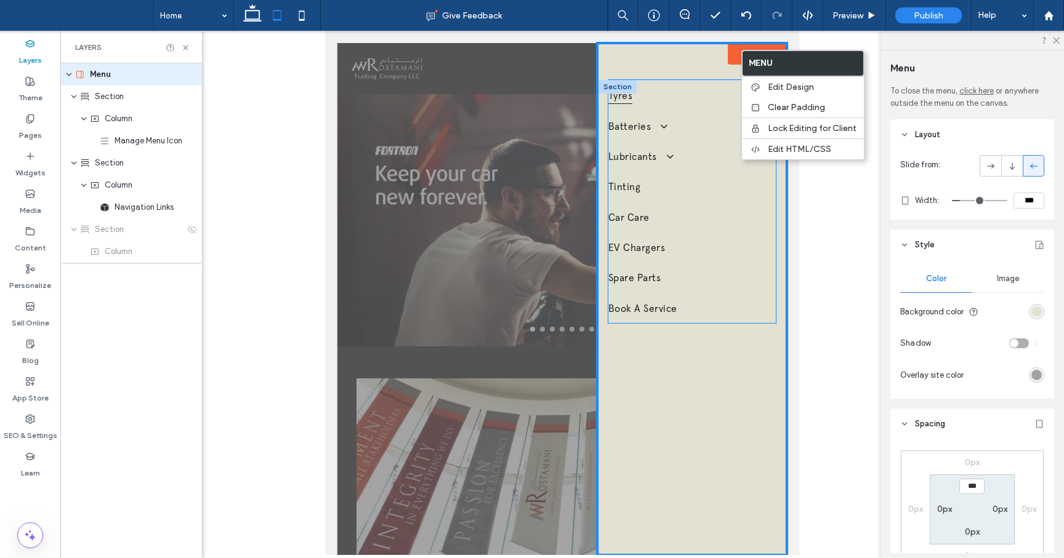
click at [693, 82] on link "Tyres" at bounding box center [691, 95] width 167 height 30
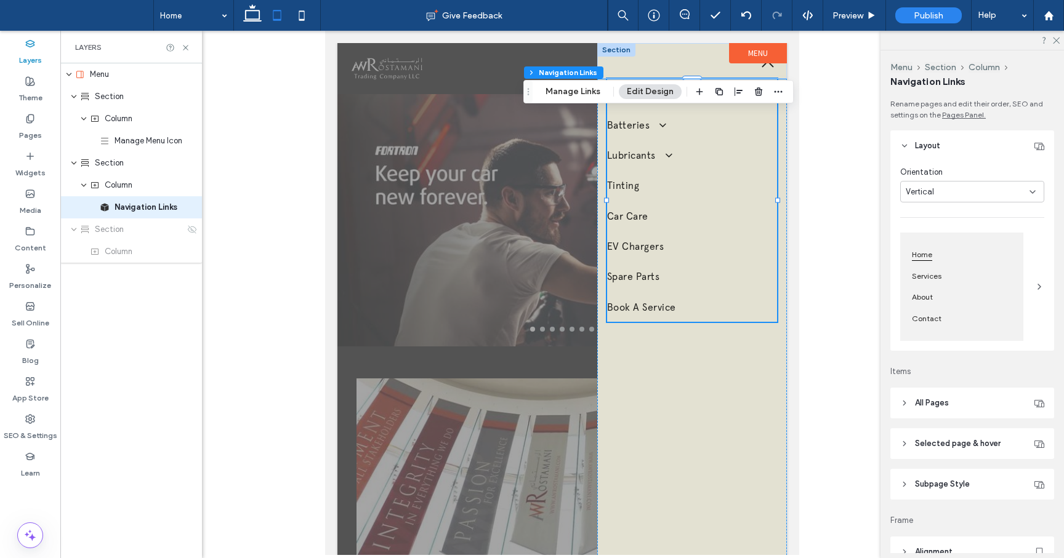
click at [701, 60] on div at bounding box center [692, 61] width 190 height 36
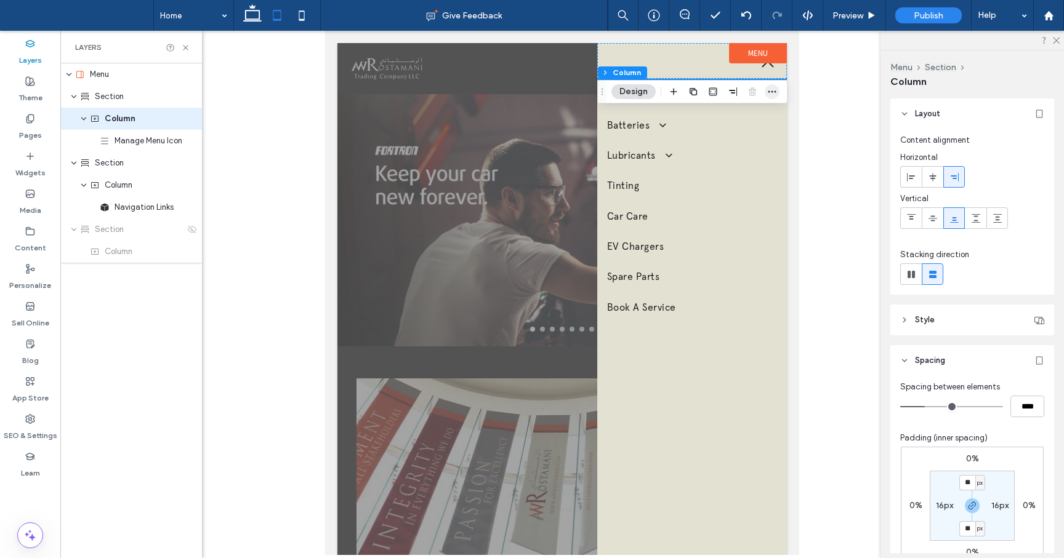
click at [773, 89] on icon "button" at bounding box center [772, 92] width 10 height 10
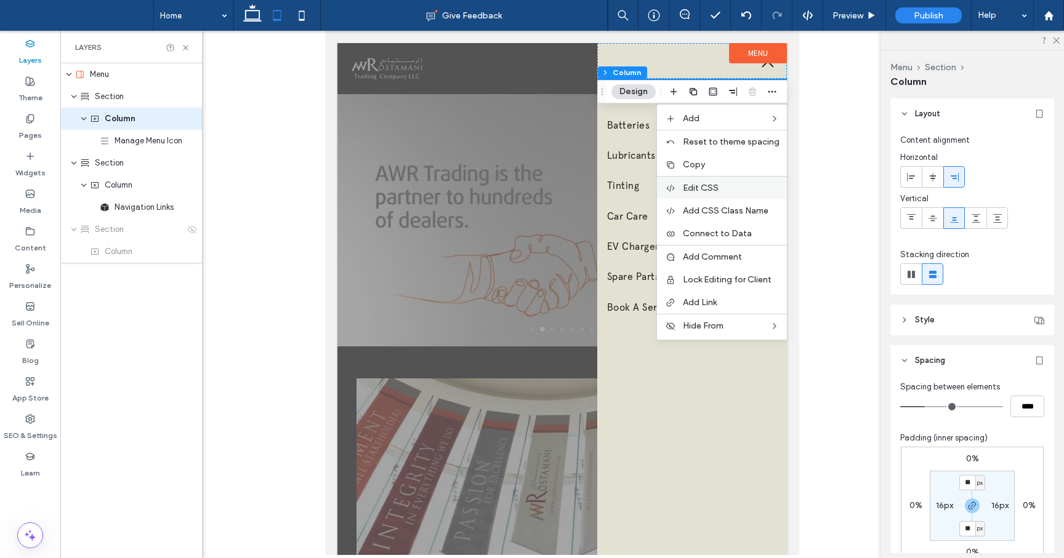
click at [722, 191] on label "Edit CSS" at bounding box center [731, 188] width 97 height 10
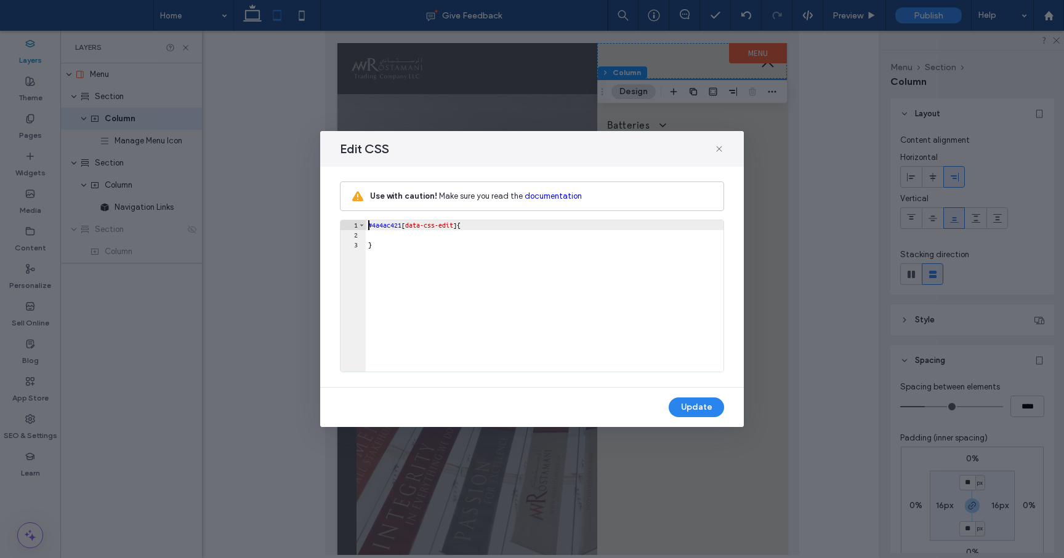
scroll to position [0, 0]
click at [718, 147] on icon at bounding box center [719, 149] width 10 height 10
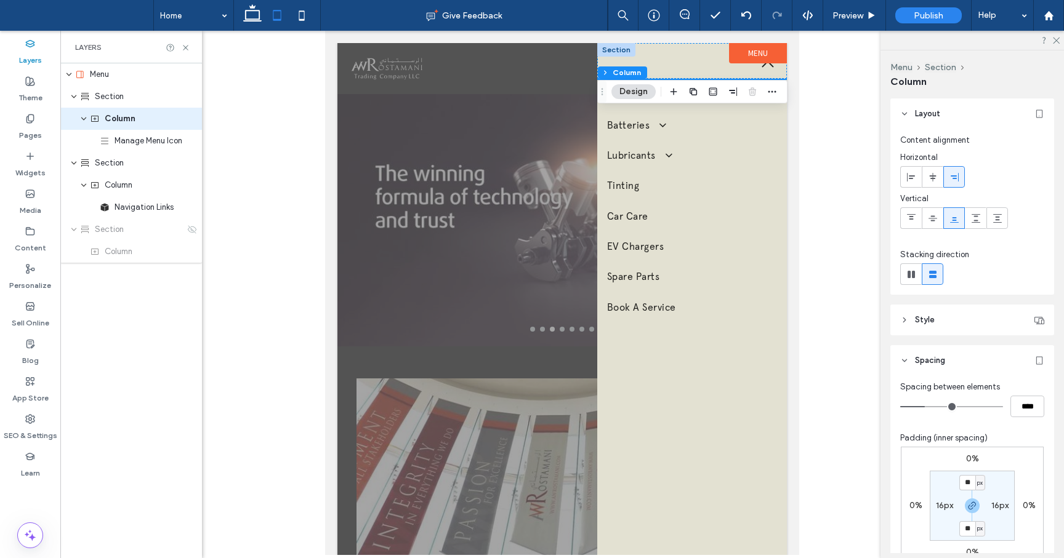
click at [690, 68] on div at bounding box center [692, 61] width 190 height 36
click at [749, 51] on label "Menu" at bounding box center [758, 53] width 58 height 20
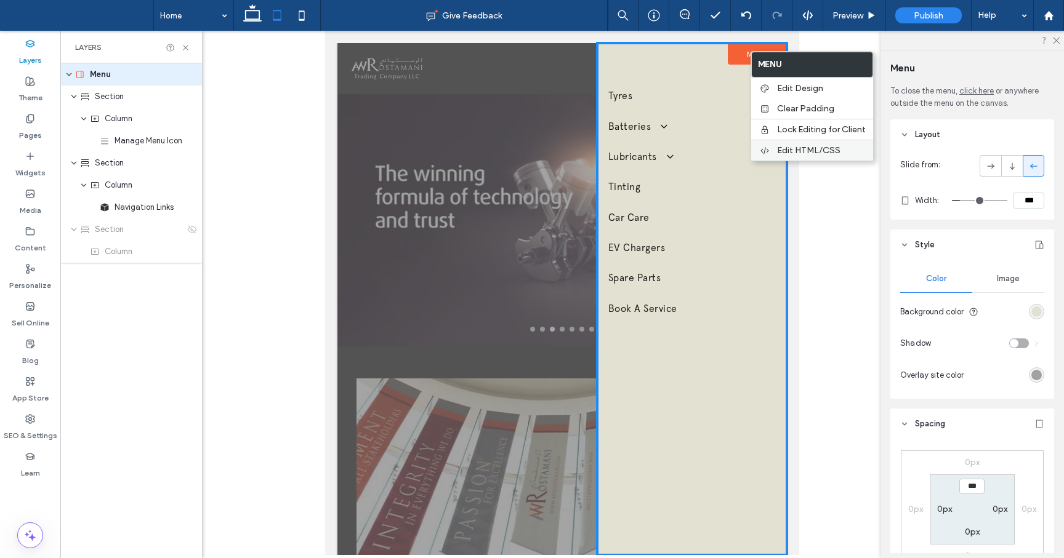
click at [808, 148] on span "Edit HTML/CSS" at bounding box center [808, 150] width 63 height 10
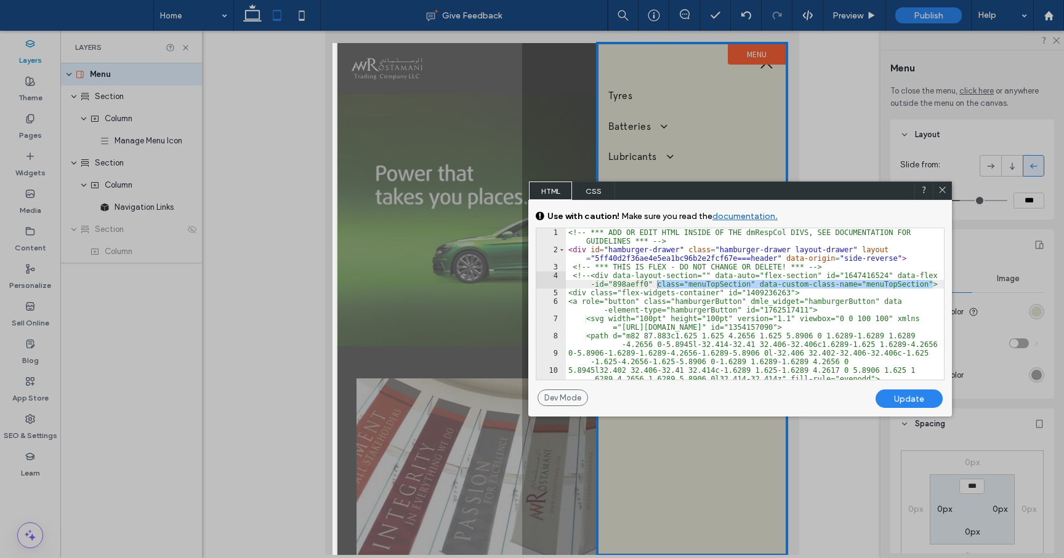
drag, startPoint x: 931, startPoint y: 285, endPoint x: 654, endPoint y: 284, distance: 277.0
click at [654, 284] on div "** 1 2 3 4 5 6 7 8 9 10 11 <!-- *** ADD OR EDIT HTML INSIDE OF THE dmRespCol DI…" at bounding box center [740, 304] width 409 height 153
click at [705, 289] on div "<!-- *** ADD OR EDIT HTML INSIDE OF THE dmRespCol DIVS, SEE DOCUMENTATION FOR G…" at bounding box center [755, 316] width 378 height 177
click at [931, 284] on div at bounding box center [937, 443] width 12 height 431
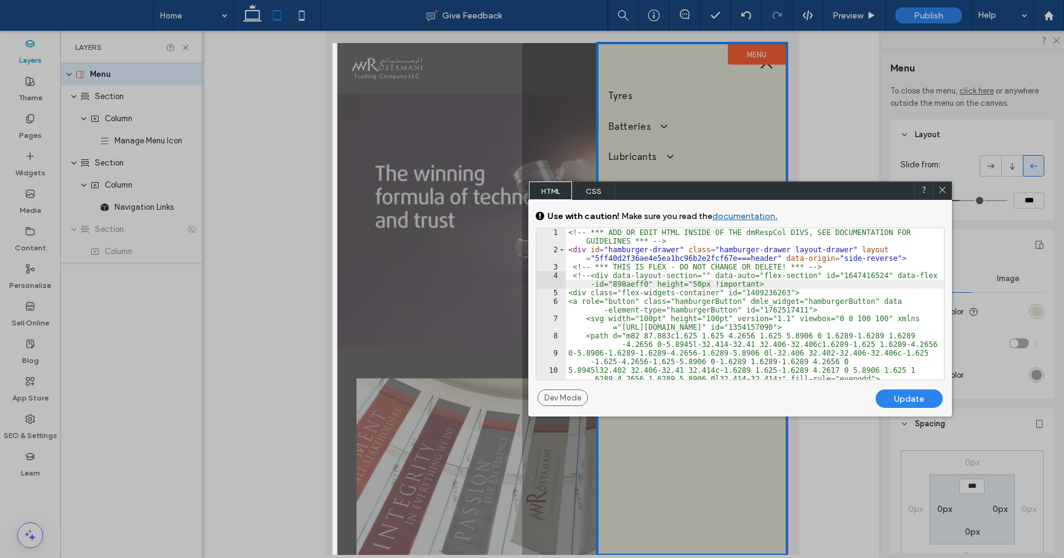
type textarea "**"
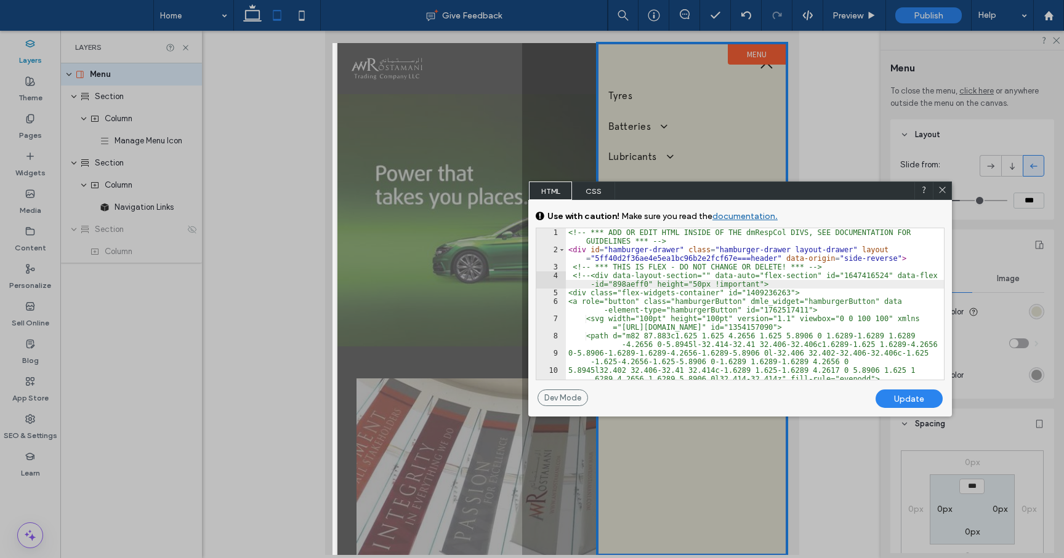
click at [907, 395] on div "Update" at bounding box center [908, 399] width 67 height 18
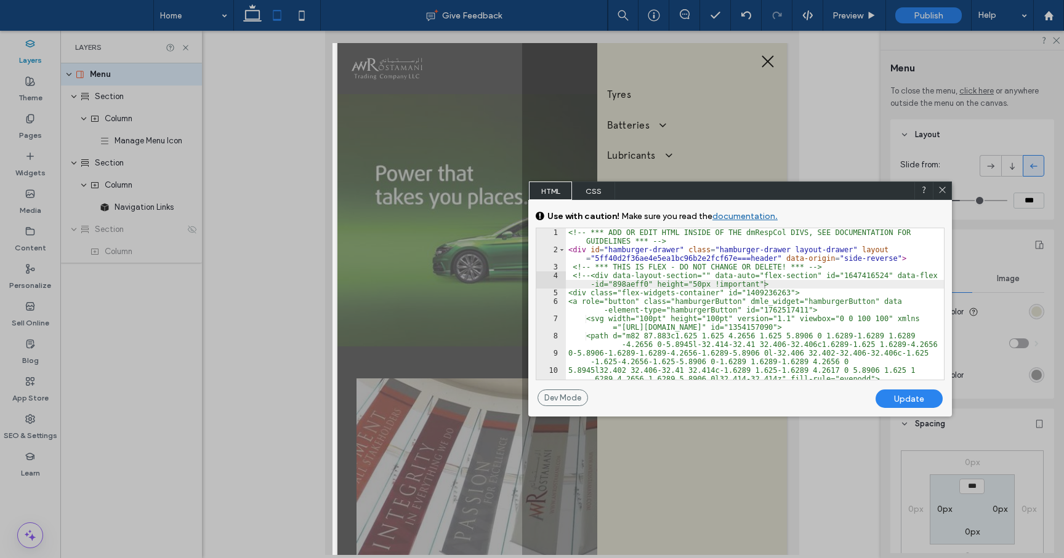
click at [942, 188] on icon at bounding box center [942, 189] width 9 height 9
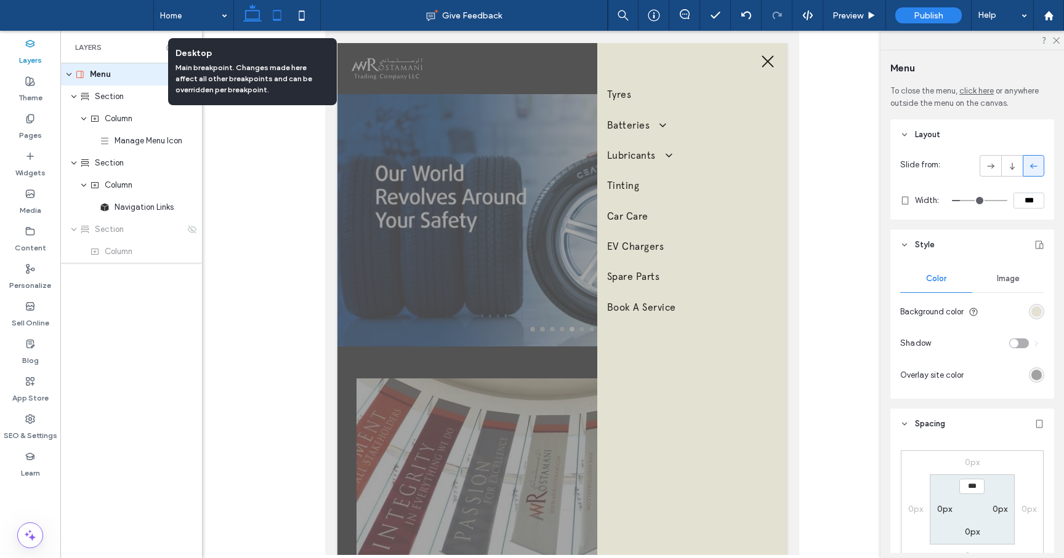
click at [255, 20] on icon at bounding box center [252, 15] width 25 height 25
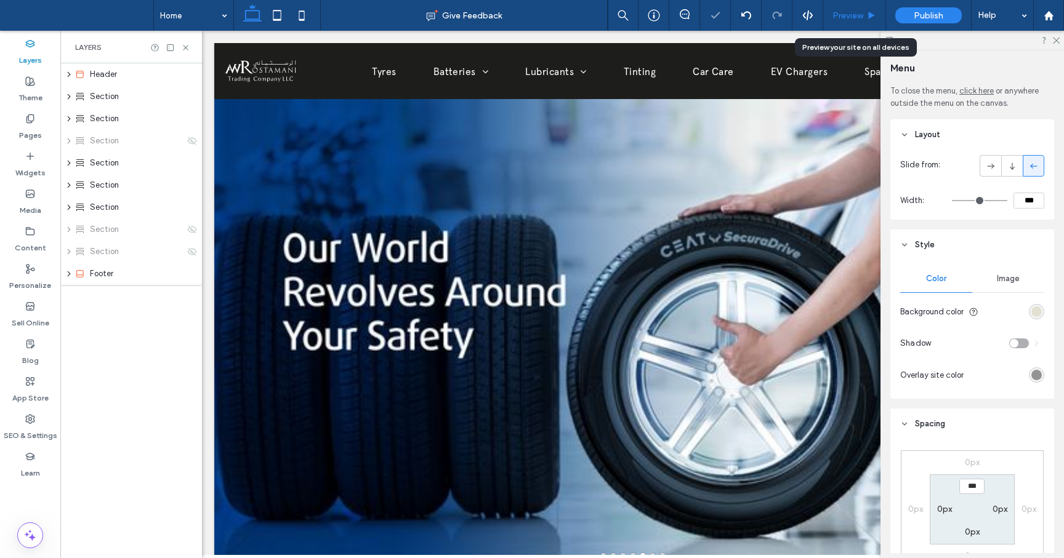
click at [843, 15] on span "Preview" at bounding box center [847, 15] width 31 height 10
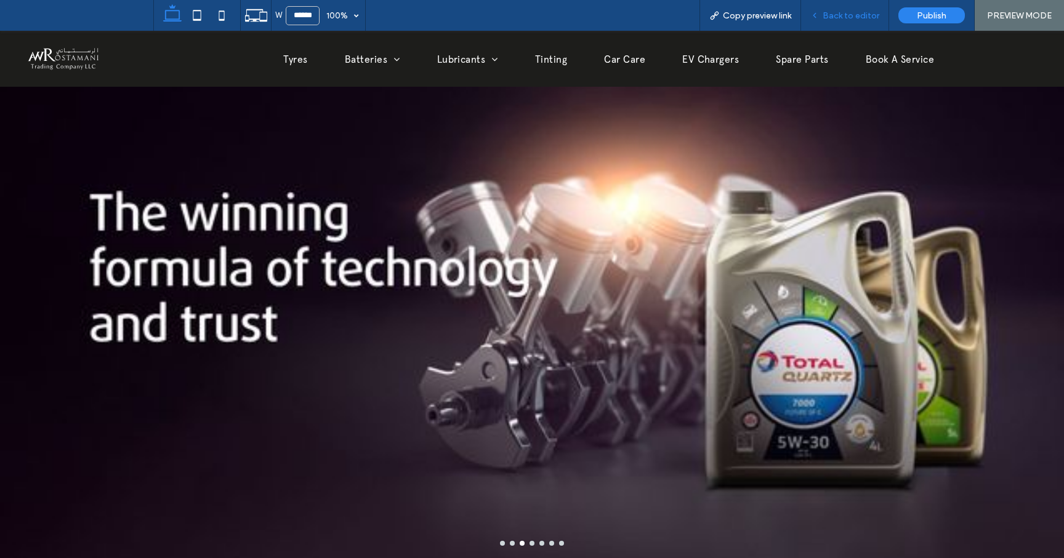
click at [844, 11] on span "Back to editor" at bounding box center [850, 15] width 57 height 10
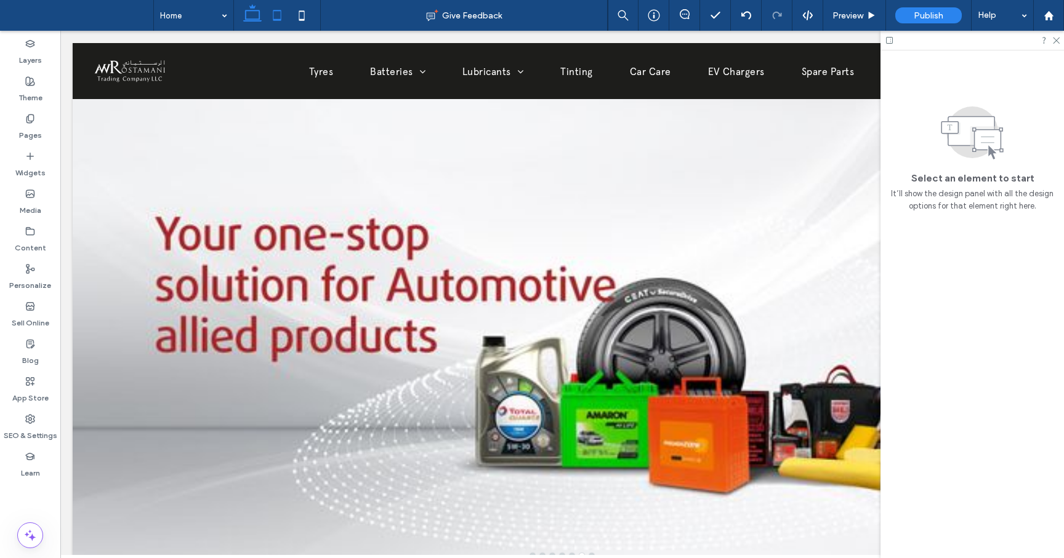
click at [282, 8] on icon at bounding box center [277, 15] width 25 height 25
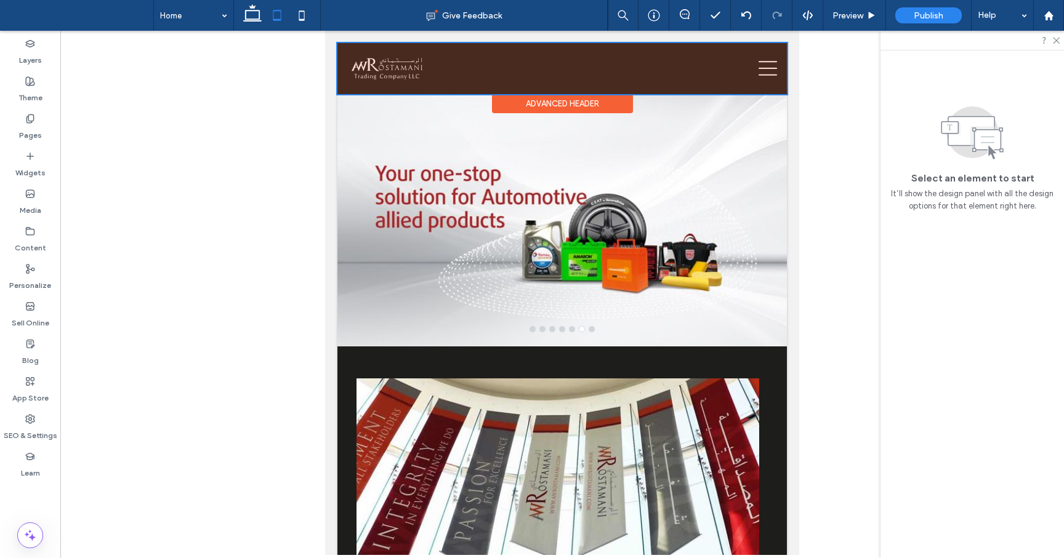
click at [767, 65] on div at bounding box center [561, 68] width 449 height 51
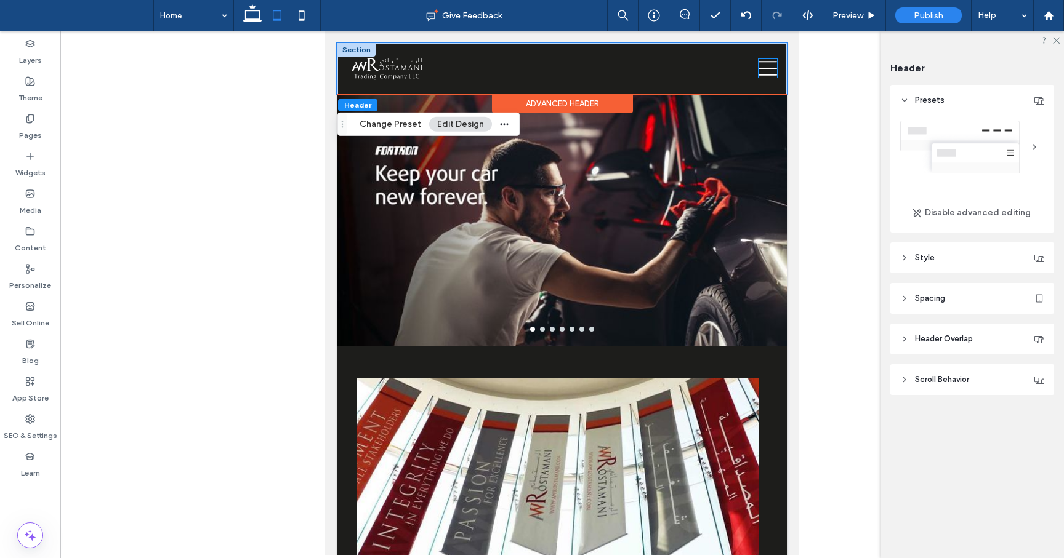
click at [761, 61] on icon at bounding box center [767, 68] width 18 height 18
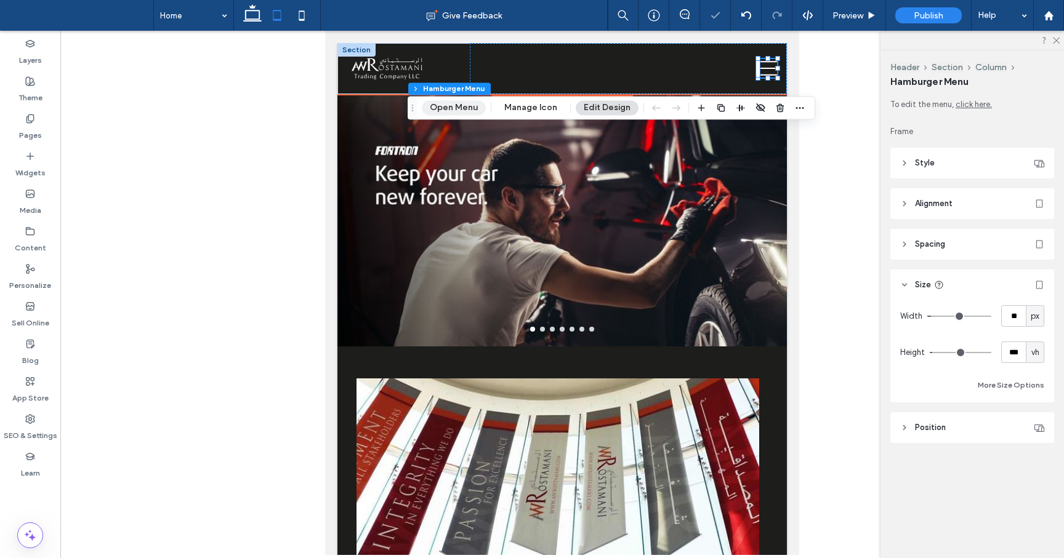
click at [470, 109] on button "Open Menu" at bounding box center [454, 107] width 64 height 15
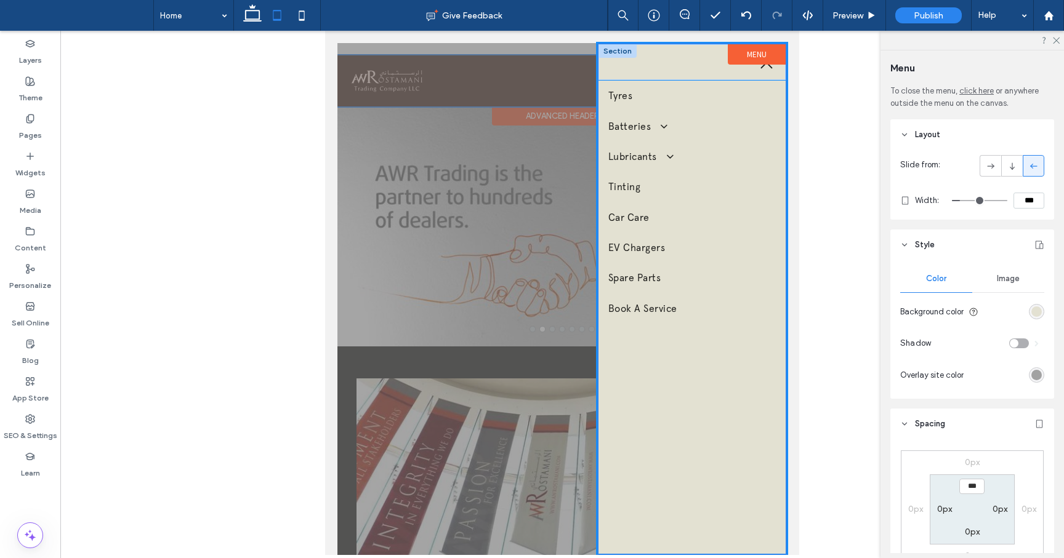
click at [679, 62] on div at bounding box center [691, 62] width 187 height 36
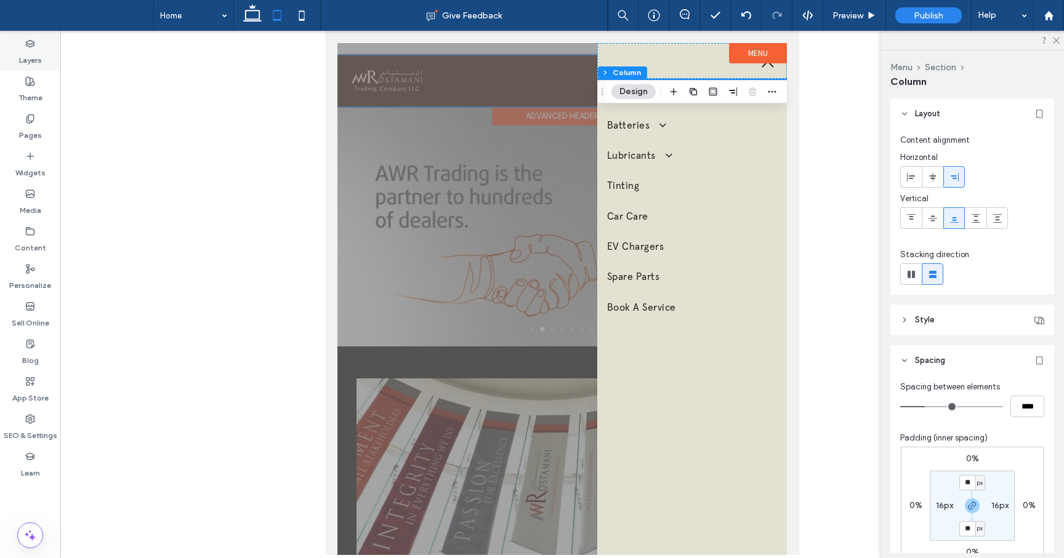
click at [24, 52] on label "Layers" at bounding box center [30, 57] width 23 height 17
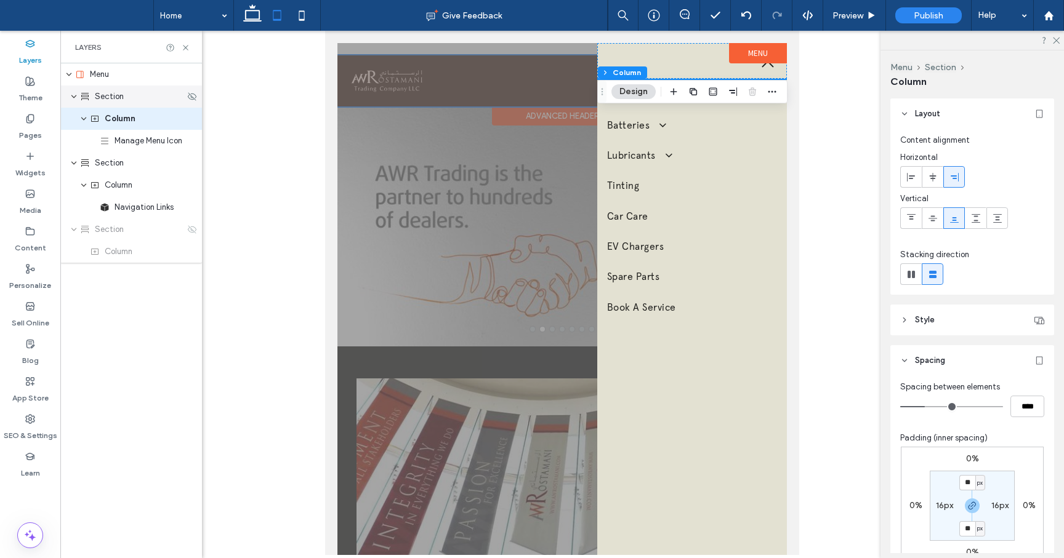
click at [132, 106] on div "Section" at bounding box center [131, 97] width 142 height 22
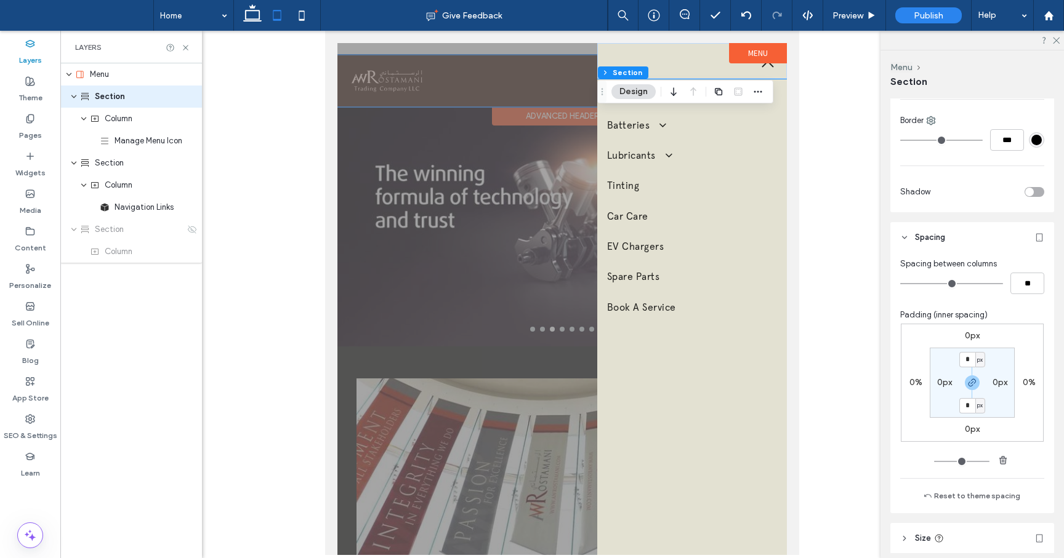
scroll to position [566, 0]
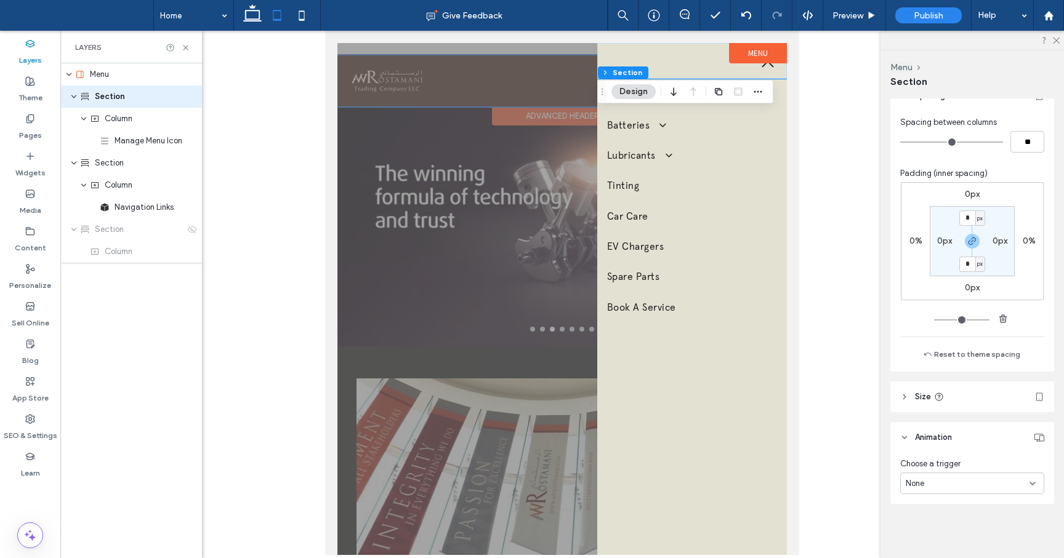
click at [904, 399] on icon at bounding box center [904, 397] width 9 height 9
